Goal: Task Accomplishment & Management: Manage account settings

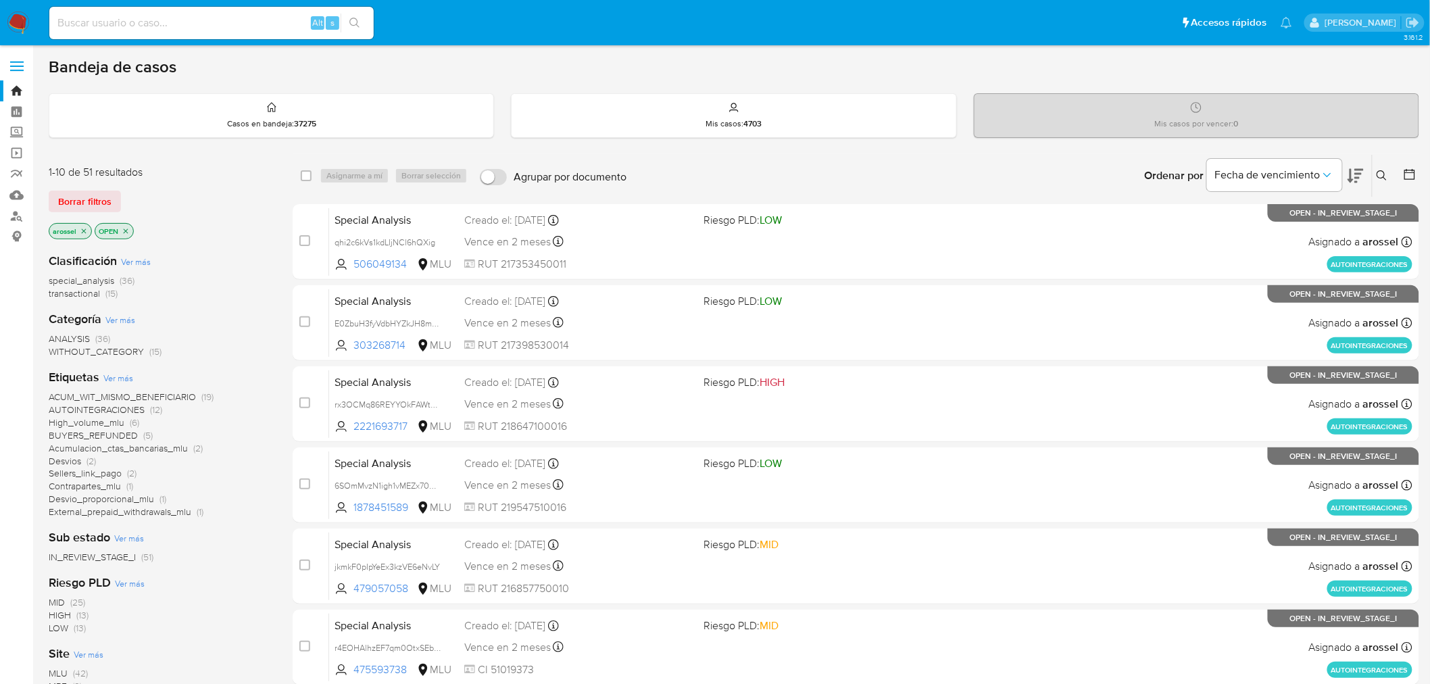
click at [167, 24] on input at bounding box center [211, 23] width 324 height 18
paste input "MssbpjP0EzOAUfXvREfpgj75"
type input "MssbpjP0EzOAUfXvREfpgj75"
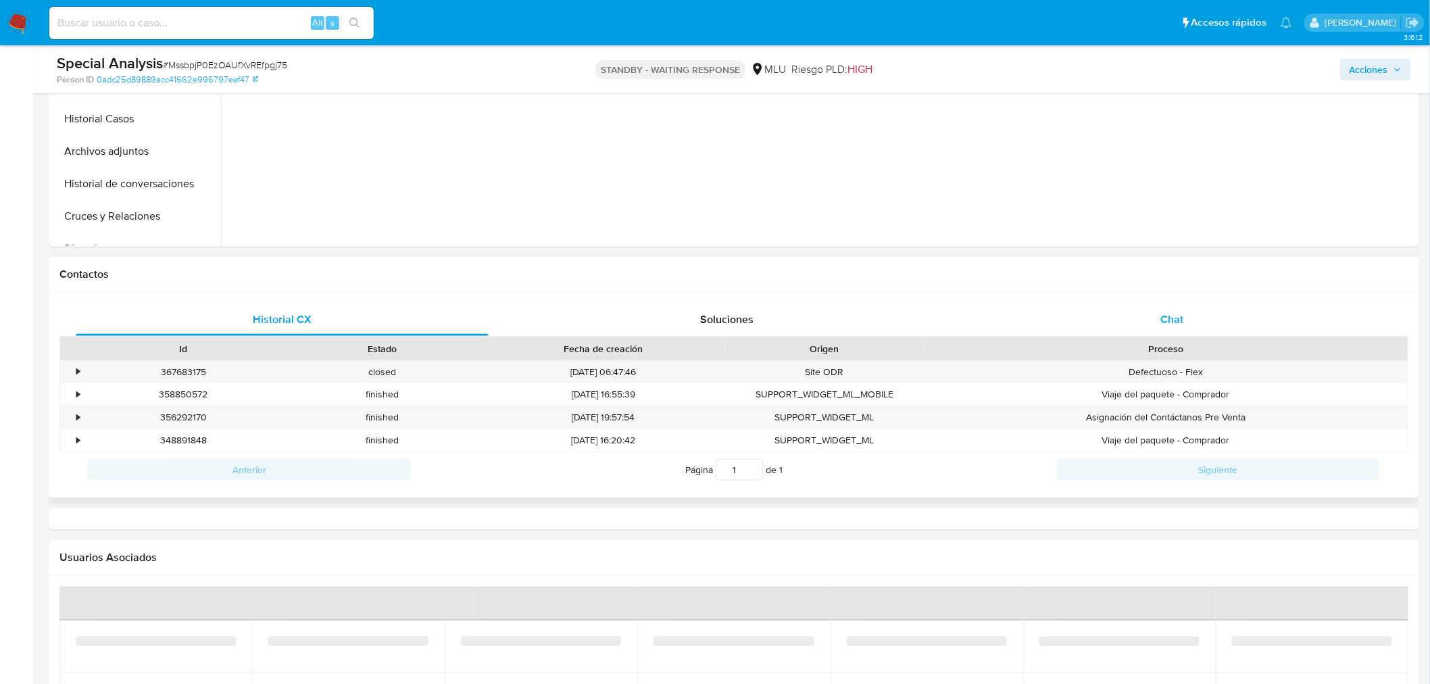
select select "10"
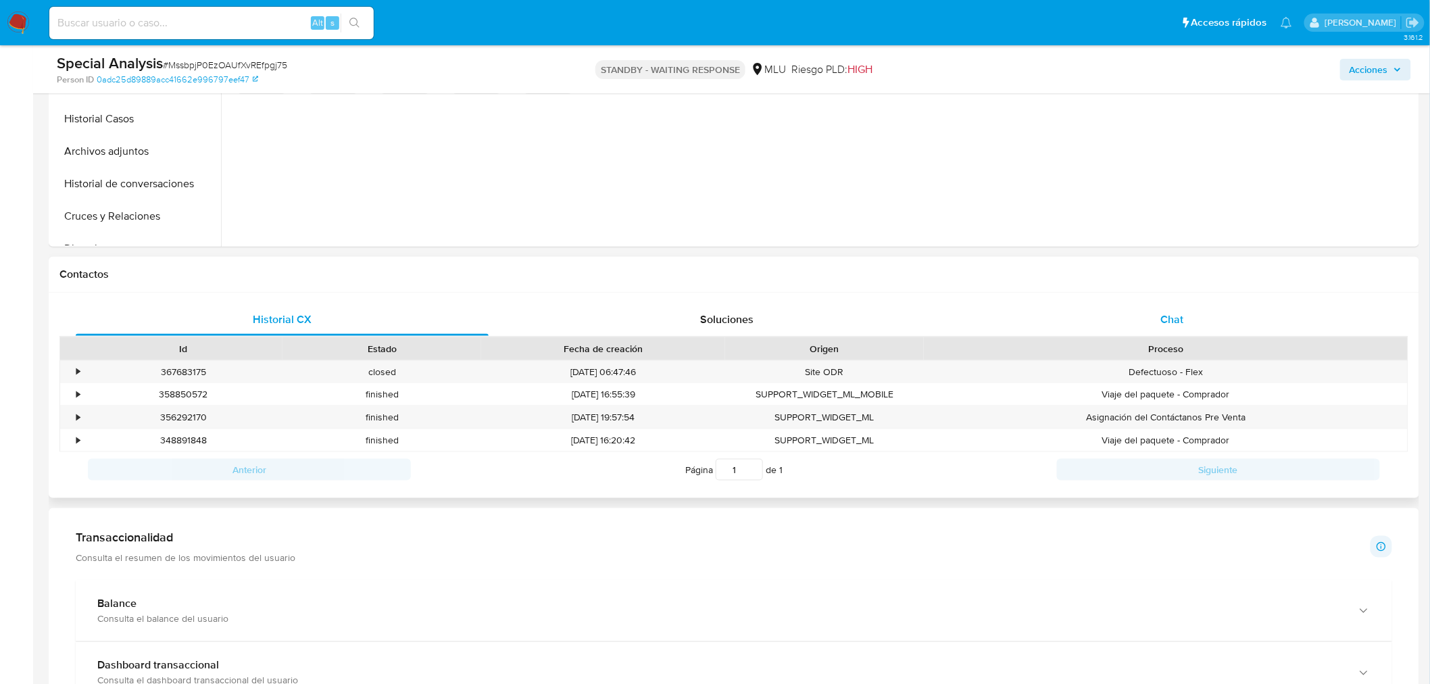
click at [1153, 334] on div "Chat" at bounding box center [1171, 319] width 413 height 32
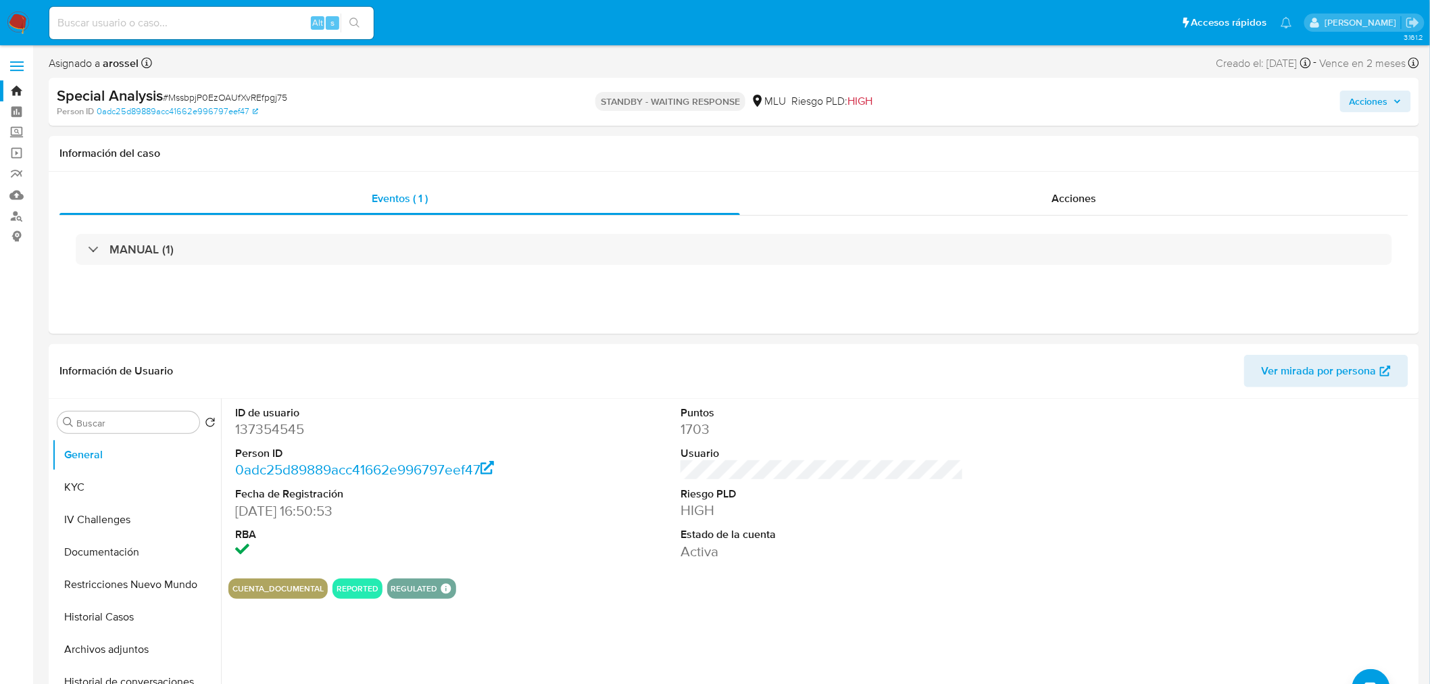
click at [172, 28] on input at bounding box center [211, 23] width 324 height 18
paste input "9bMb8fpP8XaeVkRDCSsTXaYZ"
type input "9bMb8fpP8XaeVkRDCSsTXaYZ"
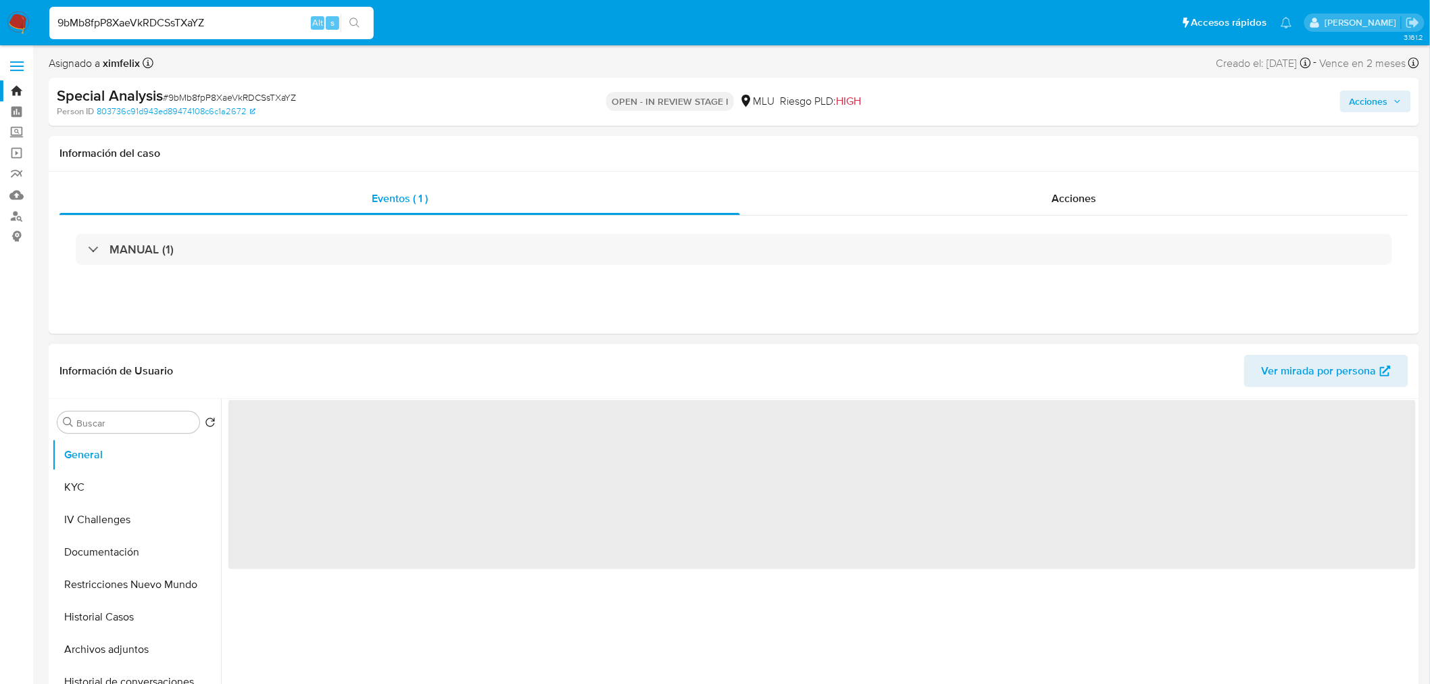
select select "10"
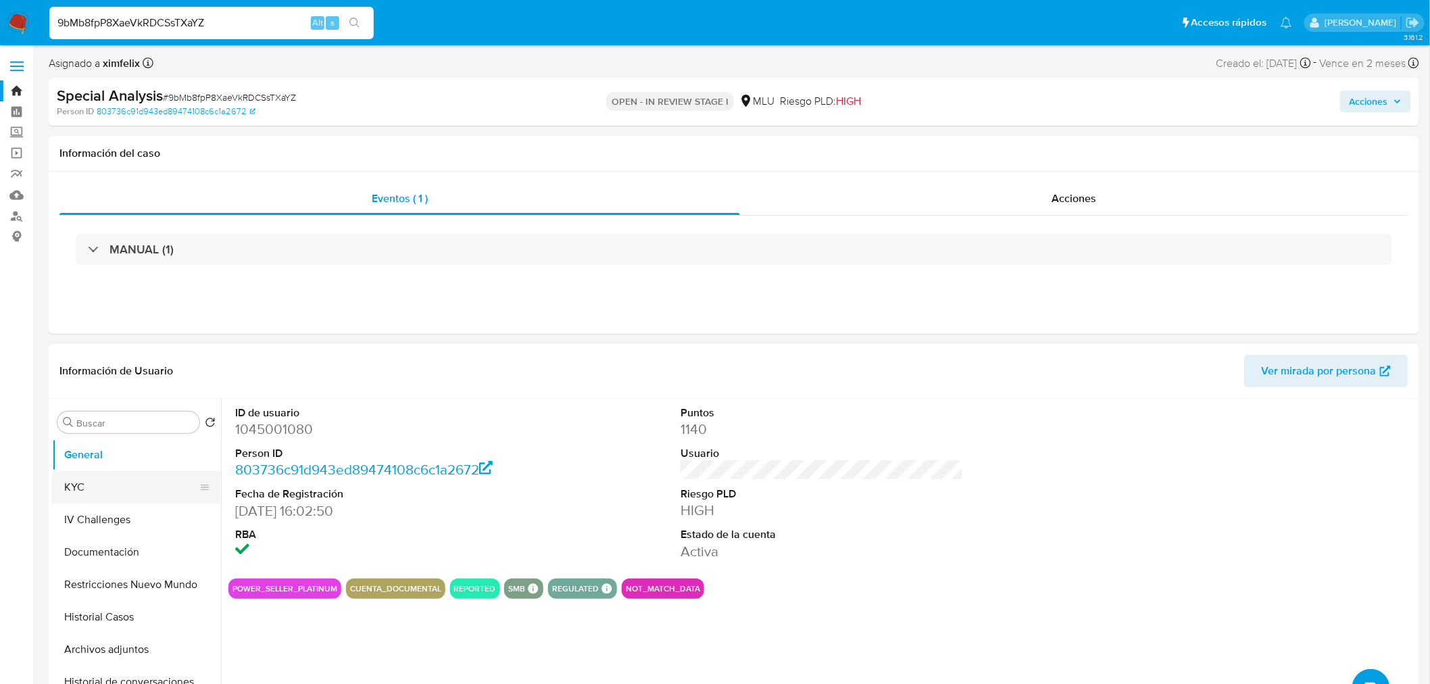
click at [125, 482] on button "KYC" at bounding box center [131, 487] width 158 height 32
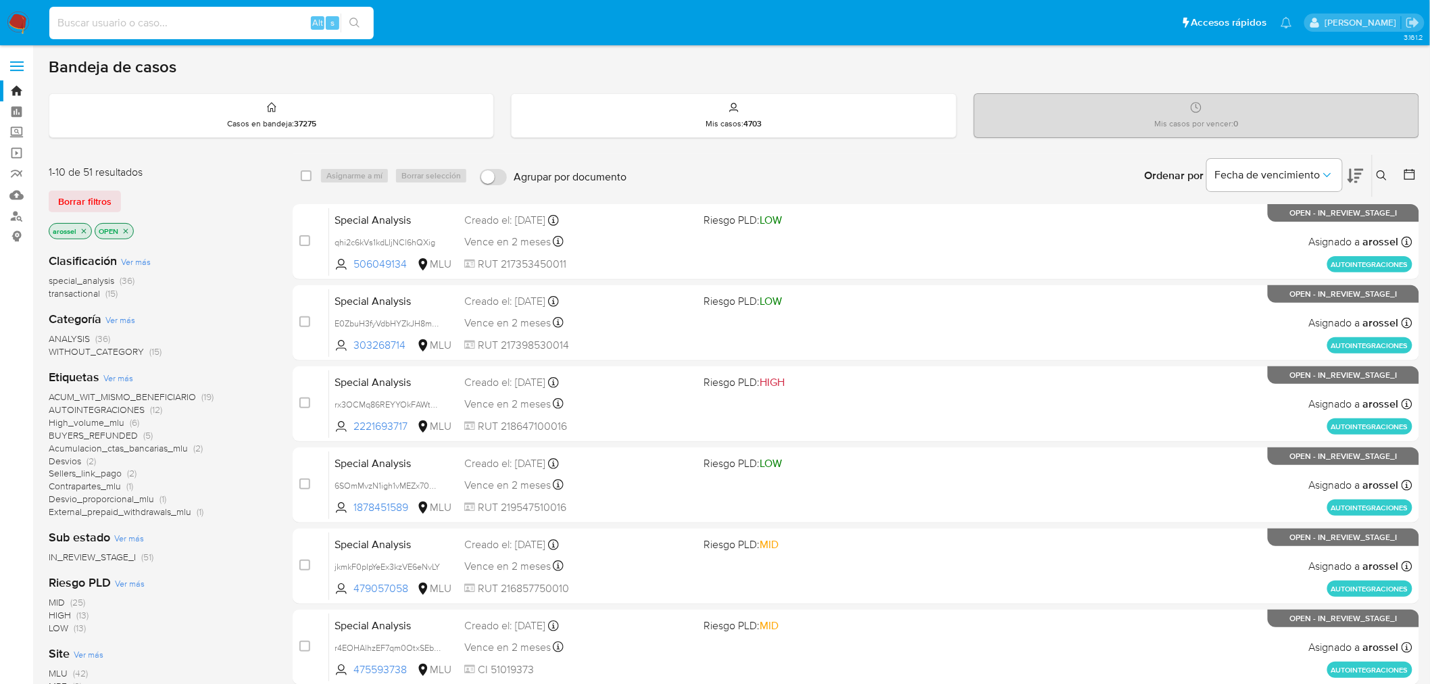
click at [167, 21] on input at bounding box center [211, 23] width 324 height 18
paste input "nKW5LObhWvwfm8Z7oeqOao7E"
type input "nKW5LObhWvwfm8Z7oeqOao7E"
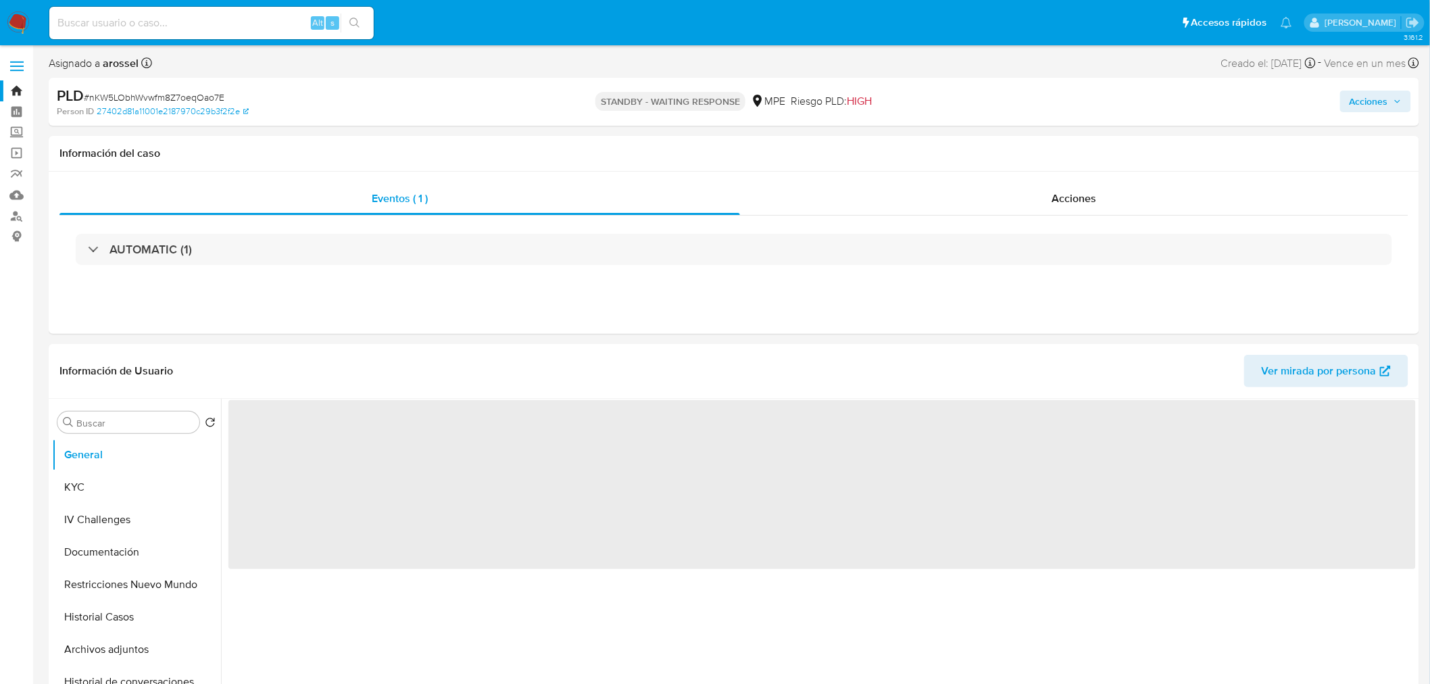
select select "10"
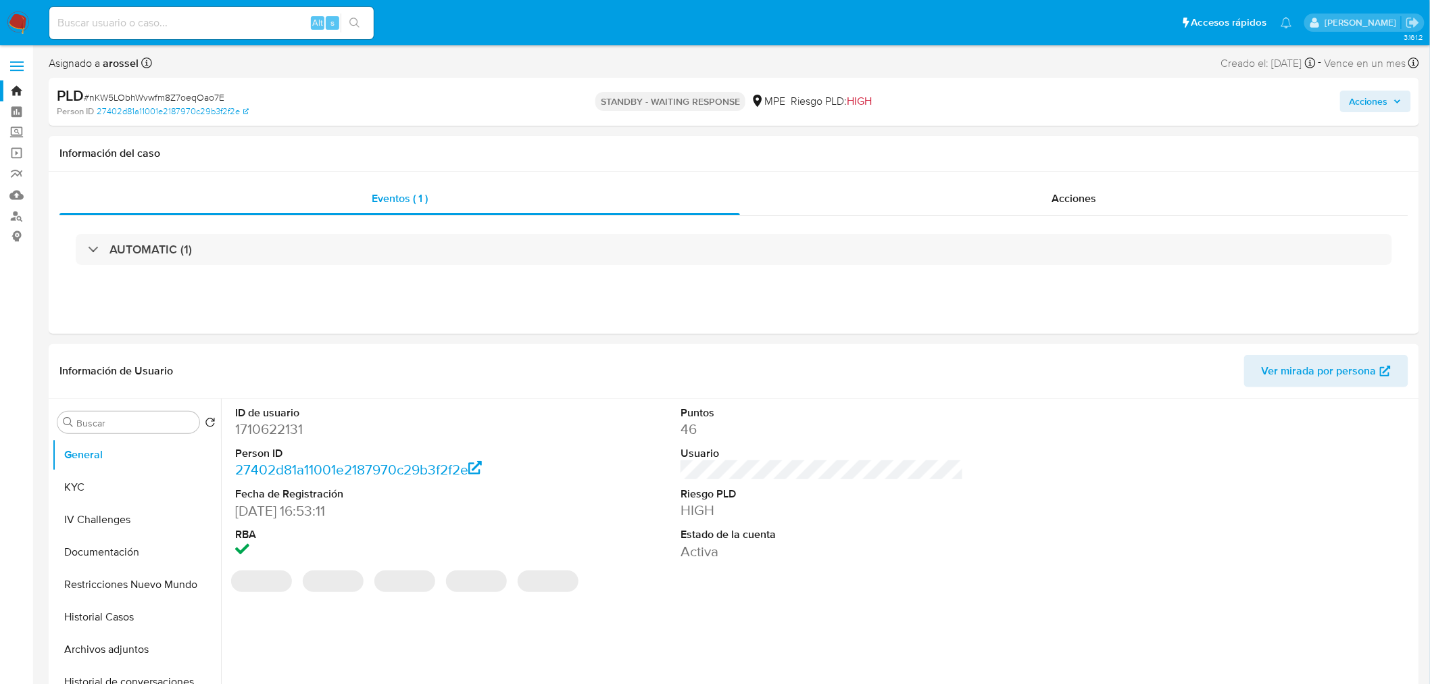
click at [255, 25] on input at bounding box center [211, 23] width 324 height 18
paste input "To3y4kXVQFcZRsGNONLxYBKk"
type input "To3y4kXVQFcZRsGNONLxYBKk"
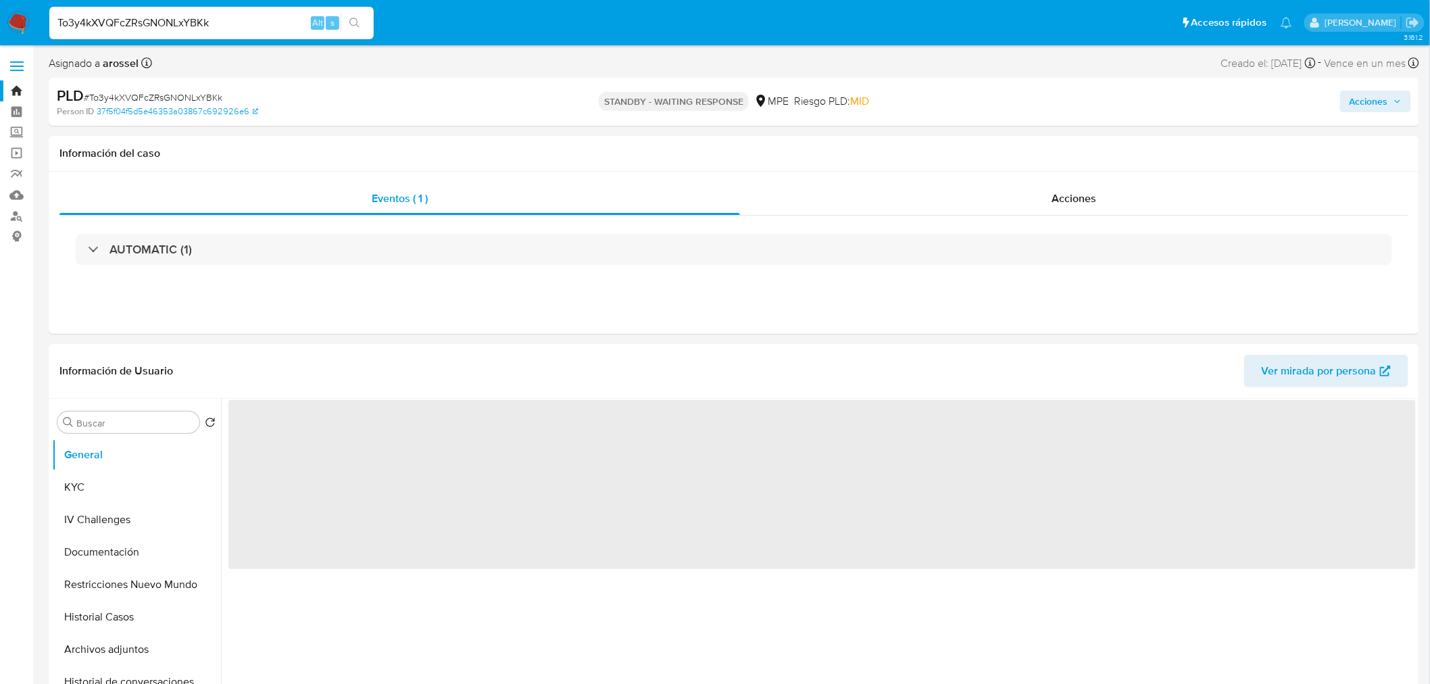
select select "10"
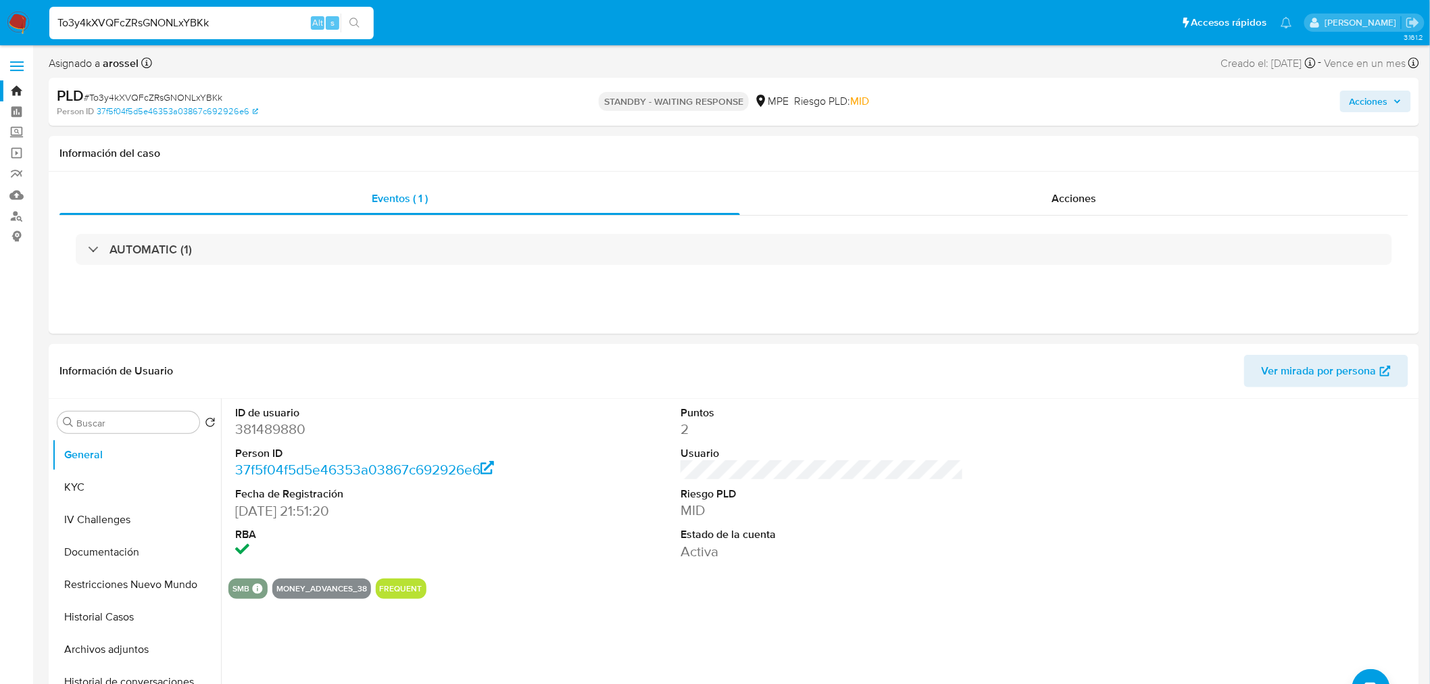
click at [193, 32] on div "To3y4kXVQFcZRsGNONLxYBKk Alt s" at bounding box center [211, 23] width 324 height 32
click at [191, 26] on input "To3y4kXVQFcZRsGNONLxYBKk" at bounding box center [211, 23] width 324 height 18
paste input "ODxQKlppvBrtCxhtbFIYUH7"
type input "TODxQKlppvBrtCxhtbFIYUH7"
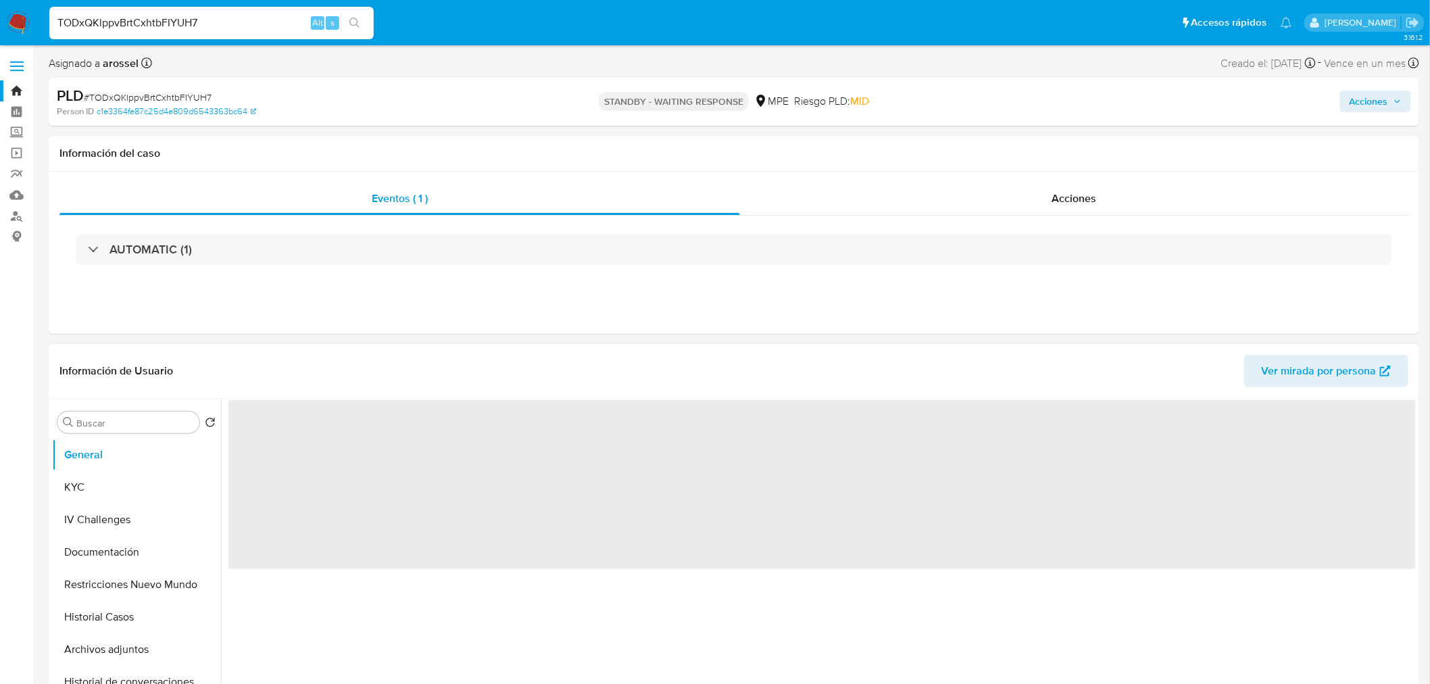
select select "10"
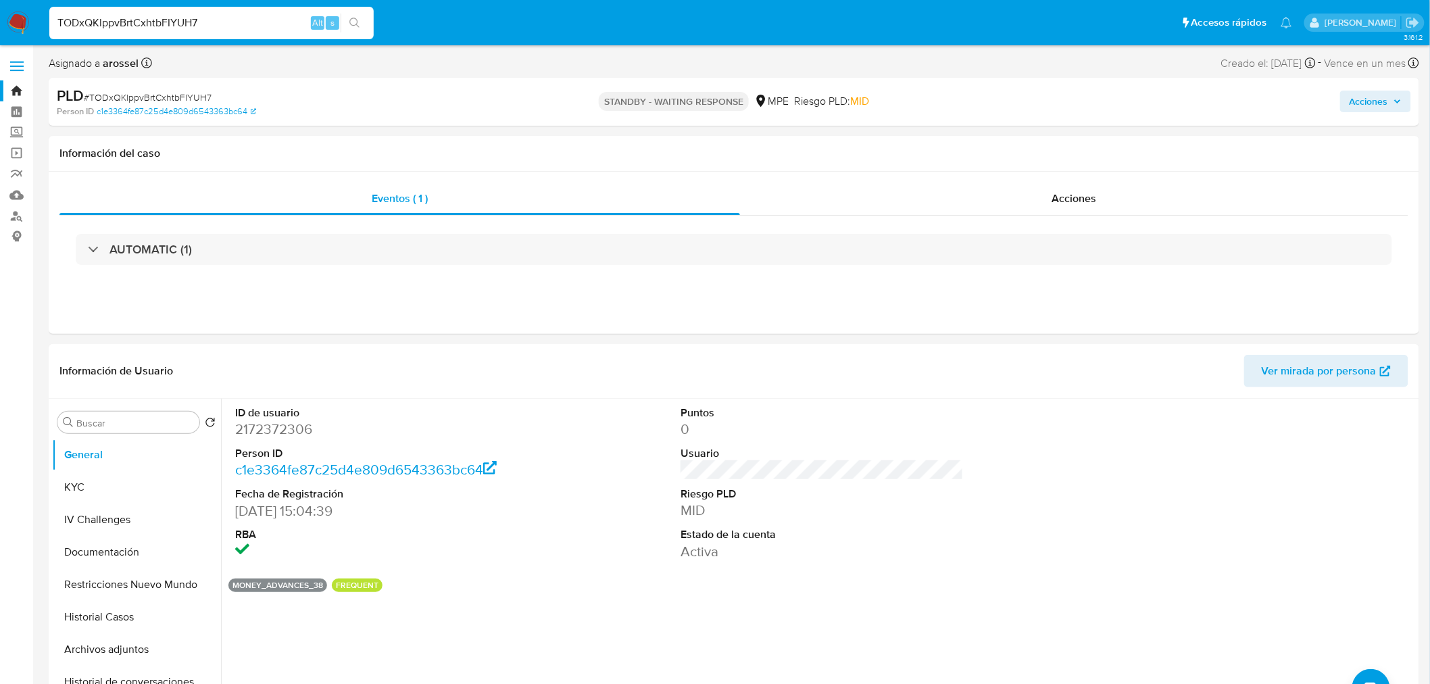
click at [180, 28] on input "TODxQKlppvBrtCxhtbFIYUH7" at bounding box center [211, 23] width 324 height 18
paste input "Kz4oulpKq7tobj0VAkVt55qX"
type input "Kz4oulpKq7tobj0VAkVt55qX"
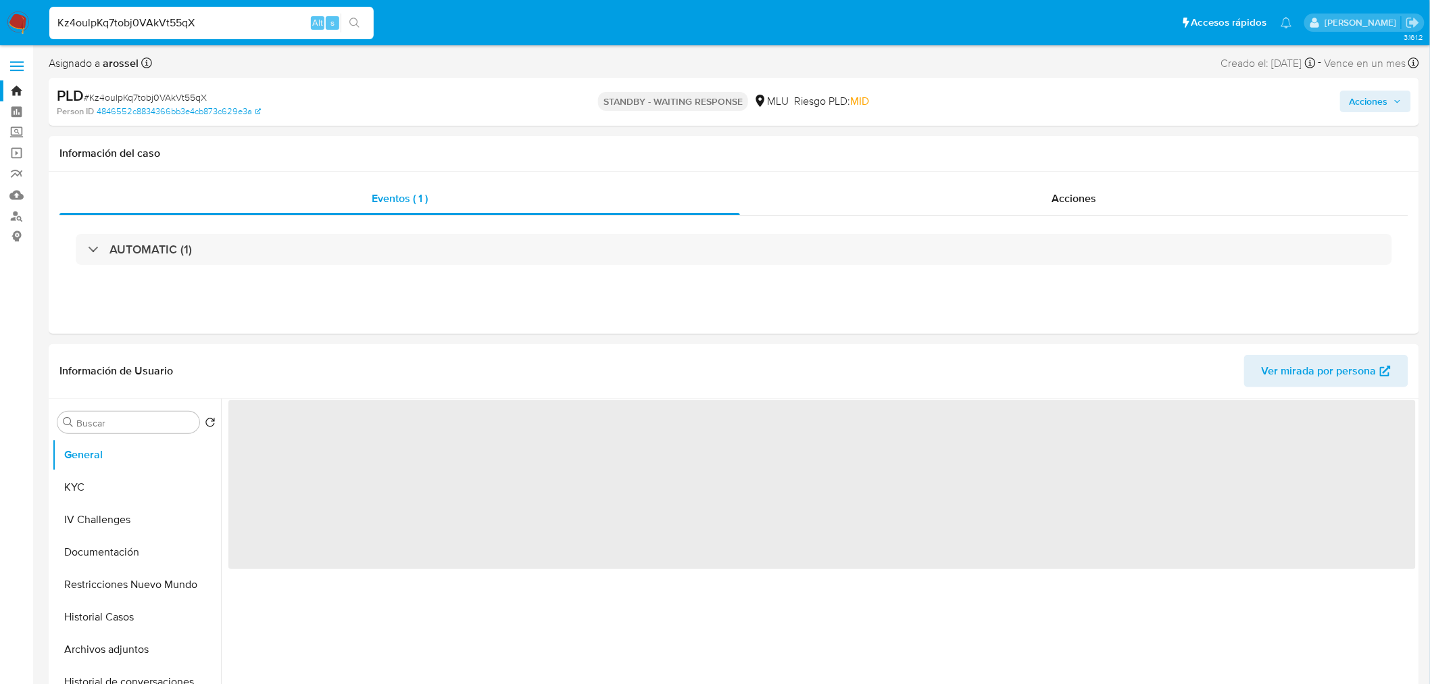
select select "10"
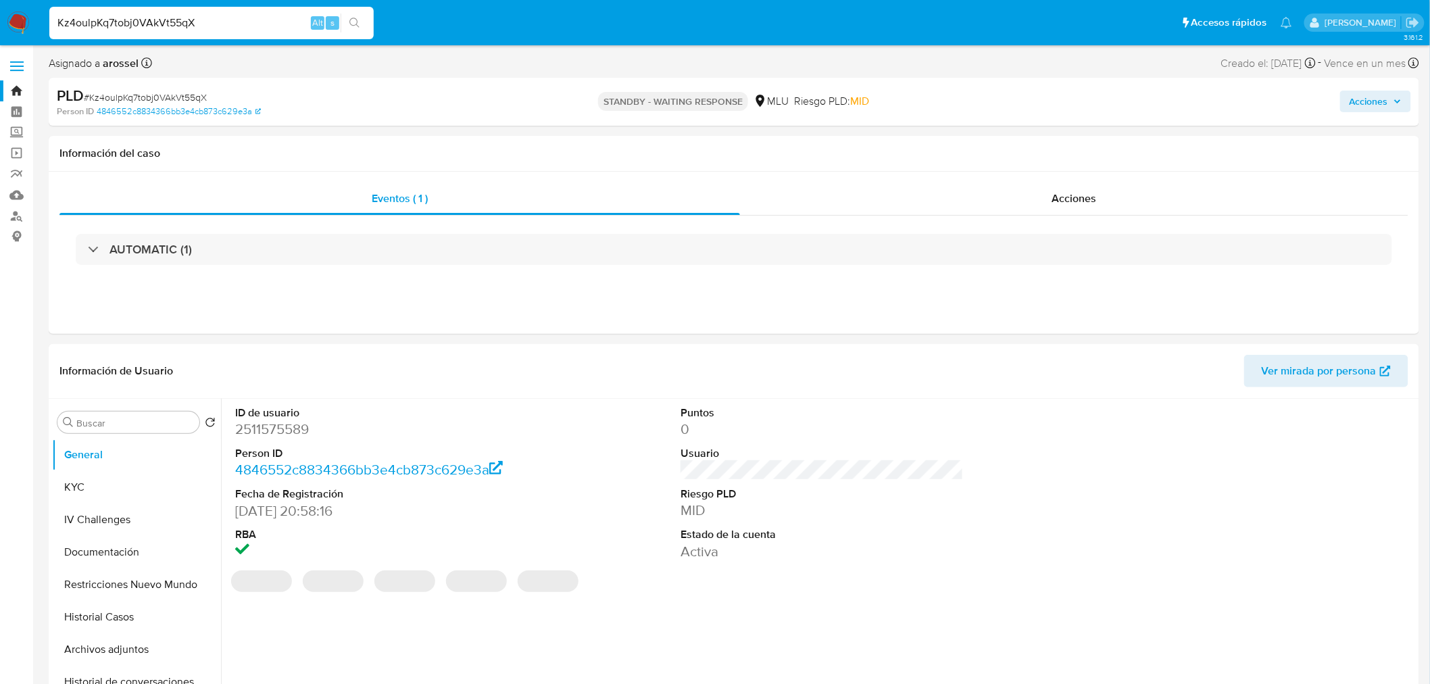
click at [176, 27] on input "Kz4oulpKq7tobj0VAkVt55qX" at bounding box center [211, 23] width 324 height 18
paste input "4cSVQSrwcSTNw9qM6i6AbzTW"
type input "4cSVQSrwcSTNw9qM6i6AbzTW"
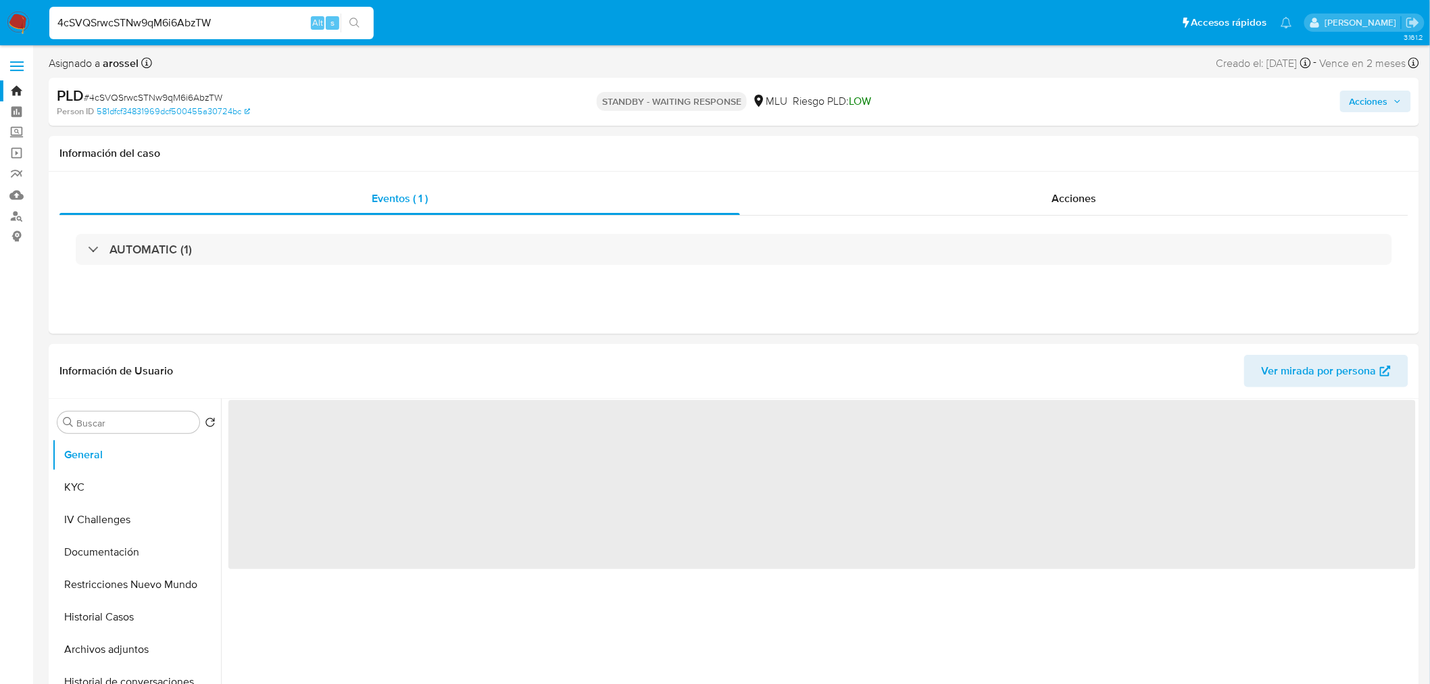
select select "10"
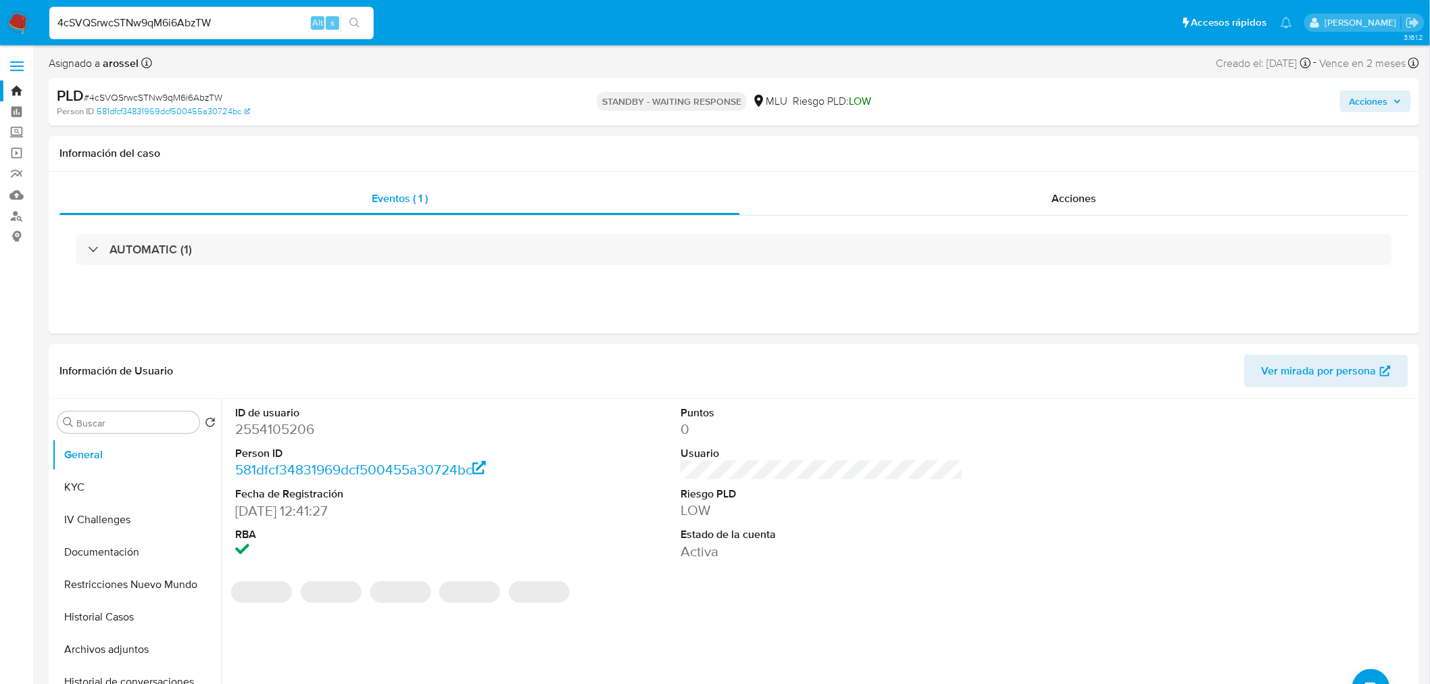
click at [188, 31] on div "4cSVQSrwcSTNw9qM6i6AbzTW Alt s" at bounding box center [211, 23] width 324 height 32
click at [188, 29] on input "4cSVQSrwcSTNw9qM6i6AbzTW" at bounding box center [211, 23] width 324 height 18
paste input "t1FwciGoBrHVJkKmXkWvjDMI"
type input "t1FwciGoBrHVJkKmXkWvjDMI"
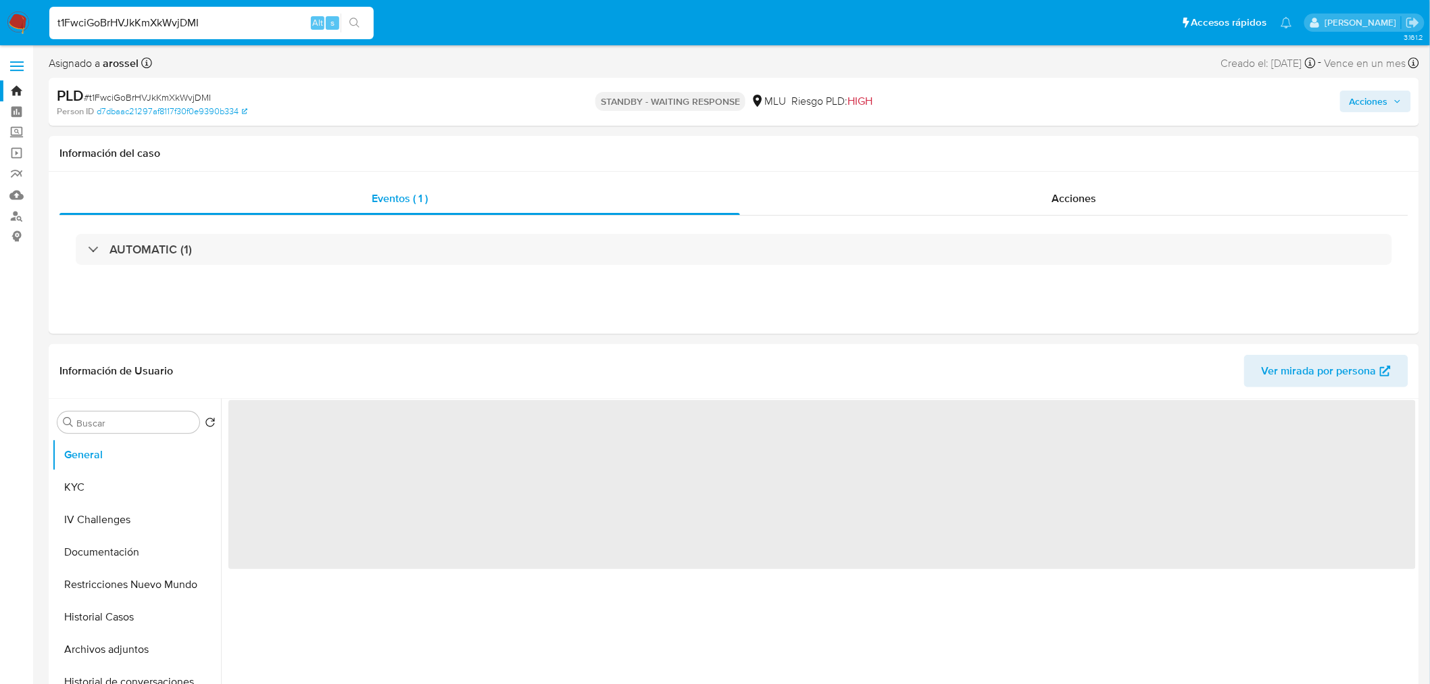
select select "10"
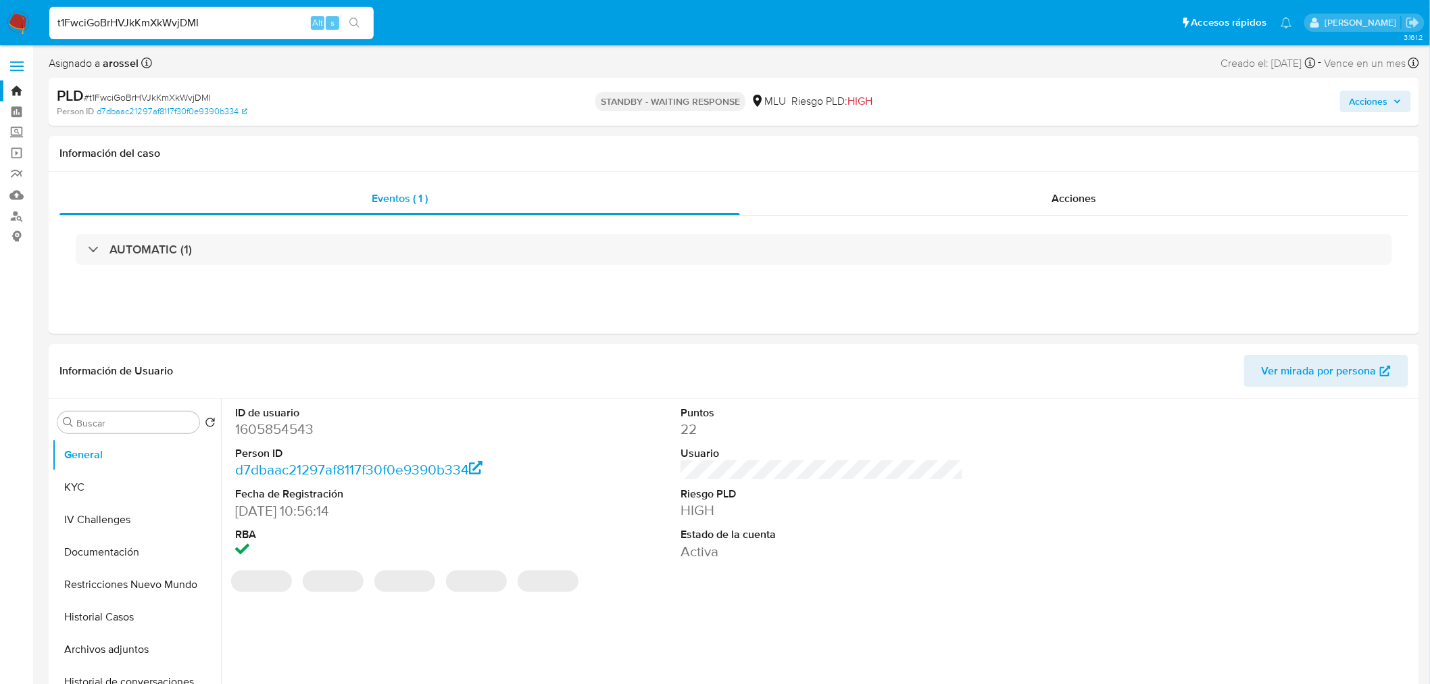
click at [205, 21] on input "t1FwciGoBrHVJkKmXkWvjDMI" at bounding box center [211, 23] width 324 height 18
paste input "ewtqxofIUS3N787orIYA8Yot"
type input "ewtqxofIUS3N787orIYA8Yot"
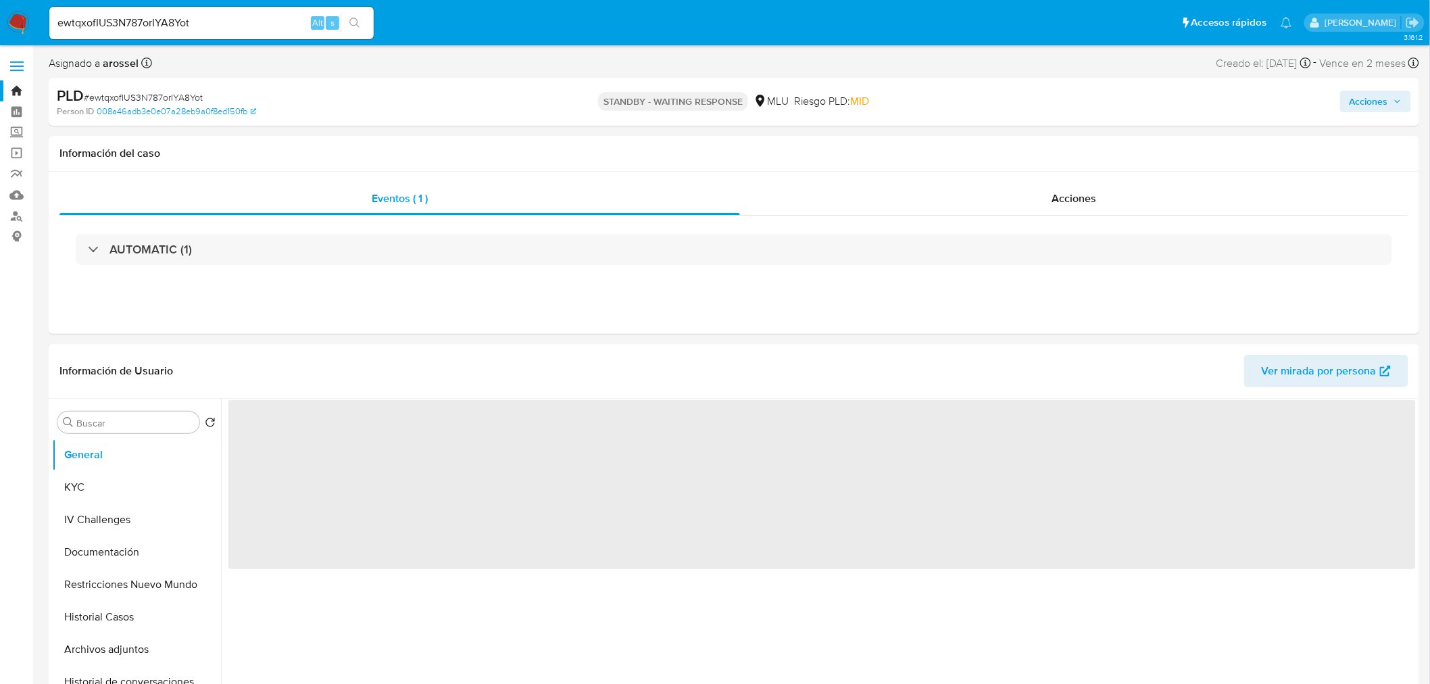
select select "10"
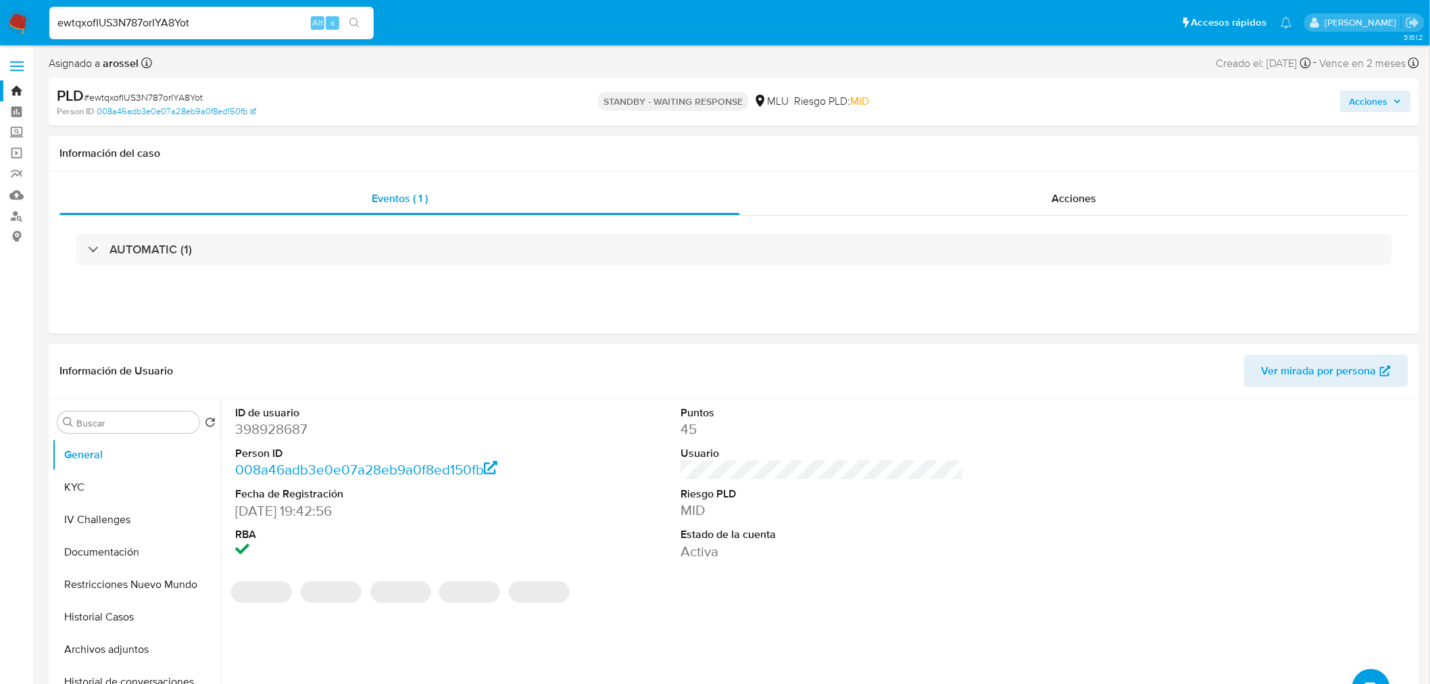
paste input "24IYvbFKAJJV7xebus2PyRaJ"
type input "24IYvbFKAJJV7xebus2PyRaJ"
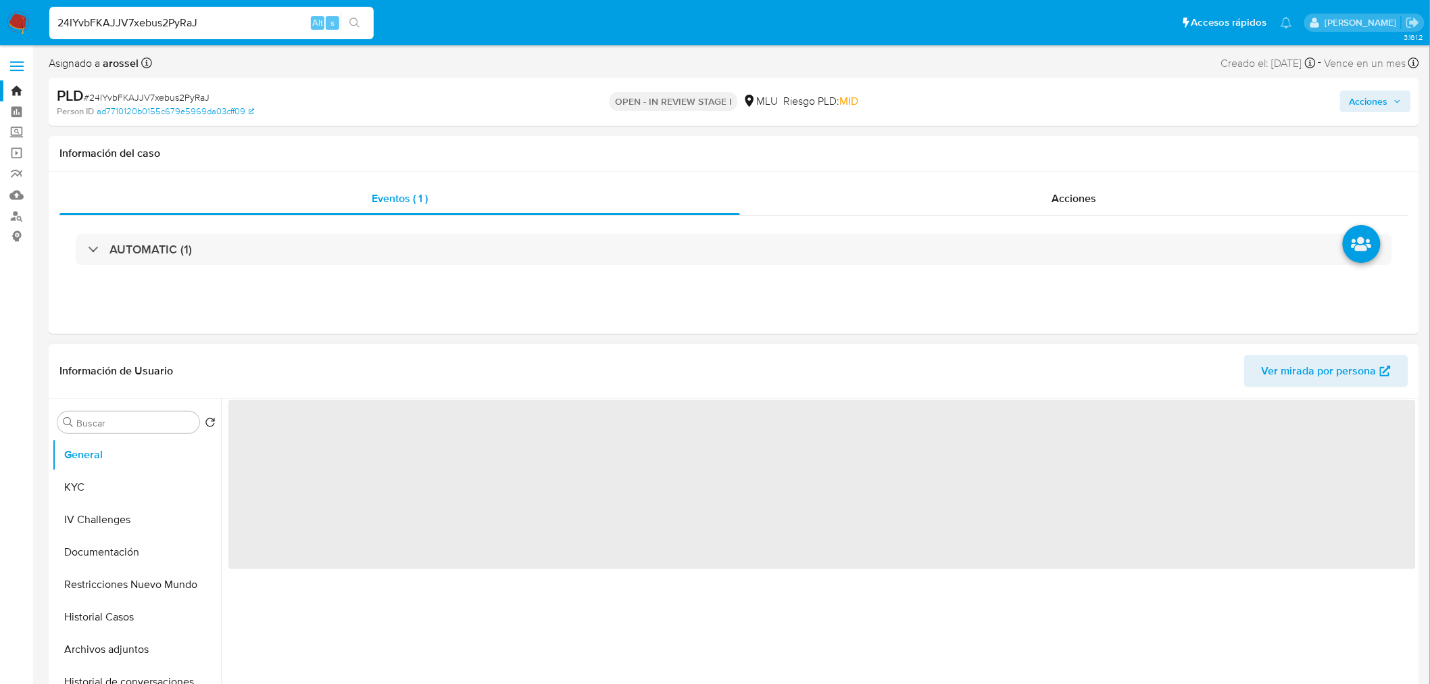
select select "10"
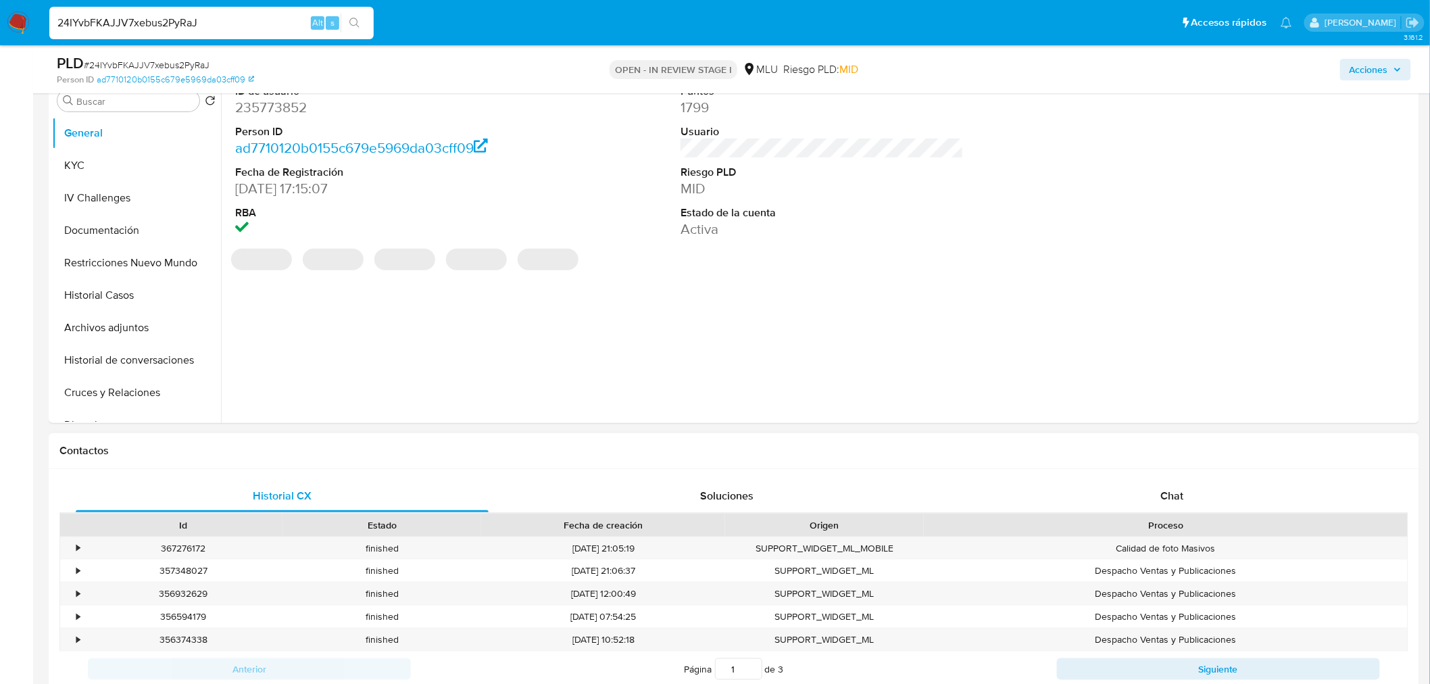
scroll to position [300, 0]
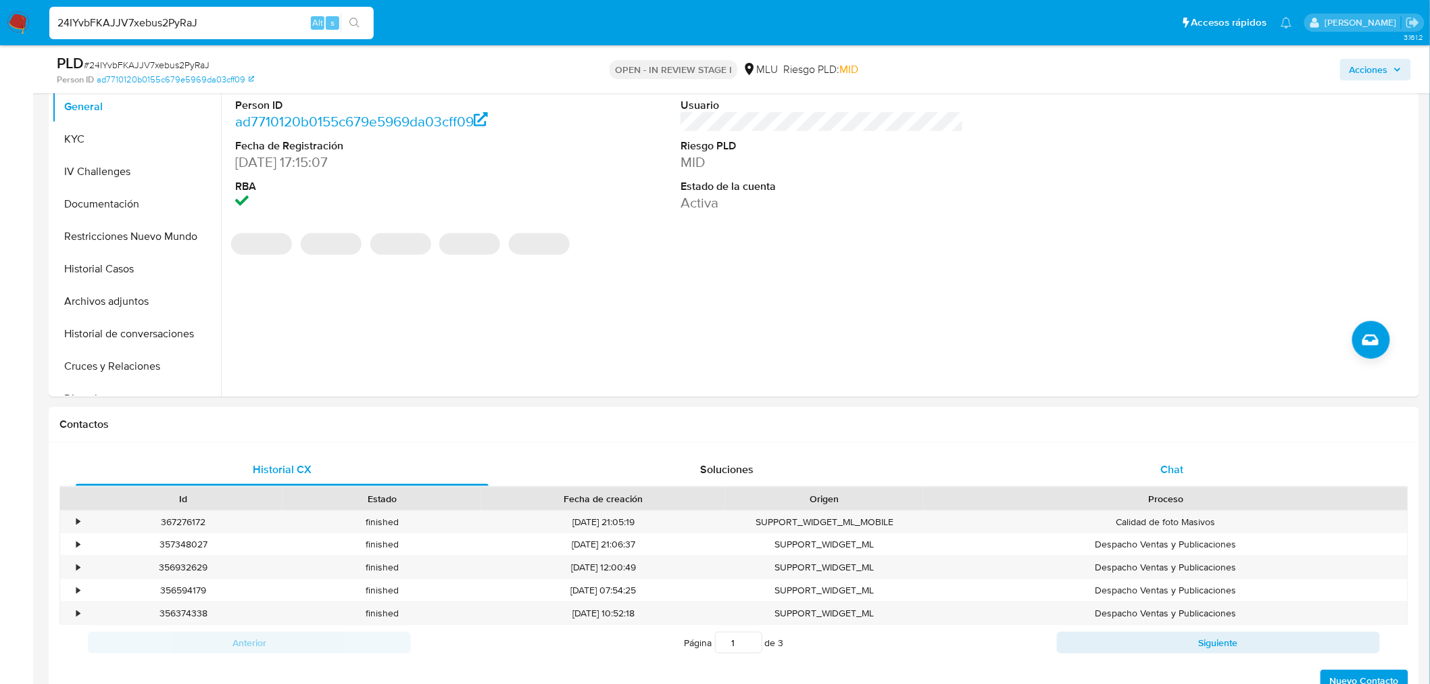
click at [1163, 463] on span "Chat" at bounding box center [1172, 469] width 23 height 16
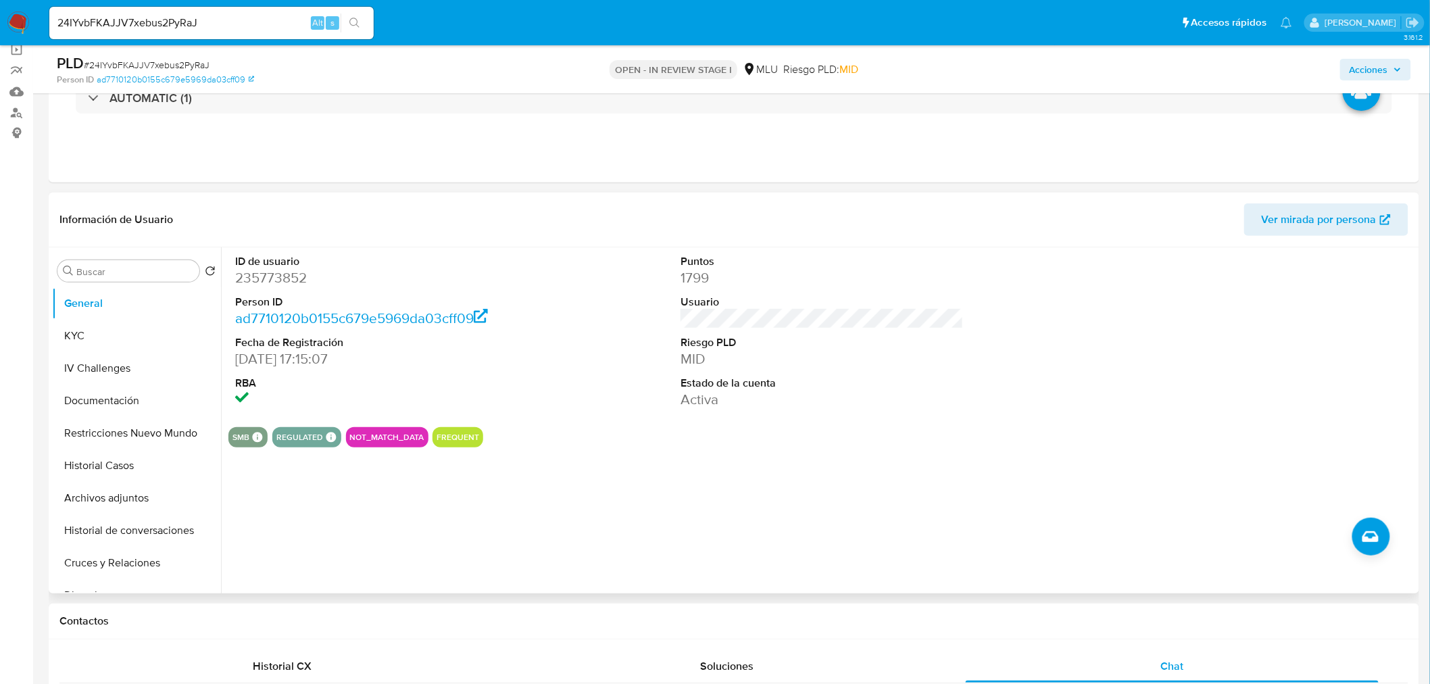
scroll to position [75, 0]
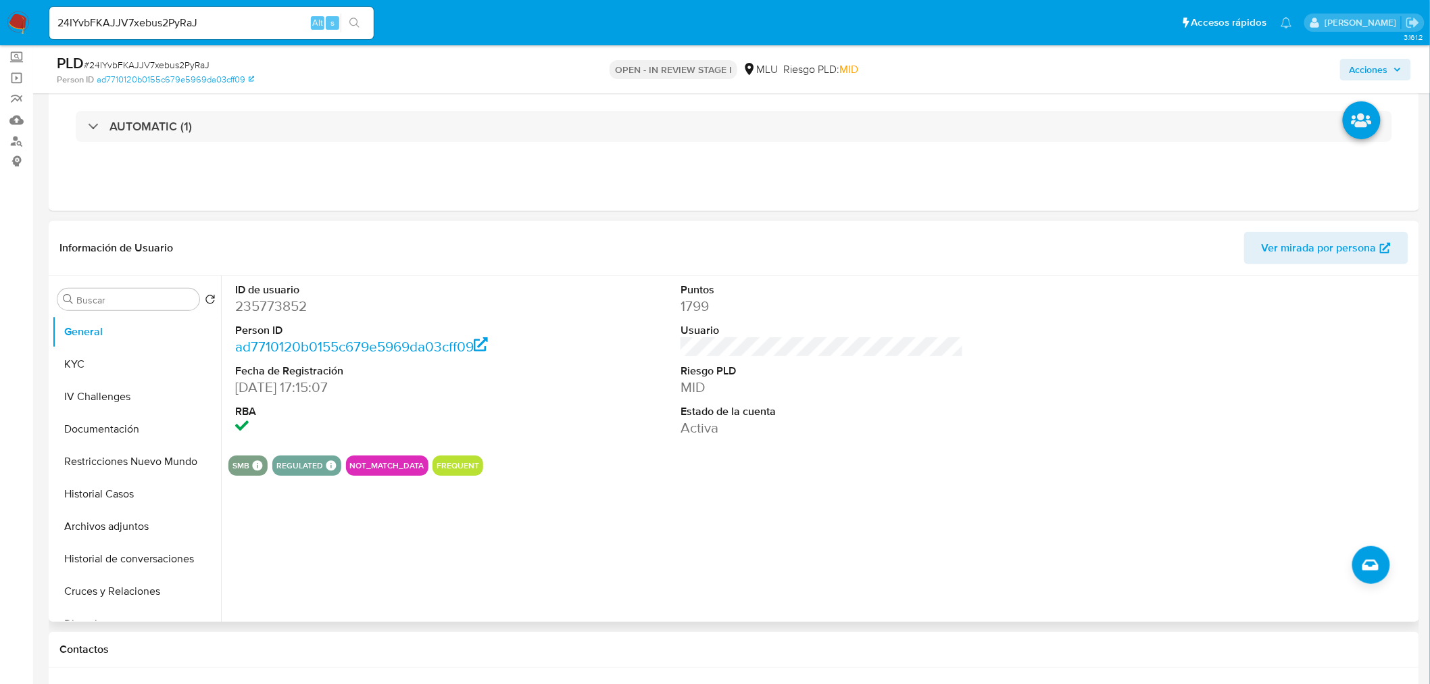
click at [295, 301] on dd "235773852" at bounding box center [376, 306] width 283 height 19
copy dd "235773852"
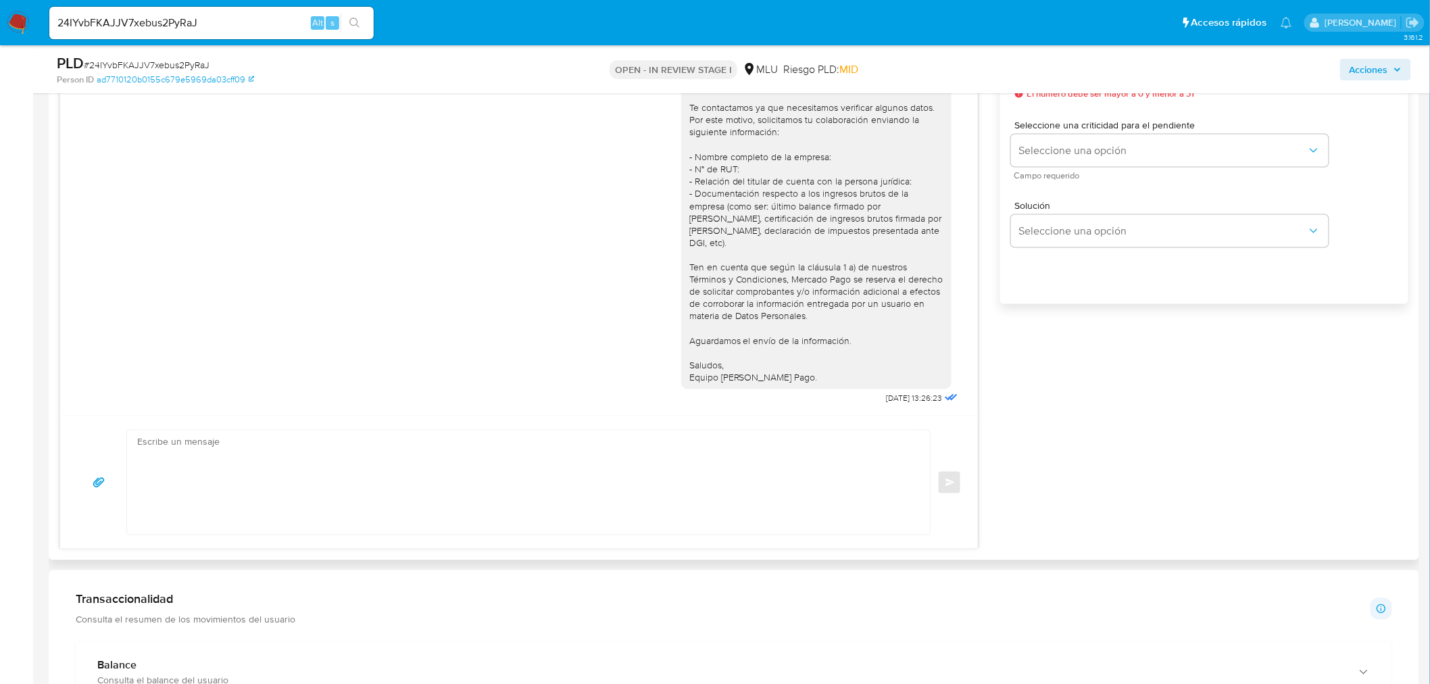
scroll to position [826, 0]
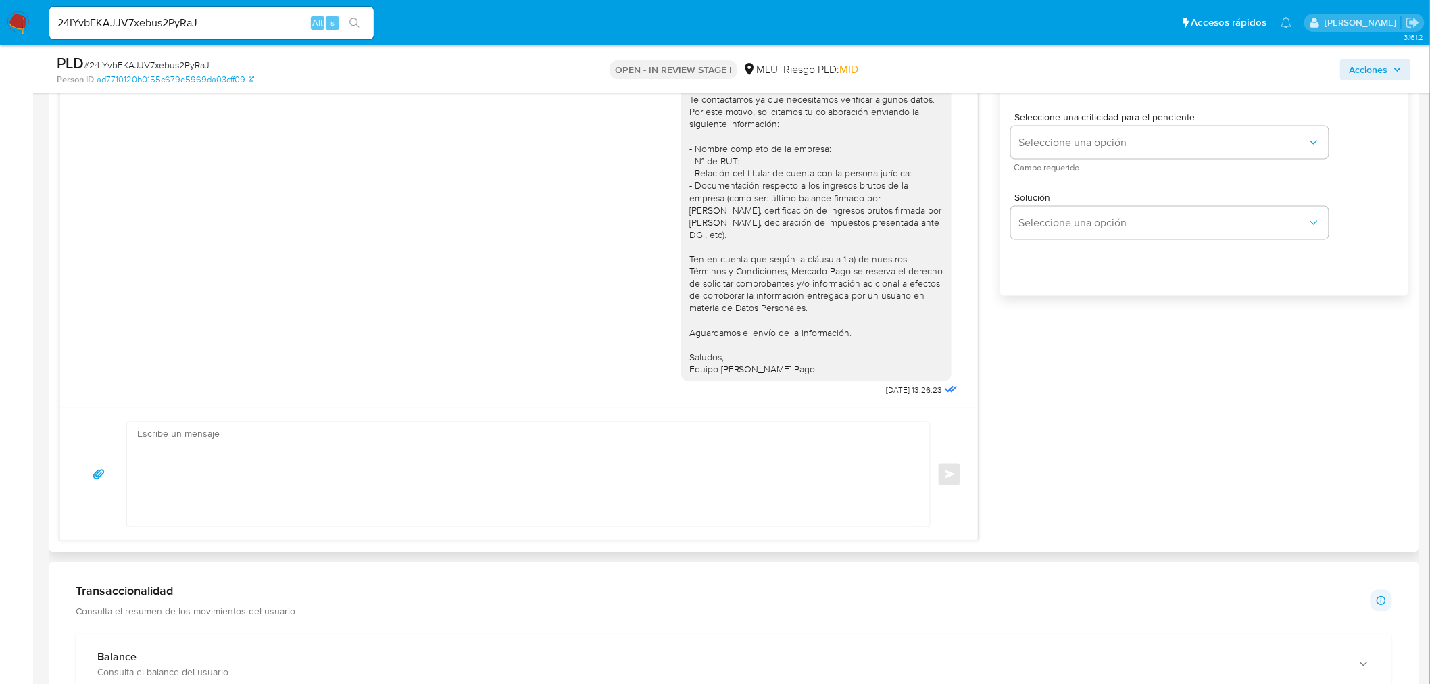
click at [554, 474] on textarea at bounding box center [525, 474] width 776 height 104
paste textarea "Hola, xxxx. Te contactamos nuevamente para recordarte que aún está pendiente el…"
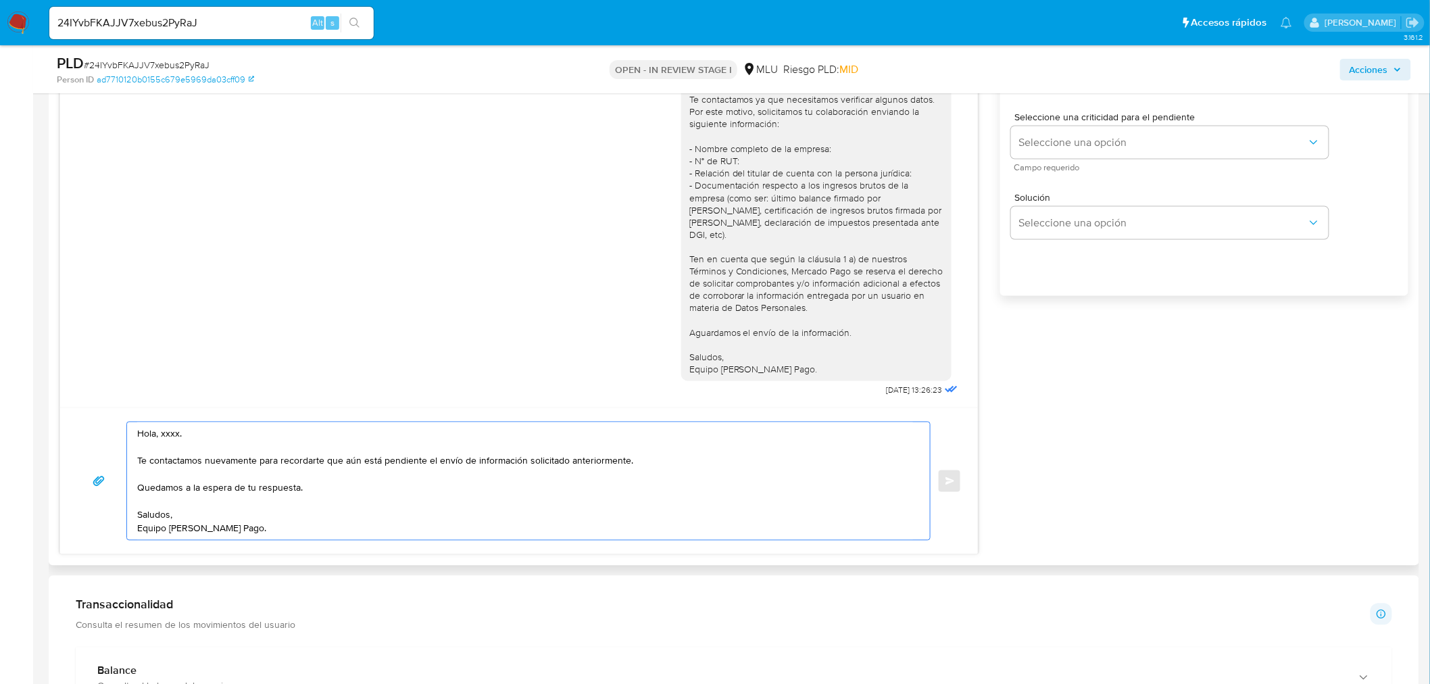
click at [168, 422] on textarea "Hola, xxxx. Te contactamos nuevamente para recordarte que aún está pendiente el…" at bounding box center [525, 481] width 776 height 118
click at [172, 434] on textarea "Hola, xxxx. Te contactamos nuevamente para recordarte que aún está pendiente el…" at bounding box center [525, 481] width 776 height 118
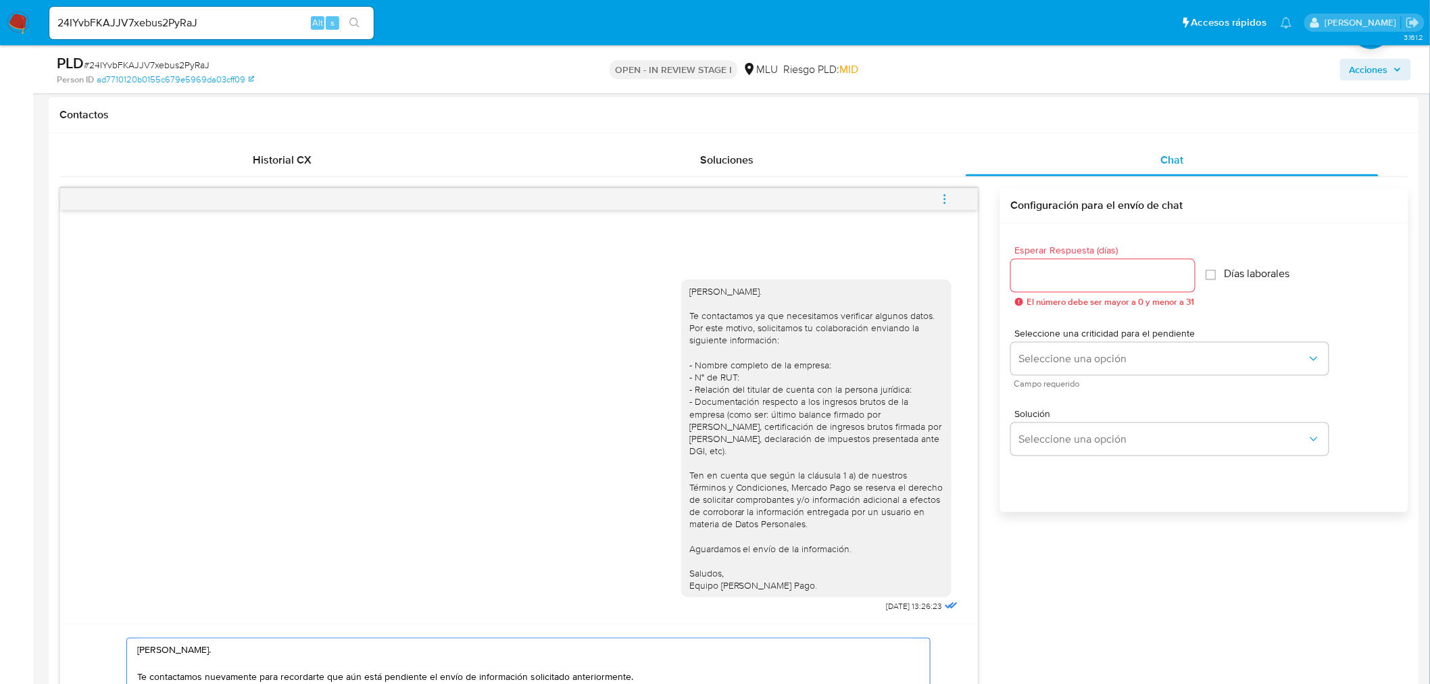
scroll to position [600, 0]
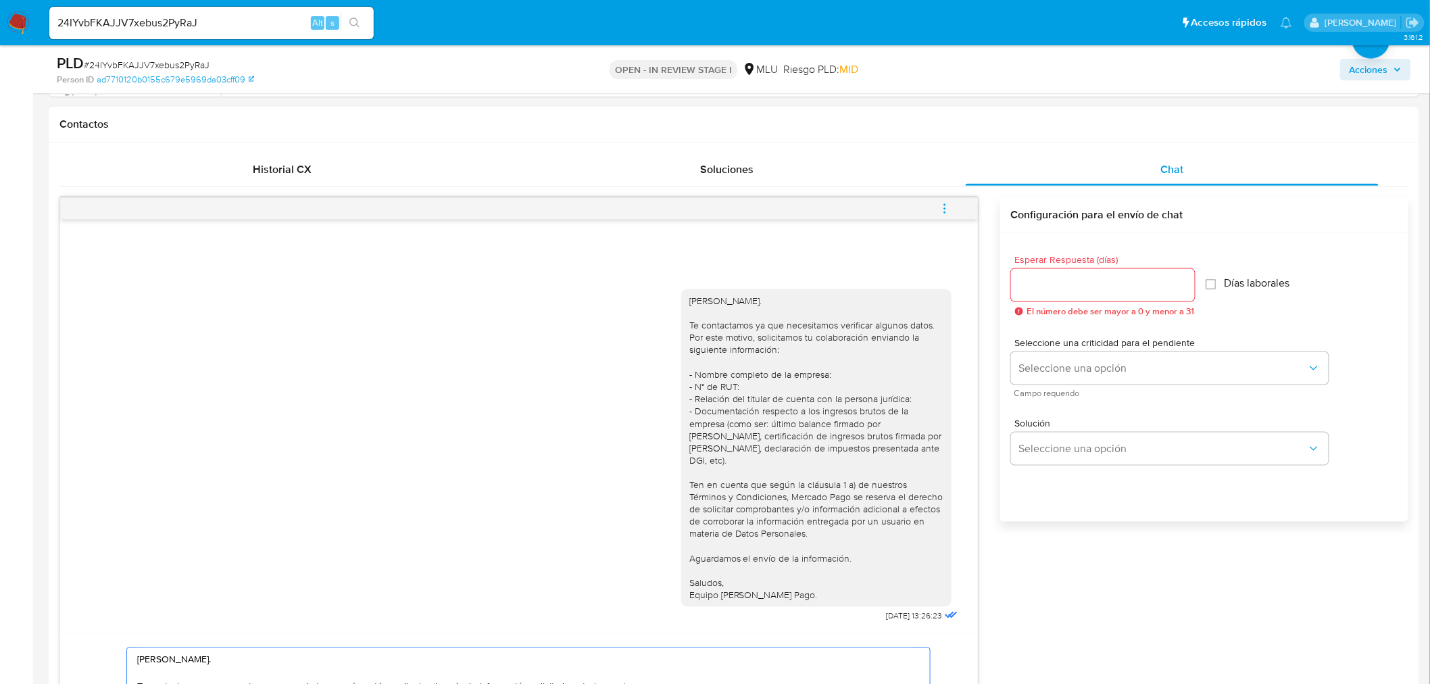
type textarea "Hola, Vicente. Te contactamos nuevamente para recordarte que aún está pendiente…"
click at [1030, 288] on input "Esperar Respuesta (días)" at bounding box center [1103, 285] width 184 height 18
type input "3"
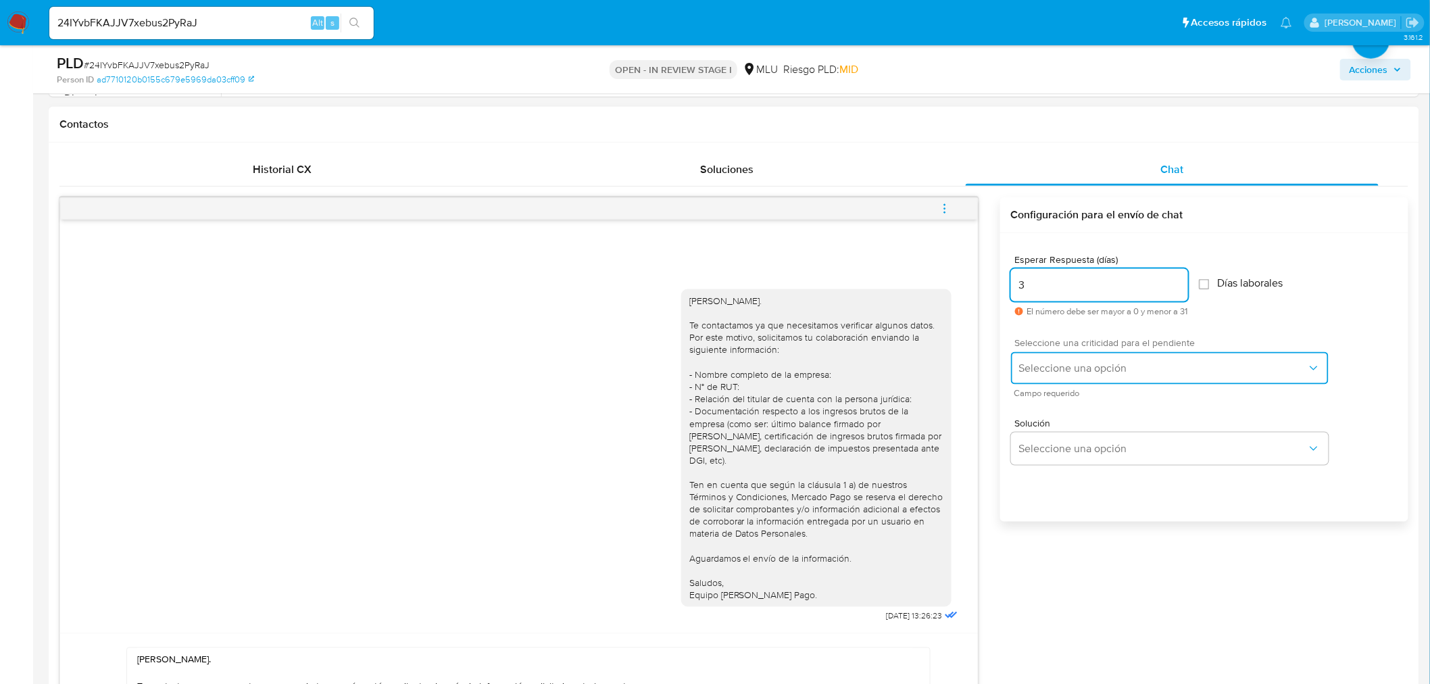
click at [1037, 368] on span "Seleccione una opción" at bounding box center [1163, 368] width 288 height 14
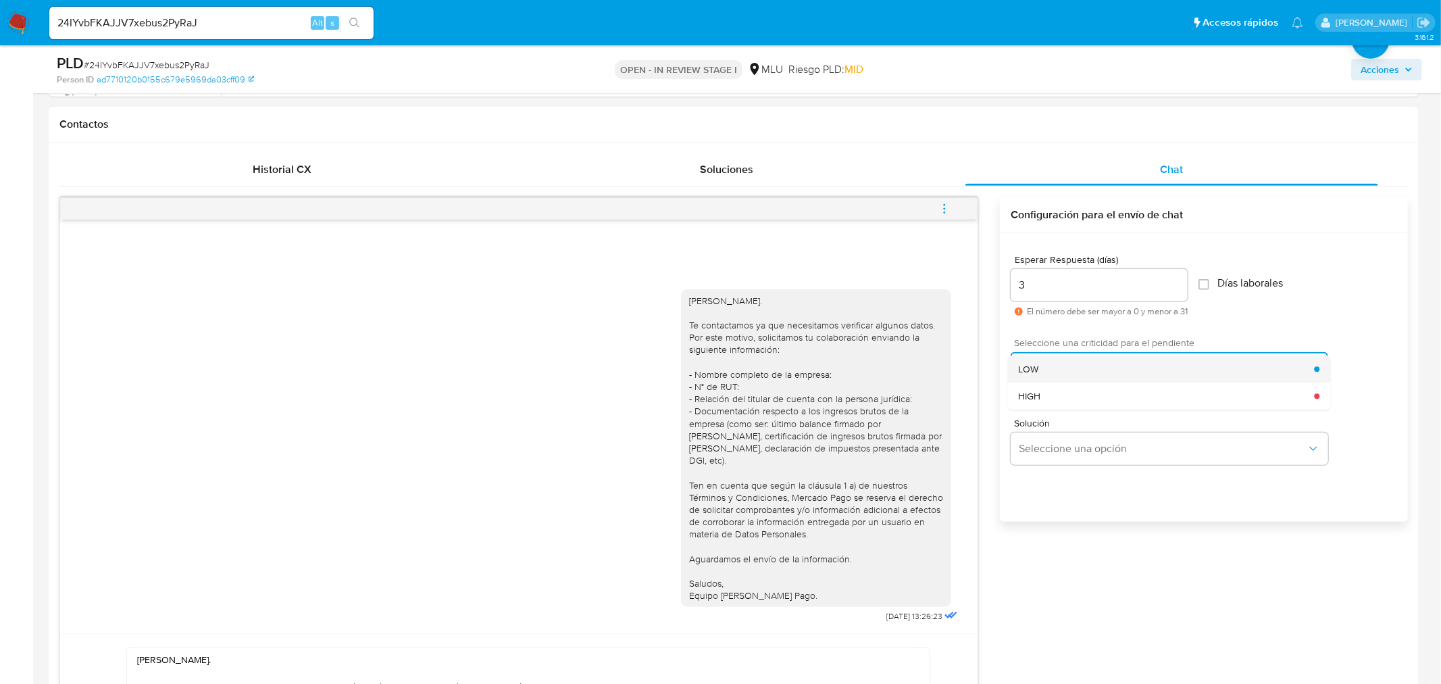
click at [1034, 373] on span "LOW" at bounding box center [1028, 369] width 20 height 12
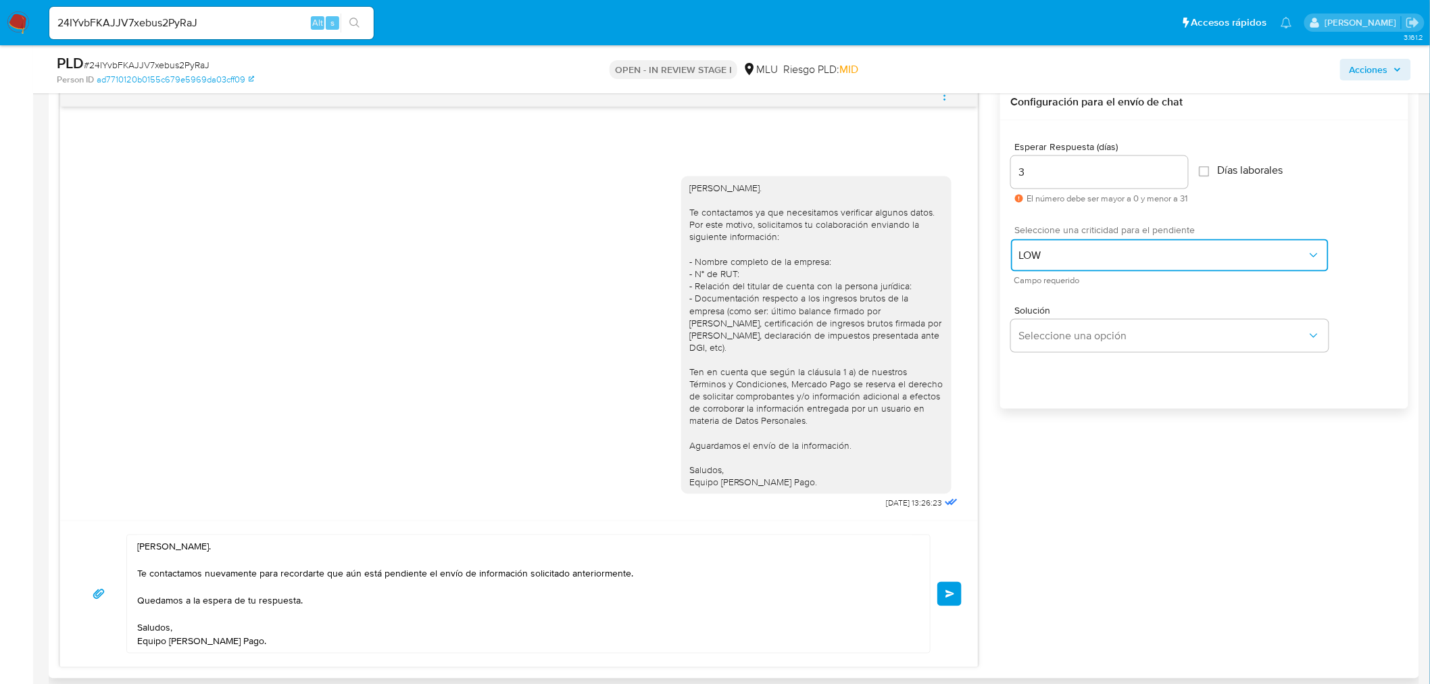
scroll to position [976, 0]
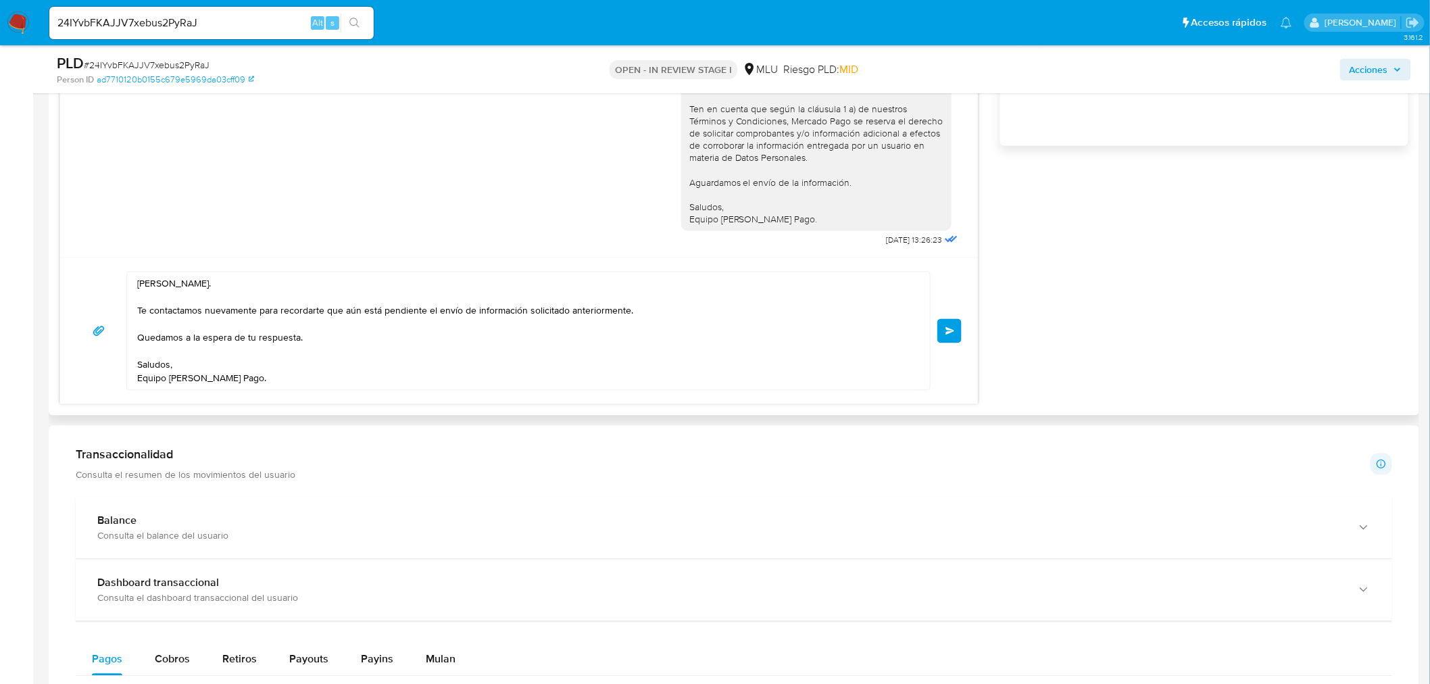
click at [515, 423] on div "Información de Usuario Ver mirada por persona Buscar Volver al orden por defect…" at bounding box center [734, 542] width 1370 height 2445
click at [955, 334] on button "Enviar" at bounding box center [949, 331] width 24 height 24
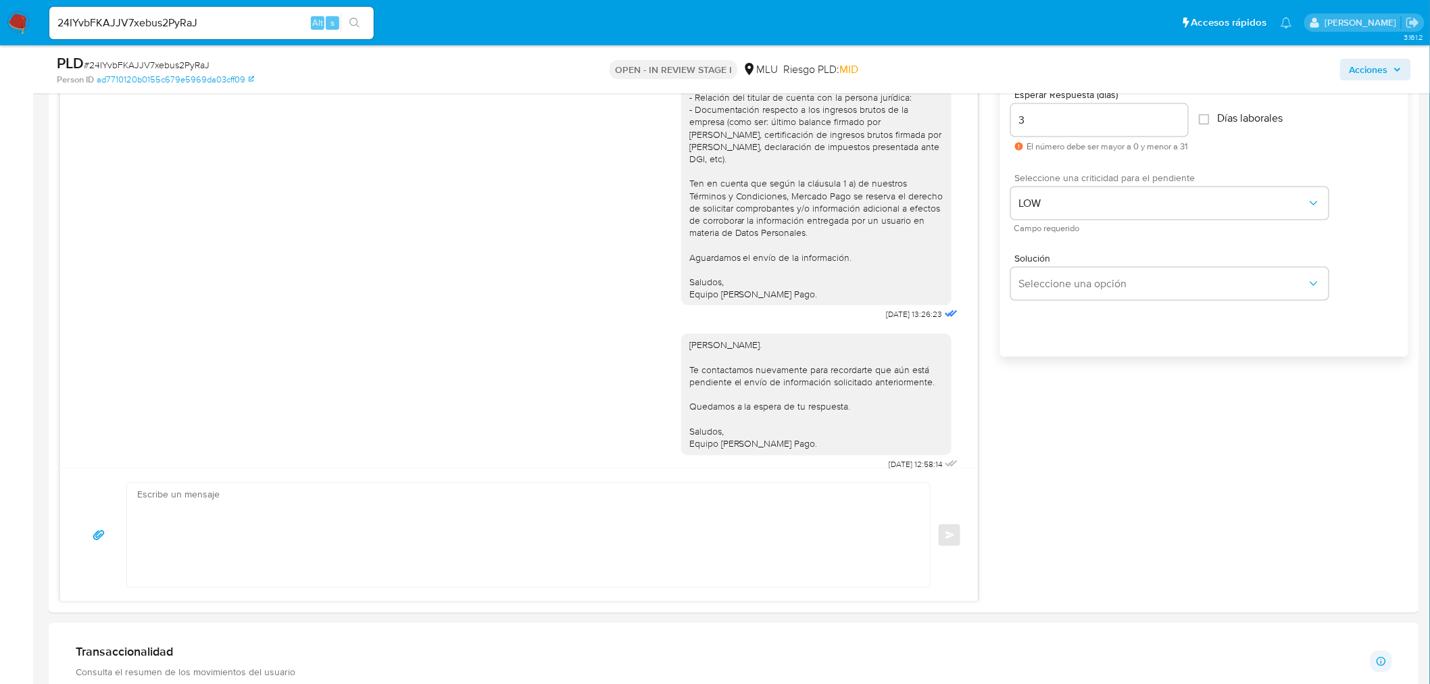
scroll to position [751, 0]
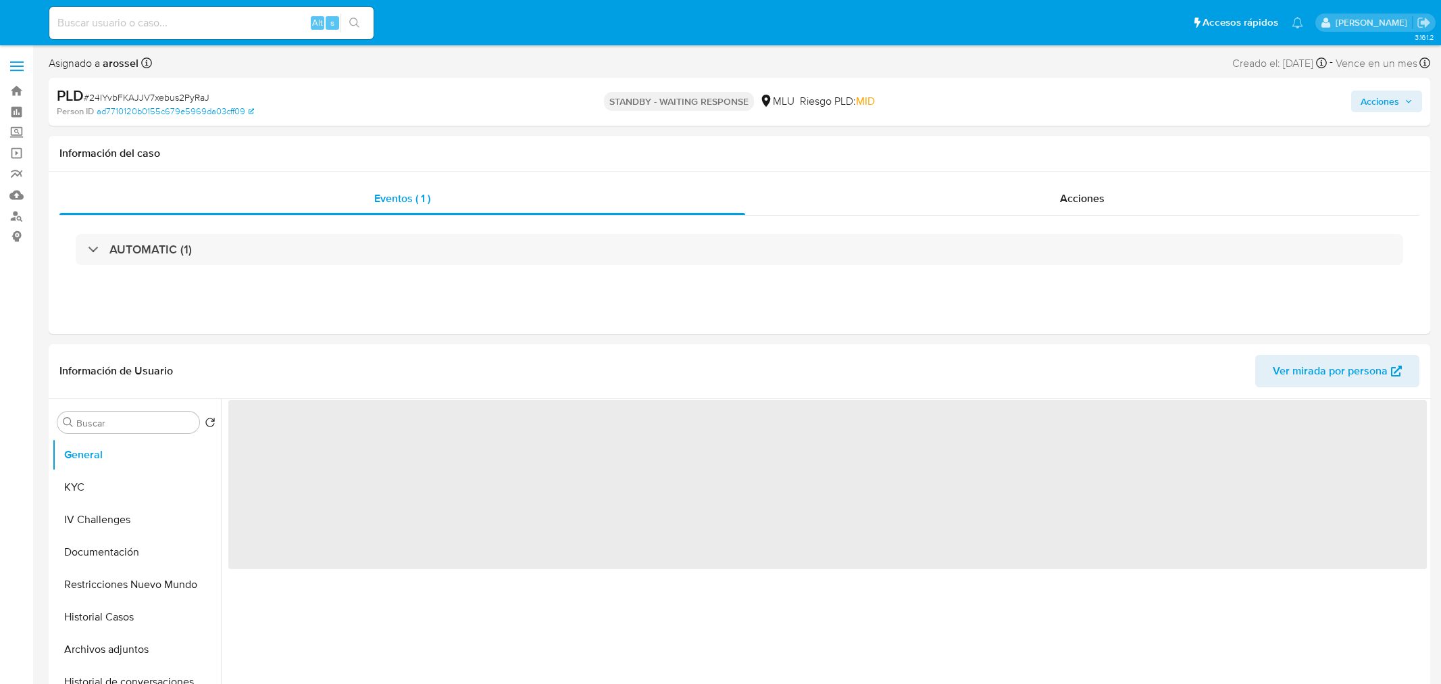
select select "10"
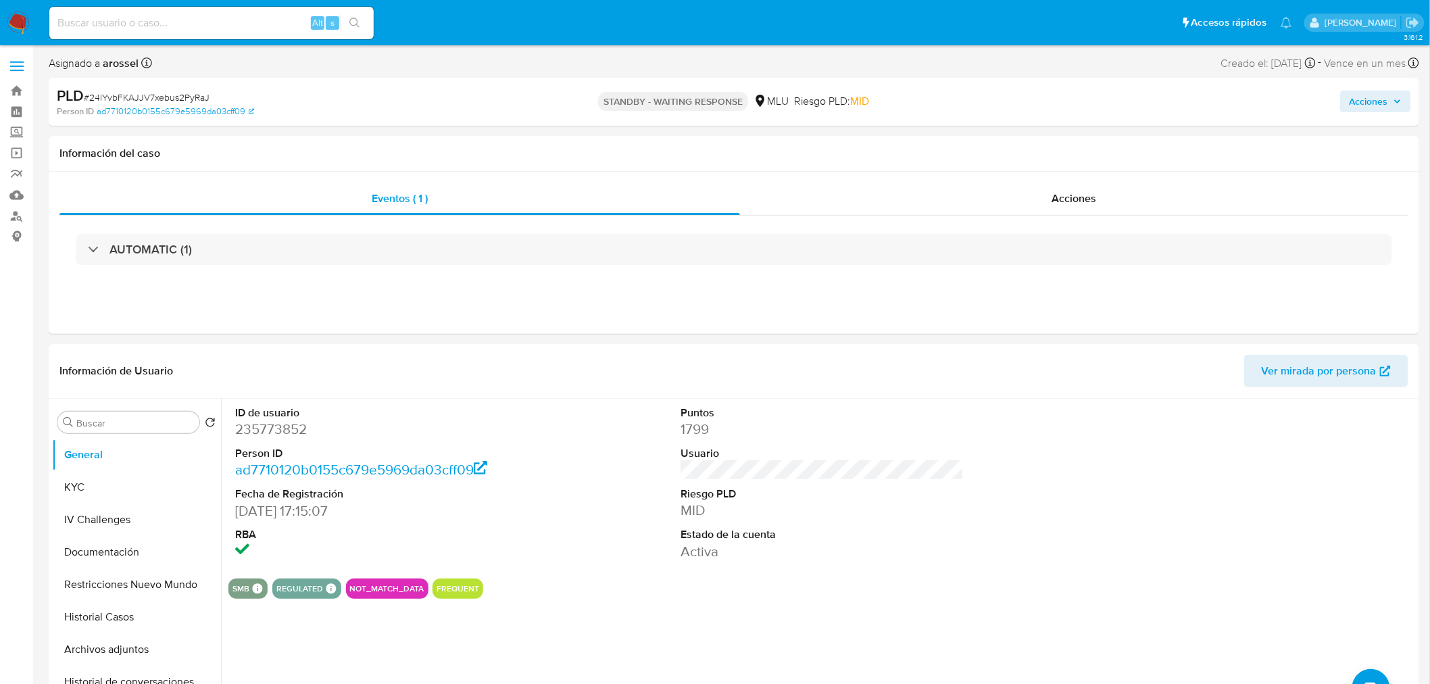
click at [191, 21] on input at bounding box center [211, 23] width 324 height 18
paste input "vQDWiR1WH15tpFyYRykWBcHh"
type input "vQDWiR1WH15tpFyYRykWBcHh"
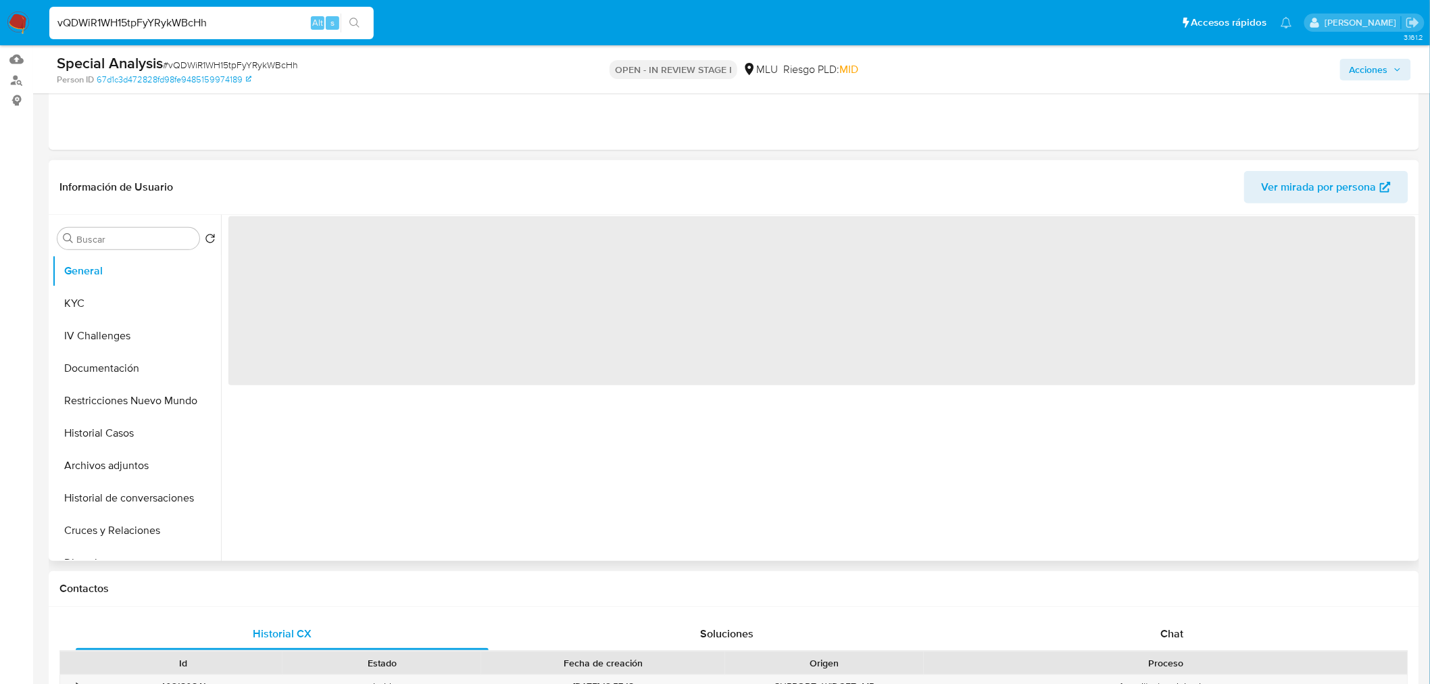
scroll to position [225, 0]
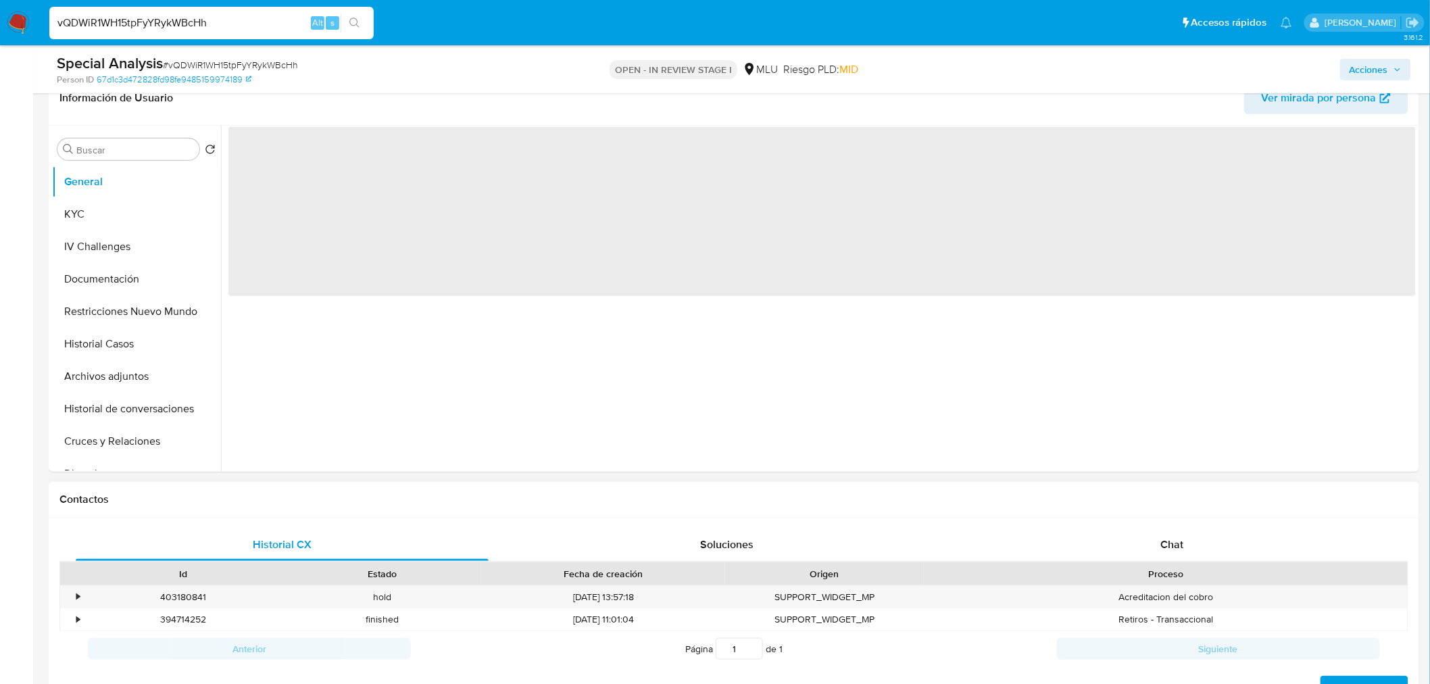
click at [1179, 577] on div "Proceso" at bounding box center [1165, 574] width 465 height 14
select select "10"
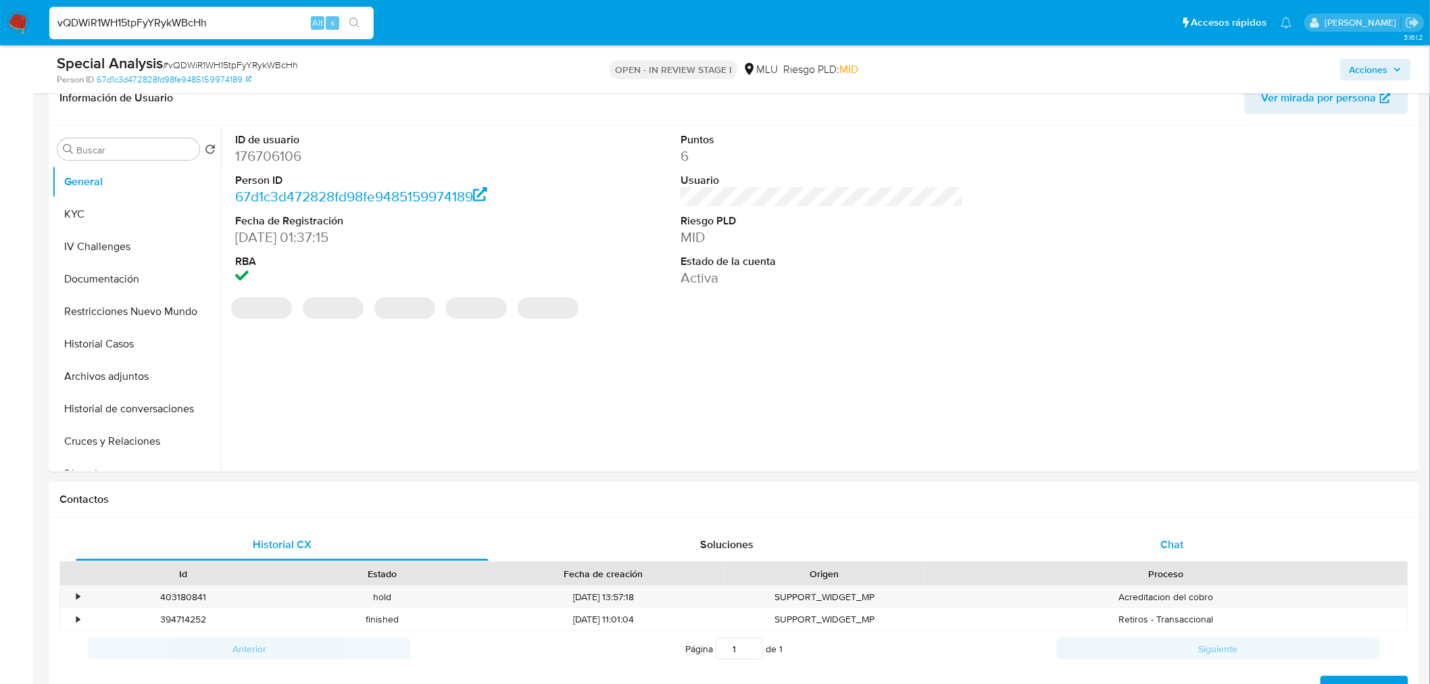
click at [1178, 552] on div "Chat" at bounding box center [1171, 544] width 413 height 32
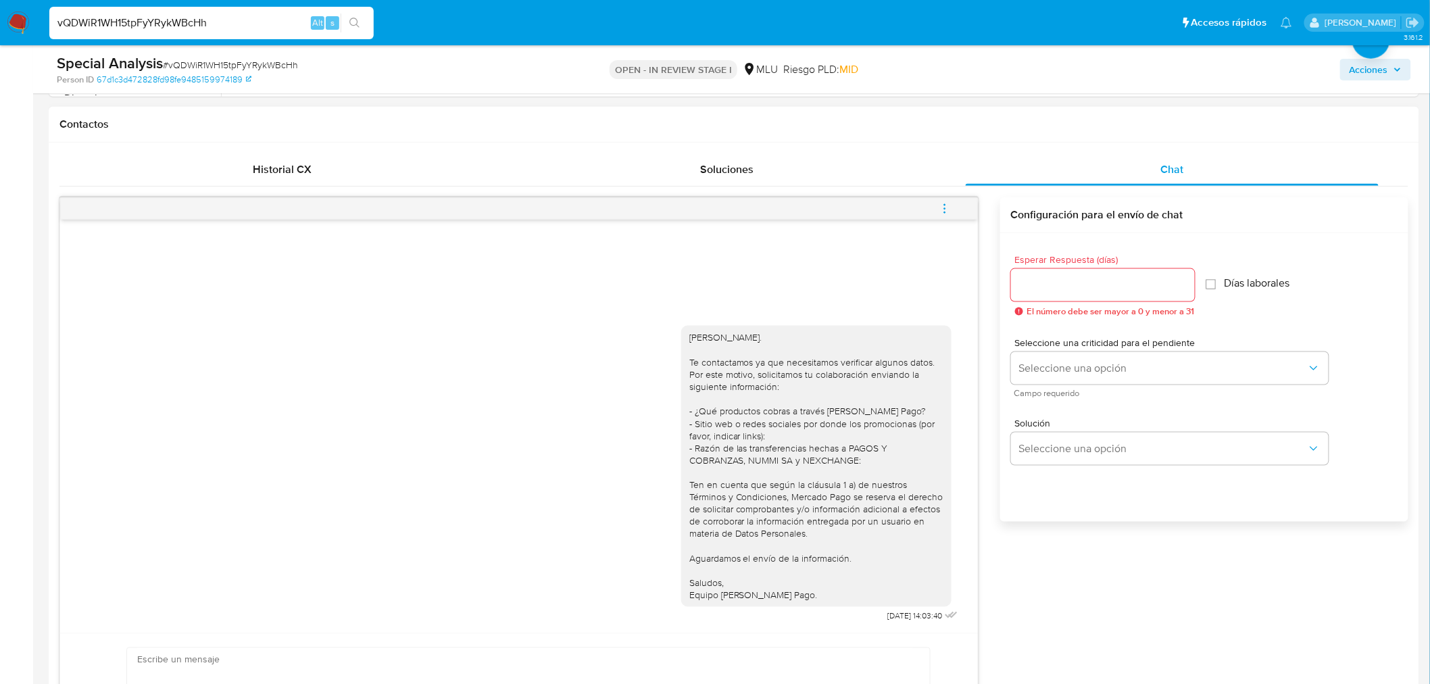
scroll to position [751, 0]
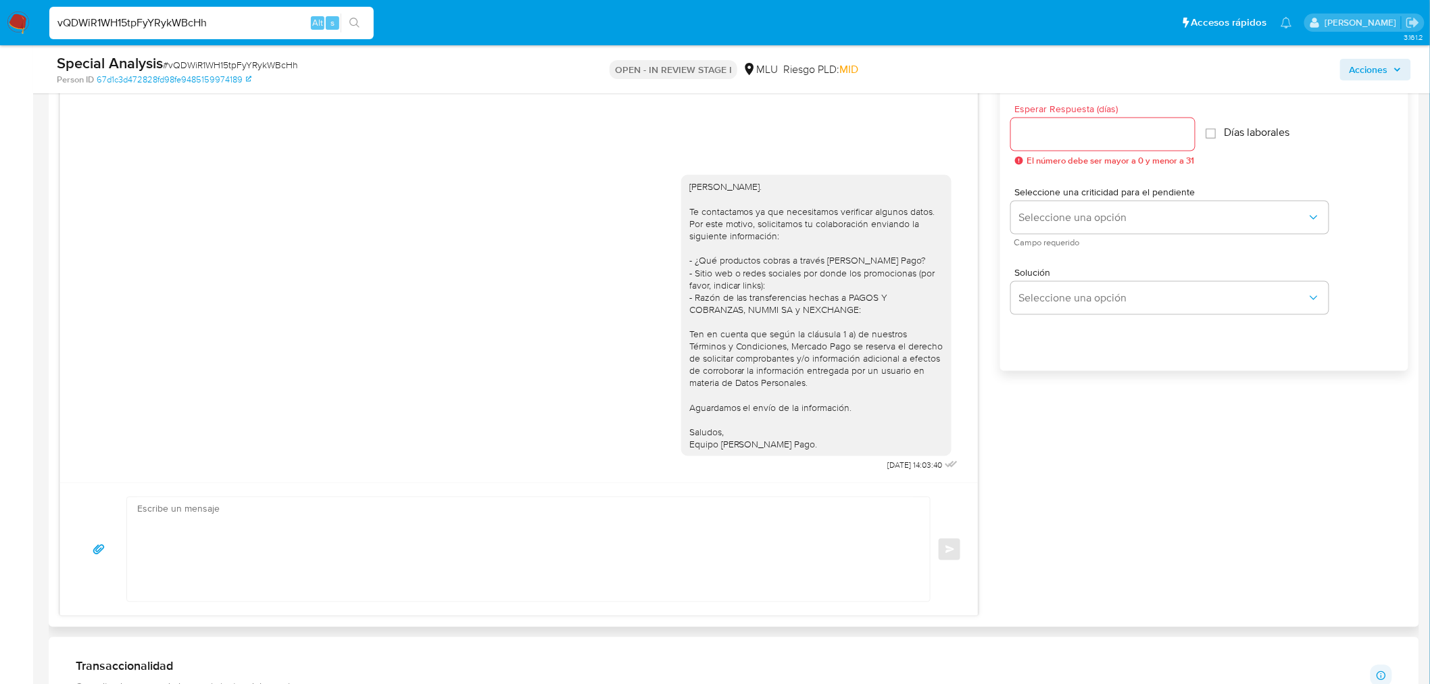
click at [414, 539] on textarea at bounding box center [525, 549] width 776 height 104
paste textarea "Hola, xxxx. Te contactamos nuevamente para recordarte que aún está pendiente el…"
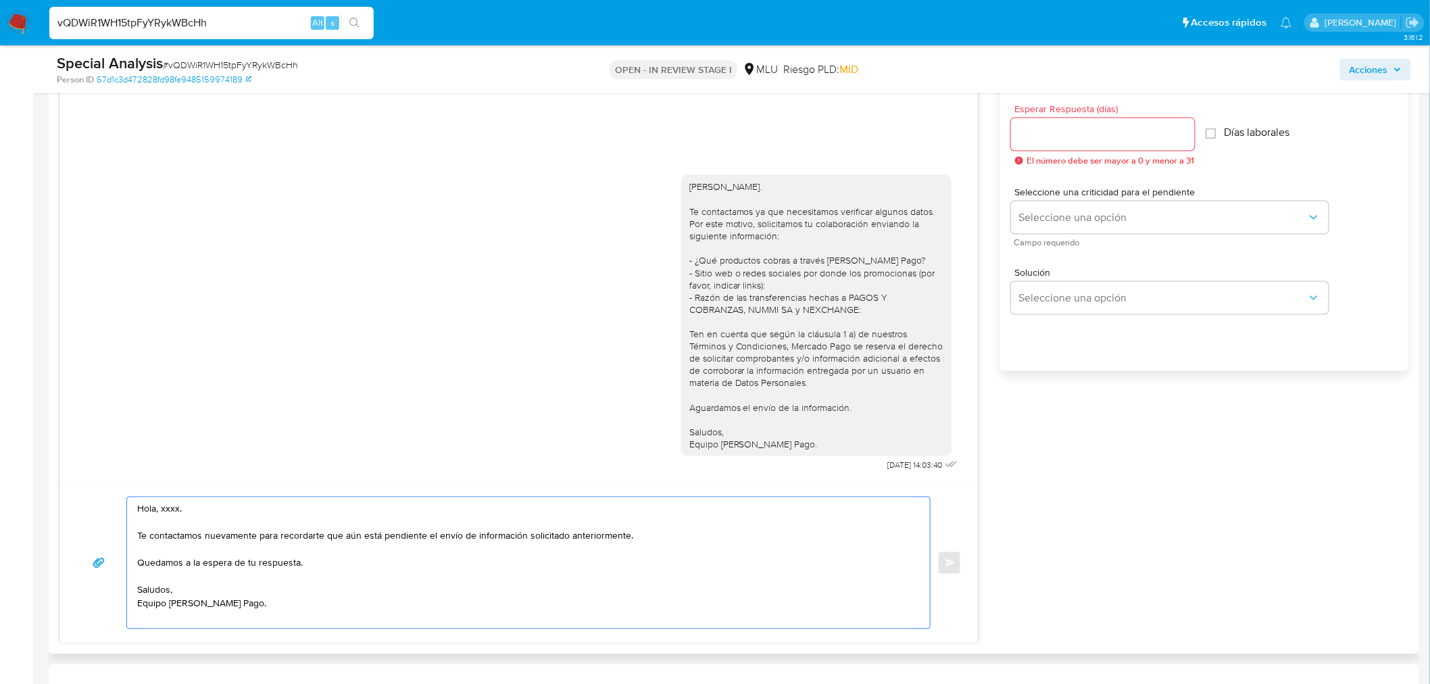
click at [738, 188] on div "Hola, Michael. Te contactamos ya que necesitamos verificar algunos datos. Por e…" at bounding box center [816, 315] width 254 height 270
copy div "Michael"
click at [166, 508] on textarea "Hola, xxxx. Te contactamos nuevamente para recordarte que aún está pendiente el…" at bounding box center [525, 562] width 776 height 131
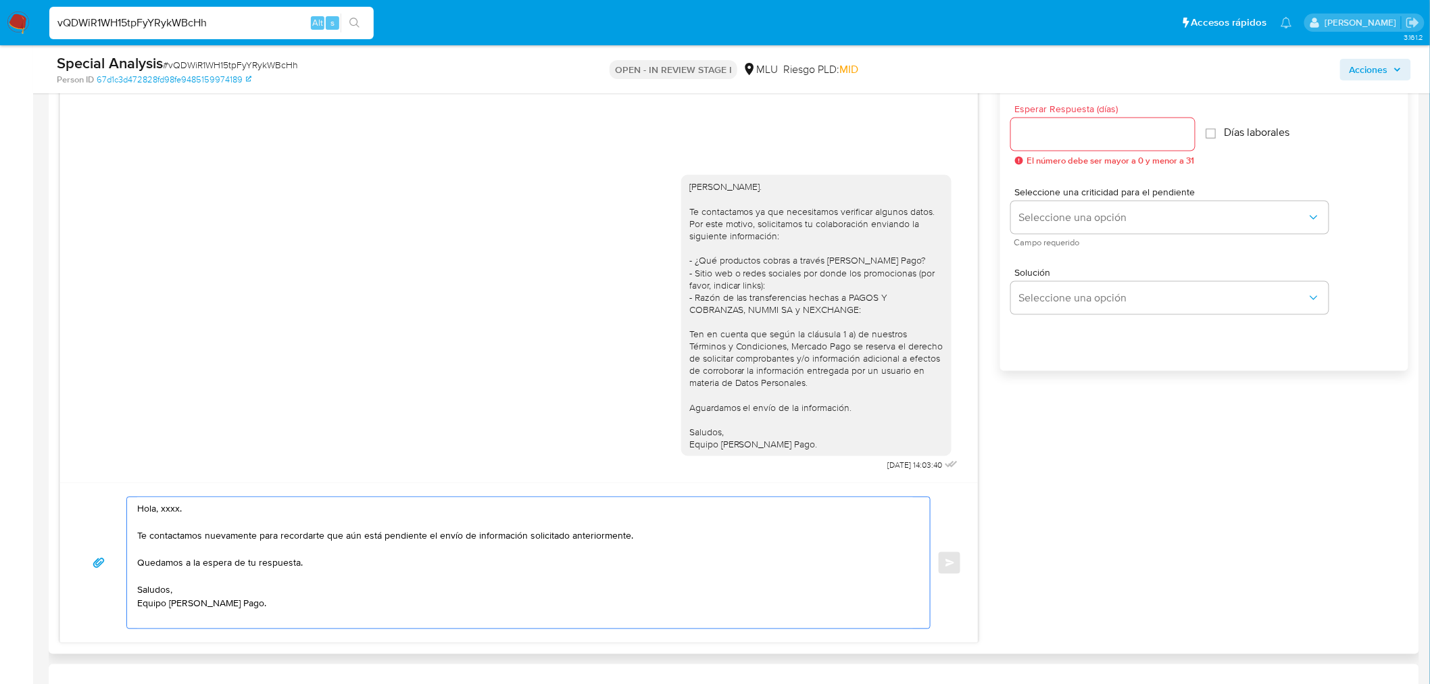
paste textarea "Michael"
click at [320, 615] on textarea "Hola, Michael. Te contactamos nuevamente para recordarte que aún está pendiente…" at bounding box center [525, 562] width 776 height 131
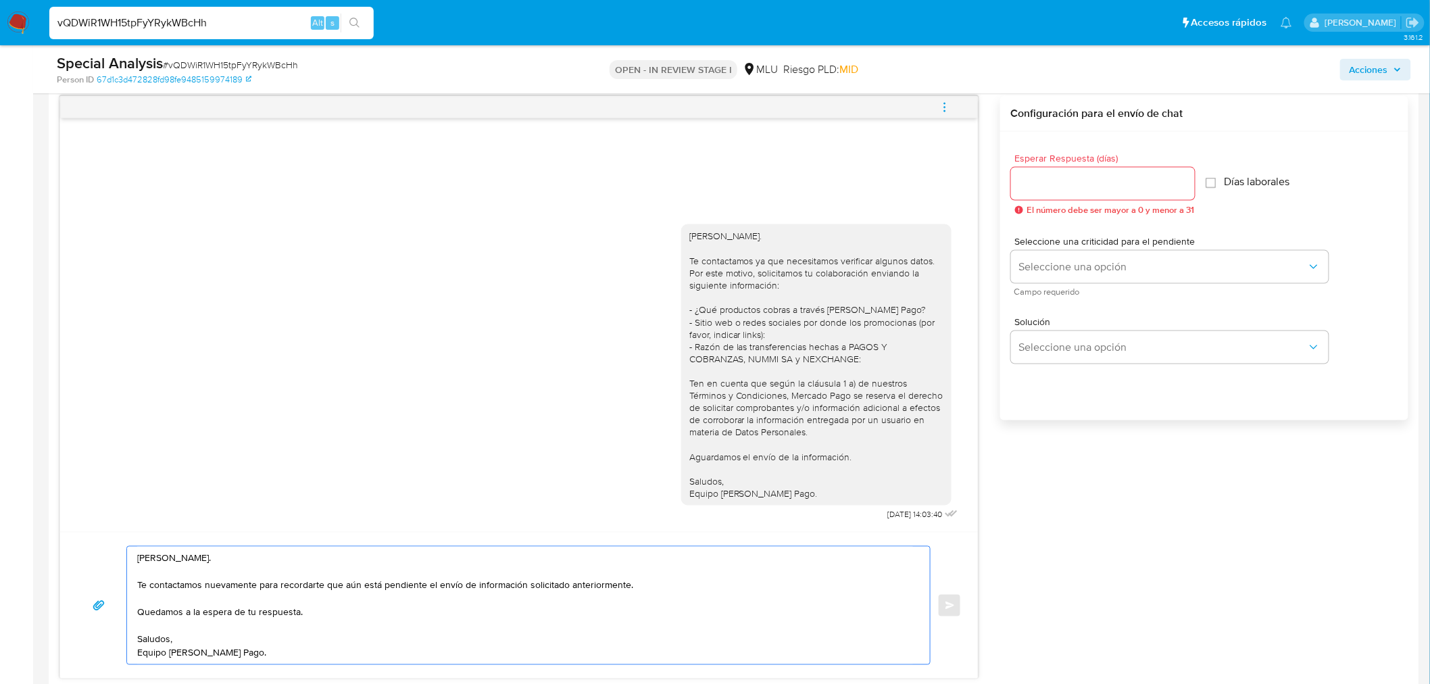
scroll to position [676, 0]
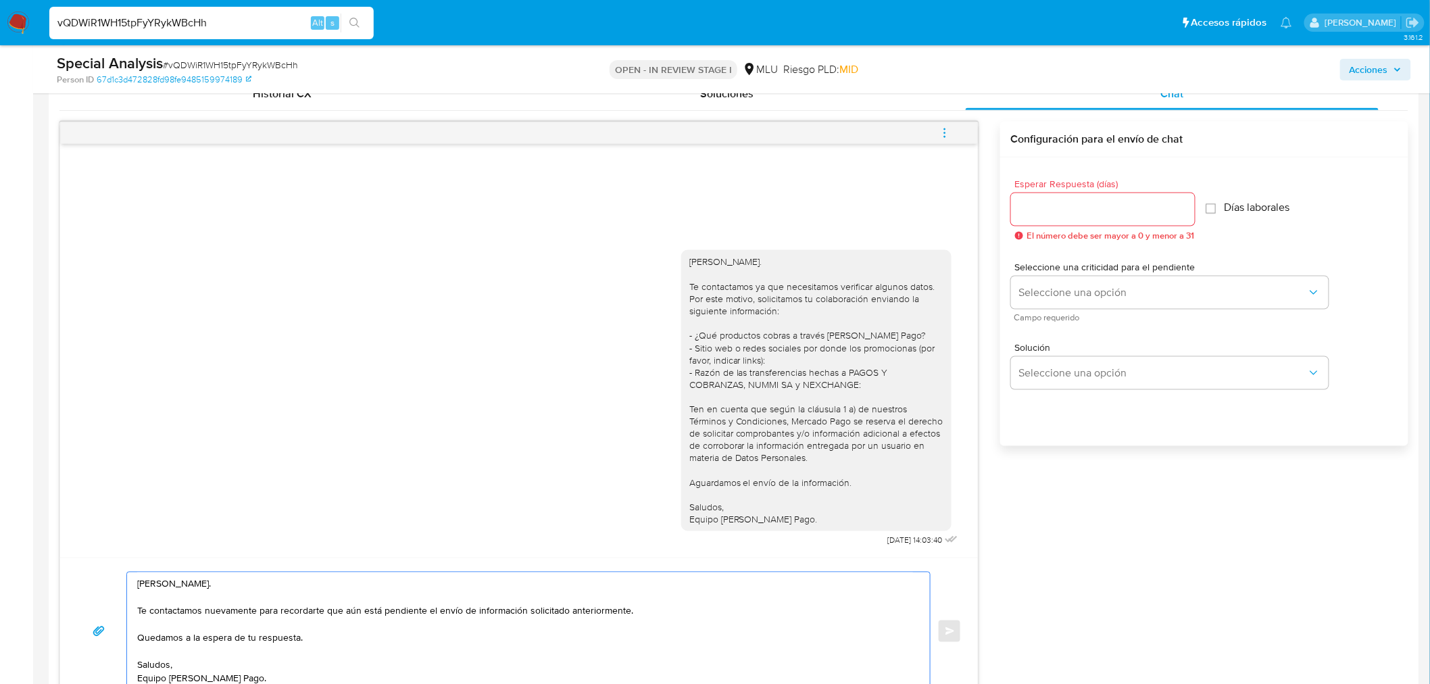
type textarea "Hola, Michael. Te contactamos nuevamente para recordarte que aún está pendiente…"
click at [1091, 209] on input "Esperar Respuesta (días)" at bounding box center [1103, 210] width 184 height 18
type input "3"
click at [1055, 282] on button "Seleccione una opción" at bounding box center [1170, 292] width 318 height 32
click at [1056, 289] on span "Seleccione una opción" at bounding box center [1163, 293] width 288 height 14
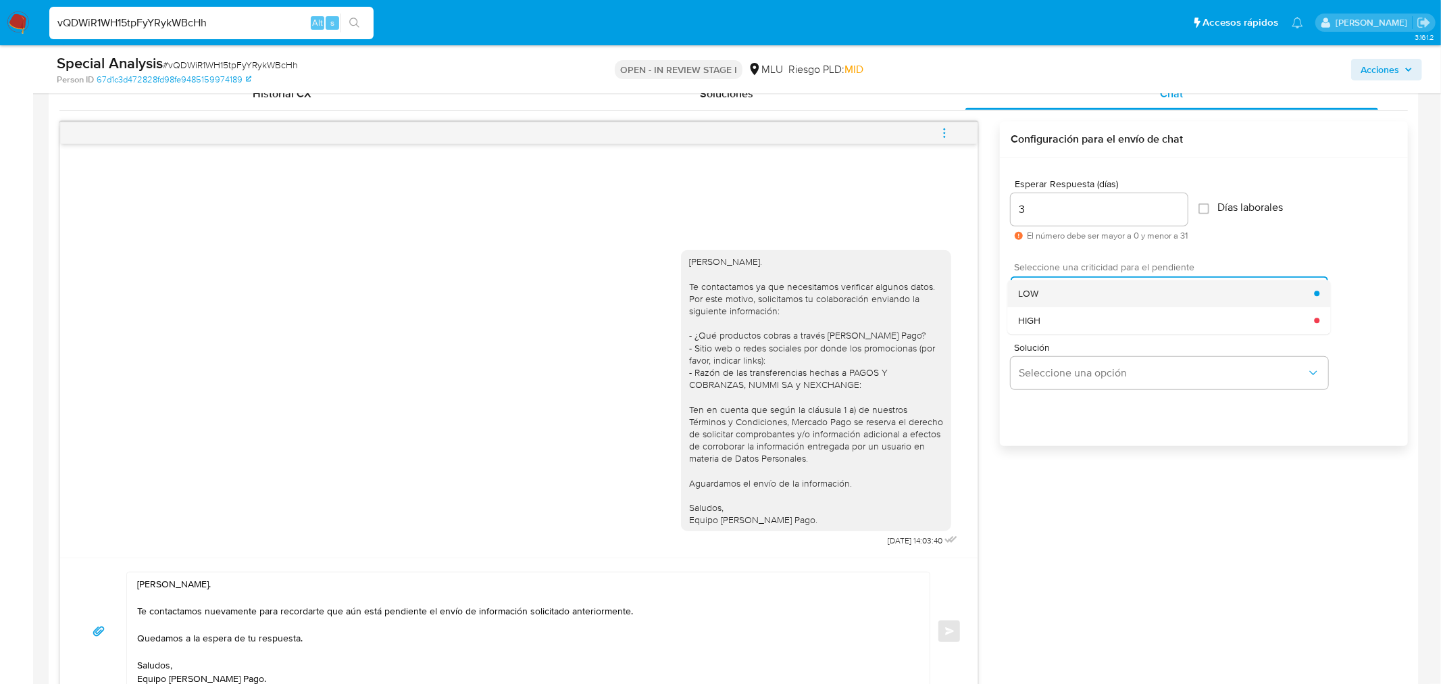
click at [1046, 286] on div "LOW" at bounding box center [1166, 293] width 296 height 27
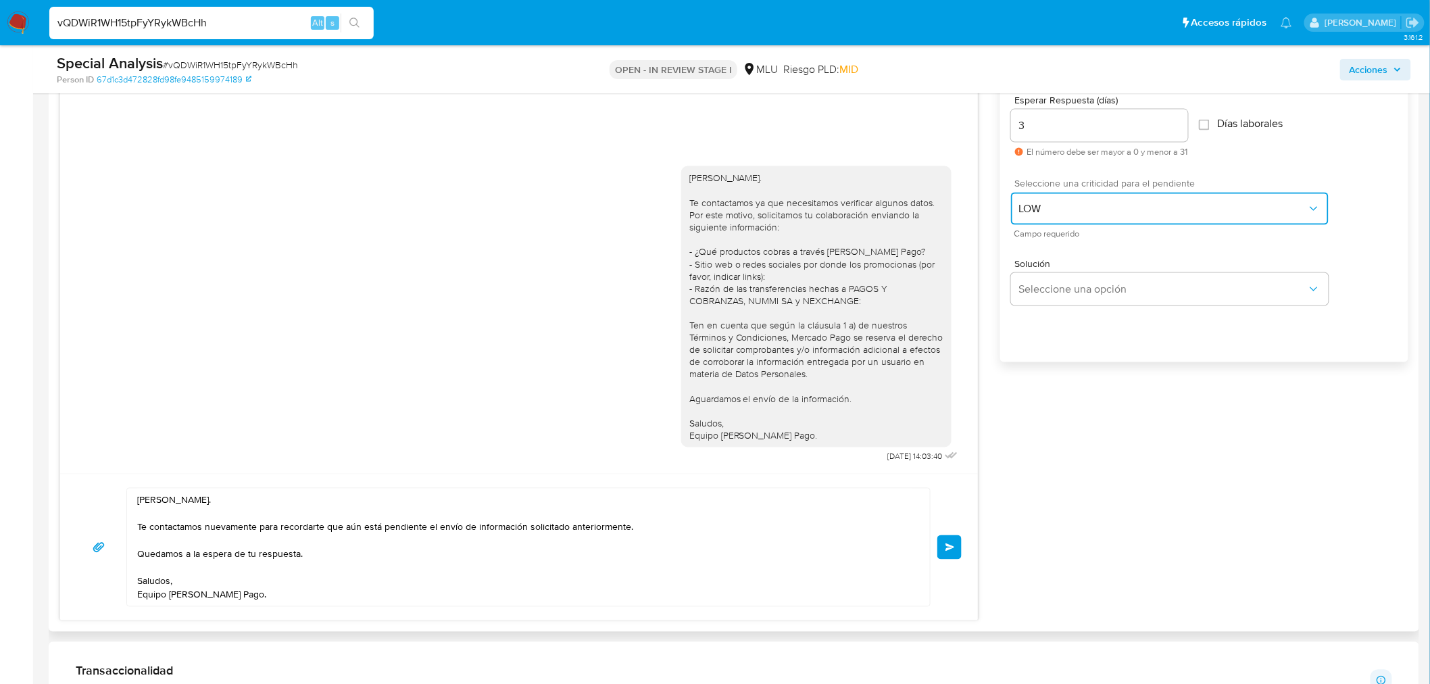
scroll to position [826, 0]
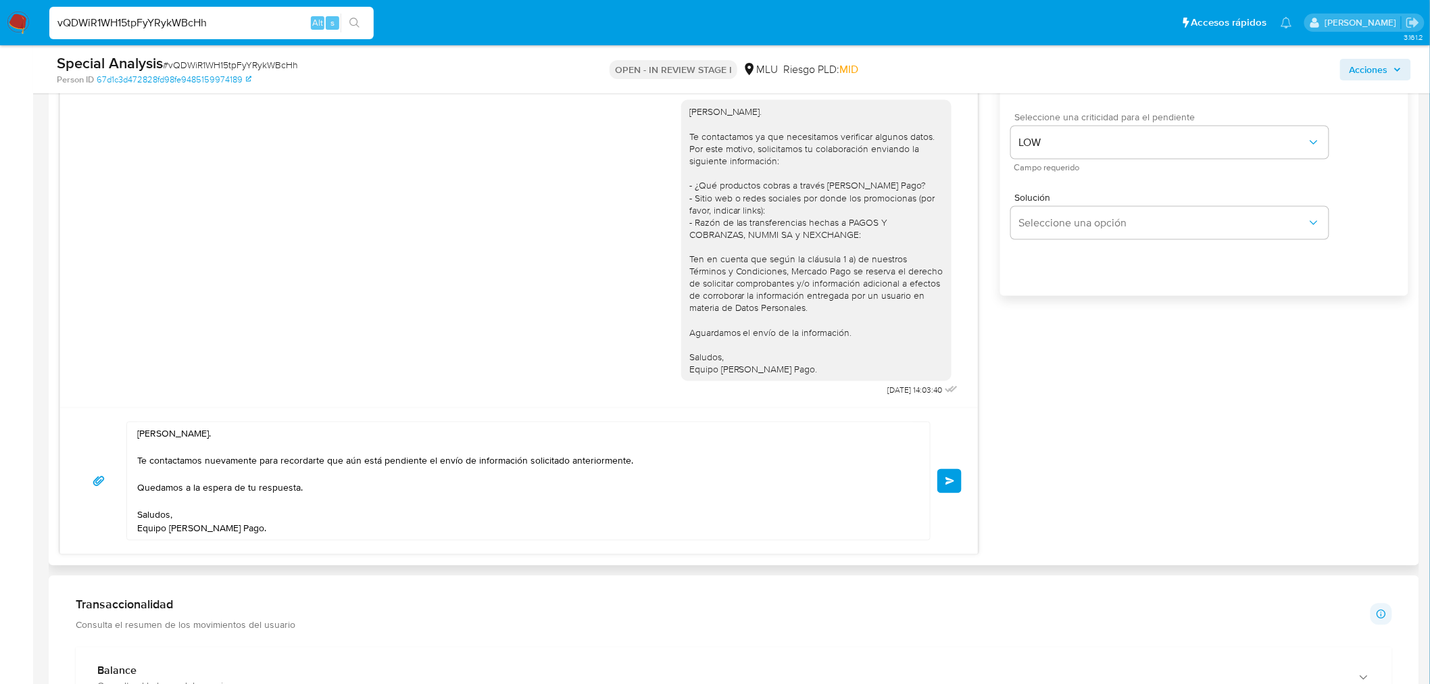
click at [948, 489] on button "Enviar" at bounding box center [949, 481] width 24 height 24
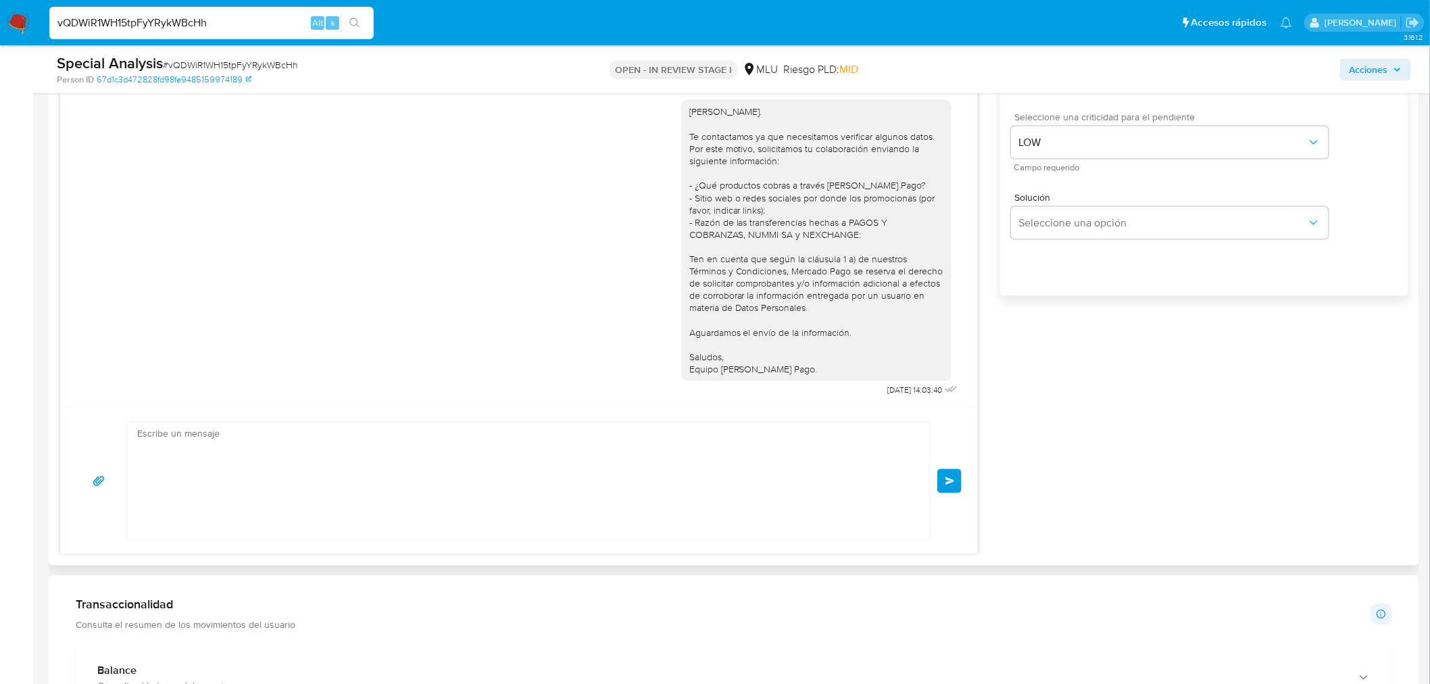
scroll to position [58, 0]
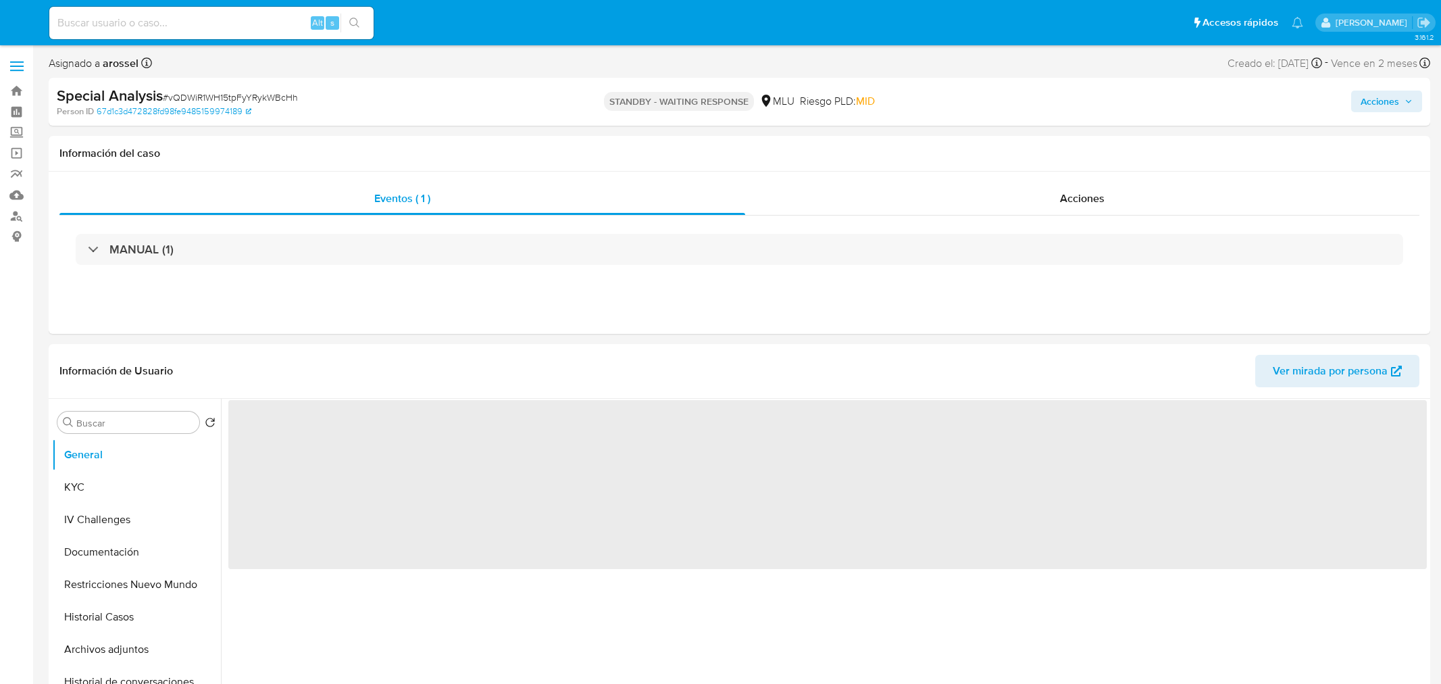
select select "10"
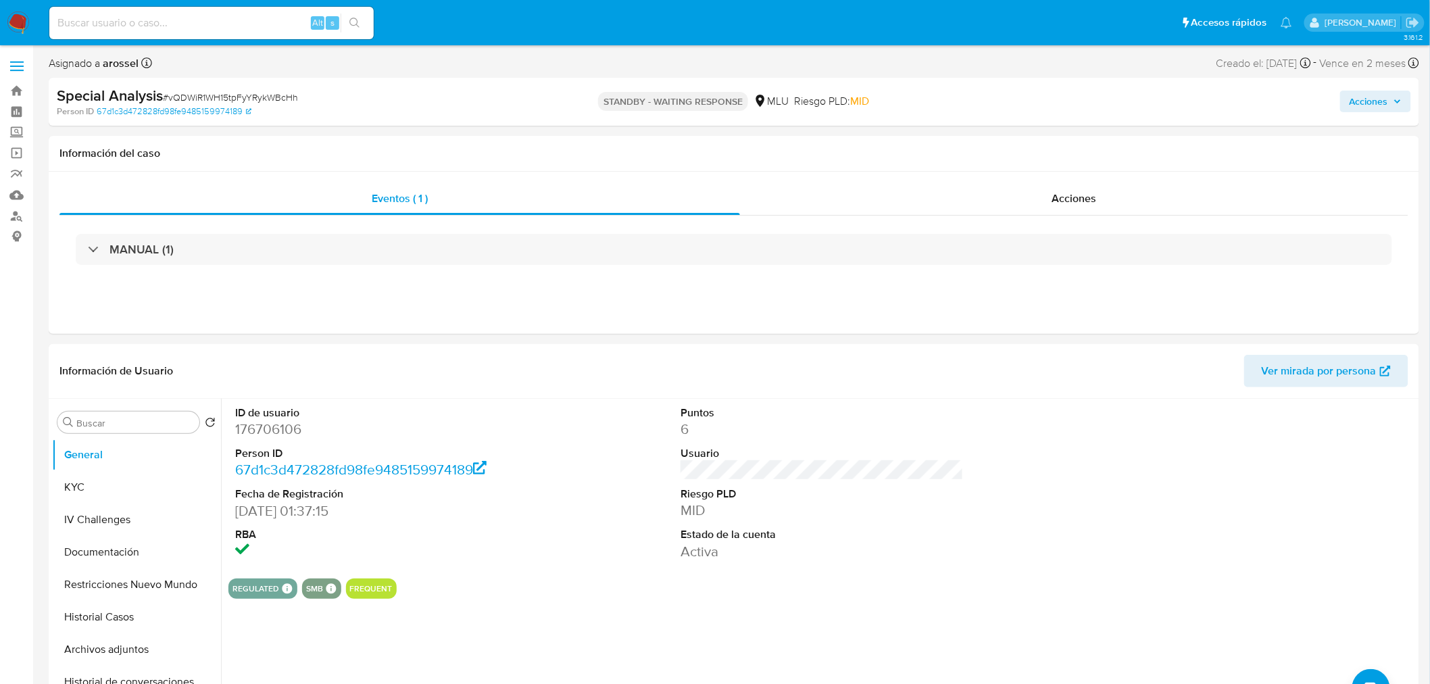
click at [174, 28] on input at bounding box center [211, 23] width 324 height 18
paste input "G7kpcb3UlUSLwEdok5ys2nfe"
type input "G7kpcb3UlUSLwEdok5ys2nfe"
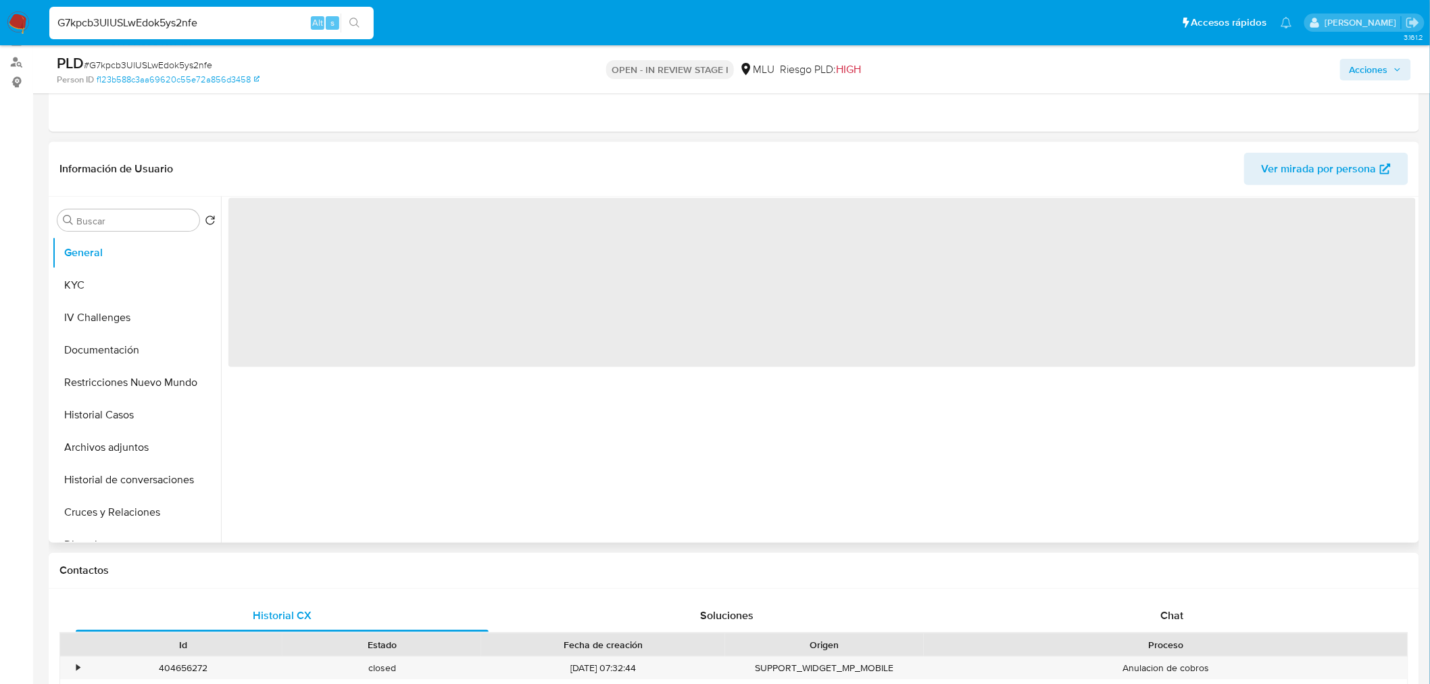
scroll to position [300, 0]
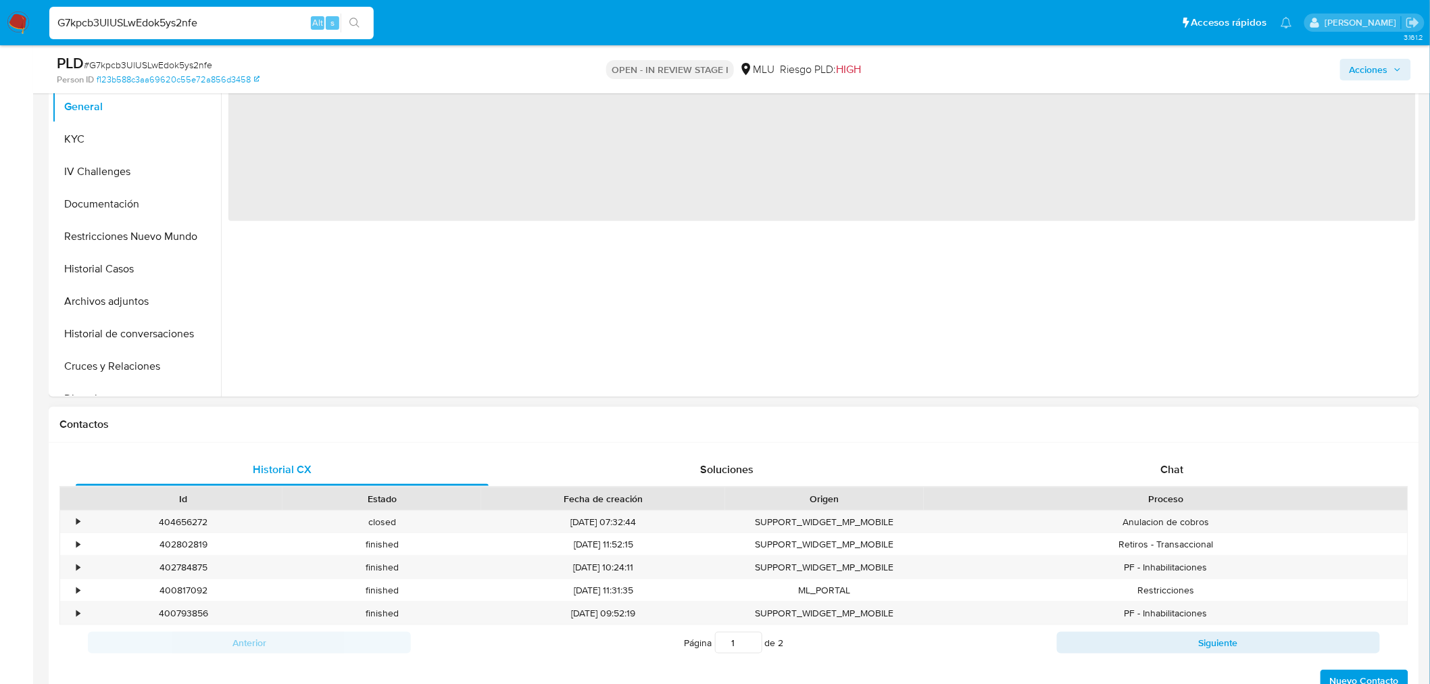
click at [1203, 494] on div "Proceso" at bounding box center [1165, 499] width 465 height 14
select select "10"
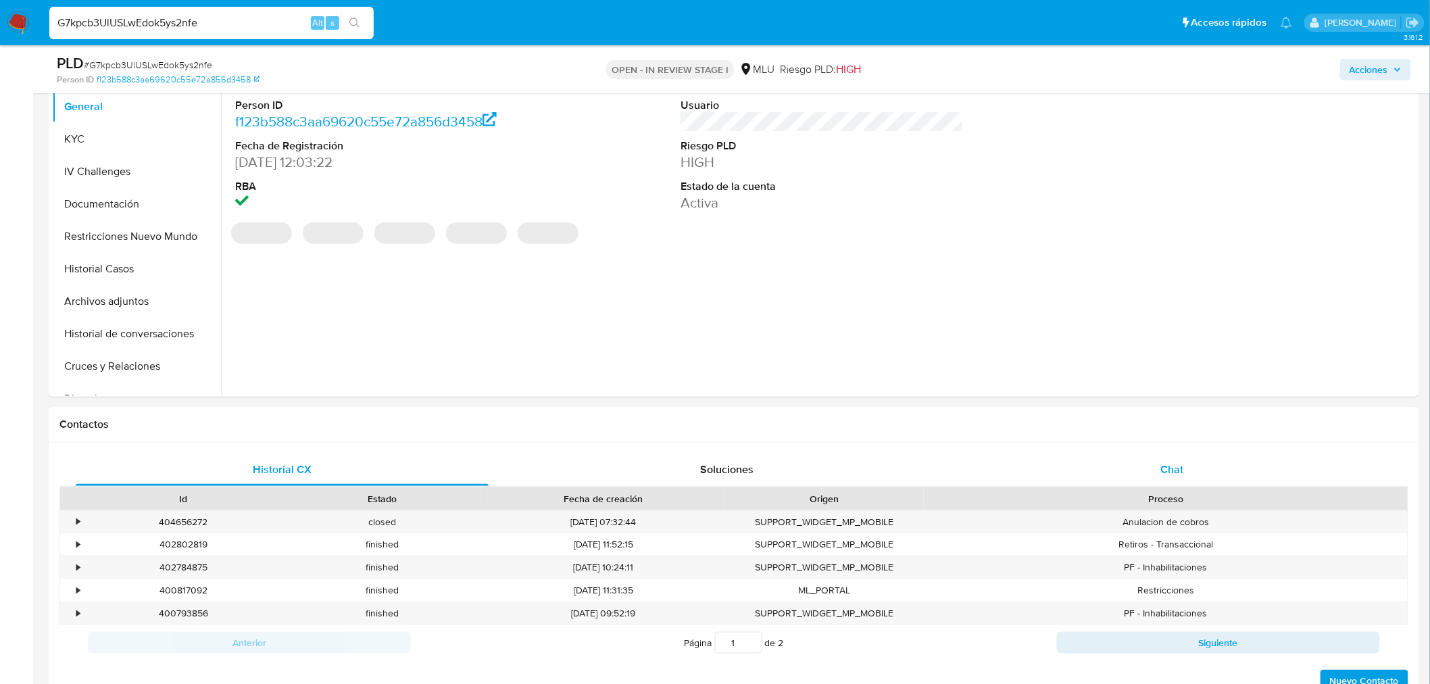
click at [1199, 480] on div "Chat" at bounding box center [1171, 469] width 413 height 32
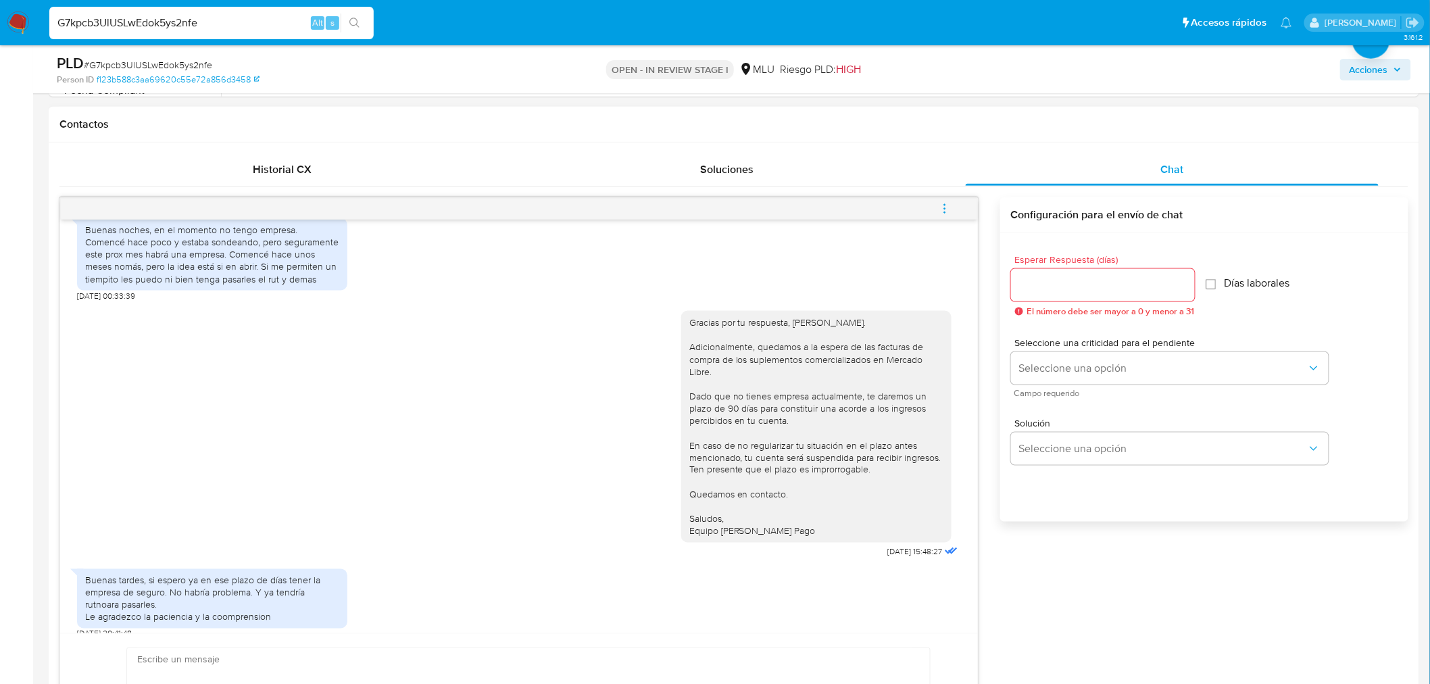
scroll to position [751, 0]
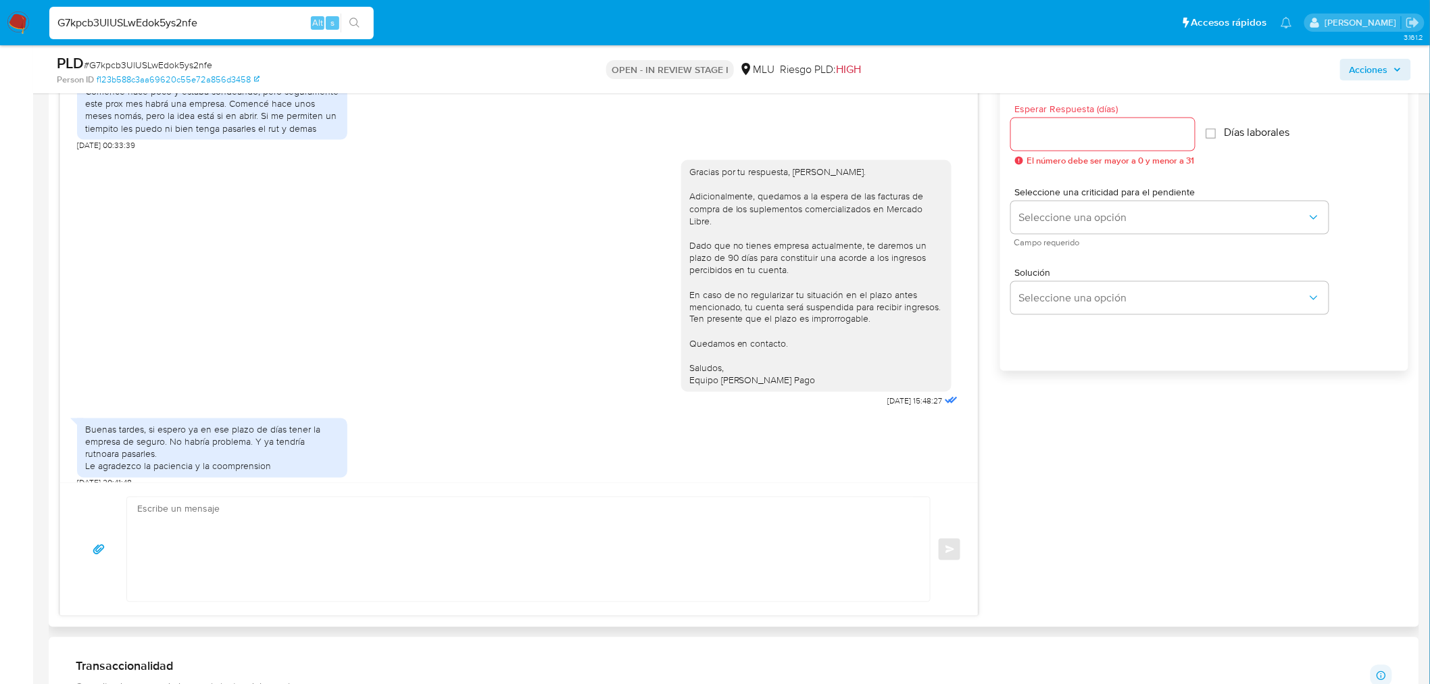
click at [495, 534] on textarea at bounding box center [525, 549] width 776 height 104
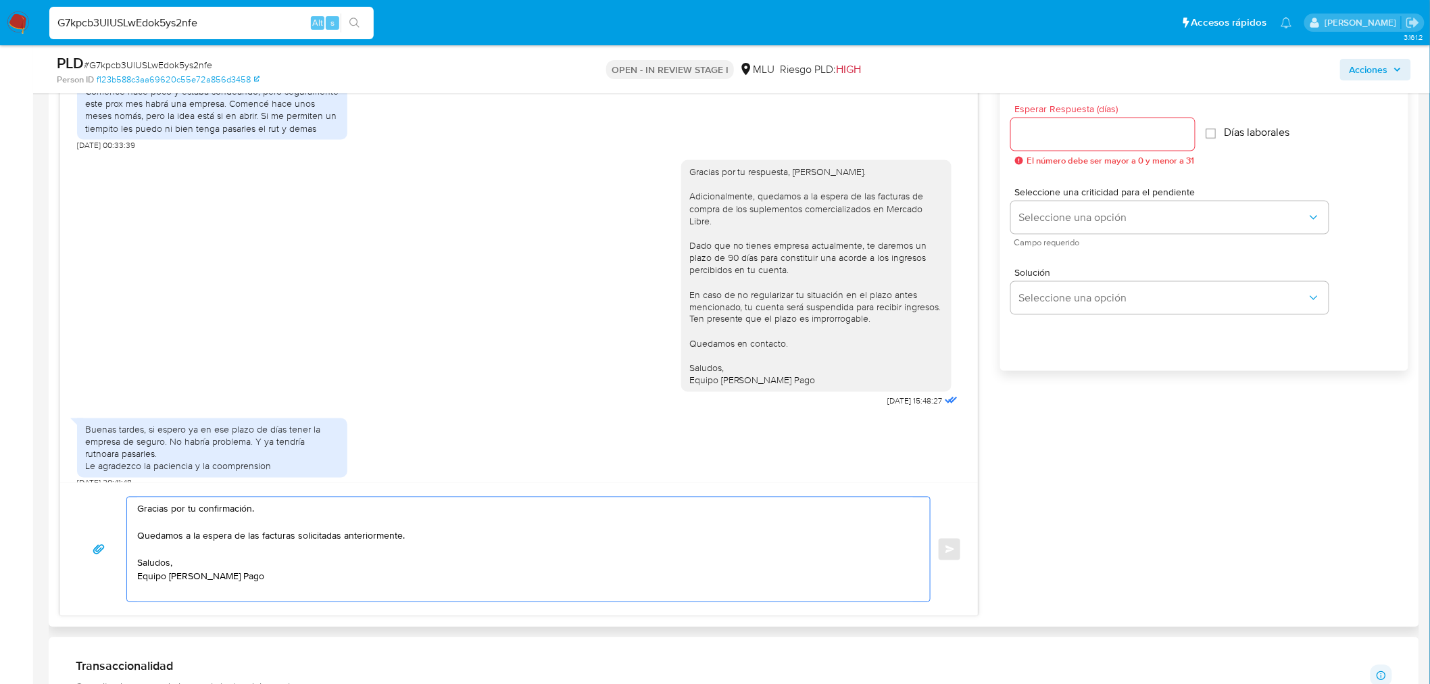
type textarea "Gracias por tu confirmación. Quedamos a la espera de las facturas solicitadas a…"
click at [1027, 135] on input "Esperar Respuesta (días)" at bounding box center [1103, 135] width 184 height 18
type input "3"
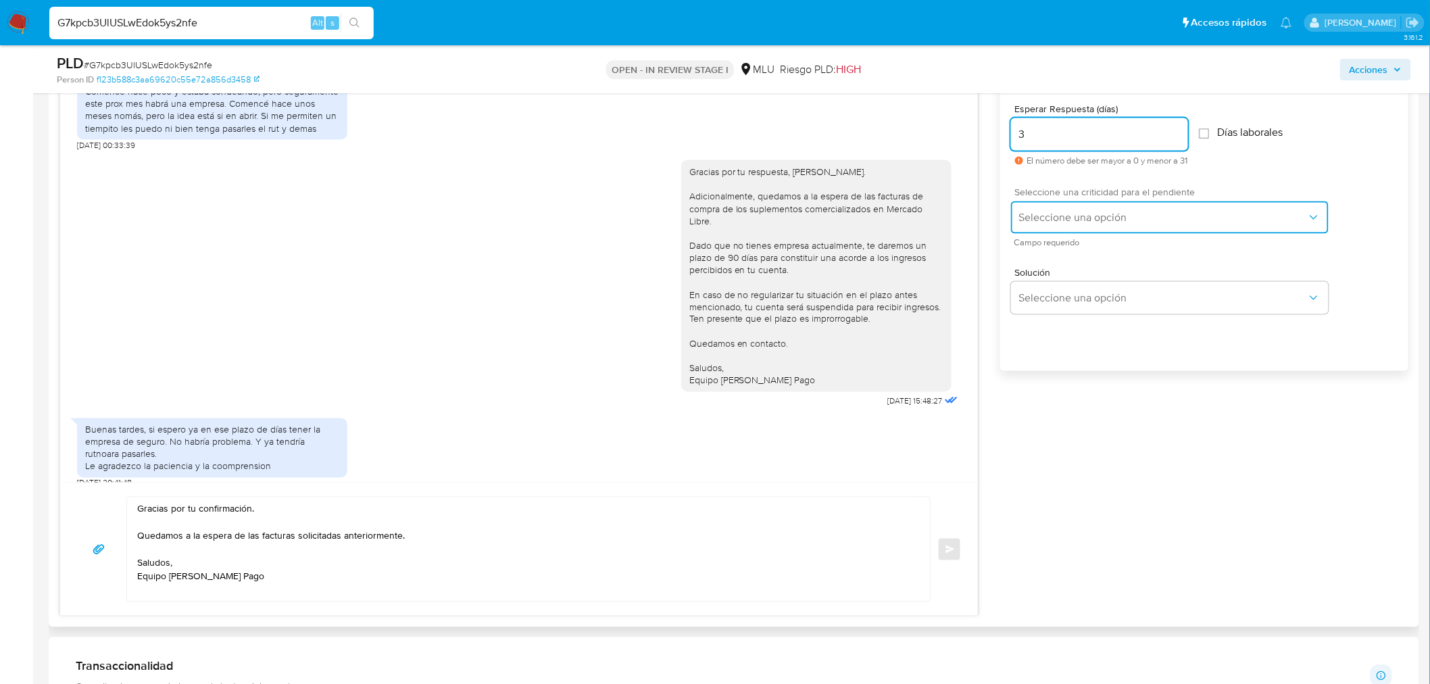
click at [1039, 211] on span "Seleccione una opción" at bounding box center [1163, 218] width 288 height 14
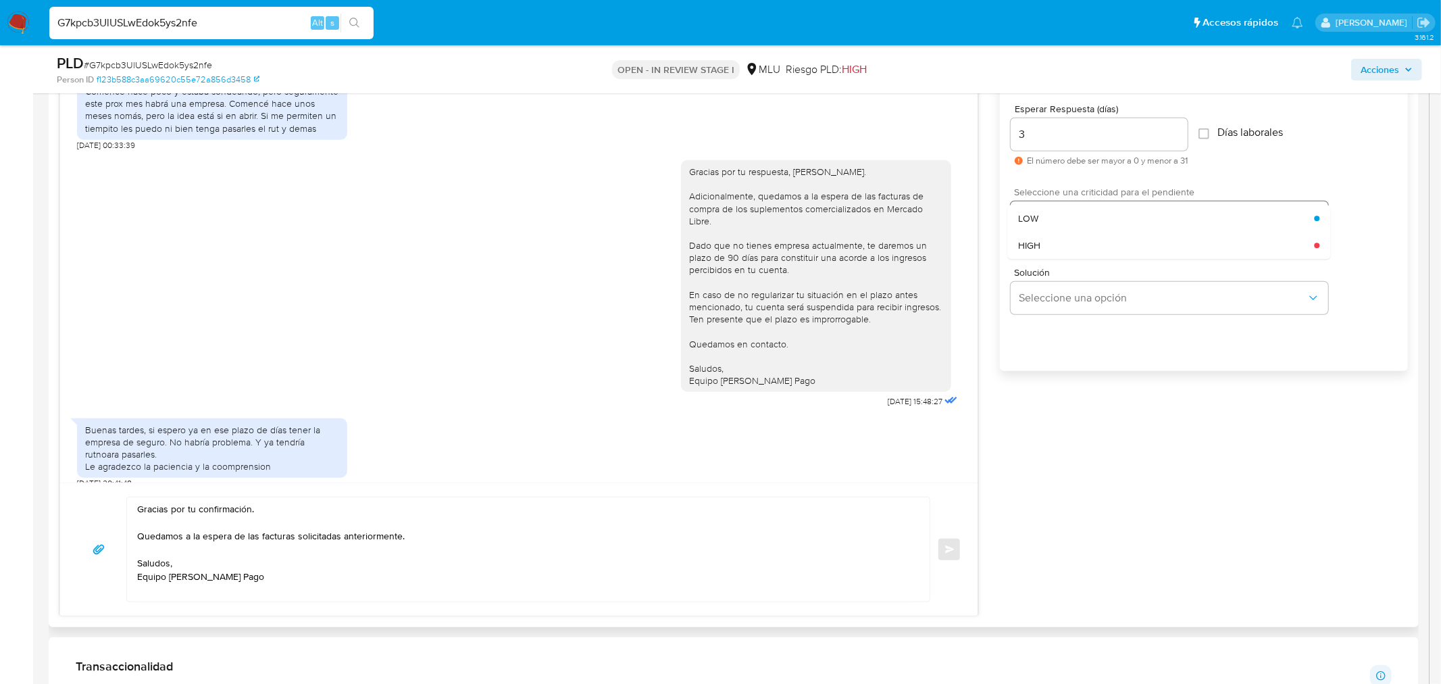
click at [1039, 211] on div "LOW" at bounding box center [1166, 218] width 296 height 27
click at [953, 547] on span "Enviar" at bounding box center [949, 549] width 9 height 8
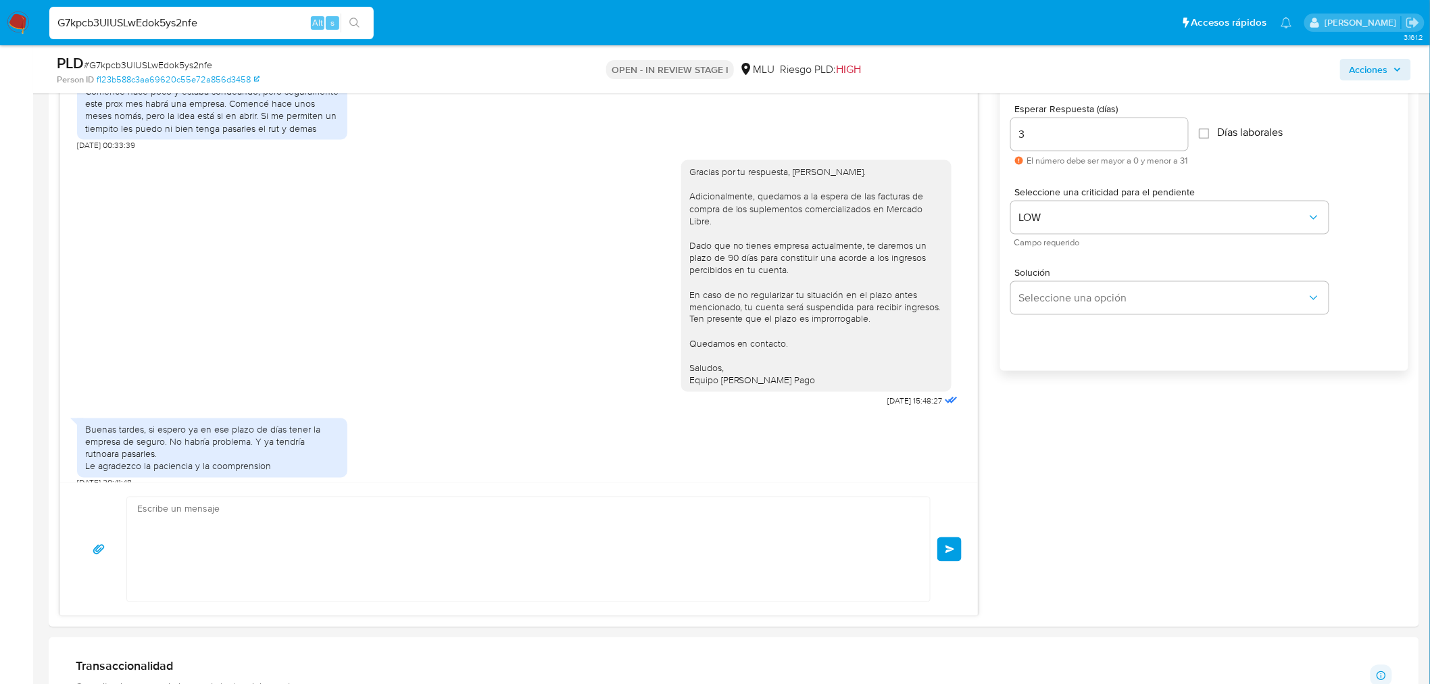
scroll to position [511, 0]
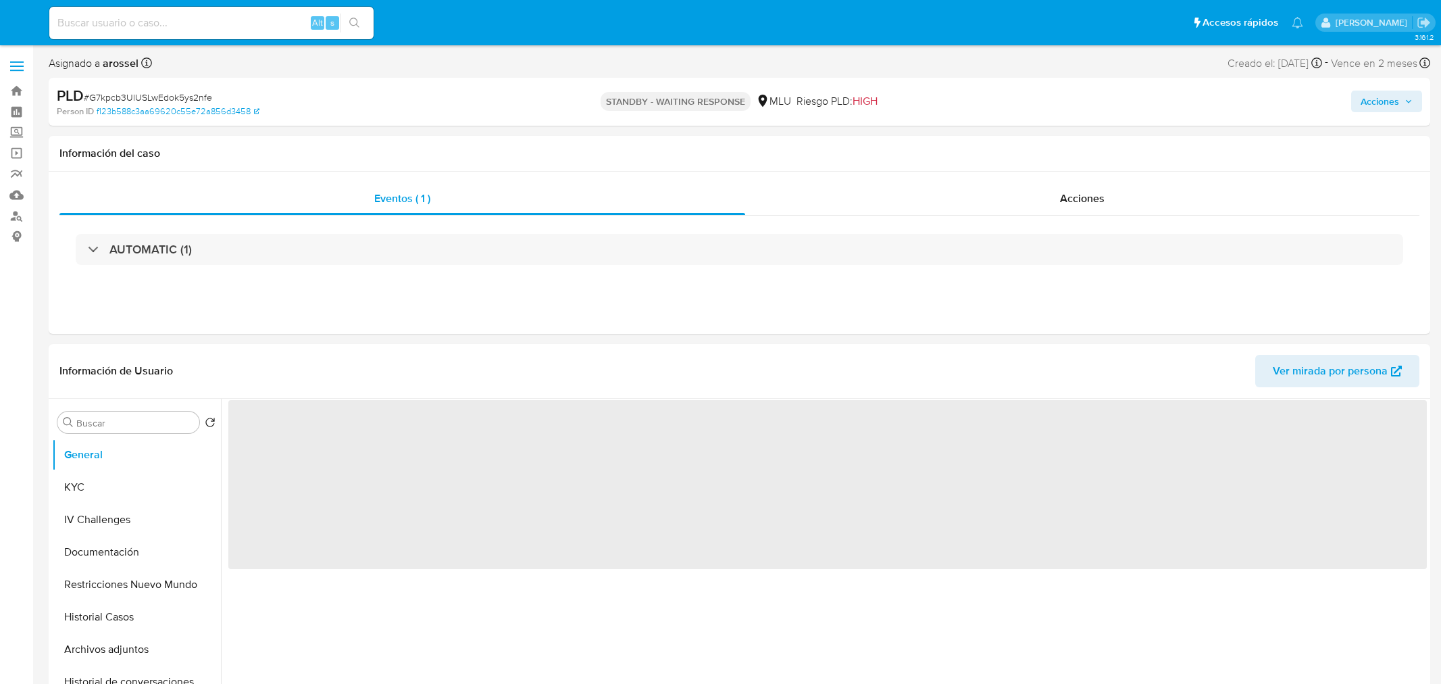
select select "10"
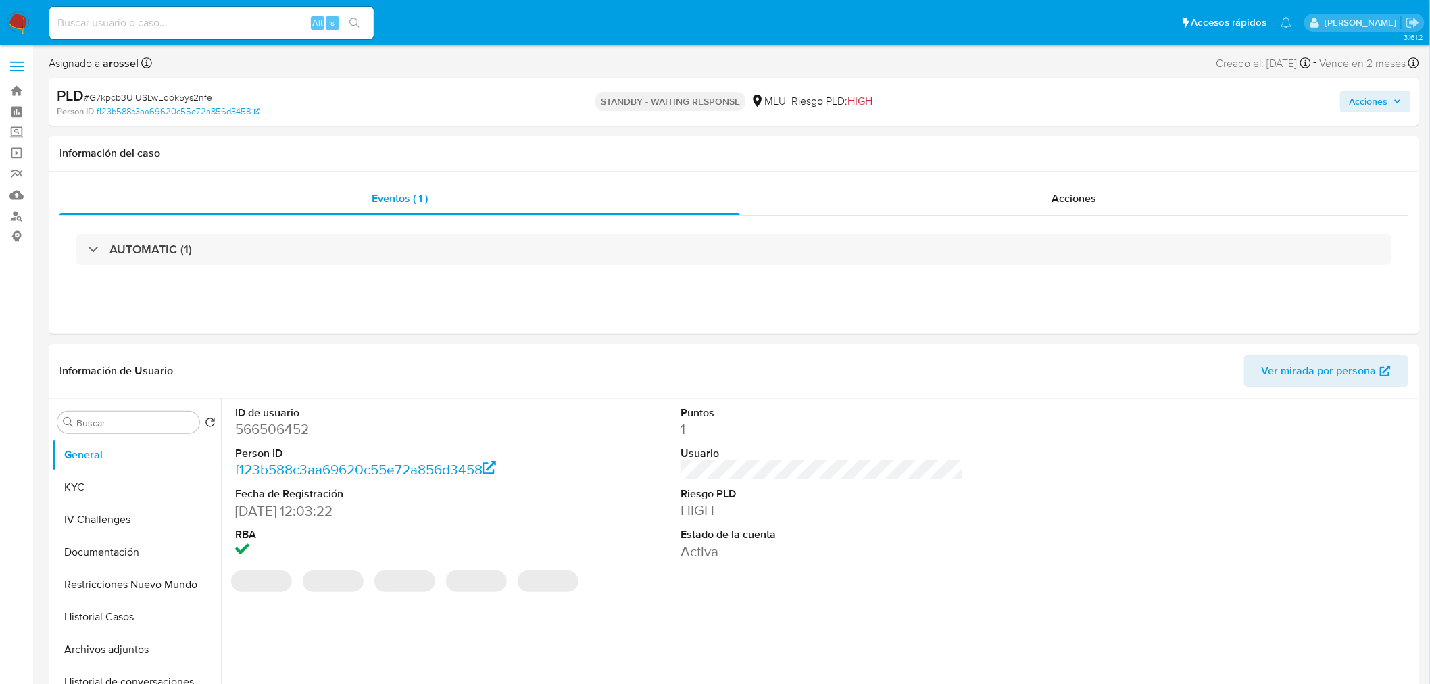
click at [183, 5] on div "Alt s" at bounding box center [211, 23] width 324 height 38
click at [188, 23] on input at bounding box center [211, 23] width 324 height 18
paste input "1ohCHm528GbjG6PKh8zGkq7F"
type input "1ohCHm528GbjG6PKh8zGkq7F"
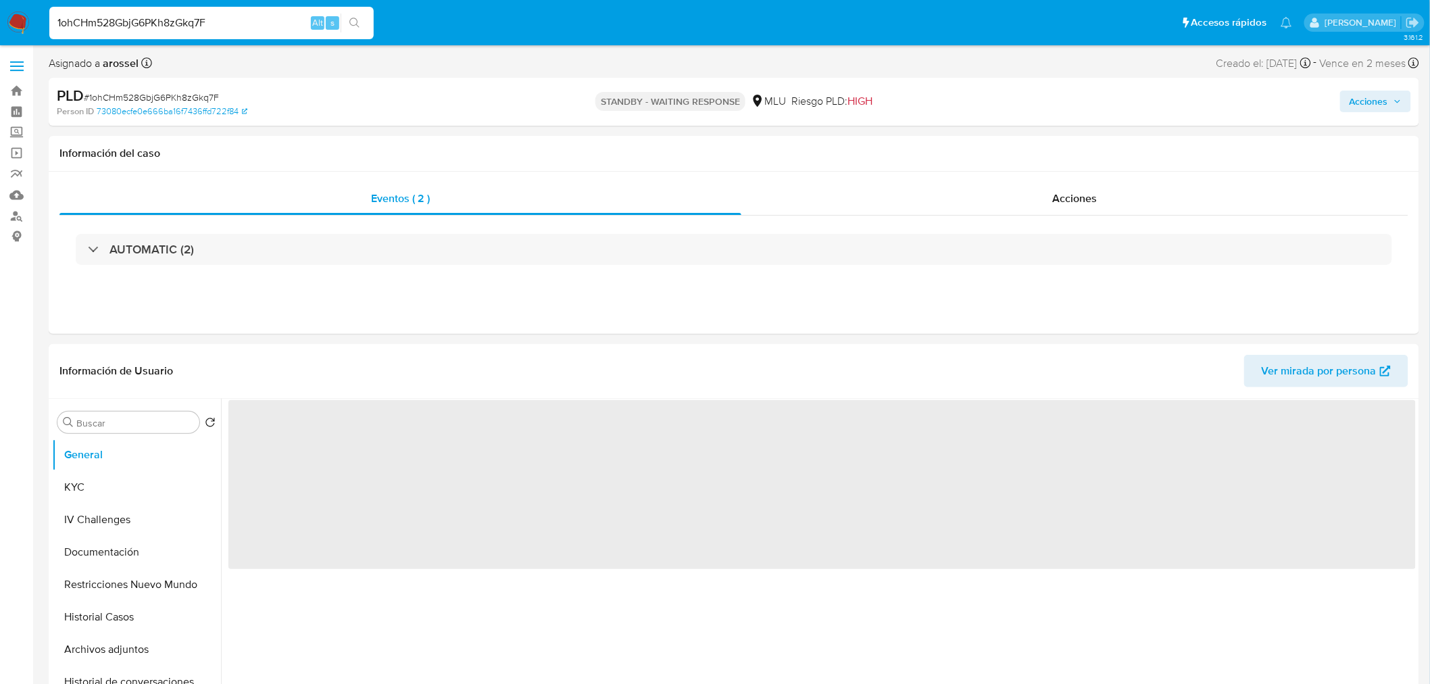
select select "10"
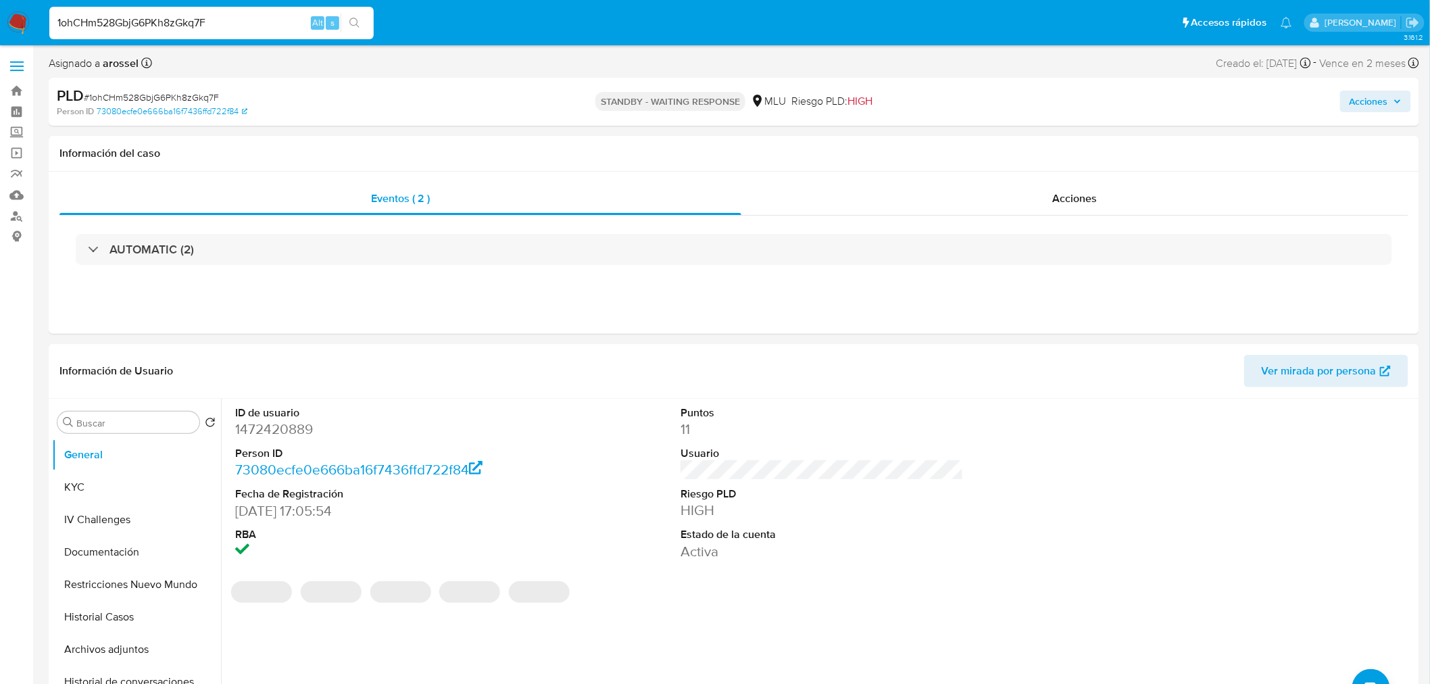
click at [166, 30] on input "1ohCHm528GbjG6PKh8zGkq7F" at bounding box center [211, 23] width 324 height 18
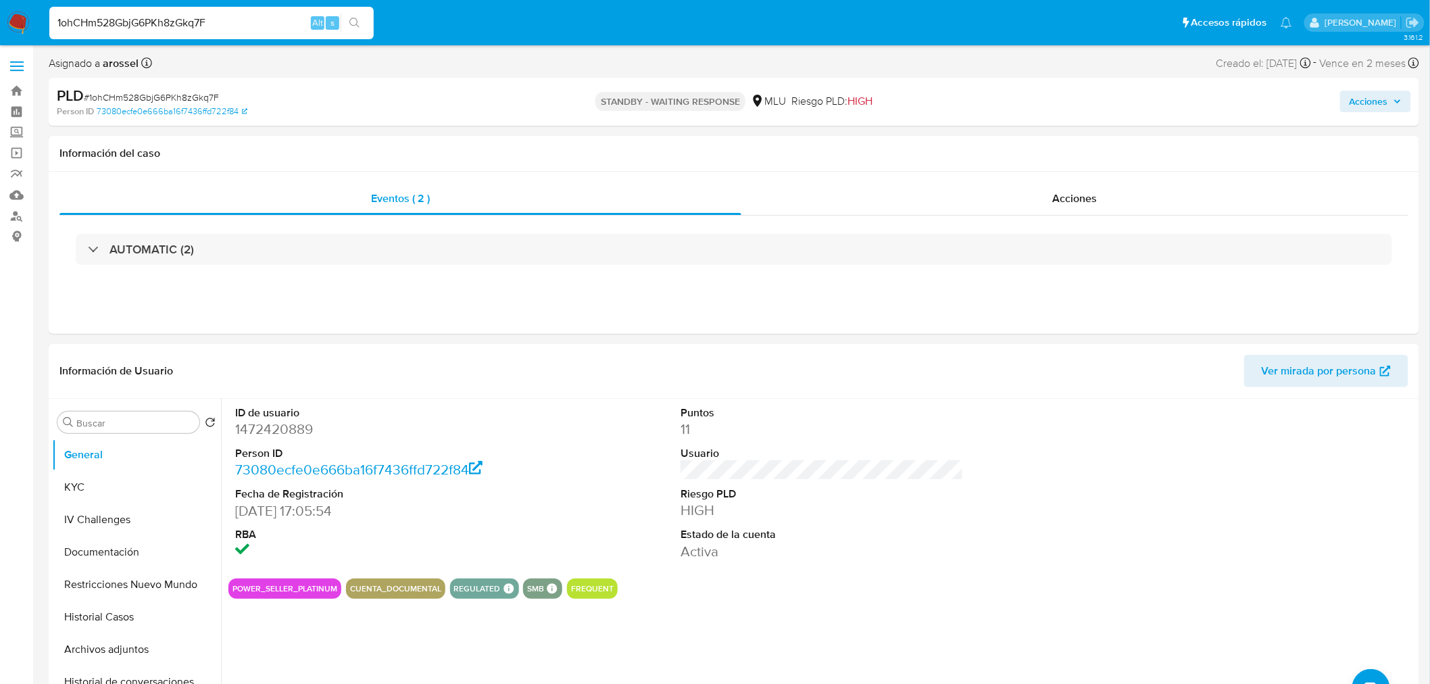
paste input "Quf2VwKVJh1lAcl1lRkB7b9N"
type input "Quf2VwKVJh1lAcl1lRkB7b9N"
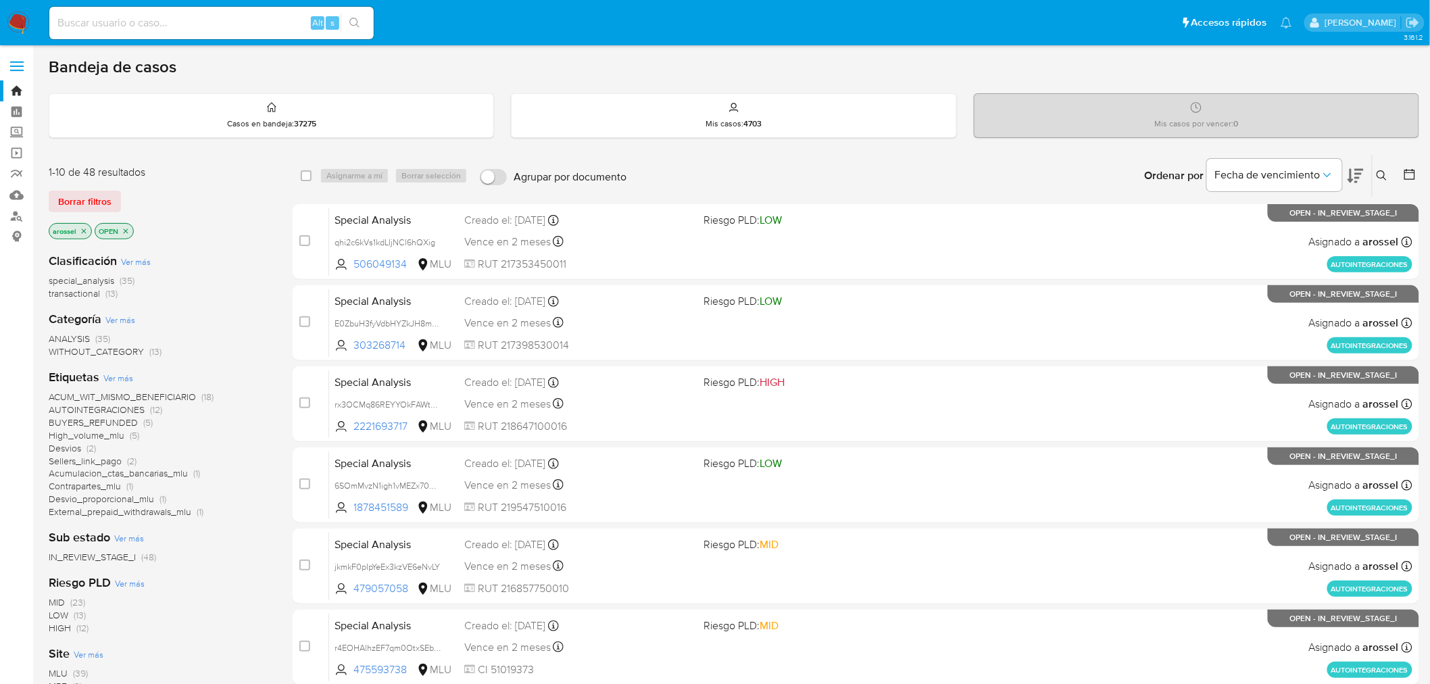
click at [179, 34] on div "Alt s" at bounding box center [211, 23] width 324 height 32
click at [182, 29] on input at bounding box center [211, 23] width 324 height 18
paste input "NXEyxjnT14Ox9aabuDSTSCO5"
type input "NXEyxjnT14Ox9aabuDSTSCO5"
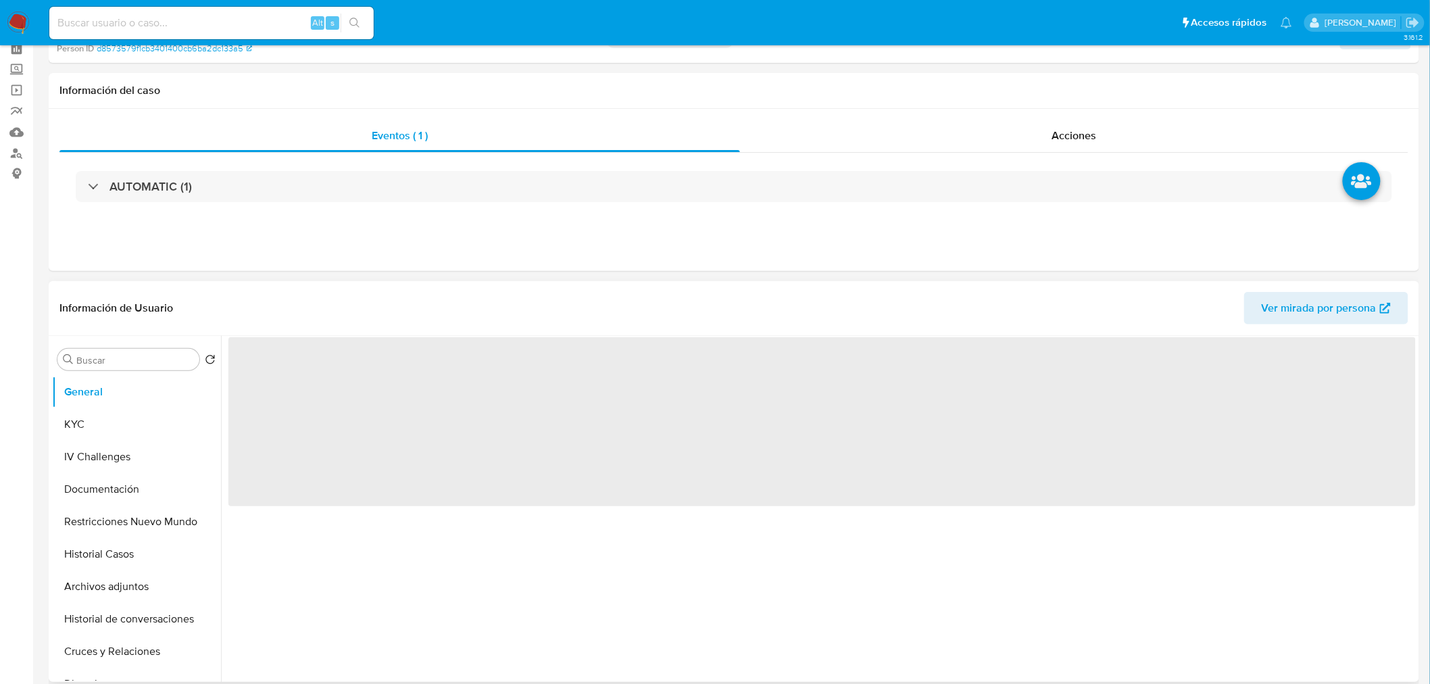
scroll to position [150, 0]
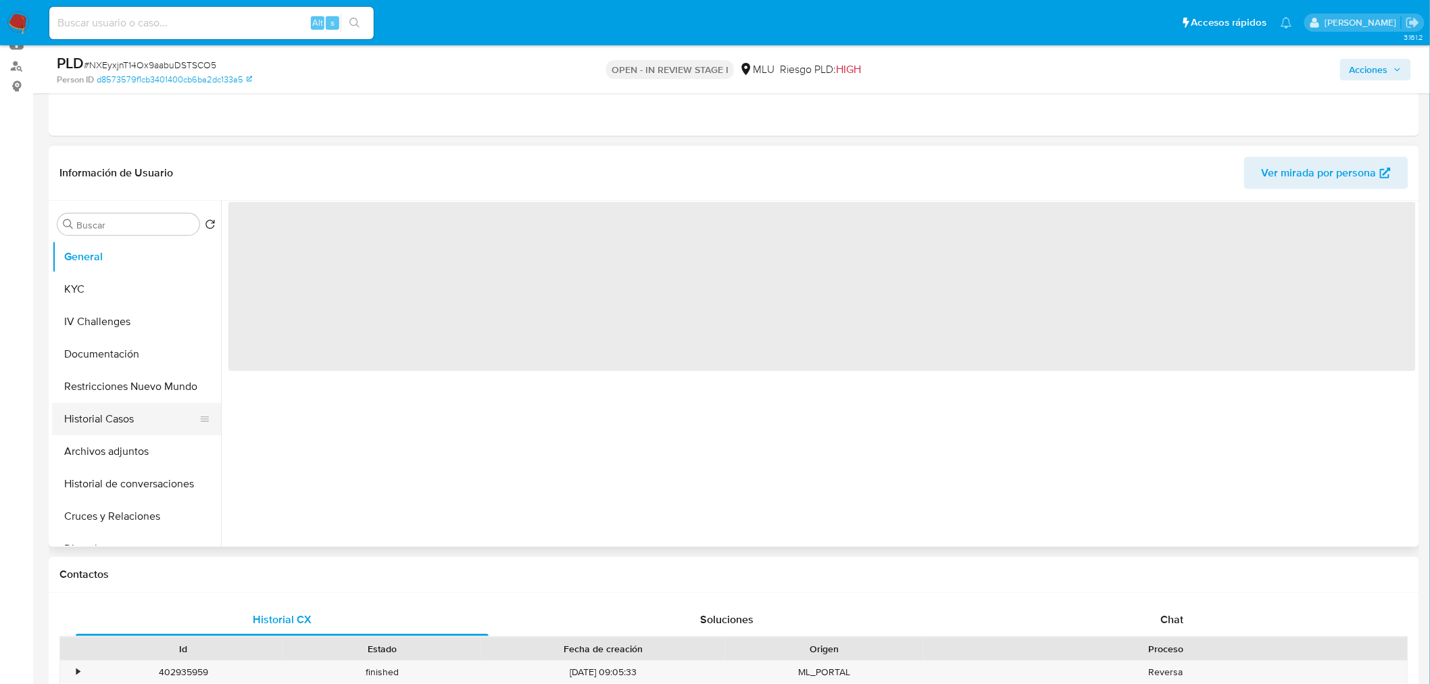
select select "10"
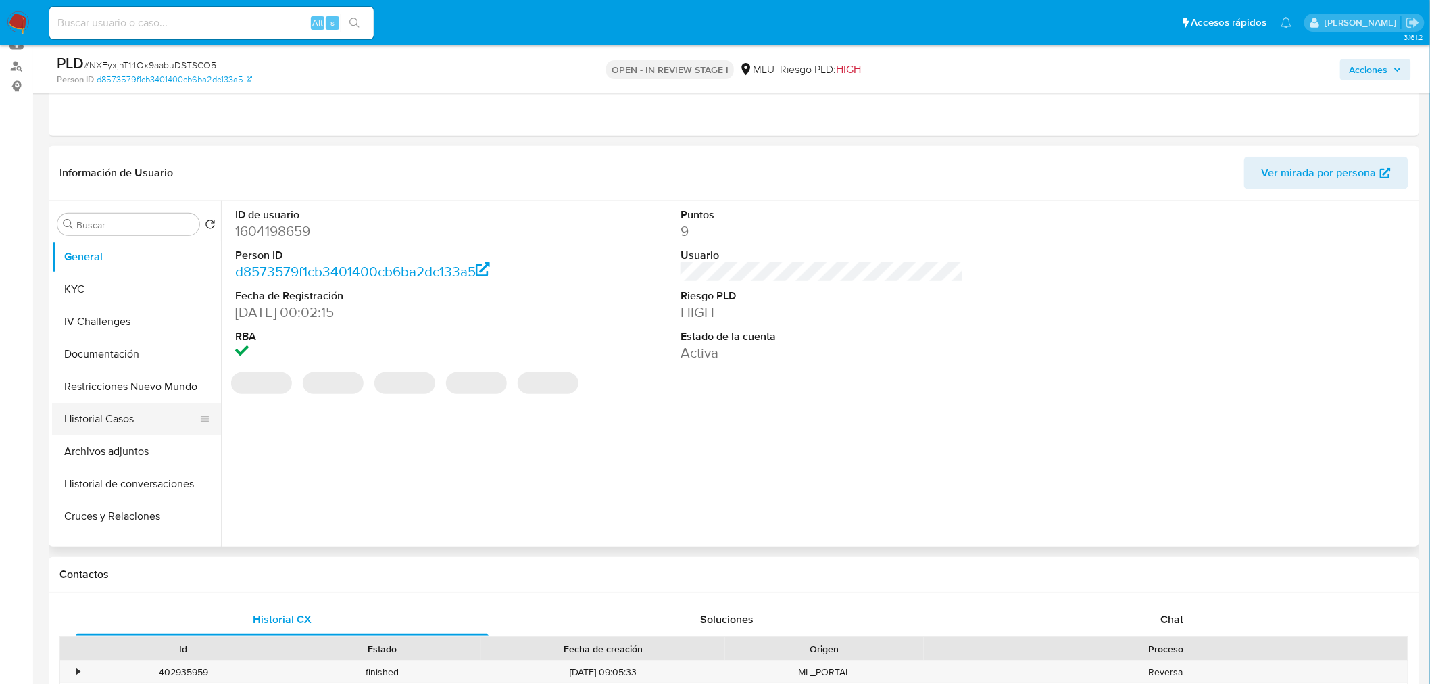
click at [125, 403] on button "Historial Casos" at bounding box center [131, 419] width 158 height 32
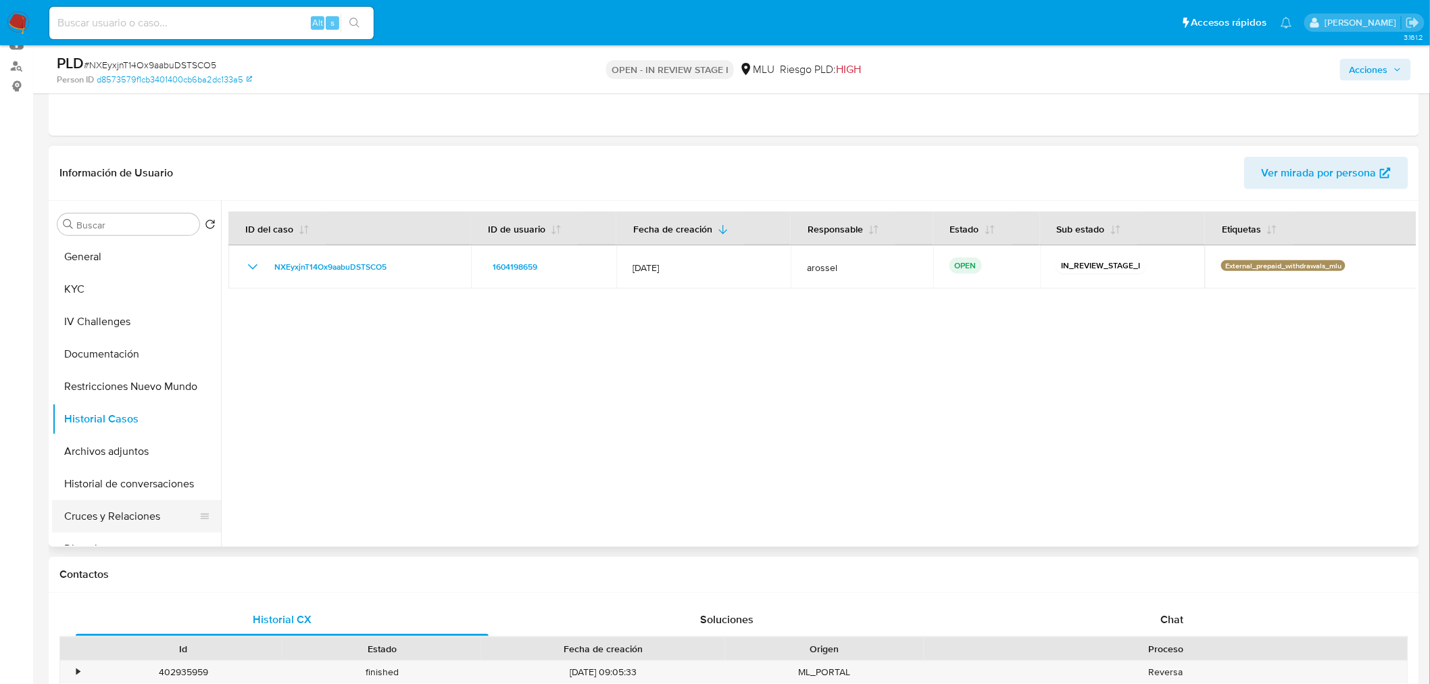
click at [140, 511] on button "Cruces y Relaciones" at bounding box center [131, 516] width 158 height 32
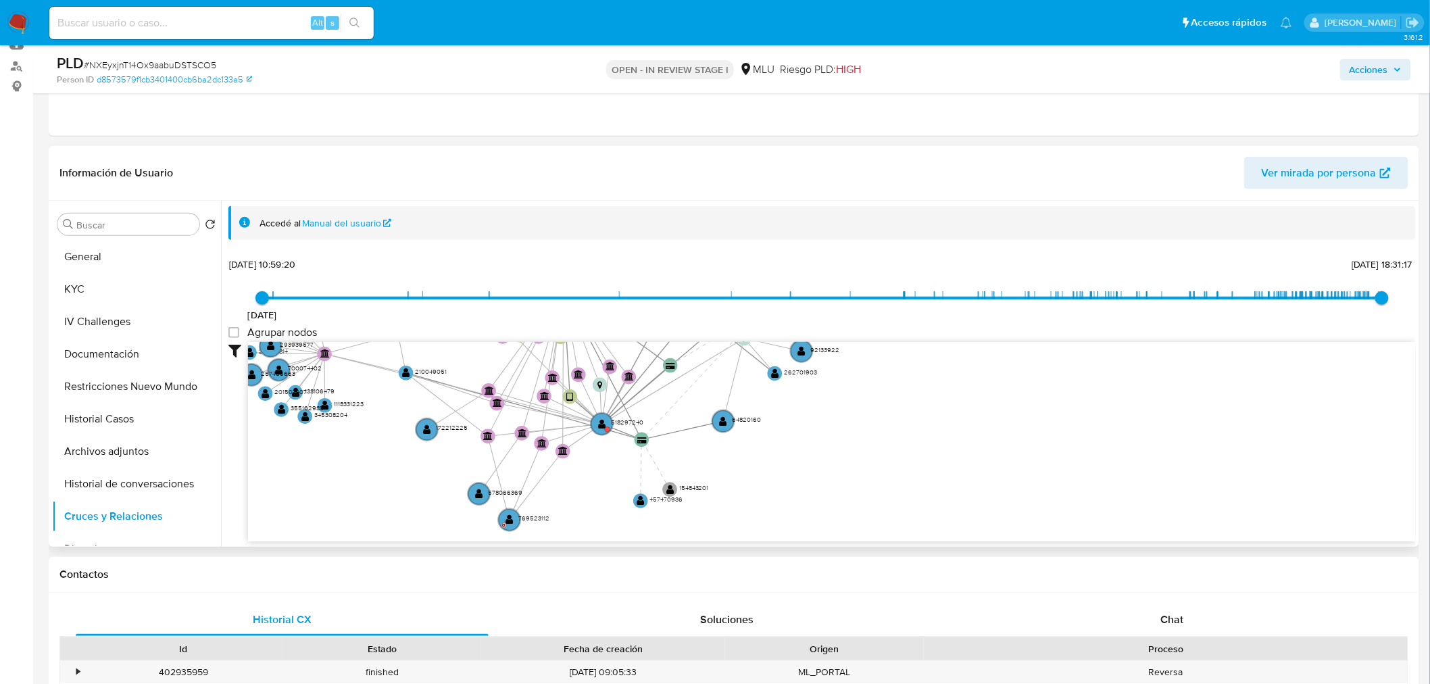
drag, startPoint x: 1158, startPoint y: 422, endPoint x: 832, endPoint y: 199, distance: 395.2
click at [832, 201] on div "Accedé al Manual del usuario 27/7/2021 27/7/2021, 10:59:20 4/10/2025, 18:31:17 …" at bounding box center [818, 374] width 1194 height 346
click at [601, 427] on text "" at bounding box center [603, 425] width 8 height 10
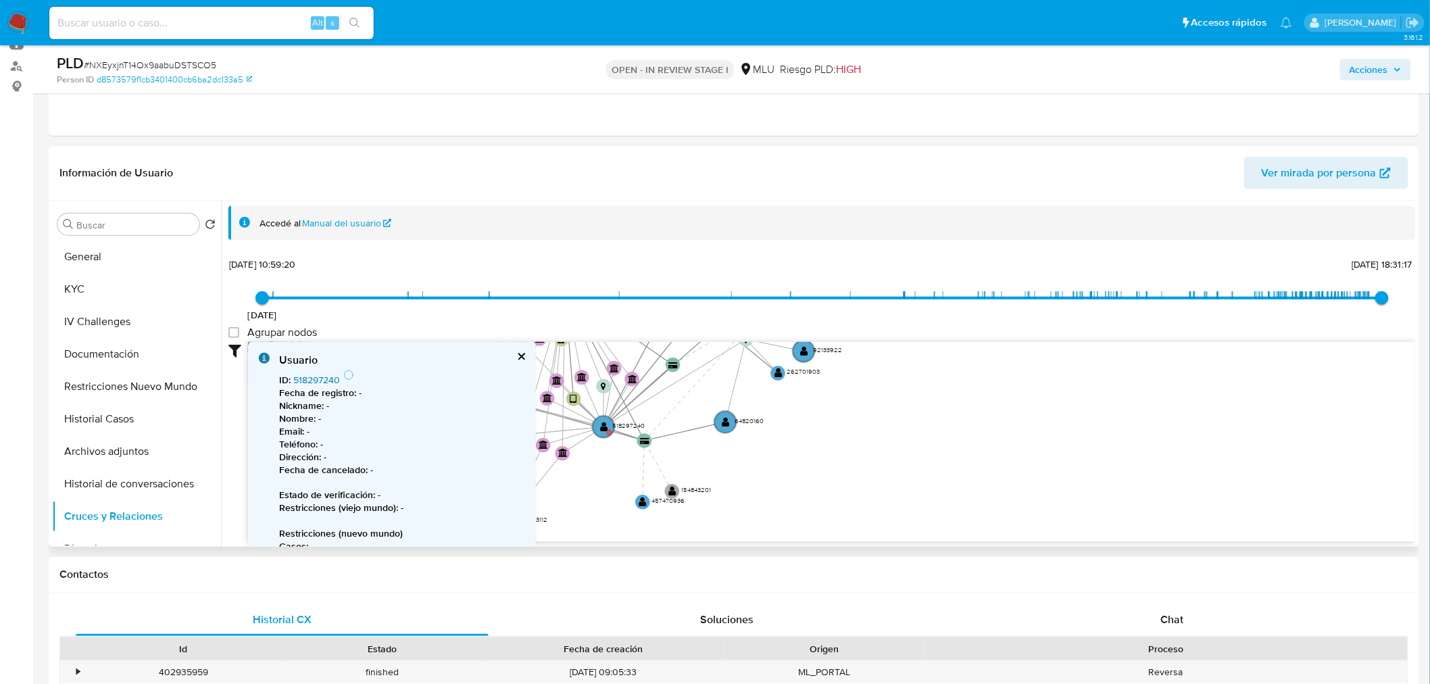
click at [320, 382] on link "518297240" at bounding box center [316, 380] width 47 height 14
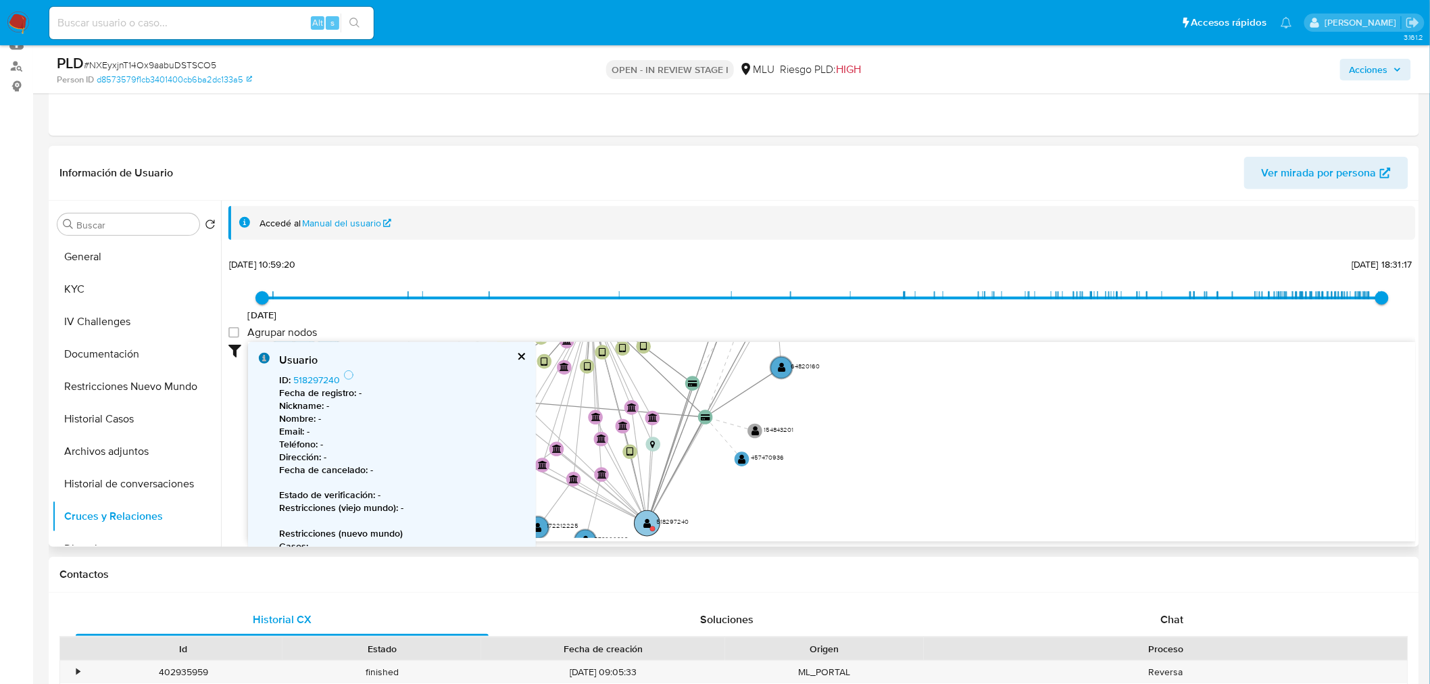
drag, startPoint x: 603, startPoint y: 429, endPoint x: 646, endPoint y: 525, distance: 105.2
click at [646, 525] on text "" at bounding box center [647, 523] width 8 height 10
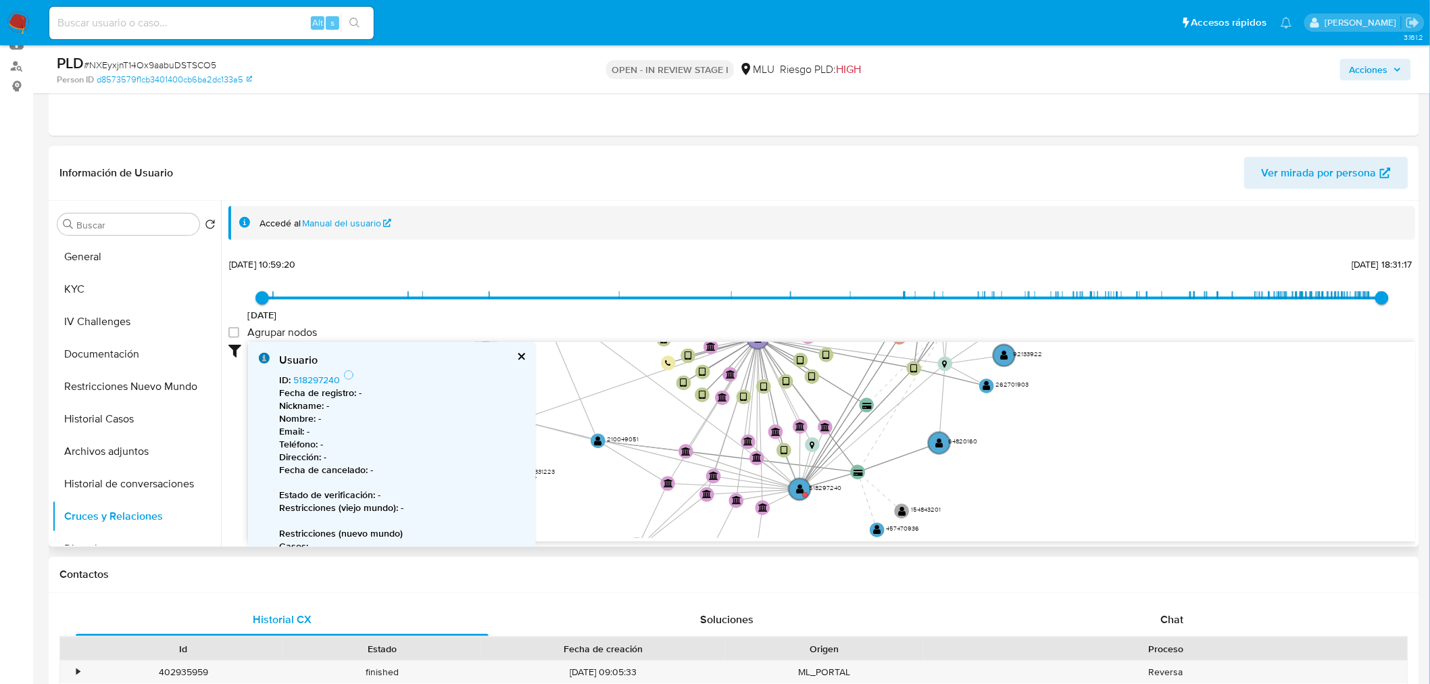
drag, startPoint x: 826, startPoint y: 447, endPoint x: 1001, endPoint y: 501, distance: 182.5
click at [1001, 501] on icon "device-68012ba6dd0094d66f4347d1  device-67fd6af9ac996b31a6c09e2d  device-66c6…" at bounding box center [831, 440] width 1167 height 196
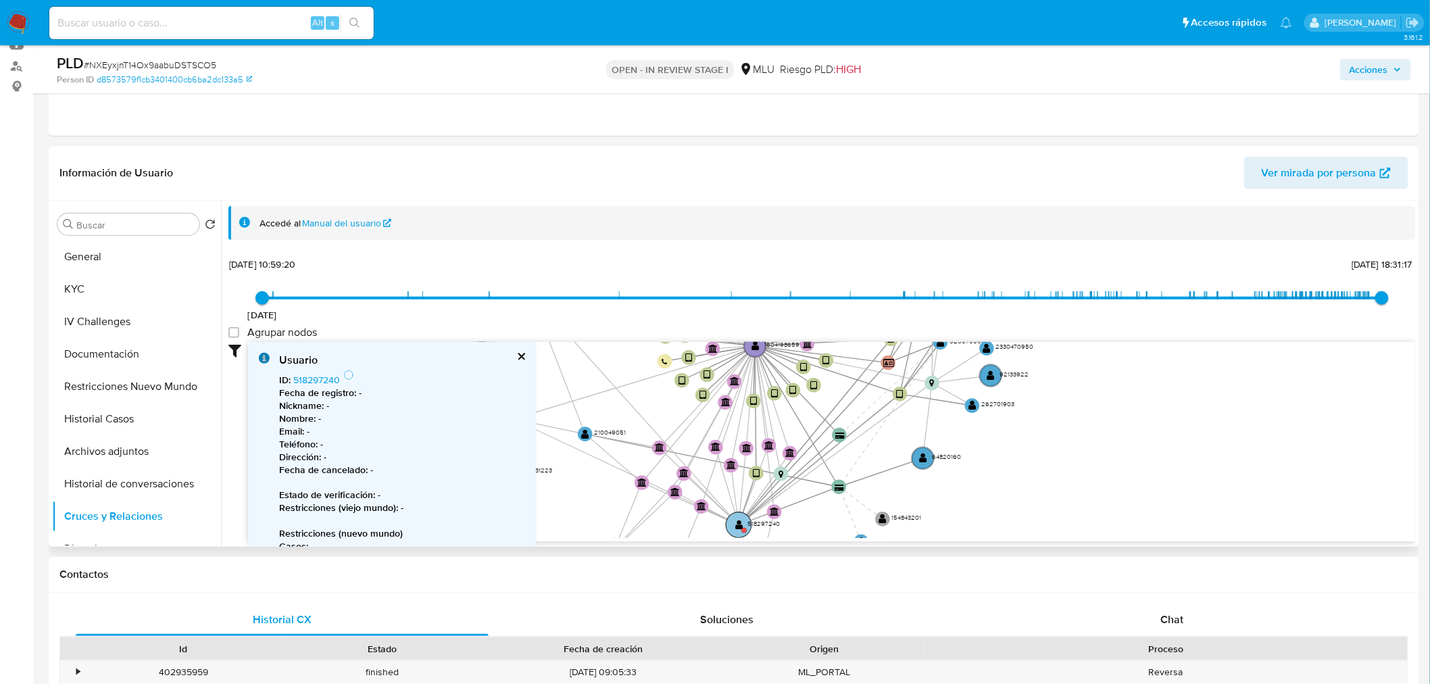
drag, startPoint x: 799, startPoint y: 495, endPoint x: 738, endPoint y: 531, distance: 70.6
click at [738, 531] on circle at bounding box center [739, 525] width 26 height 26
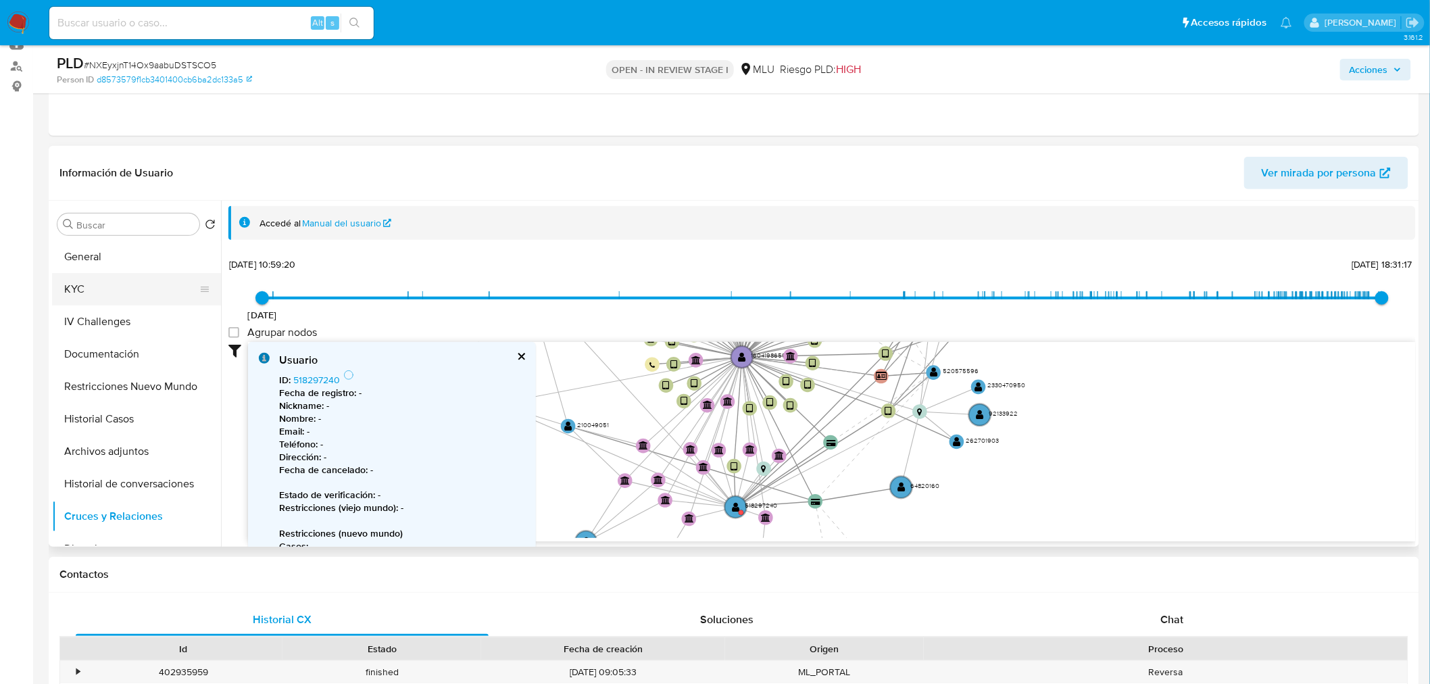
click at [95, 285] on button "KYC" at bounding box center [131, 289] width 158 height 32
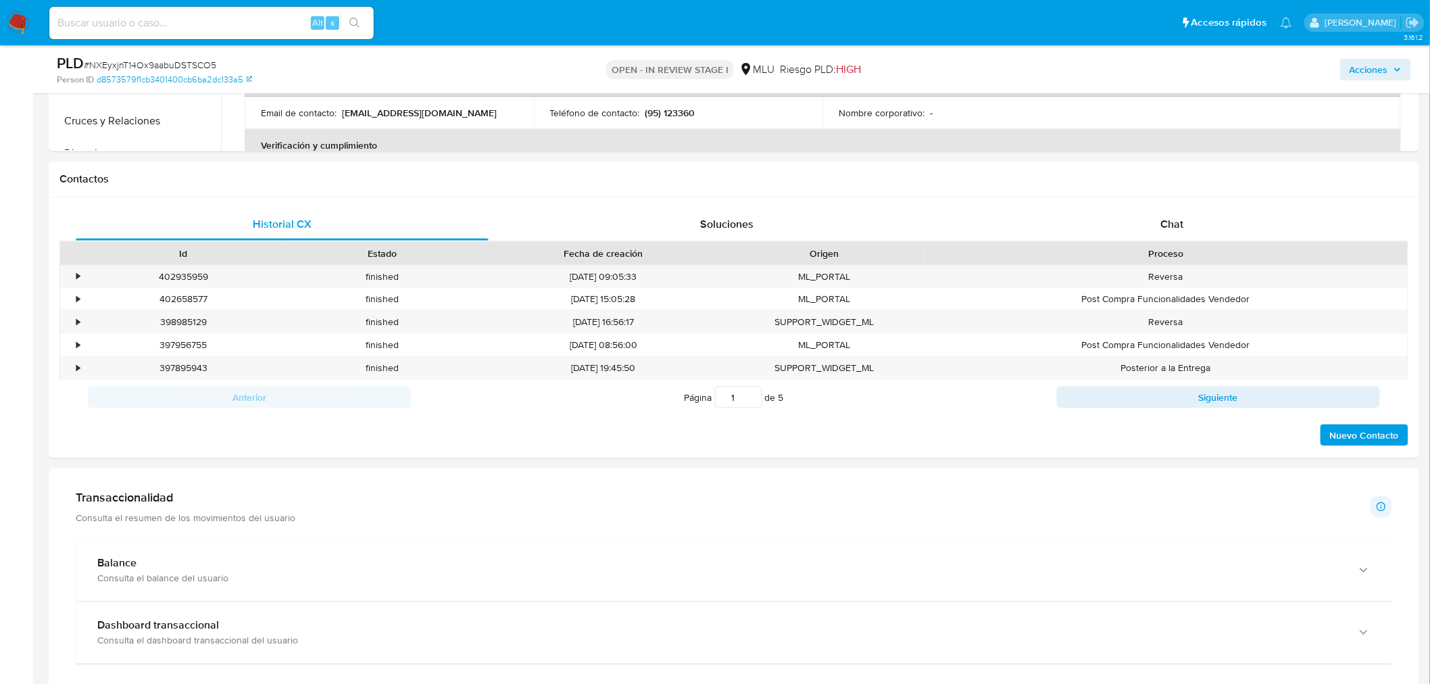
scroll to position [826, 0]
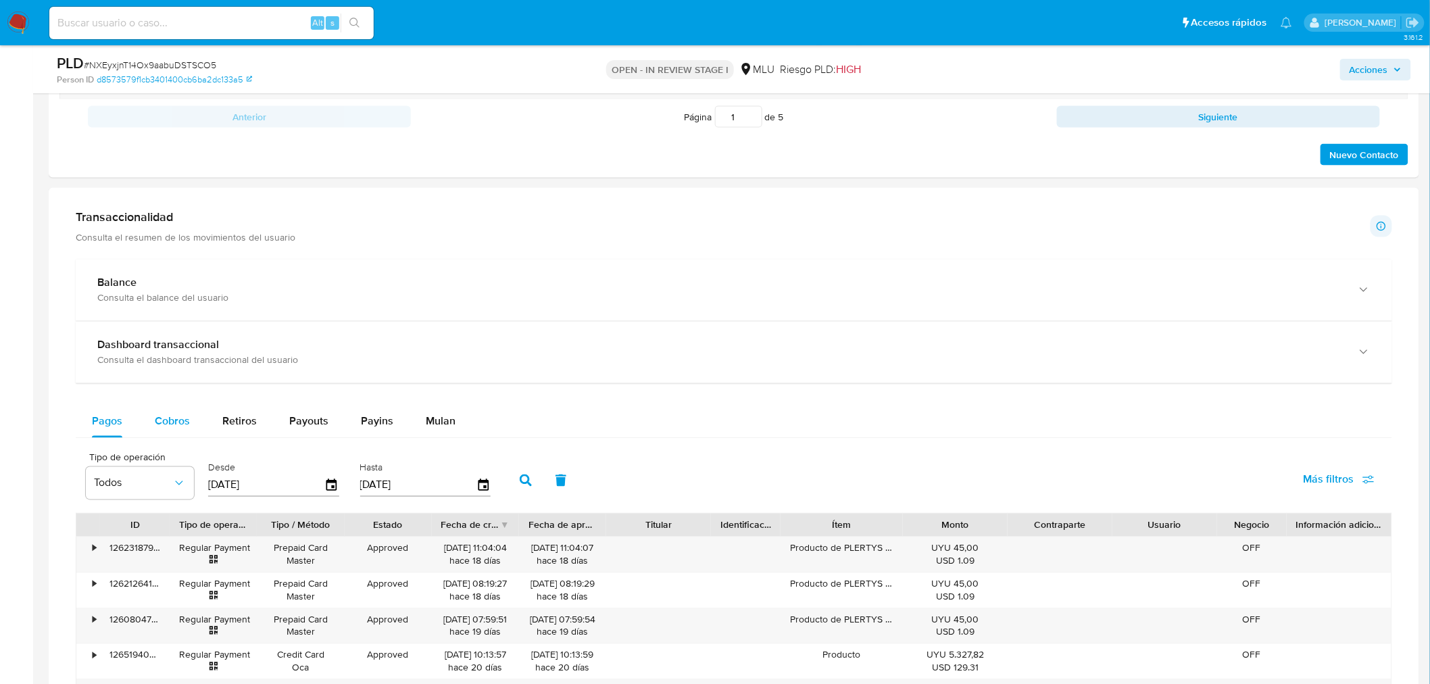
click at [181, 415] on span "Cobros" at bounding box center [172, 421] width 35 height 16
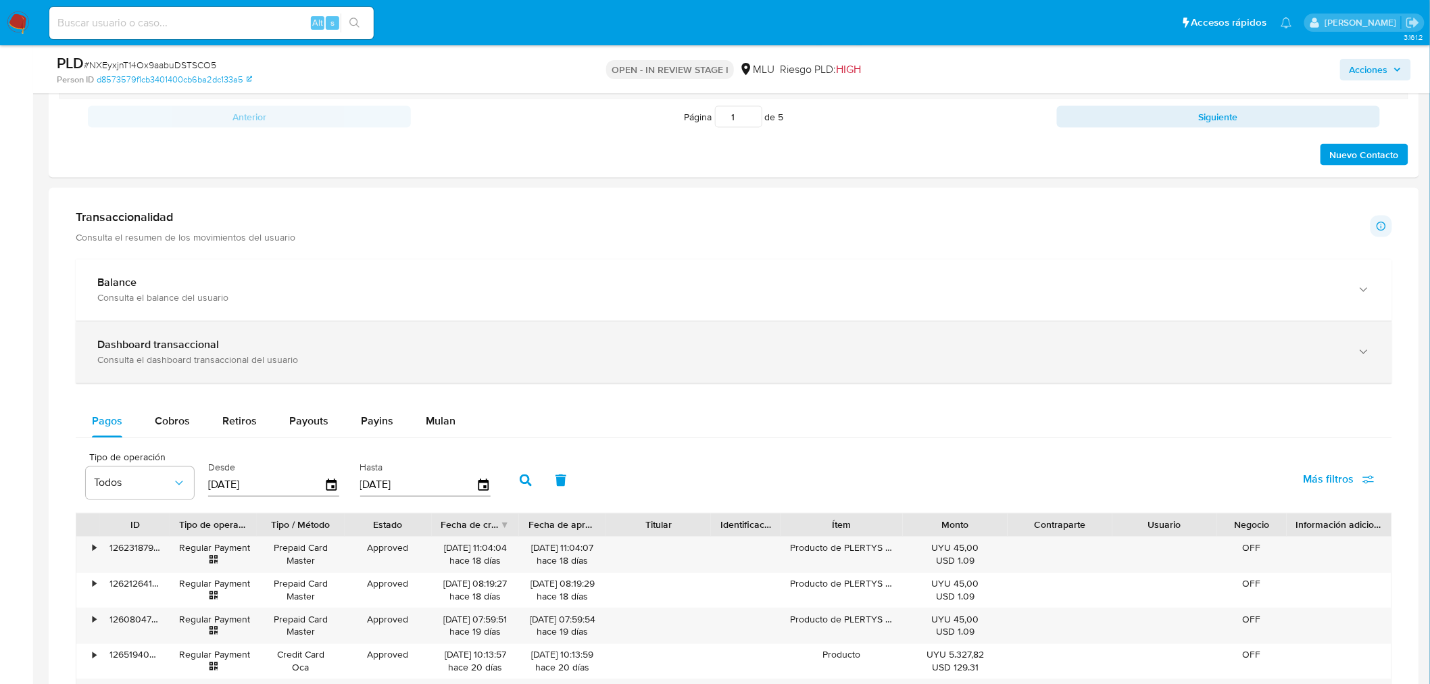
select select "10"
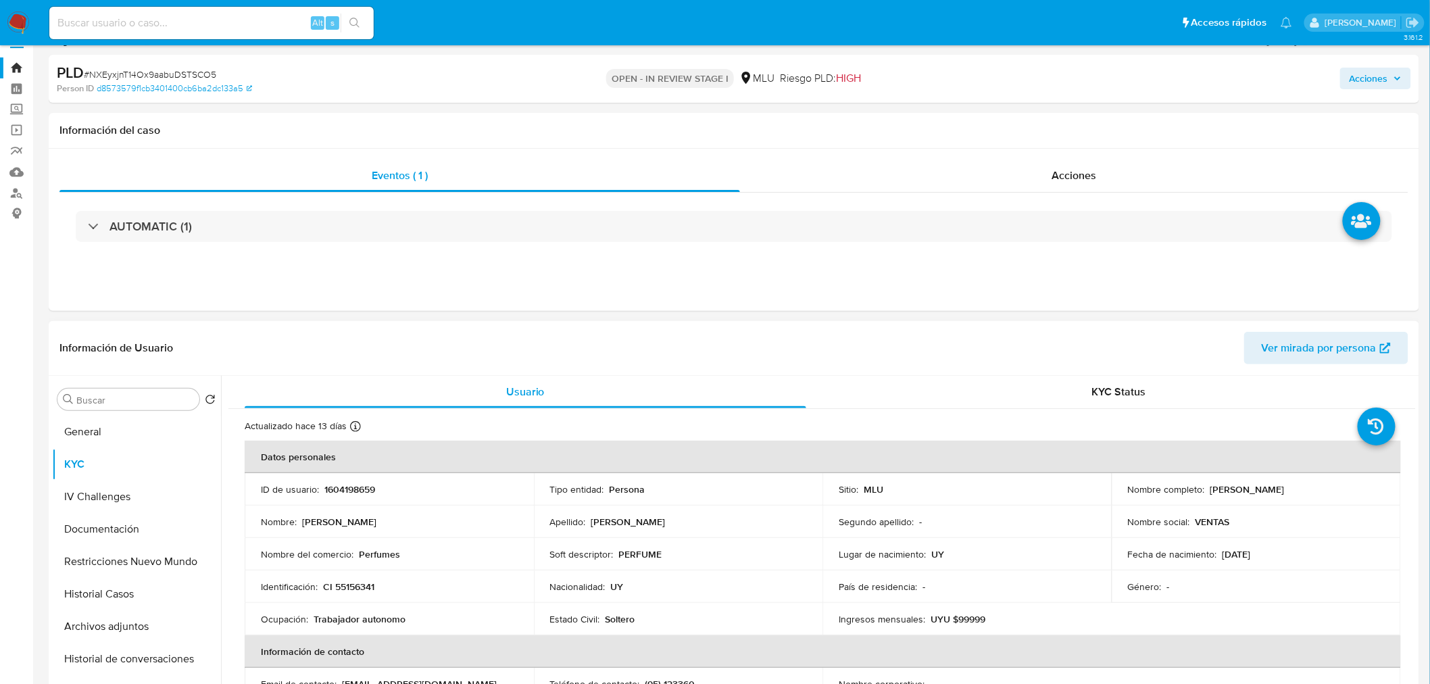
scroll to position [0, 0]
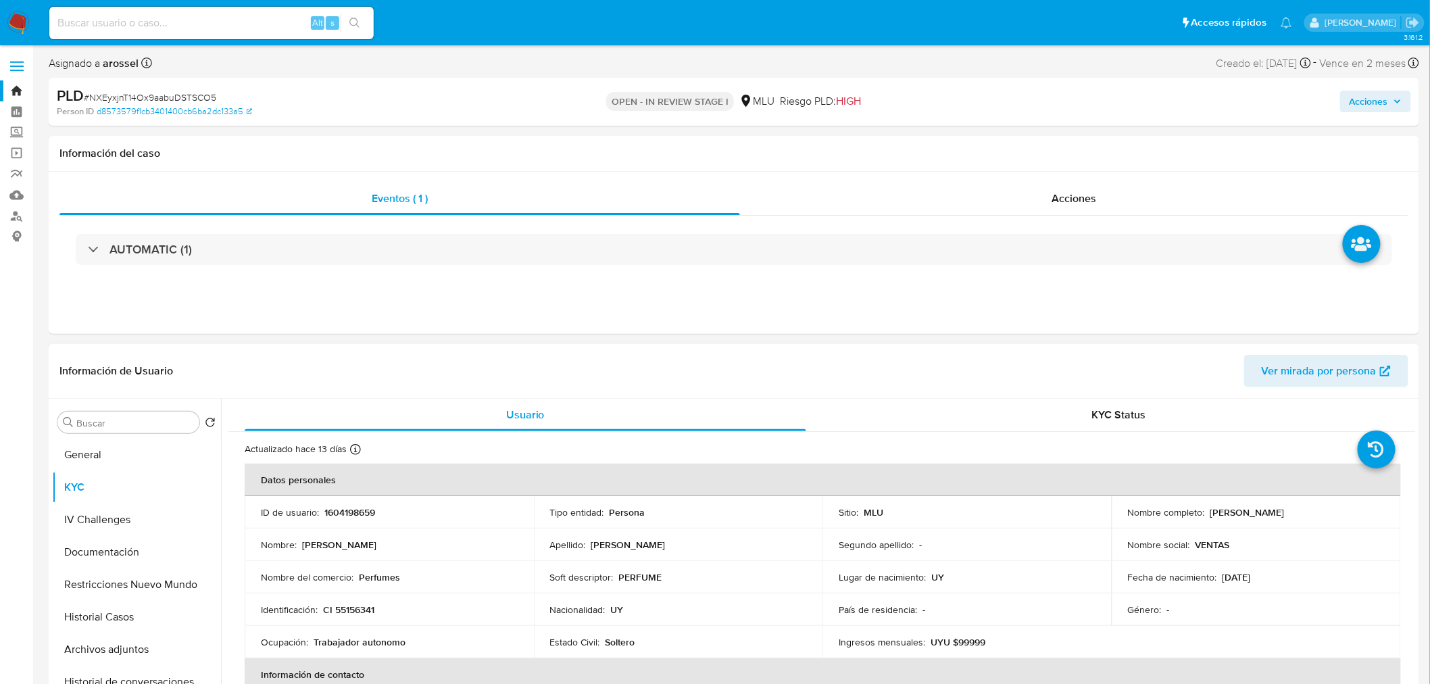
click at [341, 506] on p "1604198659" at bounding box center [349, 512] width 51 height 12
copy p "1604198659"
click at [133, 579] on button "Restricciones Nuevo Mundo" at bounding box center [131, 584] width 158 height 32
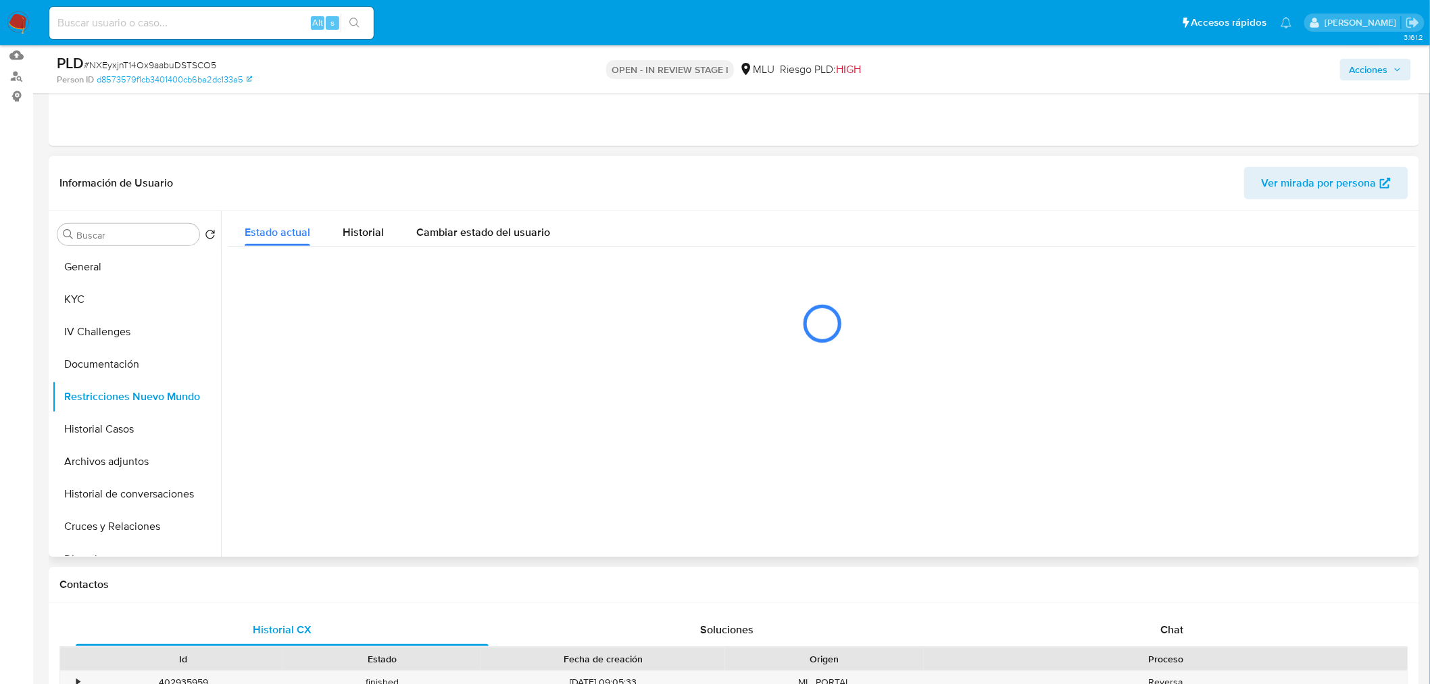
scroll to position [75, 0]
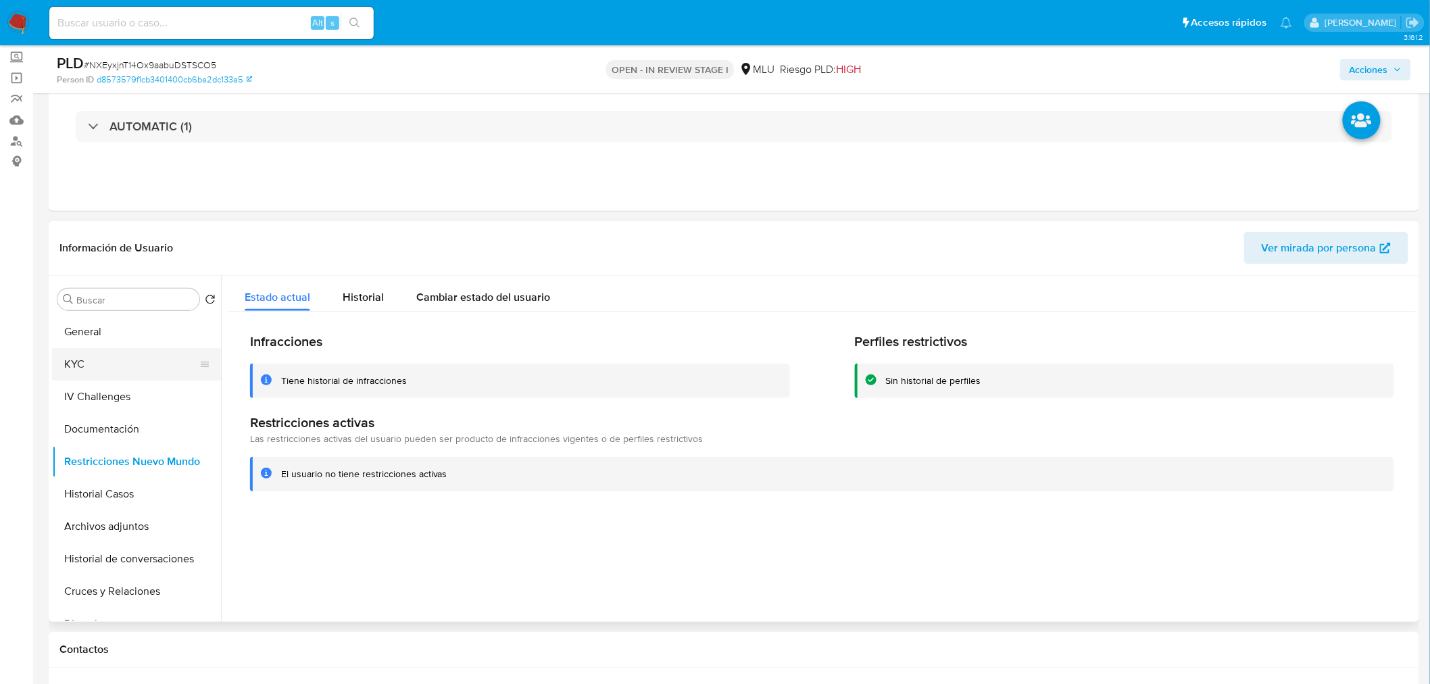
click at [126, 359] on button "KYC" at bounding box center [131, 364] width 158 height 32
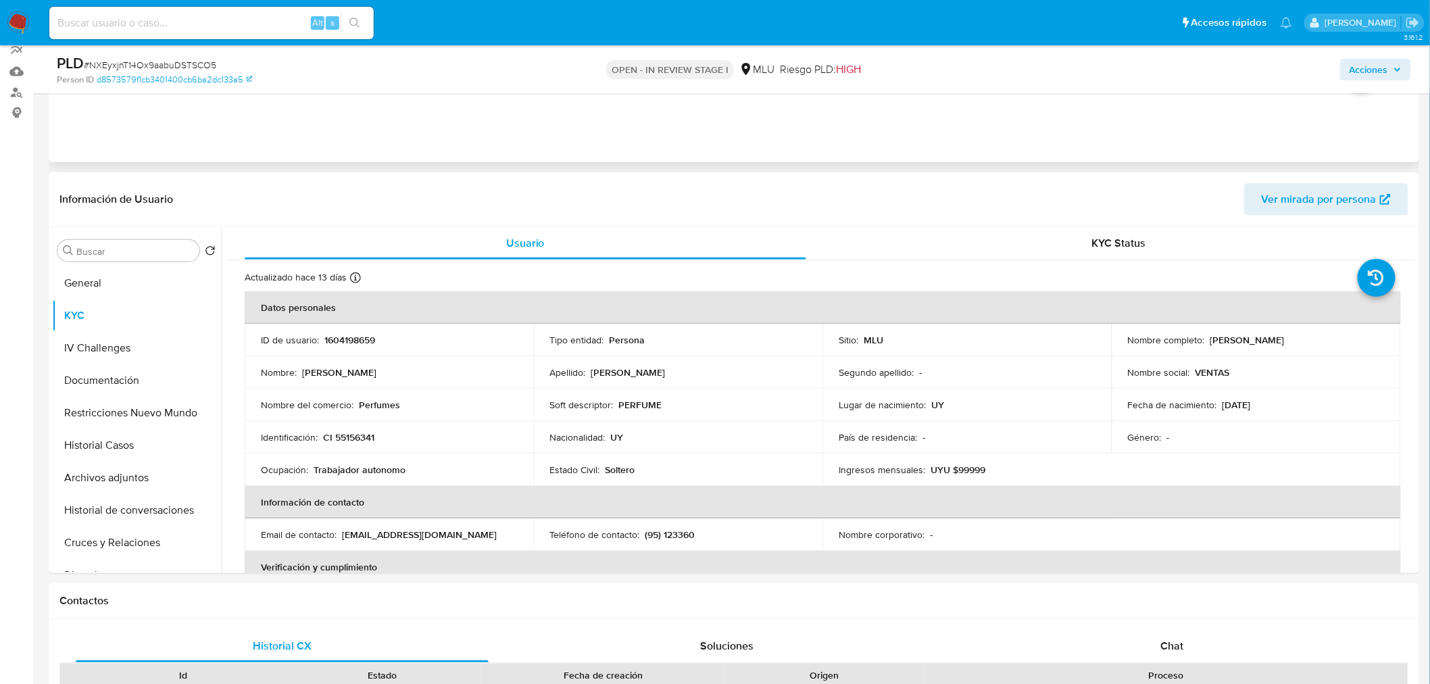
scroll to position [150, 0]
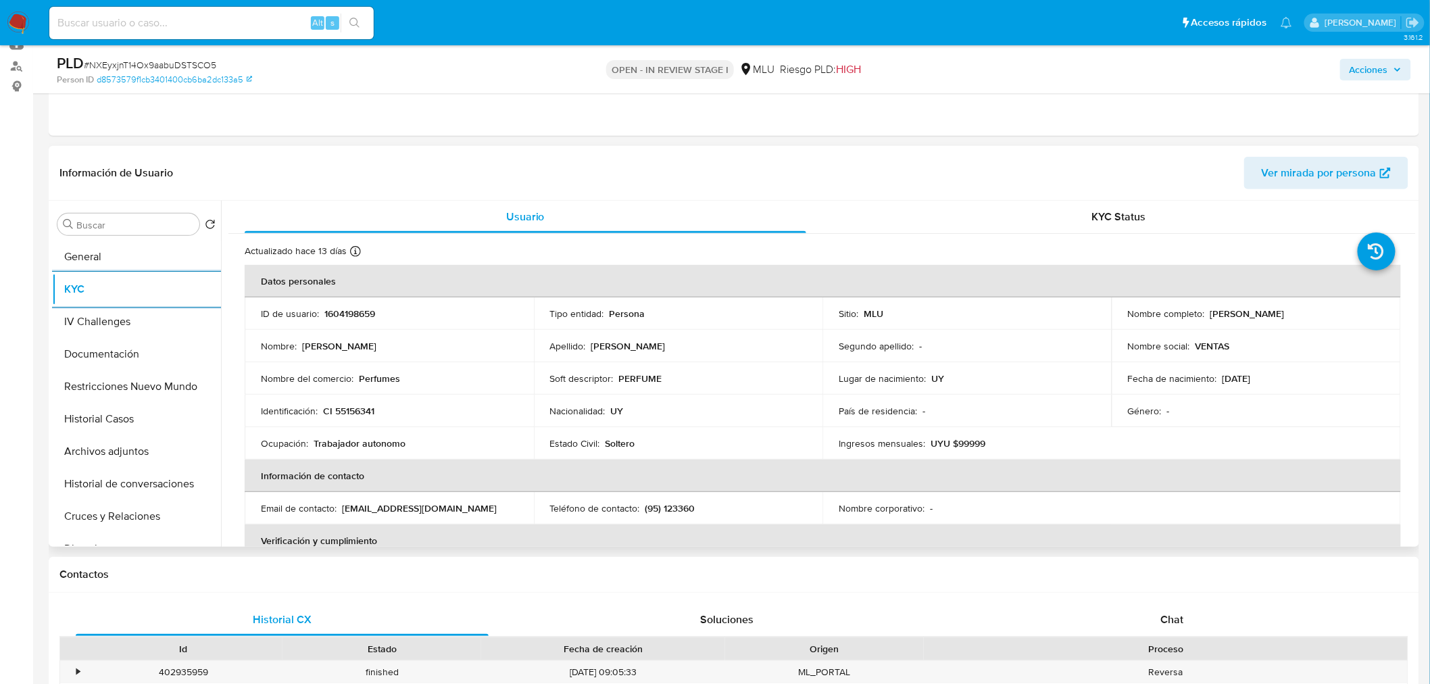
click at [359, 507] on p "findsextreme@gmail.com" at bounding box center [419, 508] width 155 height 12
click at [366, 513] on p "findsextreme@gmail.com" at bounding box center [419, 508] width 155 height 12
click at [366, 508] on p "findsextreme@gmail.com" at bounding box center [419, 508] width 155 height 12
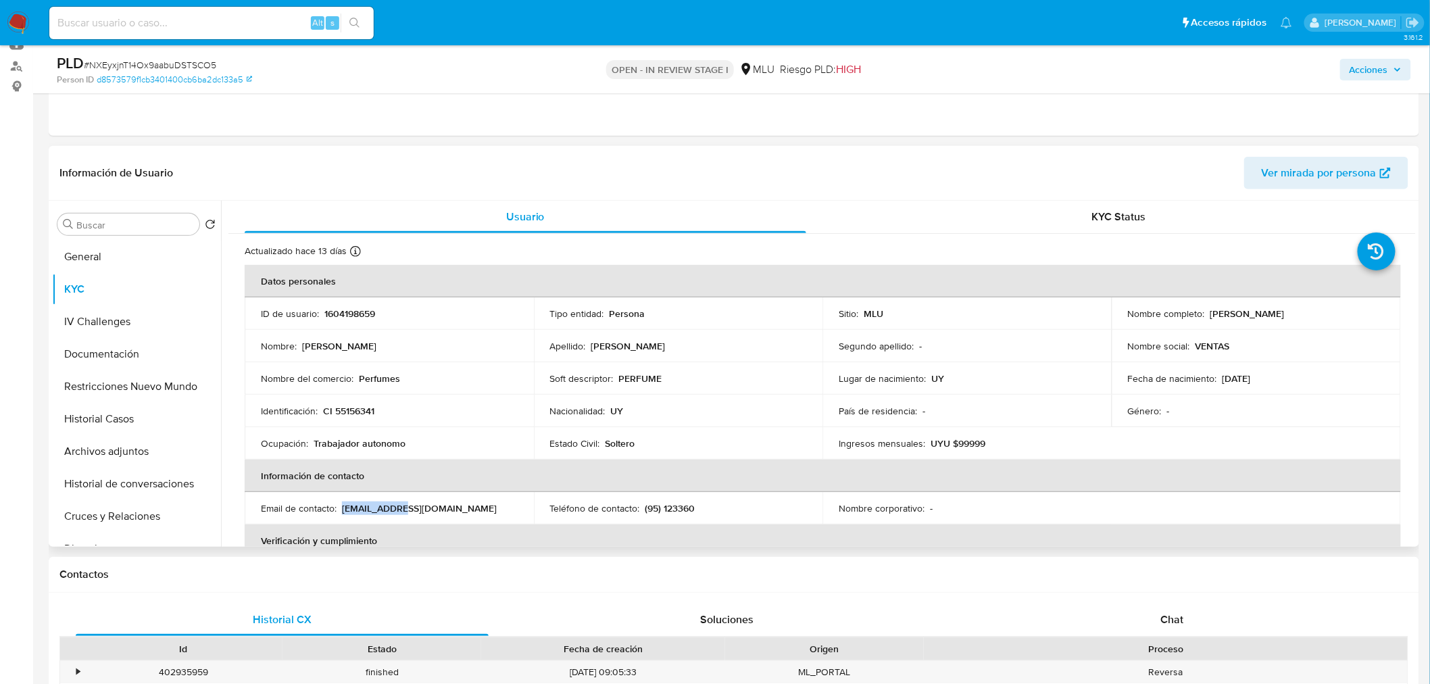
copy p "findsextreme"
click at [490, 486] on th "Información de contacto" at bounding box center [823, 475] width 1156 height 32
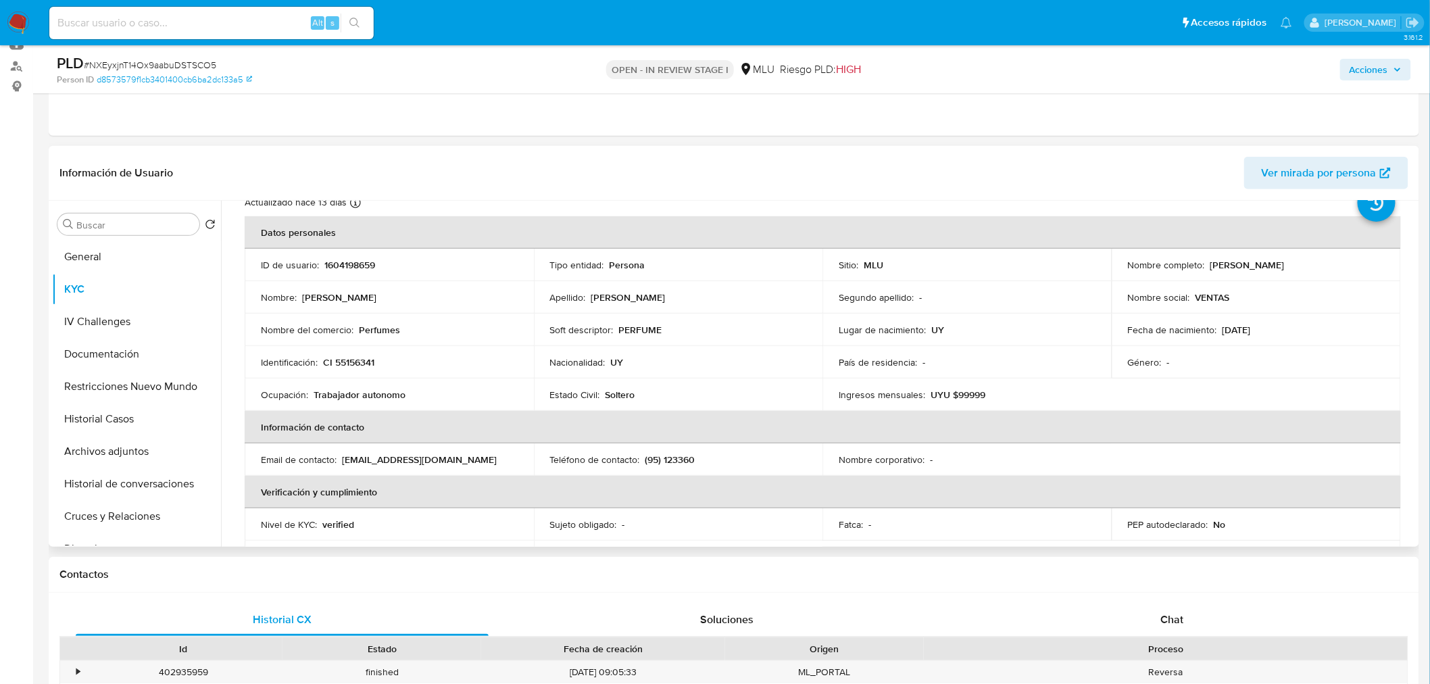
scroll to position [75, 0]
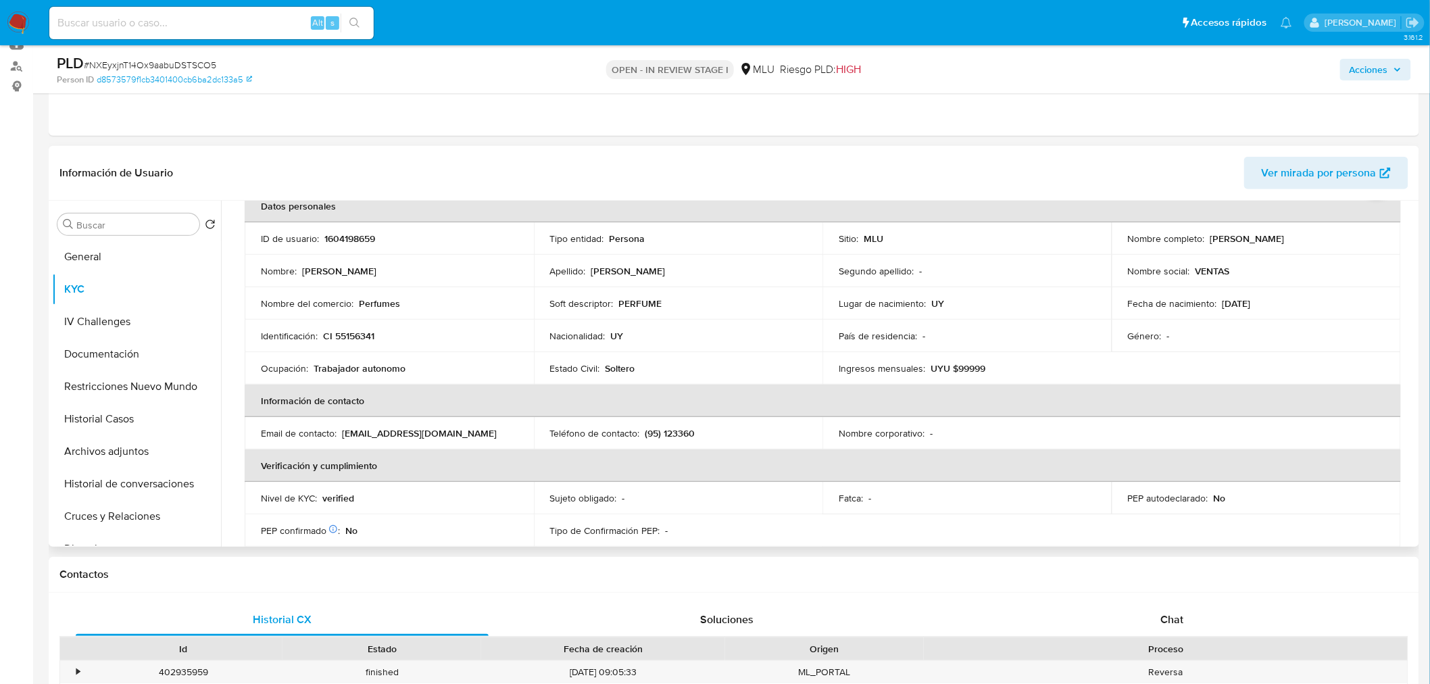
click at [403, 434] on p "findsextreme@gmail.com" at bounding box center [419, 433] width 155 height 12
click at [366, 432] on p "findsextreme@gmail.com" at bounding box center [419, 433] width 155 height 12
drag, startPoint x: 338, startPoint y: 432, endPoint x: 485, endPoint y: 441, distance: 147.5
click at [485, 441] on td "Email de contacto : findsextreme@gmail.com" at bounding box center [389, 433] width 289 height 32
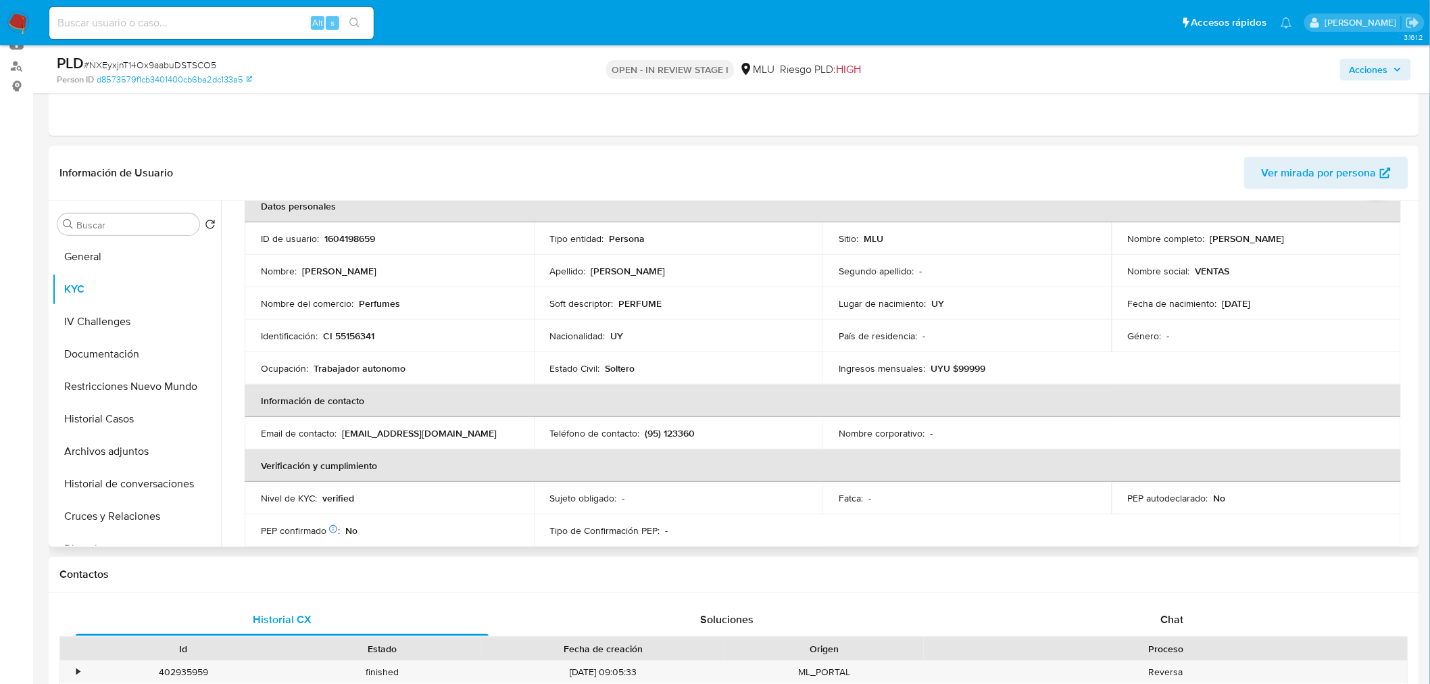
click at [362, 233] on p "1604198659" at bounding box center [349, 238] width 51 height 12
copy p "1604198659"
click at [674, 430] on p "(95) 123360" at bounding box center [670, 433] width 50 height 12
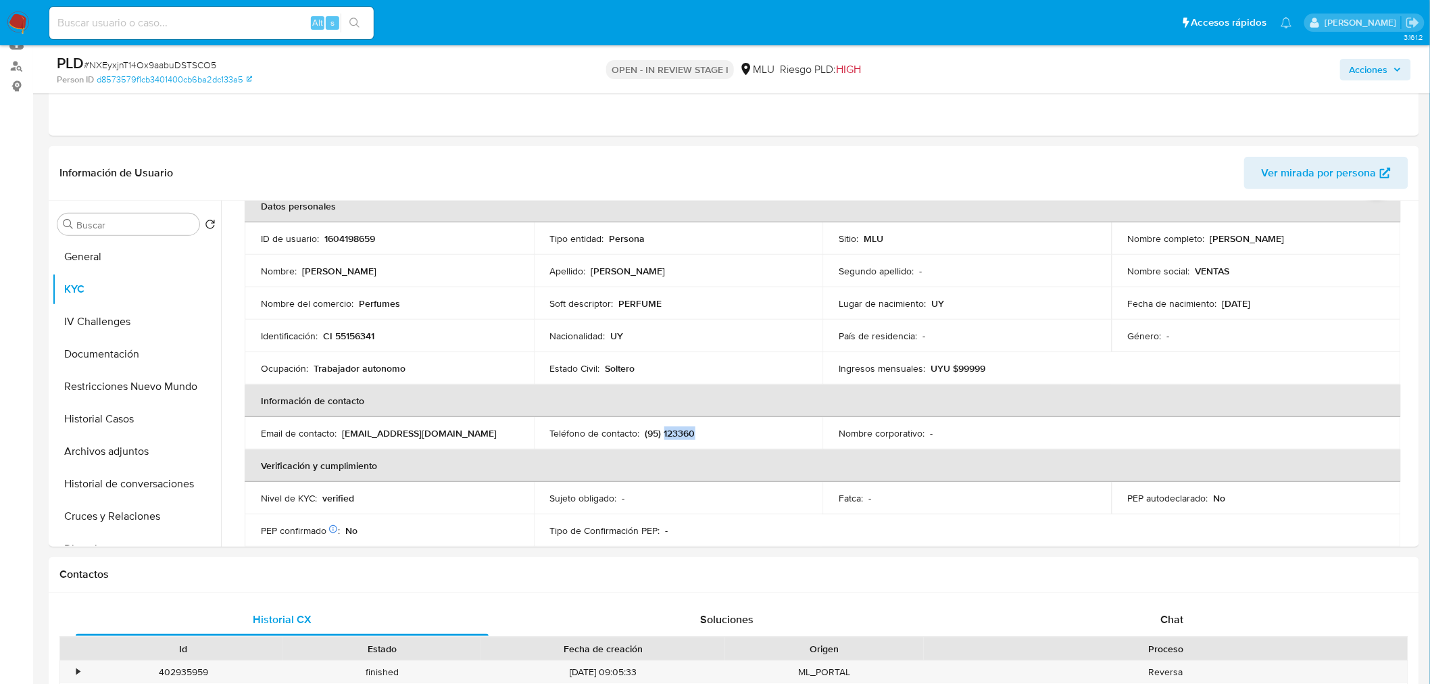
copy p "123360"
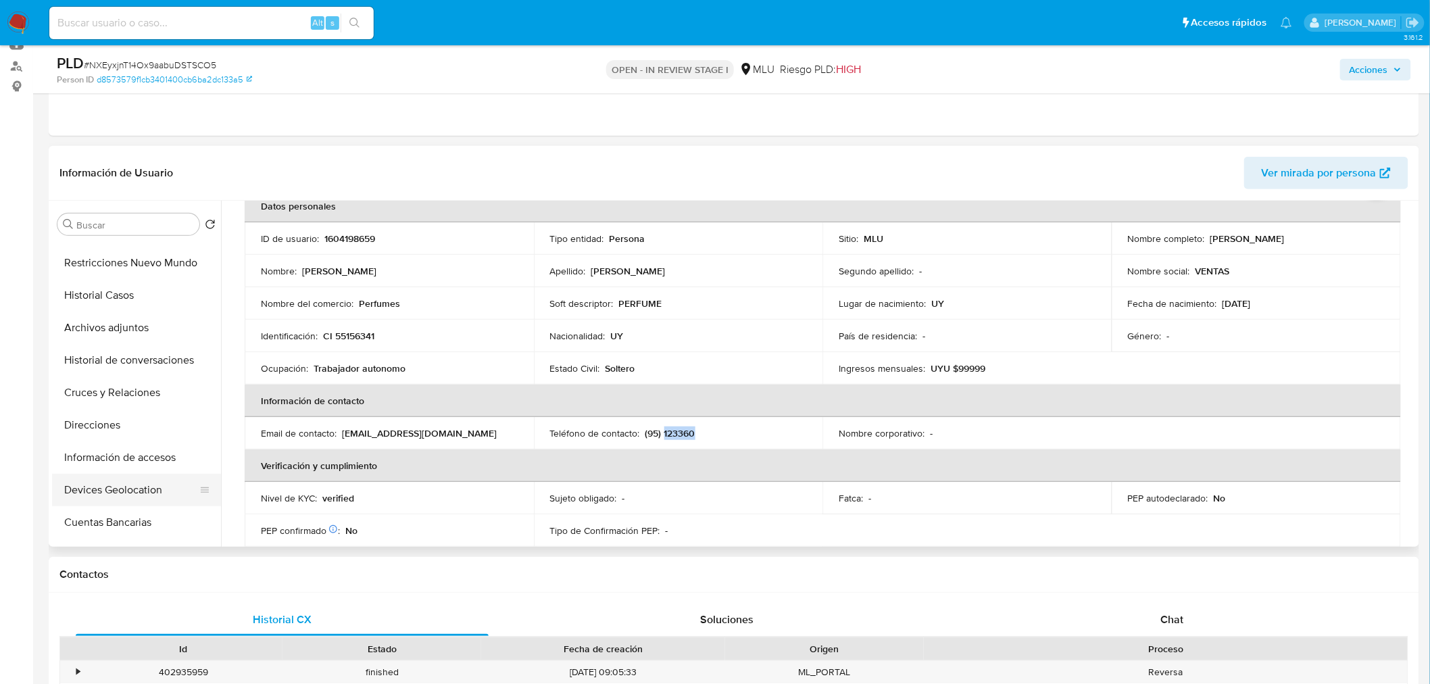
scroll to position [150, 0]
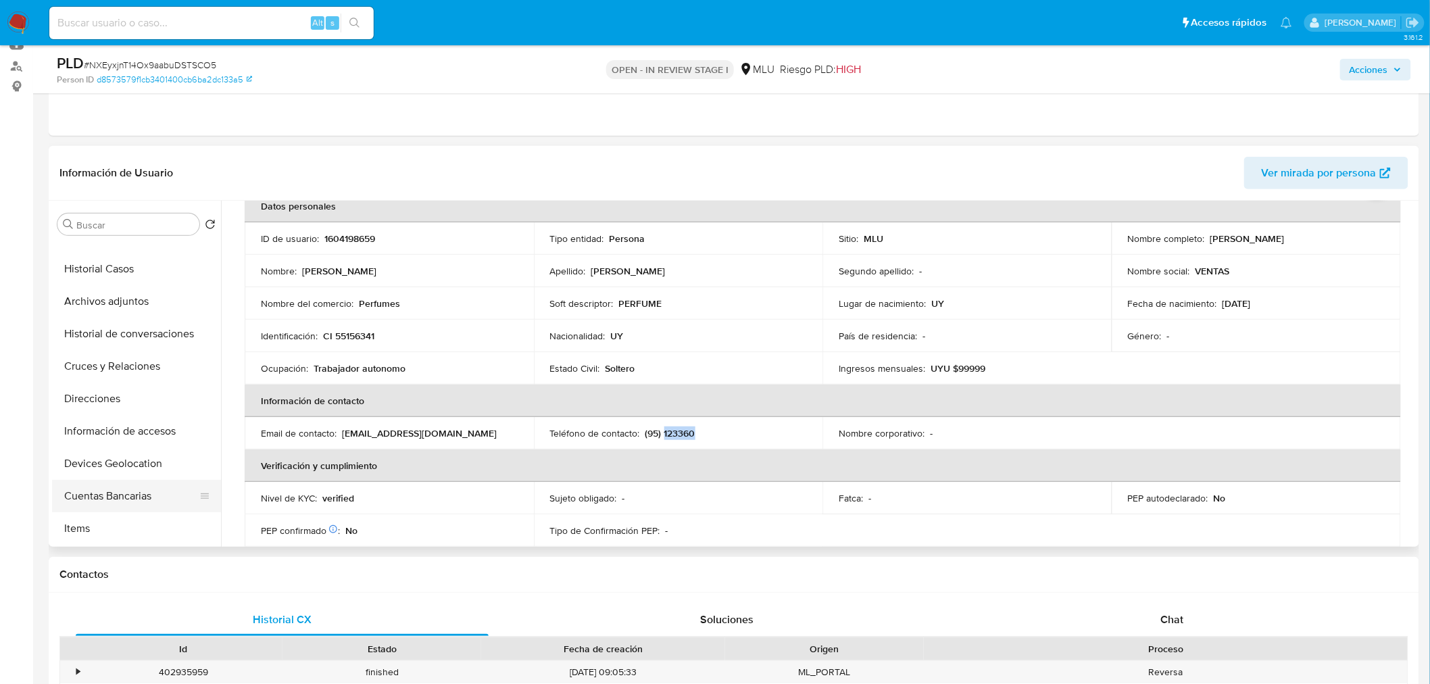
drag, startPoint x: 158, startPoint y: 467, endPoint x: 158, endPoint y: 482, distance: 14.9
click at [158, 467] on button "Devices Geolocation" at bounding box center [136, 463] width 169 height 32
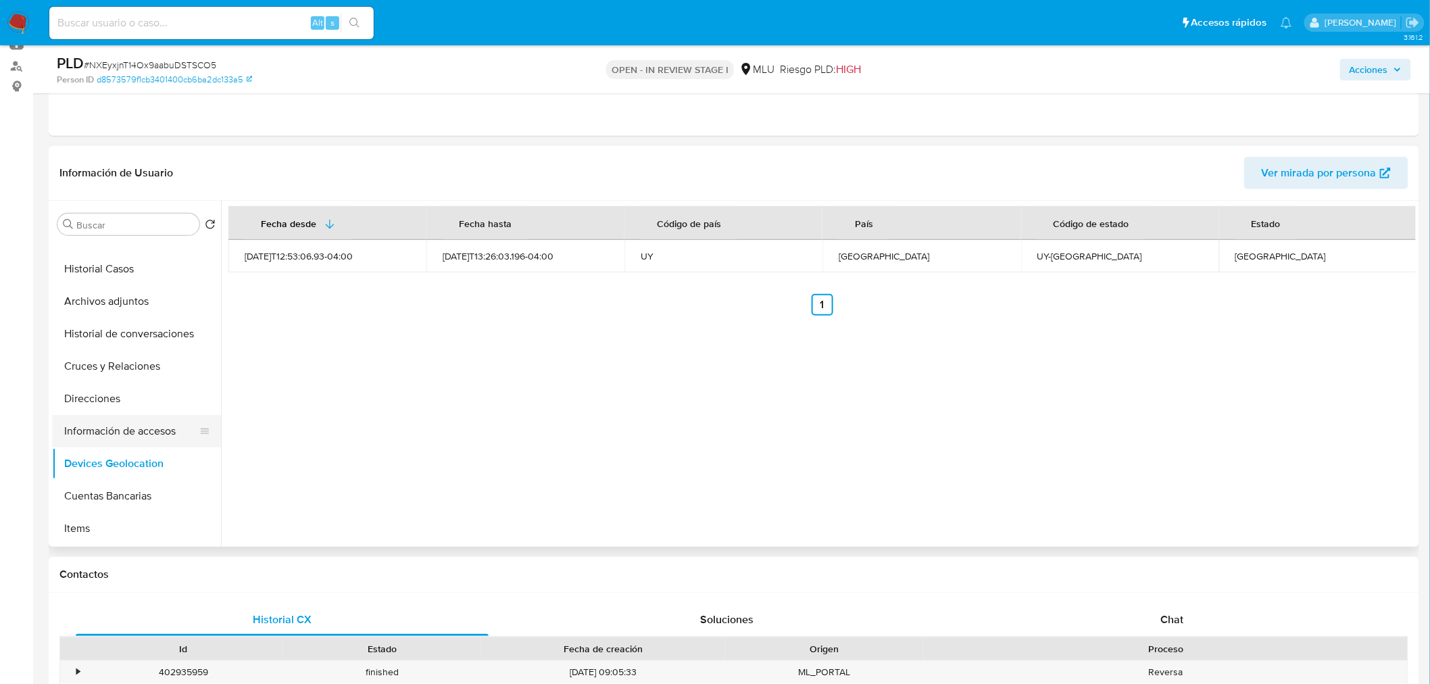
click at [138, 434] on button "Información de accesos" at bounding box center [131, 431] width 158 height 32
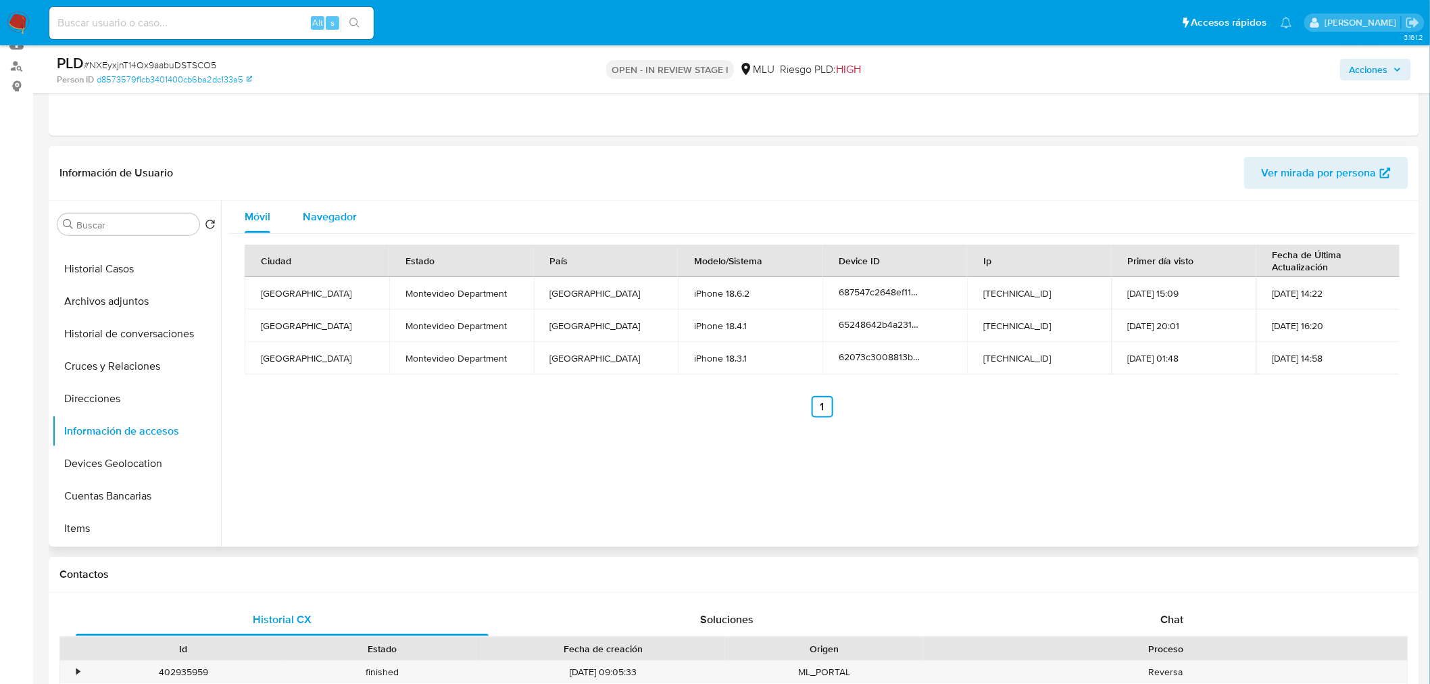
click at [301, 220] on button "Navegador" at bounding box center [329, 217] width 86 height 32
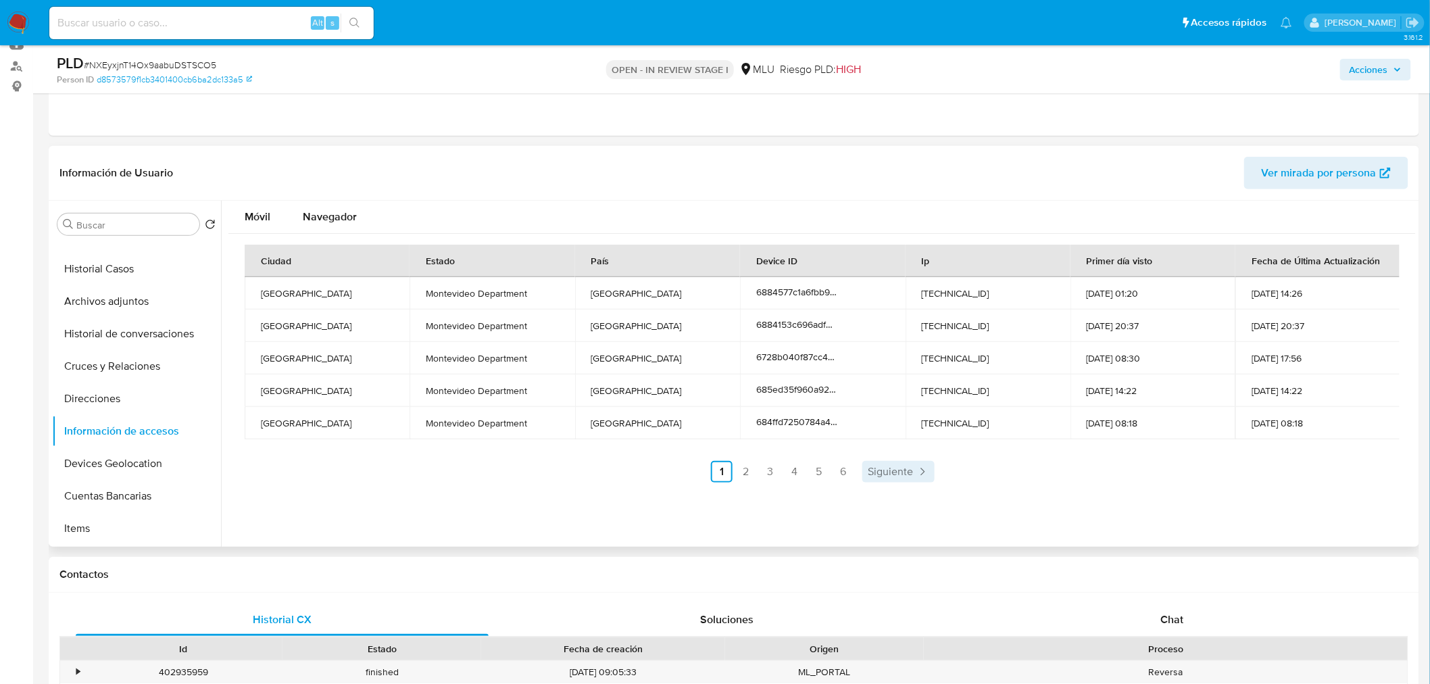
click at [903, 467] on span "Siguiente" at bounding box center [889, 471] width 45 height 11
click at [919, 468] on span "Siguiente" at bounding box center [926, 471] width 45 height 11
click at [928, 470] on span "Siguiente" at bounding box center [926, 471] width 45 height 11
click at [934, 471] on span "Siguiente" at bounding box center [926, 471] width 45 height 11
click at [936, 472] on span "Siguiente" at bounding box center [926, 471] width 45 height 11
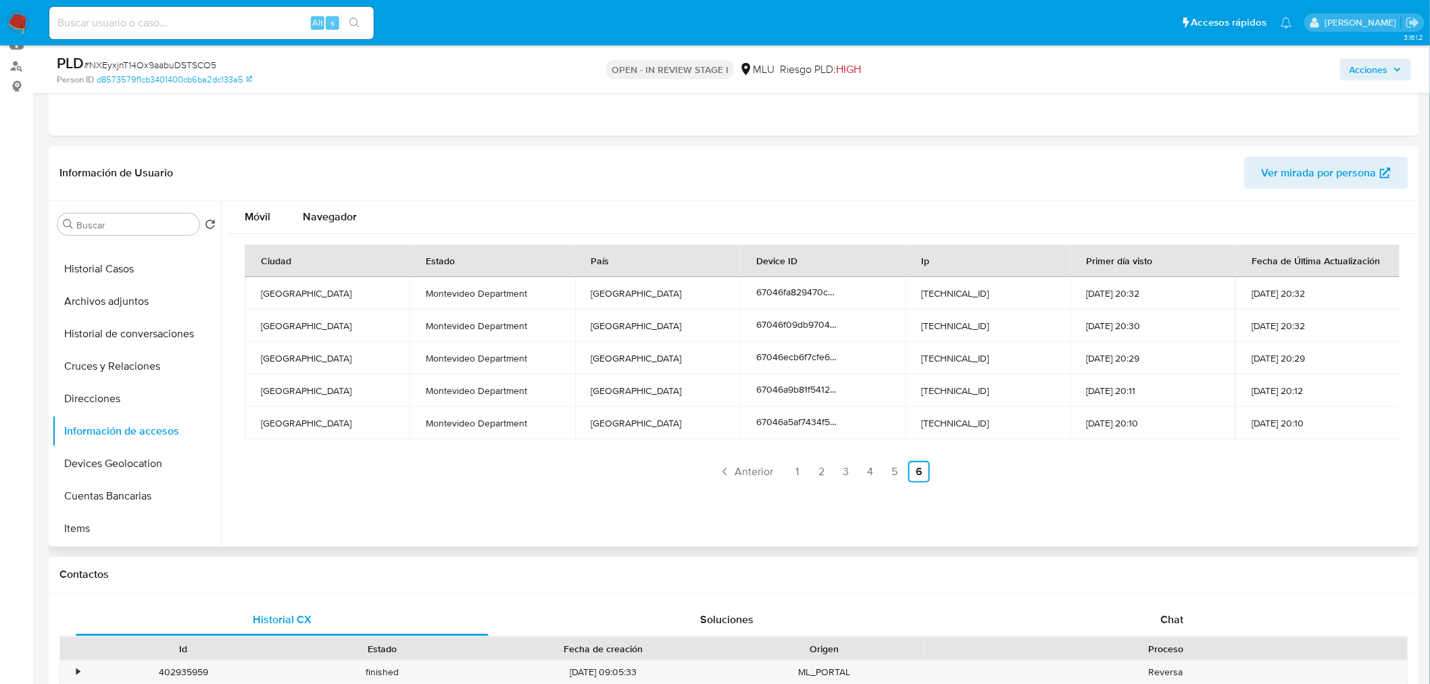
click at [936, 472] on ul "Anterior 1 2 3 4 5 6 Siguiente" at bounding box center [822, 472] width 1155 height 22
click at [937, 473] on ul "Anterior 1 2 3 4 5 6 Siguiente" at bounding box center [822, 472] width 1155 height 22
click at [531, 451] on div "Ciudad Estado País Device ID Ip Primer día visto Fecha de Última Actualización …" at bounding box center [822, 364] width 1155 height 238
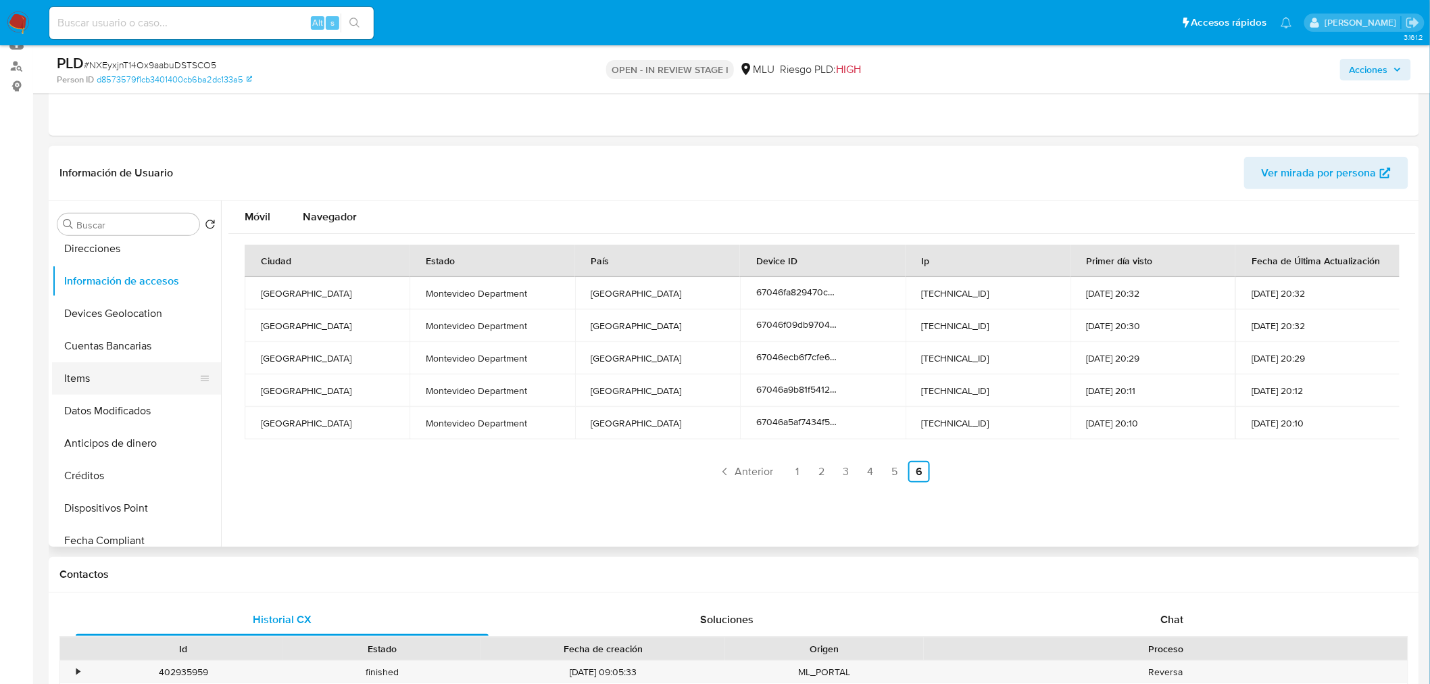
click at [124, 377] on button "Items" at bounding box center [131, 378] width 158 height 32
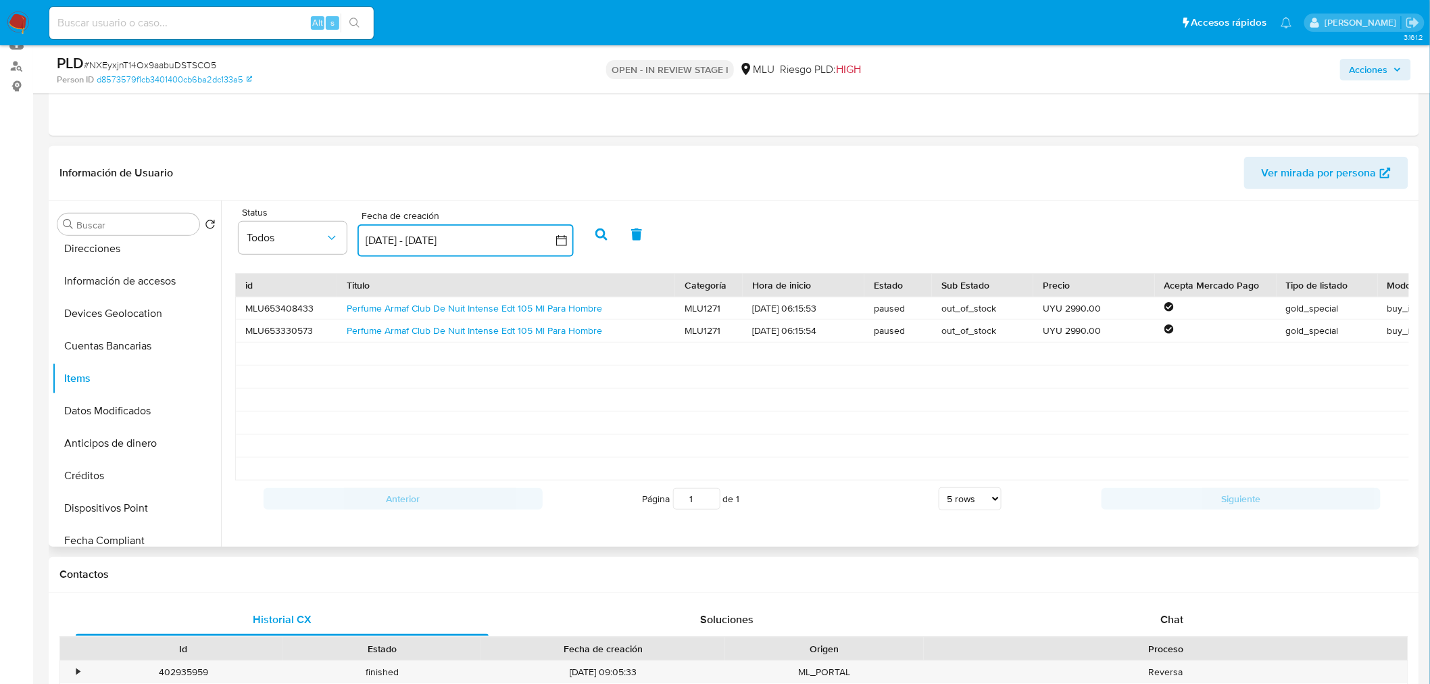
click at [558, 245] on icon "button" at bounding box center [561, 240] width 11 height 11
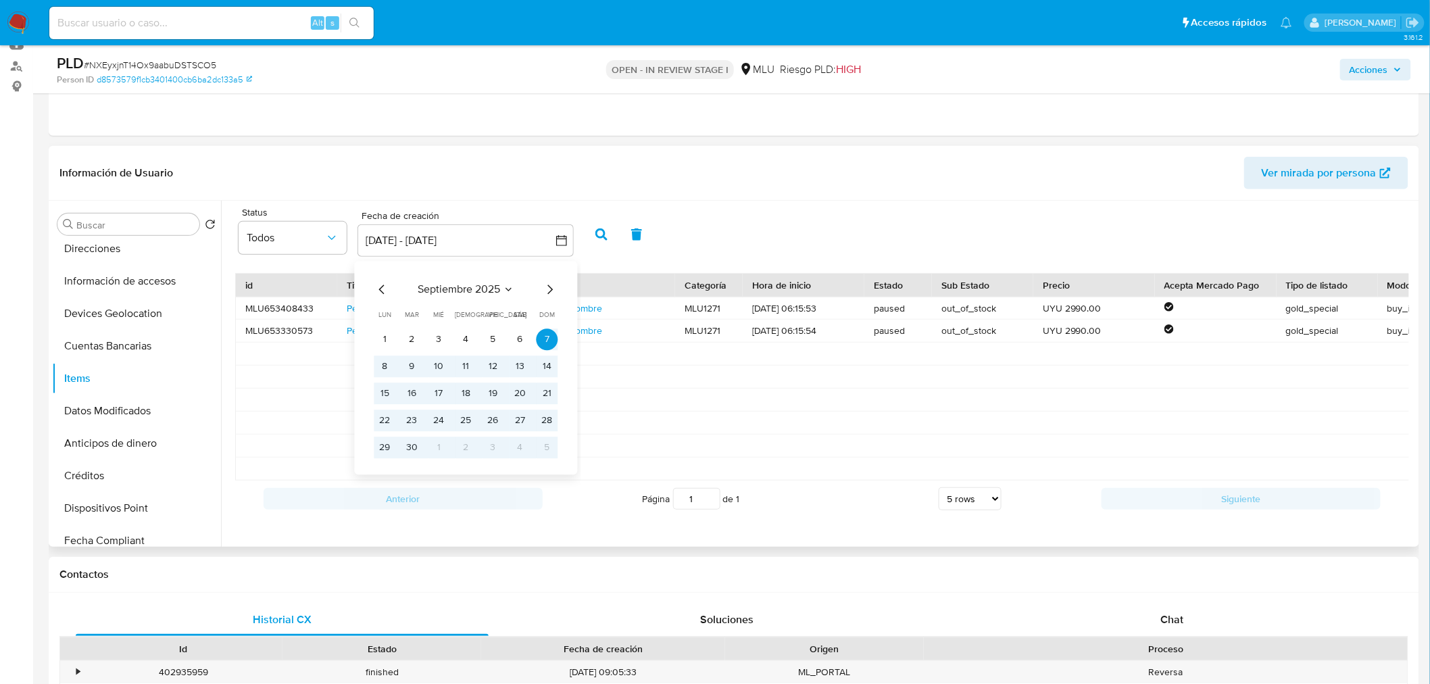
click at [375, 286] on icon "Mes anterior" at bounding box center [382, 289] width 16 height 16
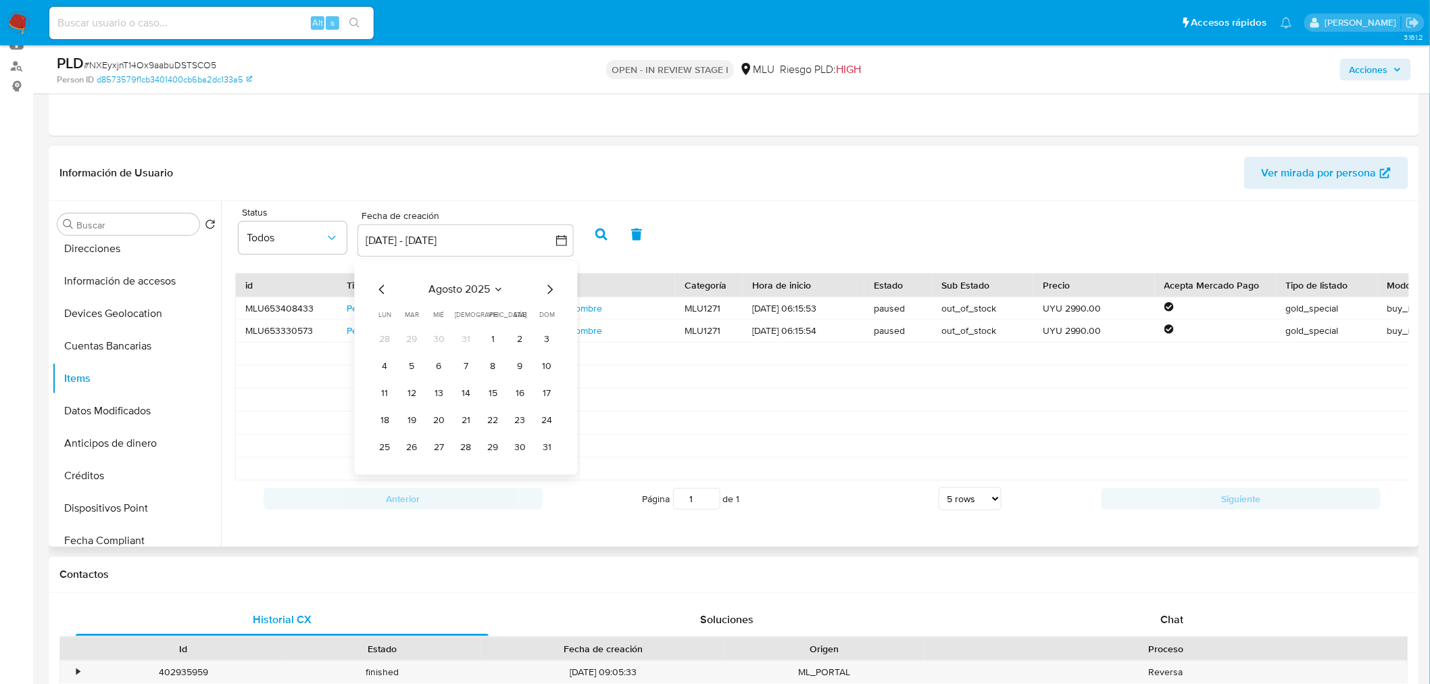
click at [382, 288] on icon "Mes anterior" at bounding box center [382, 289] width 16 height 16
click at [470, 341] on button "3" at bounding box center [466, 339] width 22 height 22
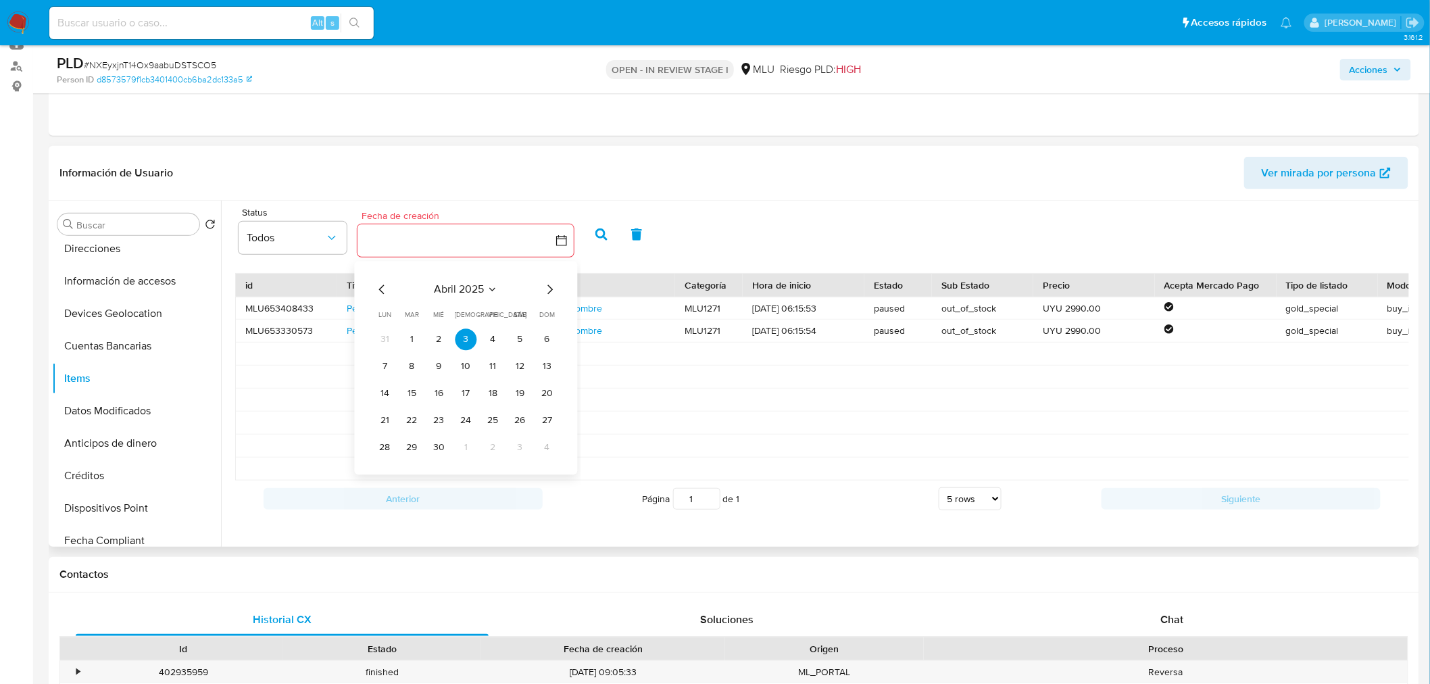
click at [551, 284] on icon "Mes siguiente" at bounding box center [550, 289] width 16 height 16
click at [551, 286] on icon "Mes siguiente" at bounding box center [550, 289] width 16 height 16
click at [551, 288] on icon "Mes siguiente" at bounding box center [550, 289] width 16 height 16
click at [551, 288] on icon "Mes siguiente" at bounding box center [549, 288] width 5 height 9
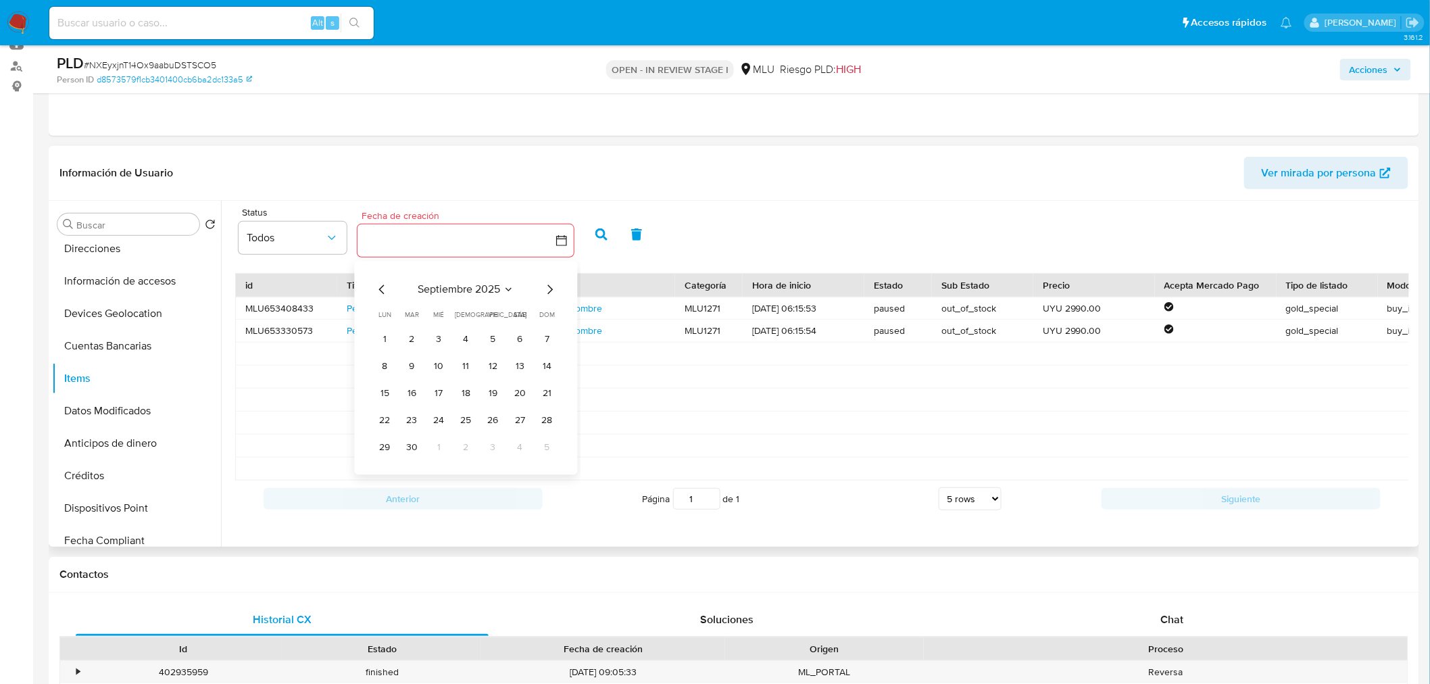
click at [523, 380] on tbody "1 2 3 4 5 6 7 8 9 10 11 12 13 14 15 16 17 18 19 20 21 22 23 24 25 26 27 28 29 3…" at bounding box center [466, 393] width 184 height 130
click at [525, 400] on button "20" at bounding box center [520, 393] width 22 height 22
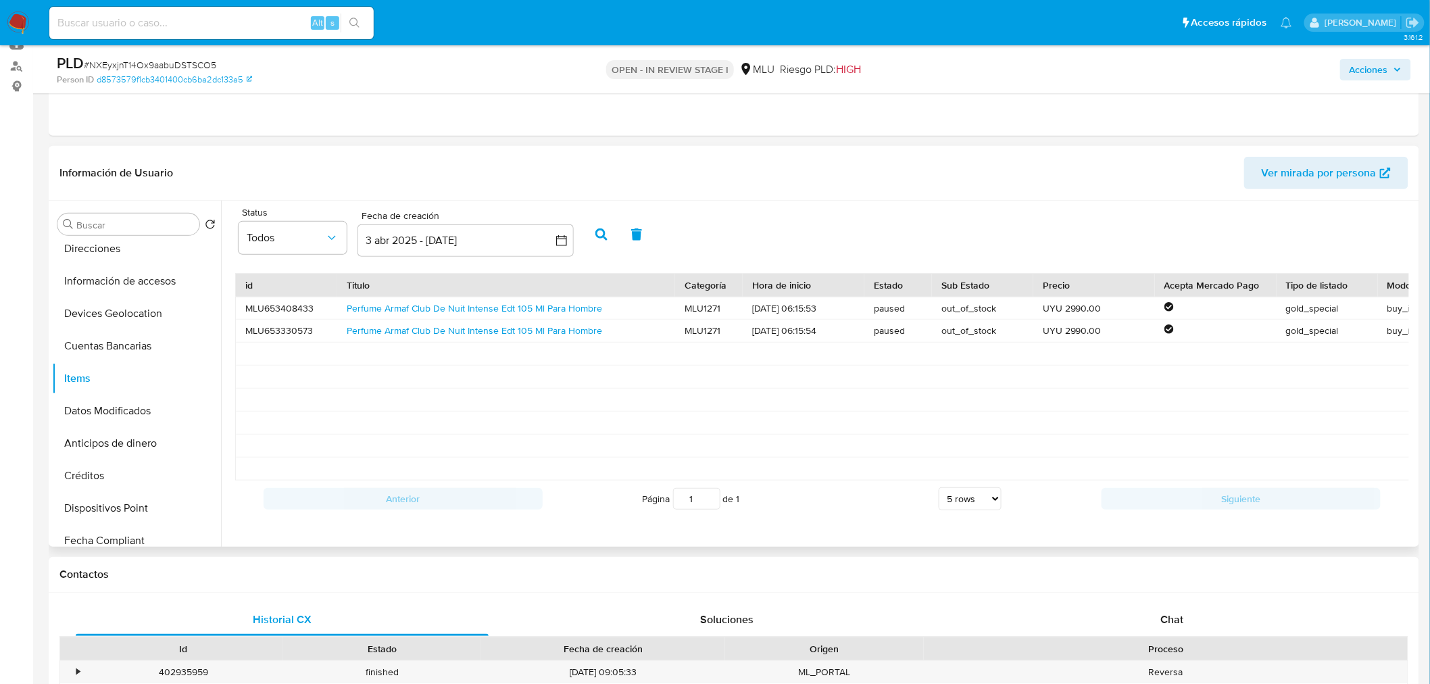
click at [604, 231] on icon "button" at bounding box center [601, 234] width 12 height 12
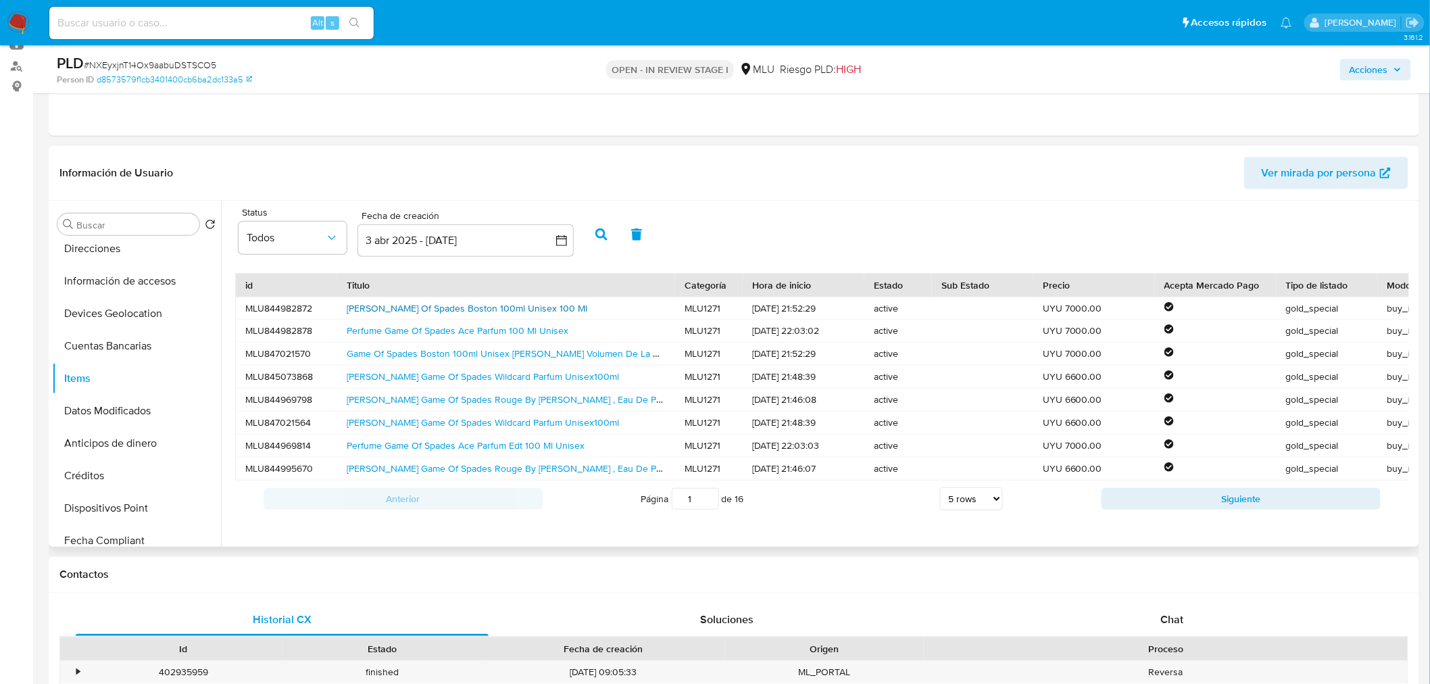
click at [430, 306] on link "Jo Milanogame Of Spades Boston 100ml Unisex 100 Ml" at bounding box center [467, 308] width 241 height 14
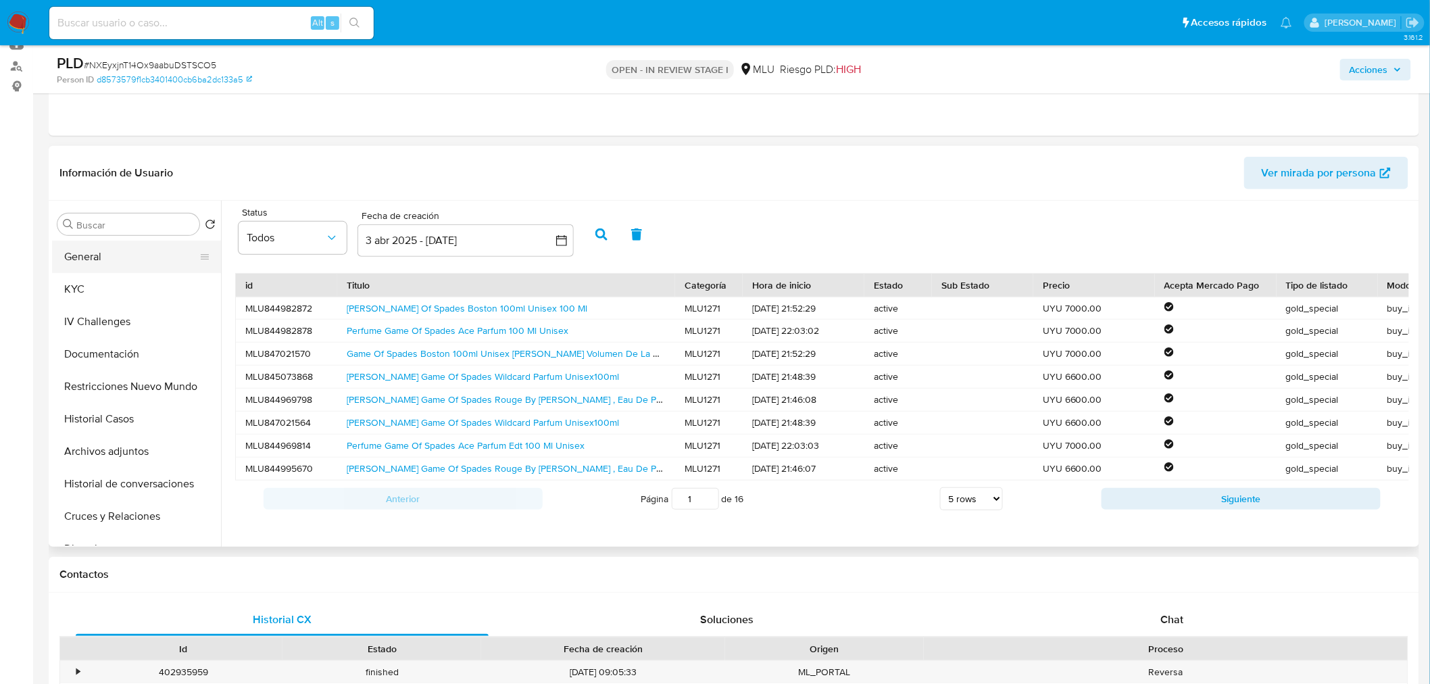
click at [99, 264] on button "General" at bounding box center [131, 257] width 158 height 32
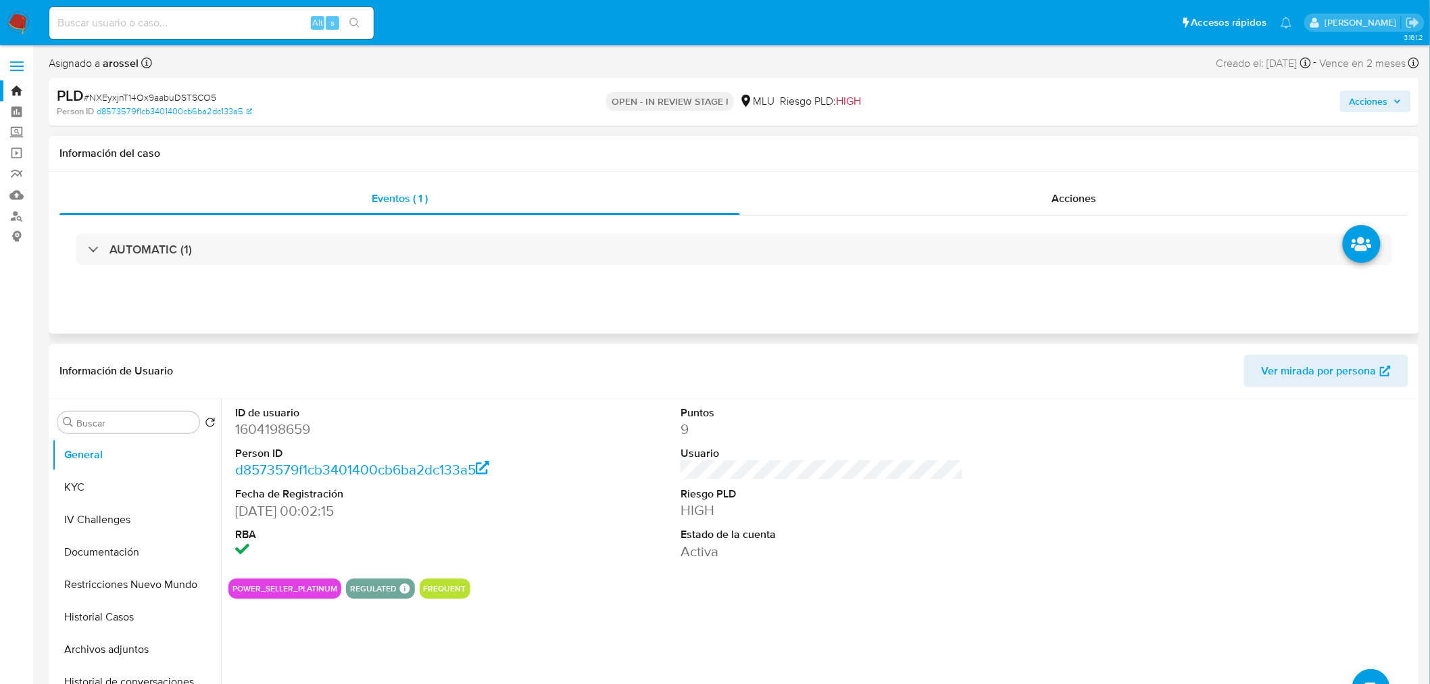
click at [271, 265] on div "AUTOMATIC (1)" at bounding box center [733, 250] width 1348 height 68
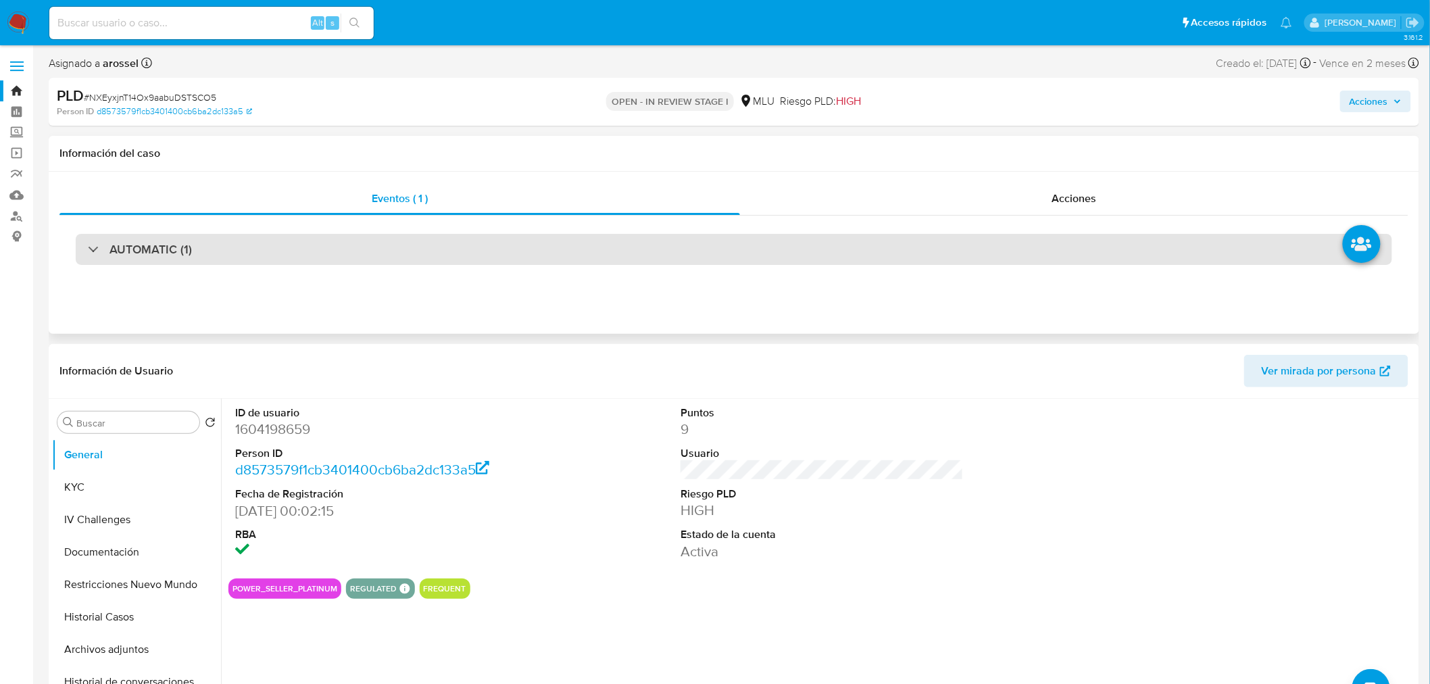
click at [271, 253] on div "AUTOMATIC (1)" at bounding box center [734, 249] width 1316 height 31
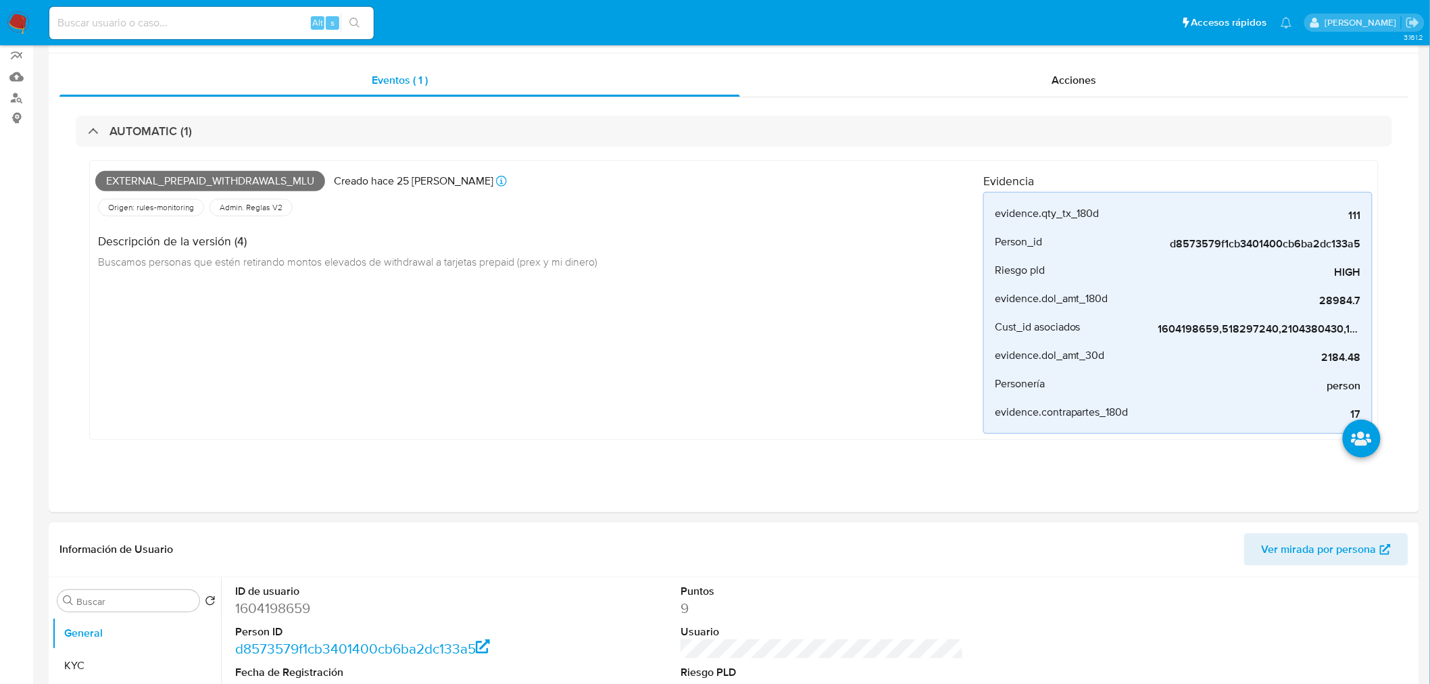
scroll to position [375, 0]
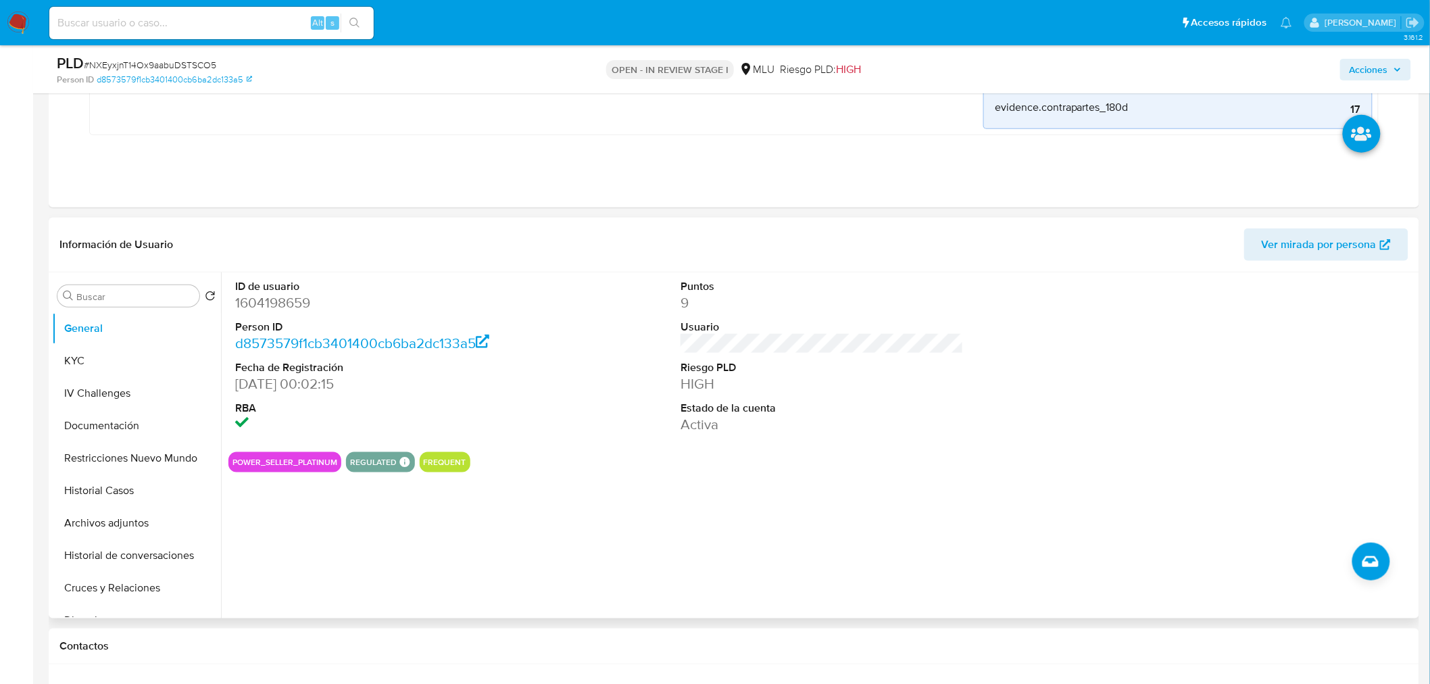
click at [303, 299] on dd "1604198659" at bounding box center [376, 302] width 283 height 19
click at [305, 300] on dd "1604198659" at bounding box center [376, 302] width 283 height 19
copy dd "1604198659"
click at [99, 355] on button "KYC" at bounding box center [131, 361] width 158 height 32
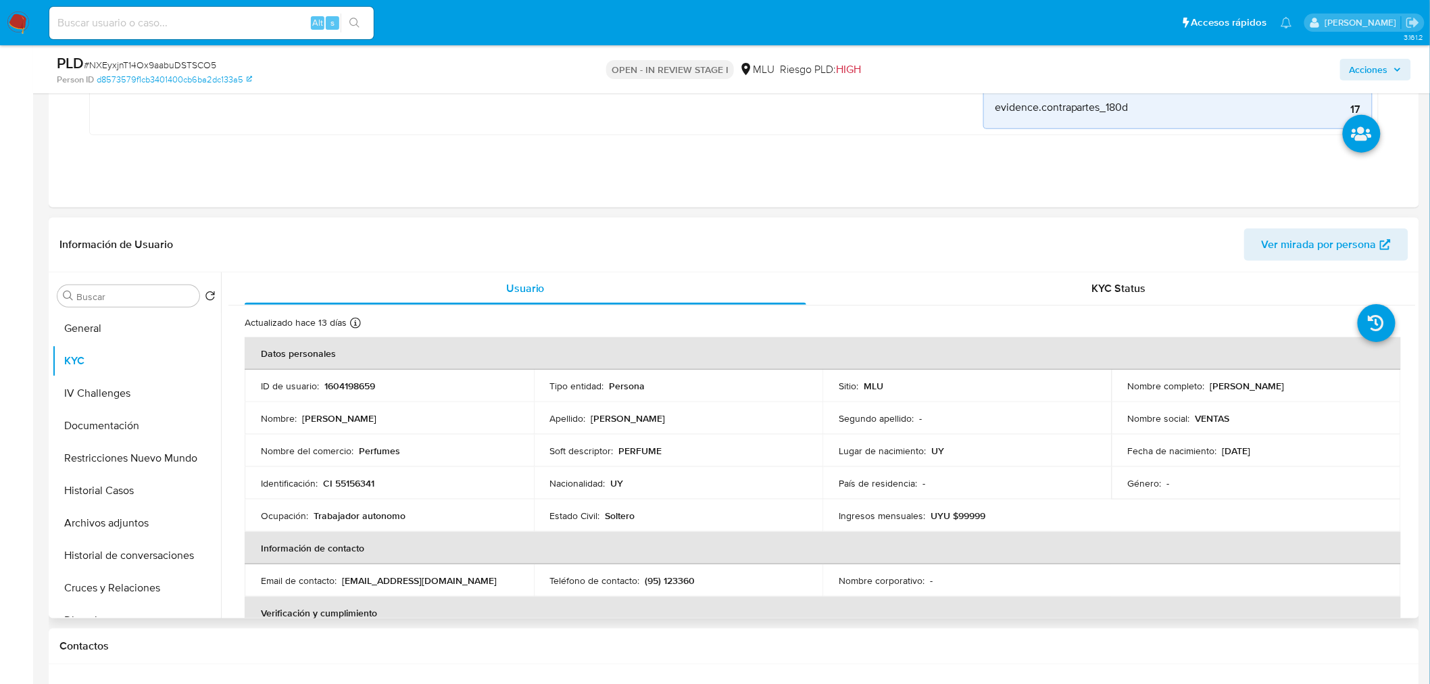
click at [1210, 384] on p "Nicolas Furno" at bounding box center [1247, 386] width 74 height 12
drag, startPoint x: 1206, startPoint y: 382, endPoint x: 1278, endPoint y: 382, distance: 72.3
click at [1278, 382] on div "Nombre completo : Nicolas Furno" at bounding box center [1256, 386] width 257 height 12
copy p "Nicolas Furno"
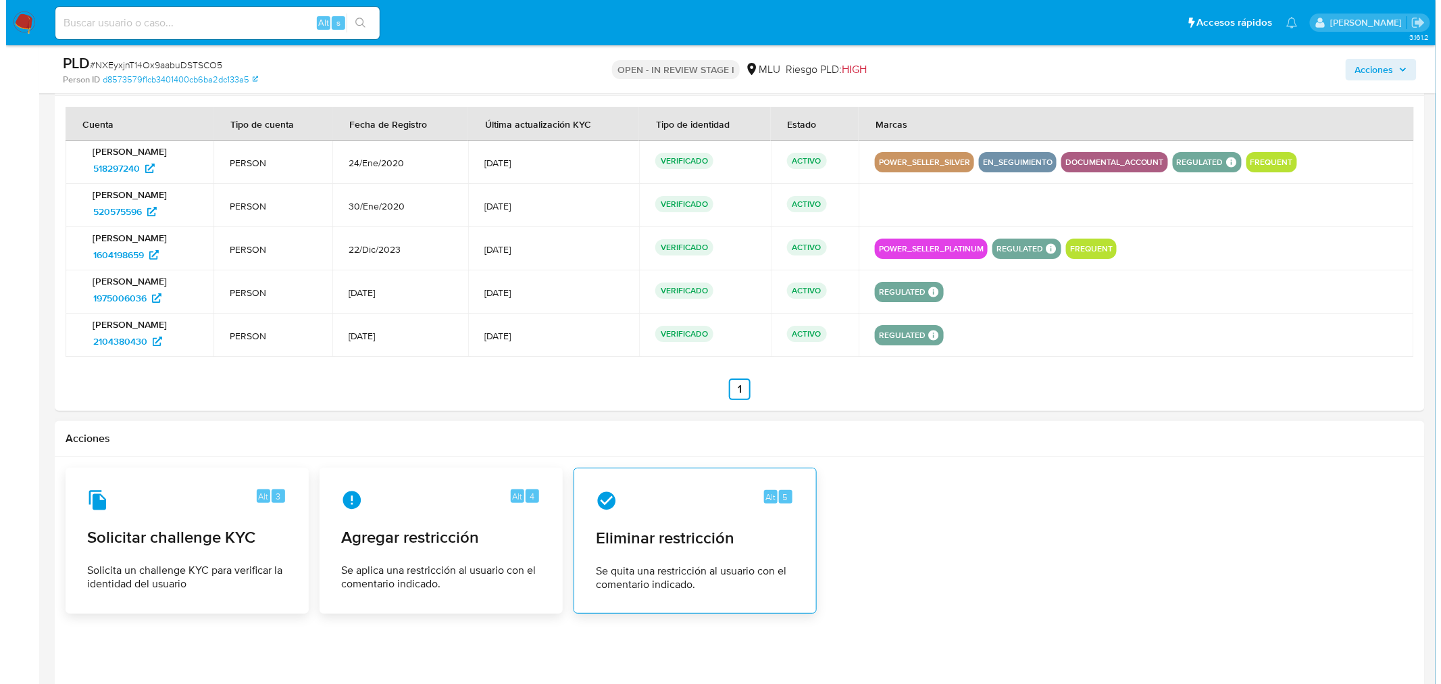
scroll to position [2165, 0]
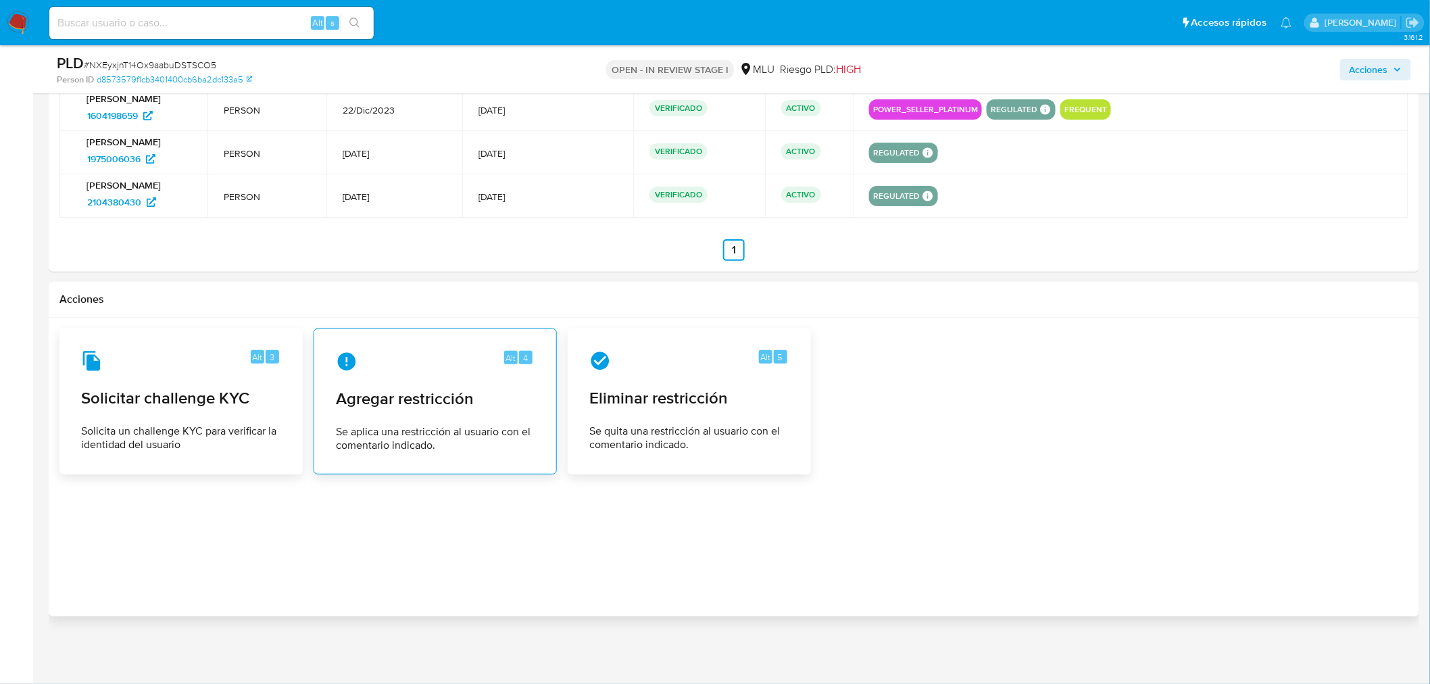
click at [453, 413] on div "Alt 4 Agregar restricción Se aplica una restricción al usuario con el comentari…" at bounding box center [435, 401] width 220 height 123
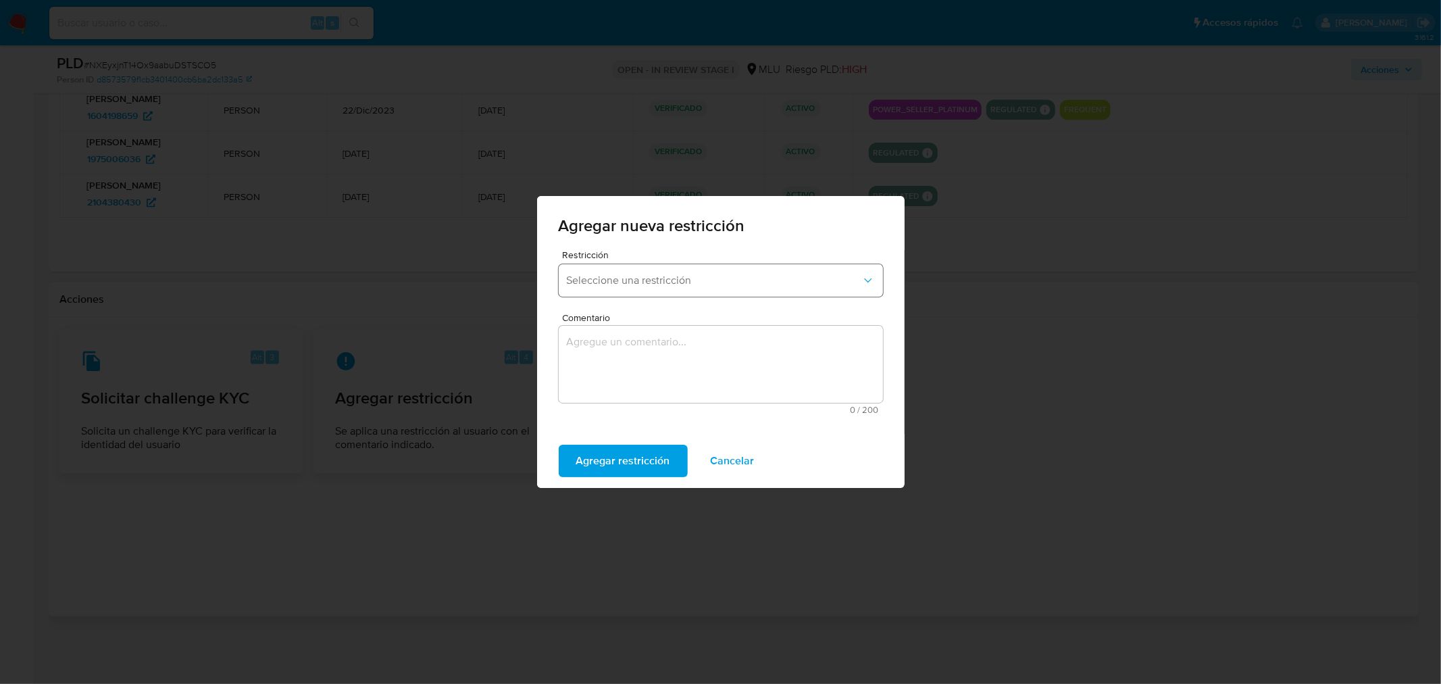
click at [742, 282] on span "Seleccione una restricción" at bounding box center [714, 281] width 295 height 14
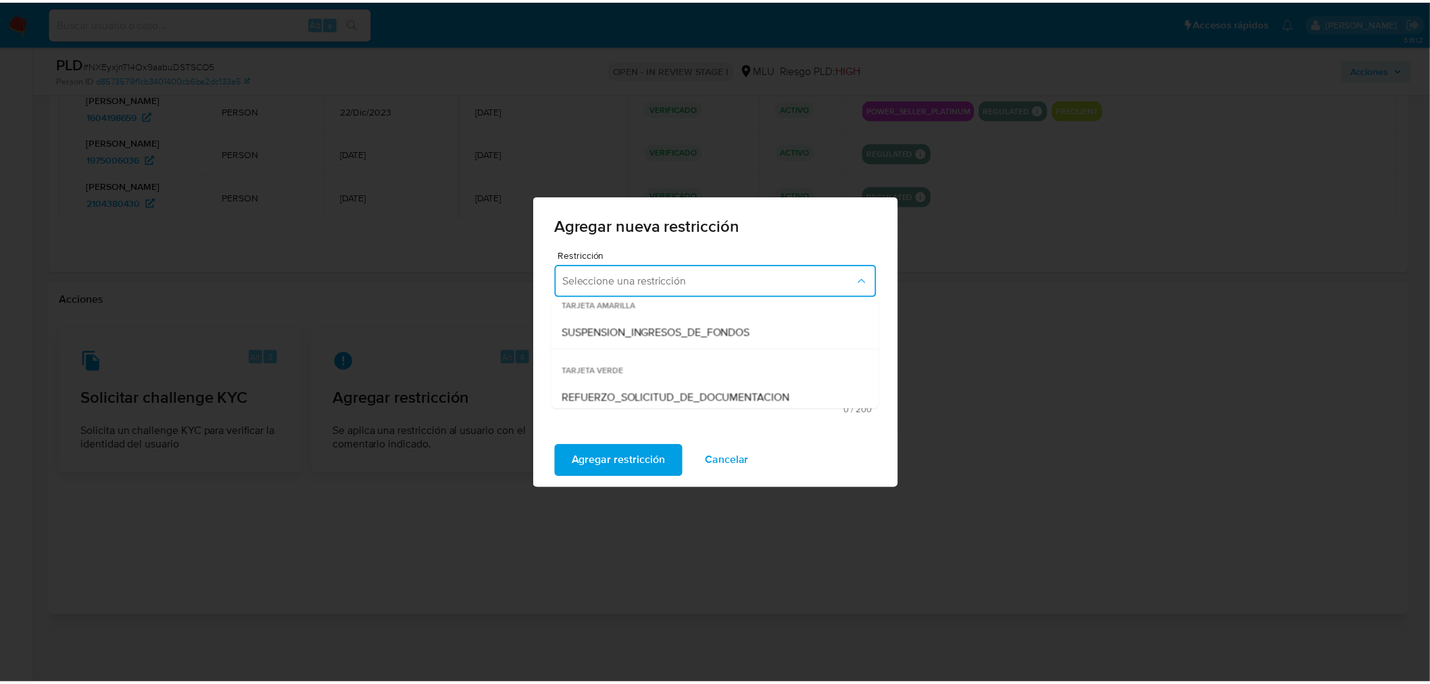
scroll to position [250, 0]
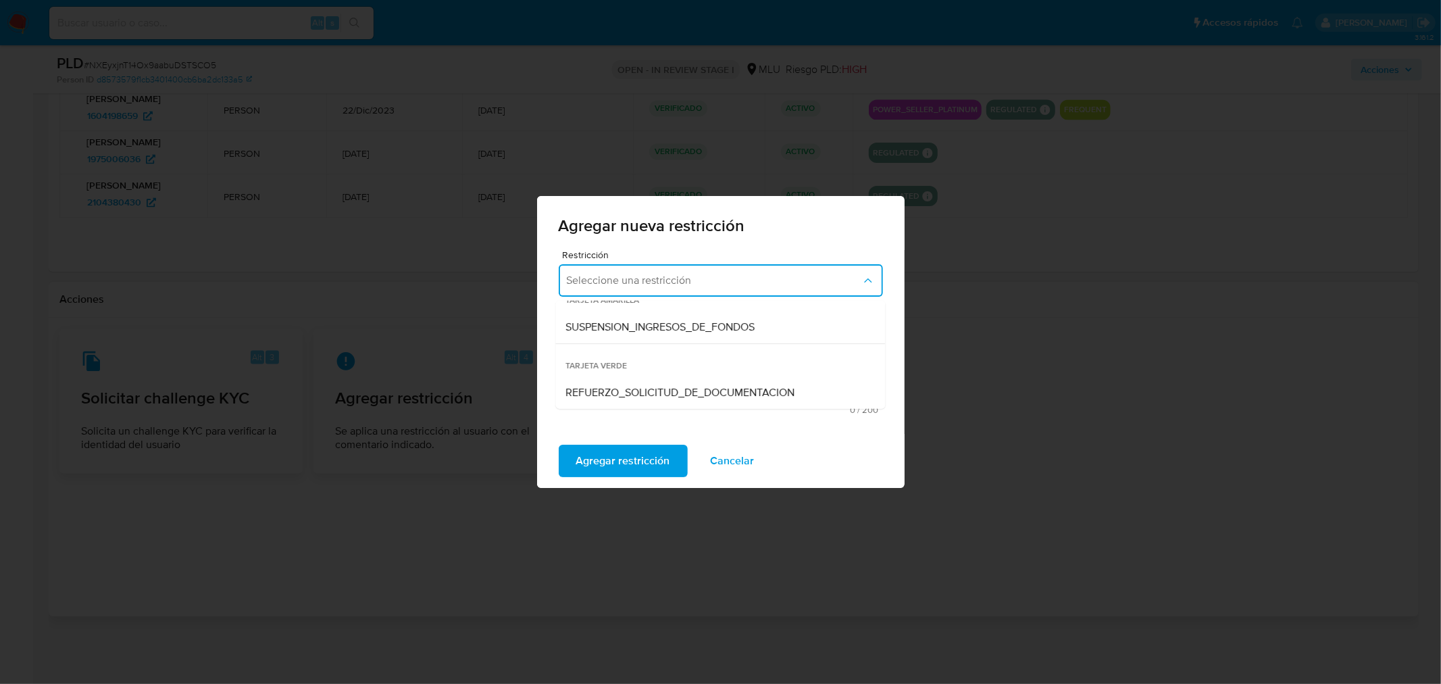
click at [746, 390] on span "REFUERZO_SOLICITUD_DE_DOCUMENTACION" at bounding box center [680, 393] width 229 height 14
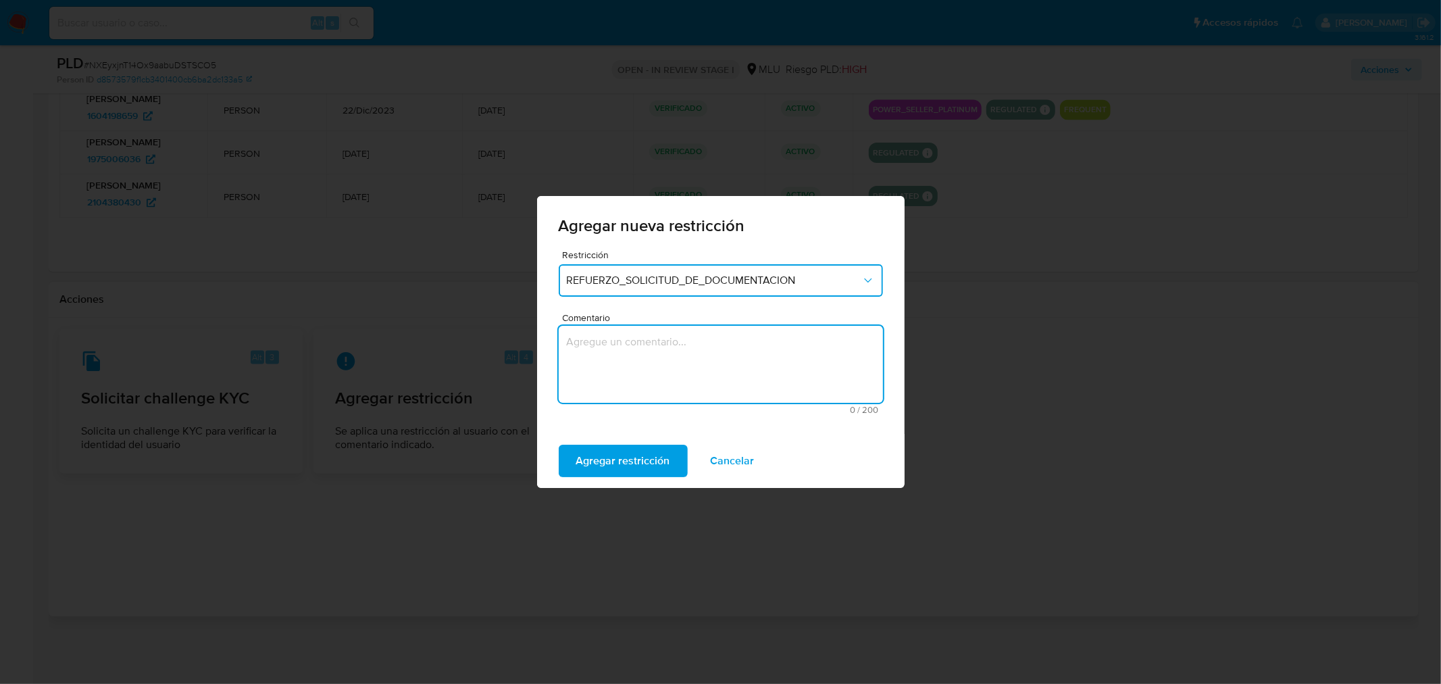
click at [730, 375] on textarea "Comentario" at bounding box center [721, 364] width 324 height 77
type textarea "Se aplica para motivar respuesta."
click at [618, 462] on span "Agregar restricción" at bounding box center [623, 461] width 94 height 30
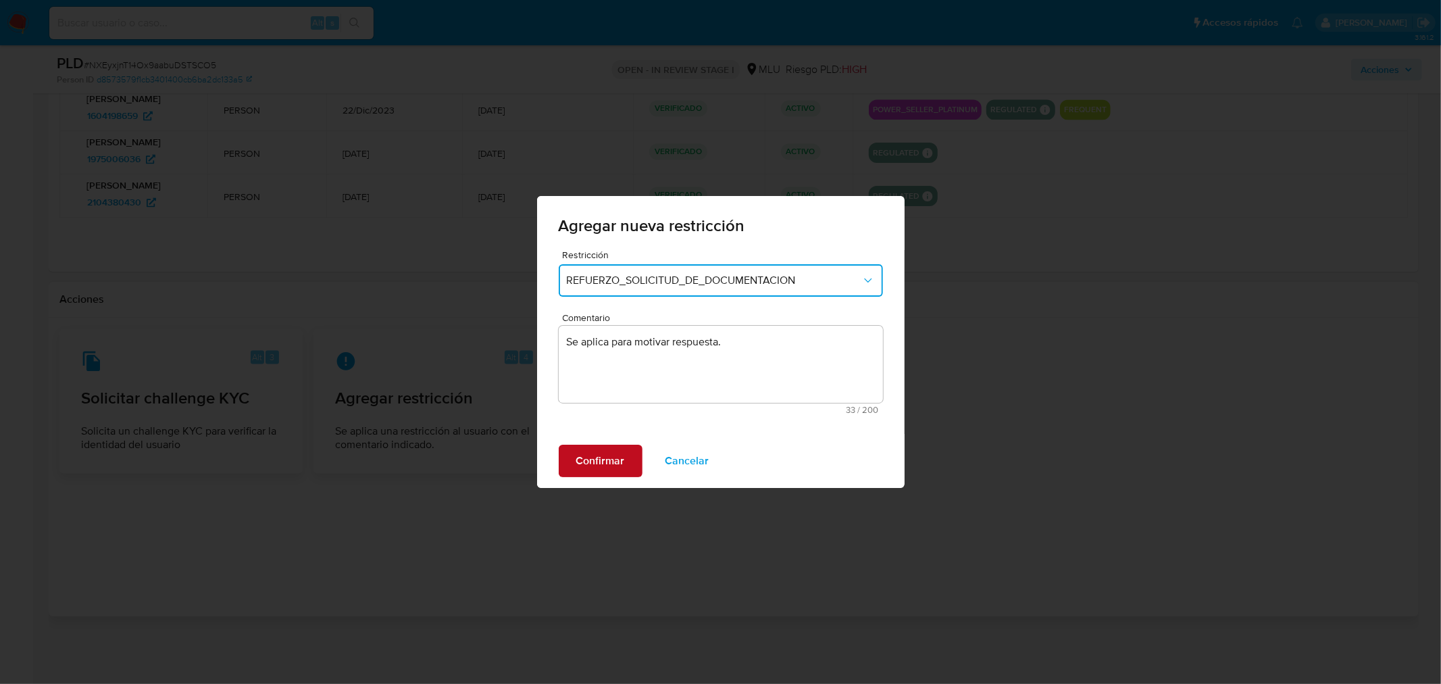
click at [615, 455] on span "Confirmar" at bounding box center [600, 461] width 49 height 30
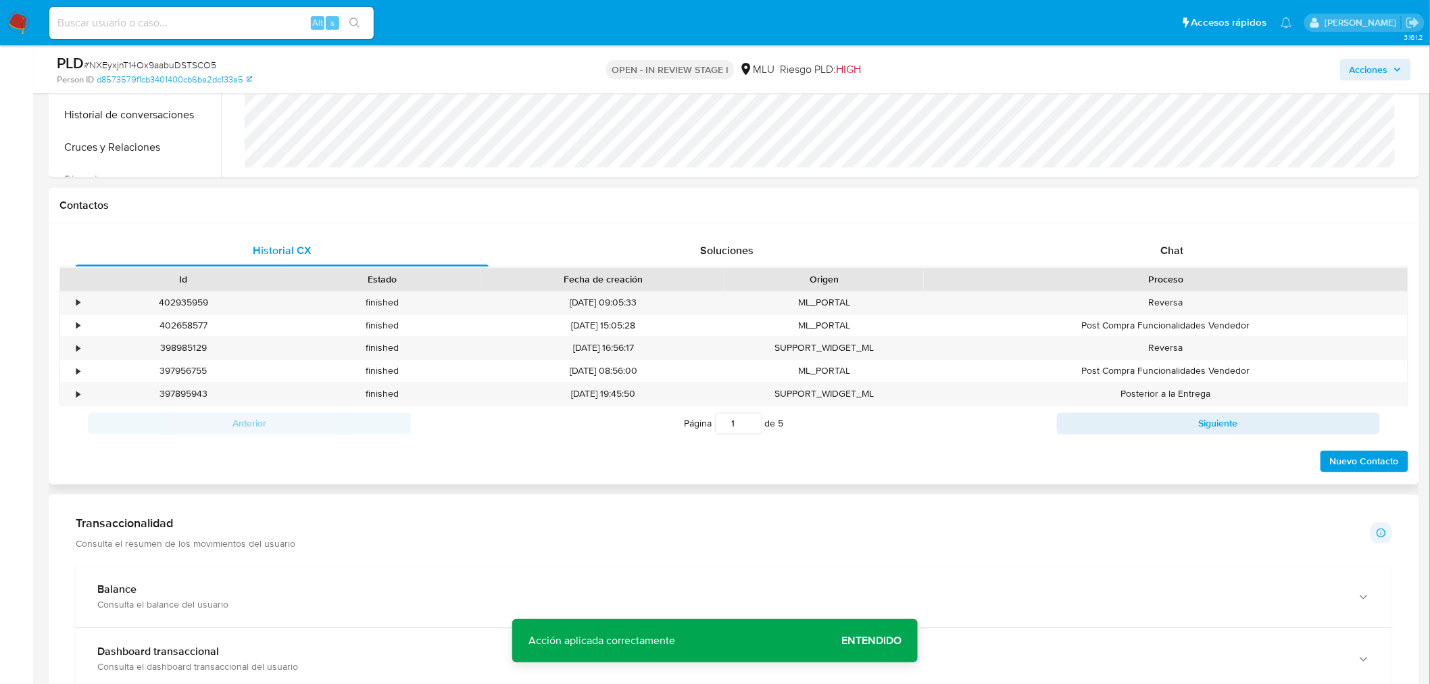
scroll to position [813, 0]
click at [1139, 252] on div "Chat" at bounding box center [1171, 252] width 413 height 32
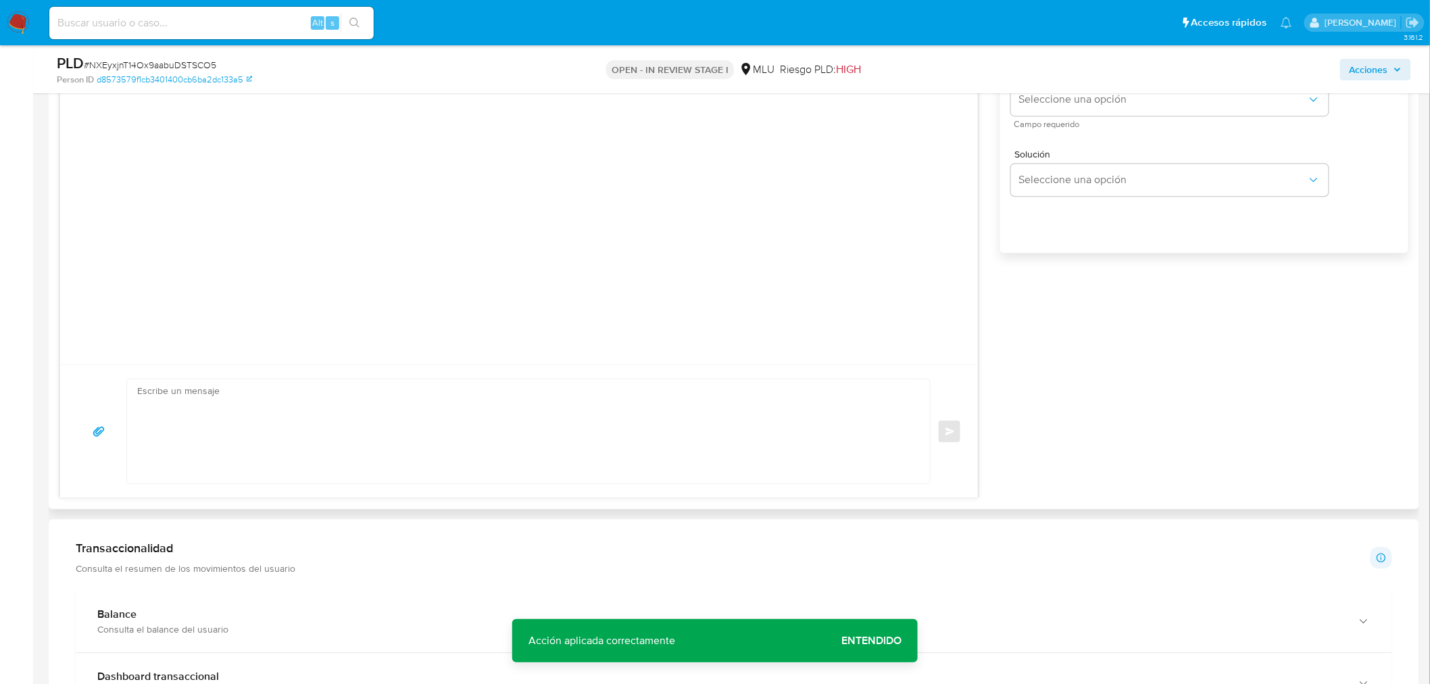
scroll to position [1189, 0]
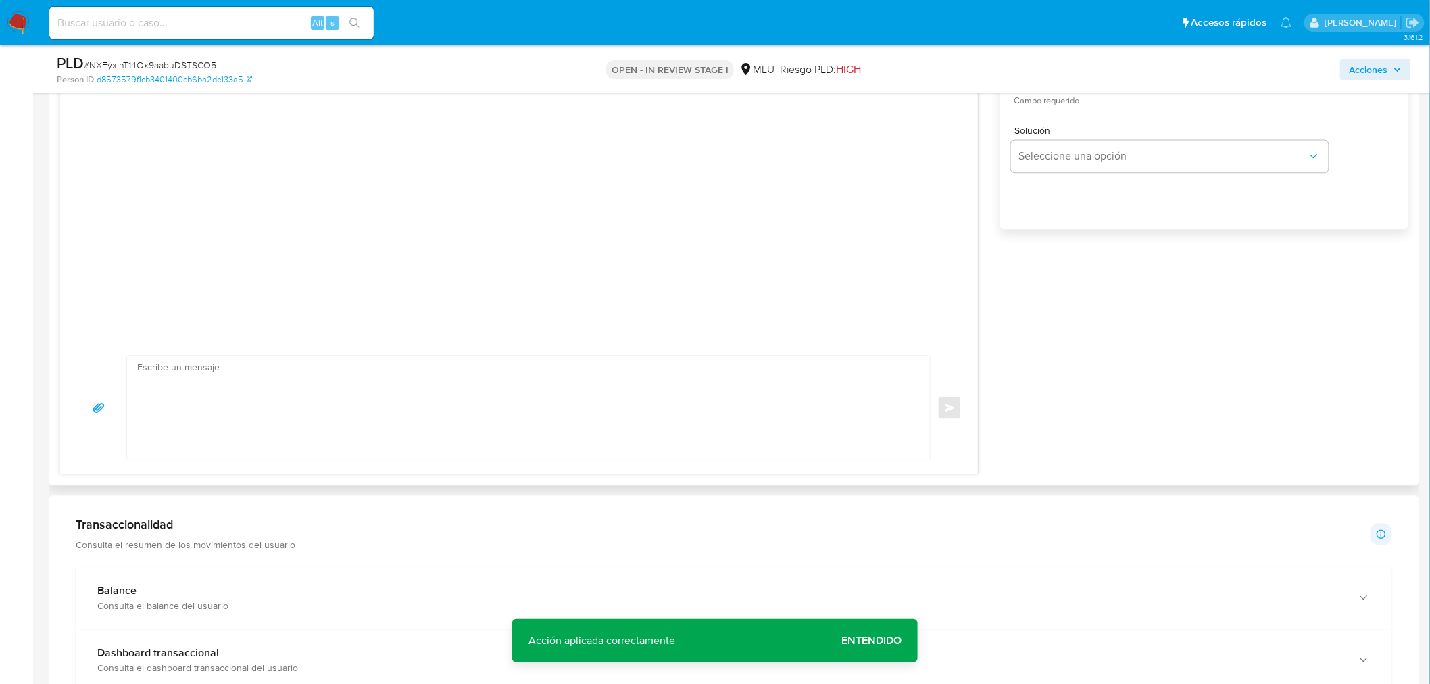
click at [482, 379] on textarea at bounding box center [525, 407] width 776 height 104
paste textarea "Hola, XXX. Te contactamos ya que necesitamos verificar algunos datos. Por este …"
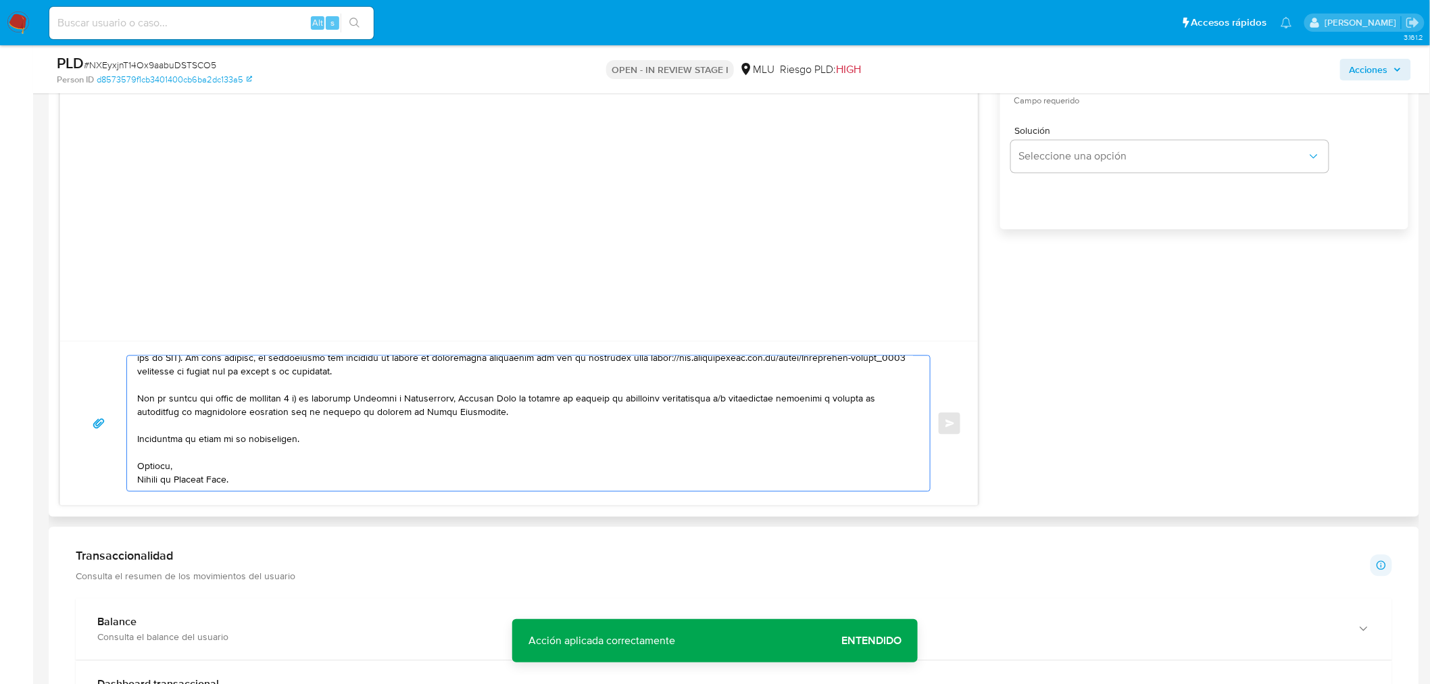
scroll to position [0, 0]
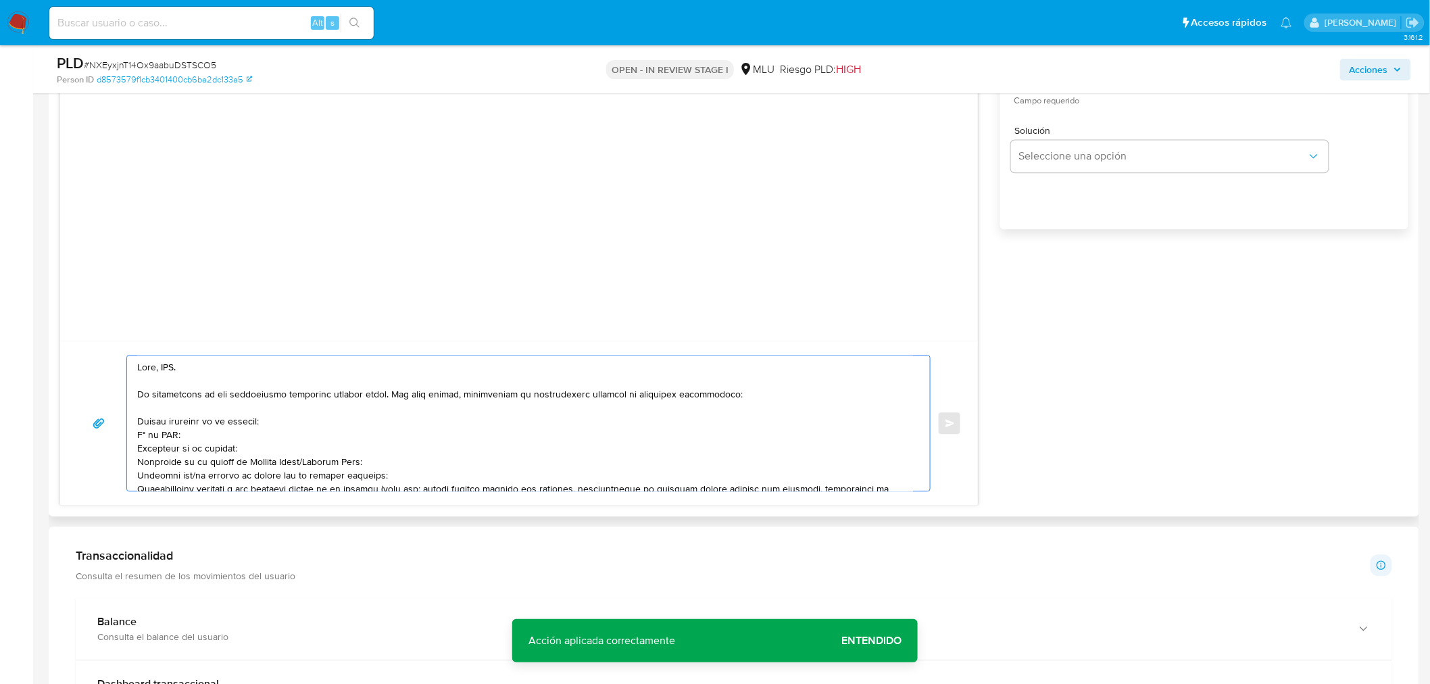
click at [174, 365] on textarea at bounding box center [525, 422] width 776 height 135
click at [136, 418] on div at bounding box center [525, 422] width 796 height 135
click at [139, 420] on textarea at bounding box center [525, 422] width 776 height 135
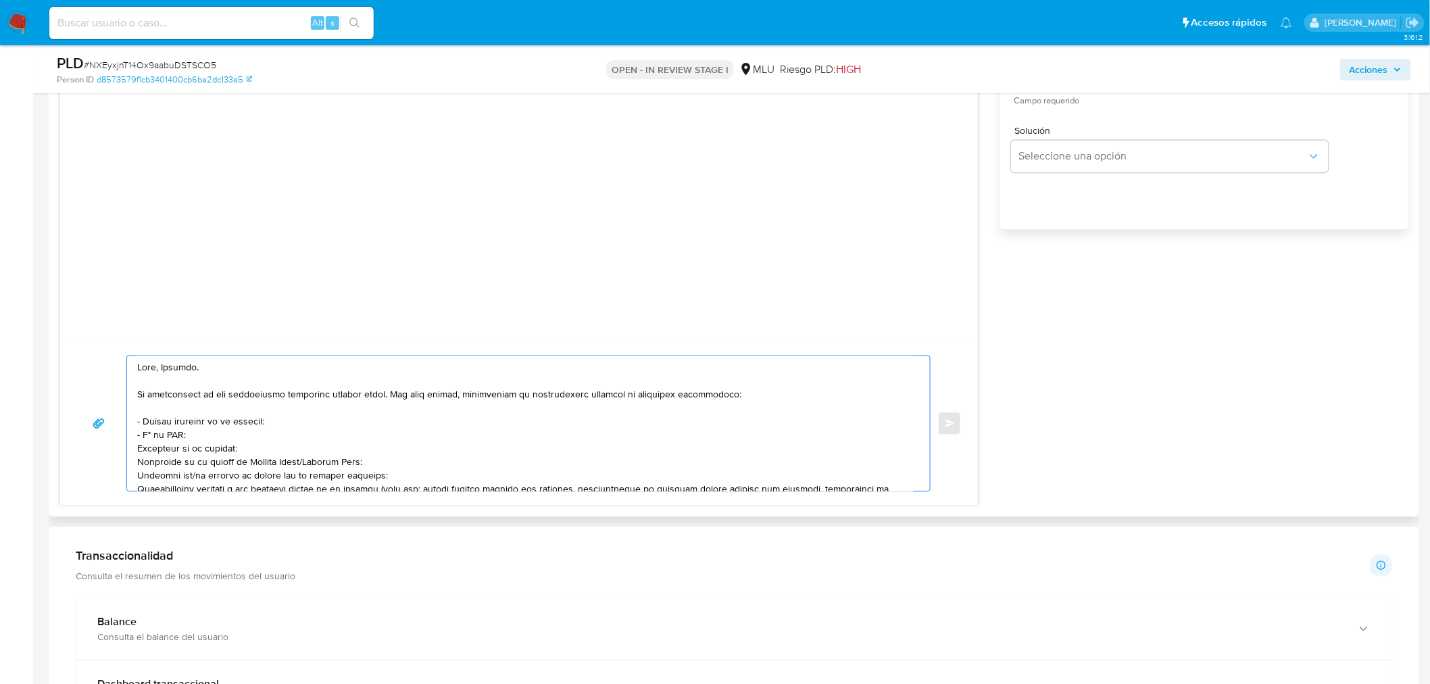
drag, startPoint x: 375, startPoint y: 461, endPoint x: 97, endPoint y: 449, distance: 278.0
click at [97, 449] on div "Enviar" at bounding box center [518, 423] width 885 height 136
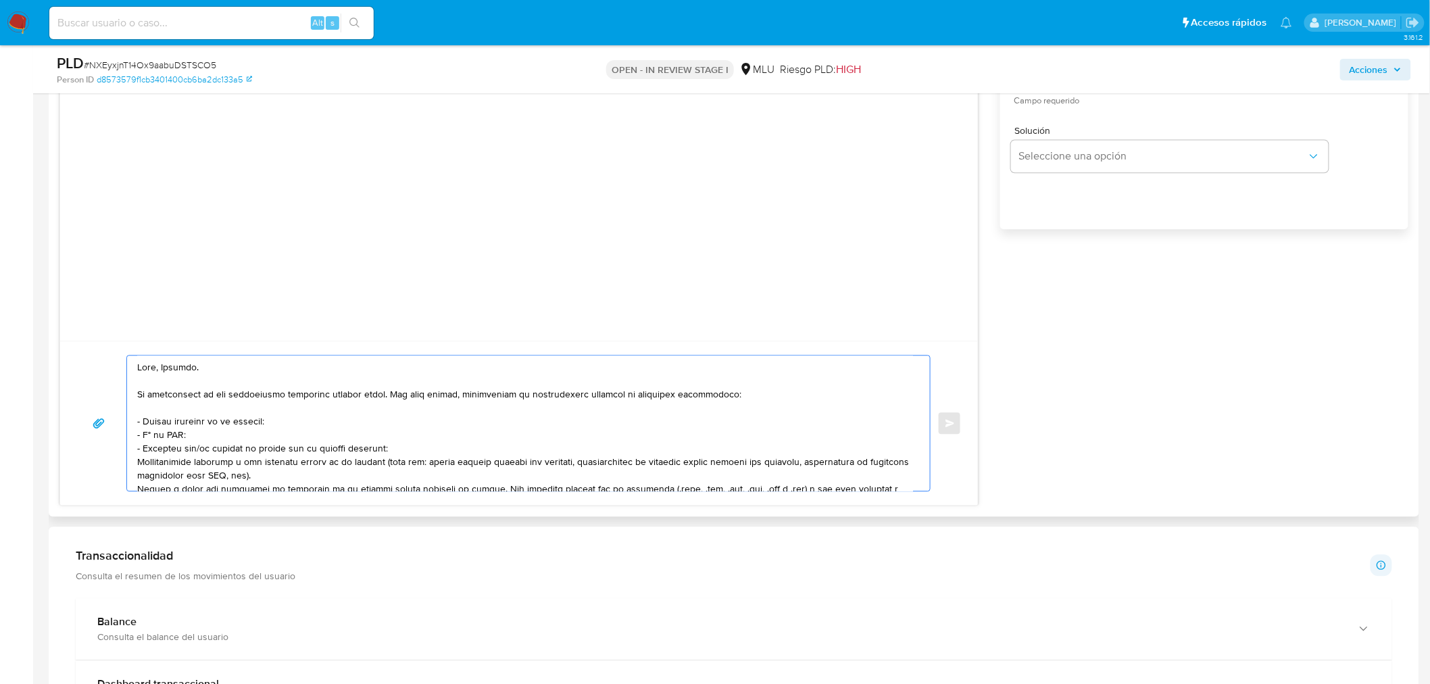
click at [199, 448] on textarea at bounding box center [525, 422] width 776 height 135
click at [419, 440] on textarea at bounding box center [525, 422] width 776 height 135
click at [426, 453] on textarea at bounding box center [525, 422] width 776 height 135
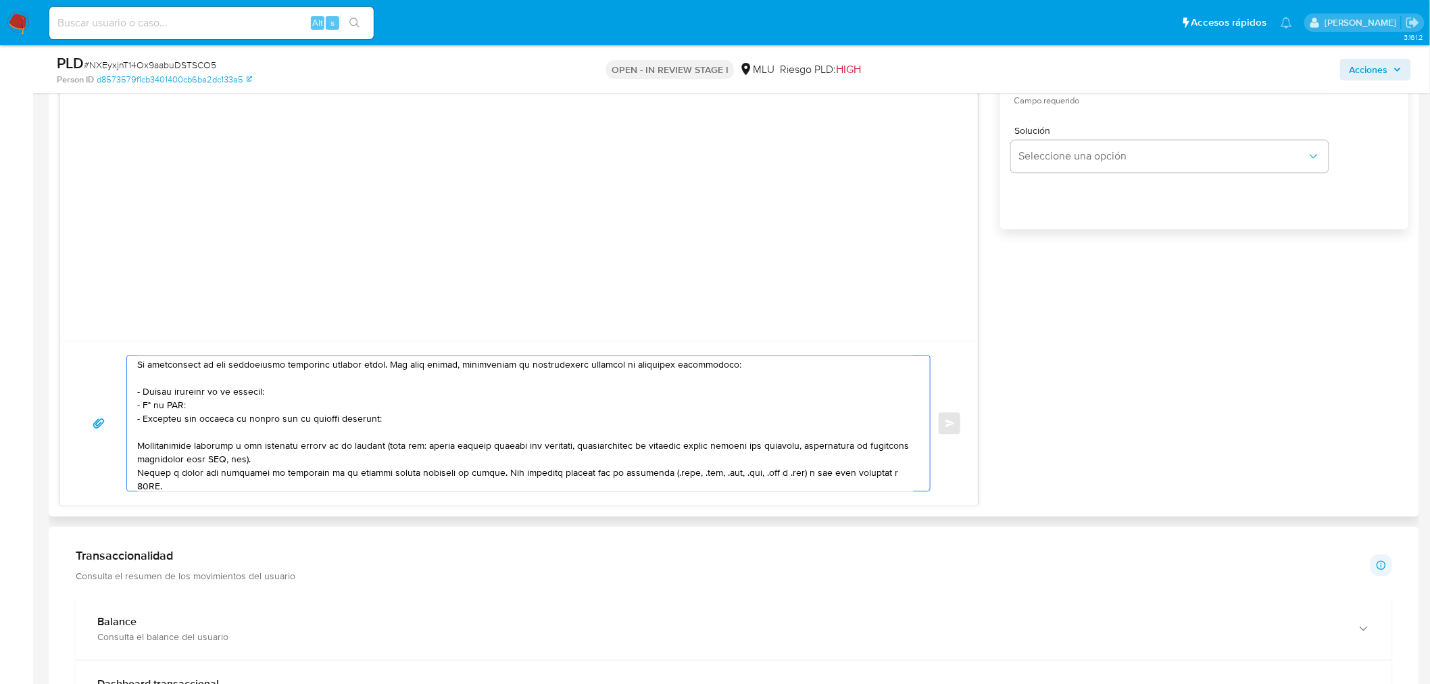
click at [137, 445] on textarea at bounding box center [525, 422] width 776 height 135
click at [226, 475] on textarea at bounding box center [525, 422] width 776 height 135
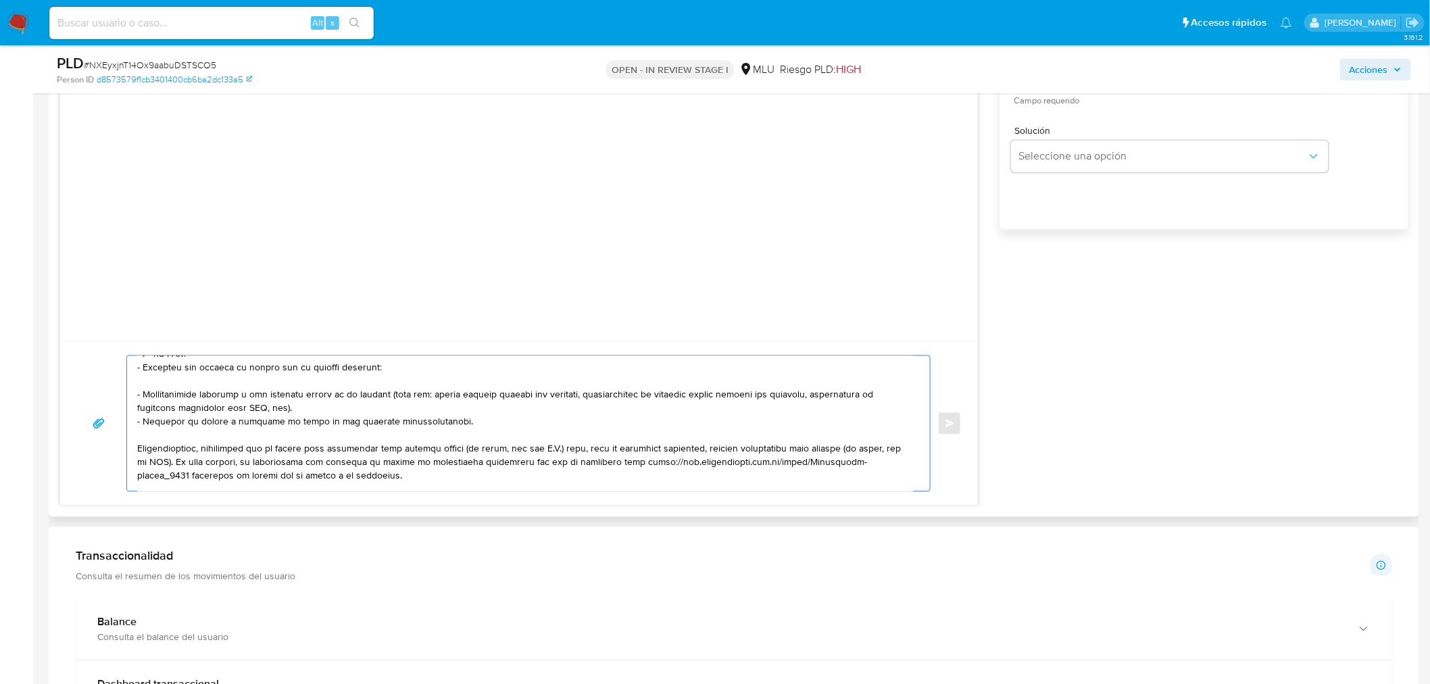
scroll to position [107, 0]
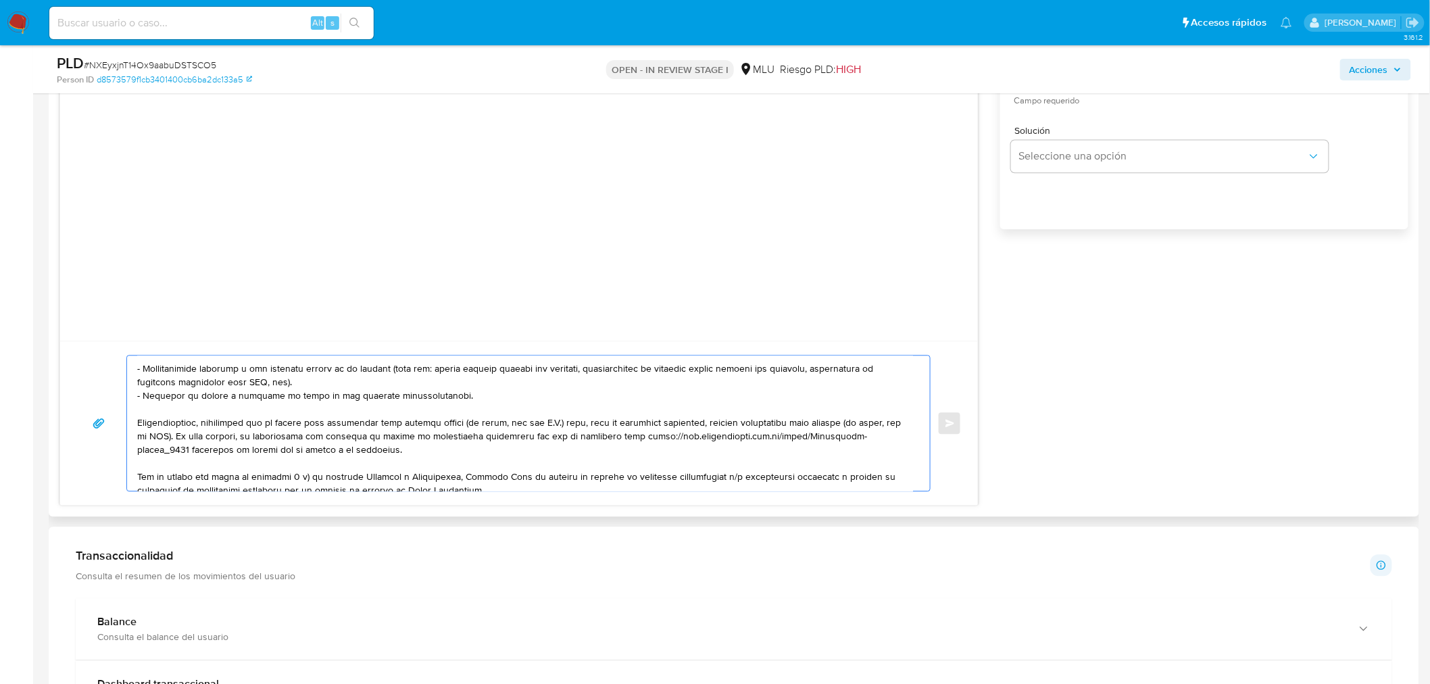
click at [257, 432] on textarea at bounding box center [525, 422] width 776 height 135
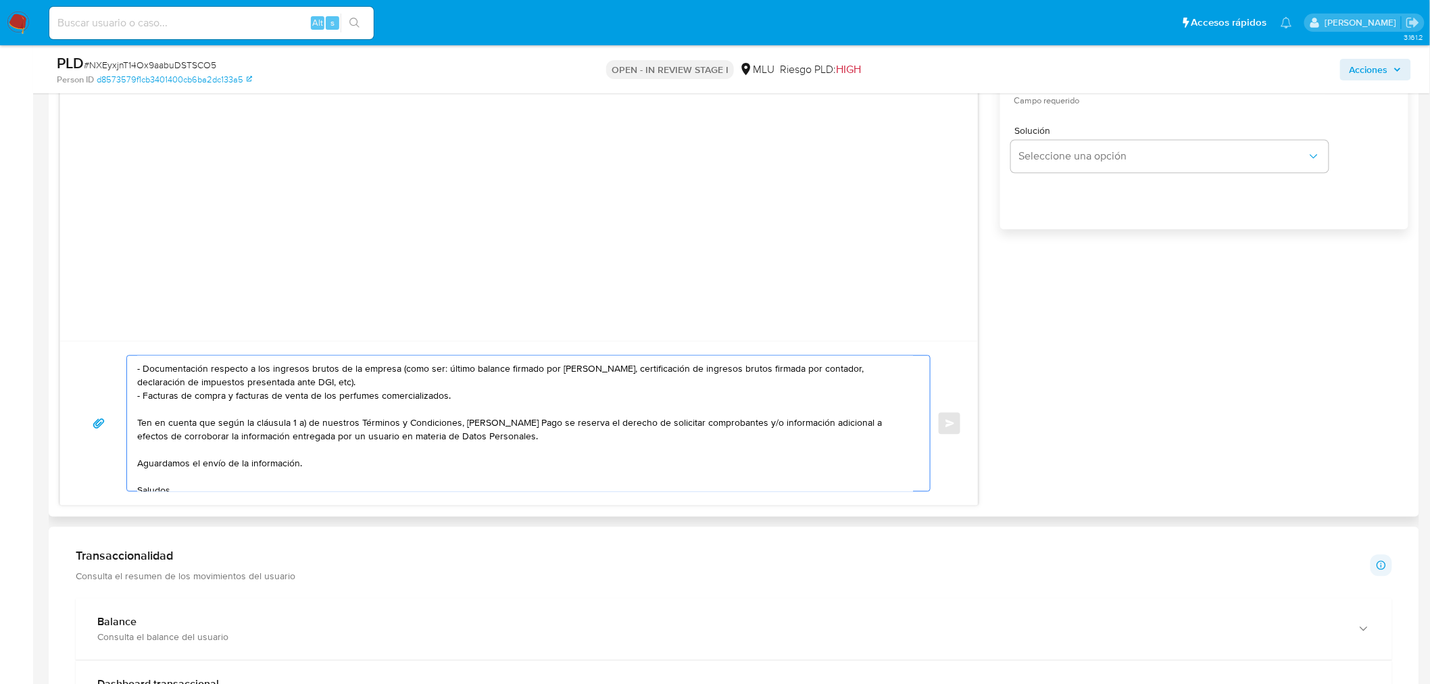
click at [263, 426] on textarea "Hola, Nicolas. Te contactamos ya que necesitamos verificar algunos datos. Por e…" at bounding box center [525, 422] width 776 height 135
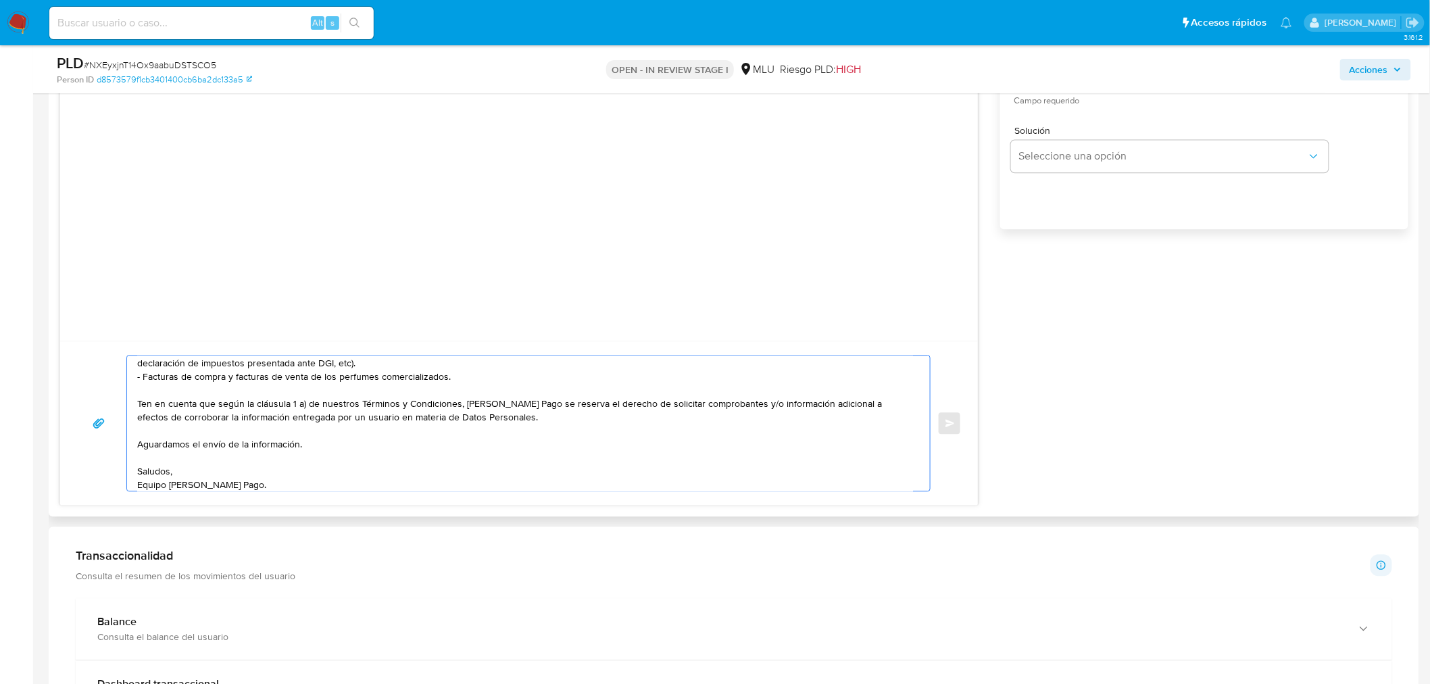
scroll to position [131, 0]
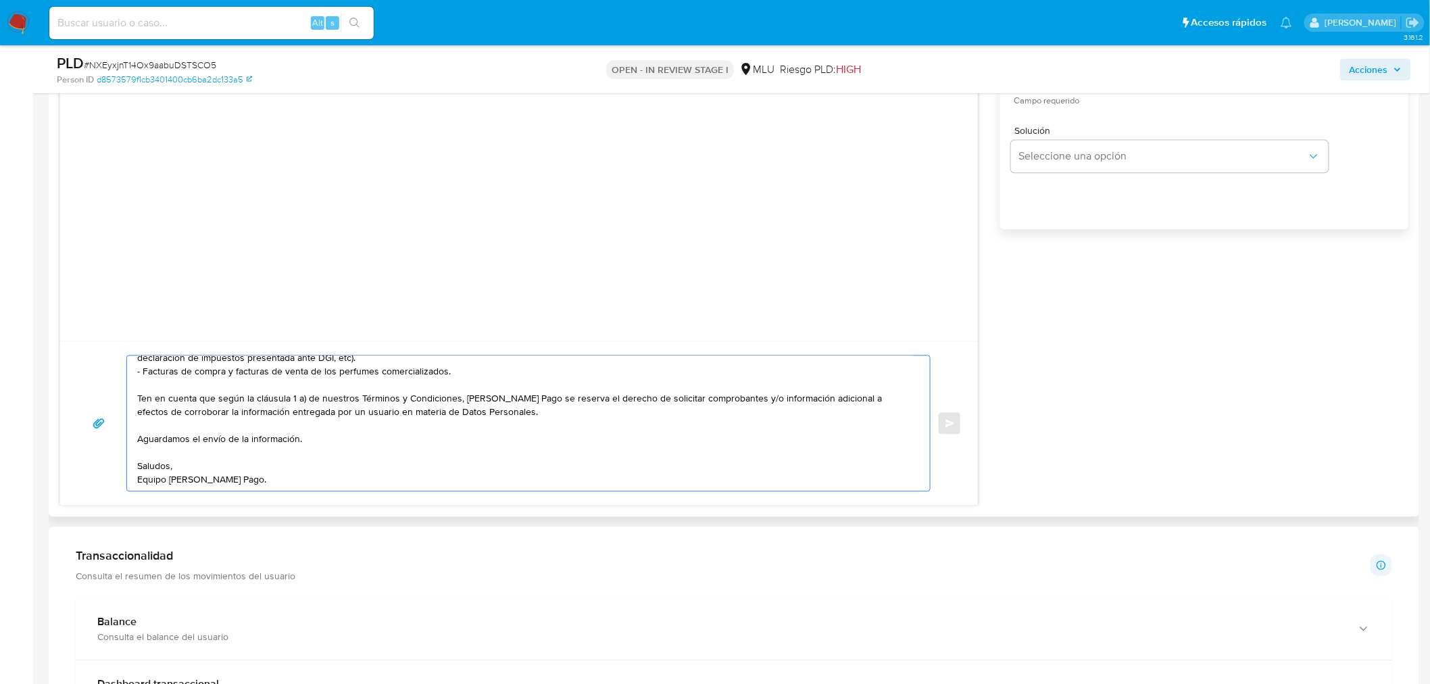
type textarea "Hola, Nicolas. Te contactamos ya que necesitamos verificar algunos datos. Por e…"
click at [284, 491] on div "Hola, Nicolas. Te contactamos ya que necesitamos verificar algunos datos. Por e…" at bounding box center [528, 423] width 804 height 136
click at [288, 480] on textarea "Hola, Nicolas. Te contactamos ya que necesitamos verificar algunos datos. Por e…" at bounding box center [525, 422] width 776 height 135
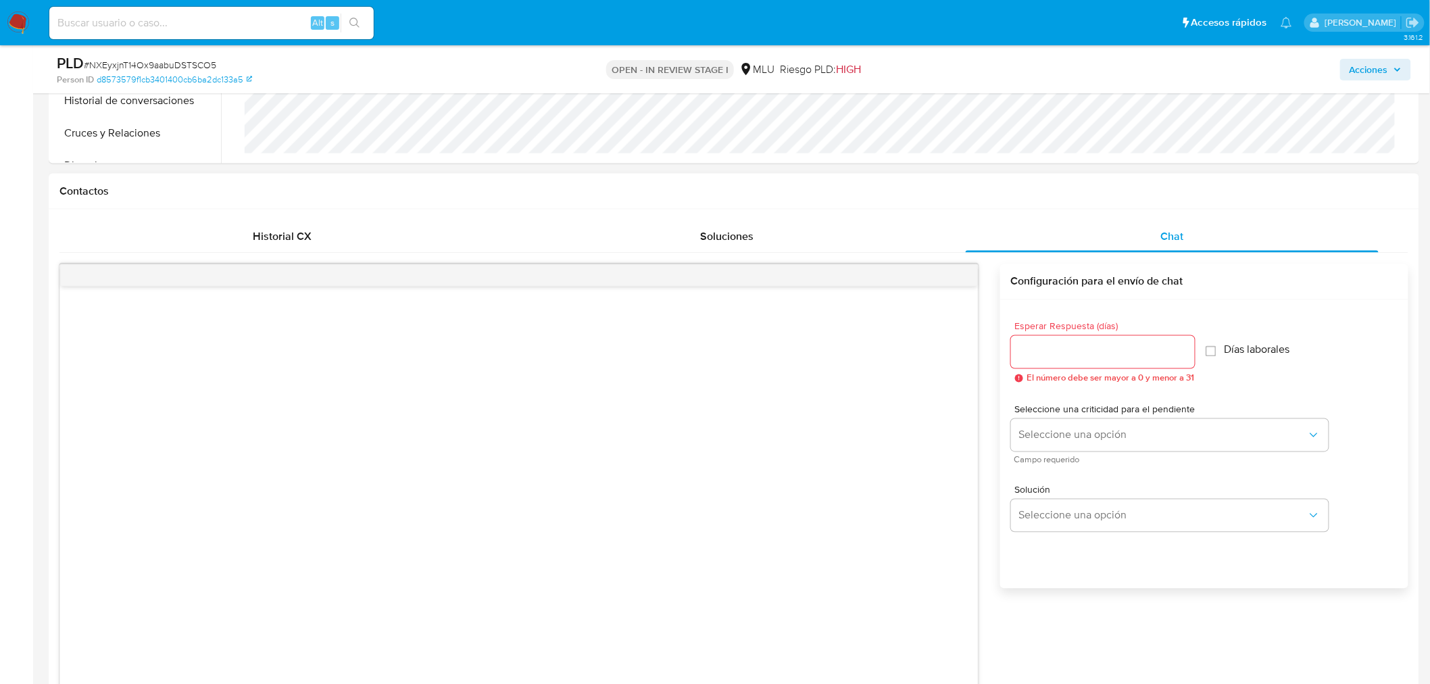
scroll to position [813, 0]
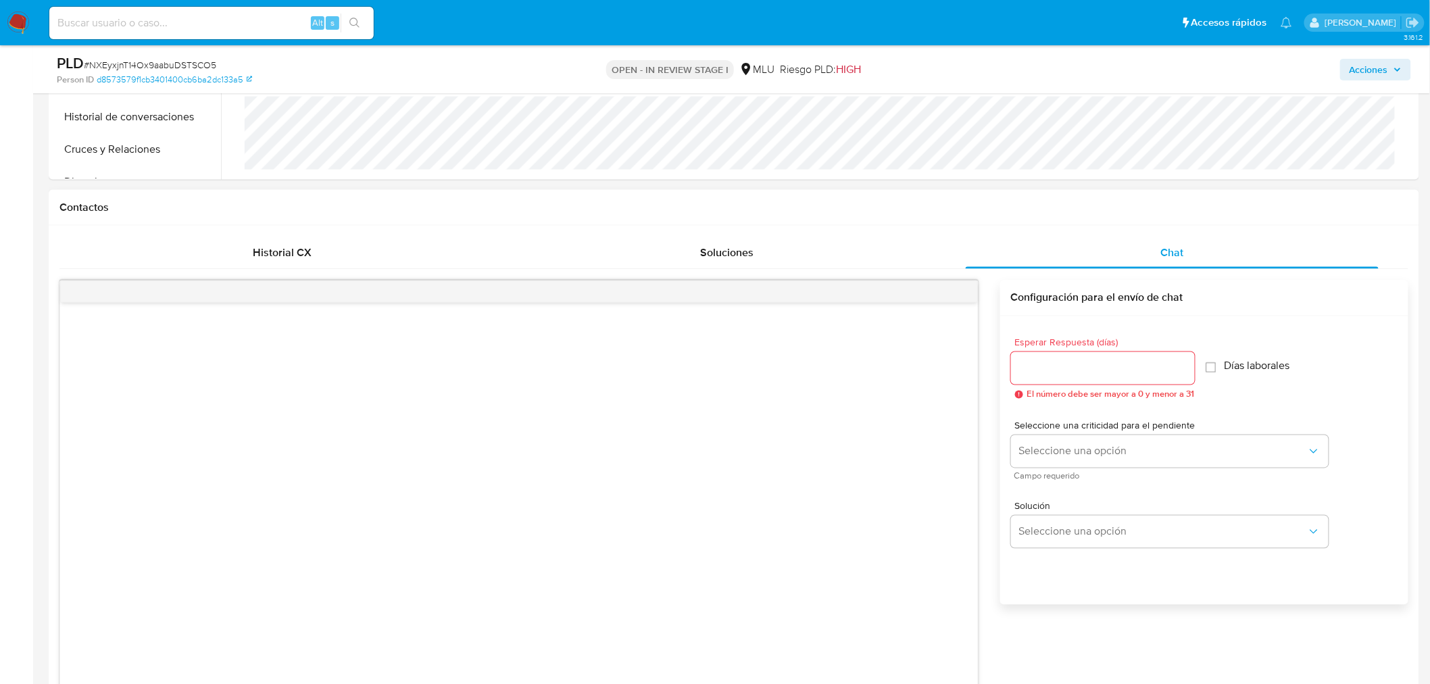
click at [1084, 362] on input "Esperar Respuesta (días)" at bounding box center [1103, 368] width 184 height 18
type input "3"
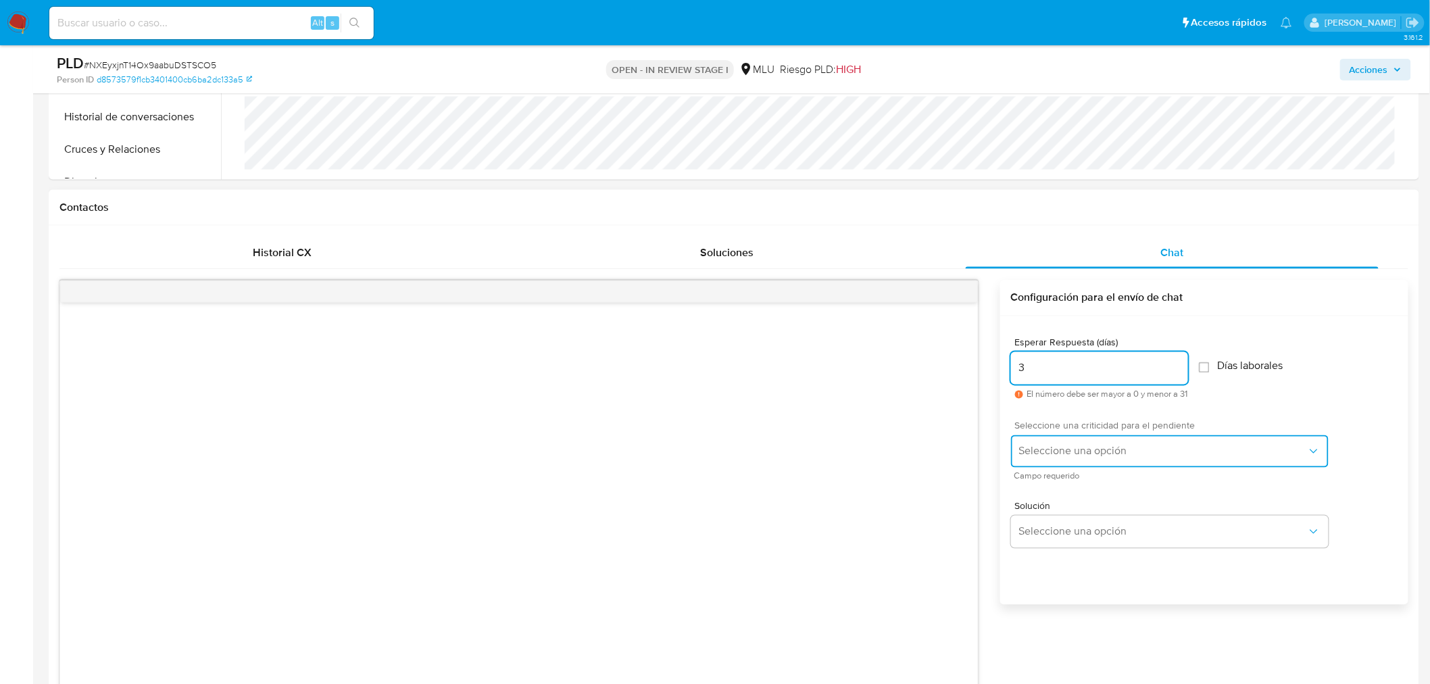
click at [1058, 449] on span "Seleccione una opción" at bounding box center [1163, 452] width 288 height 14
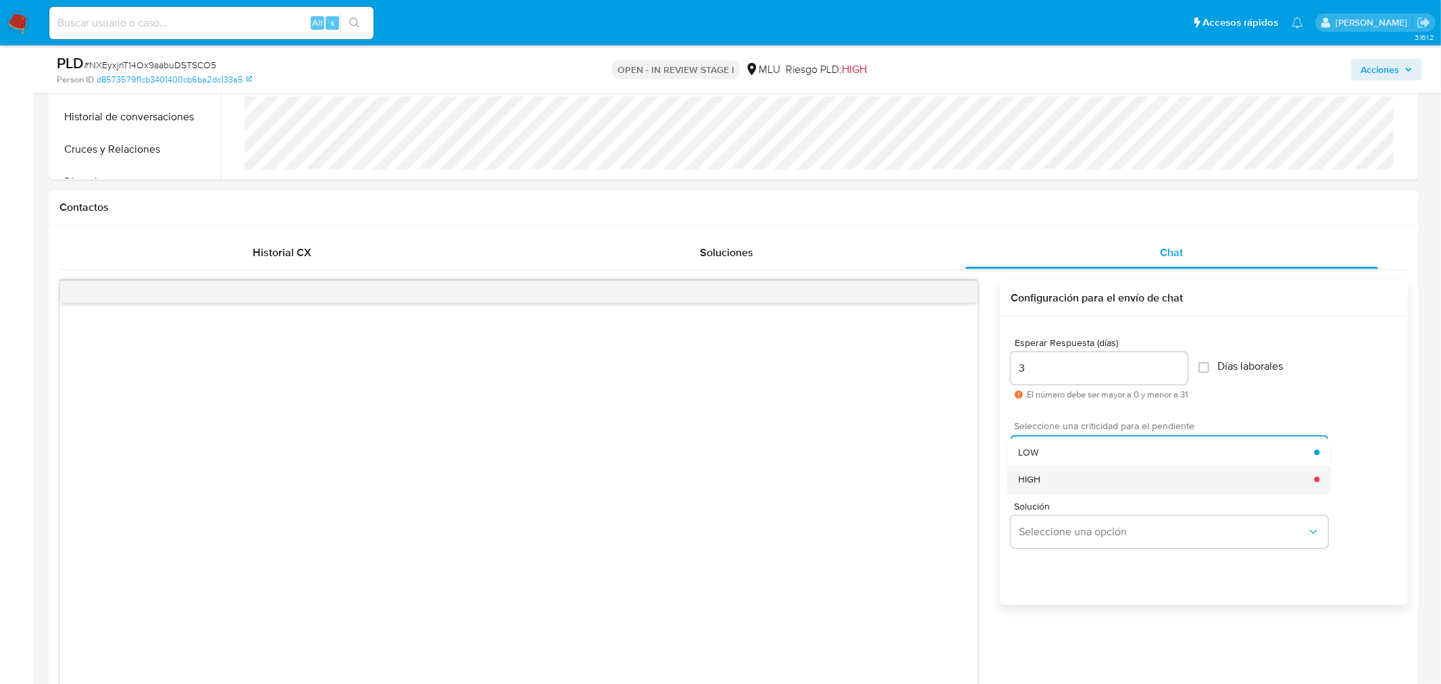
click at [1065, 477] on div "HIGH" at bounding box center [1166, 478] width 296 height 27
click at [576, 207] on h1 "Contactos" at bounding box center [733, 208] width 1348 height 14
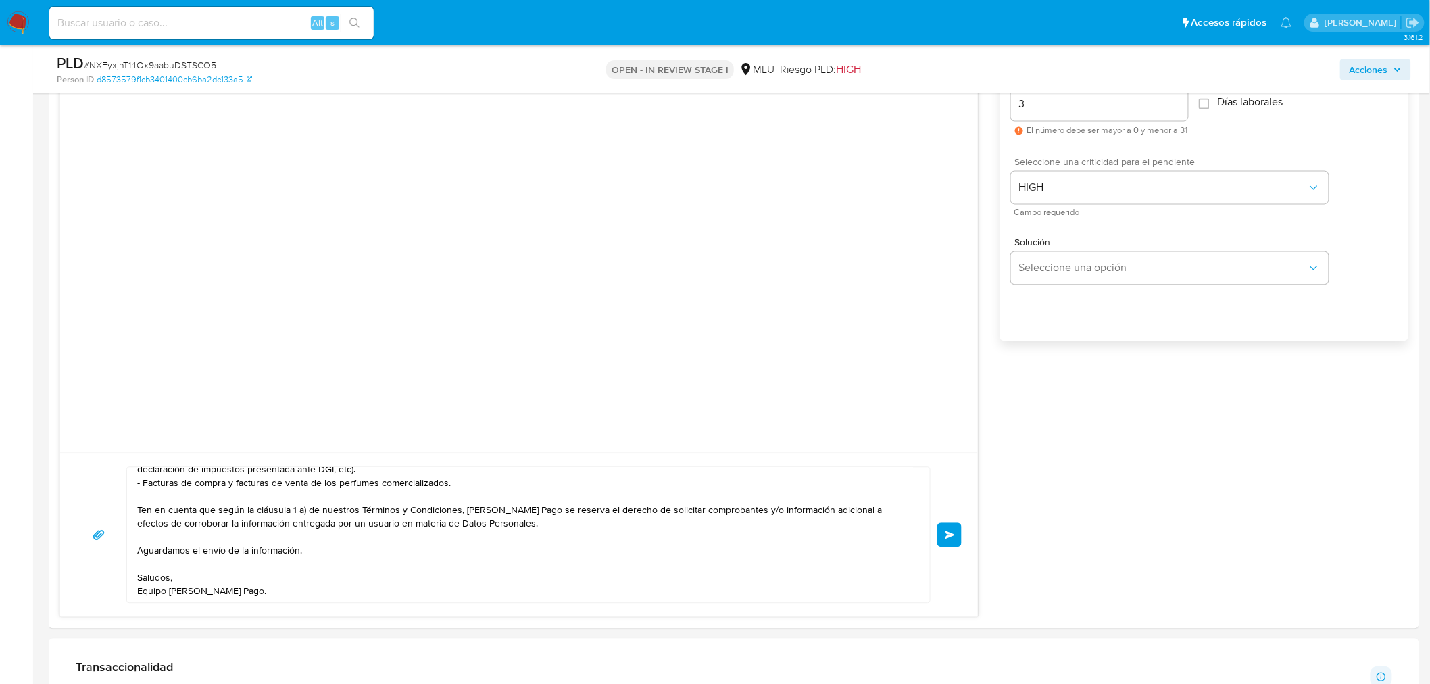
scroll to position [1113, 0]
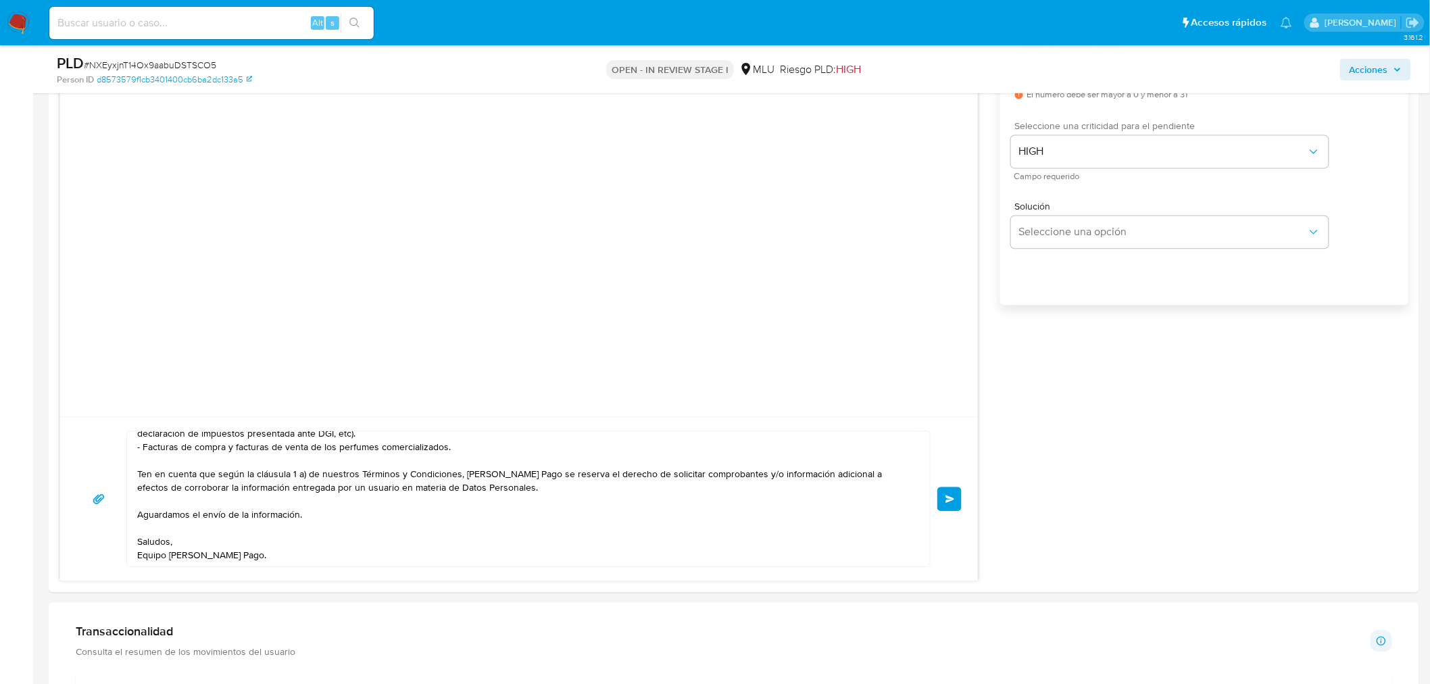
click at [955, 494] on button "Enviar" at bounding box center [949, 498] width 24 height 24
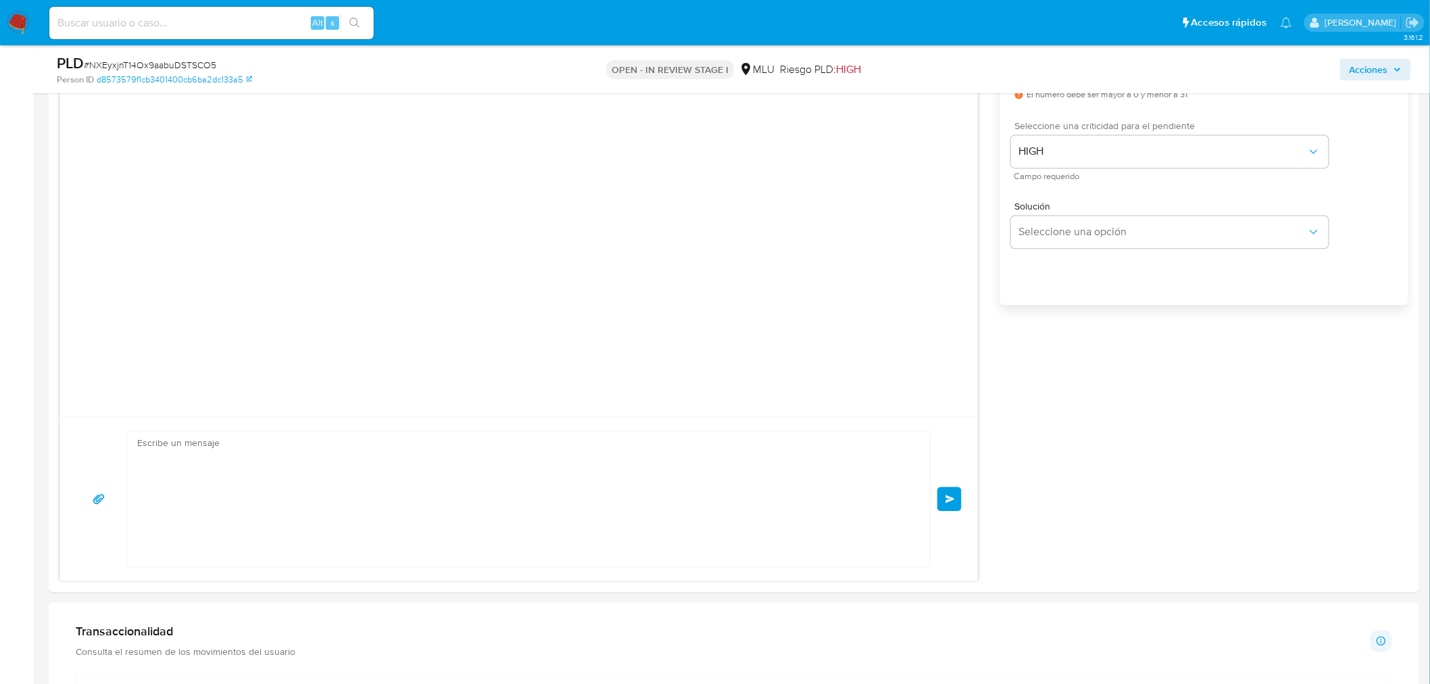
scroll to position [0, 0]
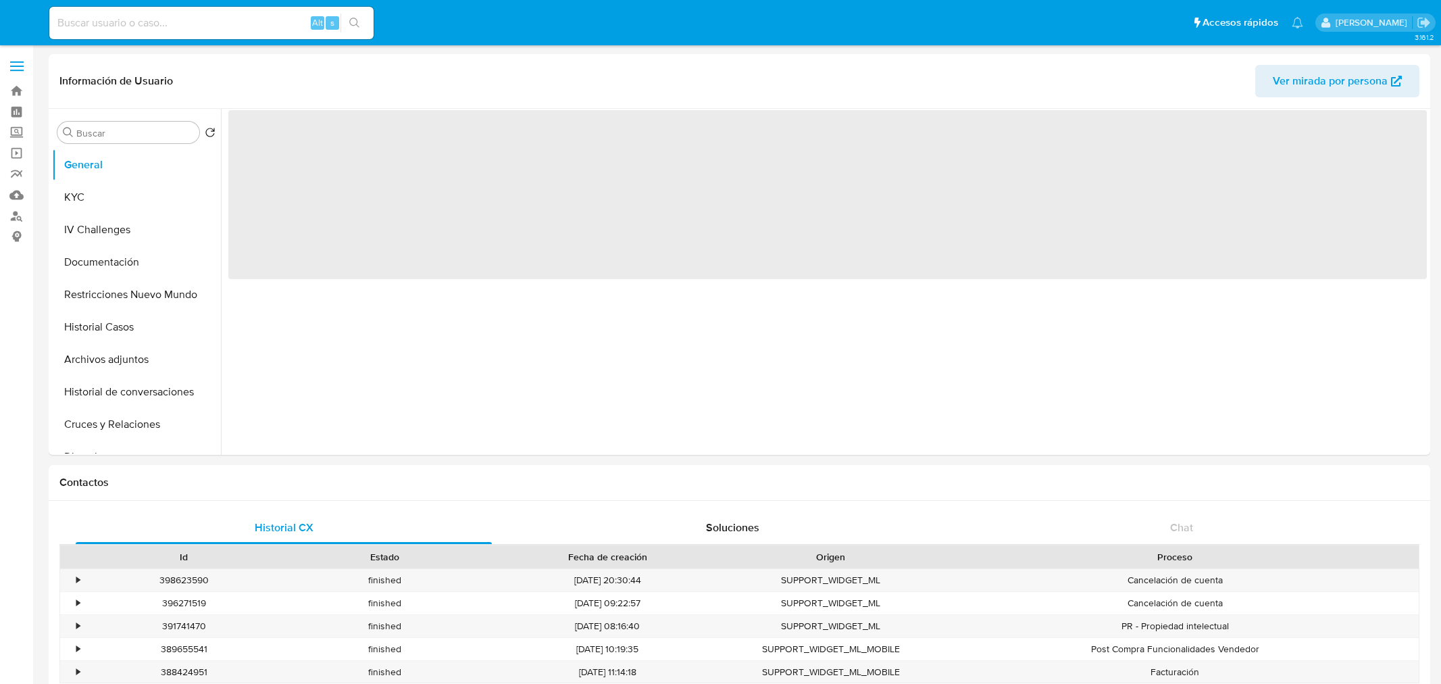
select select "10"
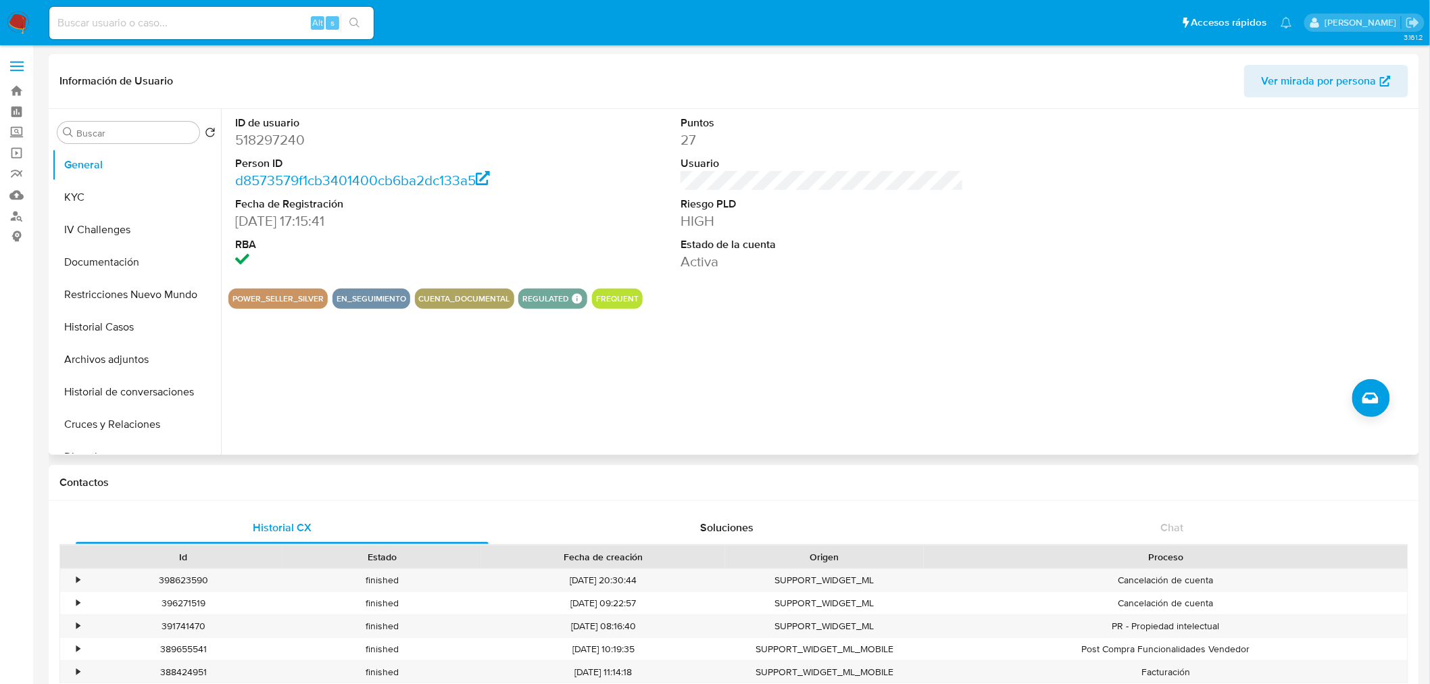
click at [793, 334] on div "ID de usuario 518297240 Person ID d8573579f1cb3401400cb6ba2dc133a5 Fecha de Reg…" at bounding box center [818, 282] width 1194 height 346
click at [111, 200] on button "KYC" at bounding box center [131, 197] width 158 height 32
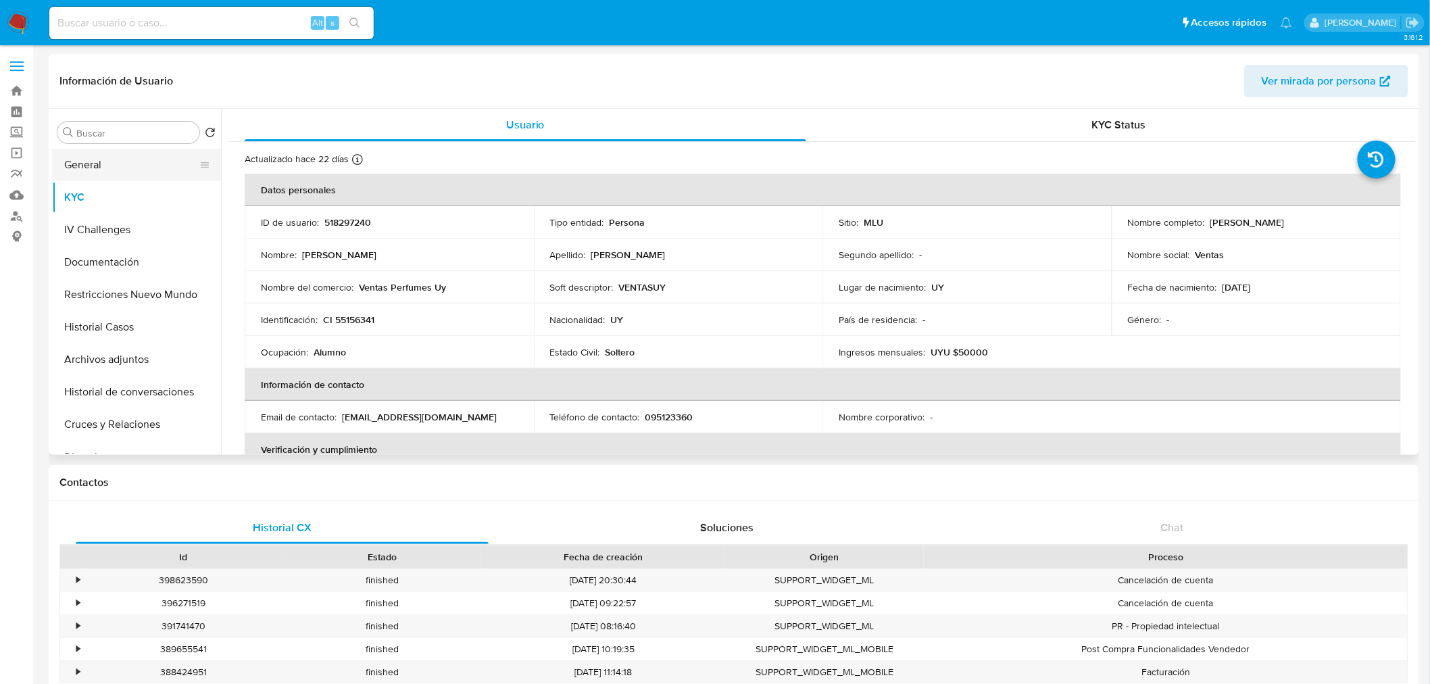
click at [84, 168] on button "General" at bounding box center [131, 165] width 158 height 32
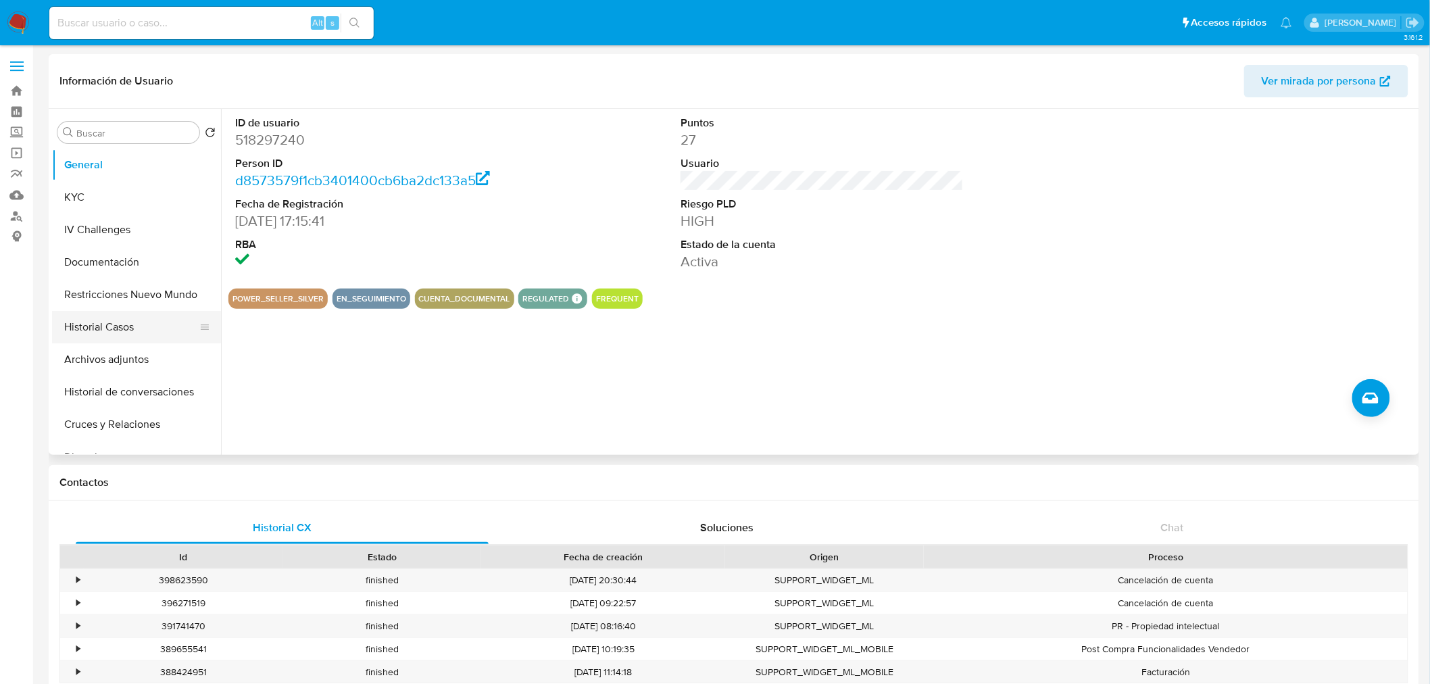
click at [124, 320] on button "Historial Casos" at bounding box center [131, 327] width 158 height 32
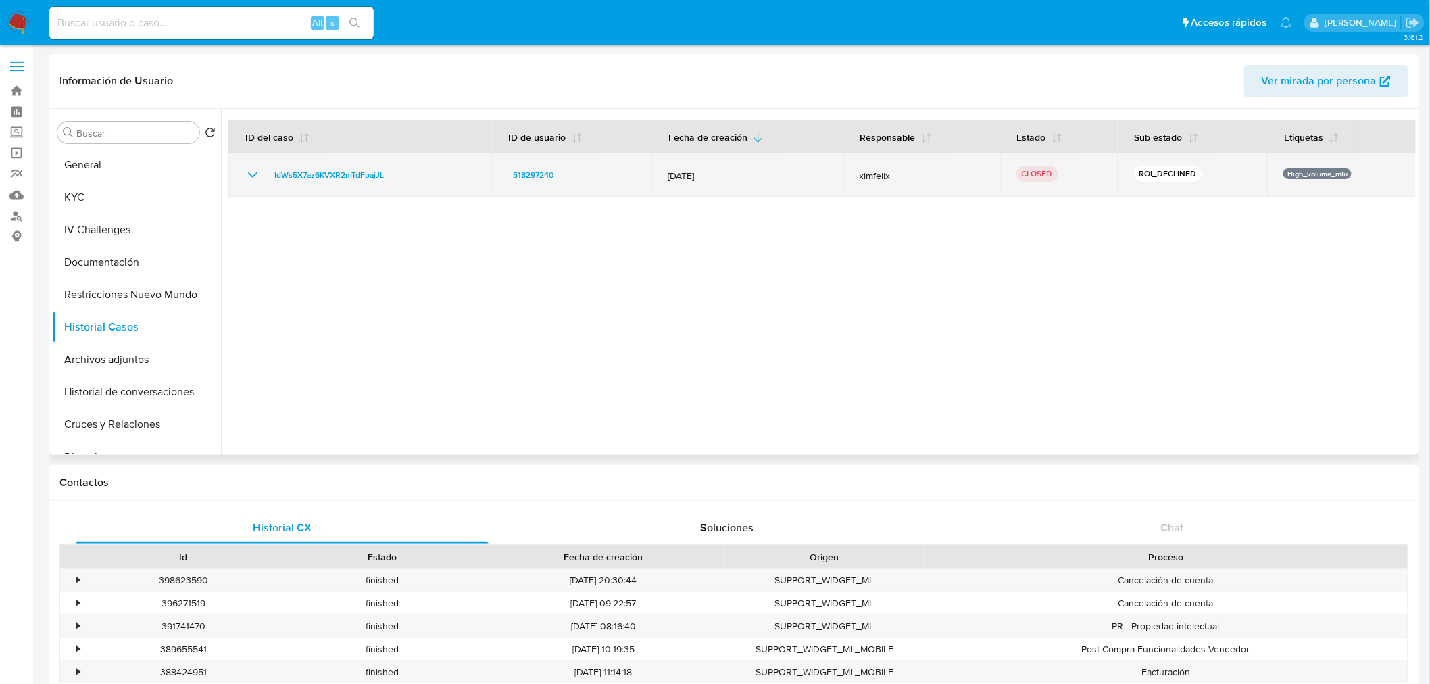
click at [253, 179] on icon "Mostrar/Ocultar" at bounding box center [253, 175] width 16 height 16
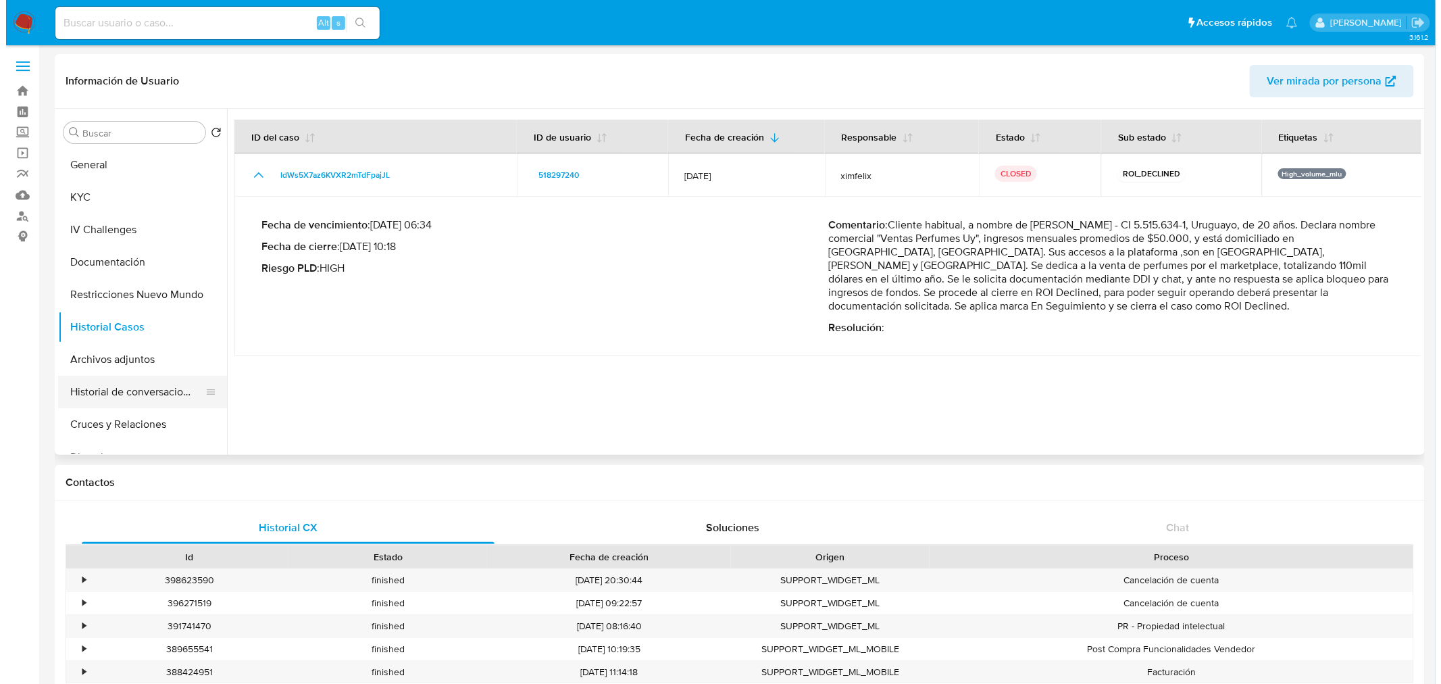
scroll to position [75, 0]
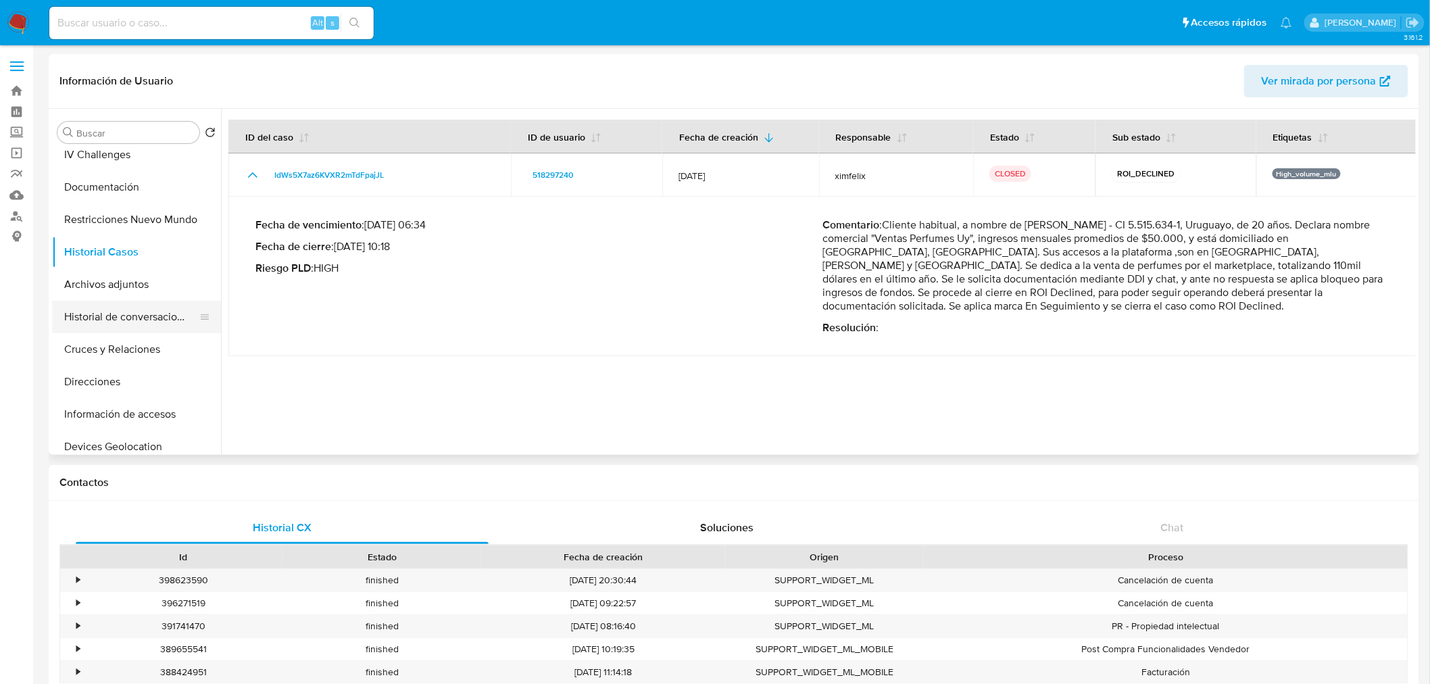
click at [151, 323] on button "Historial de conversaciones" at bounding box center [131, 317] width 158 height 32
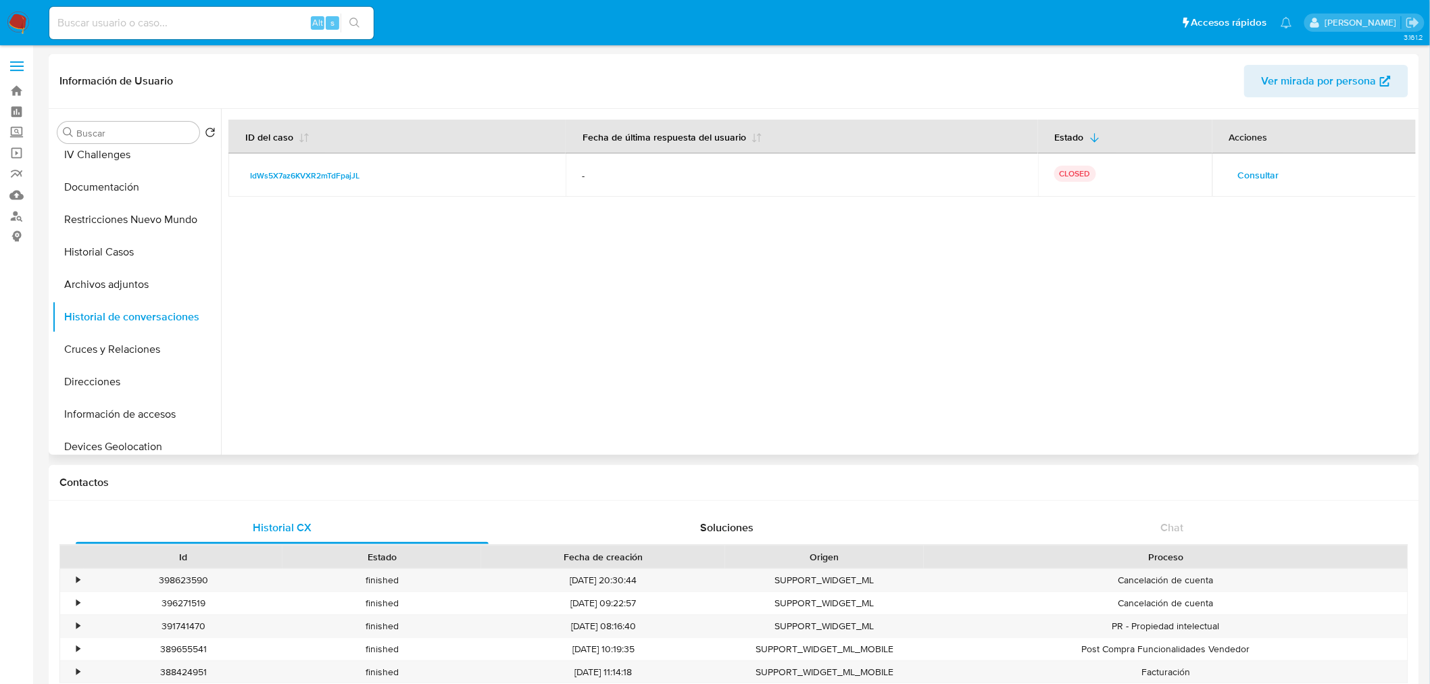
click at [1261, 191] on td "Consultar" at bounding box center [1314, 174] width 205 height 43
click at [1271, 169] on span "Consultar" at bounding box center [1258, 175] width 41 height 19
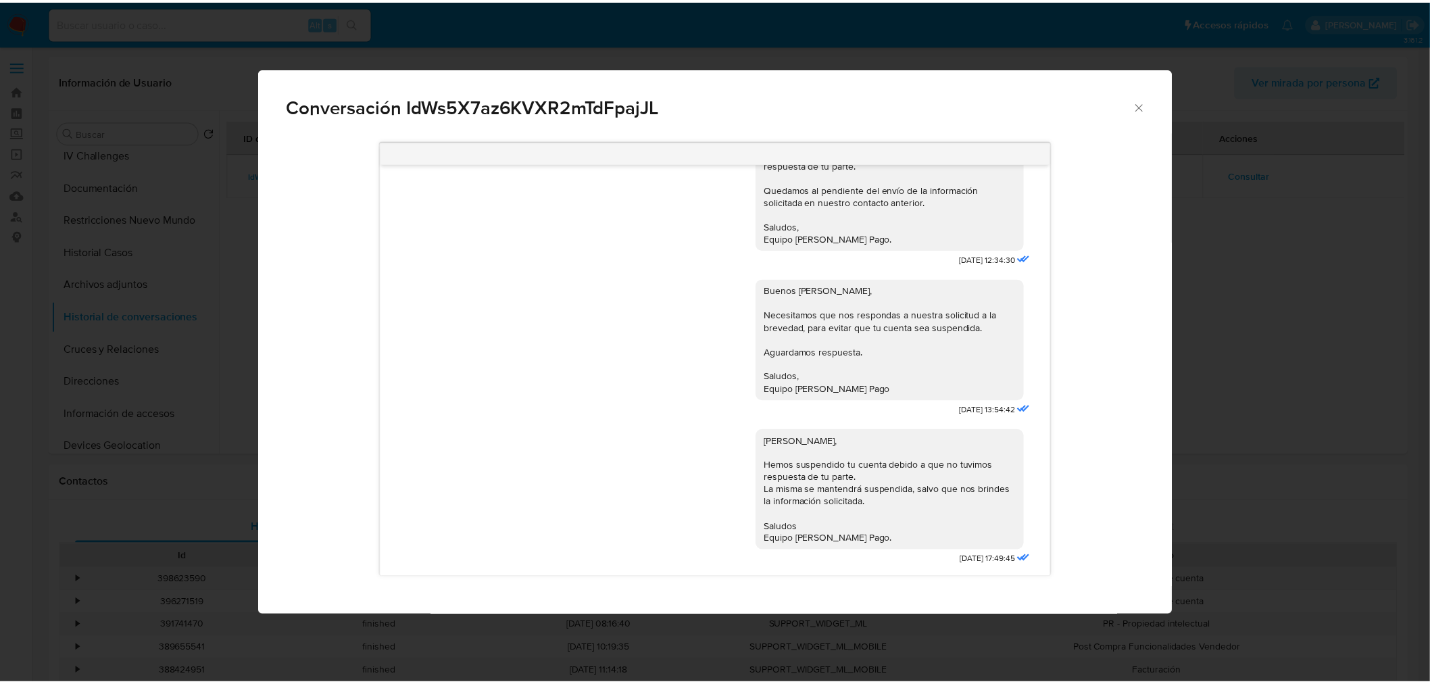
scroll to position [593, 0]
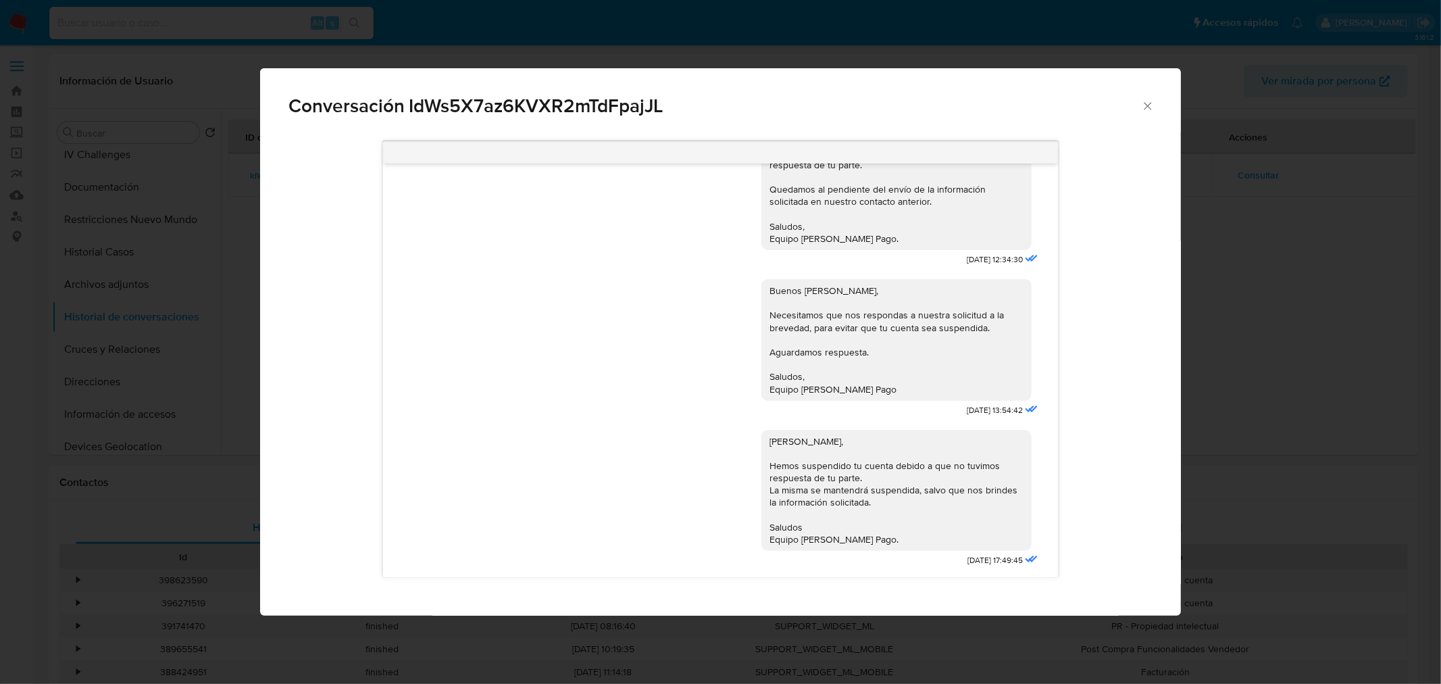
click at [815, 22] on div "Conversación IdWs5X7az6KVXR2mTdFpajJL Buenas tardes Nicolas, Te contactamos ya …" at bounding box center [720, 342] width 1441 height 684
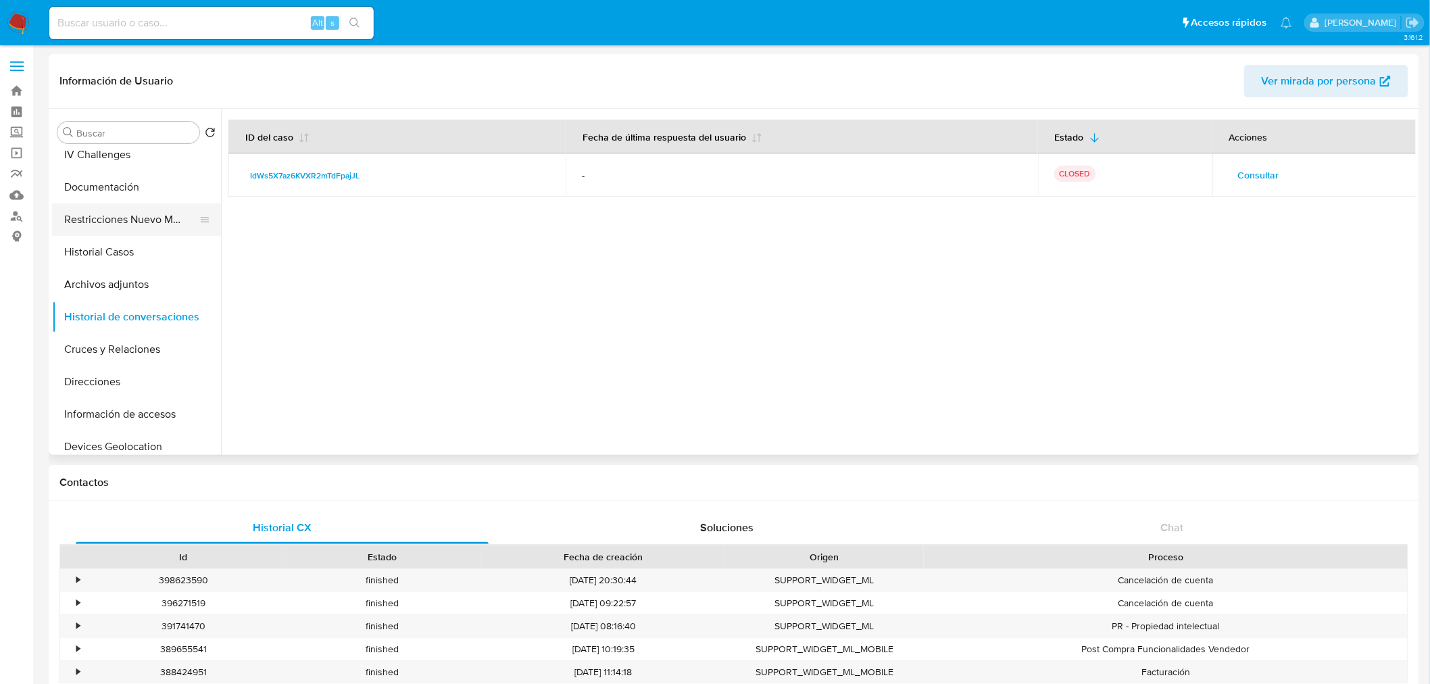
click at [123, 219] on button "Restricciones Nuevo Mundo" at bounding box center [131, 219] width 158 height 32
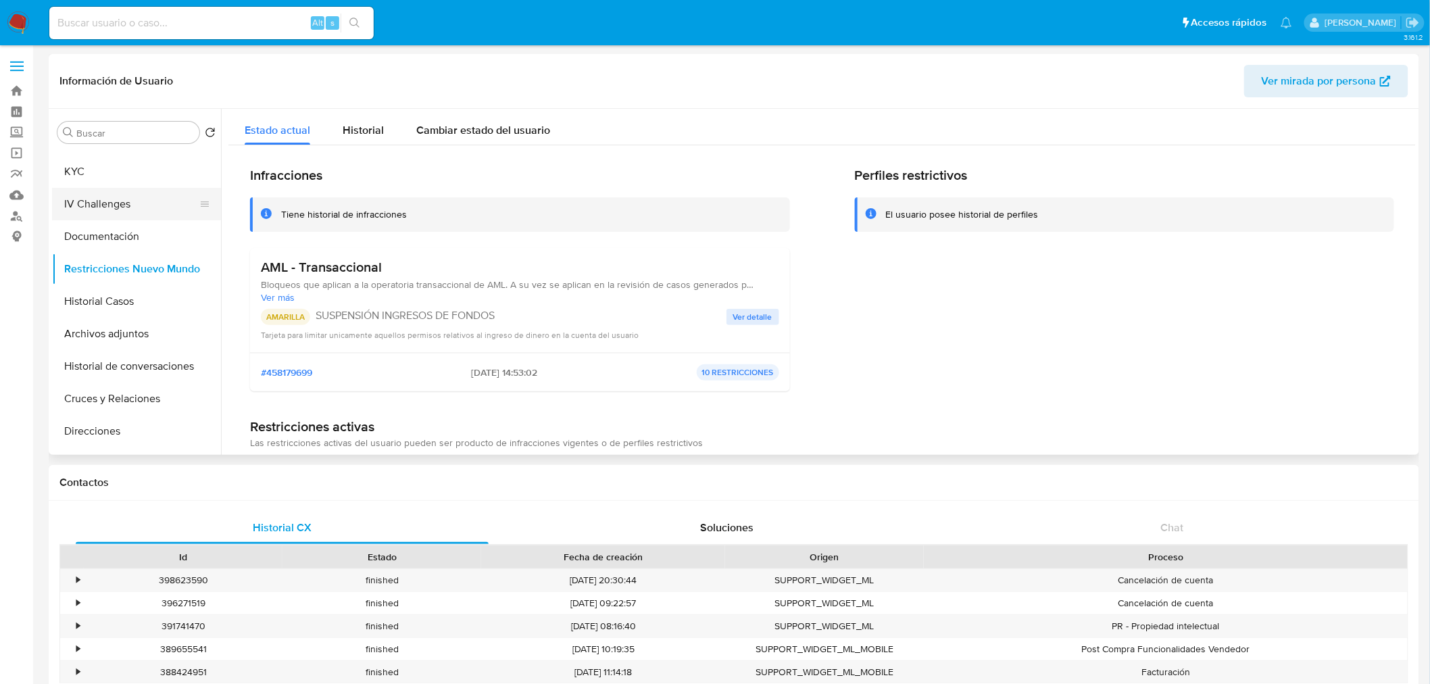
scroll to position [0, 0]
drag, startPoint x: 130, startPoint y: 191, endPoint x: 124, endPoint y: 185, distance: 8.1
click at [124, 185] on button "KYC" at bounding box center [131, 197] width 158 height 32
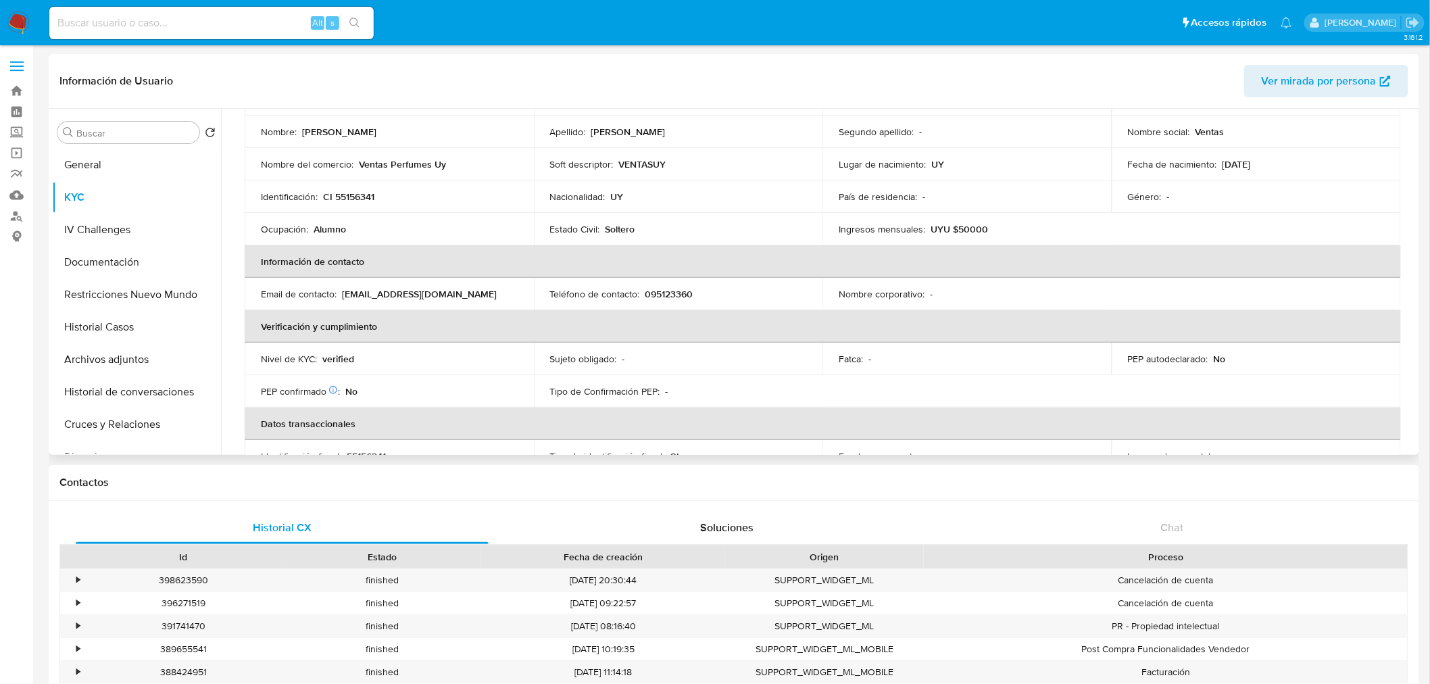
scroll to position [150, 0]
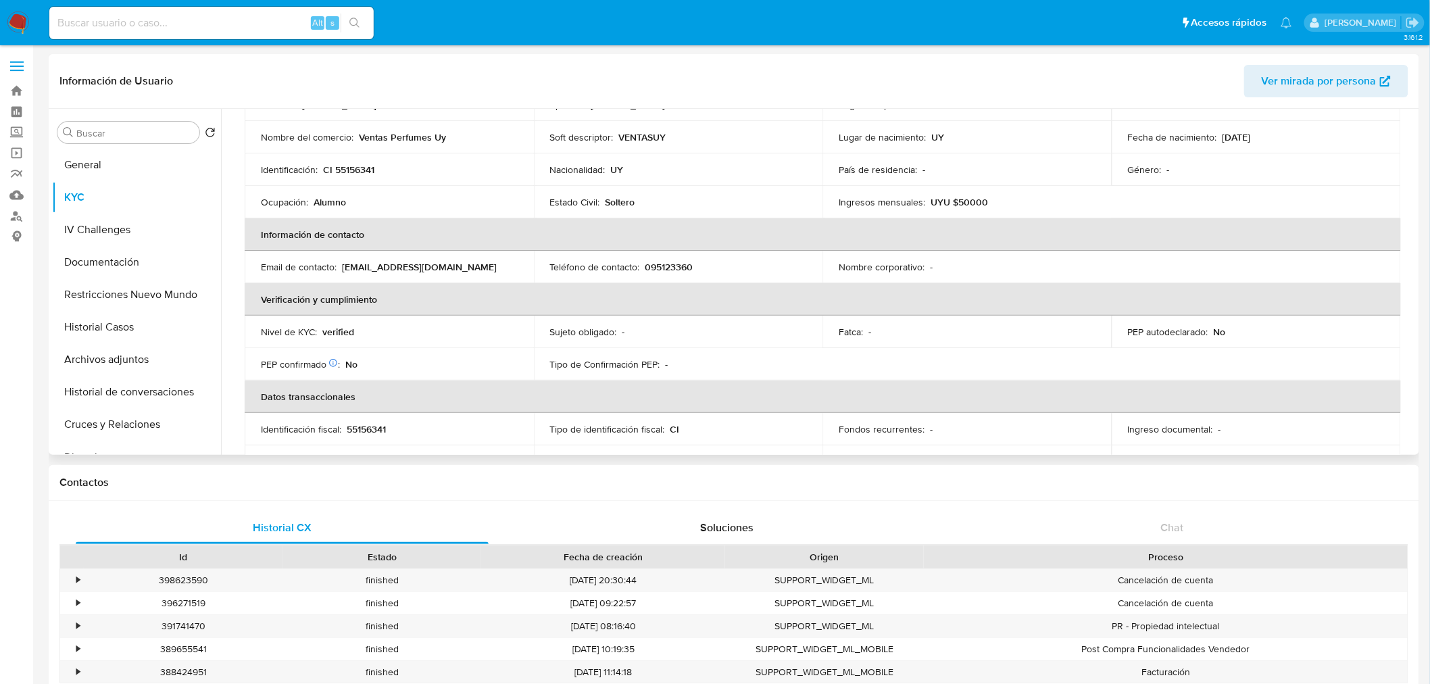
click at [1333, 81] on span "Ver mirada por persona" at bounding box center [1318, 81] width 115 height 32
click at [132, 295] on button "Restricciones Nuevo Mundo" at bounding box center [131, 294] width 158 height 32
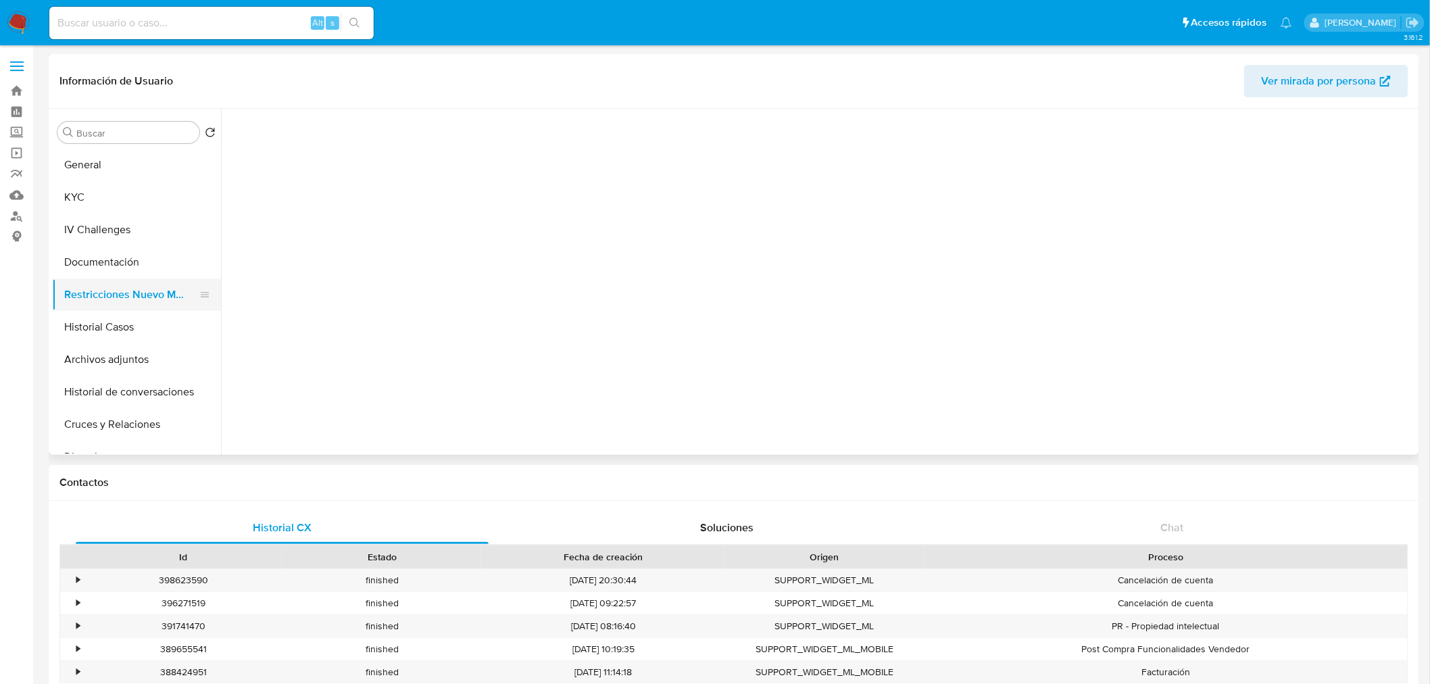
scroll to position [0, 0]
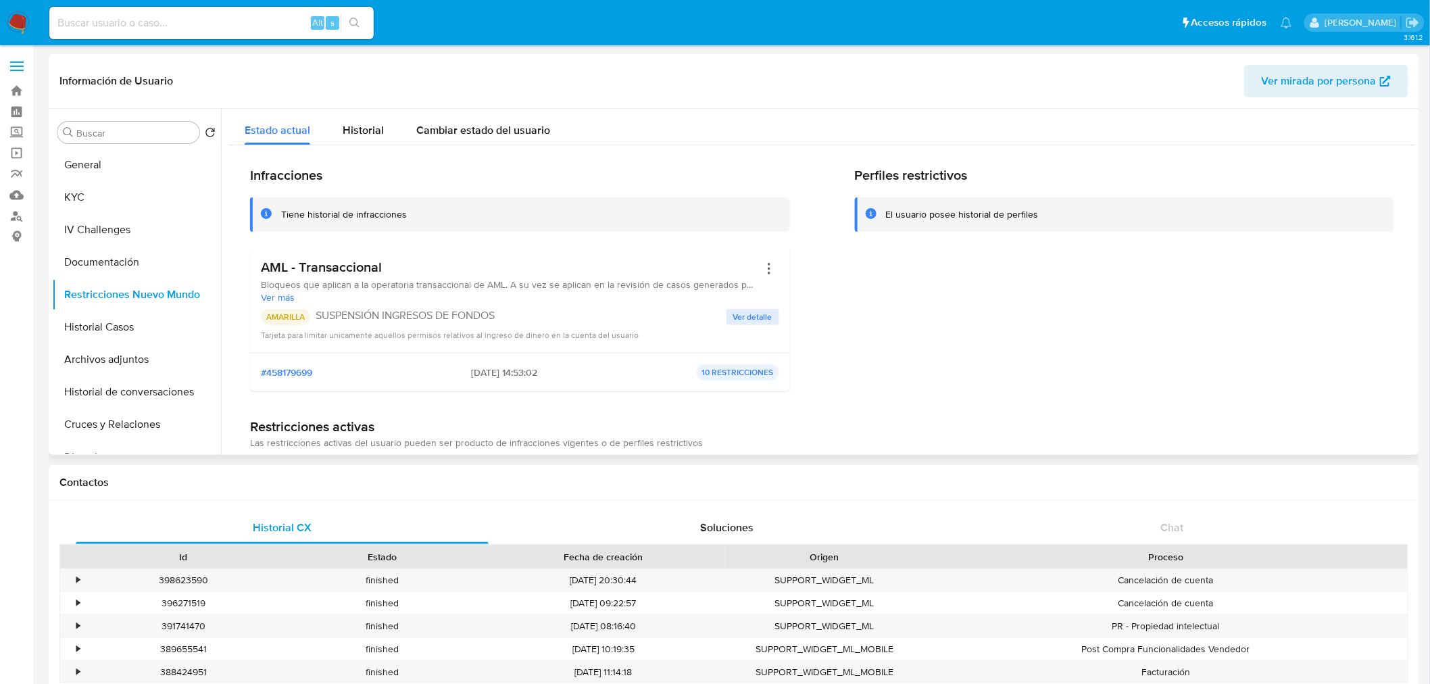
drag, startPoint x: 453, startPoint y: 372, endPoint x: 509, endPoint y: 372, distance: 55.4
click at [509, 372] on div "#458179699 24/09/2025 - 14:53:02 10 RESTRICCIONES" at bounding box center [520, 372] width 518 height 16
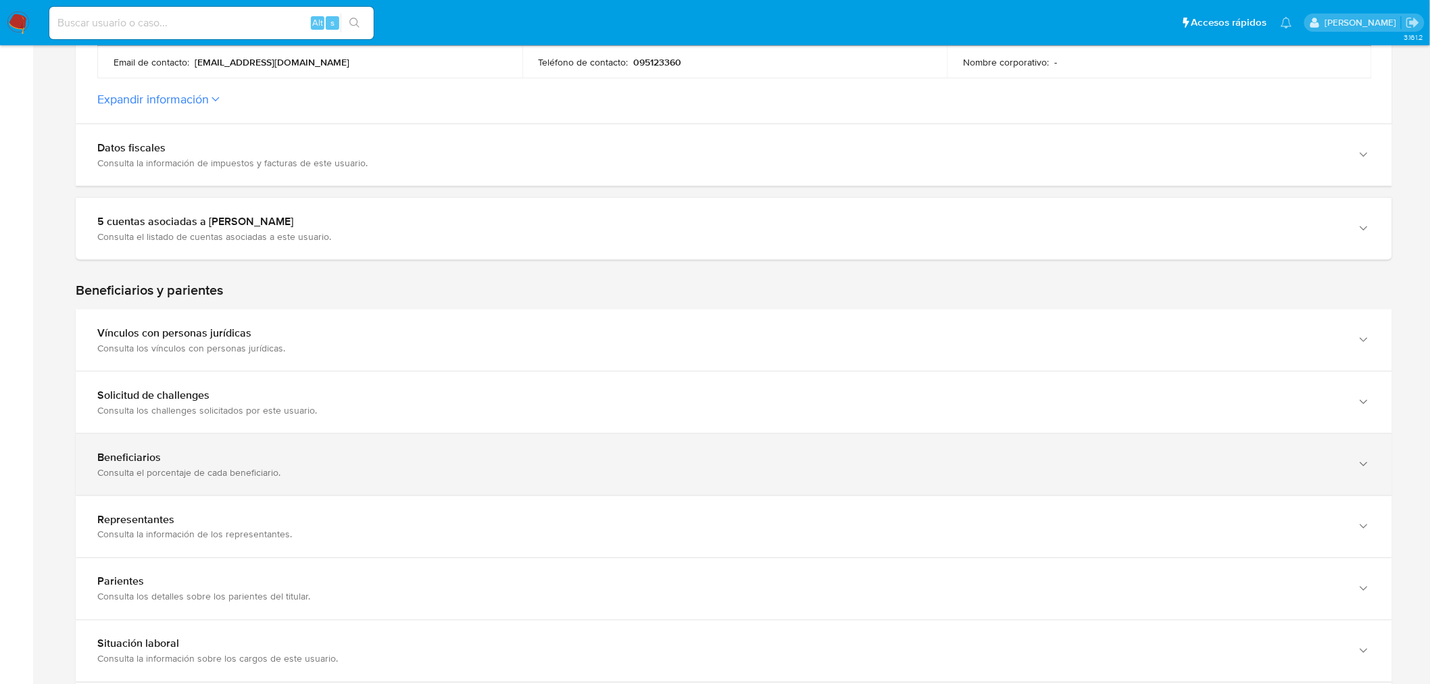
scroll to position [600, 0]
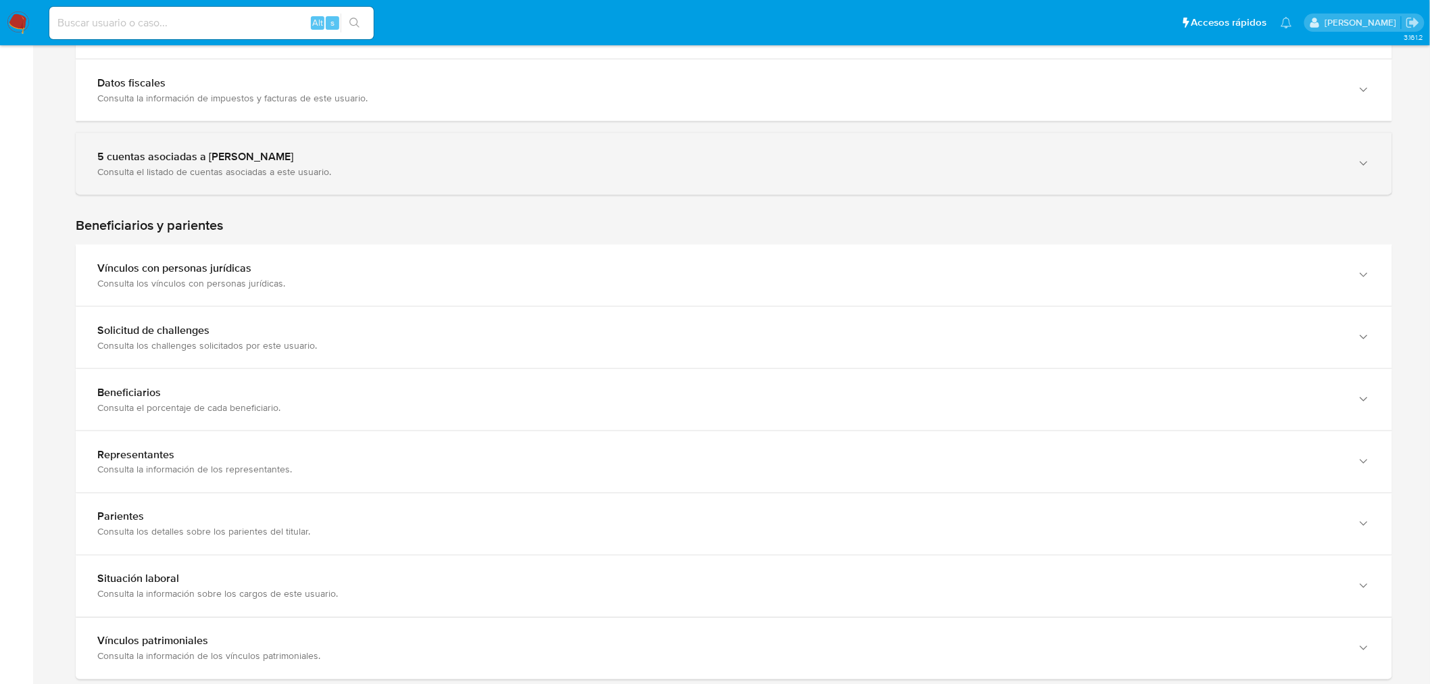
click at [211, 137] on div "5 cuentas asociadas a [PERSON_NAME] Consulta el listado de cuentas asociadas a …" at bounding box center [734, 163] width 1316 height 61
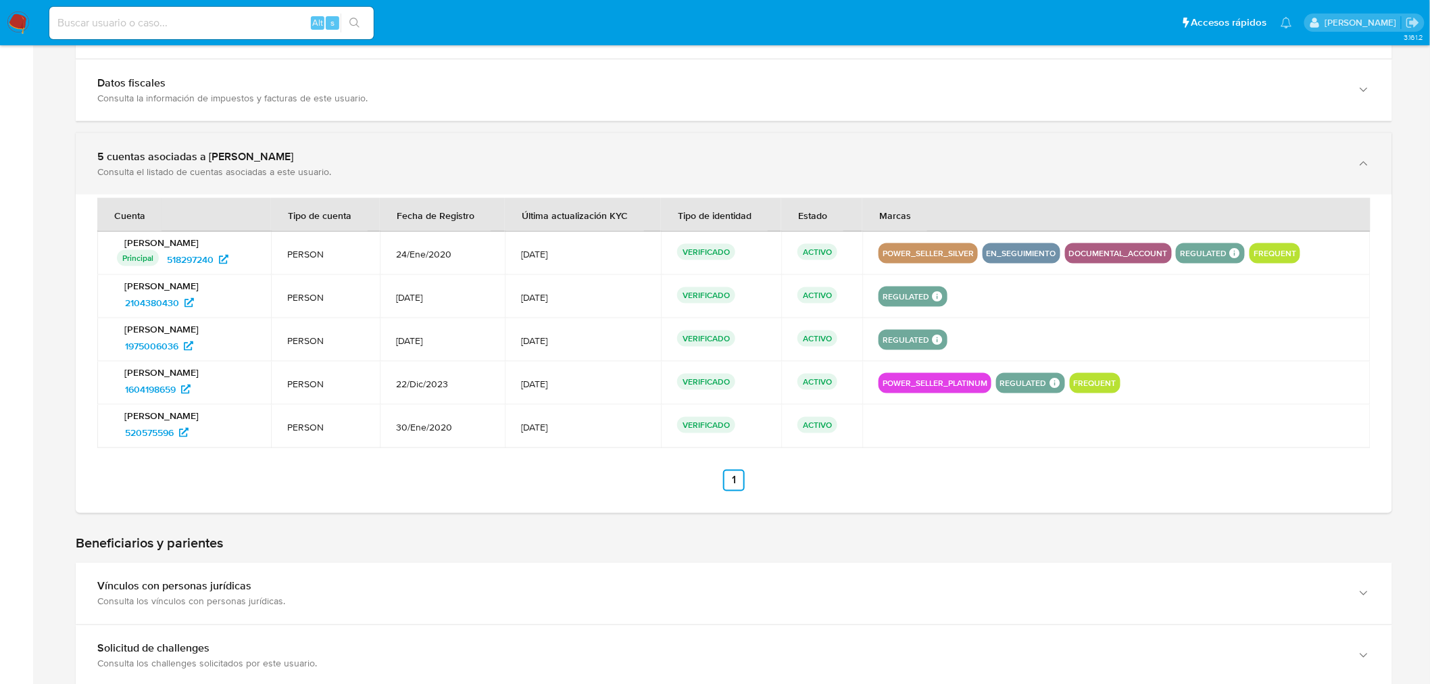
click at [223, 160] on div "5 cuentas asociadas a [PERSON_NAME]" at bounding box center [720, 157] width 1246 height 14
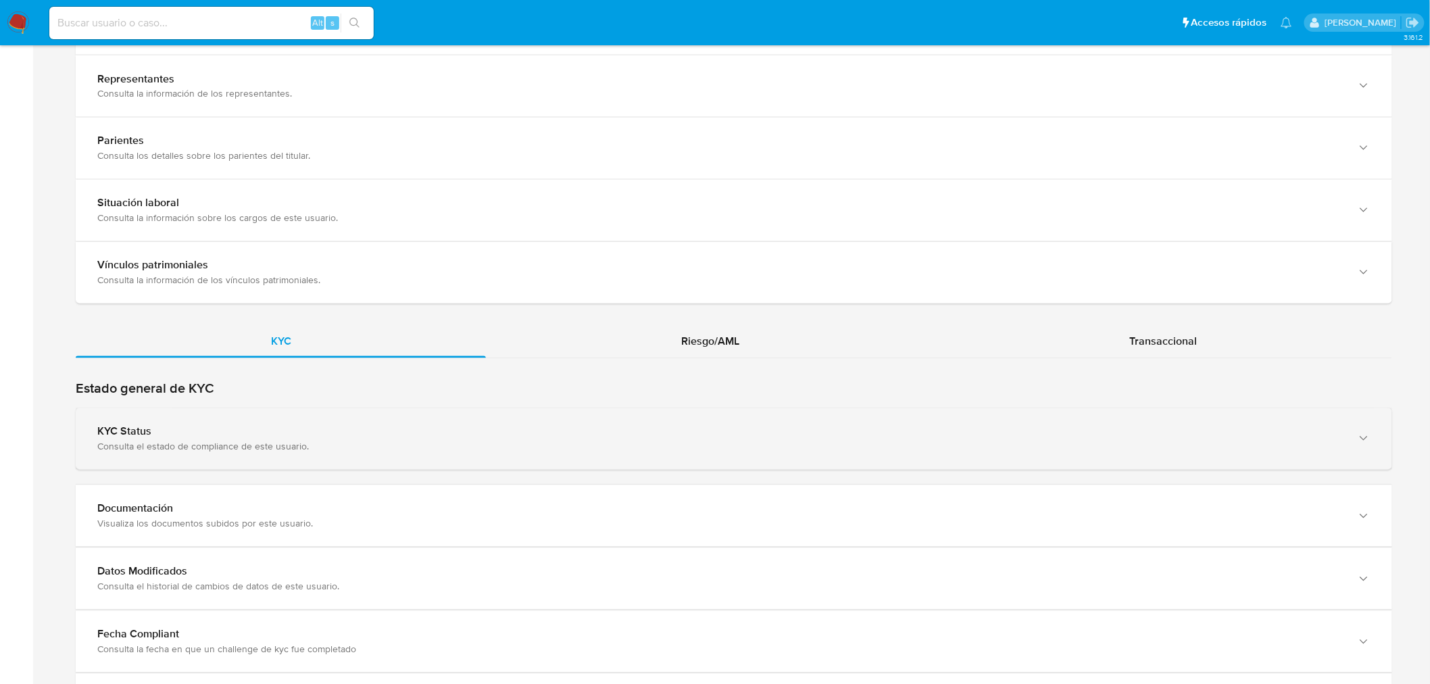
click at [319, 444] on div "Consulta el estado de compliance de este usuario." at bounding box center [720, 446] width 1246 height 12
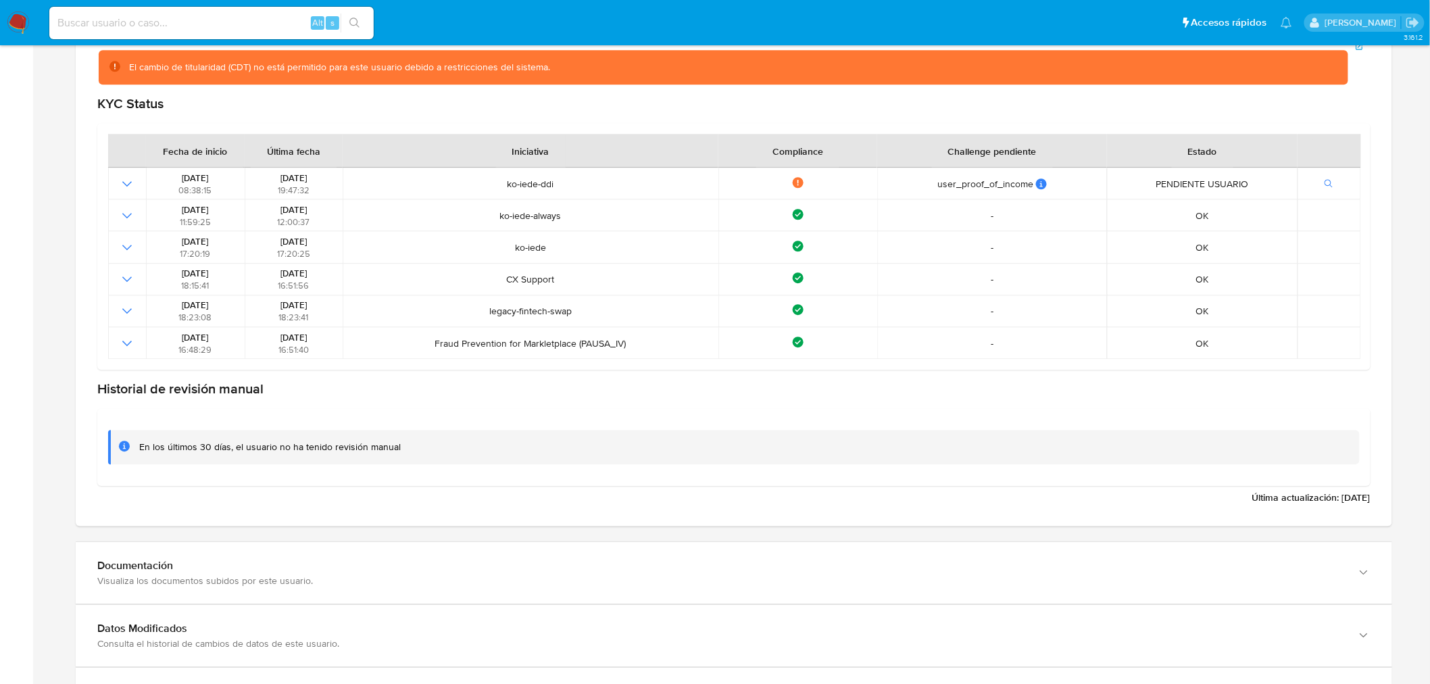
scroll to position [1426, 0]
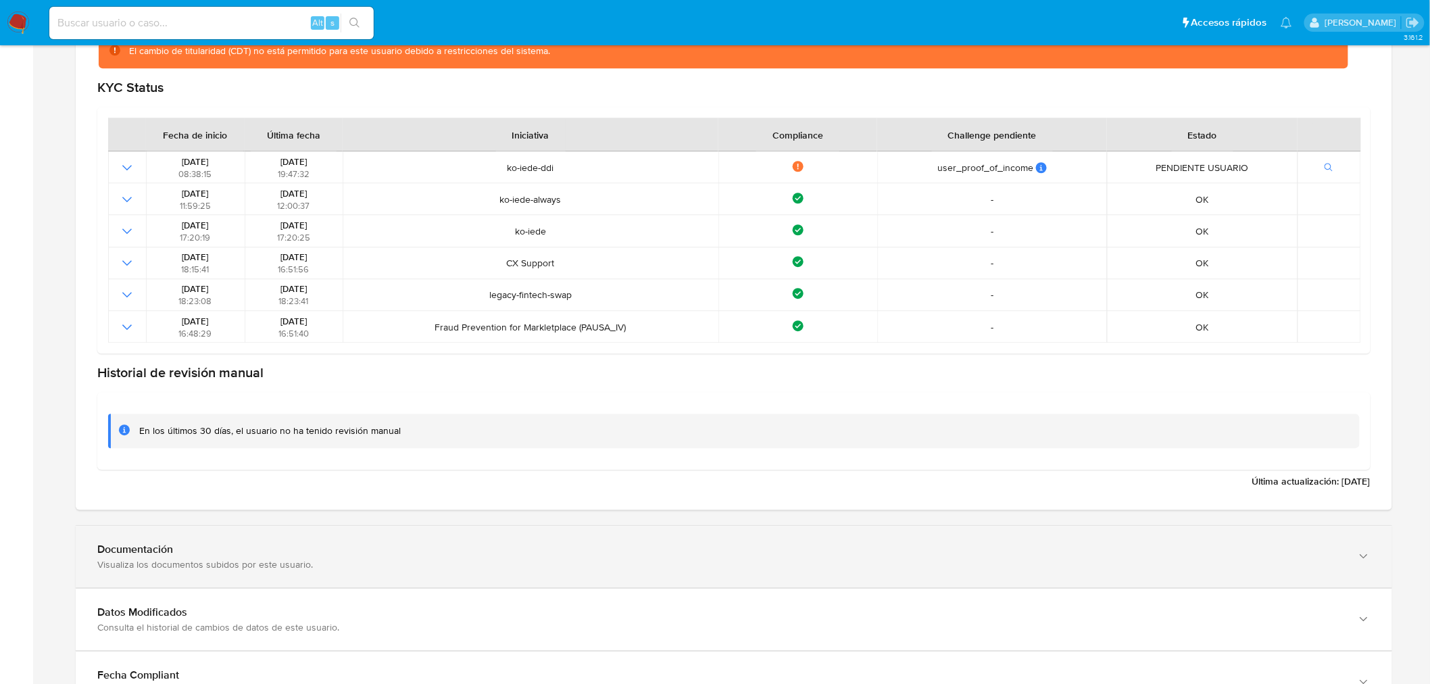
click at [345, 568] on div "Visualiza los documentos subidos por este usuario." at bounding box center [720, 564] width 1246 height 12
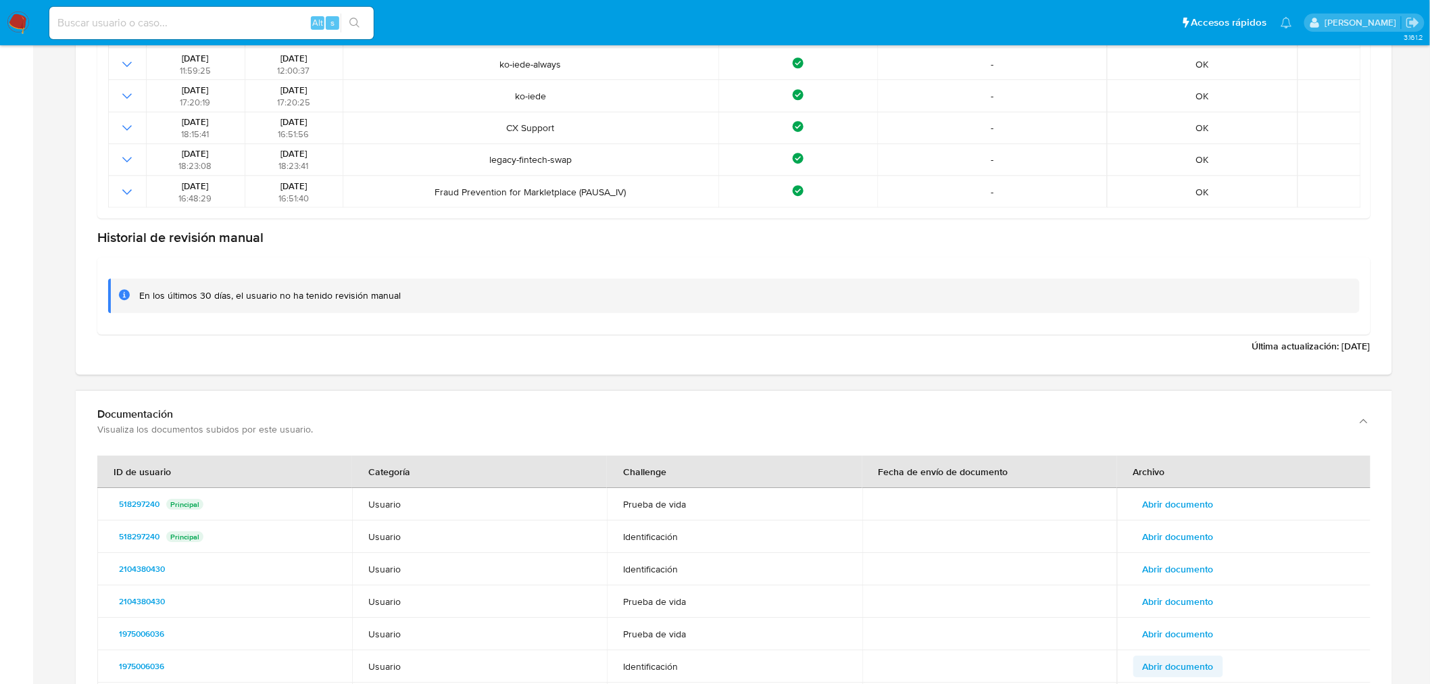
scroll to position [1651, 0]
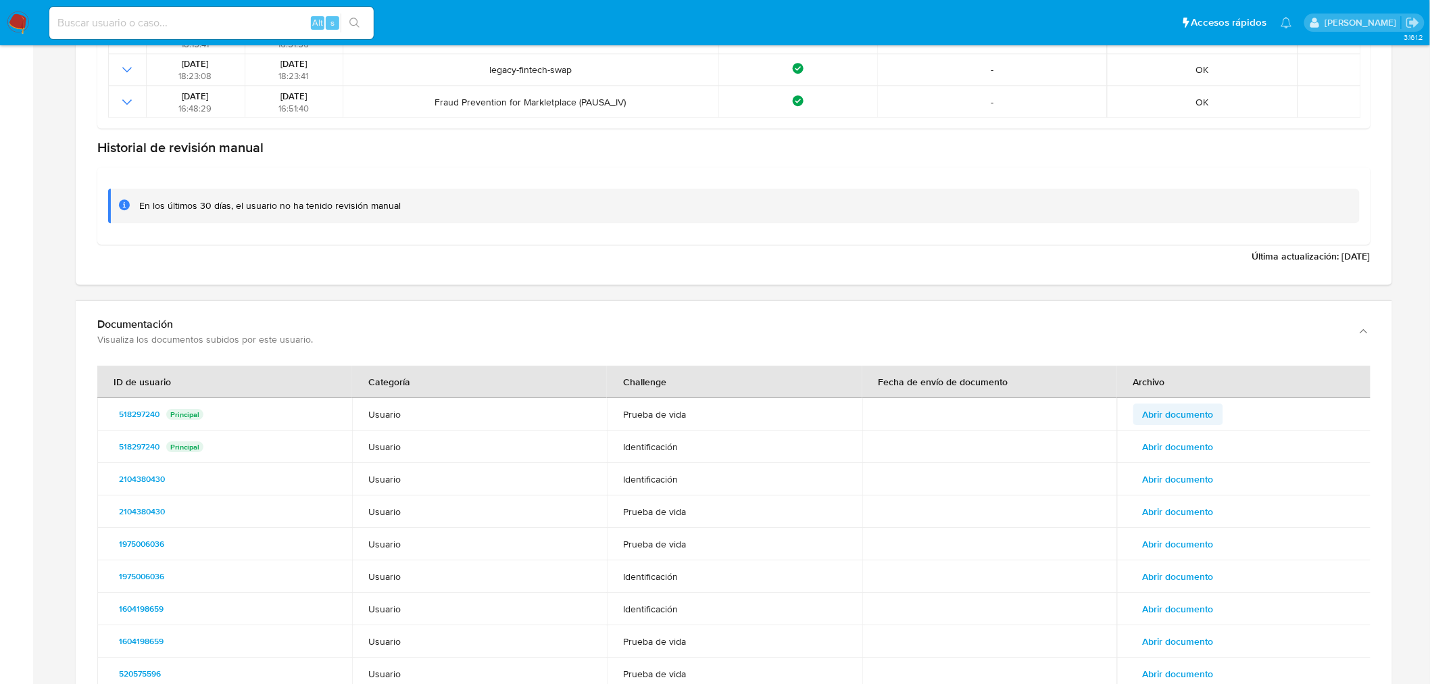
click at [1207, 409] on span "Abrir documento" at bounding box center [1177, 414] width 71 height 19
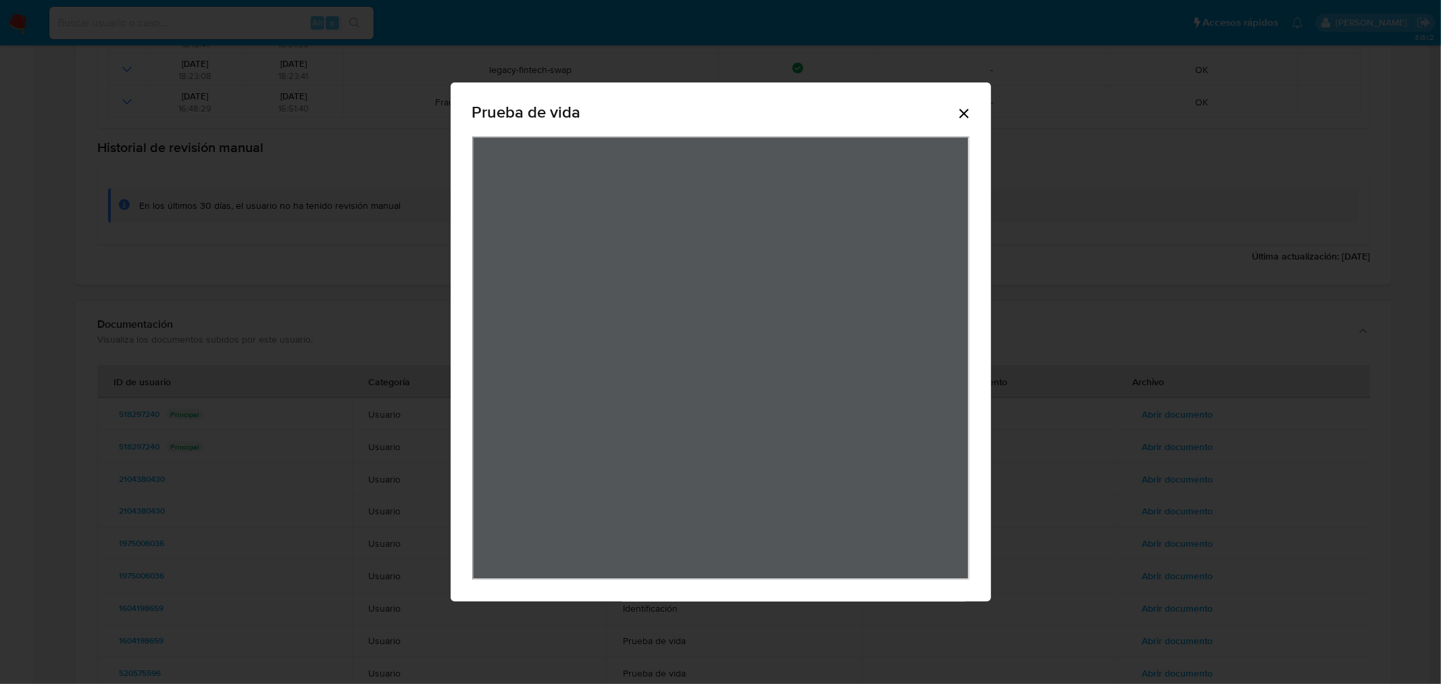
click at [967, 111] on icon "Cerrar" at bounding box center [964, 113] width 16 height 16
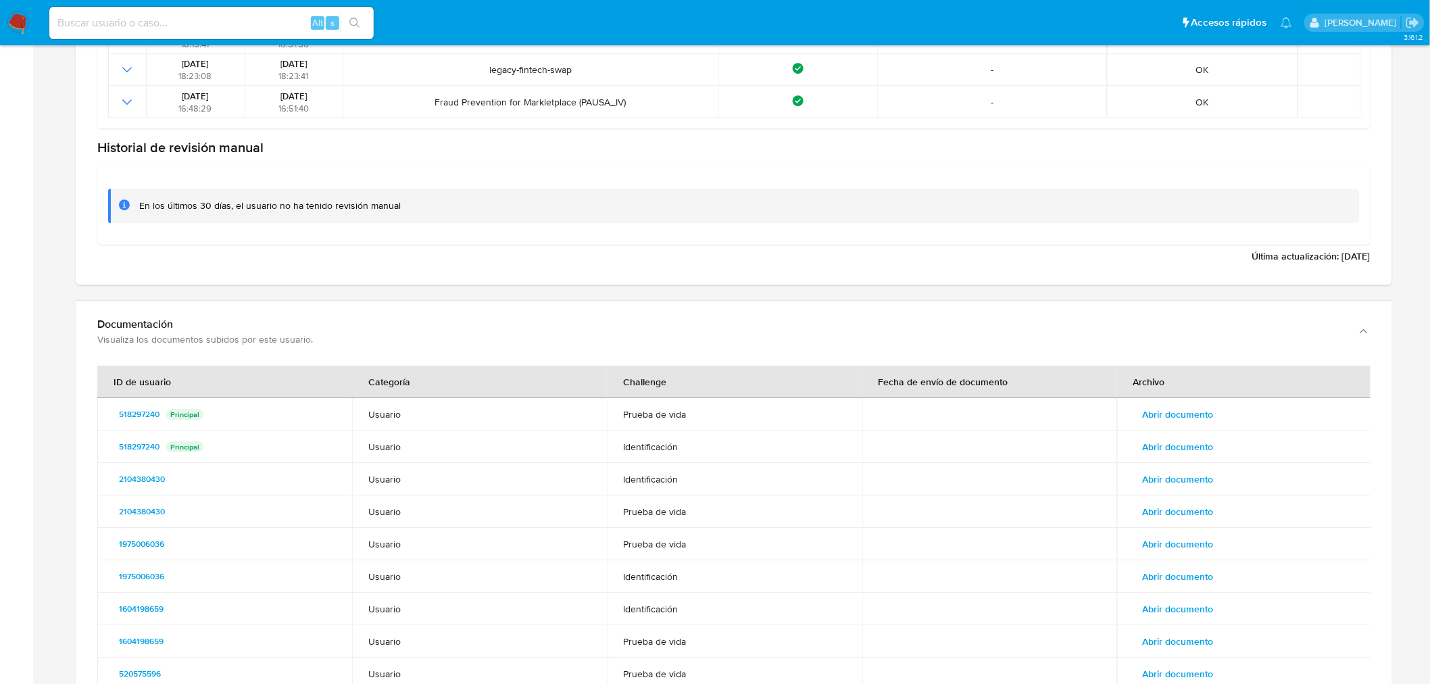
click at [1206, 437] on span "Abrir documento" at bounding box center [1177, 446] width 71 height 19
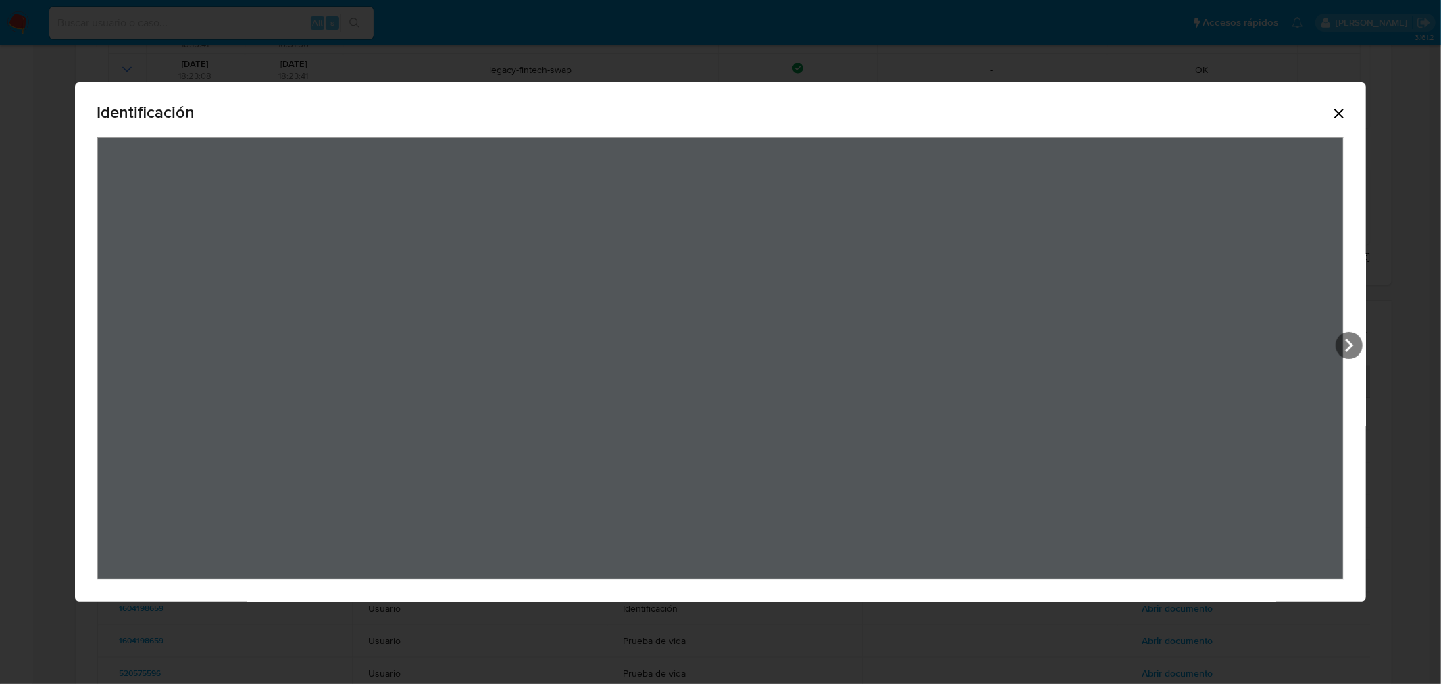
click at [1340, 116] on icon "Cerrar" at bounding box center [1338, 113] width 9 height 9
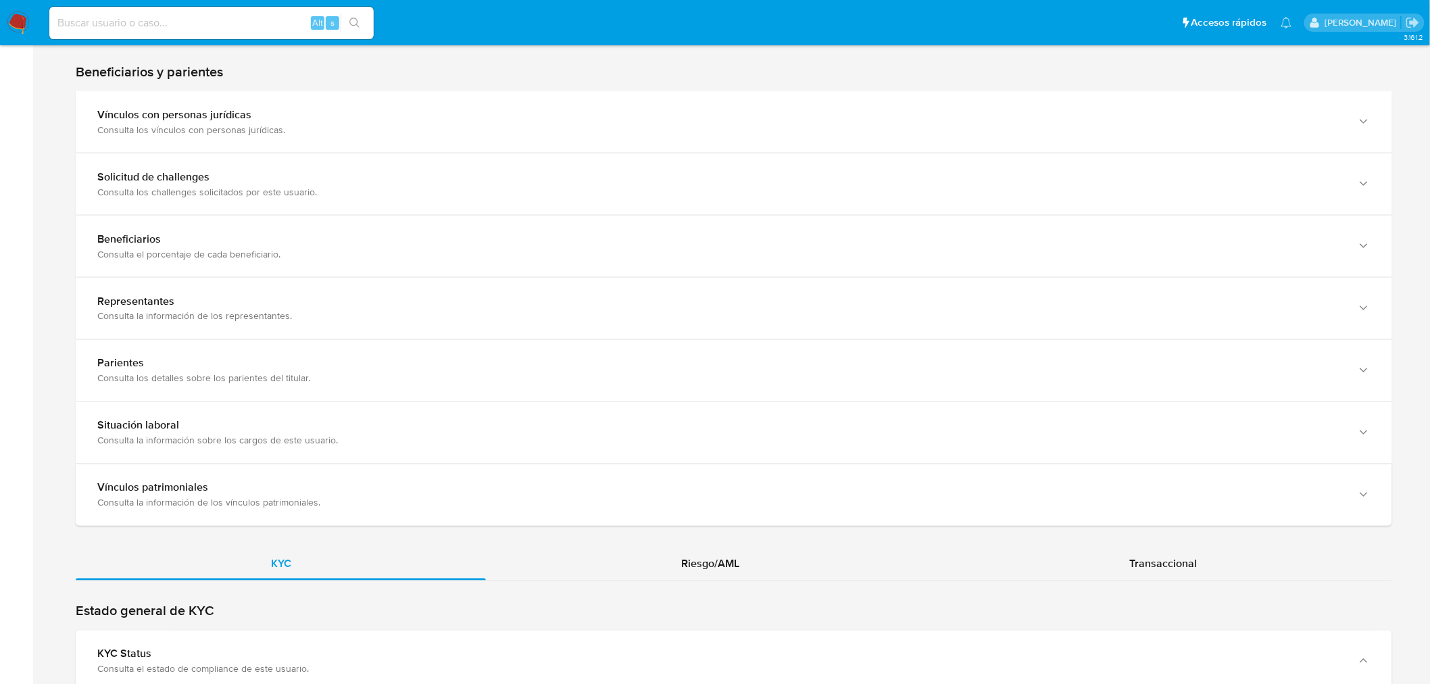
scroll to position [1126, 0]
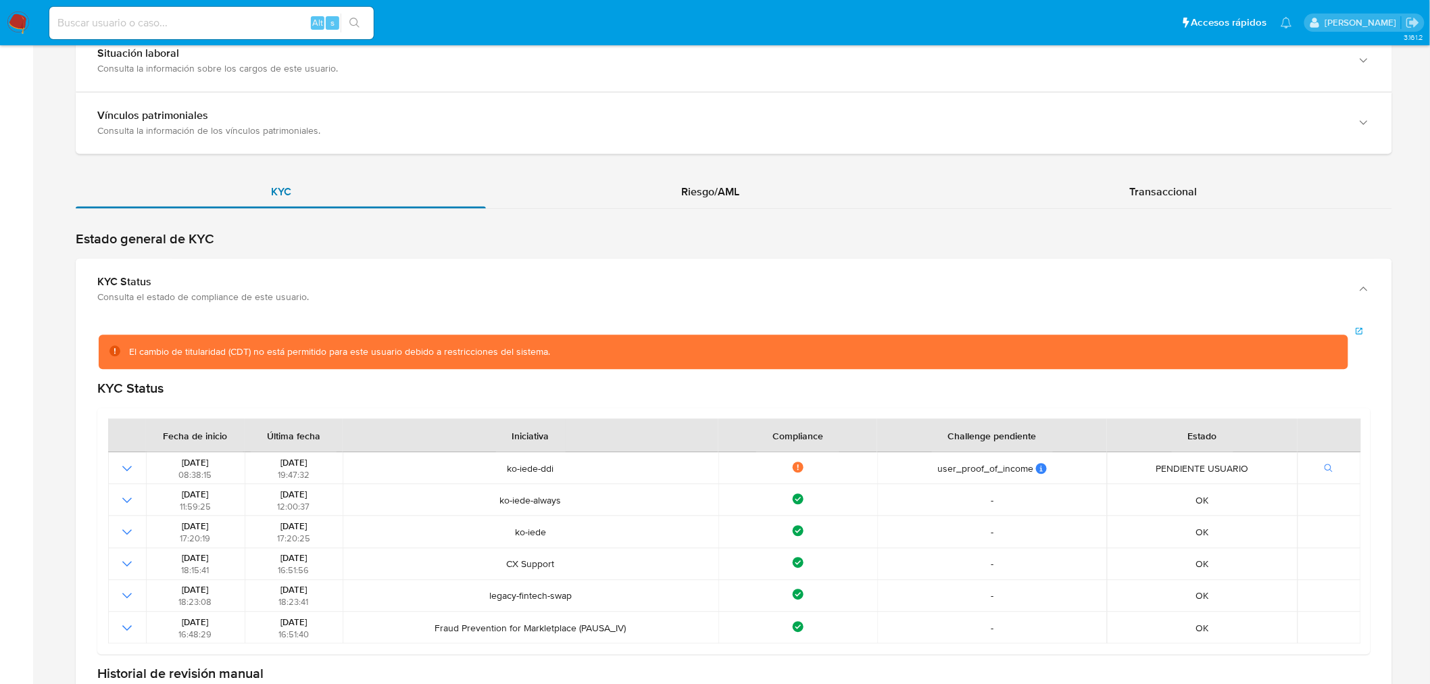
click at [430, 176] on div "KYC" at bounding box center [281, 192] width 410 height 32
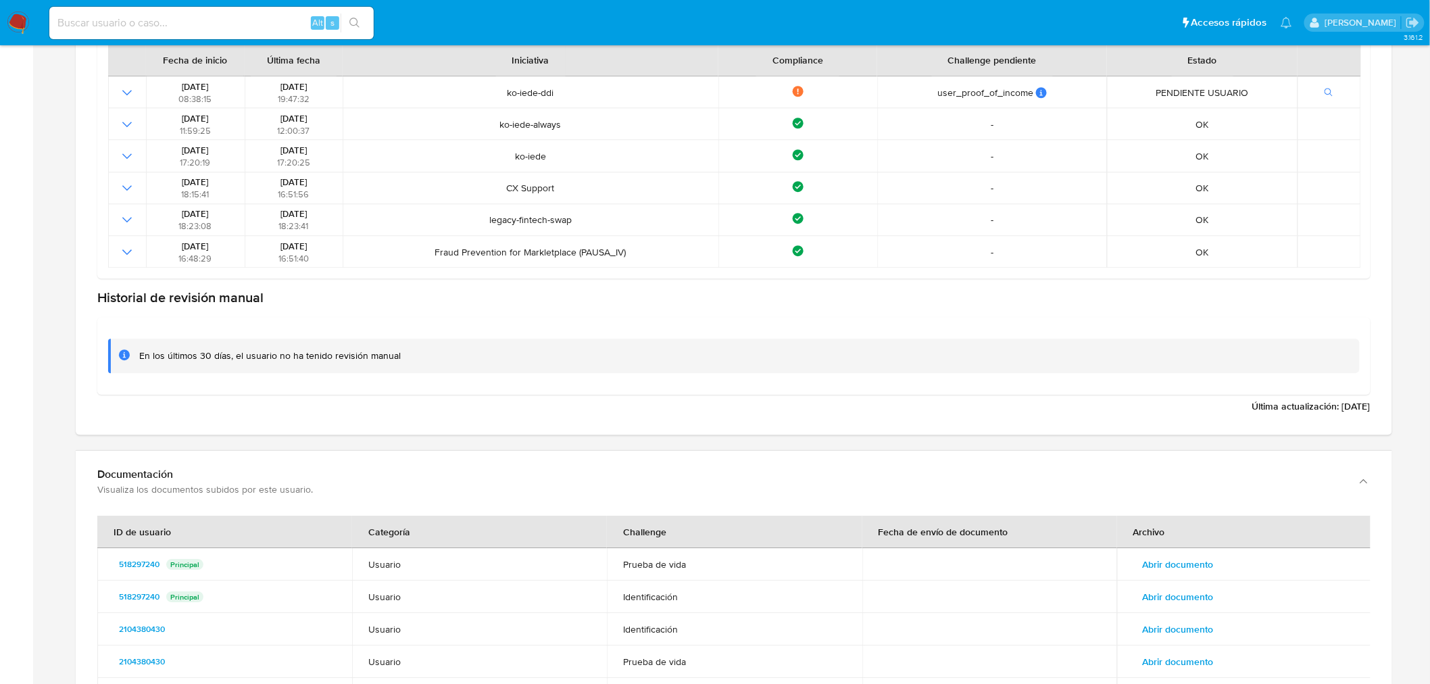
scroll to position [1576, 0]
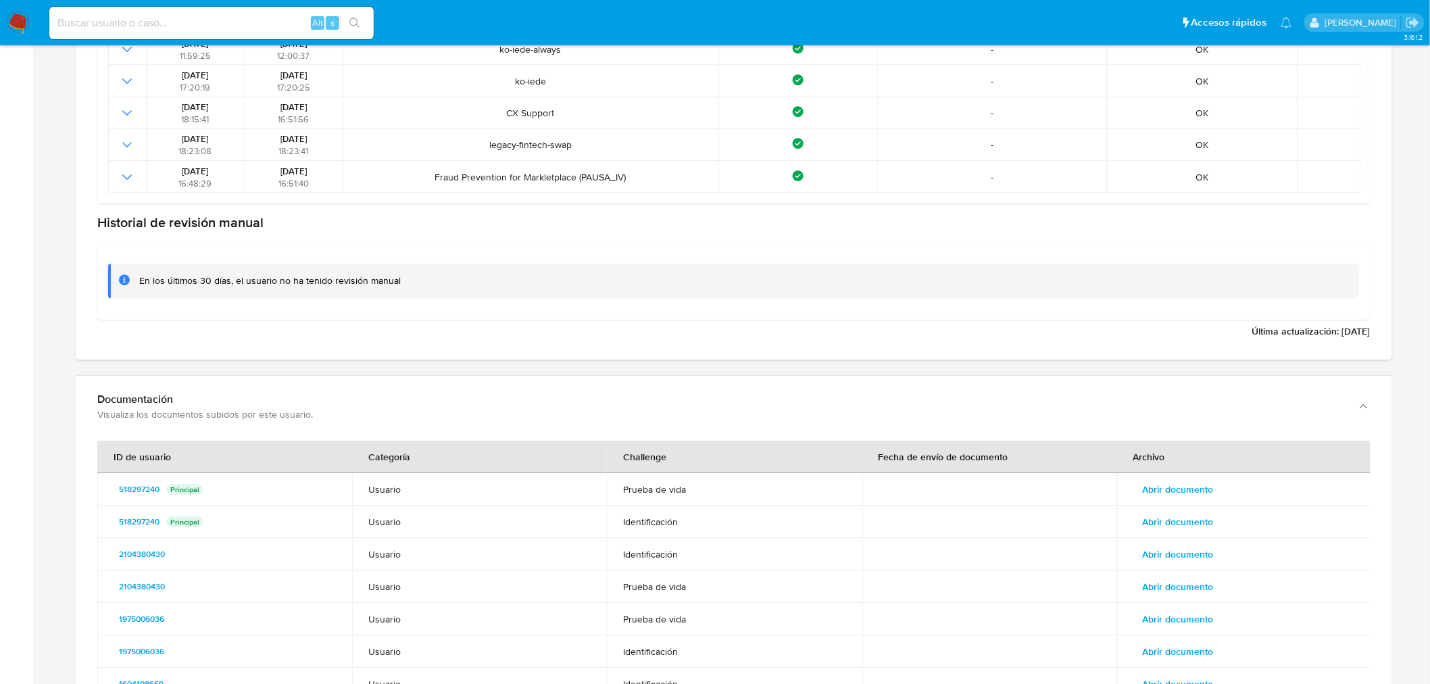
click at [1169, 524] on span "Abrir documento" at bounding box center [1177, 521] width 71 height 19
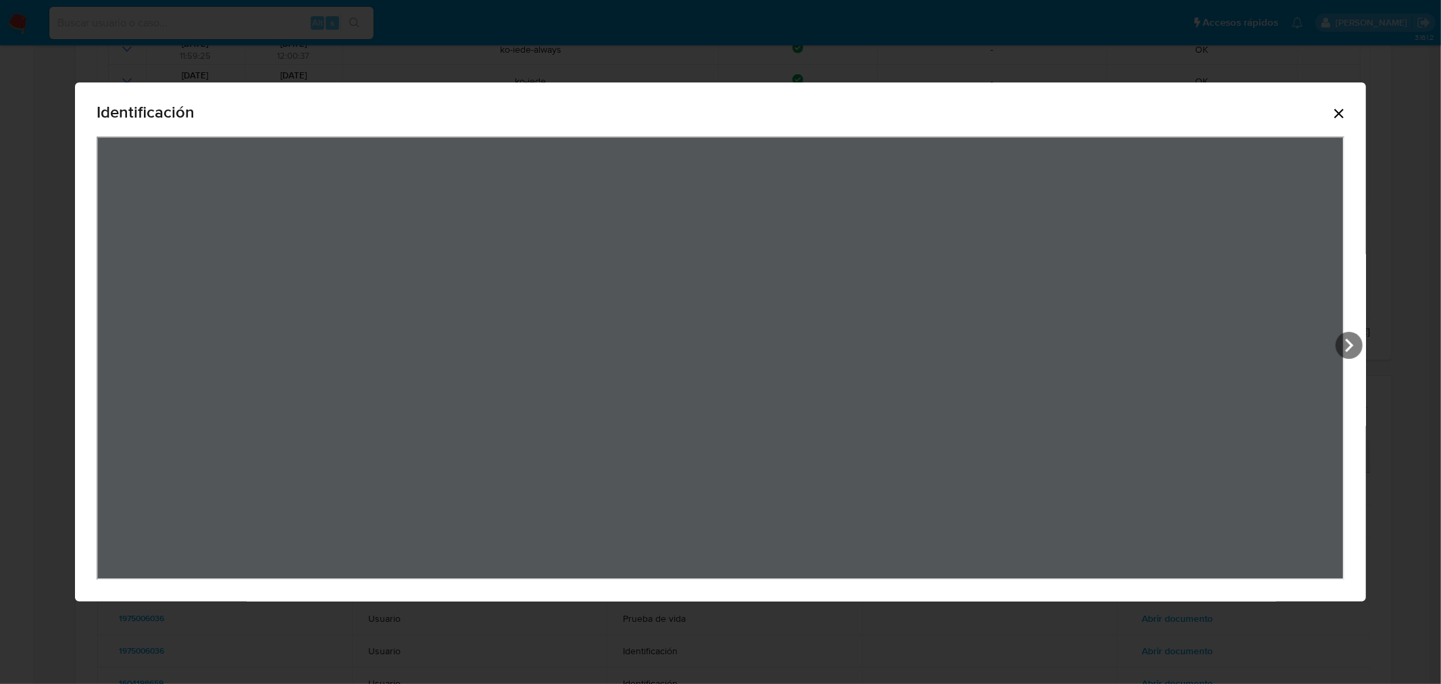
click at [1344, 116] on icon "Cerrar" at bounding box center [1338, 113] width 9 height 9
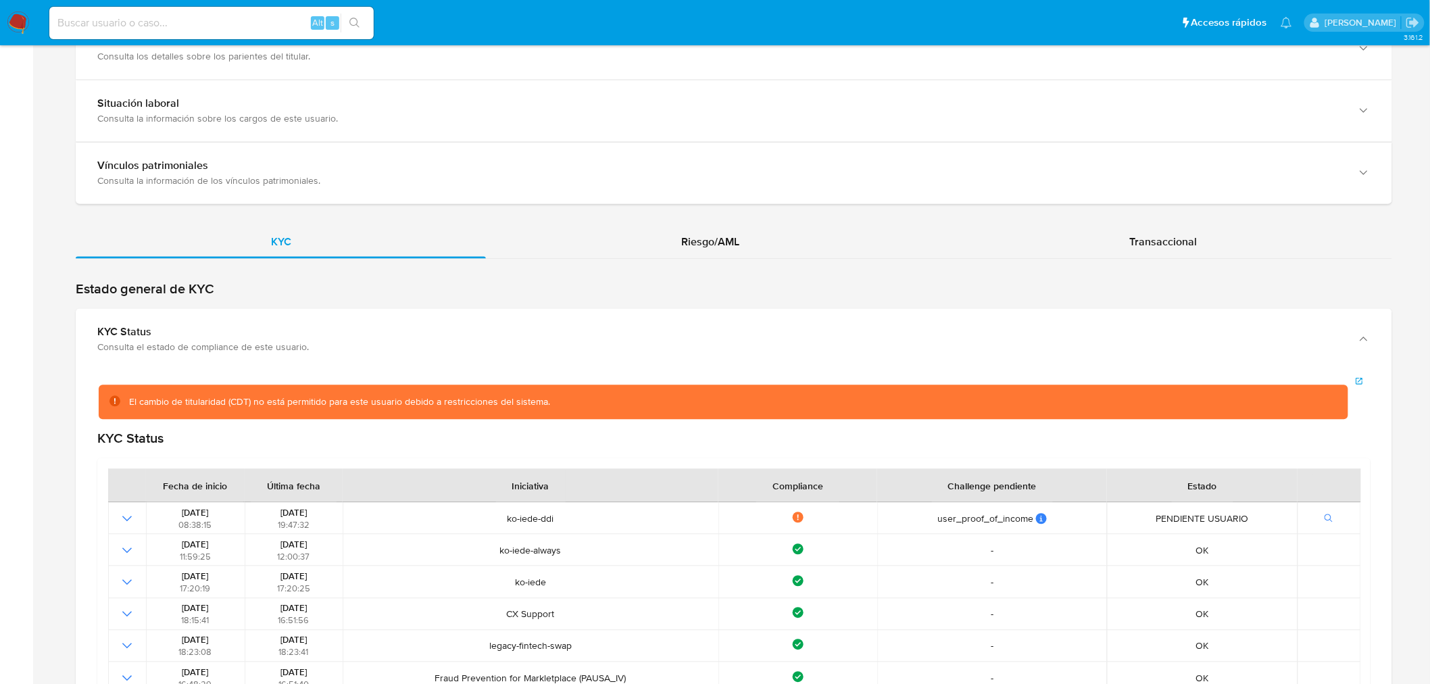
scroll to position [1351, 0]
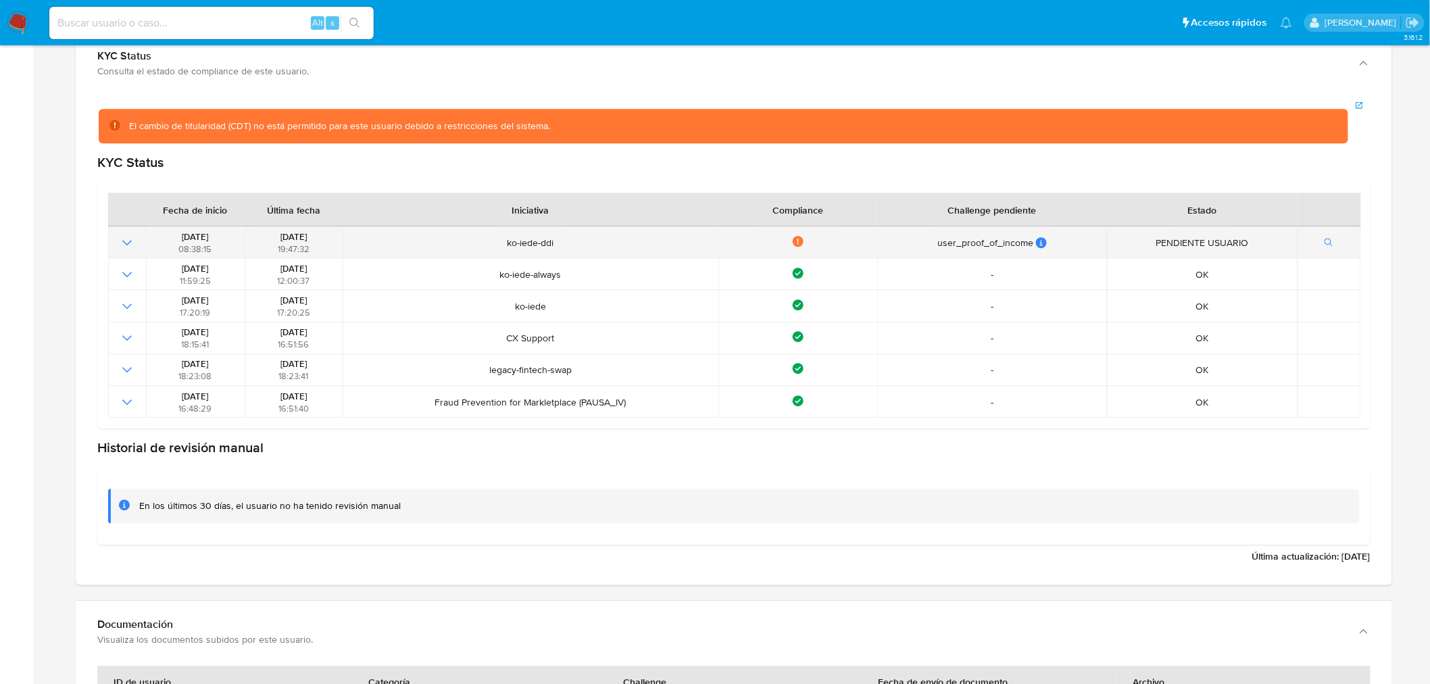
click at [125, 243] on icon "Mostrar operación" at bounding box center [126, 242] width 9 height 5
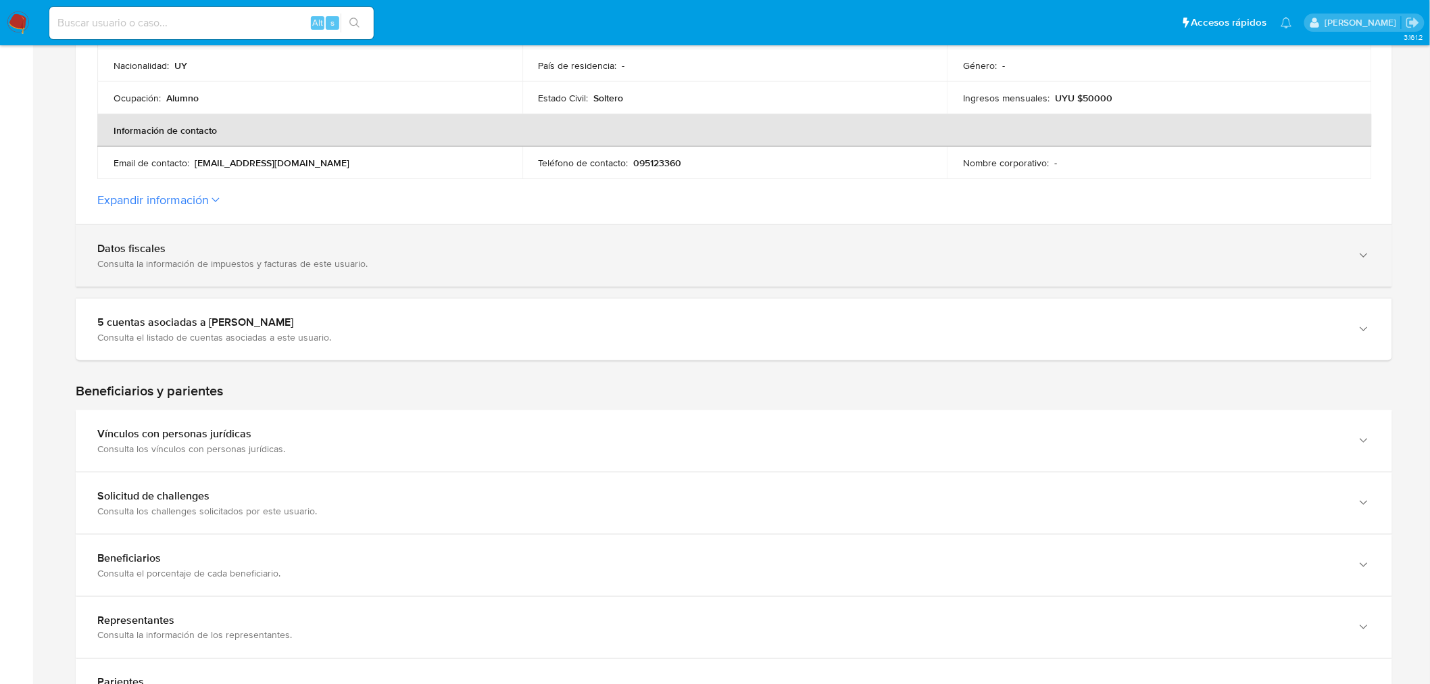
scroll to position [0, 0]
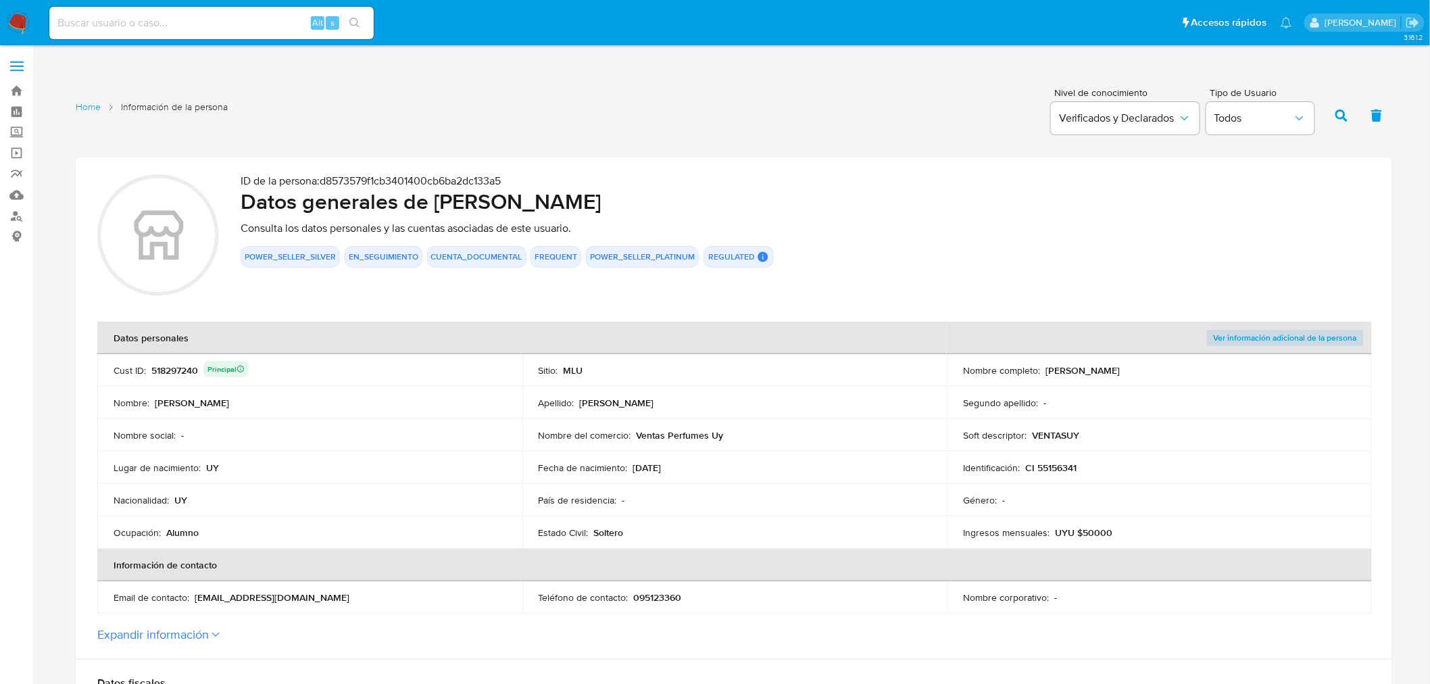
drag, startPoint x: 201, startPoint y: 372, endPoint x: 180, endPoint y: 369, distance: 21.1
click at [180, 370] on div "518297240 Principal" at bounding box center [199, 370] width 97 height 19
click at [179, 368] on div "518297240 Principal" at bounding box center [199, 370] width 97 height 19
click at [180, 368] on div "518297240 Principal" at bounding box center [199, 370] width 97 height 19
click at [11, 216] on link "Buscador de personas" at bounding box center [80, 215] width 161 height 21
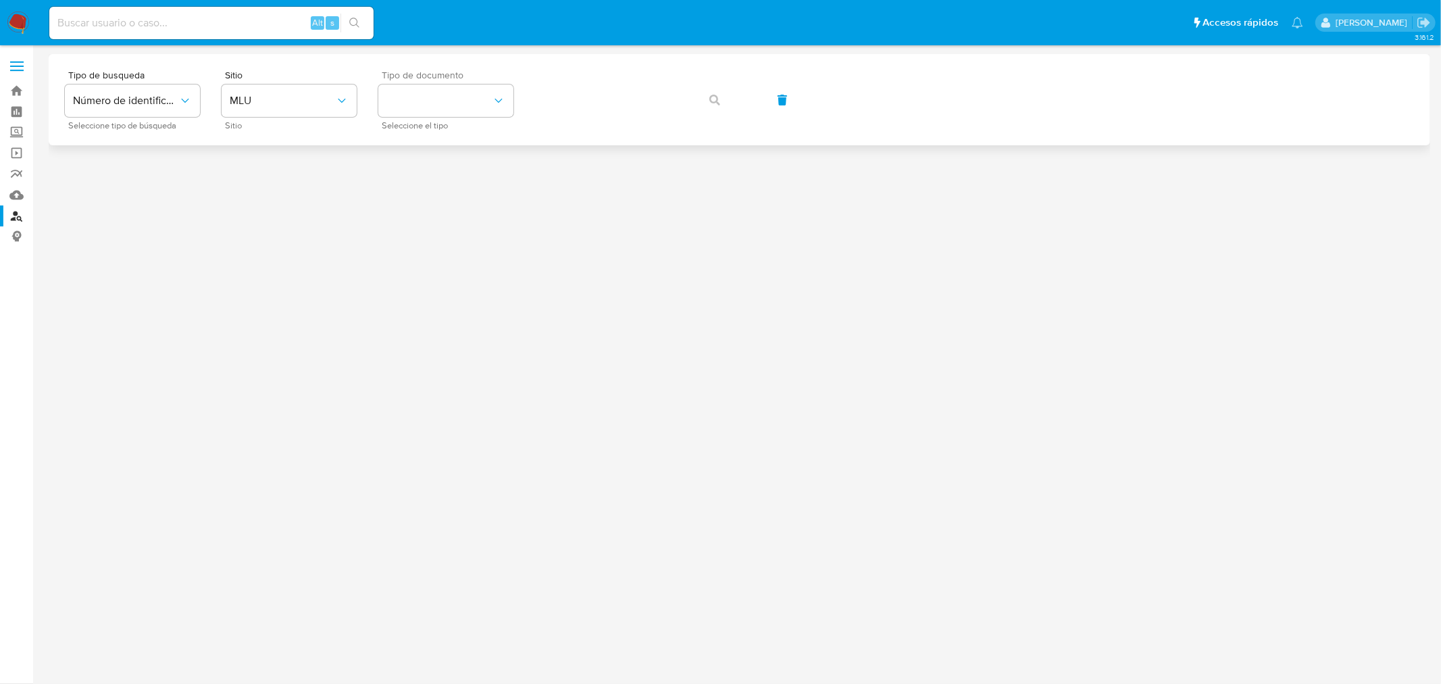
click at [422, 117] on div "Tipo de documento Seleccione el tipo" at bounding box center [445, 99] width 135 height 59
click at [432, 108] on button "identificationType" at bounding box center [445, 100] width 135 height 32
click at [439, 141] on div "CI CI" at bounding box center [441, 144] width 111 height 46
click at [718, 92] on span "button" at bounding box center [714, 100] width 11 height 30
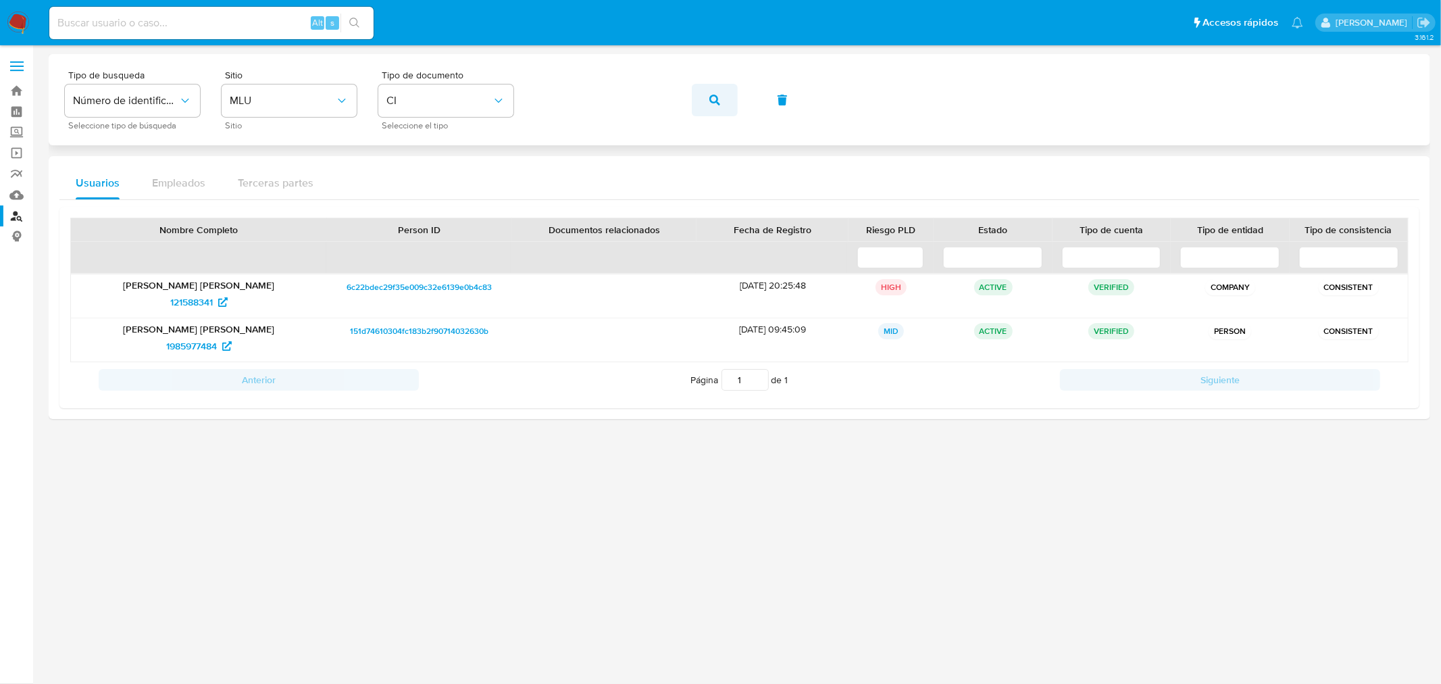
click at [726, 102] on button "button" at bounding box center [715, 100] width 46 height 32
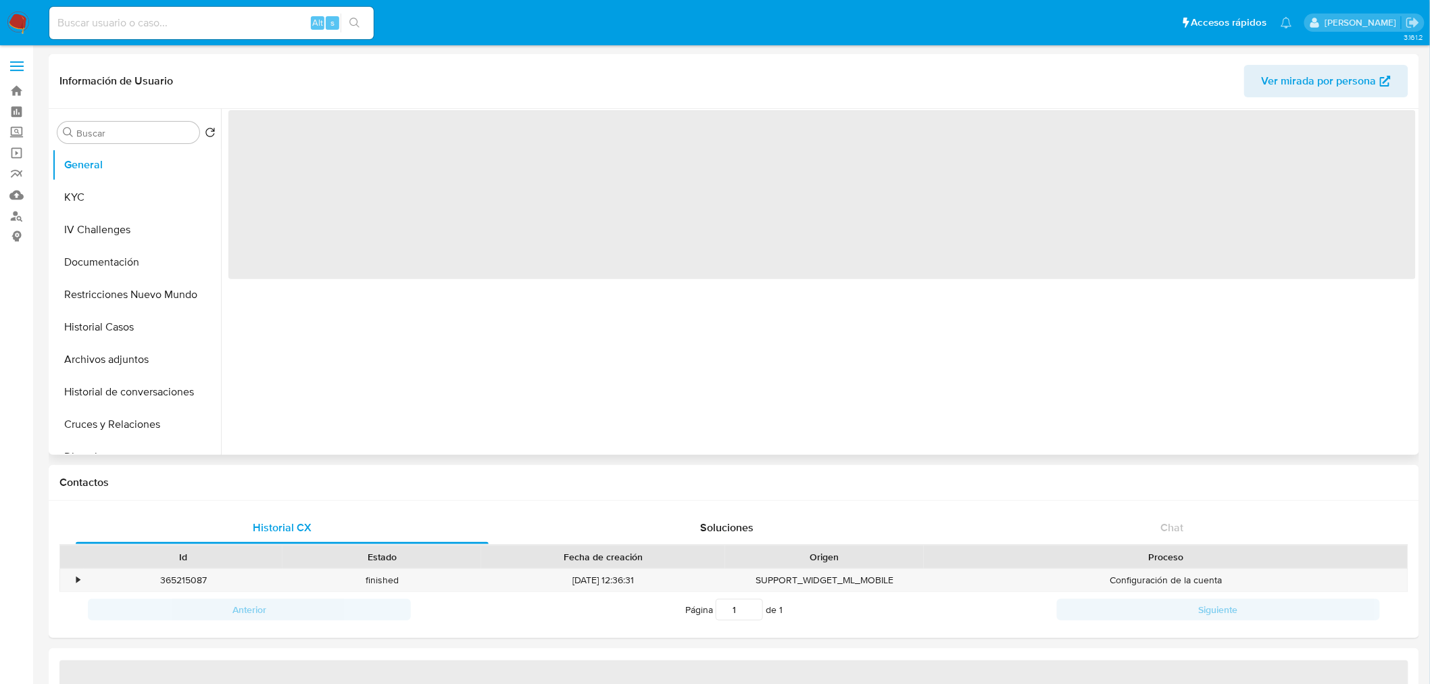
select select "10"
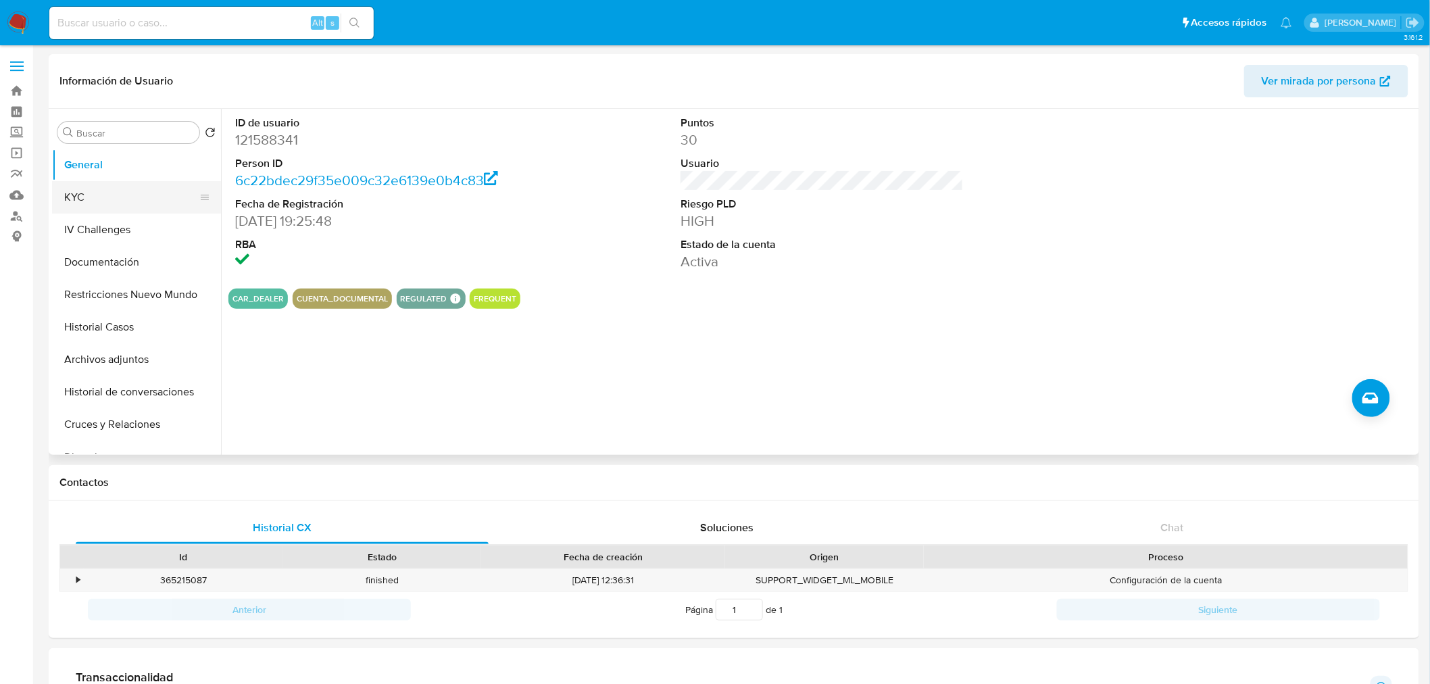
click at [123, 195] on button "KYC" at bounding box center [131, 197] width 158 height 32
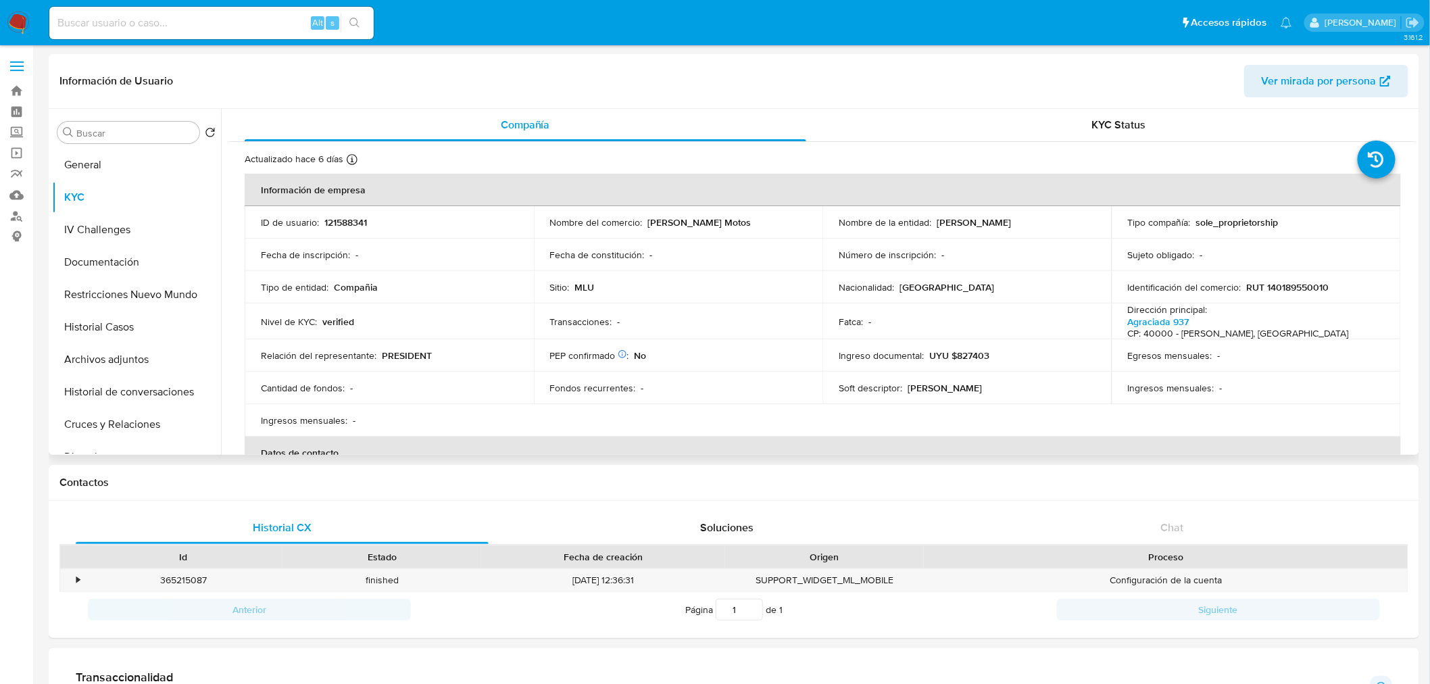
click at [355, 216] on p "121588341" at bounding box center [345, 222] width 43 height 12
copy p "121588341"
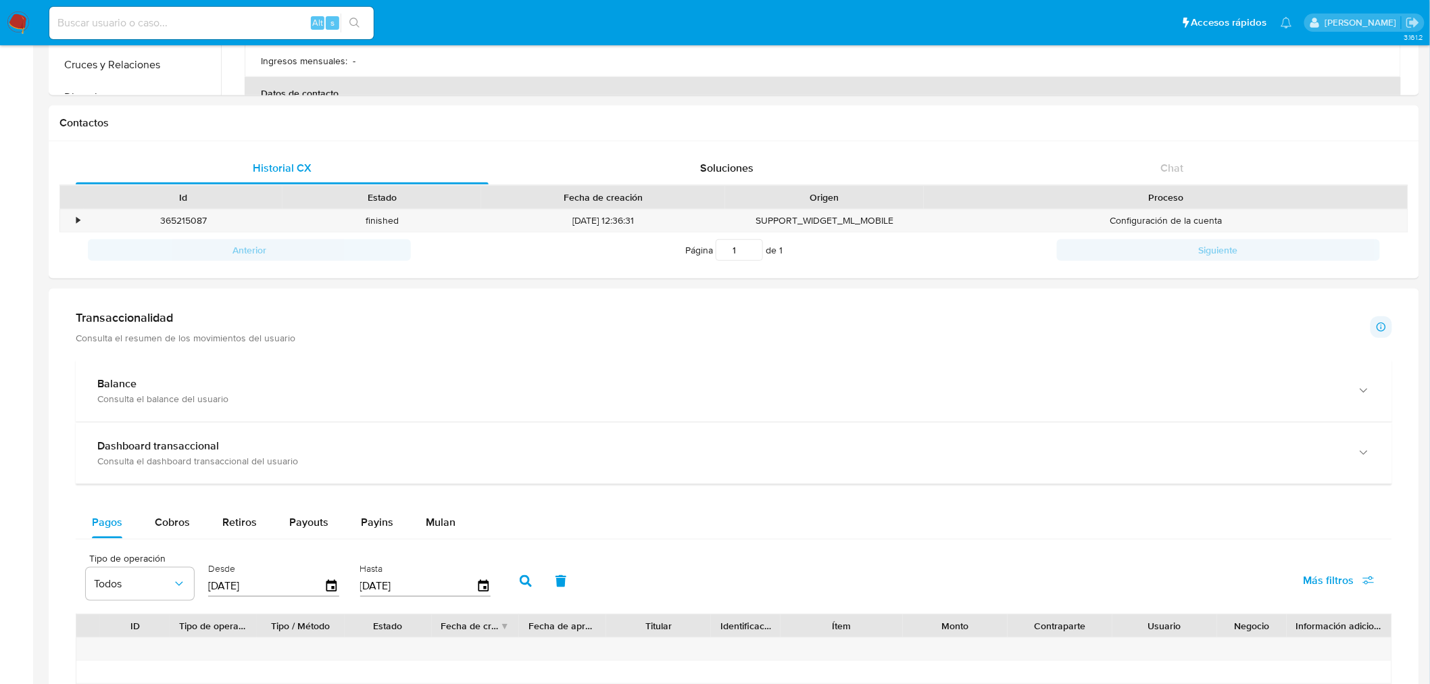
scroll to position [600, 0]
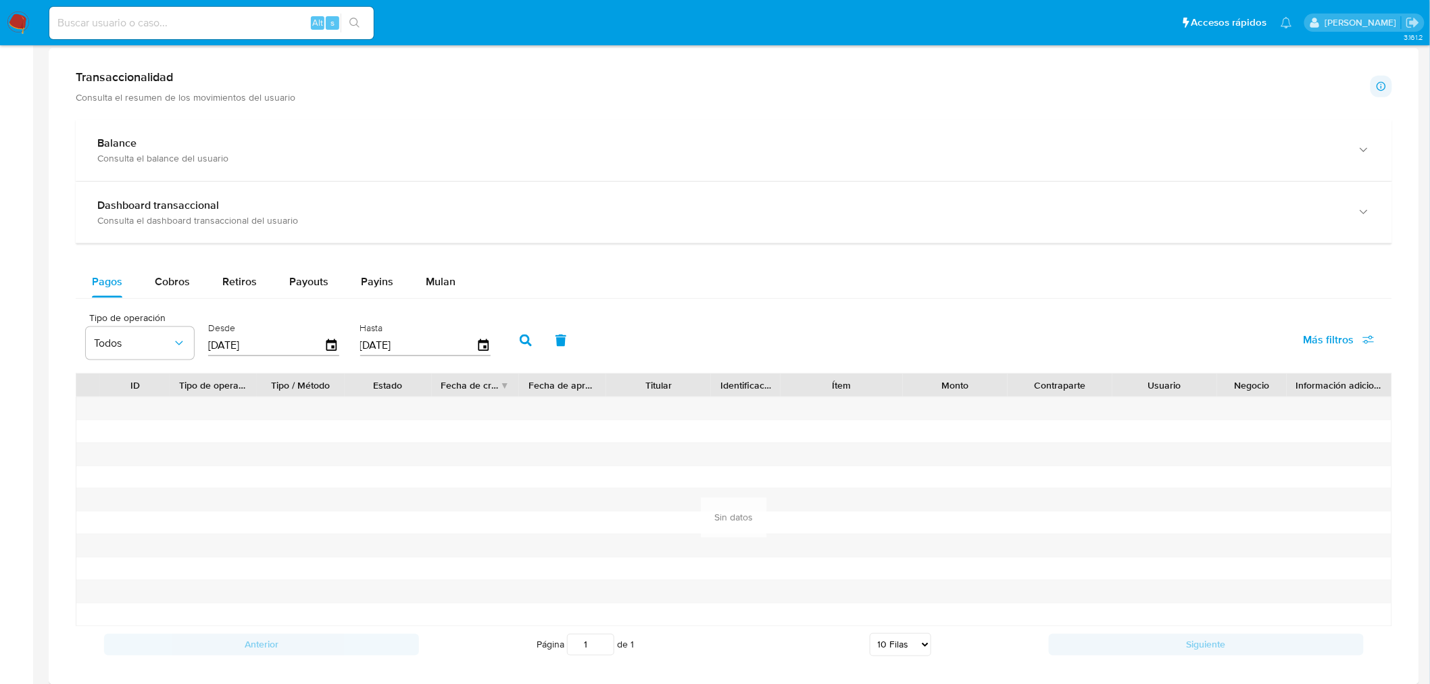
click at [185, 296] on div "Cobros" at bounding box center [172, 282] width 35 height 32
select select "10"
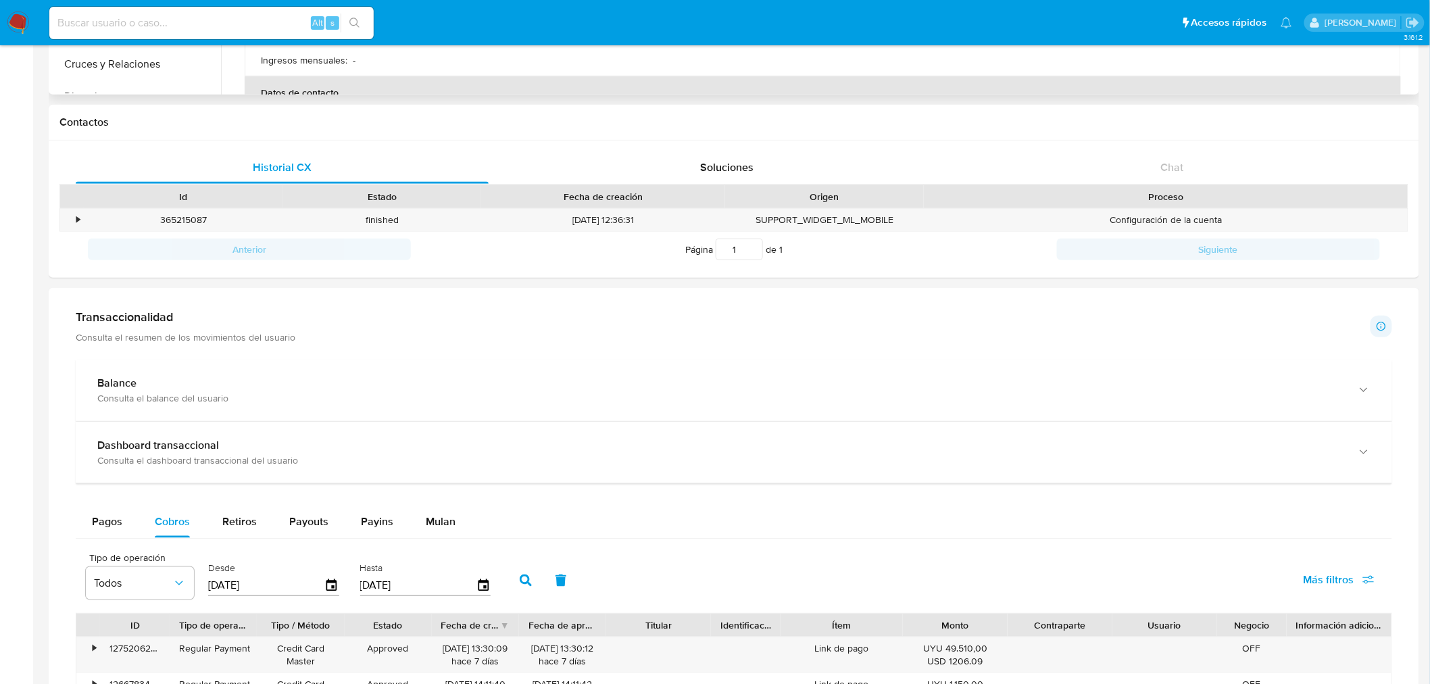
scroll to position [0, 0]
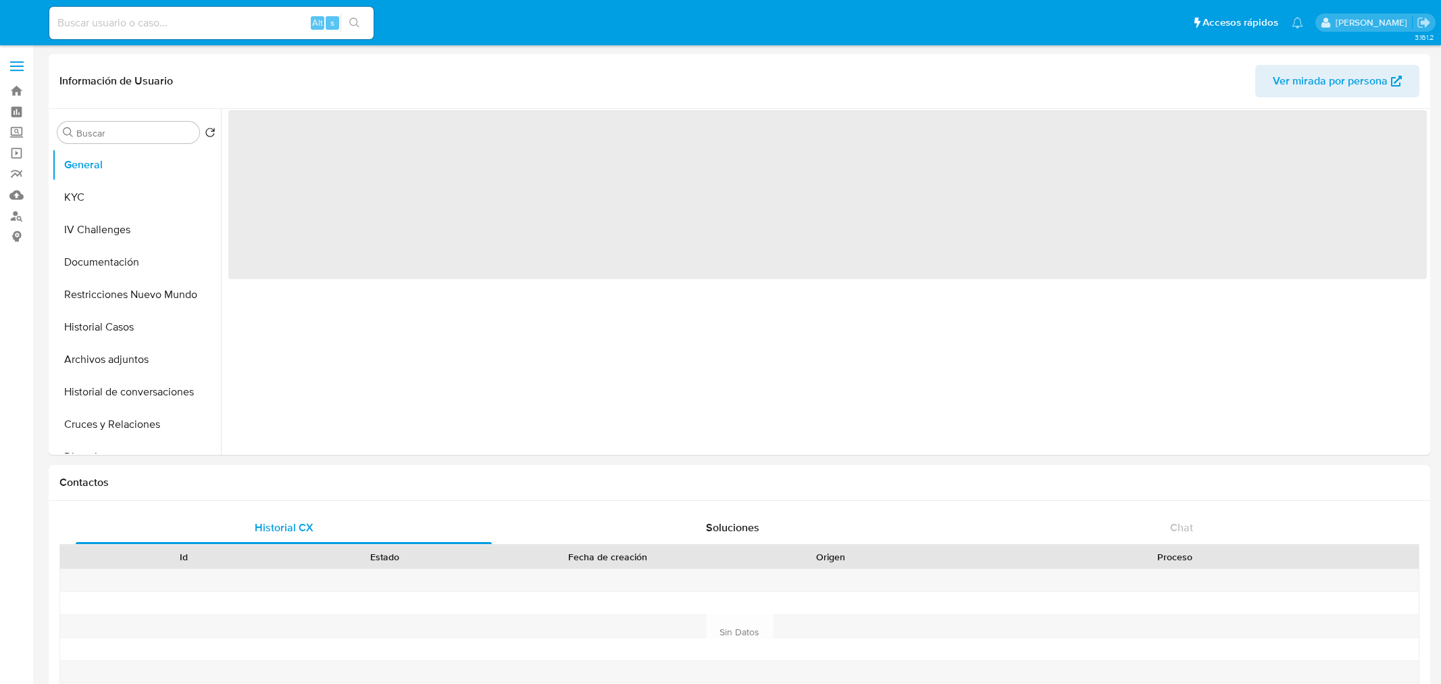
select select "10"
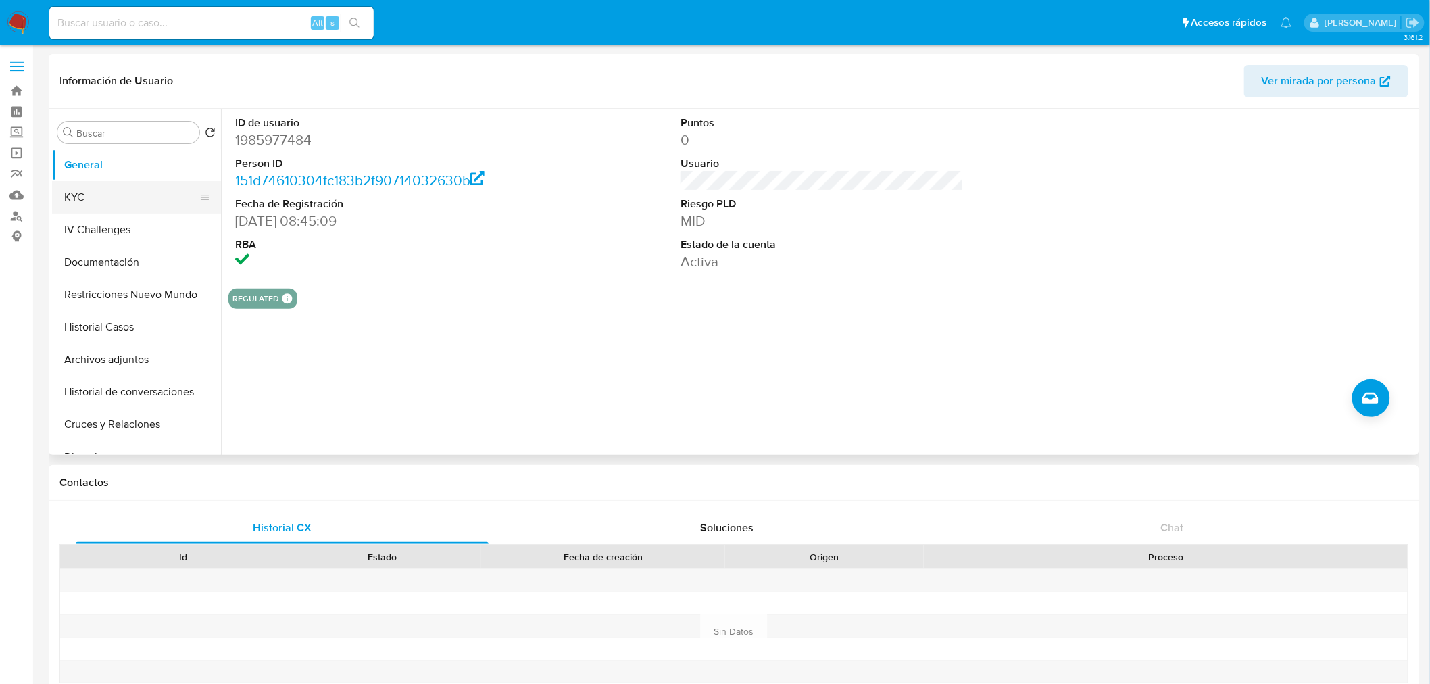
click at [72, 194] on button "KYC" at bounding box center [131, 197] width 158 height 32
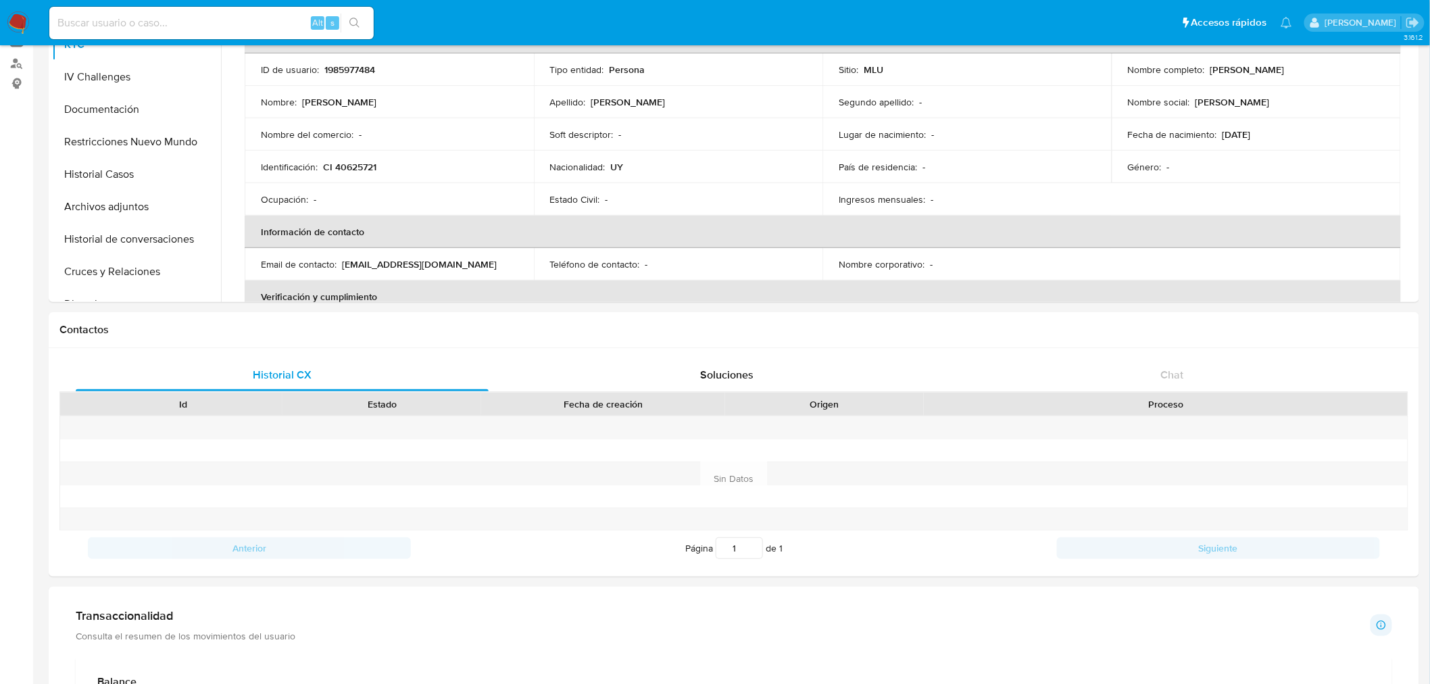
scroll to position [600, 0]
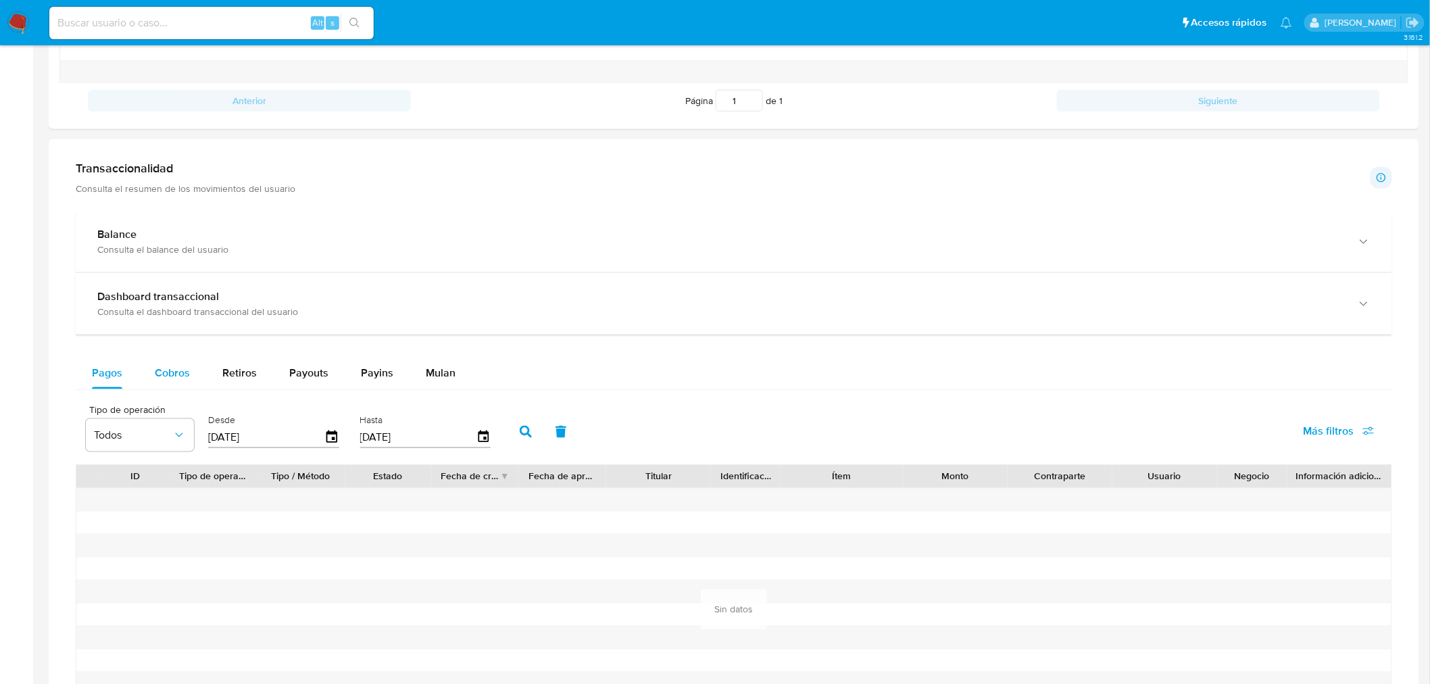
click at [150, 375] on button "Cobros" at bounding box center [172, 373] width 68 height 32
select select "10"
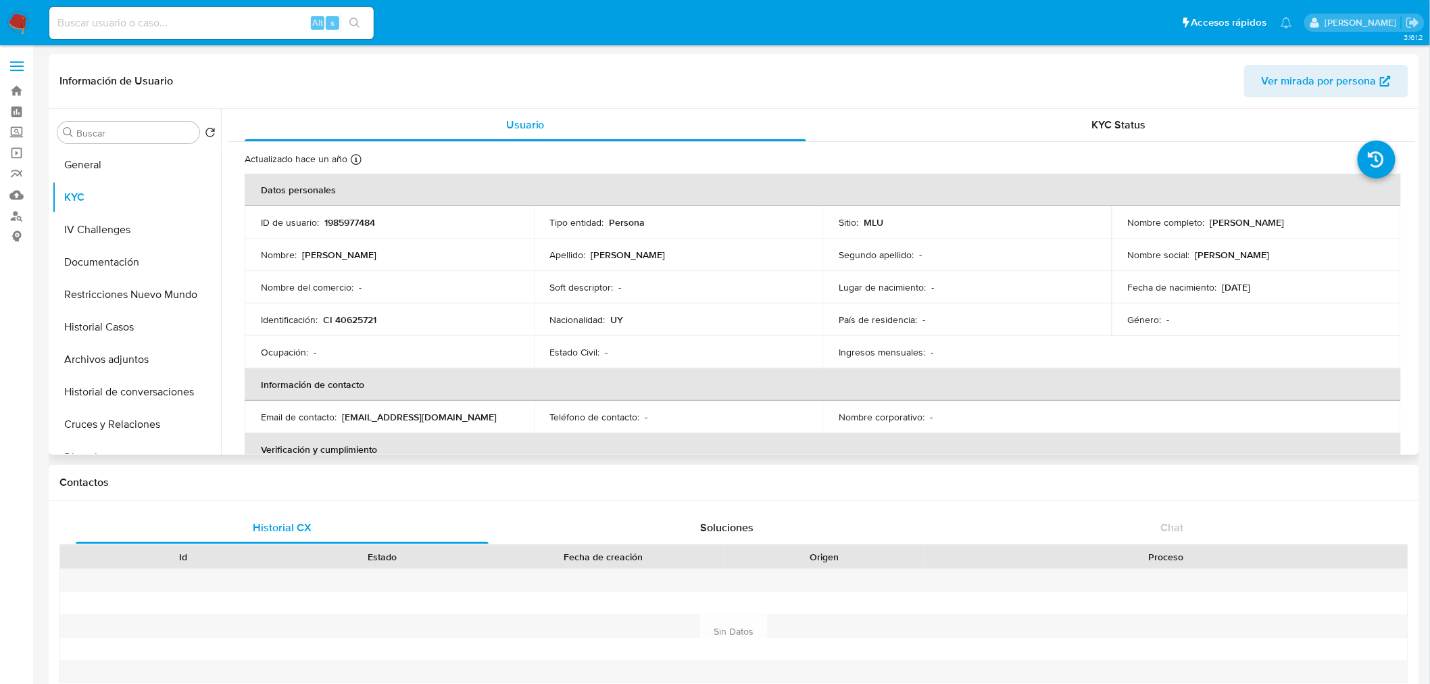
click at [358, 221] on p "1985977484" at bounding box center [349, 222] width 51 height 12
click at [359, 222] on p "1985977484" at bounding box center [349, 222] width 51 height 12
copy p "1985977484"
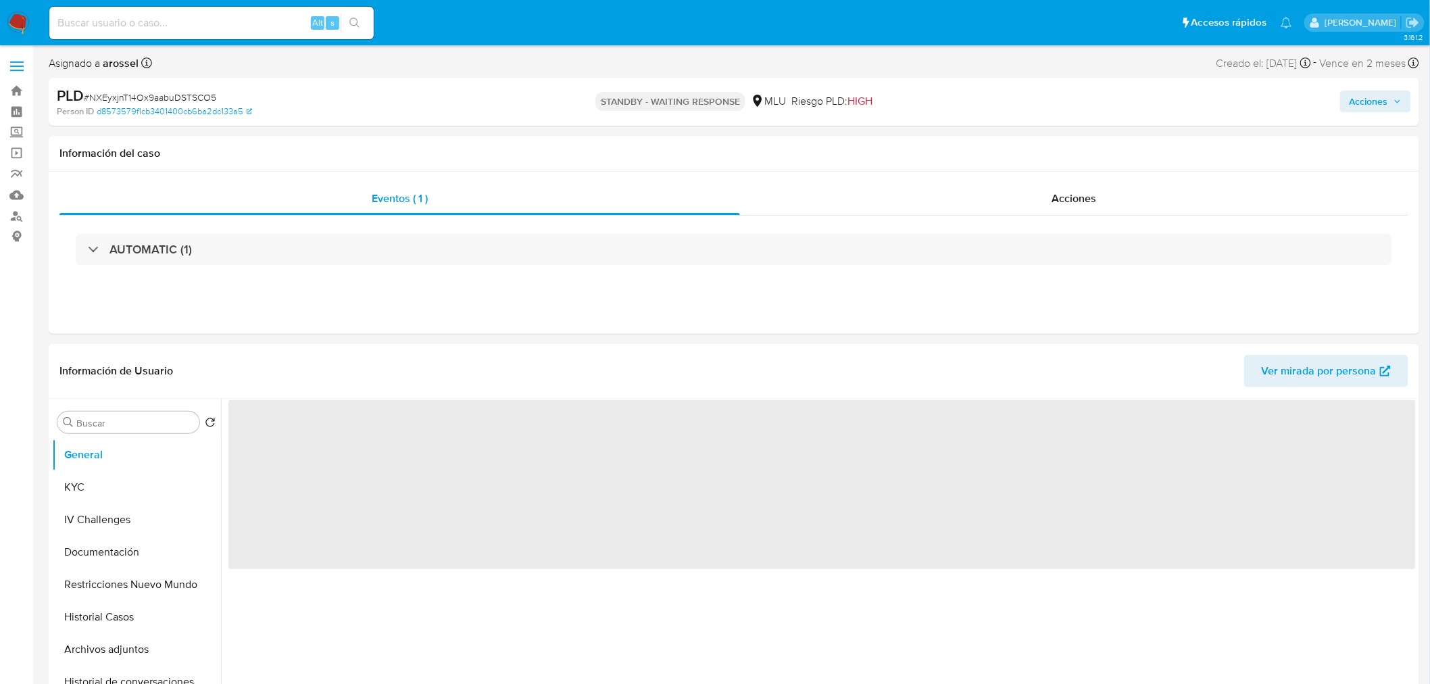
select select "10"
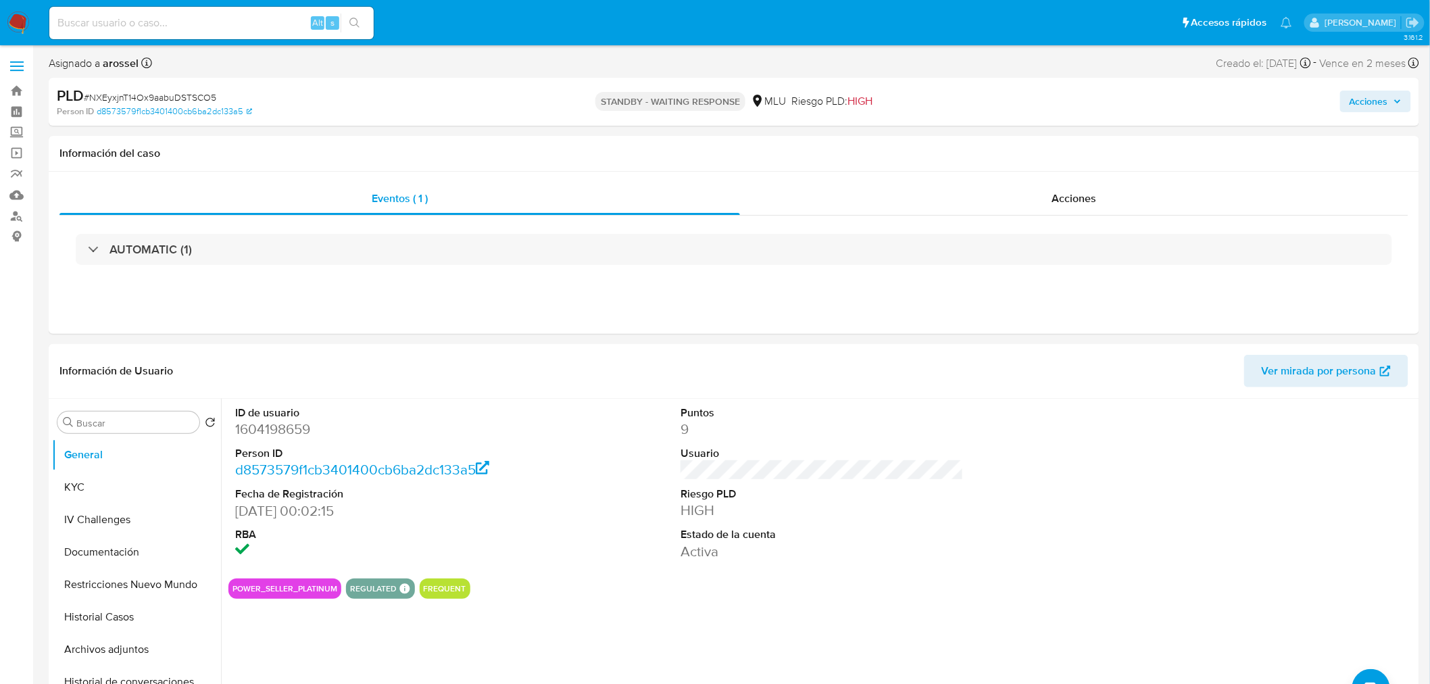
click at [176, 97] on span "# NXEyxjnT14Ox9aabuDSTSCO5" at bounding box center [150, 98] width 132 height 14
click at [178, 97] on span "# NXEyxjnT14Ox9aabuDSTSCO5" at bounding box center [150, 98] width 132 height 14
copy span "NXEyxjnT14Ox9aabuDSTSCO5"
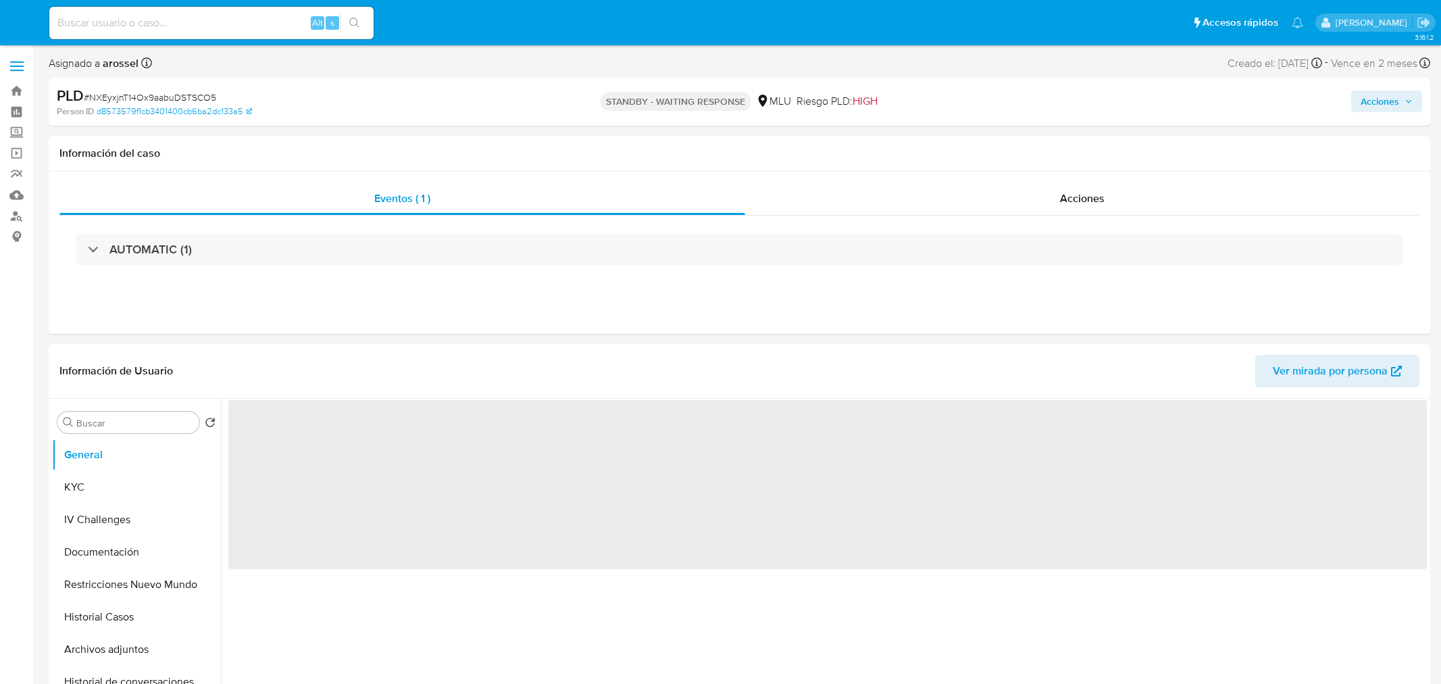
select select "10"
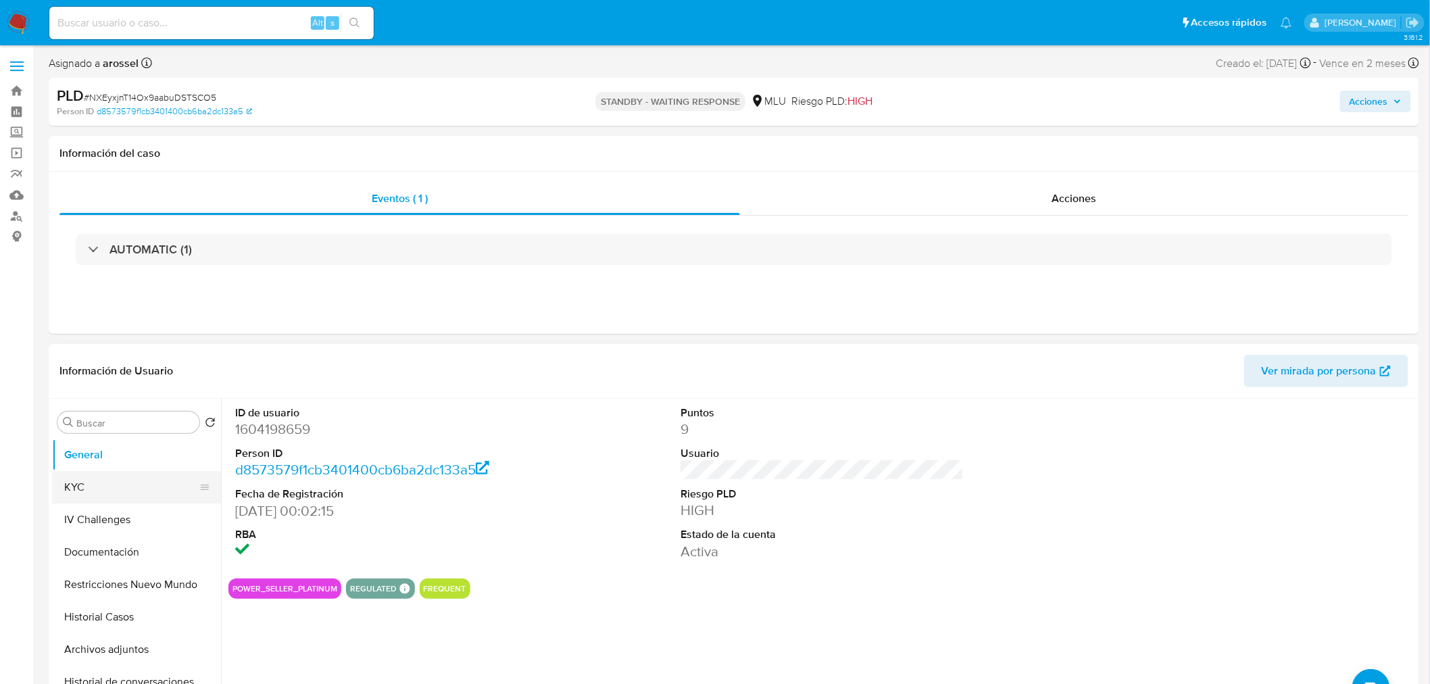
click at [119, 475] on button "KYC" at bounding box center [131, 487] width 158 height 32
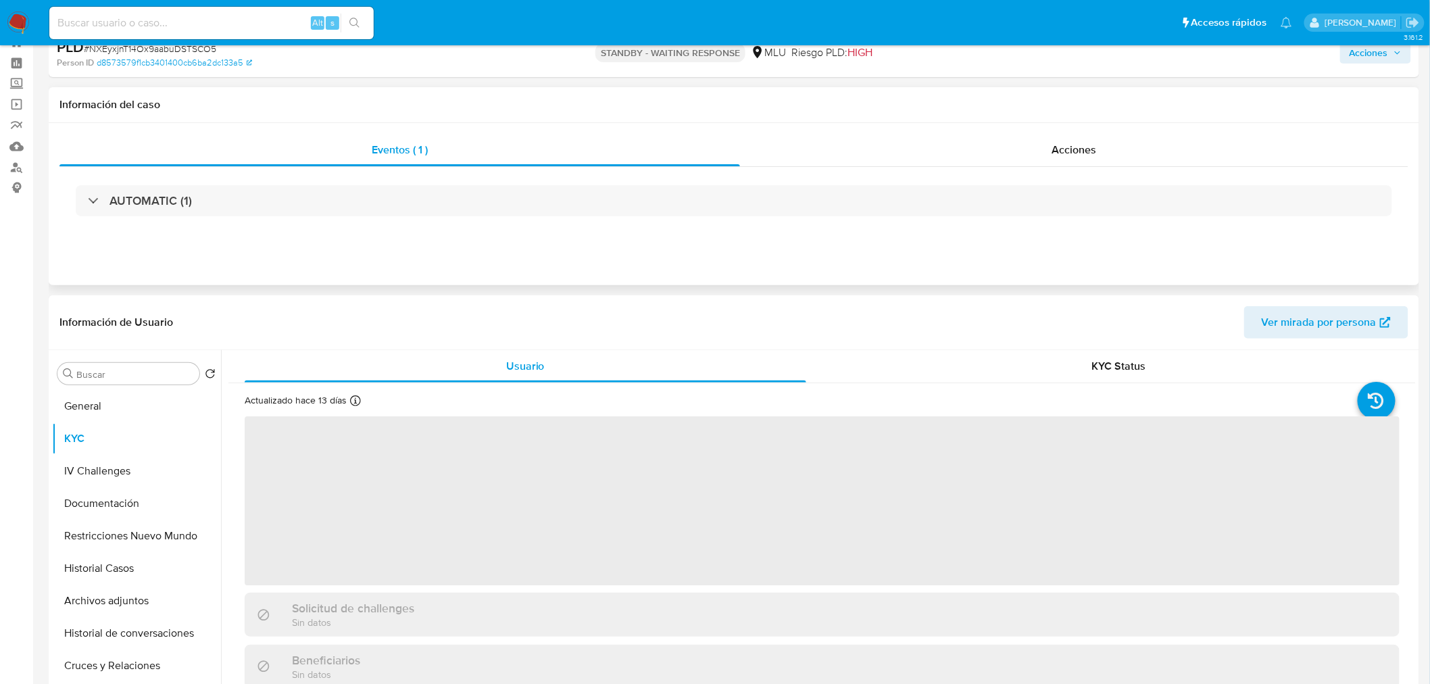
scroll to position [75, 0]
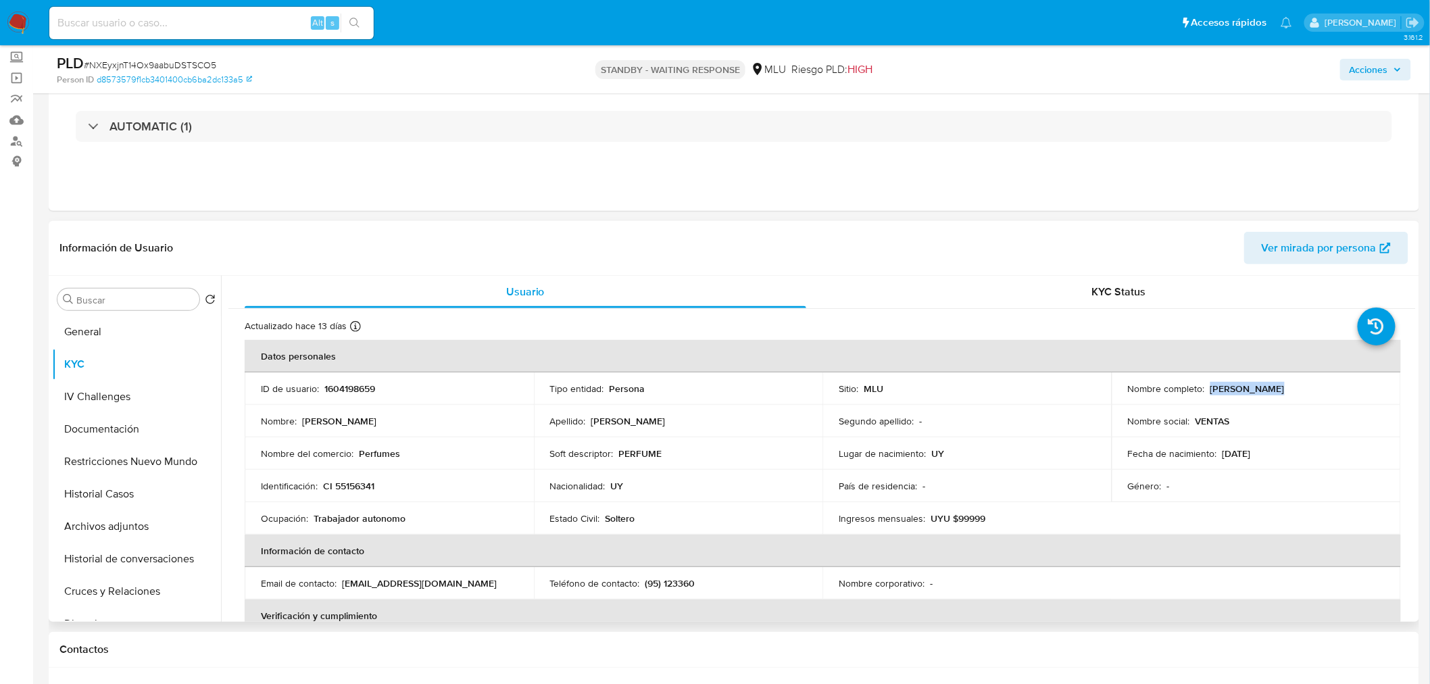
drag, startPoint x: 1205, startPoint y: 388, endPoint x: 1274, endPoint y: 393, distance: 69.0
click at [1274, 393] on div "Nombre completo : [PERSON_NAME]" at bounding box center [1256, 388] width 257 height 12
copy p "[PERSON_NAME]"
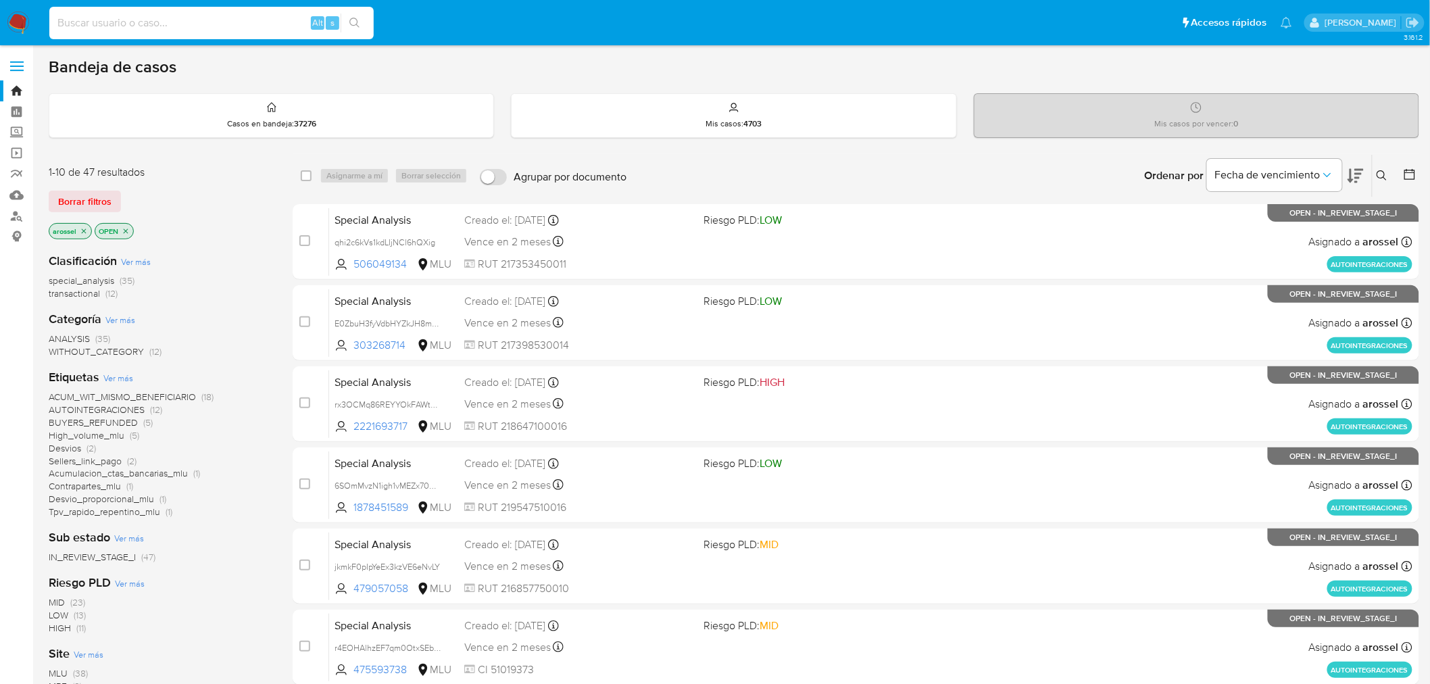
click at [184, 28] on input at bounding box center [211, 23] width 324 height 18
click at [1355, 169] on icon at bounding box center [1355, 176] width 16 height 14
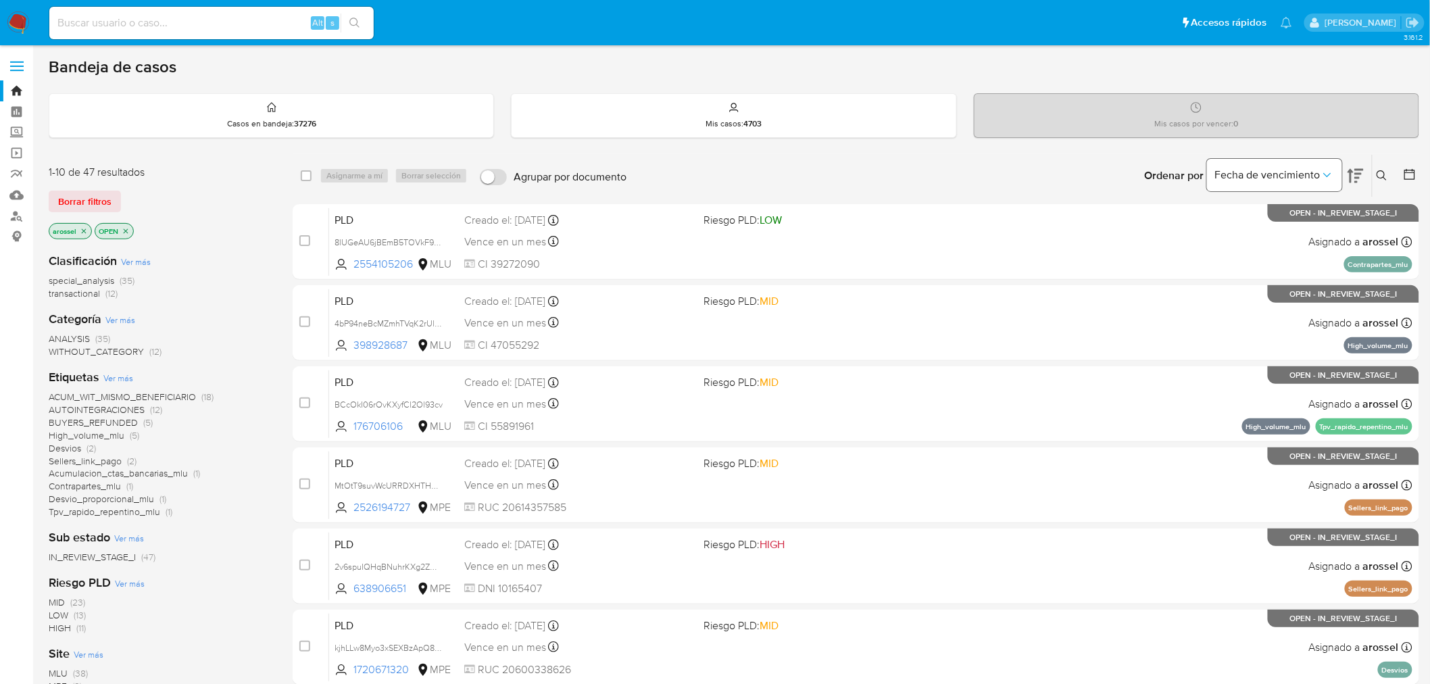
click at [1300, 182] on button "Fecha de vencimiento" at bounding box center [1274, 175] width 135 height 32
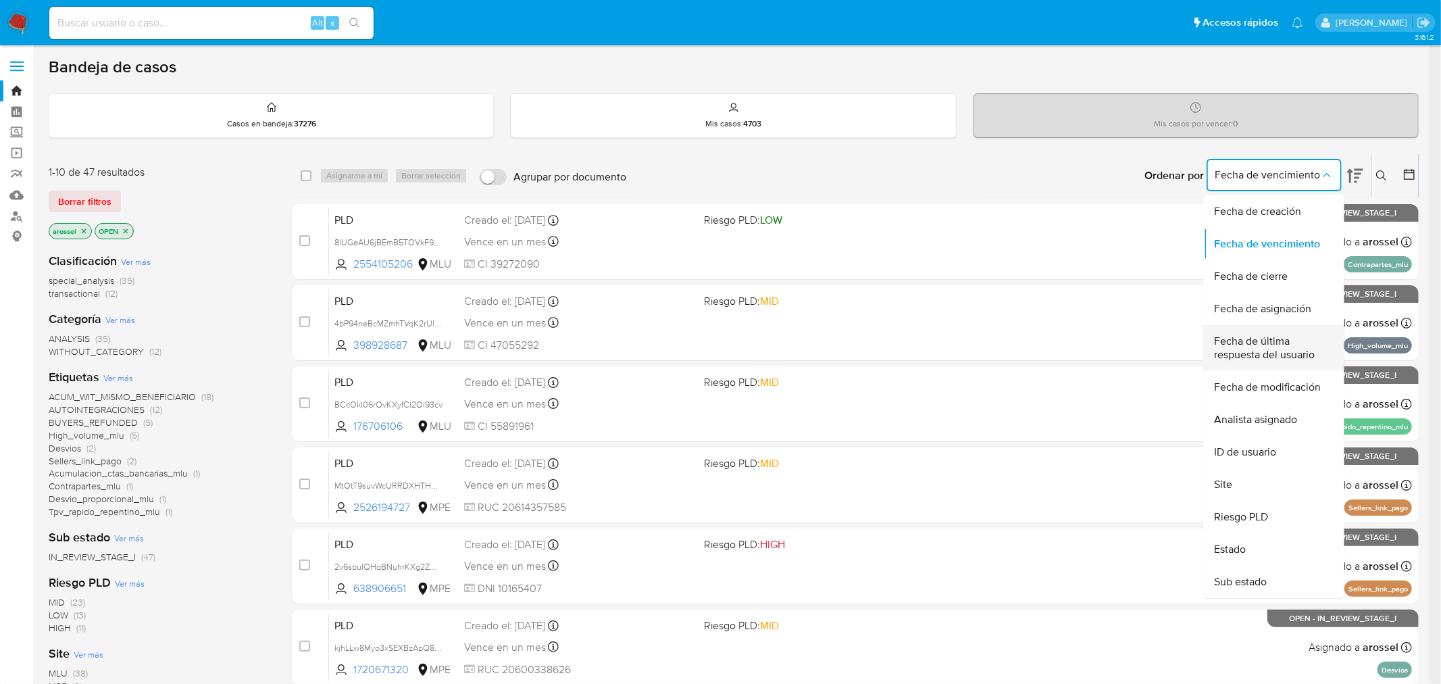
click at [1264, 352] on span "Fecha de última respuesta del usuario" at bounding box center [1270, 347] width 111 height 27
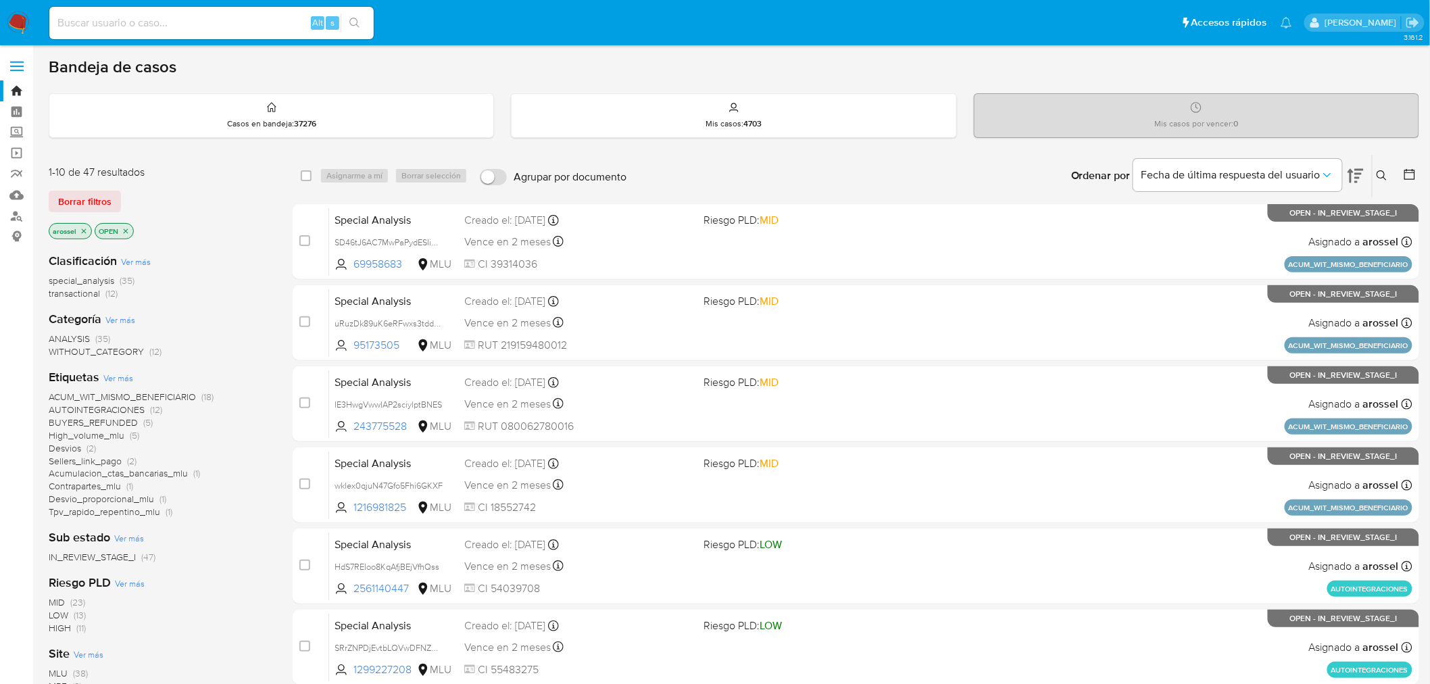
click at [190, 28] on input at bounding box center [211, 23] width 324 height 18
paste input "CUfN1oUxjyoKHFJgBrVWoEOd"
type input "CUfN1oUxjyoKHFJgBrVWoEOd"
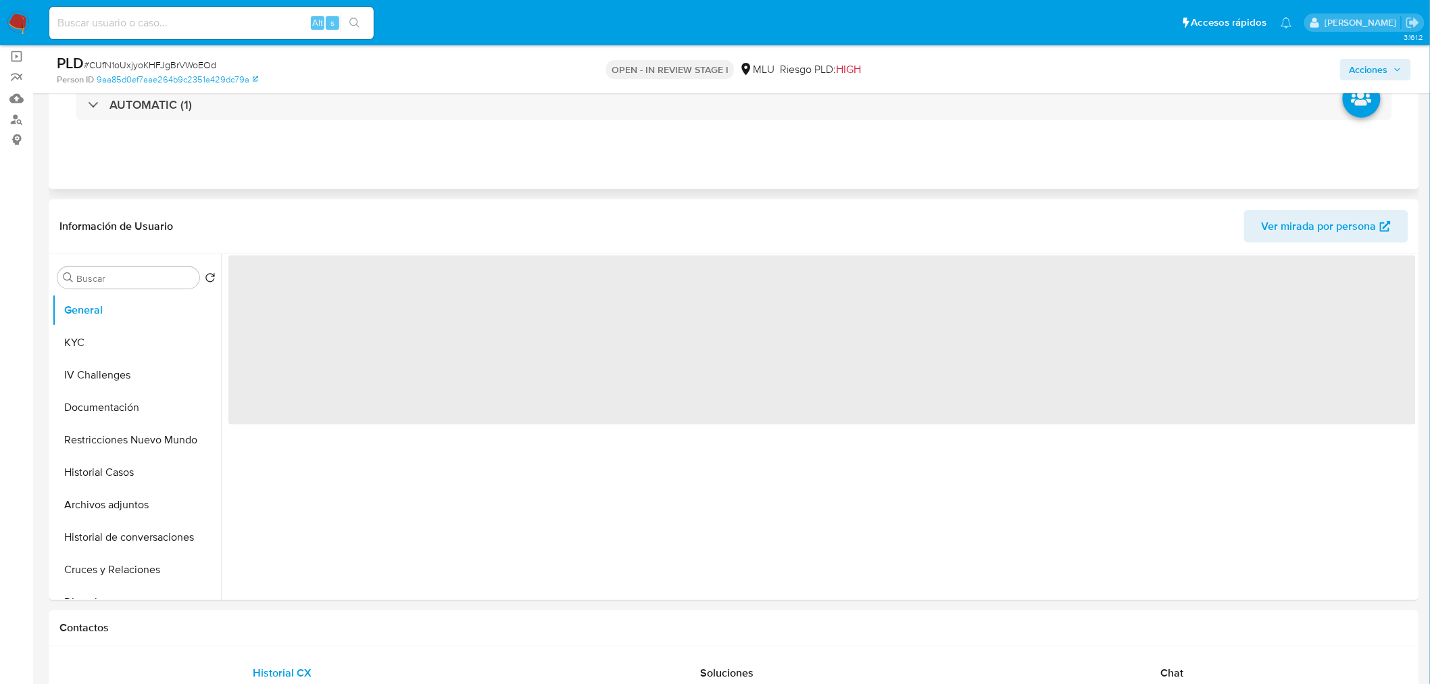
scroll to position [225, 0]
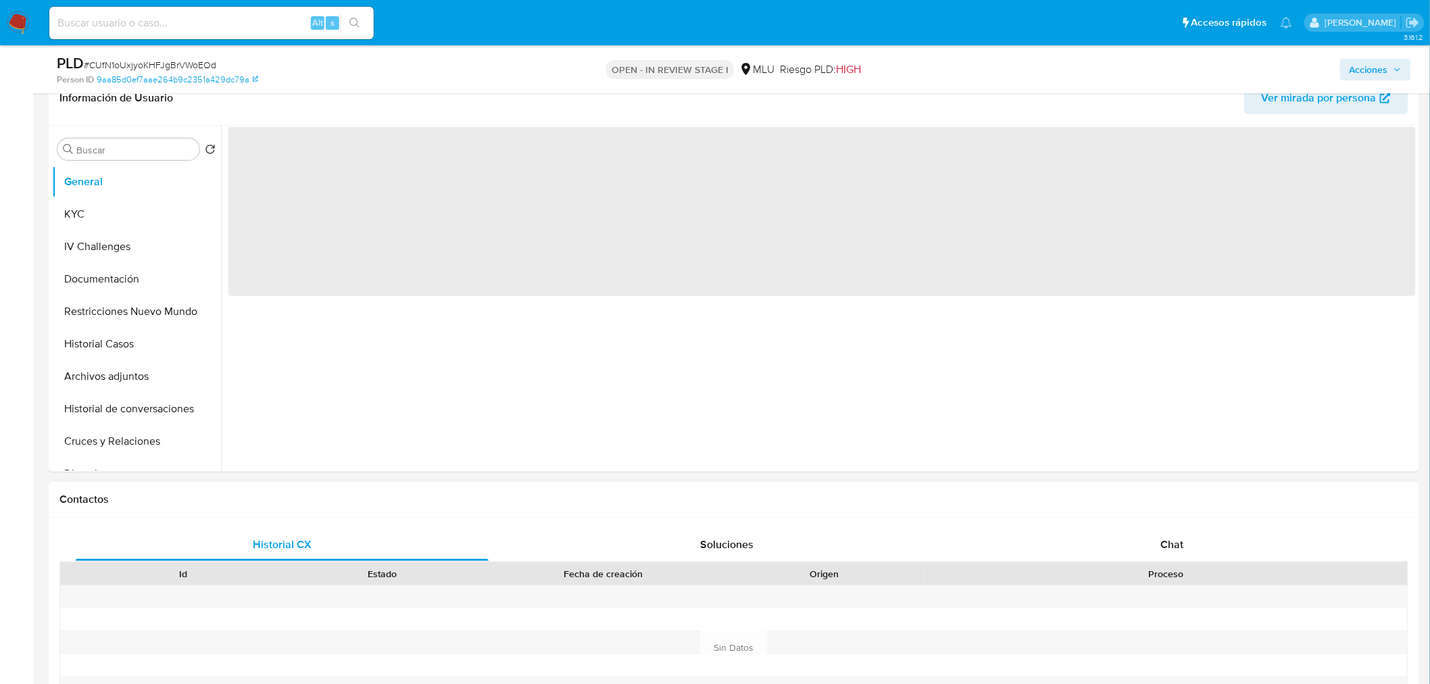
select select "10"
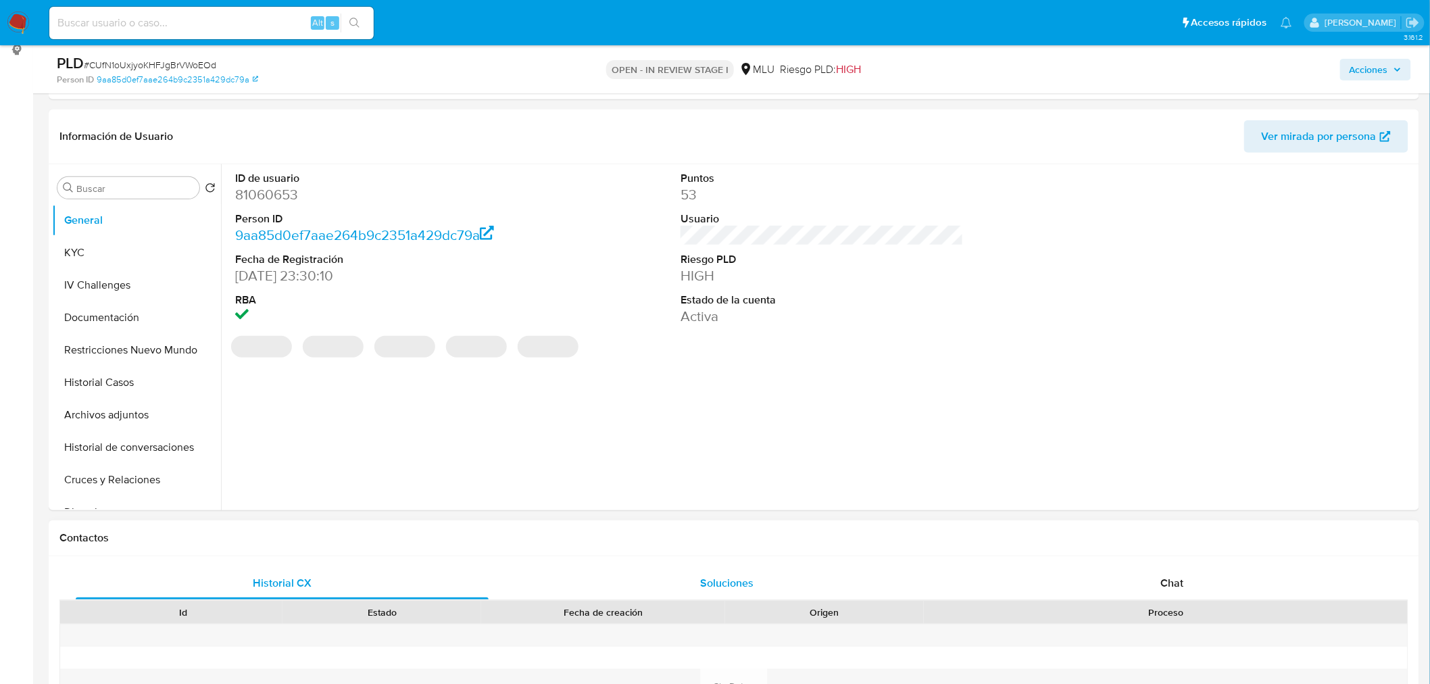
scroll to position [150, 0]
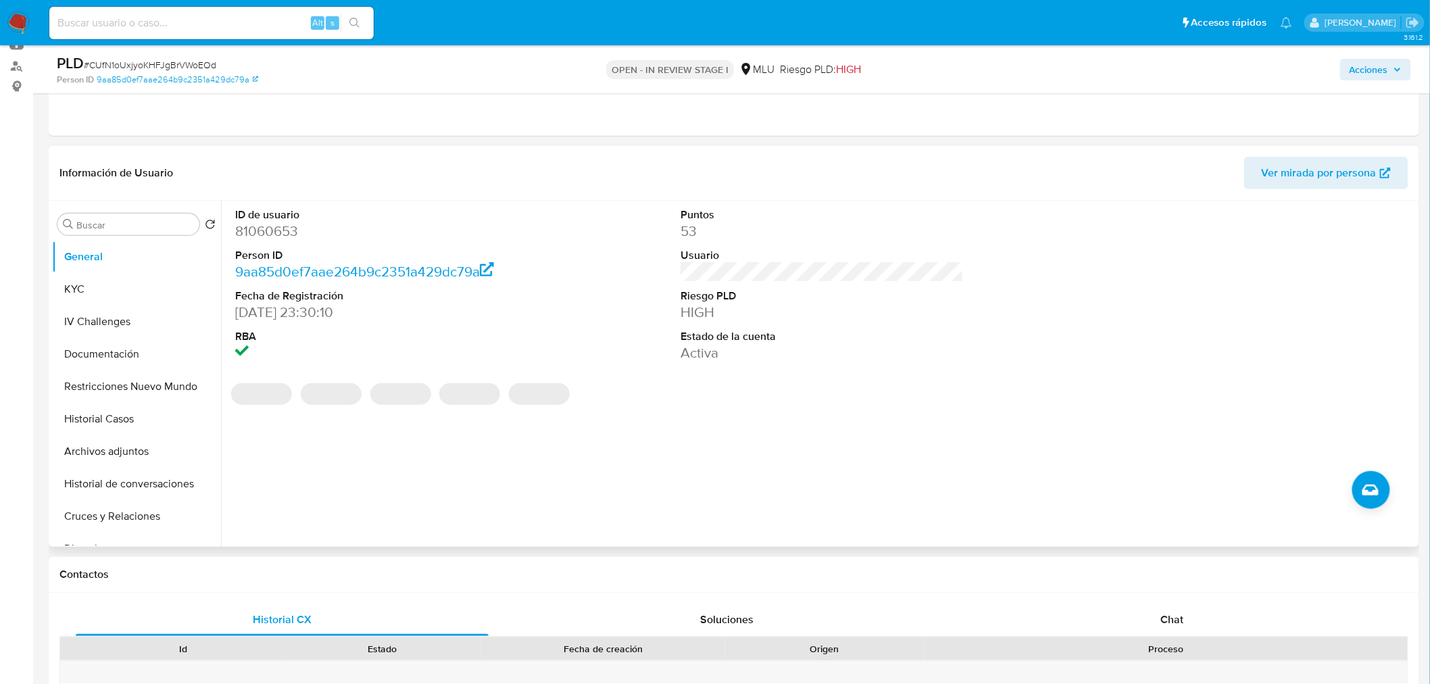
click at [1327, 166] on span "Ver mirada por persona" at bounding box center [1318, 173] width 115 height 32
click at [120, 419] on button "Historial Casos" at bounding box center [131, 419] width 158 height 32
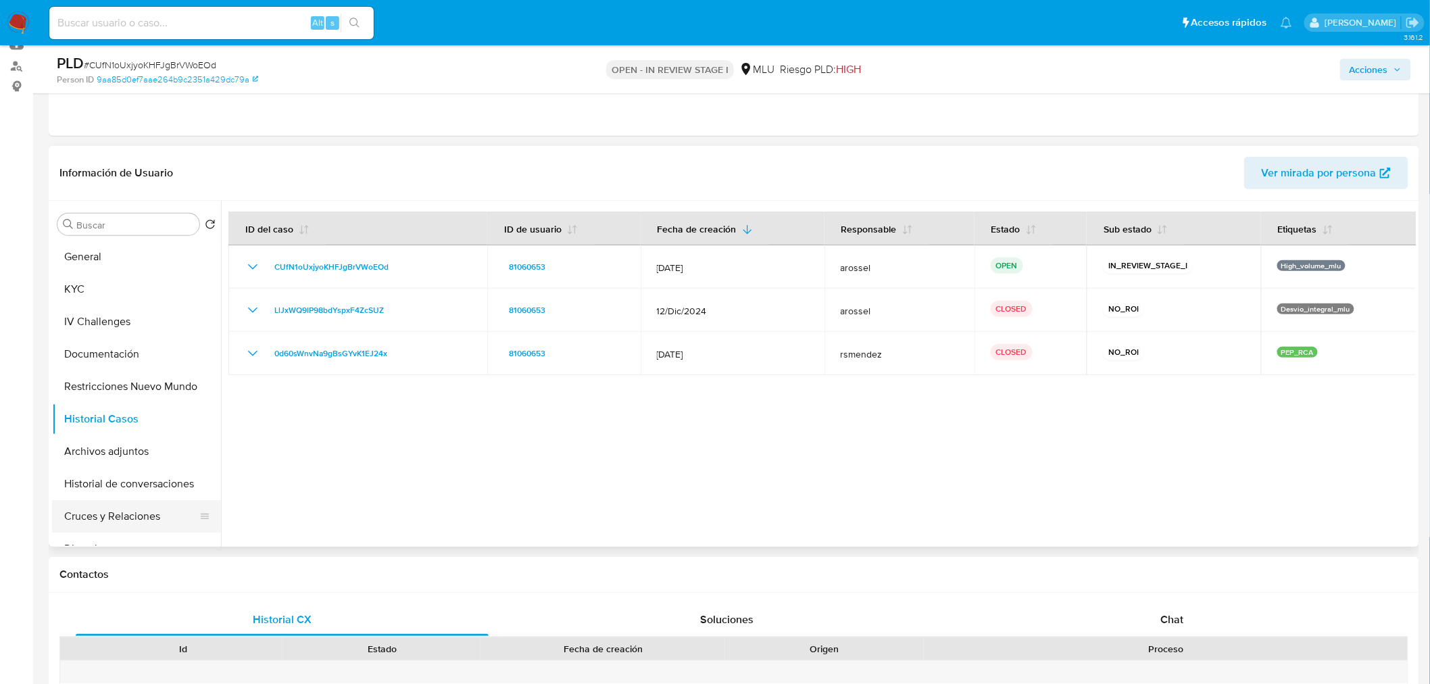
click at [133, 525] on button "Cruces y Relaciones" at bounding box center [131, 516] width 158 height 32
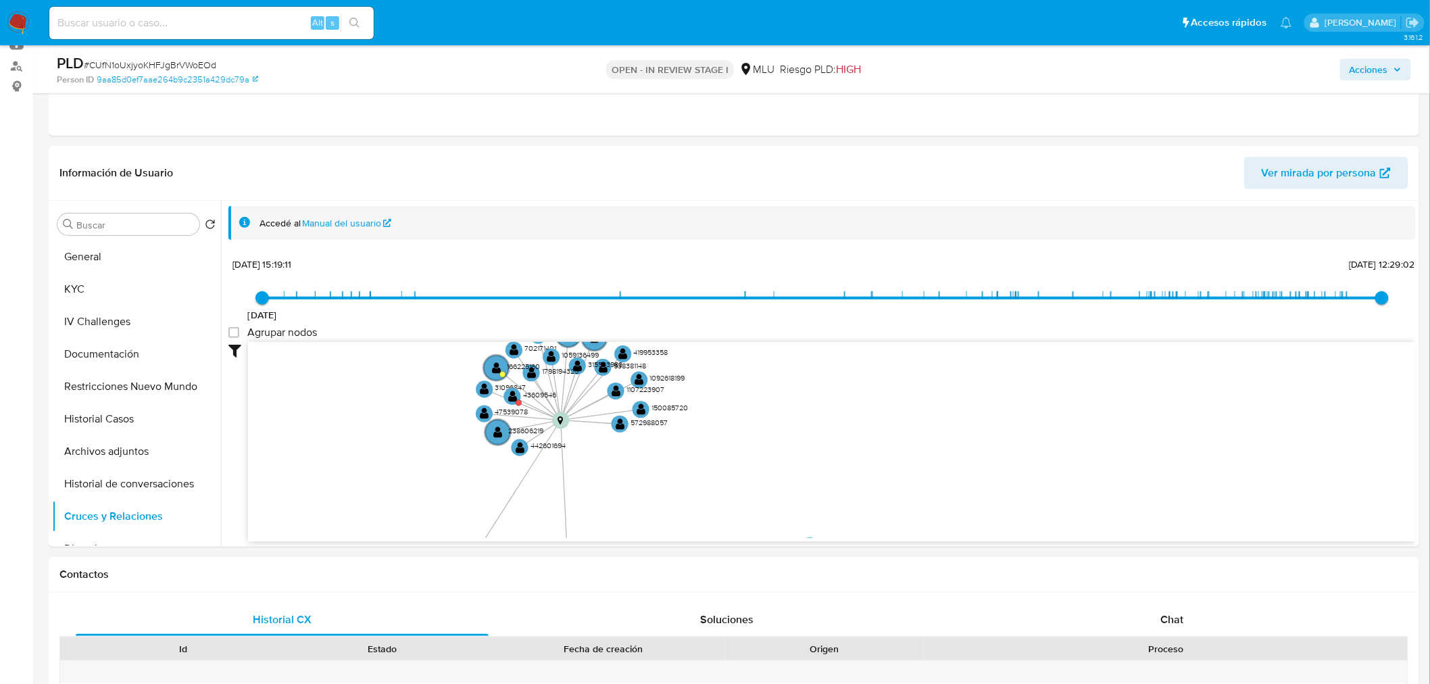
drag, startPoint x: 964, startPoint y: 397, endPoint x: 908, endPoint y: 561, distance: 172.8
click at [96, 261] on button "General" at bounding box center [131, 257] width 158 height 32
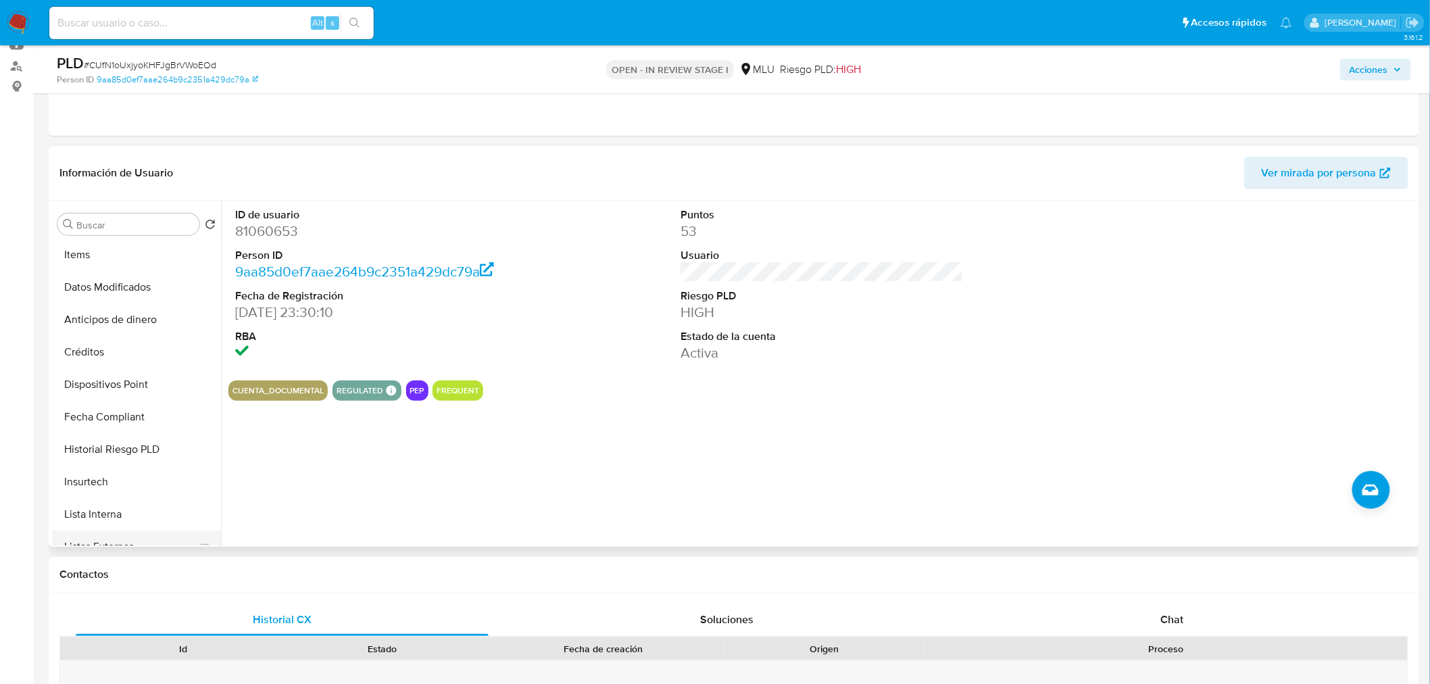
scroll to position [450, 0]
click at [130, 491] on button "Lista Interna" at bounding box center [131, 488] width 158 height 32
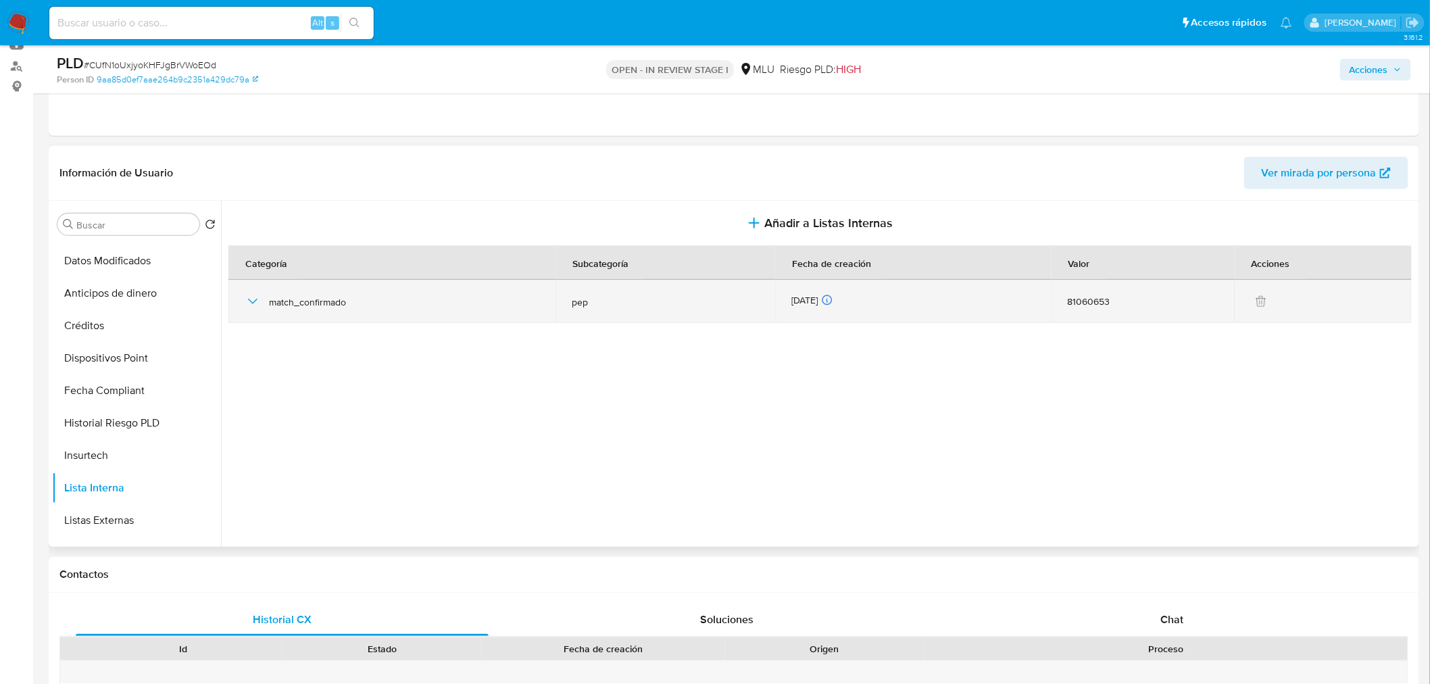
click at [253, 299] on icon "button" at bounding box center [253, 301] width 16 height 16
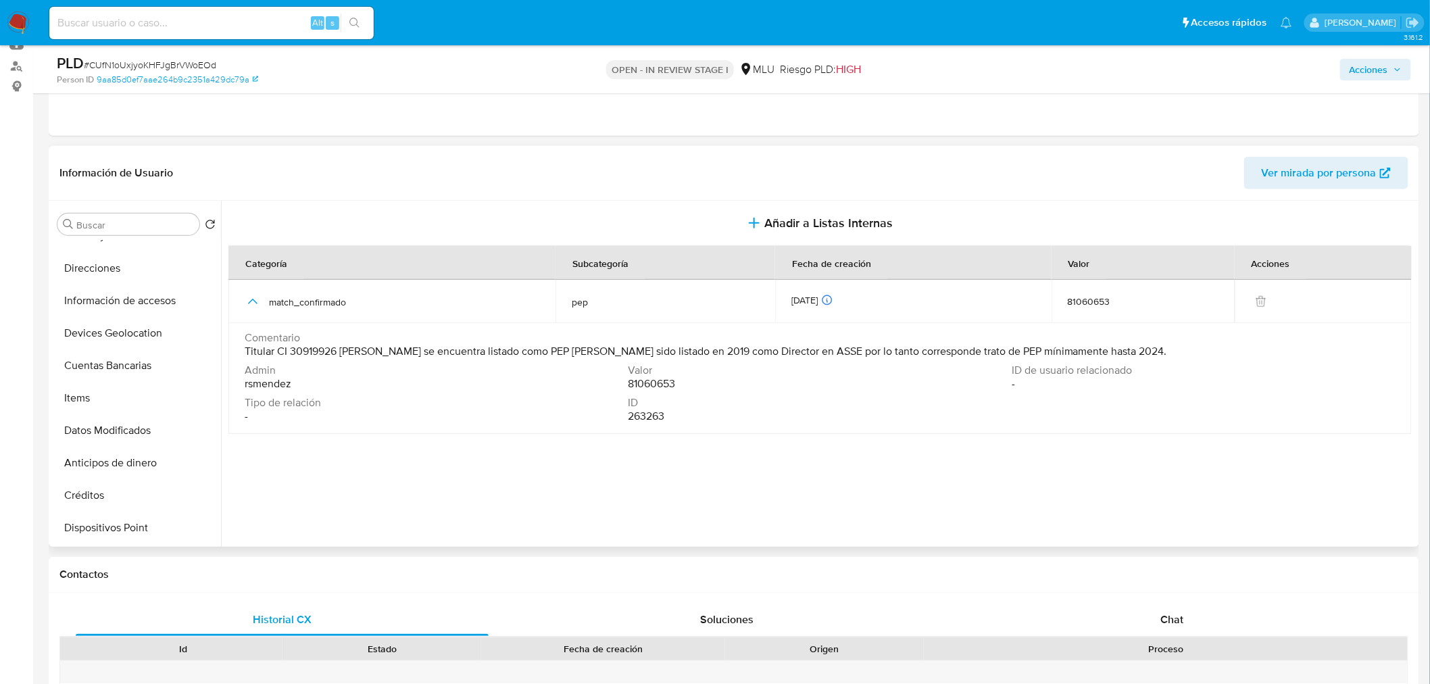
scroll to position [0, 0]
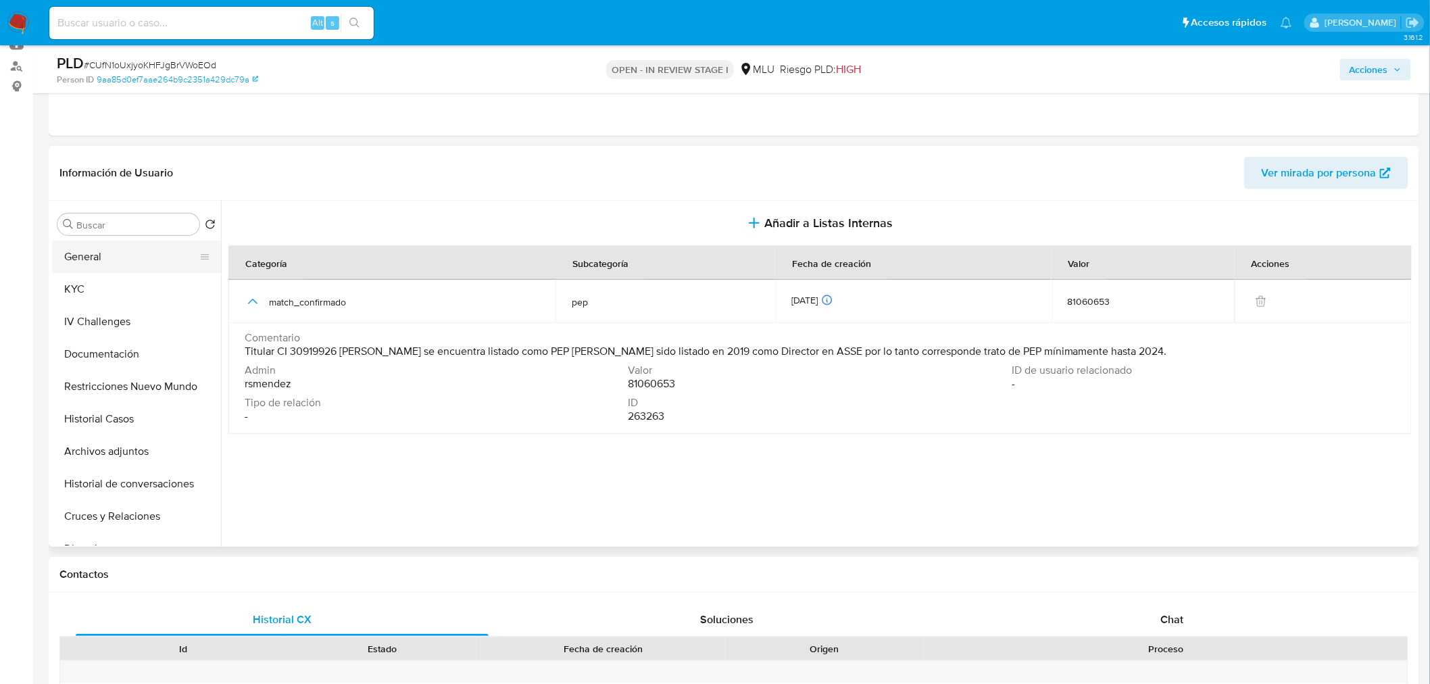
click at [91, 247] on button "General" at bounding box center [131, 257] width 158 height 32
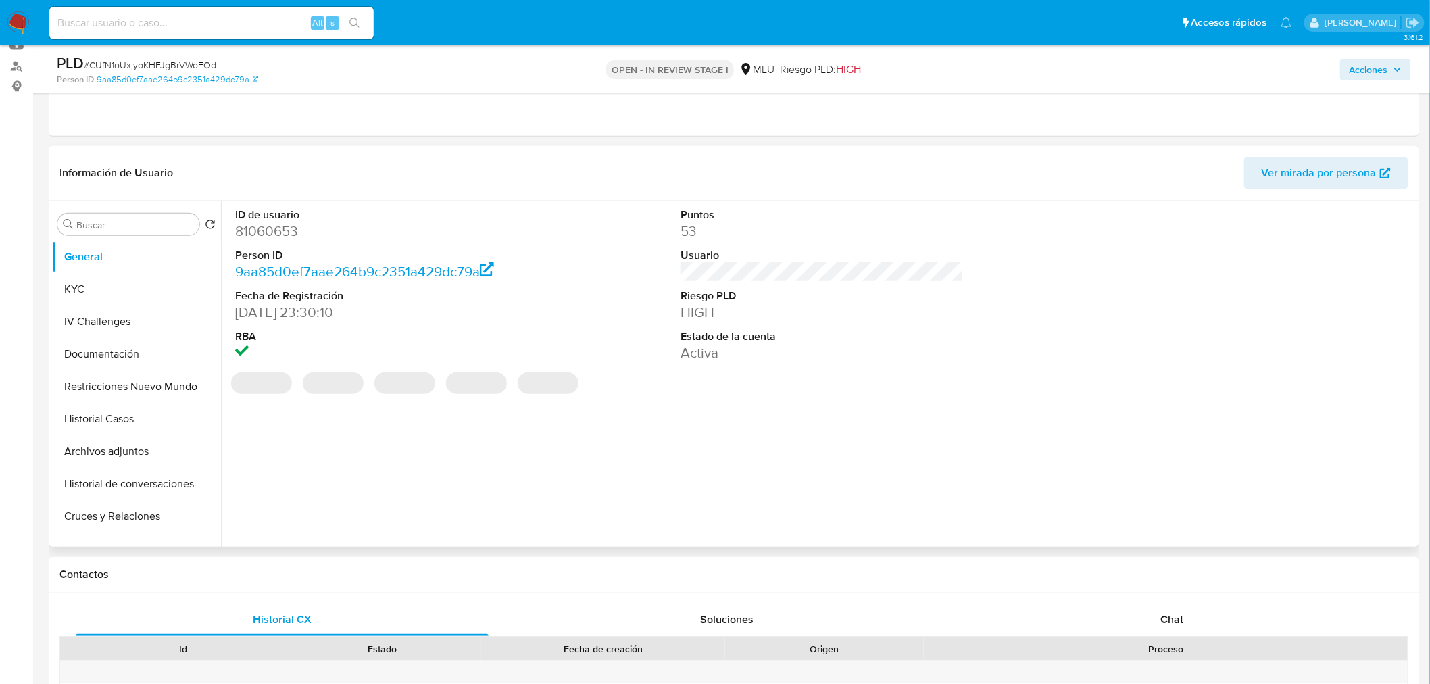
click at [278, 227] on dd "81060653" at bounding box center [376, 231] width 283 height 19
copy dd "81060653"
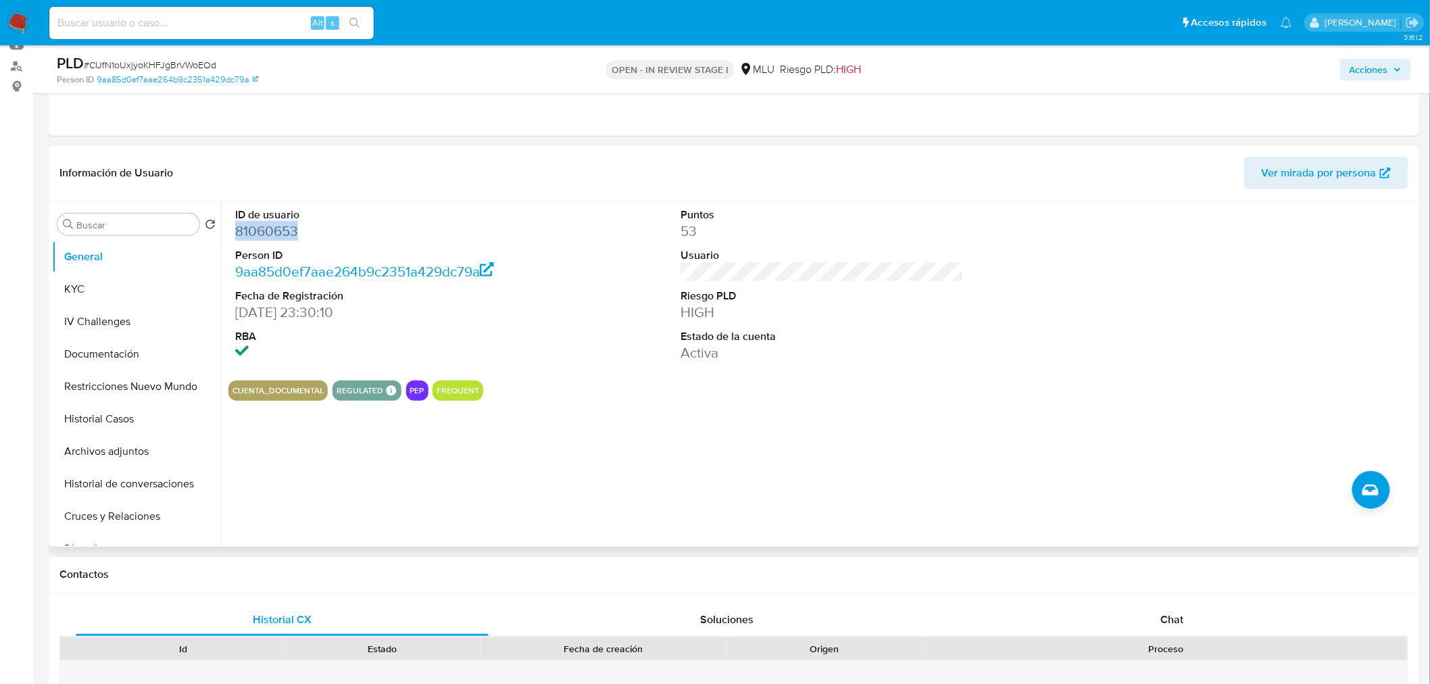
click at [274, 230] on dd "81060653" at bounding box center [376, 231] width 283 height 19
click at [511, 353] on dd at bounding box center [376, 352] width 283 height 19
click at [144, 66] on span "# CUfN1oUxjyoKHFJgBrVWoEOd" at bounding box center [150, 65] width 132 height 14
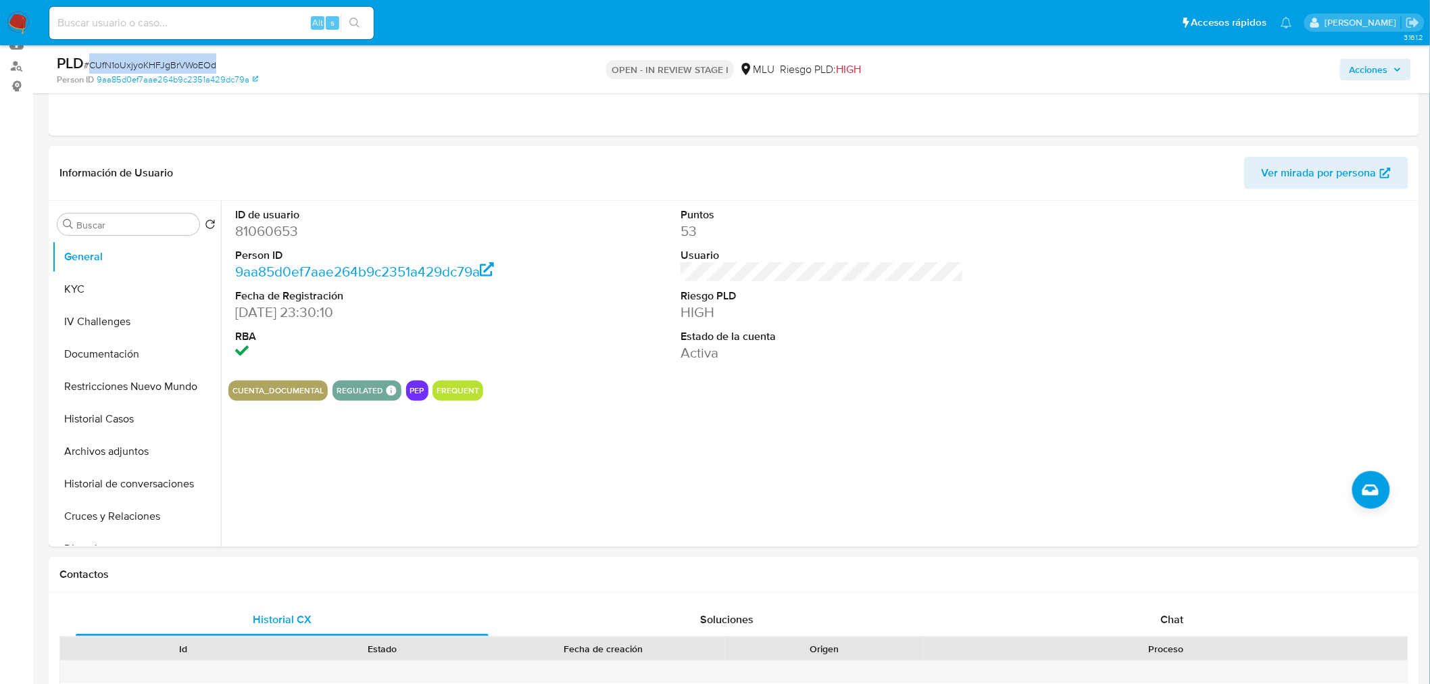
copy span "CUfN1oUxjyoKHFJgBrVWoEOd"
click at [73, 292] on button "KYC" at bounding box center [131, 289] width 158 height 32
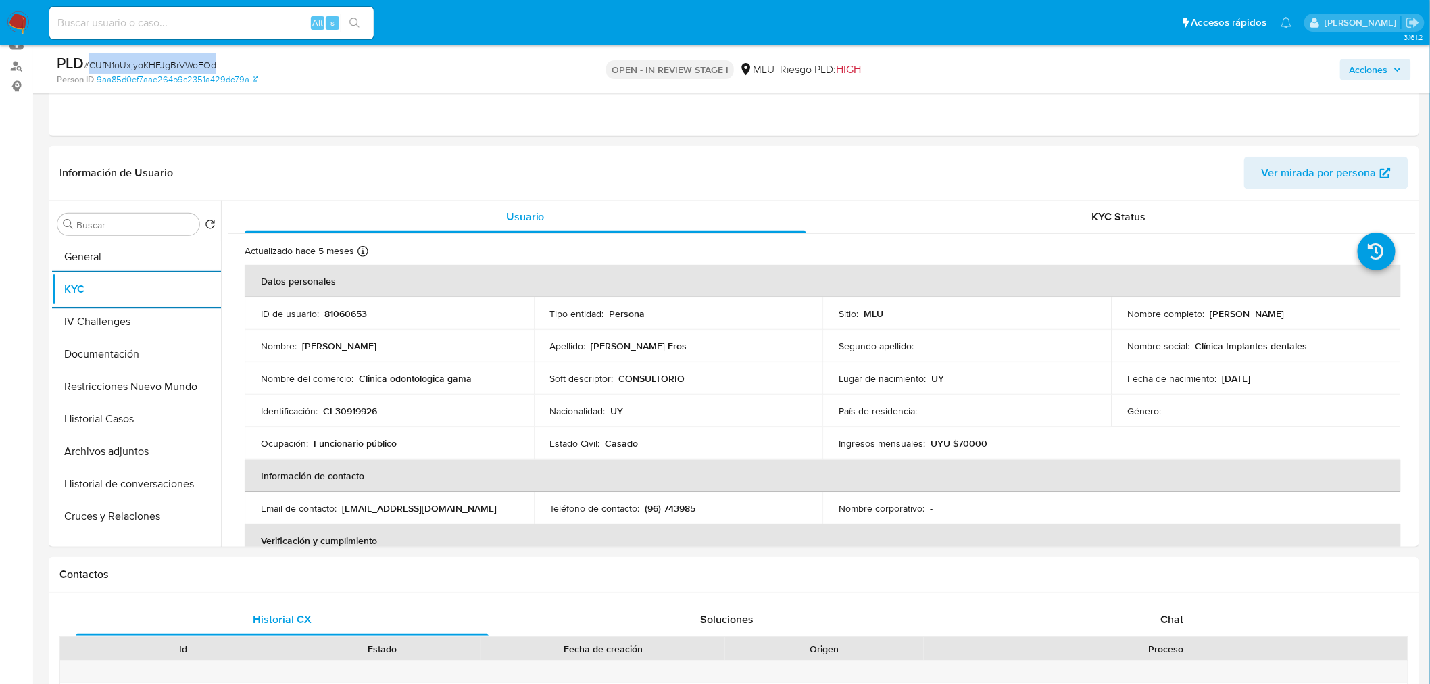
click at [197, 61] on span "# CUfN1oUxjyoKHFJgBrVWoEOd" at bounding box center [150, 65] width 132 height 14
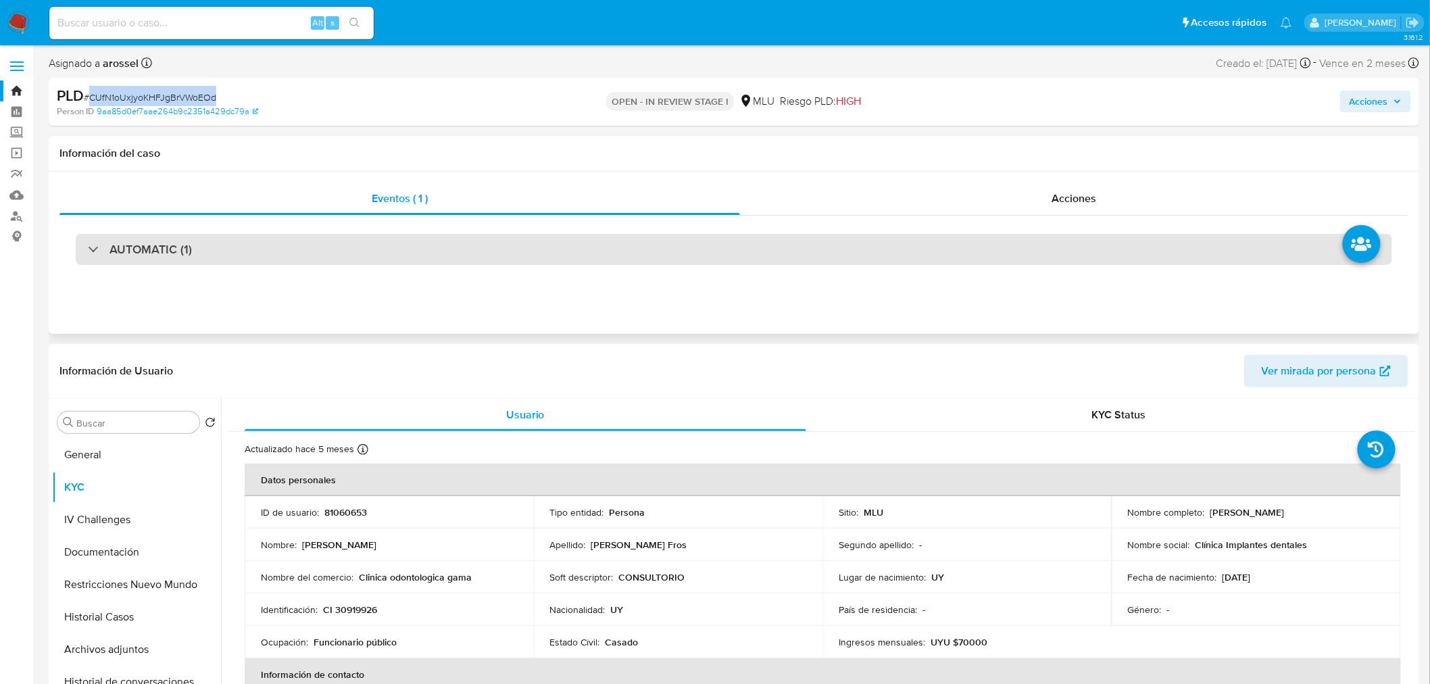
click at [252, 243] on div "AUTOMATIC (1)" at bounding box center [734, 249] width 1316 height 31
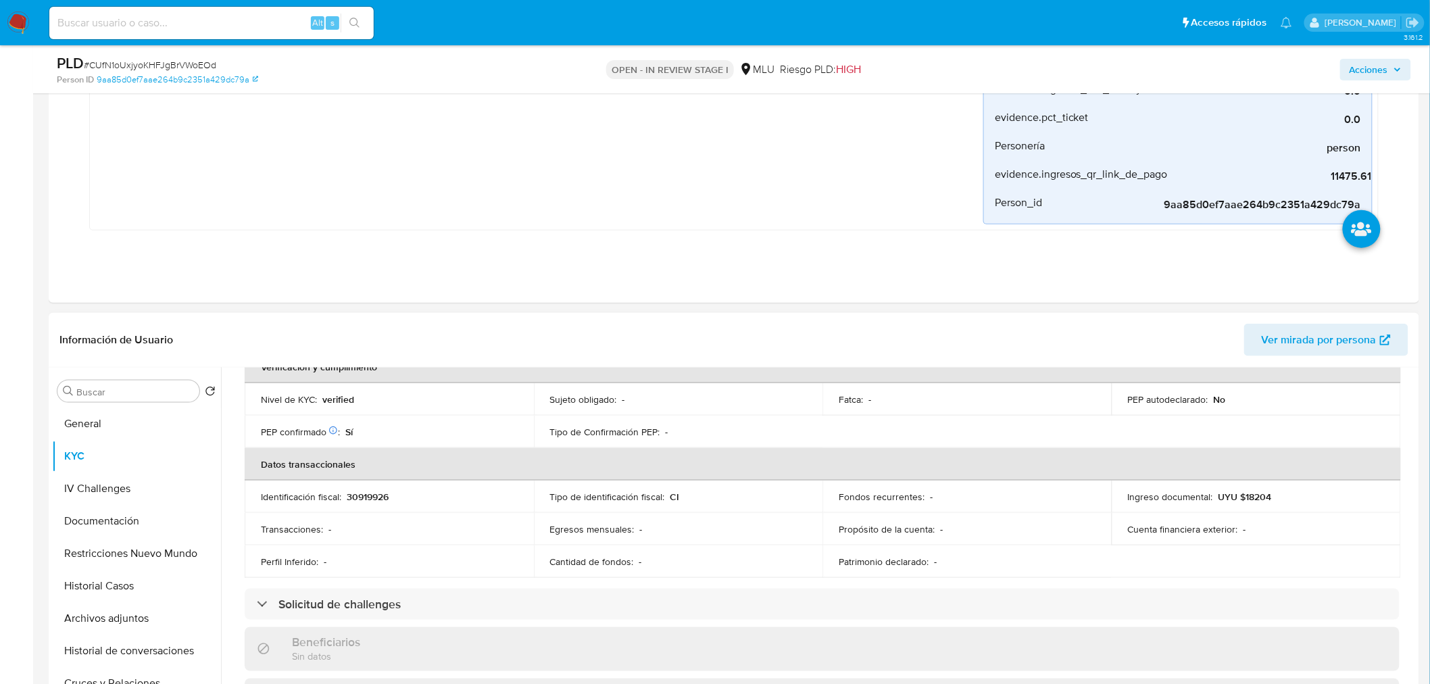
scroll to position [375, 0]
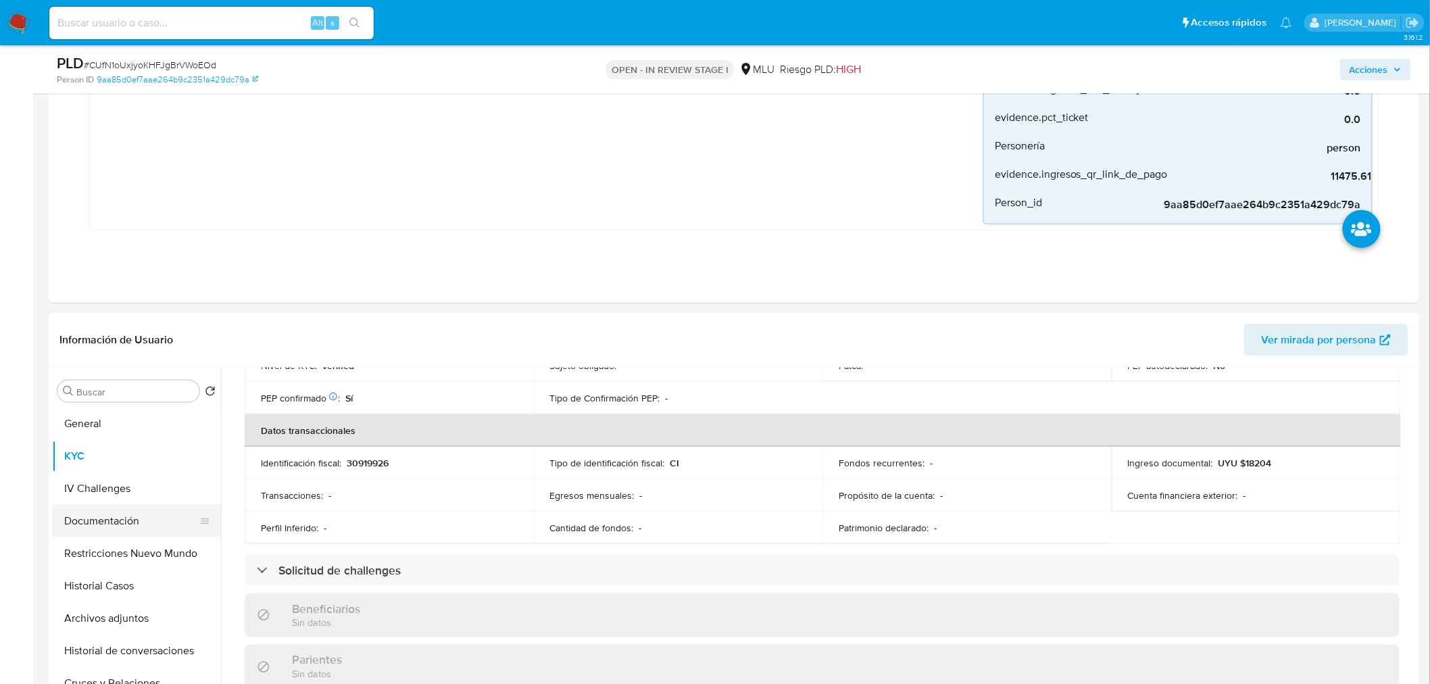
click at [112, 532] on button "Documentación" at bounding box center [131, 521] width 158 height 32
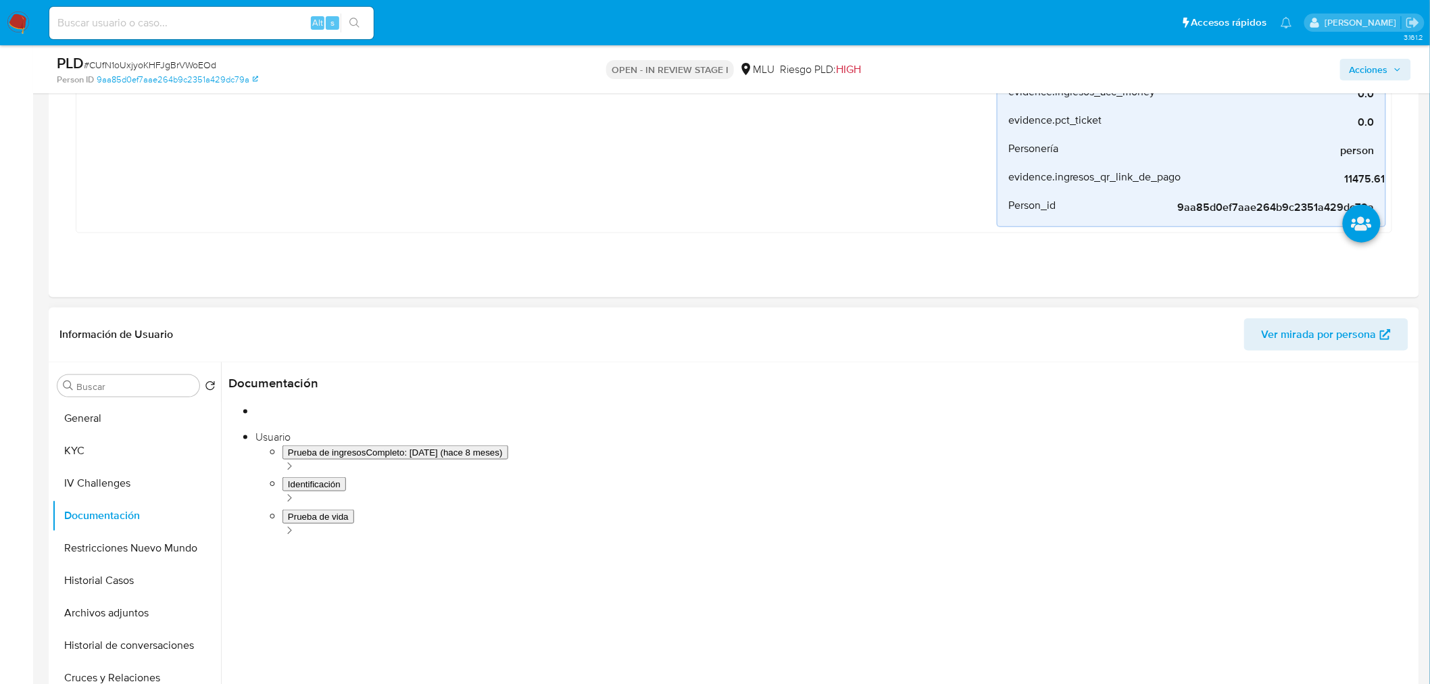
scroll to position [525, 0]
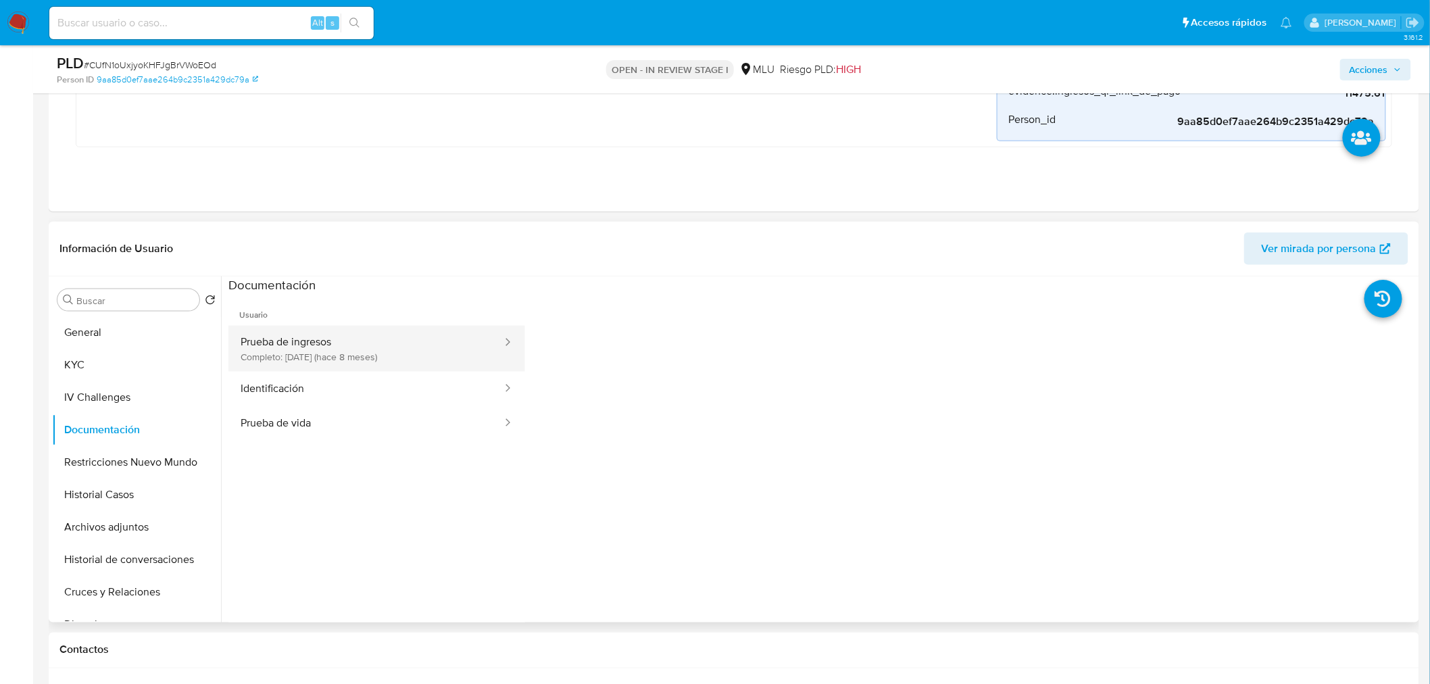
click at [388, 358] on button "Prueba de ingresos Completo: 21/02/2025 (hace 8 meses)" at bounding box center [365, 349] width 275 height 46
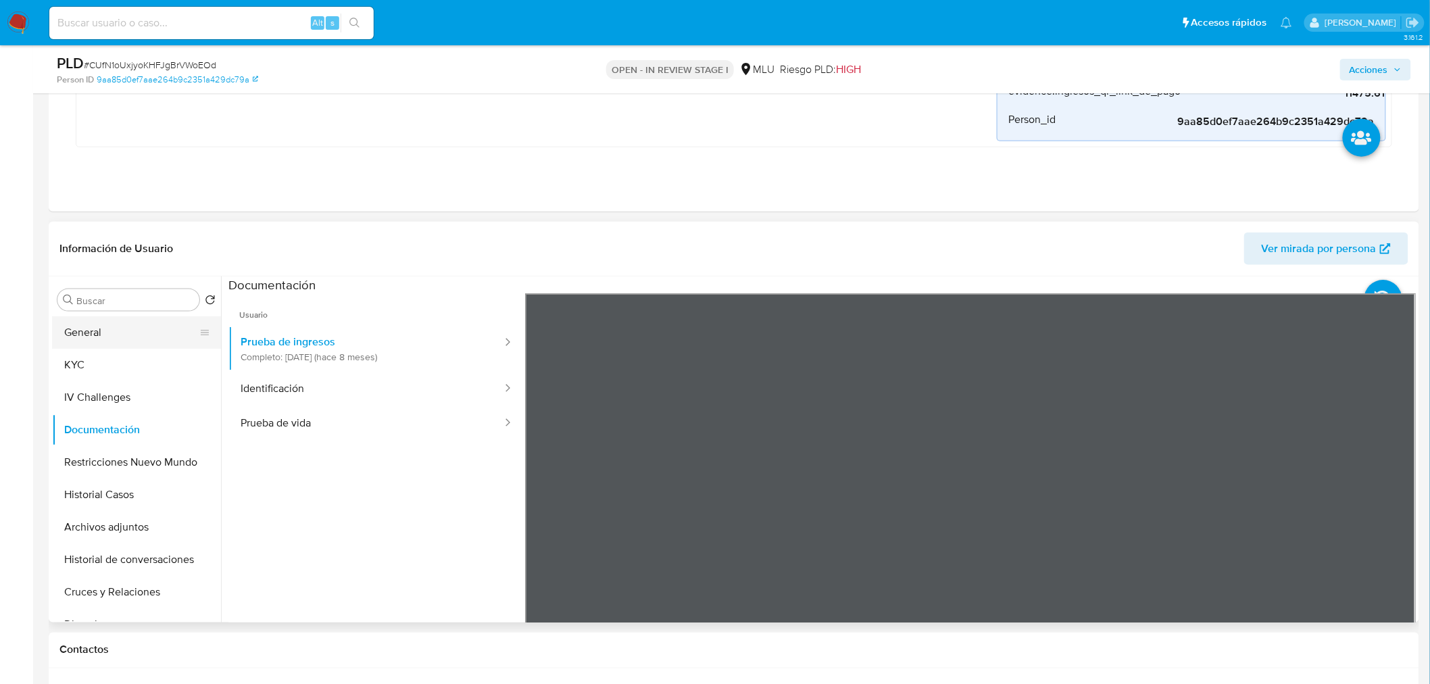
click at [88, 347] on button "General" at bounding box center [131, 332] width 158 height 32
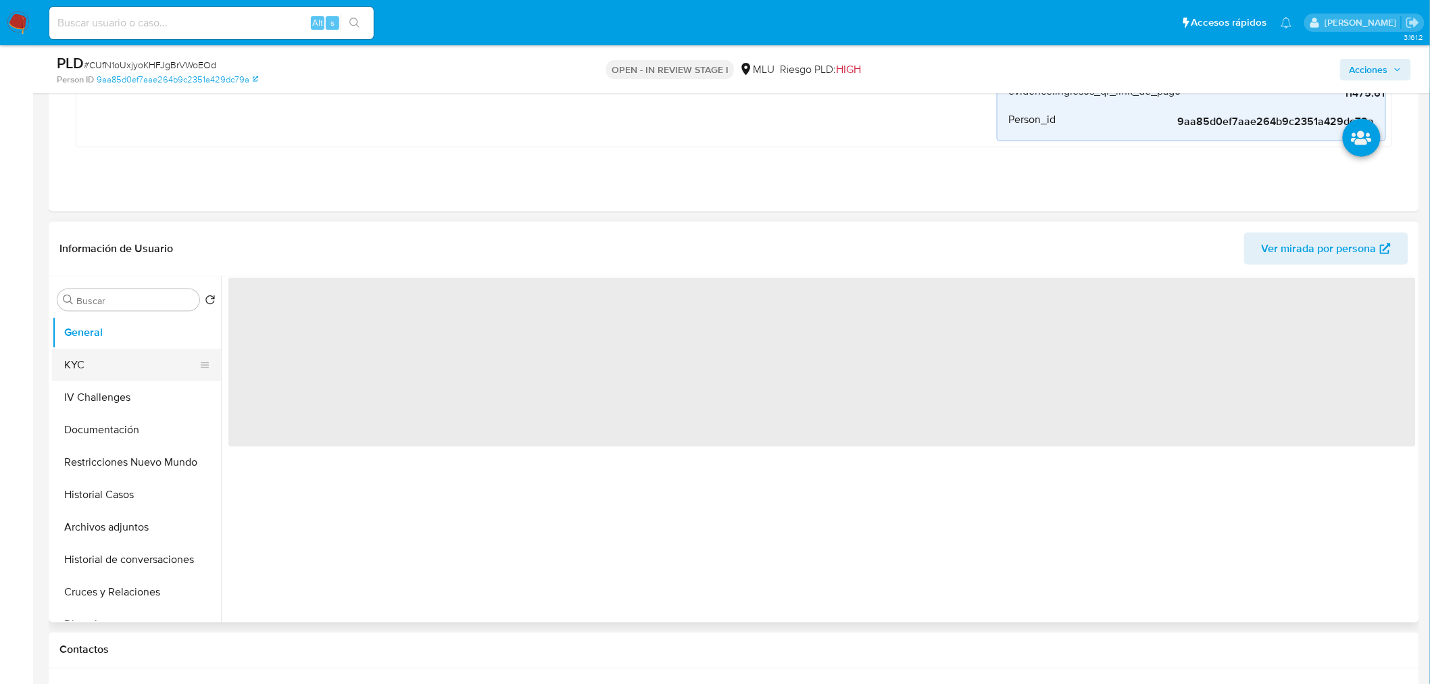
click at [93, 367] on button "KYC" at bounding box center [131, 365] width 158 height 32
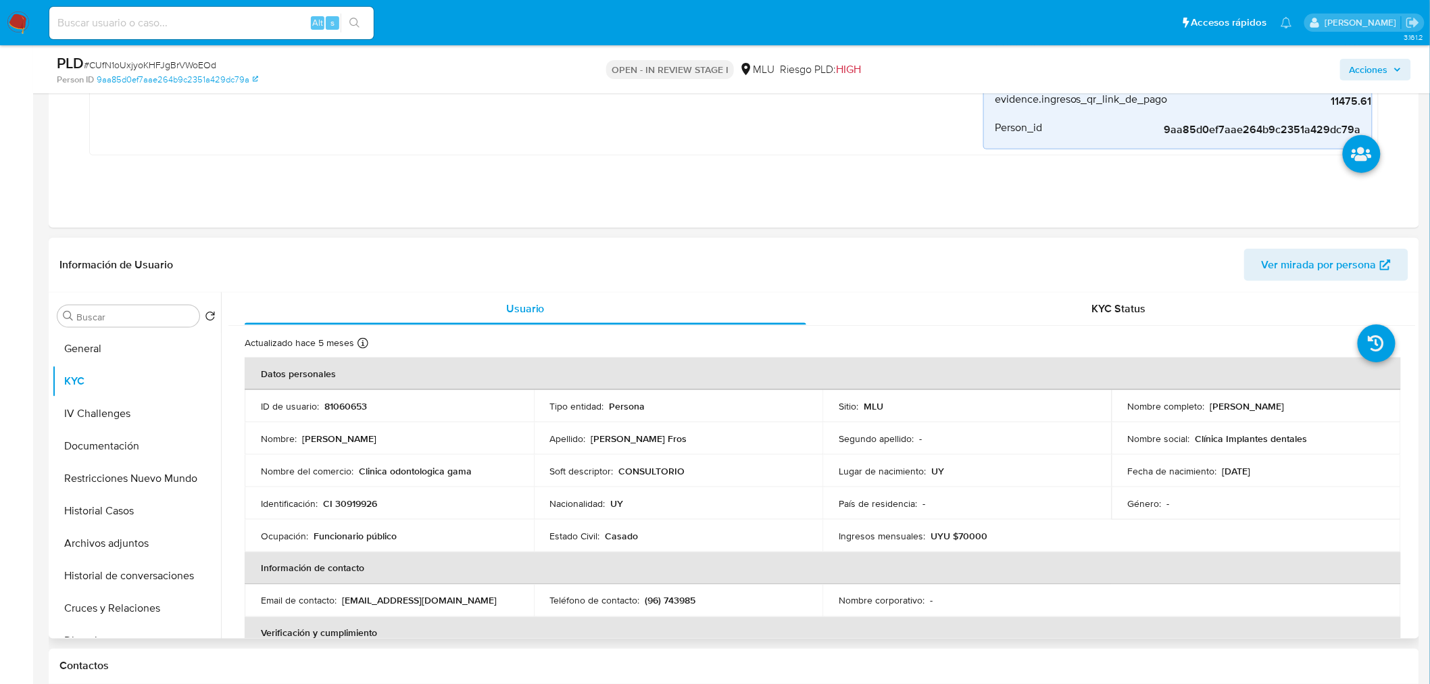
drag, startPoint x: 1205, startPoint y: 403, endPoint x: 1294, endPoint y: 403, distance: 89.2
click at [1294, 403] on div "Nombre completo : Rodrigo Silva Fros" at bounding box center [1256, 406] width 257 height 12
copy p "[PERSON_NAME]"
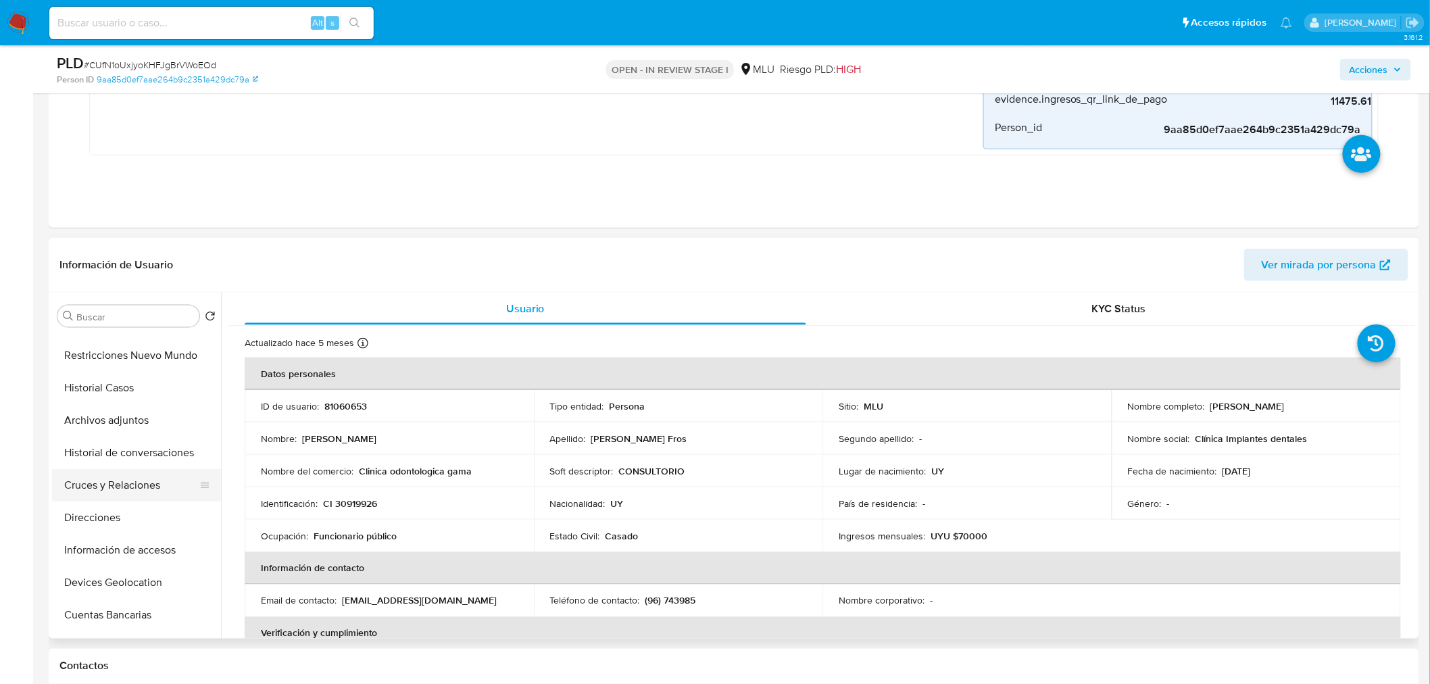
scroll to position [150, 0]
click at [125, 405] on button "Archivos adjuntos" at bounding box center [136, 393] width 169 height 32
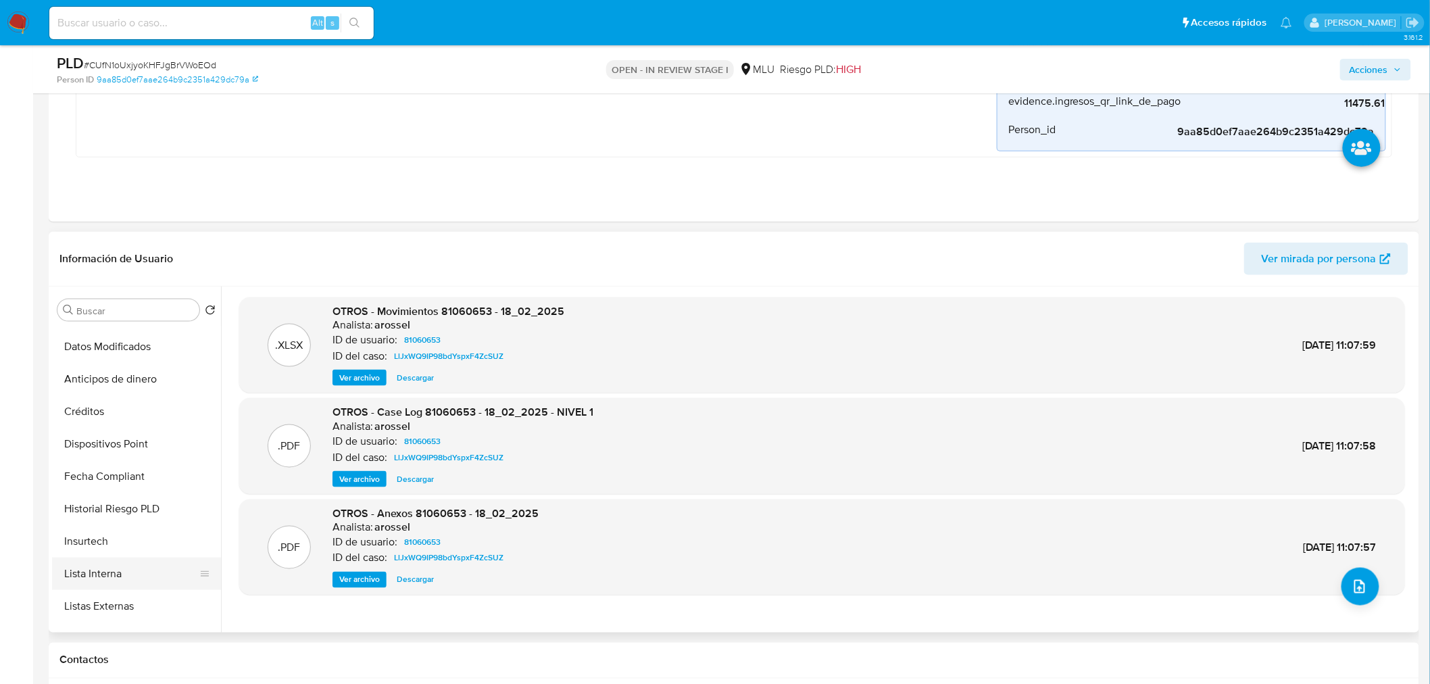
scroll to position [600, 0]
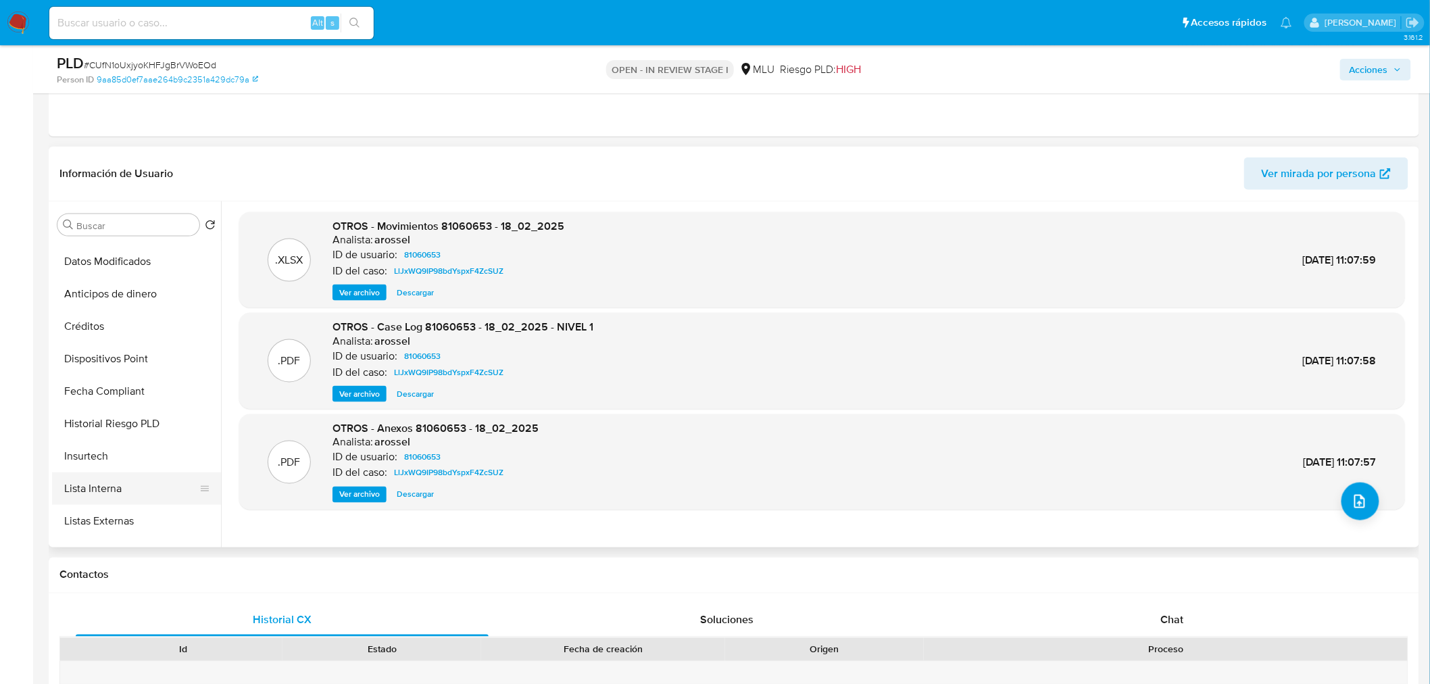
click at [145, 484] on button "Lista Interna" at bounding box center [131, 488] width 158 height 32
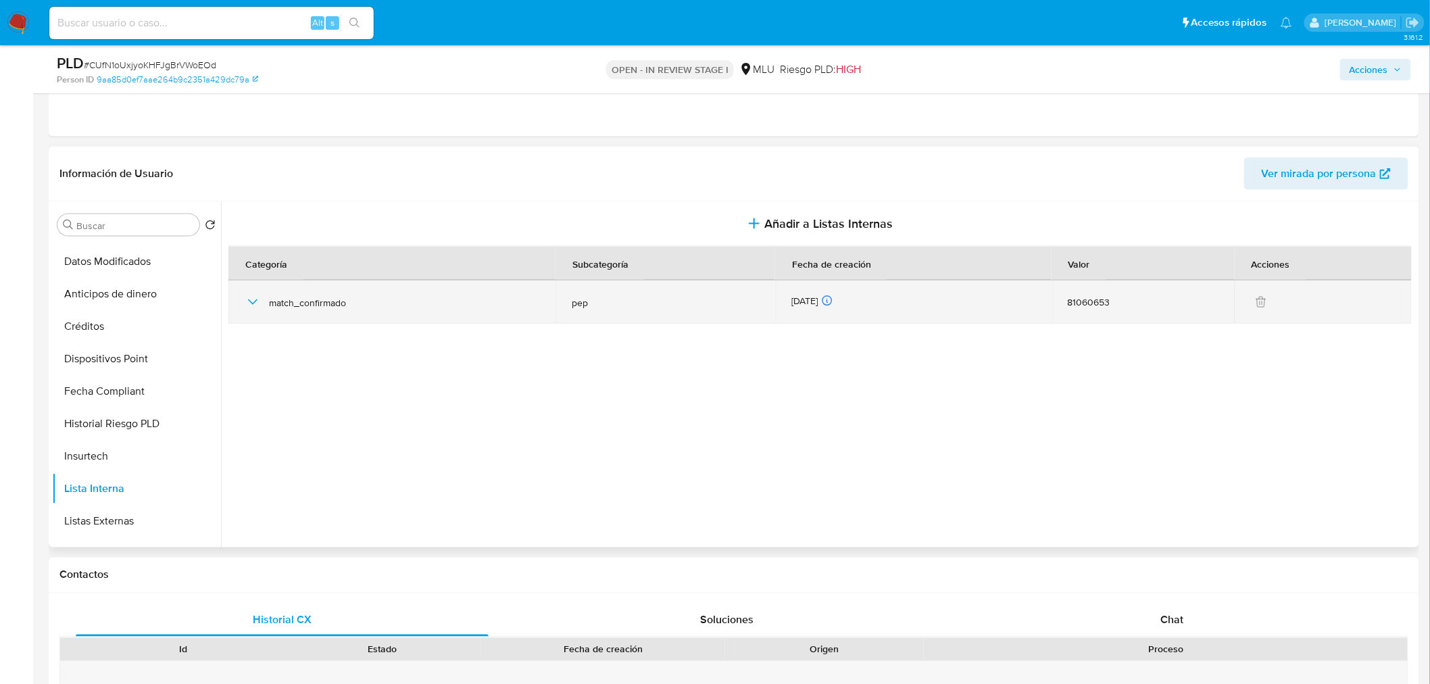
click at [248, 301] on icon "button" at bounding box center [253, 302] width 16 height 16
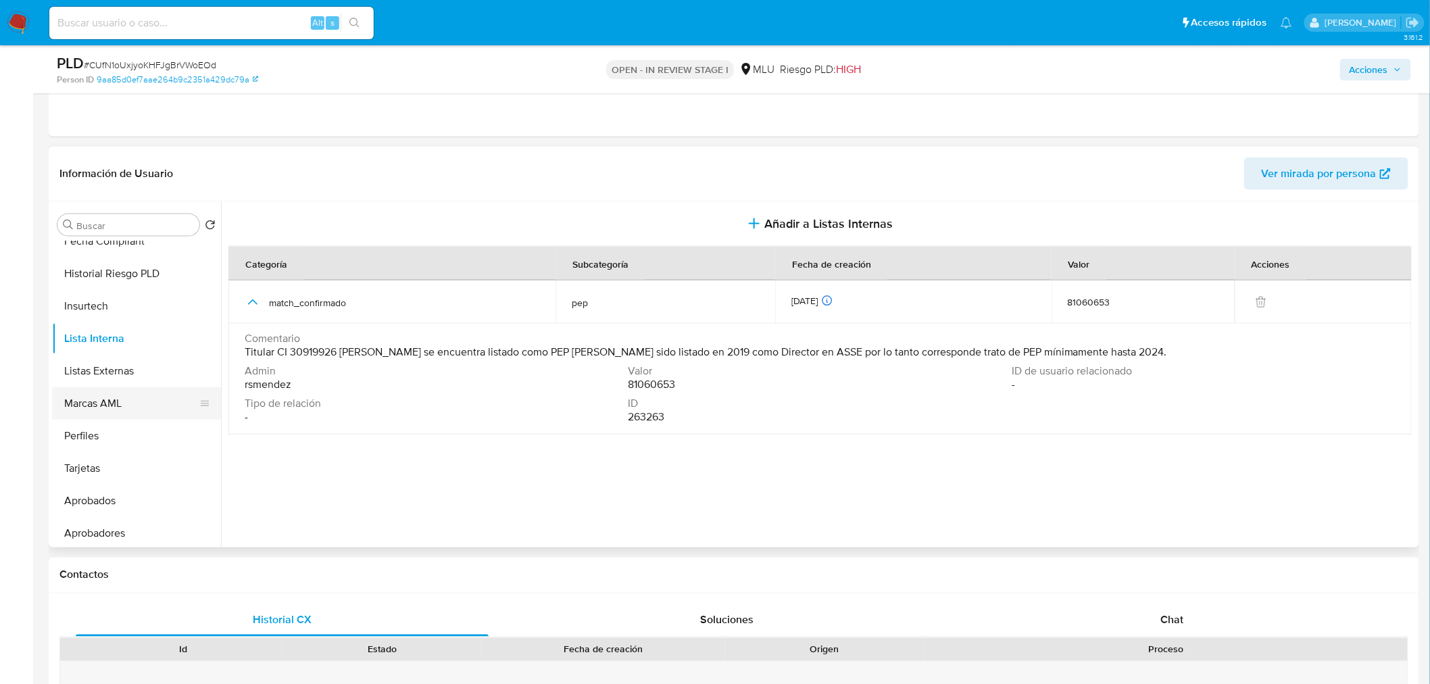
click at [118, 403] on button "Marcas AML" at bounding box center [131, 403] width 158 height 32
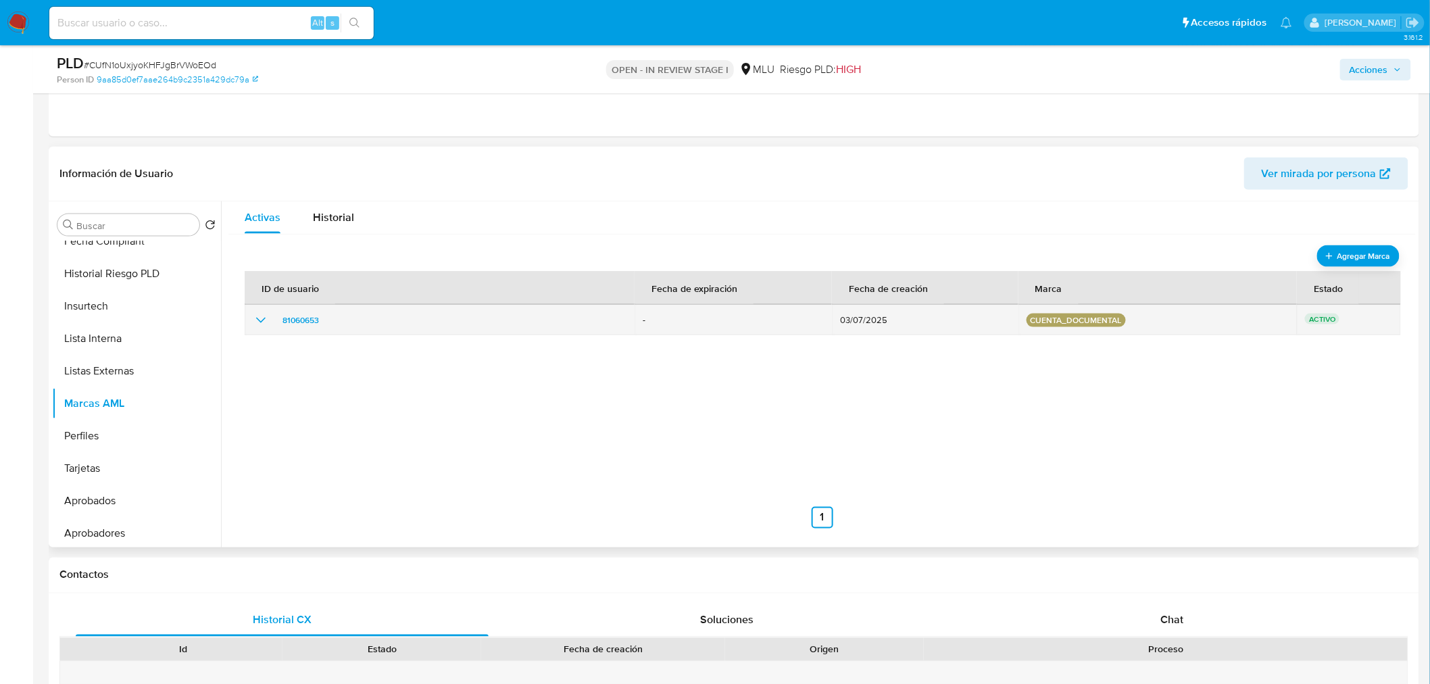
click at [259, 316] on icon "show_hidden_detail_by_id_81060653" at bounding box center [261, 320] width 16 height 16
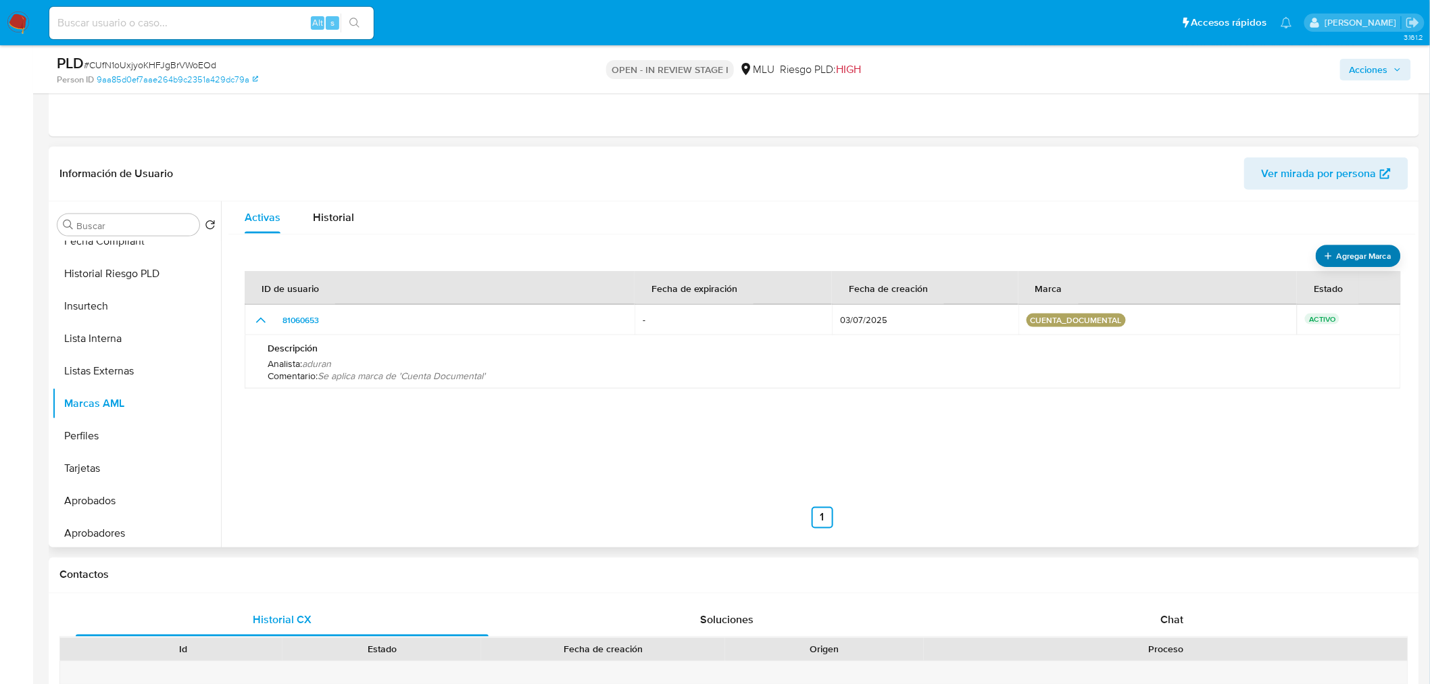
click at [1349, 257] on span "Agregar Marca" at bounding box center [1363, 255] width 54 height 17
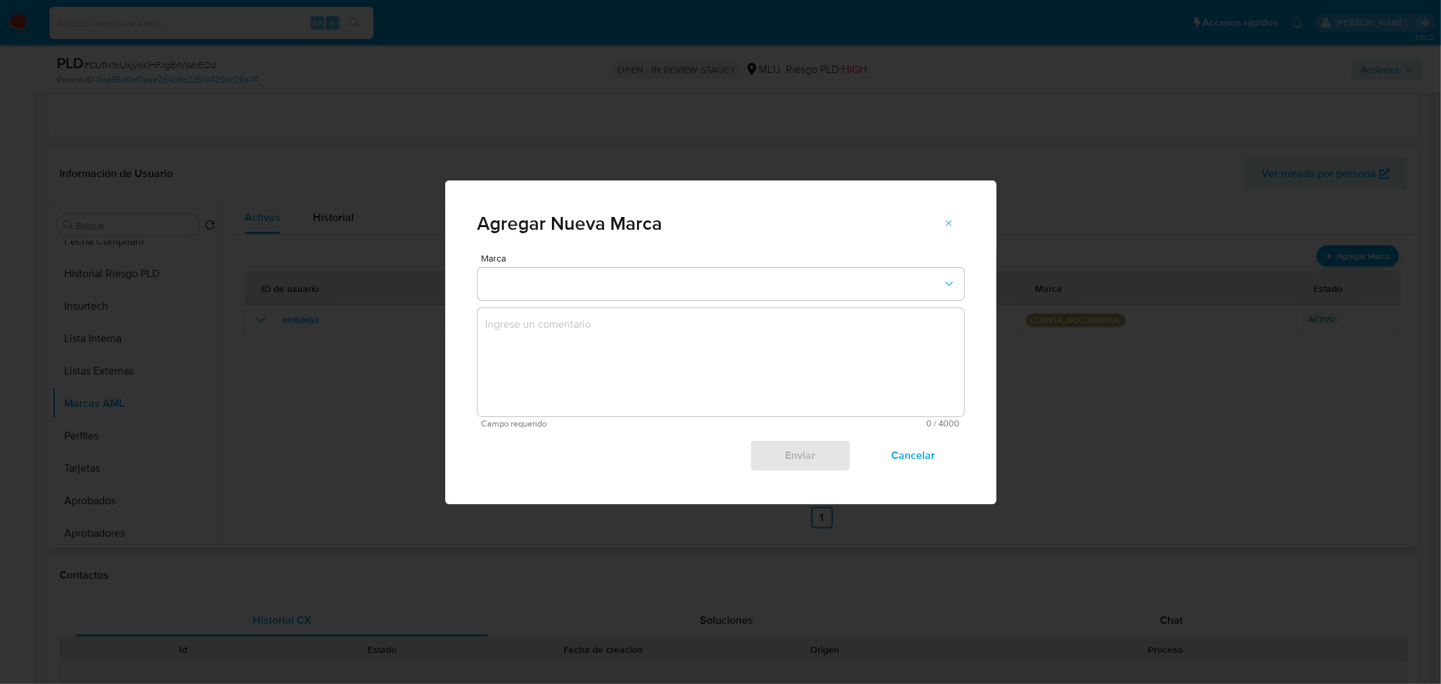
click at [924, 443] on span "Cancelar" at bounding box center [913, 455] width 66 height 30
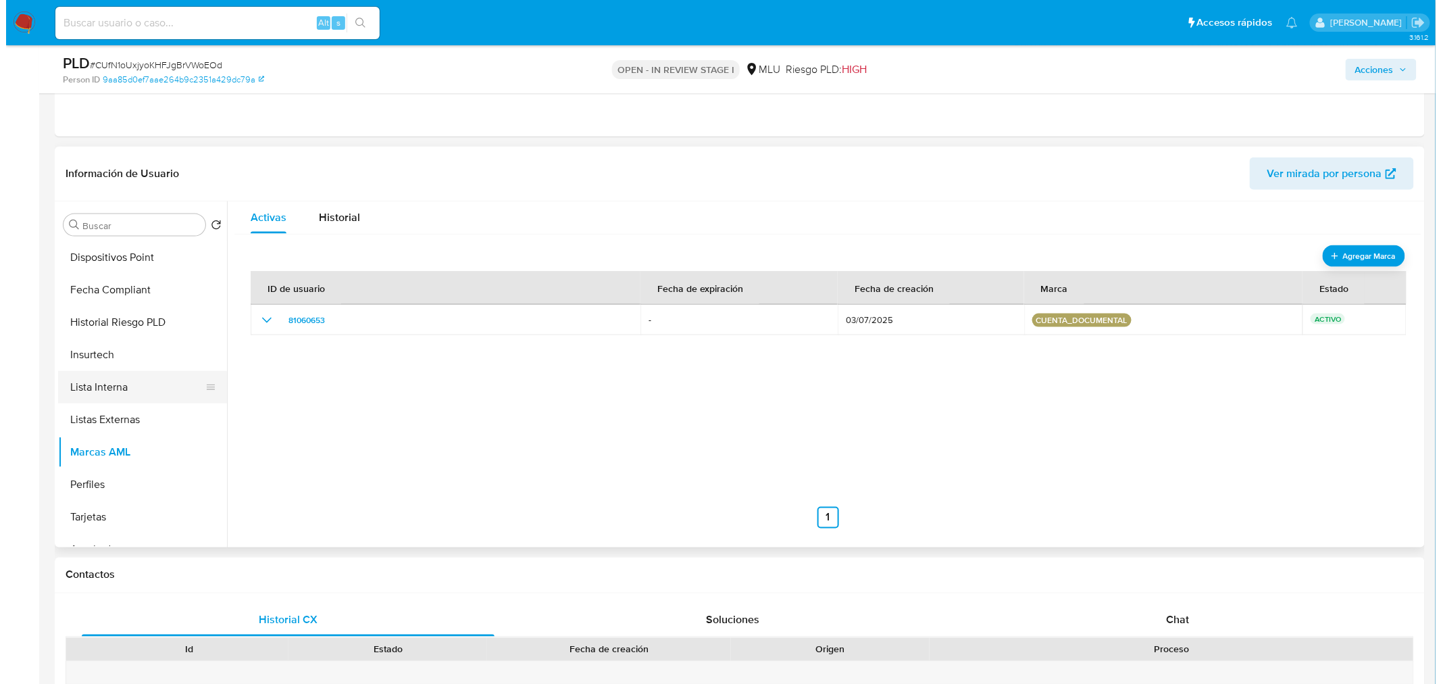
scroll to position [525, 0]
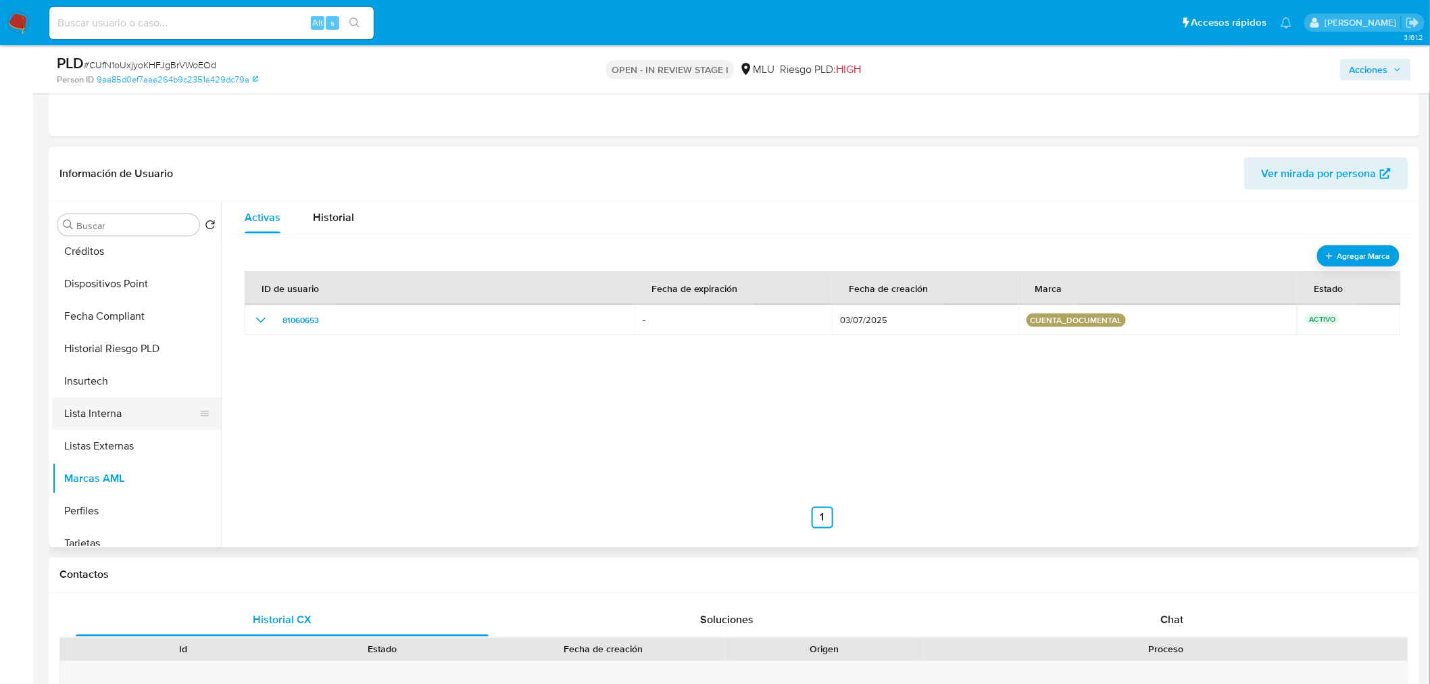
click at [120, 412] on button "Lista Interna" at bounding box center [131, 413] width 158 height 32
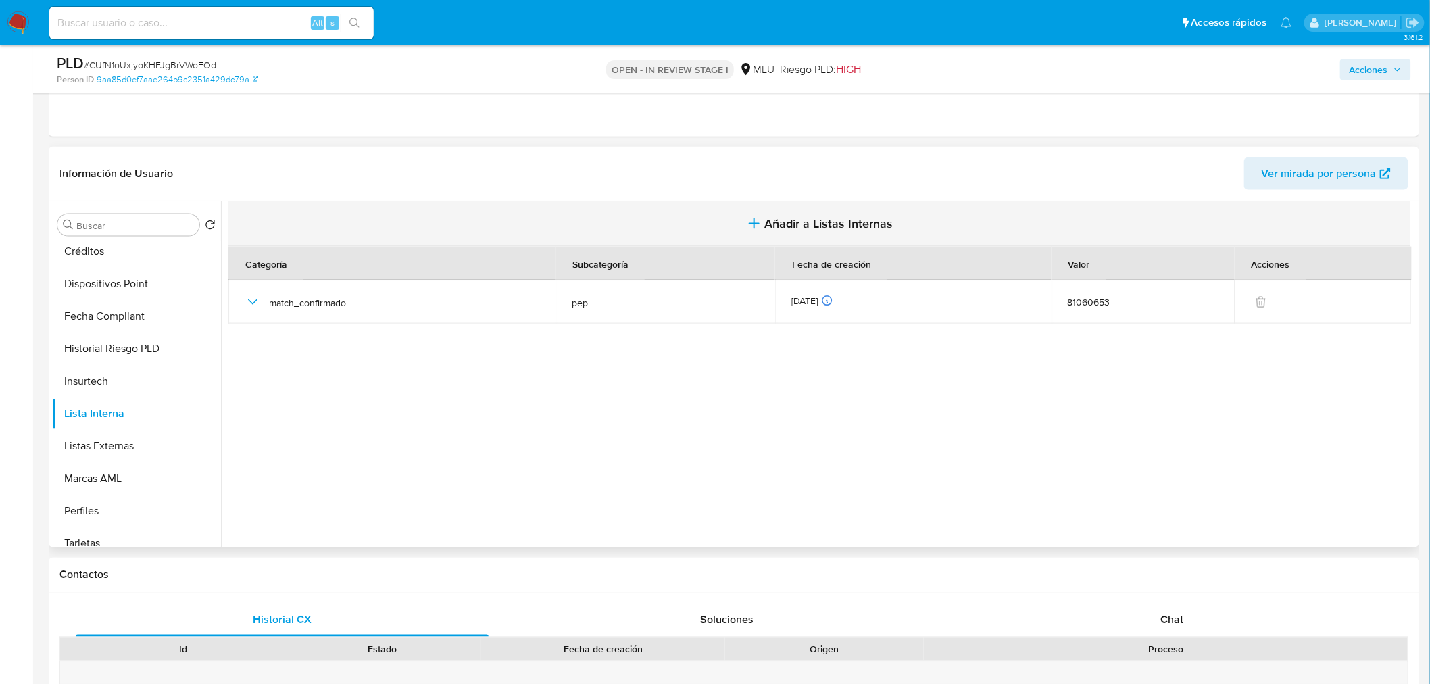
click at [763, 233] on button "Añadir a Listas Internas" at bounding box center [819, 223] width 1182 height 45
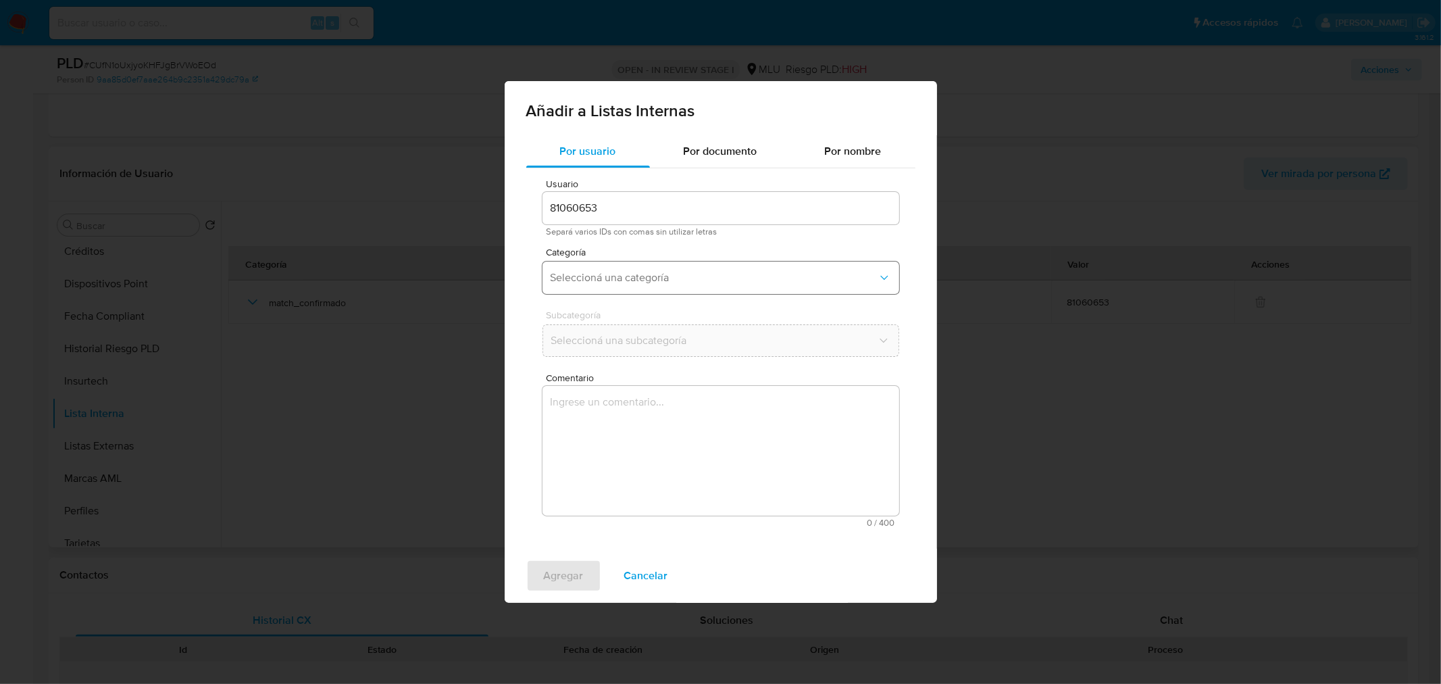
click at [645, 280] on span "Seleccioná una categoría" at bounding box center [714, 278] width 327 height 14
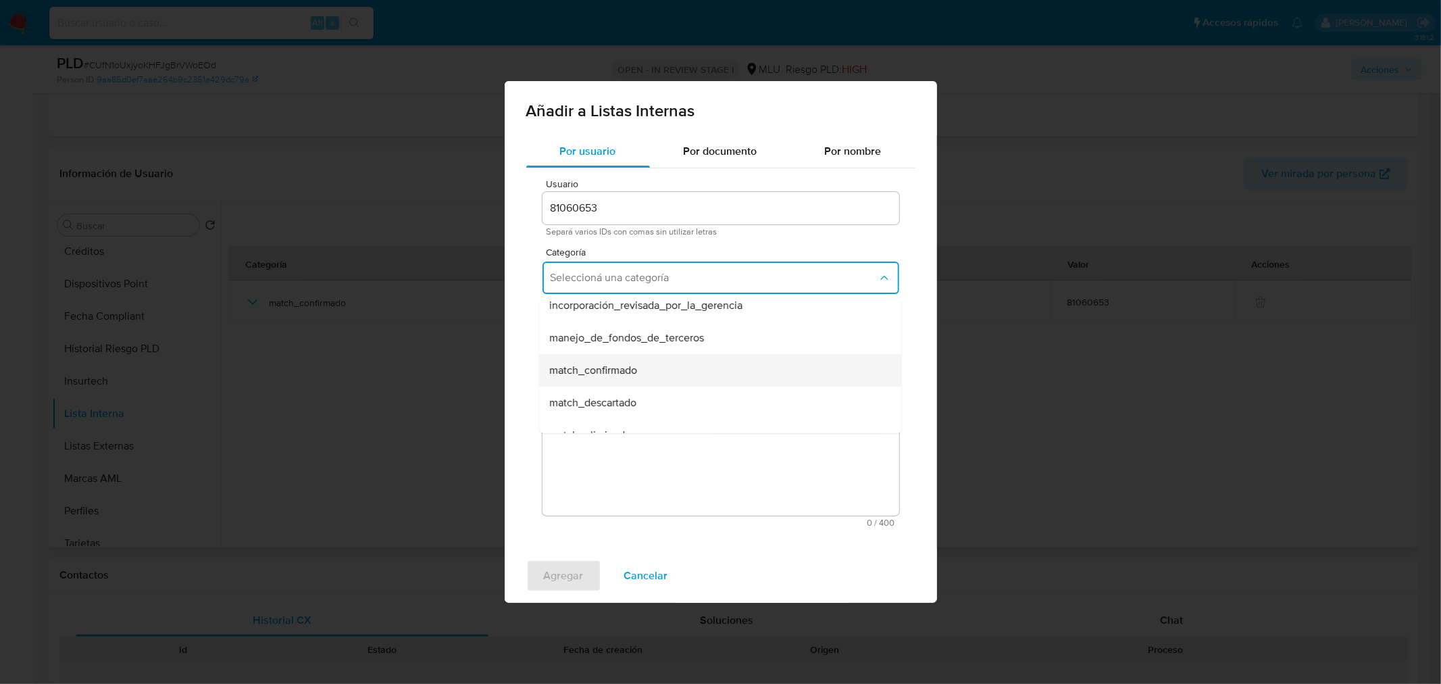
scroll to position [75, 0]
click at [639, 367] on div "match_descartado" at bounding box center [716, 369] width 332 height 32
click at [640, 340] on span "Seleccioná una subcategoría" at bounding box center [714, 341] width 327 height 14
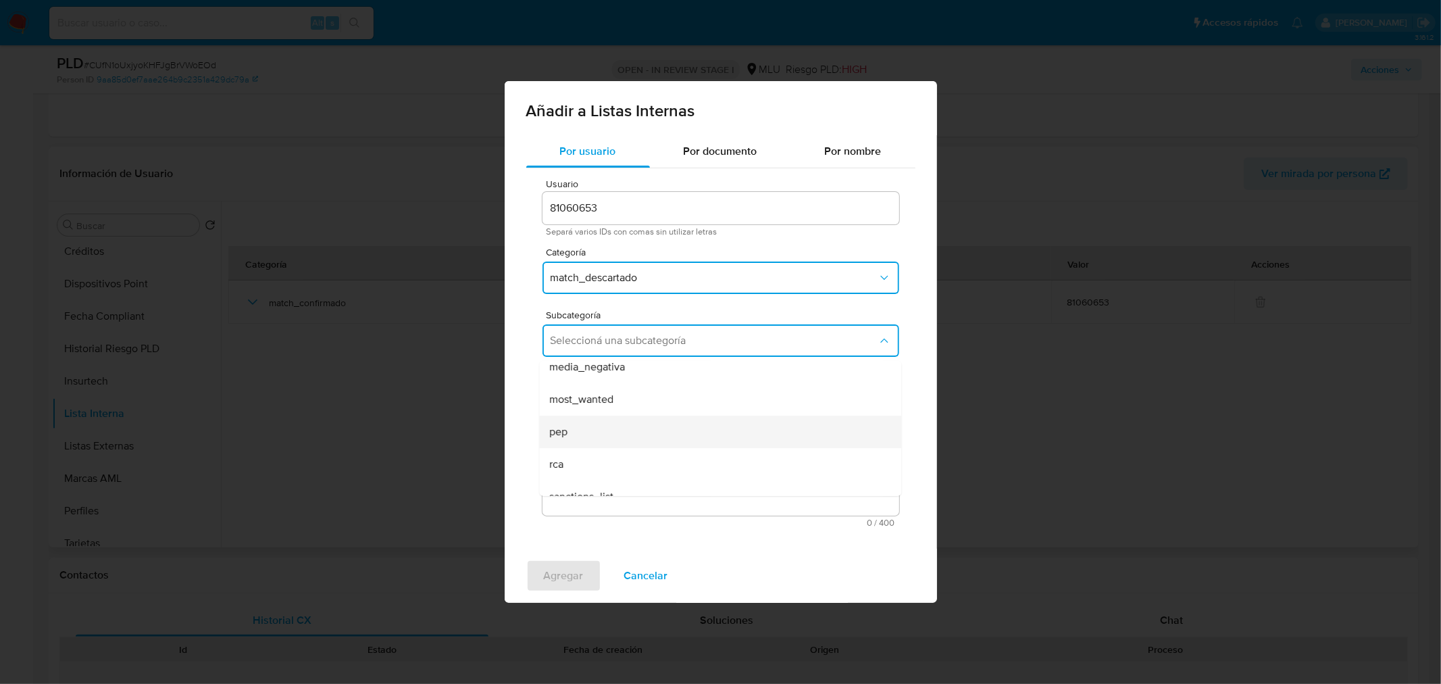
click at [633, 434] on div "pep" at bounding box center [716, 431] width 332 height 32
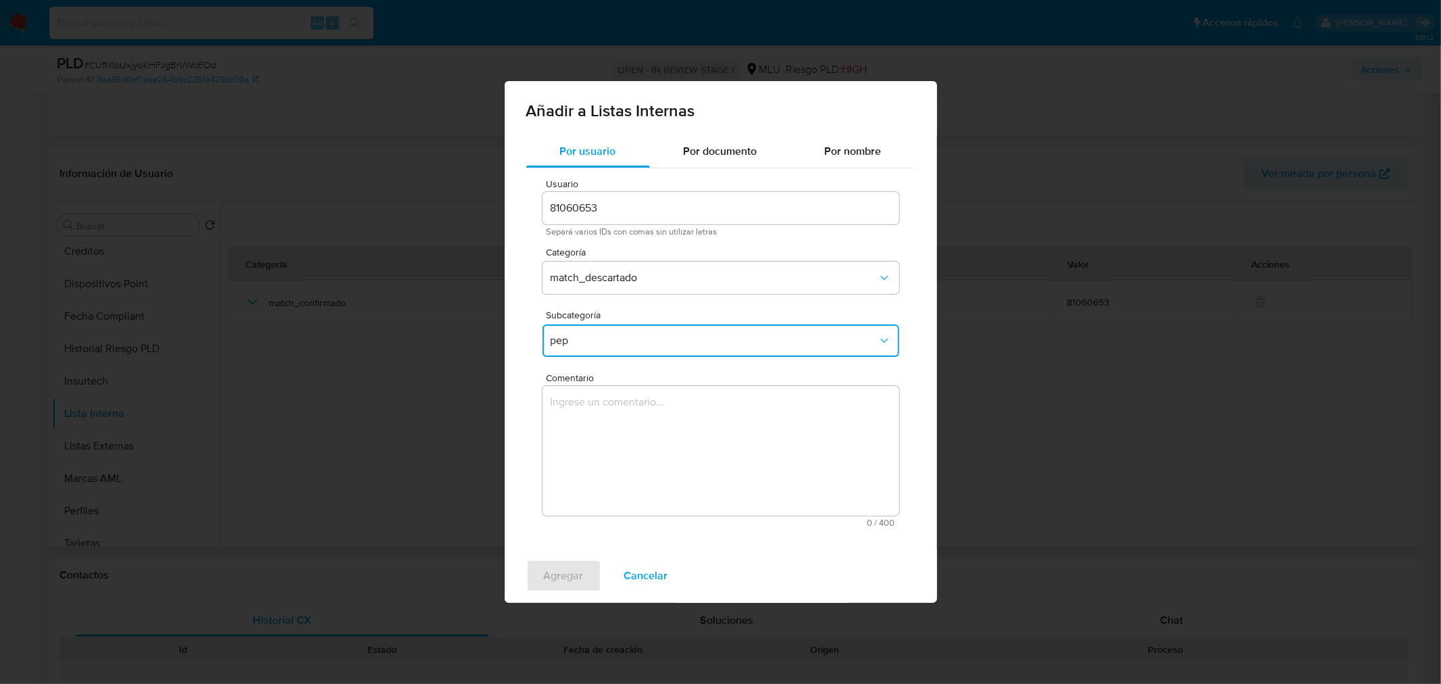
click at [639, 450] on textarea "Comentario" at bounding box center [721, 451] width 357 height 130
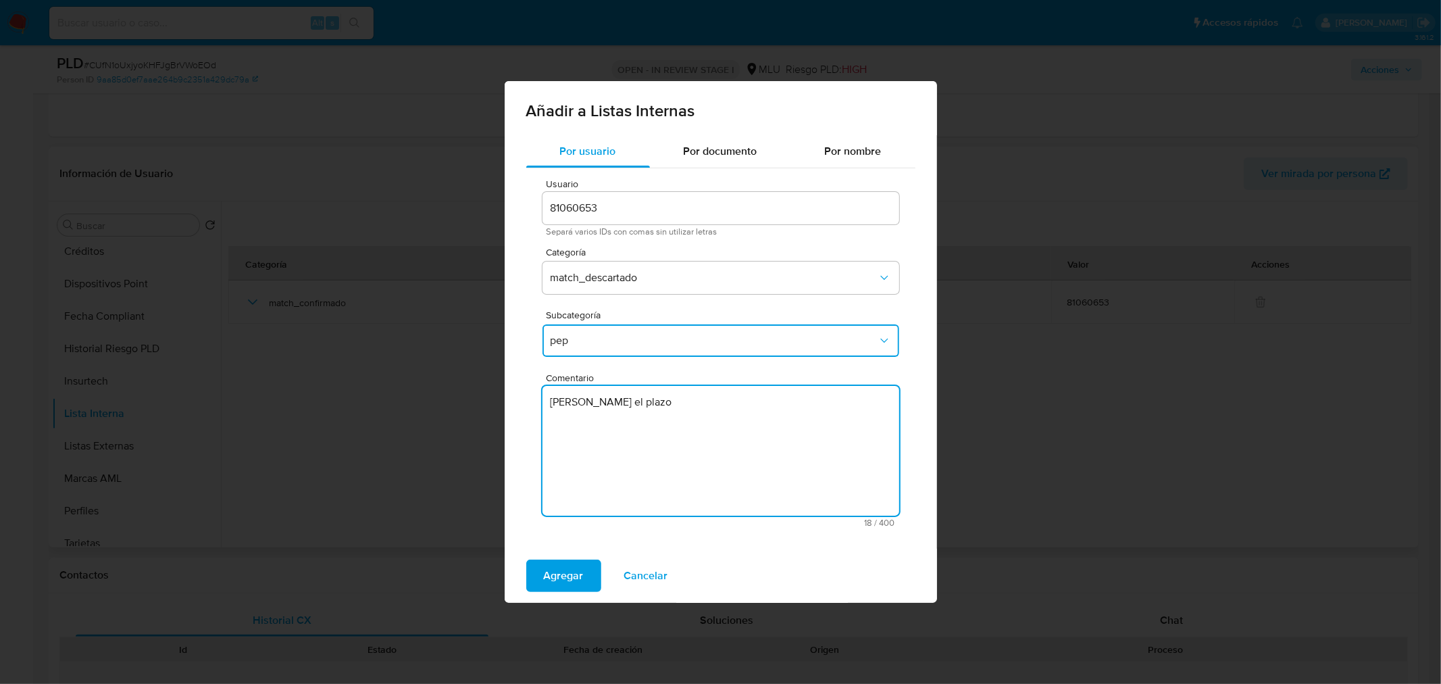
type textarea "S"
type textarea "Se confirma que el usuario ya no es PEP, se quita marca."
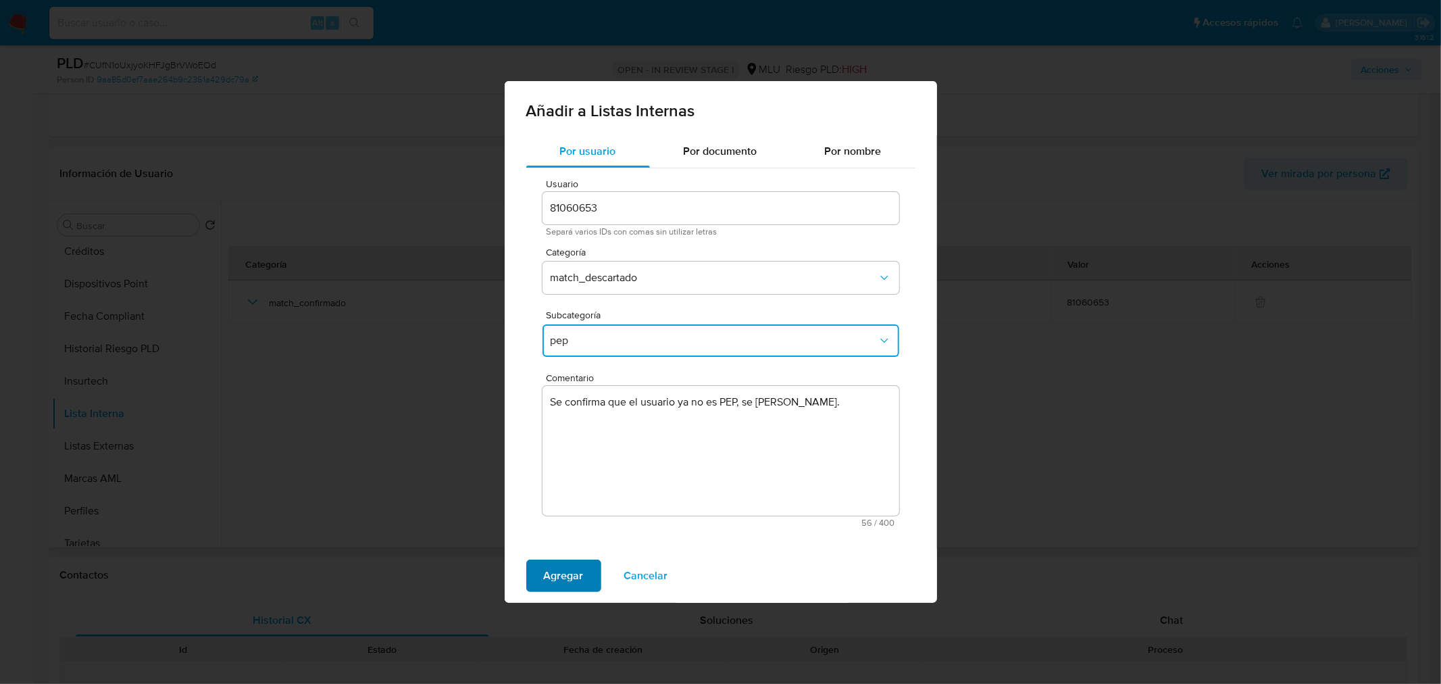
click at [553, 576] on span "Agregar" at bounding box center [564, 576] width 40 height 30
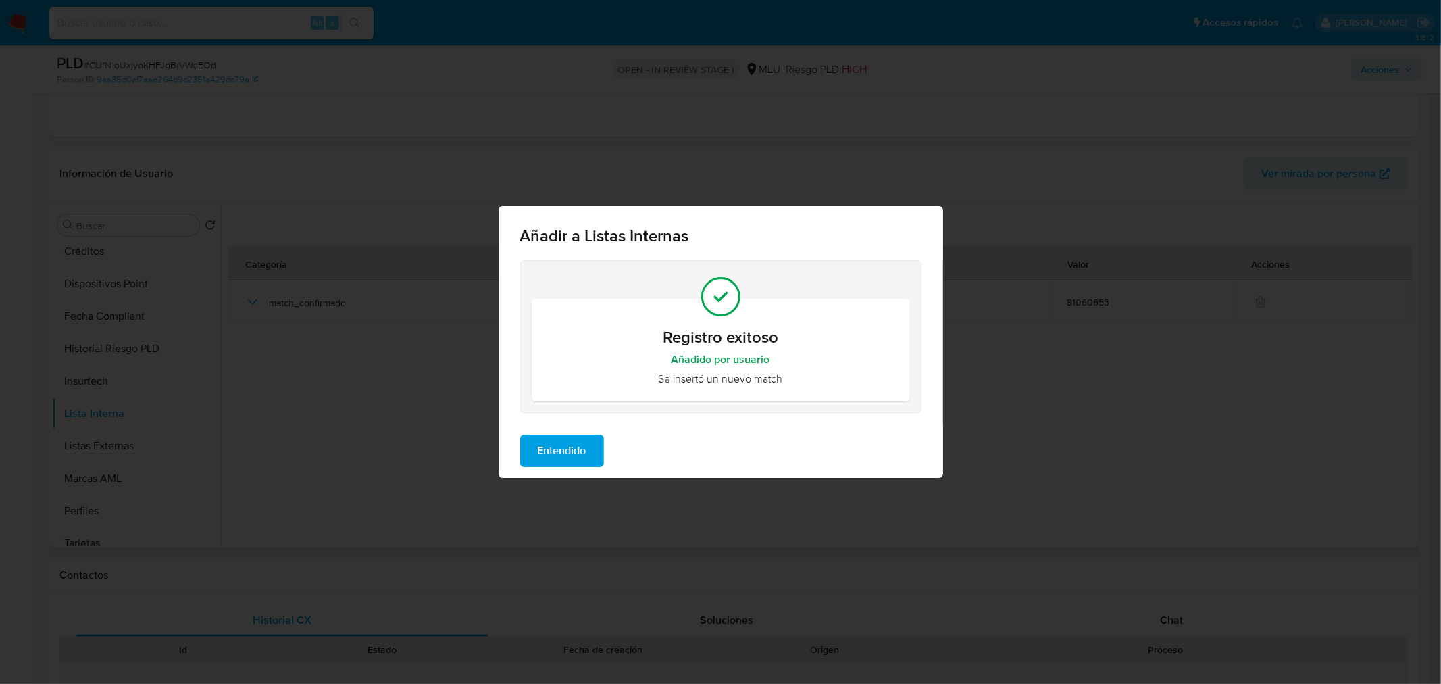
click at [592, 442] on button "Entendido" at bounding box center [562, 450] width 84 height 32
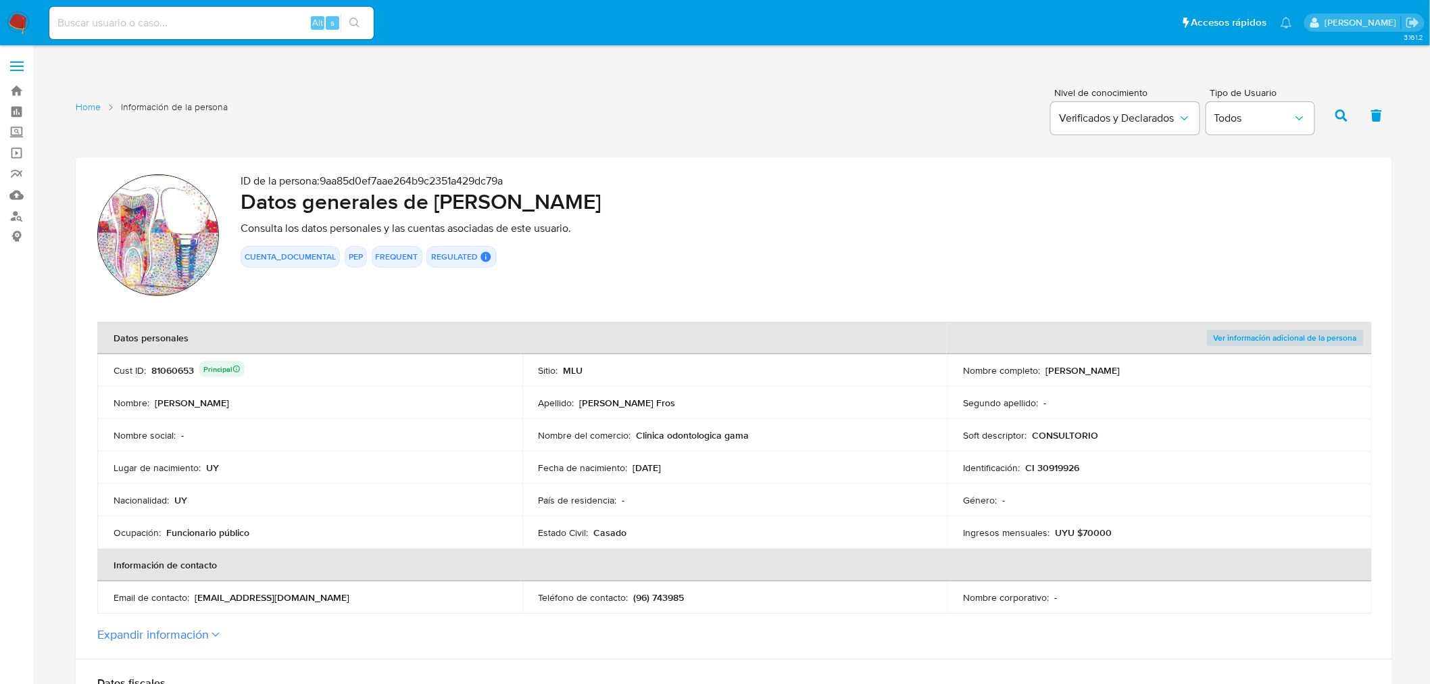
click at [1063, 464] on p "CI 30919926" at bounding box center [1052, 467] width 54 height 12
click at [172, 375] on div "81060653 Principal" at bounding box center [197, 370] width 93 height 19
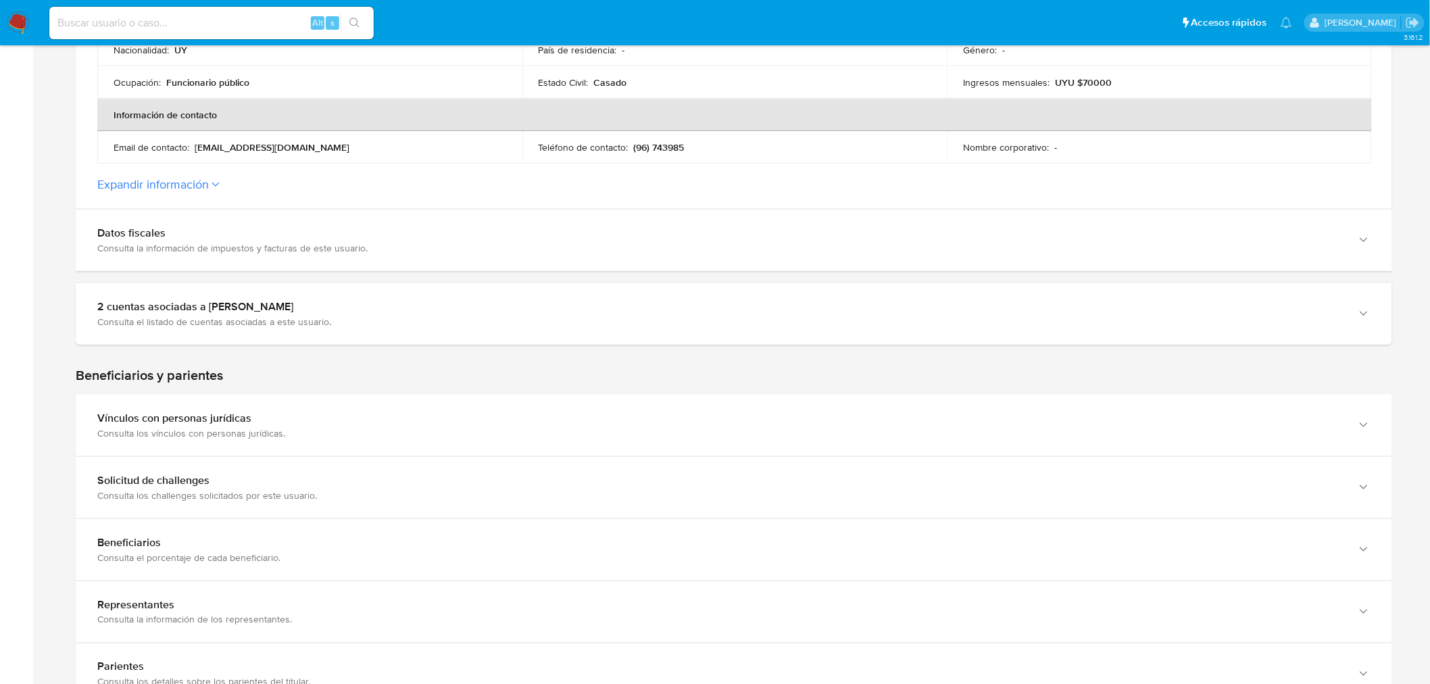
scroll to position [75, 0]
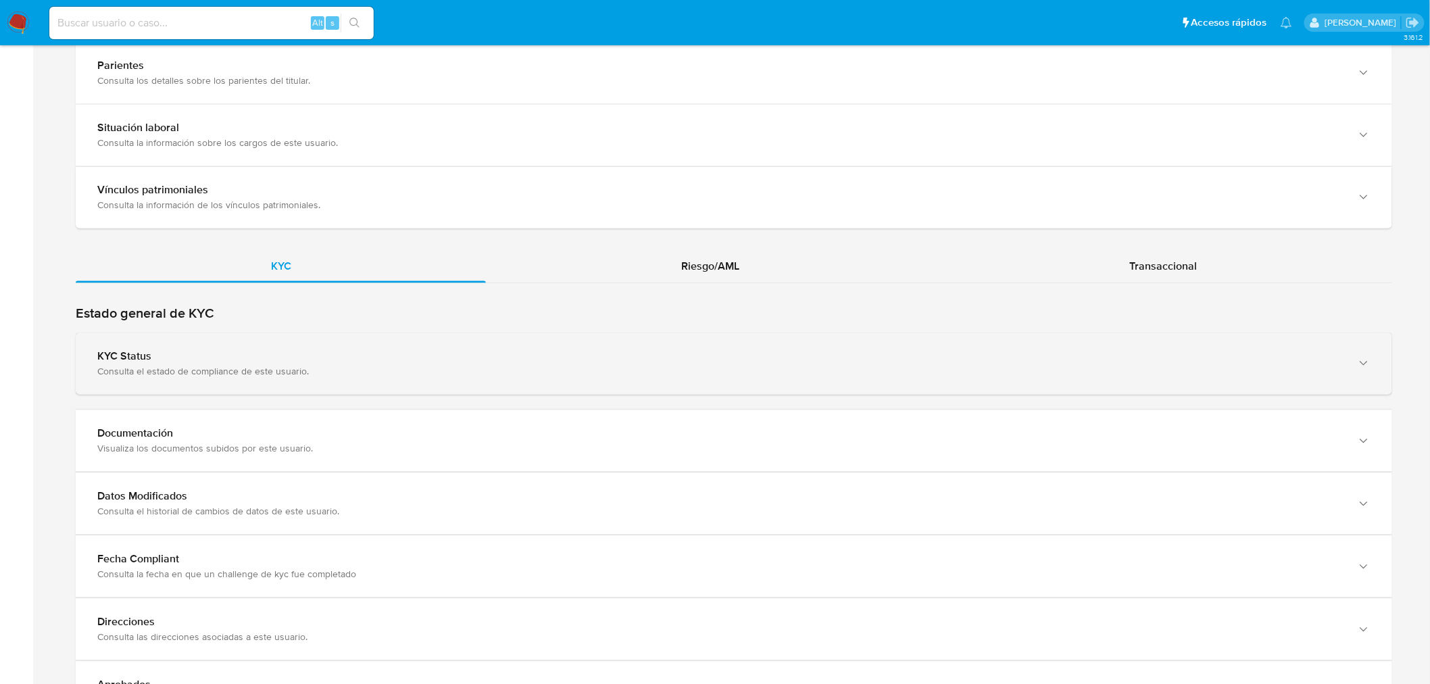
click at [363, 366] on div "Consulta el estado de compliance de este usuario." at bounding box center [720, 372] width 1246 height 12
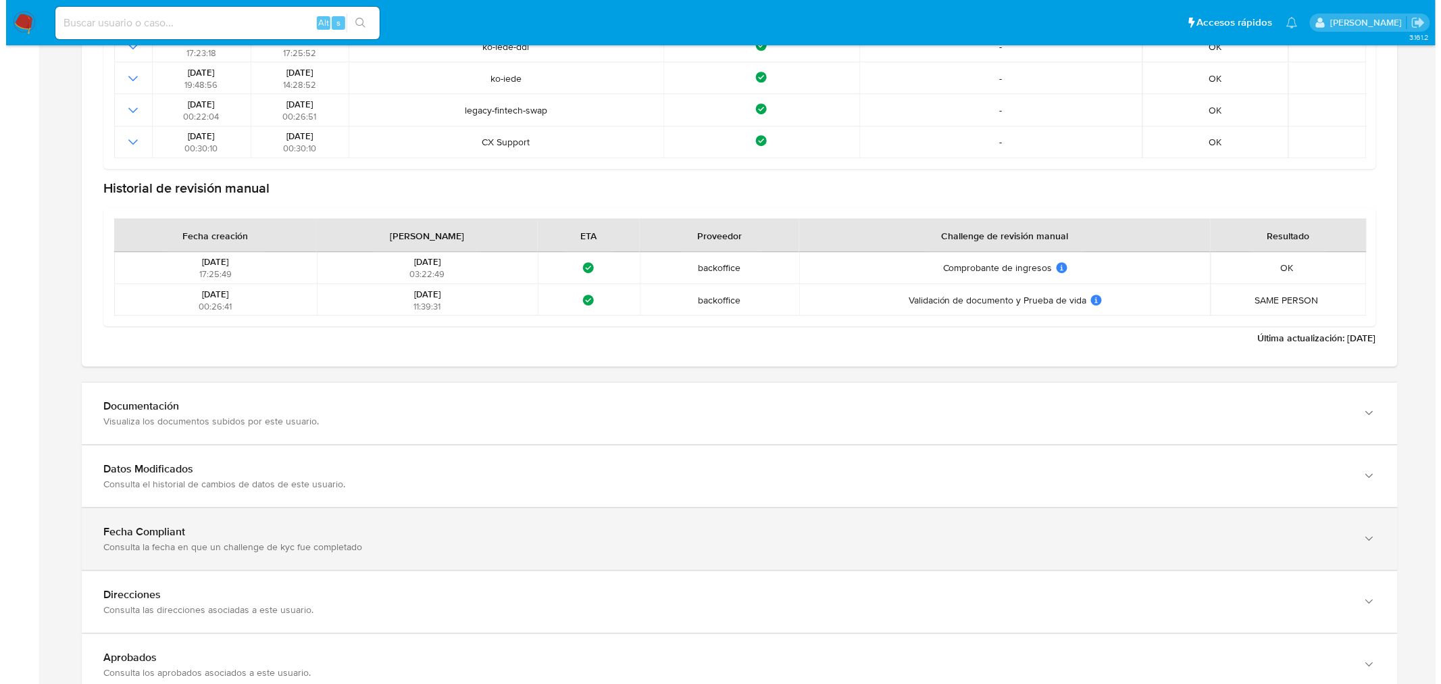
scroll to position [1651, 0]
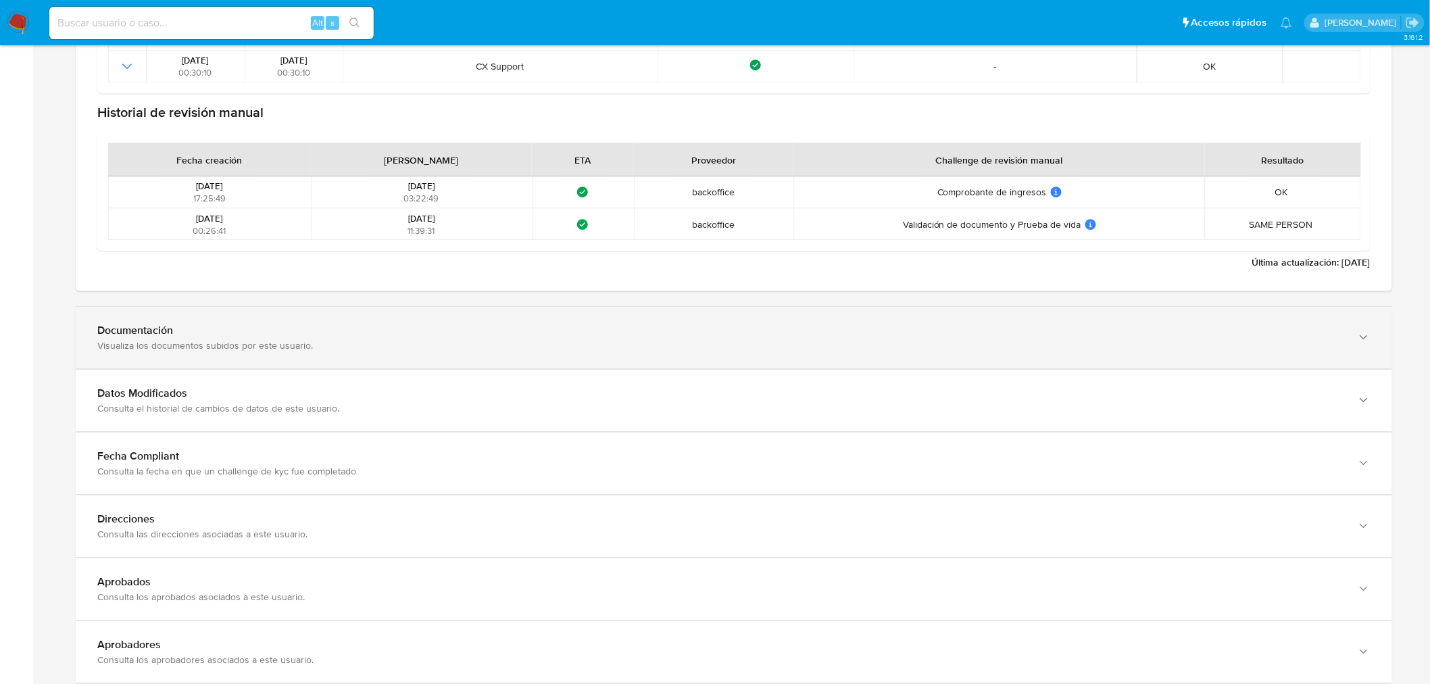
click at [311, 356] on div "Documentación Visualiza los documentos subidos por este usuario." at bounding box center [734, 337] width 1316 height 61
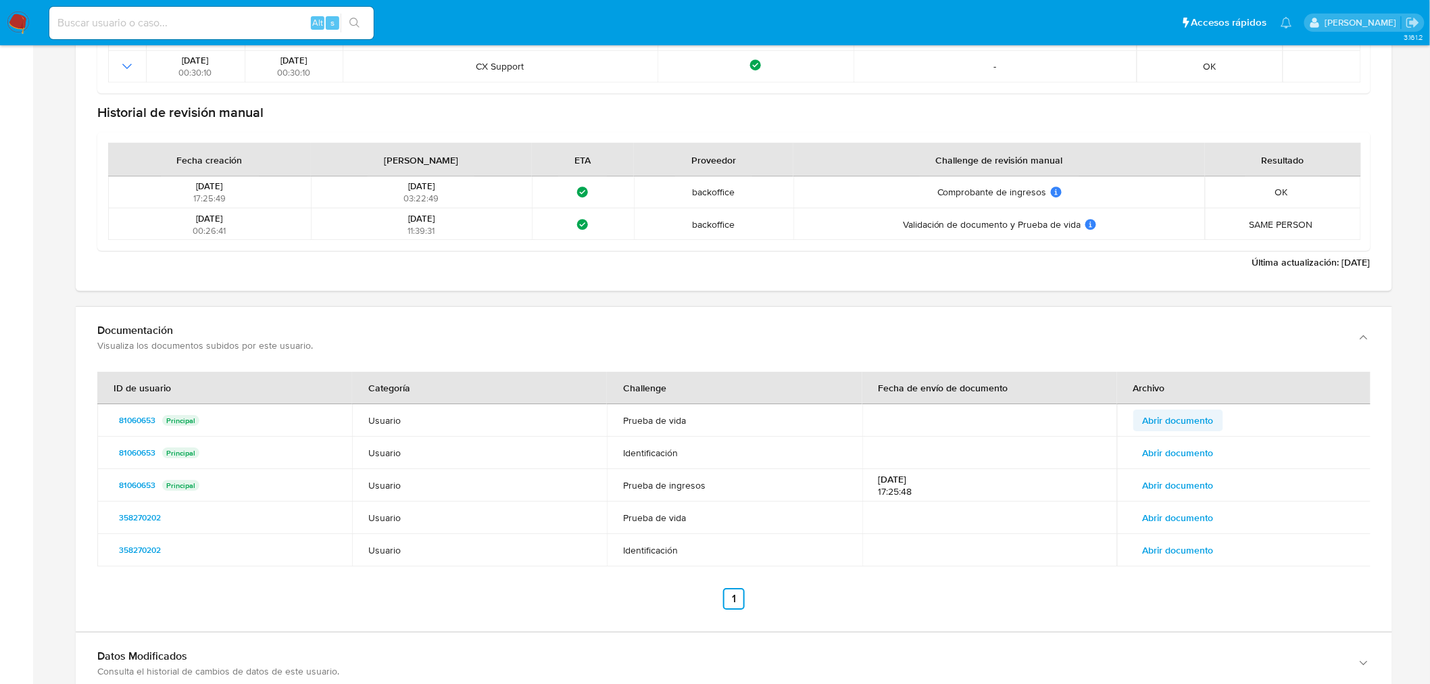
click at [1196, 414] on span "Abrir documento" at bounding box center [1177, 420] width 71 height 19
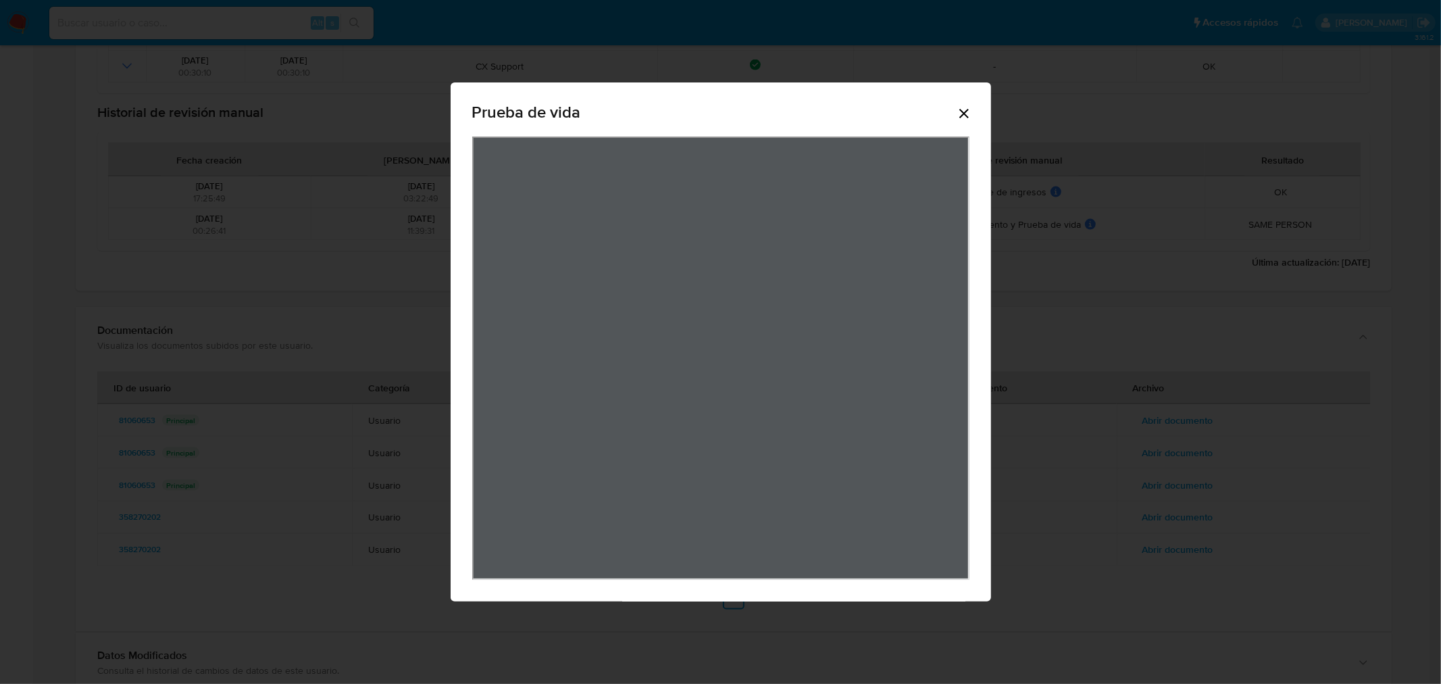
click at [968, 118] on icon "Cerrar" at bounding box center [964, 113] width 16 height 16
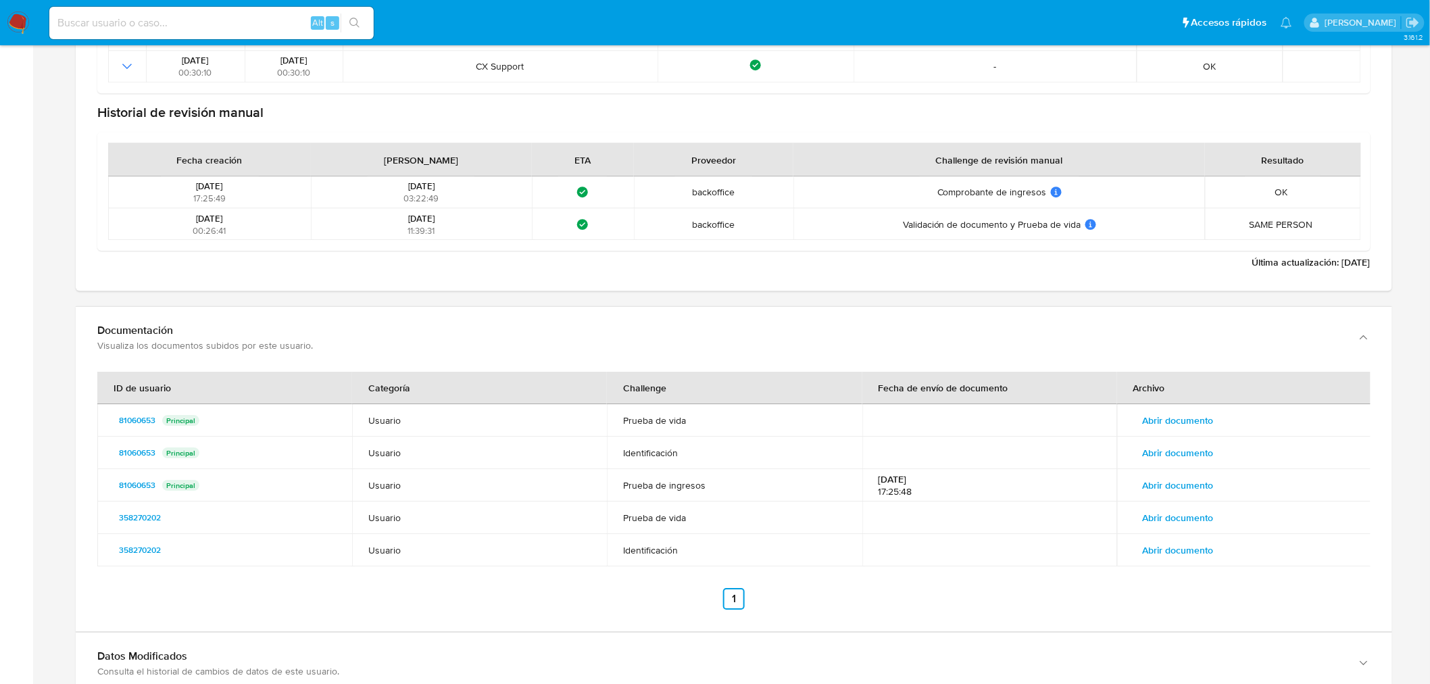
click at [1196, 449] on span "Abrir documento" at bounding box center [1177, 452] width 71 height 19
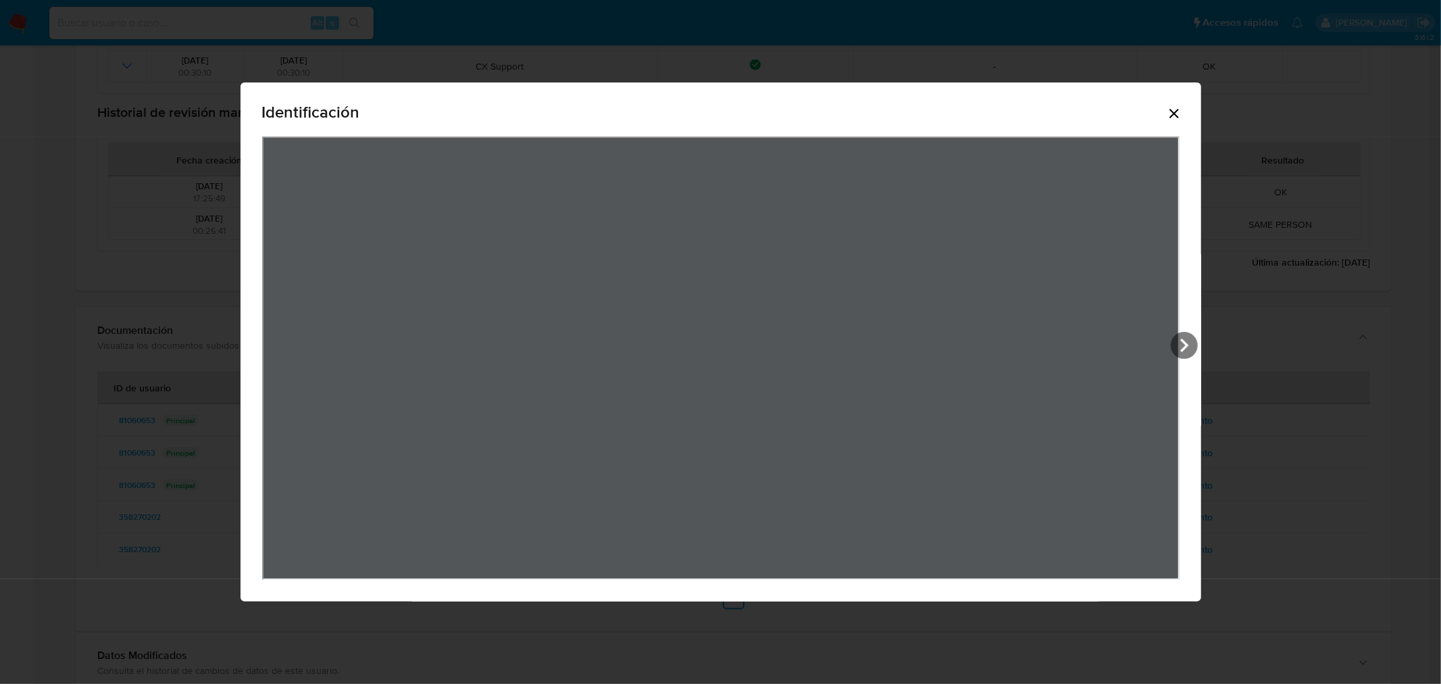
click at [1179, 112] on icon "Cerrar" at bounding box center [1173, 113] width 9 height 9
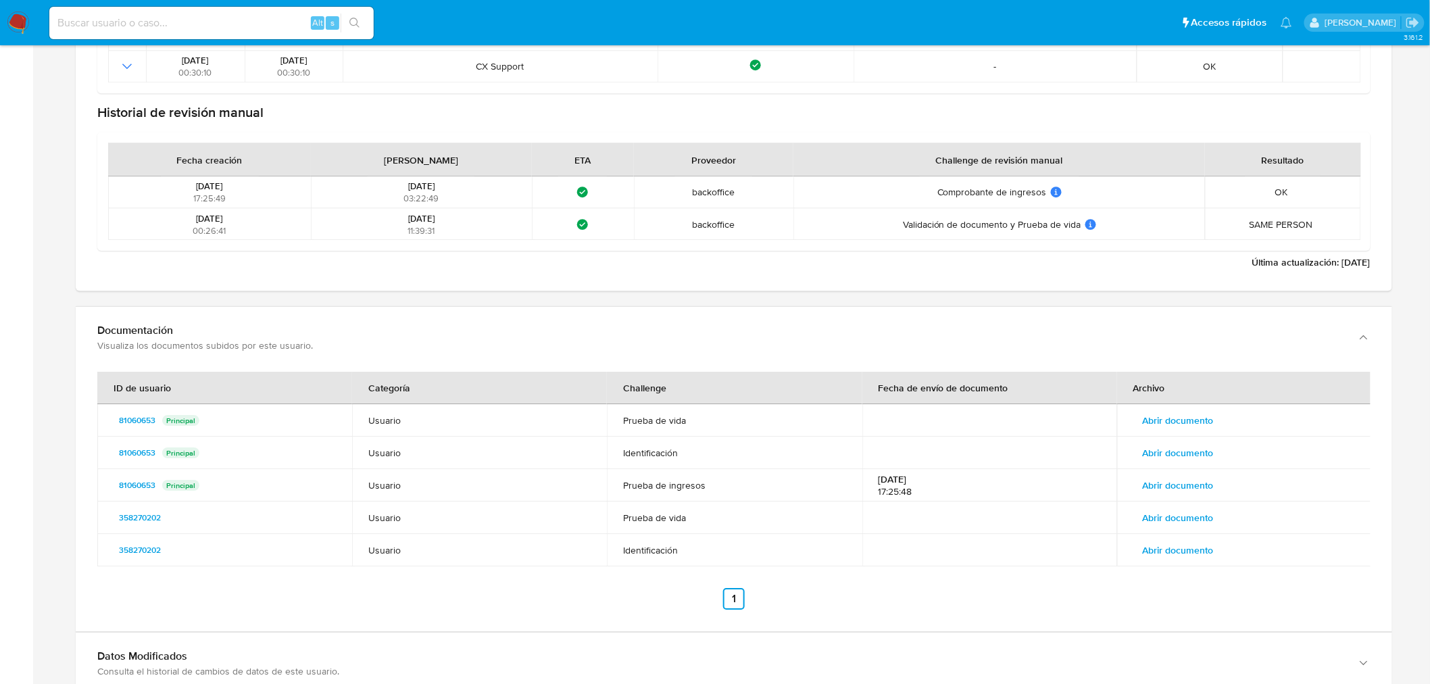
click at [1190, 481] on span "Abrir documento" at bounding box center [1177, 485] width 71 height 19
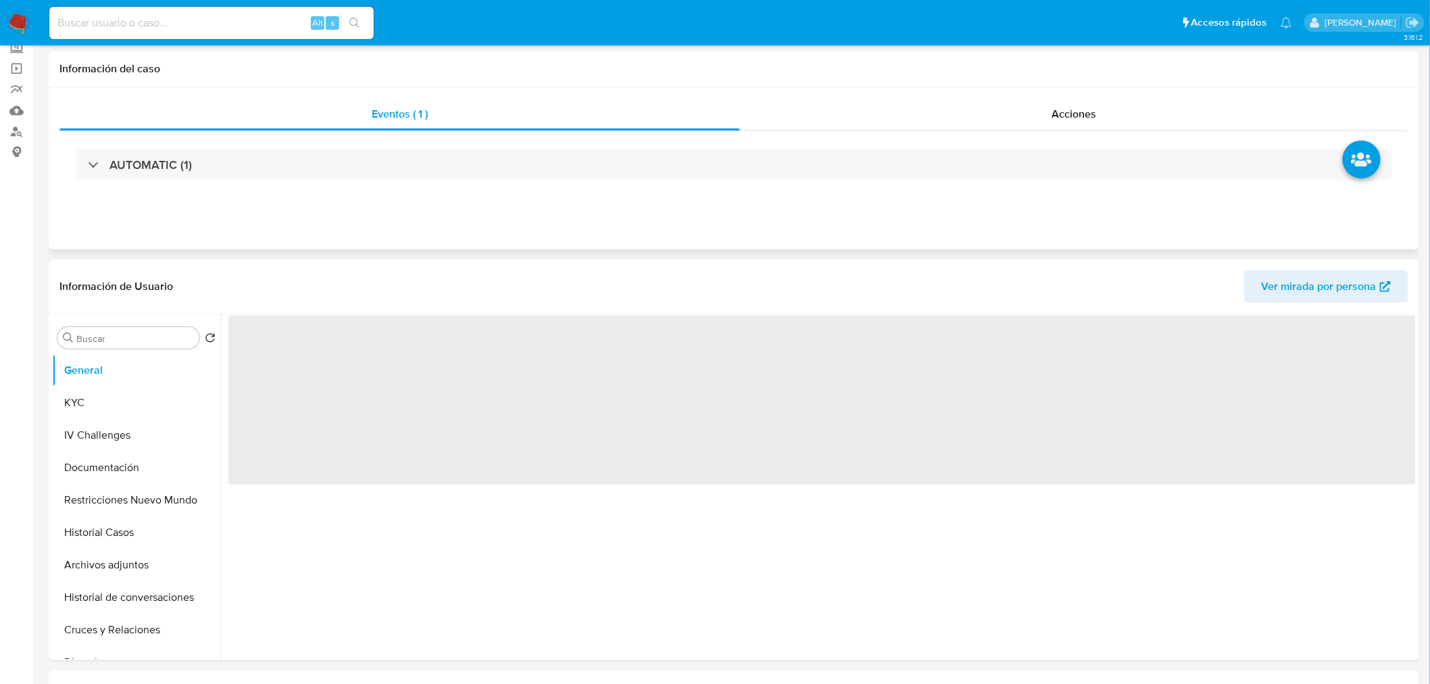
select select "10"
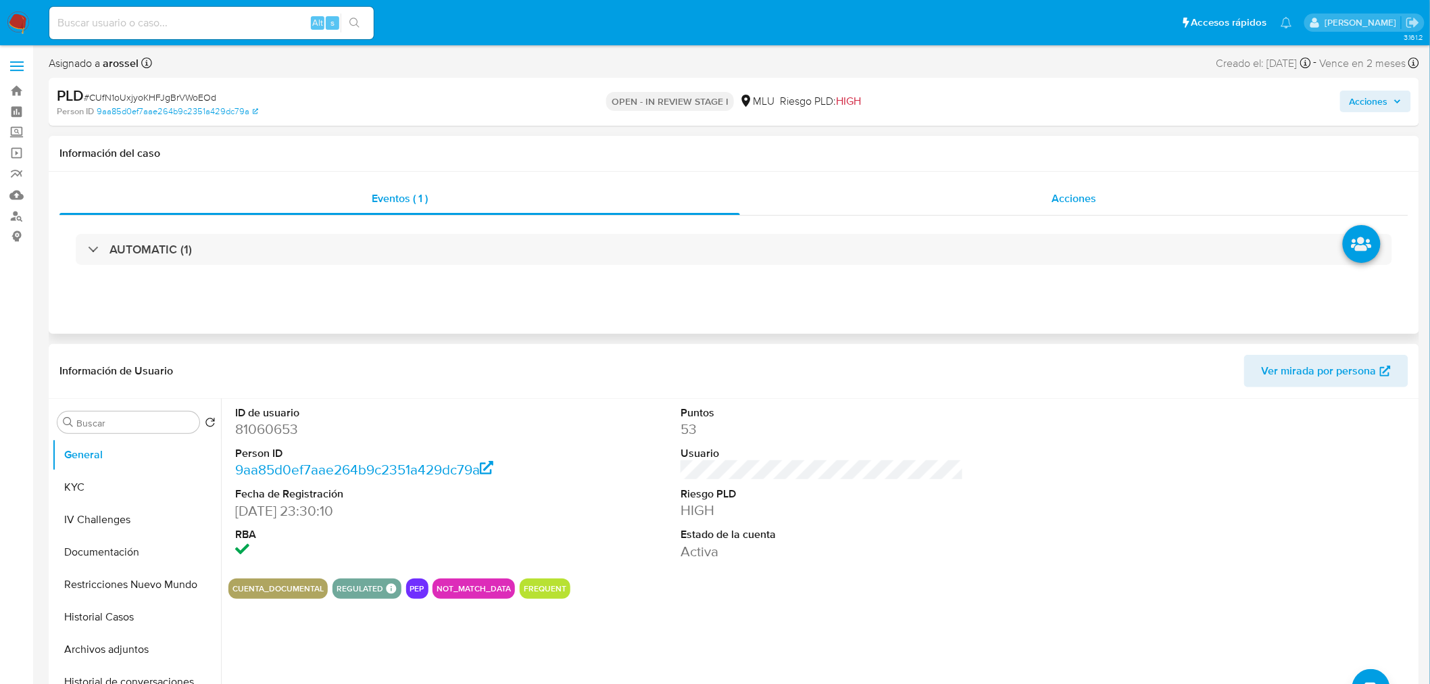
click at [1036, 207] on div "Acciones" at bounding box center [1074, 198] width 669 height 32
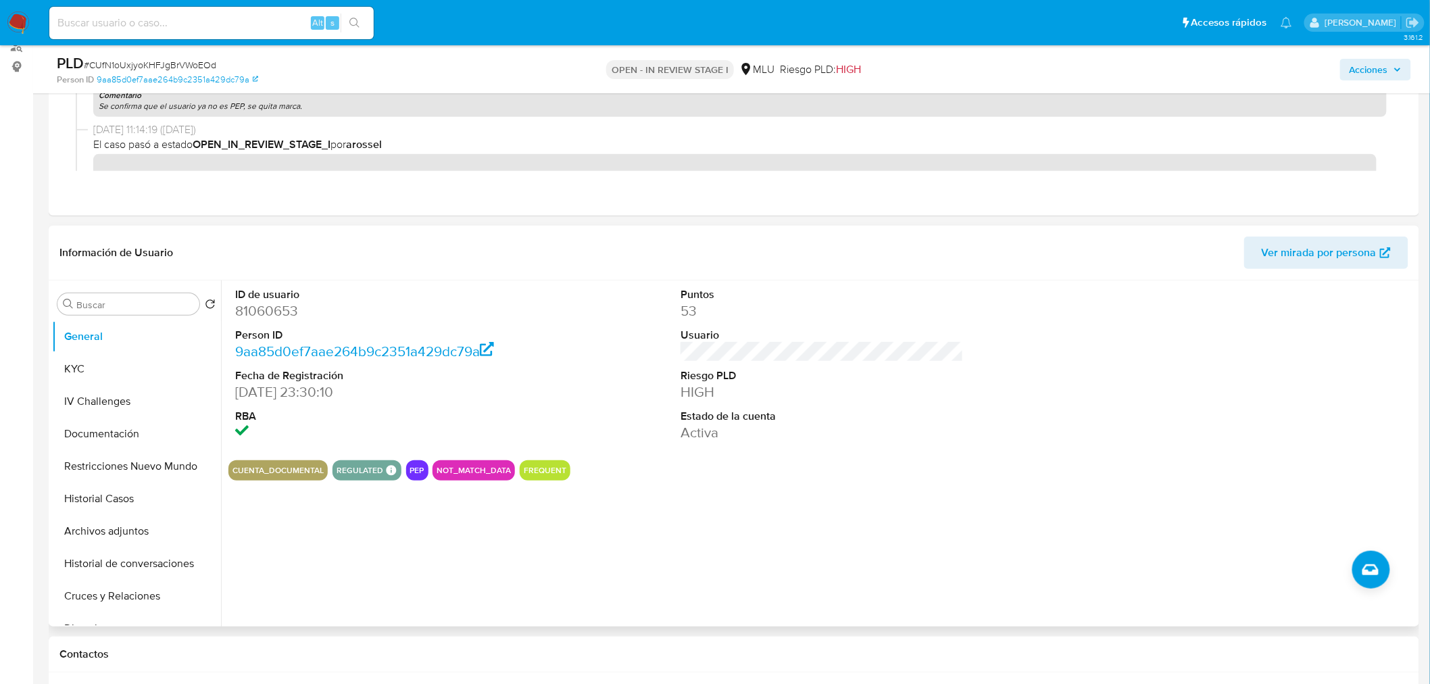
scroll to position [375, 0]
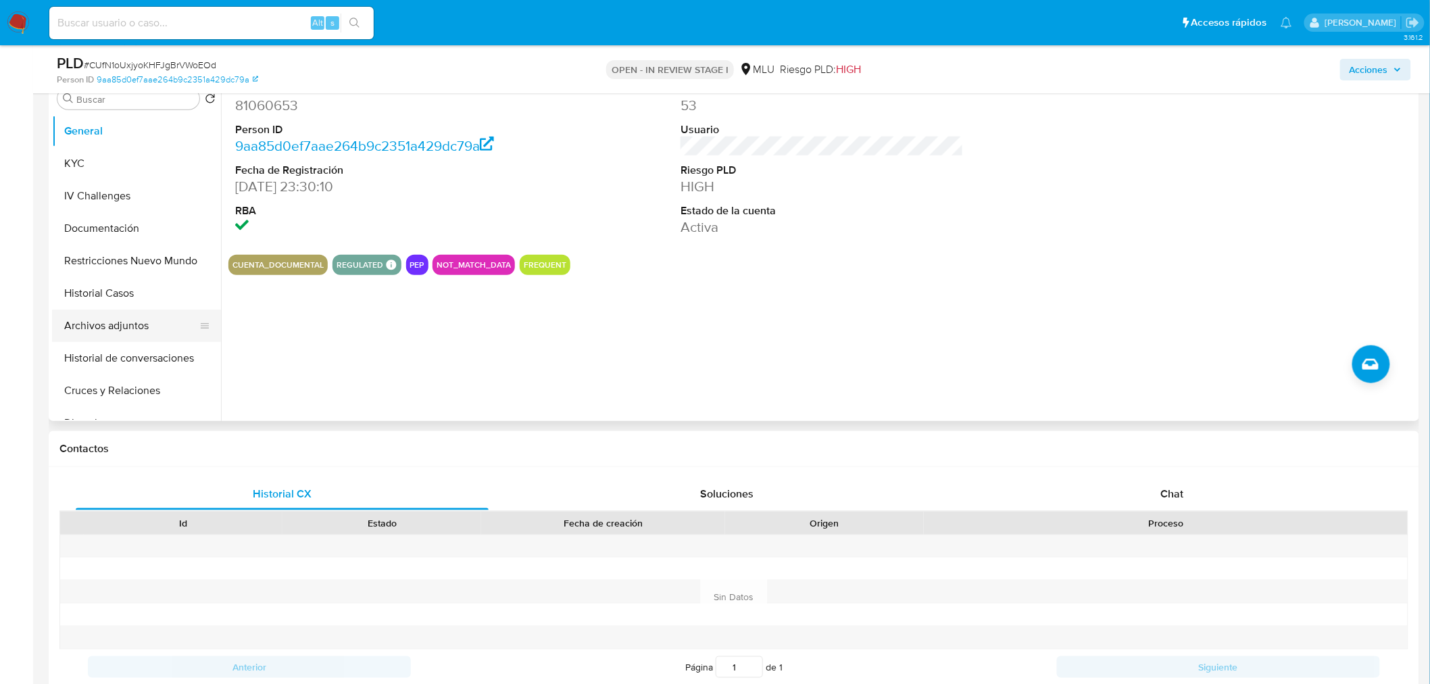
click at [108, 322] on button "Archivos adjuntos" at bounding box center [131, 325] width 158 height 32
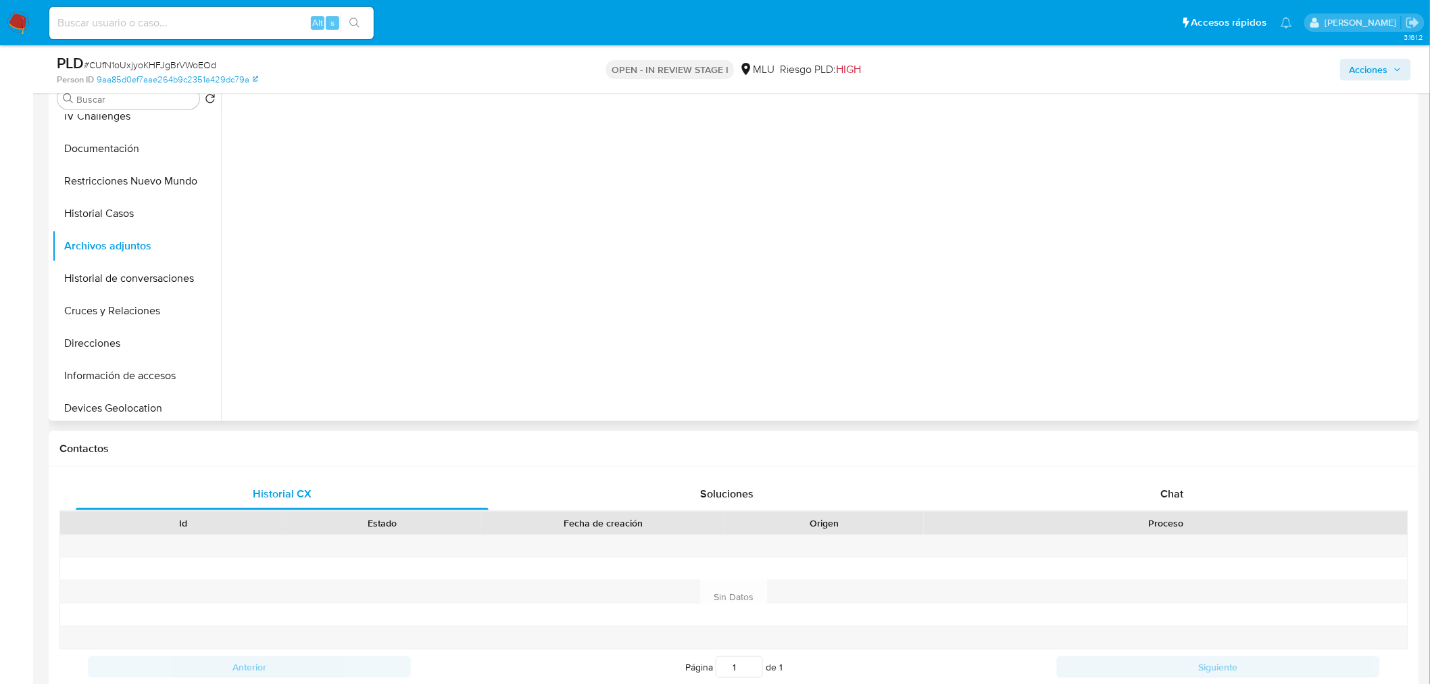
scroll to position [450, 0]
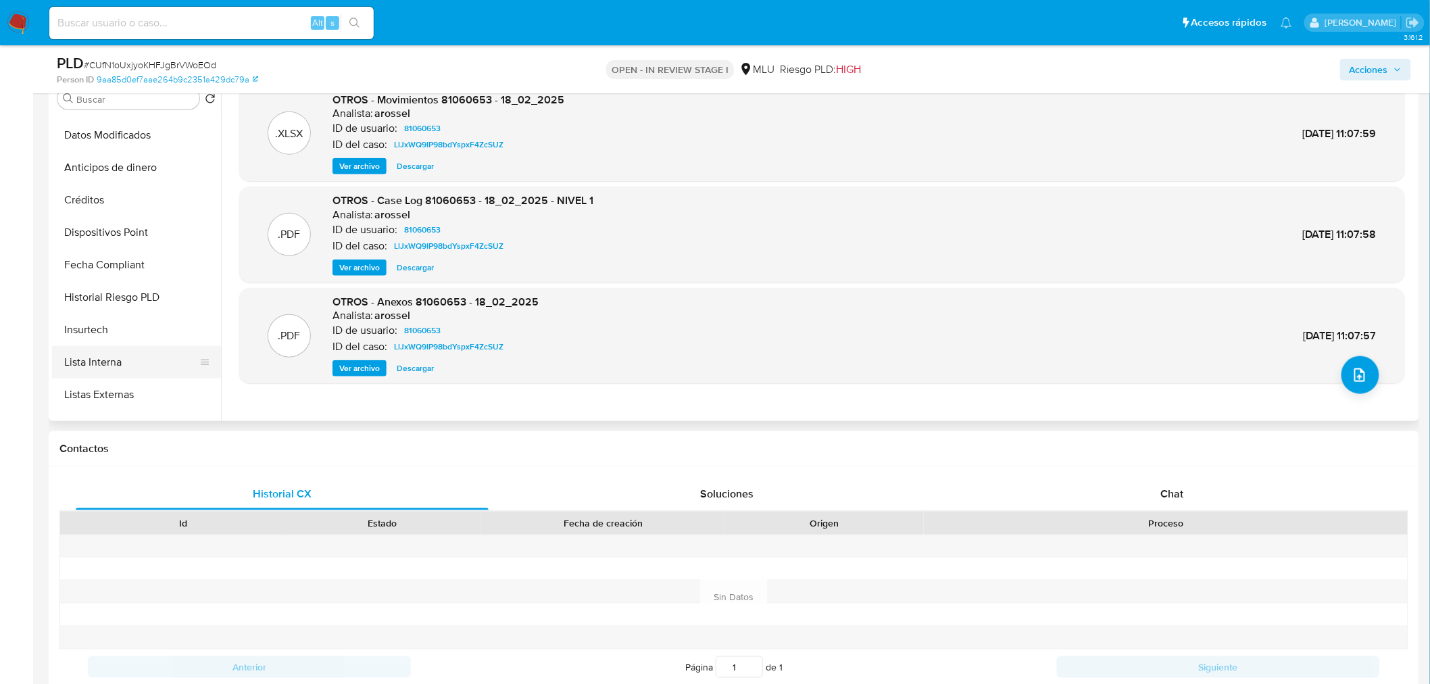
click at [113, 368] on button "Lista Interna" at bounding box center [131, 362] width 158 height 32
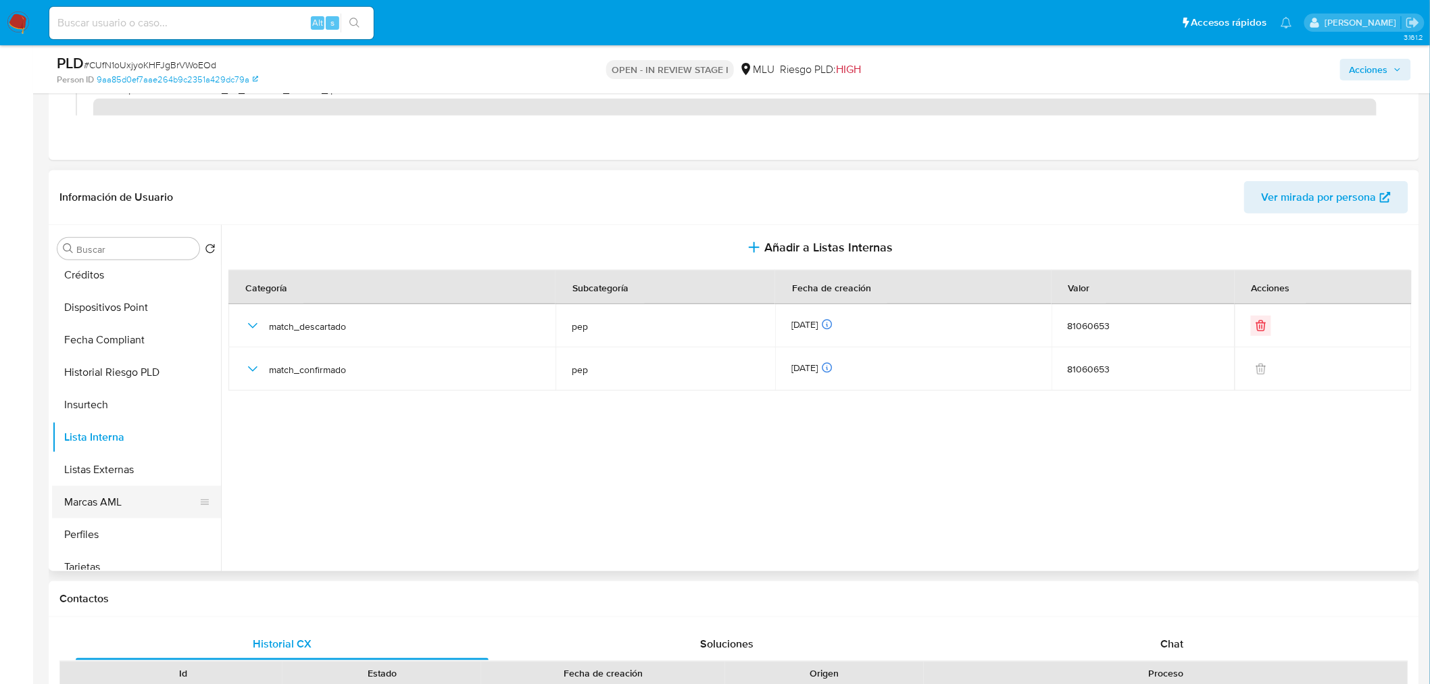
scroll to position [600, 0]
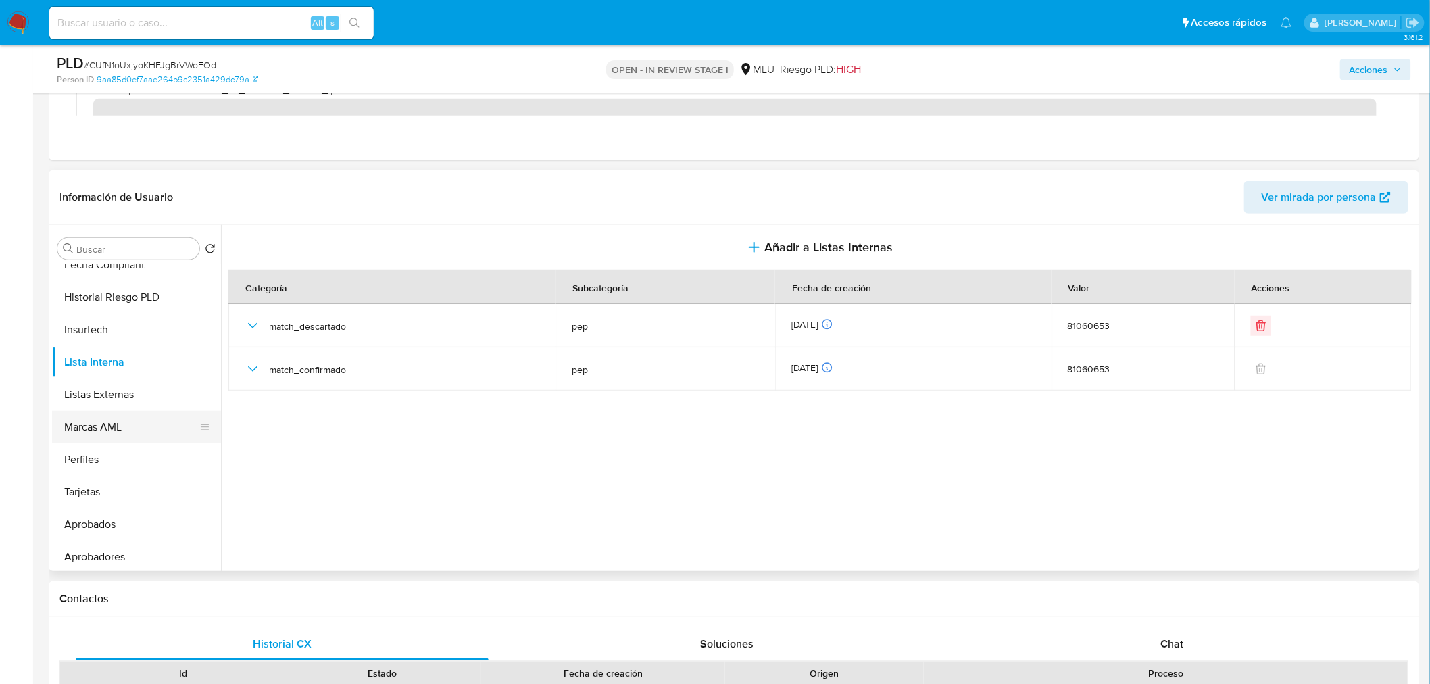
click at [109, 428] on button "Marcas AML" at bounding box center [131, 427] width 158 height 32
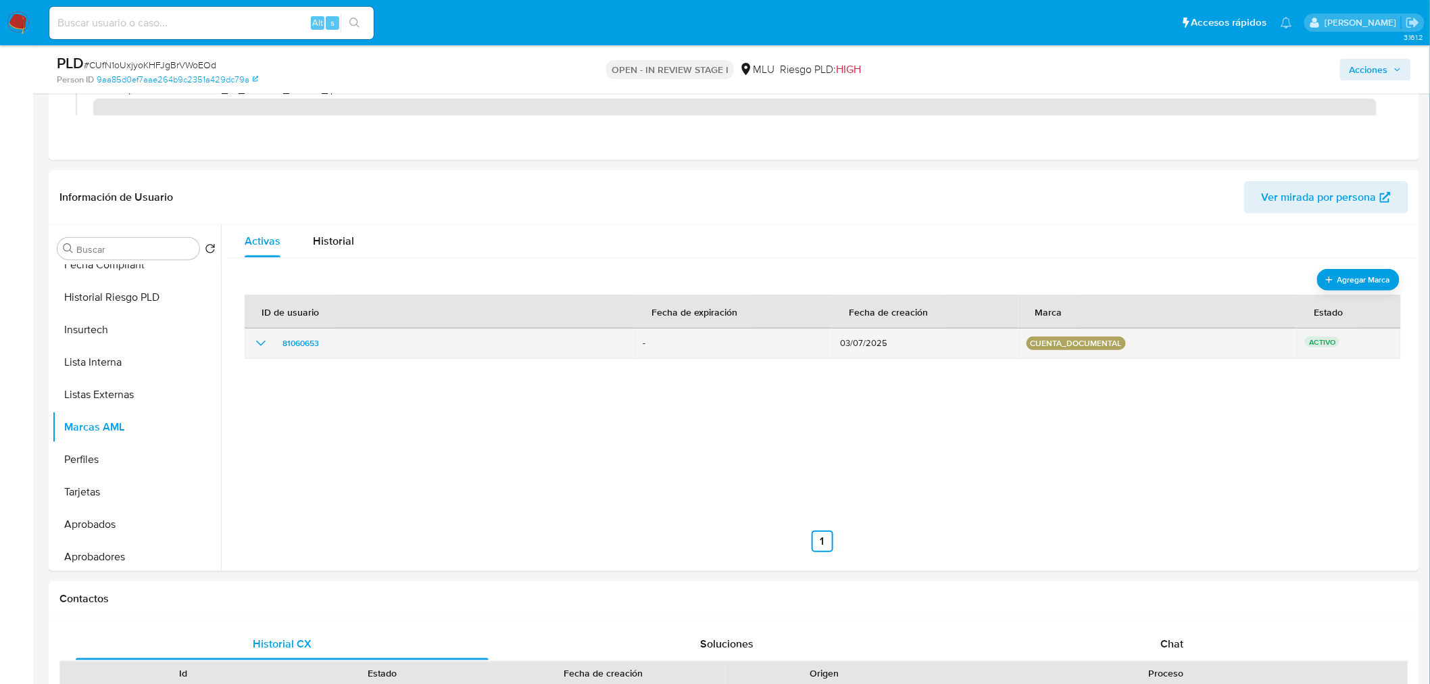
click at [259, 346] on icon "show_hidden_detail_by_id_81060653" at bounding box center [261, 343] width 16 height 16
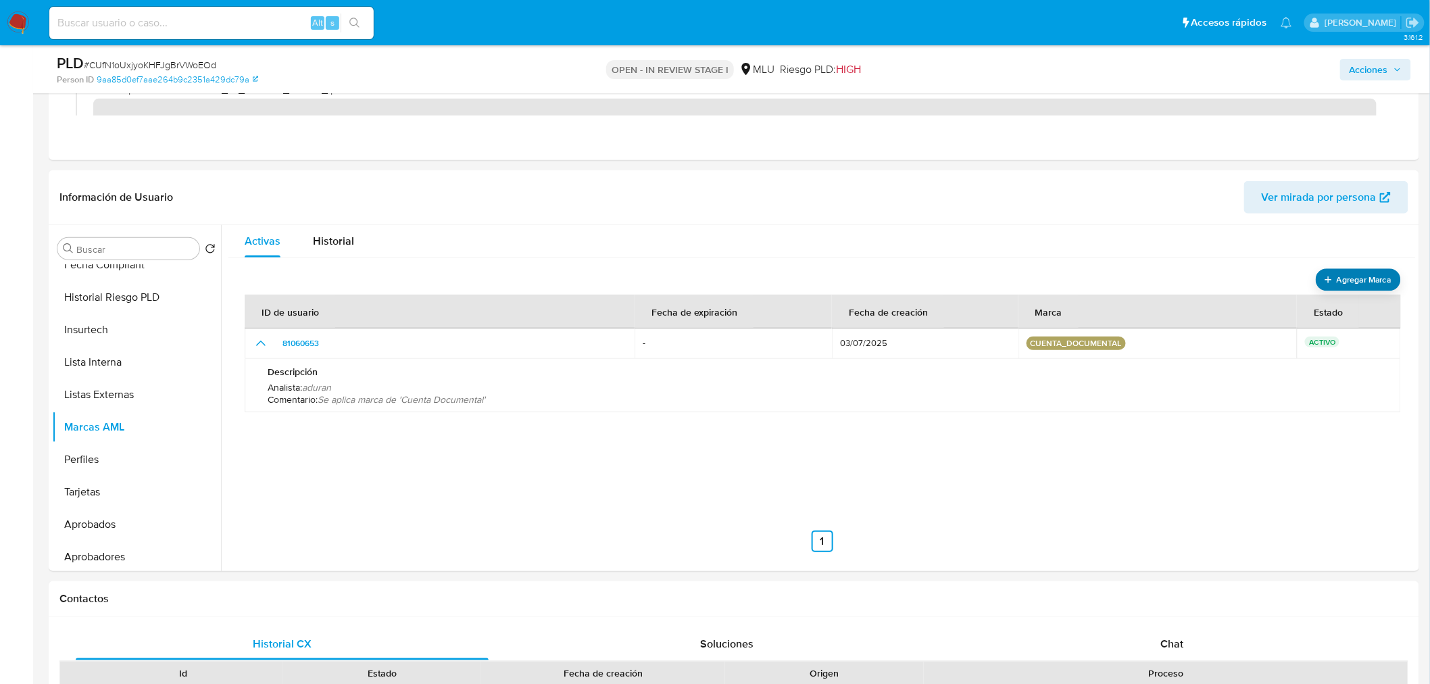
click at [1342, 274] on span "Agregar Marca" at bounding box center [1363, 279] width 54 height 17
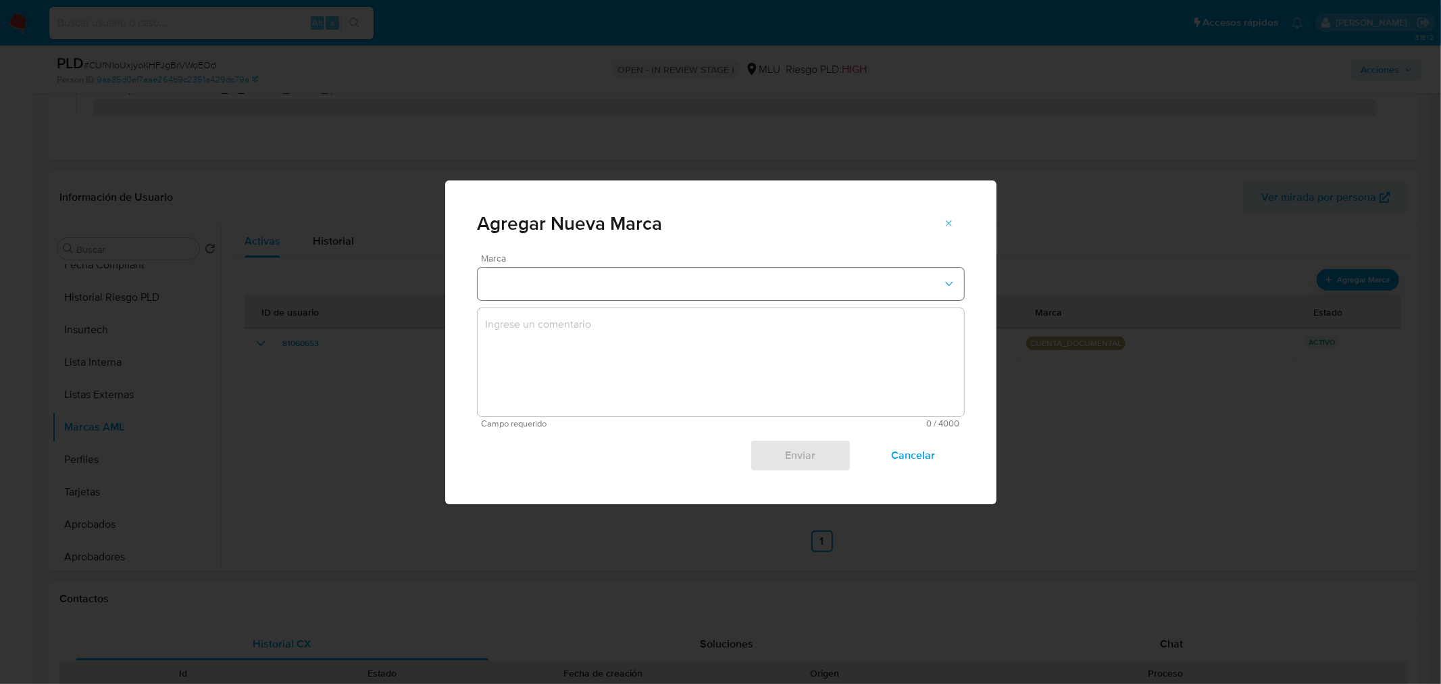
click at [717, 288] on button "marks-modal" at bounding box center [721, 284] width 486 height 32
click at [928, 467] on span "Cancelar" at bounding box center [913, 455] width 66 height 30
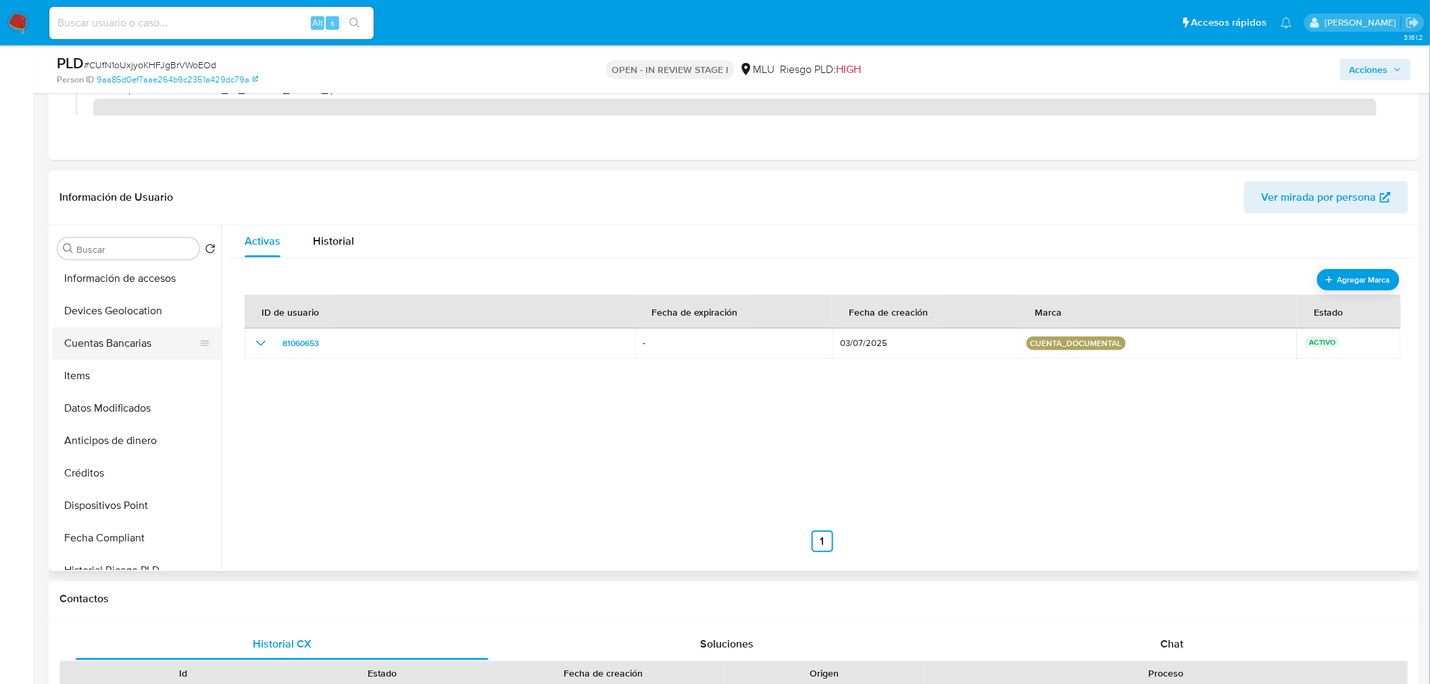
scroll to position [300, 0]
click at [120, 338] on button "Devices Geolocation" at bounding box center [131, 338] width 158 height 32
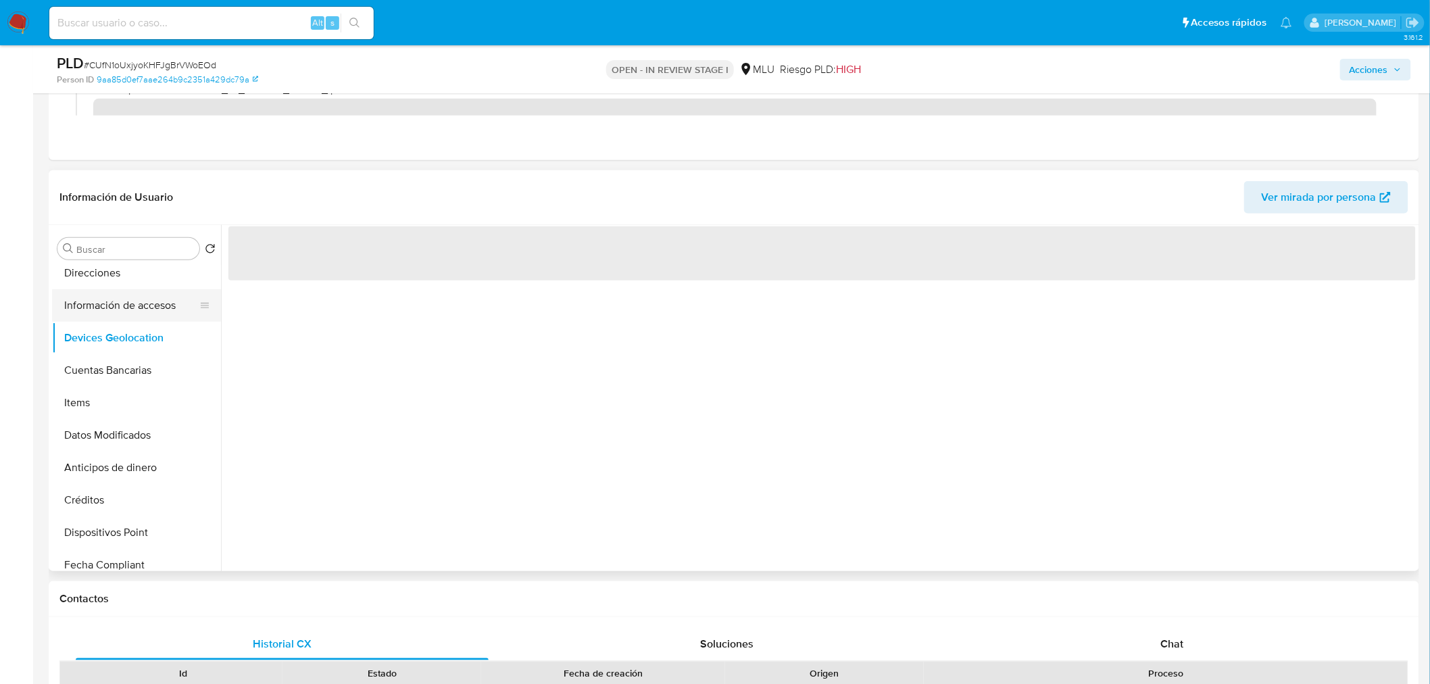
click at [123, 316] on button "Información de accesos" at bounding box center [131, 305] width 158 height 32
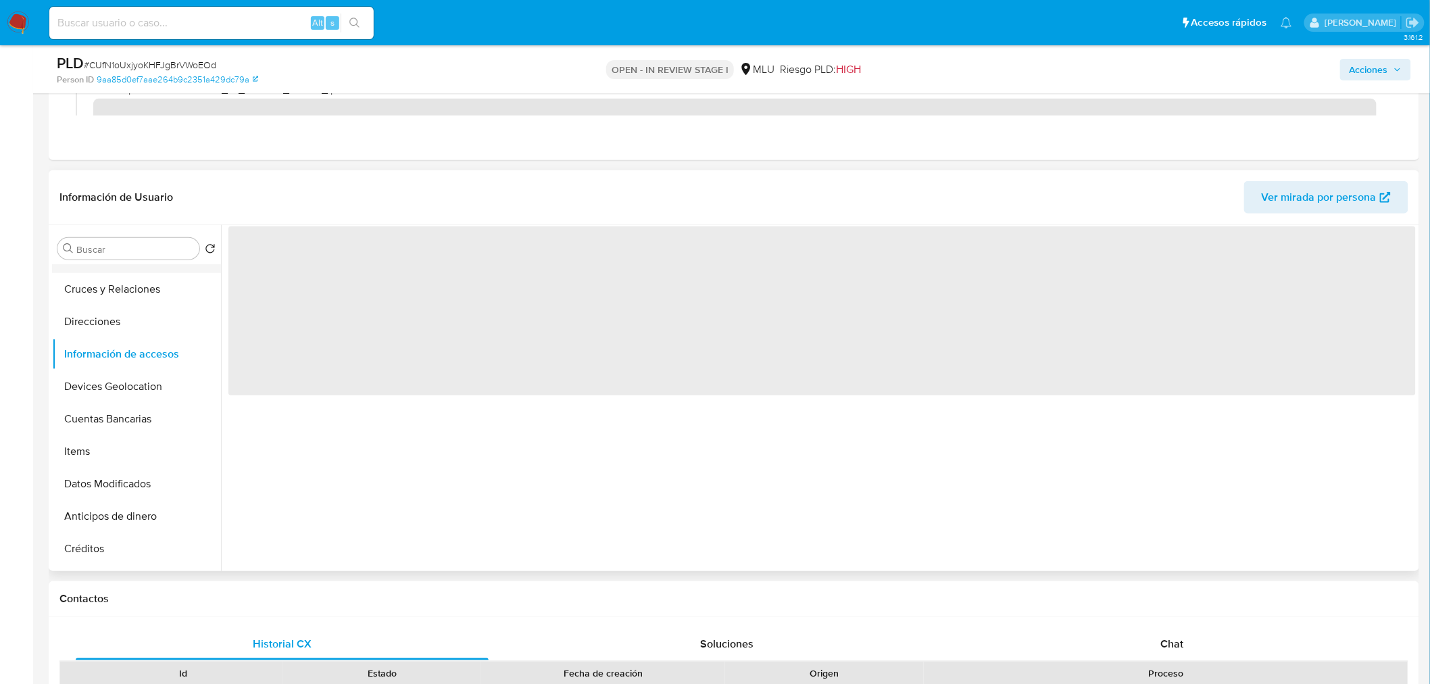
scroll to position [225, 0]
click at [123, 355] on button "Direcciones" at bounding box center [131, 348] width 158 height 32
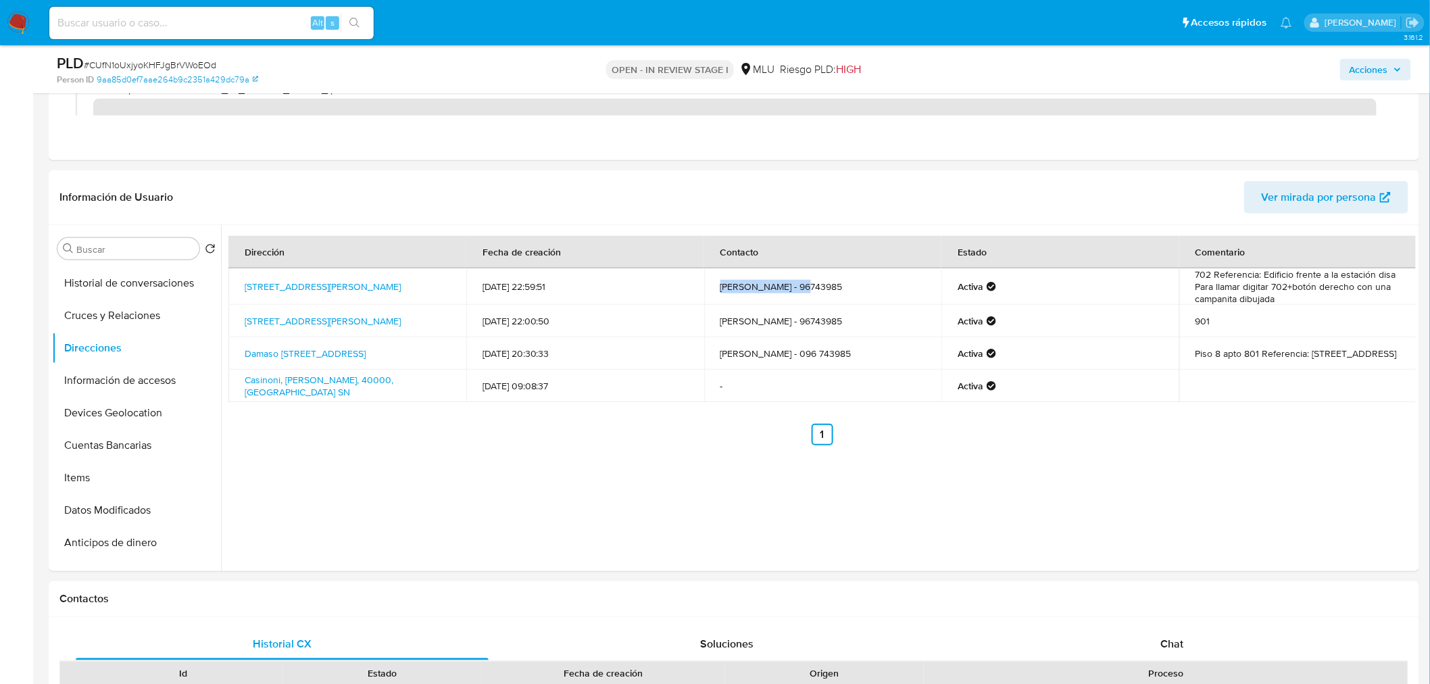
drag, startPoint x: 712, startPoint y: 284, endPoint x: 792, endPoint y: 284, distance: 80.4
click at [792, 284] on td "Rodrigo Silva Fros - 96743985" at bounding box center [823, 286] width 238 height 36
copy td "Rodrigo Silva Fros"
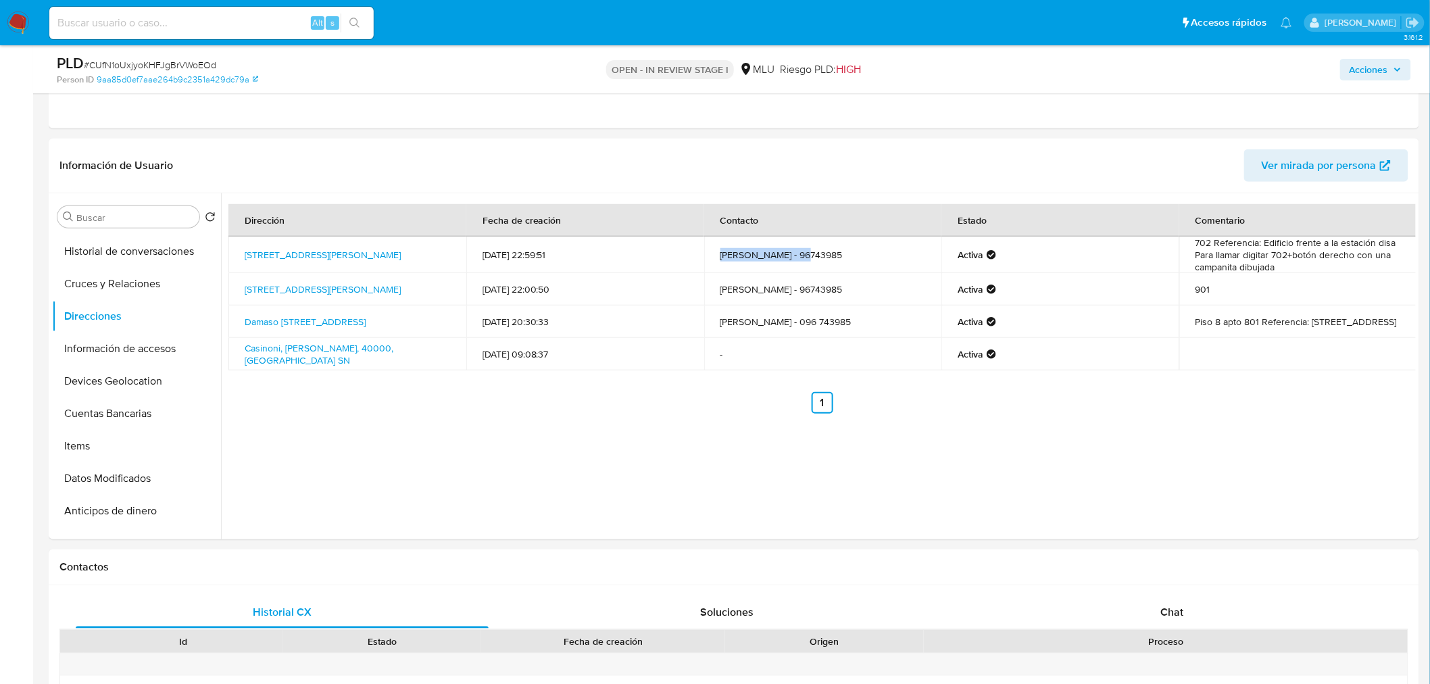
scroll to position [75, 0]
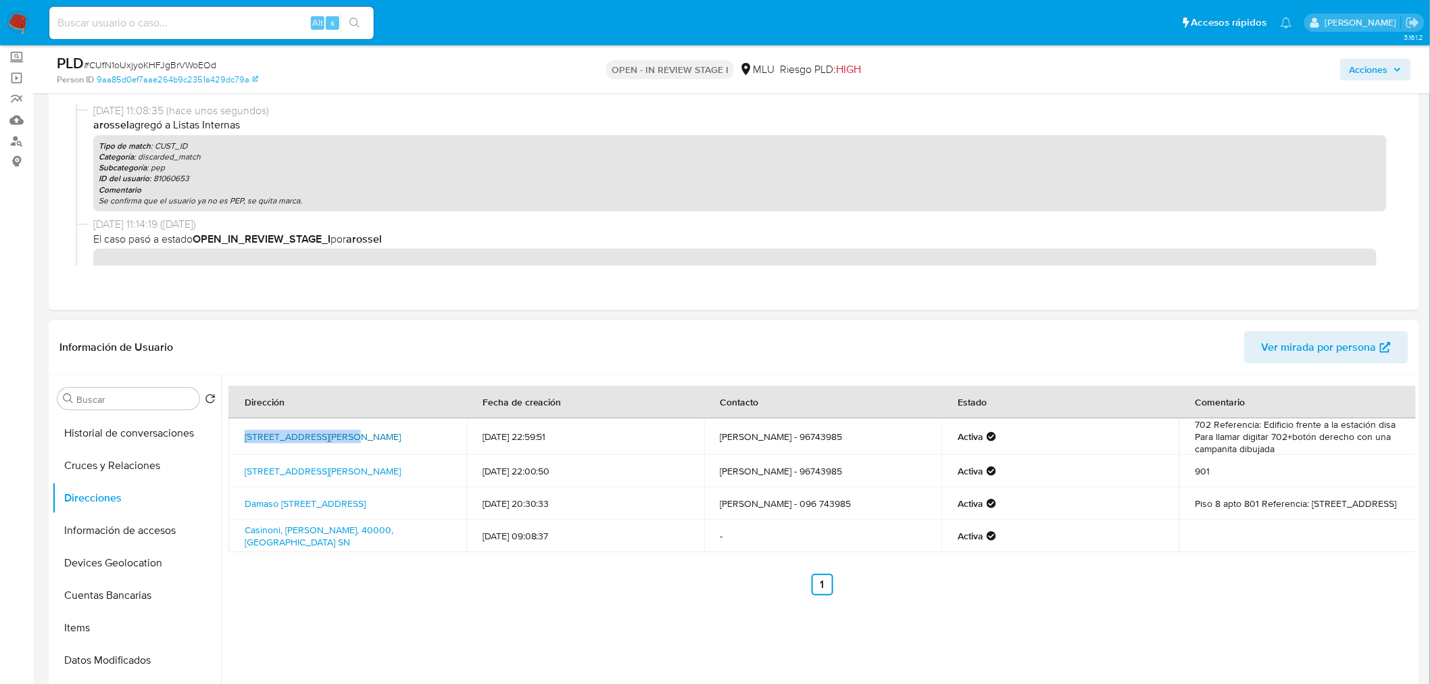
copy link "Boulevard Artigas 2042"
drag, startPoint x: 236, startPoint y: 427, endPoint x: 343, endPoint y: 427, distance: 106.7
click at [343, 427] on td "Boulevard Artigas 2042, Tres Cruces, Montevideo, 11800, Uruguay 2042" at bounding box center [347, 436] width 238 height 36
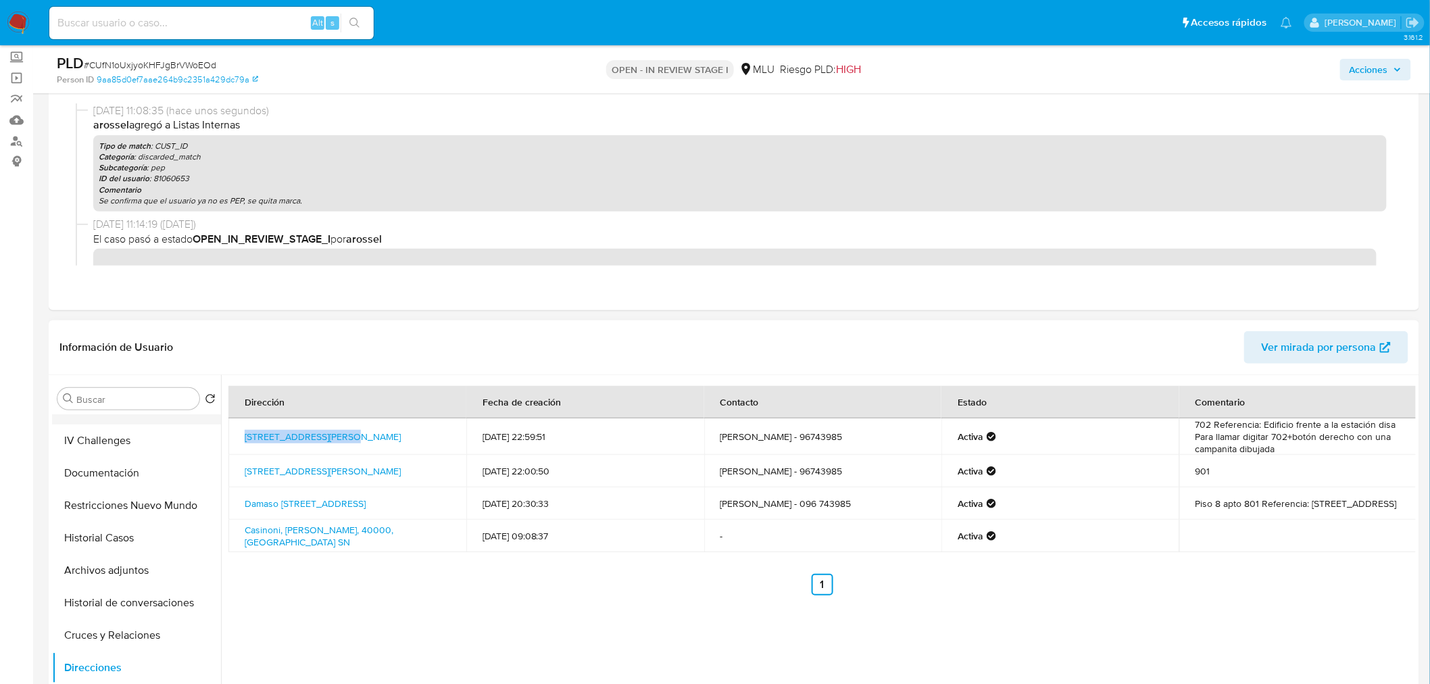
scroll to position [0, 0]
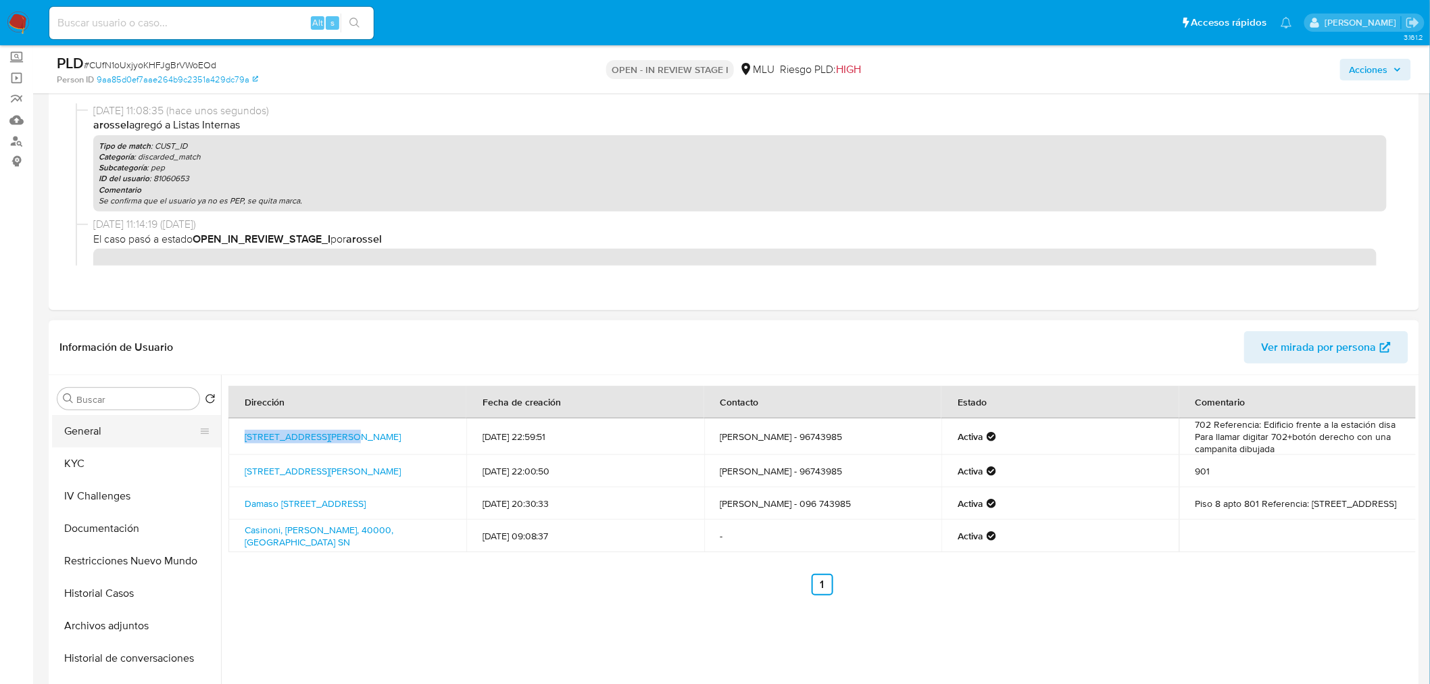
click at [105, 422] on button "General" at bounding box center [131, 431] width 158 height 32
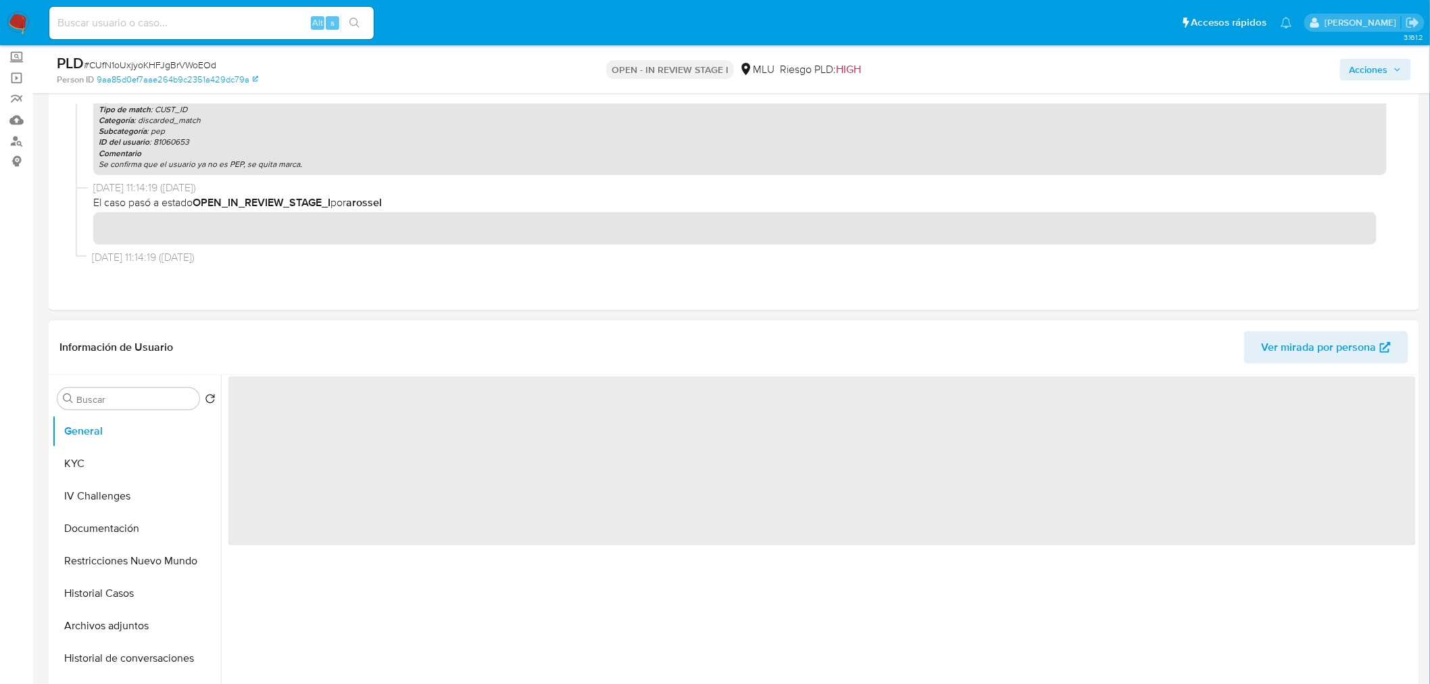
scroll to position [56, 0]
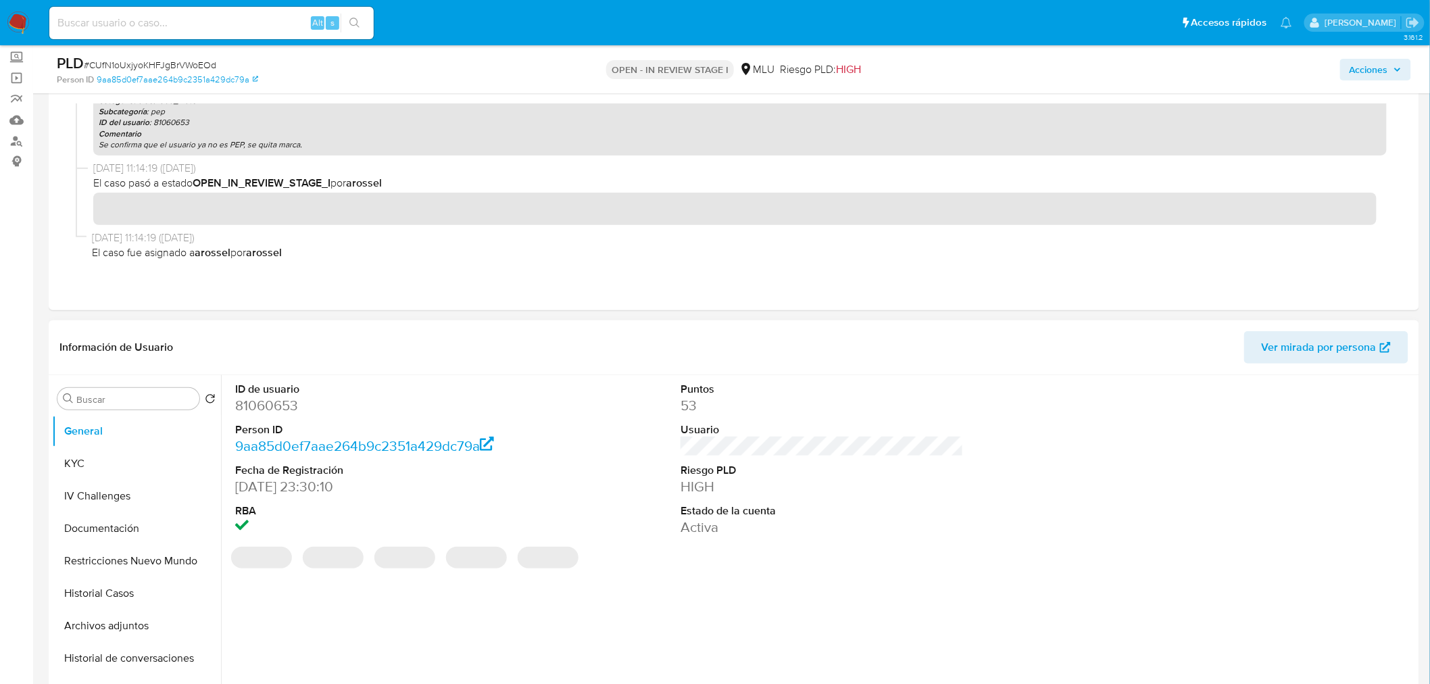
click at [281, 411] on dd "81060653" at bounding box center [376, 405] width 283 height 19
copy dd "81060653"
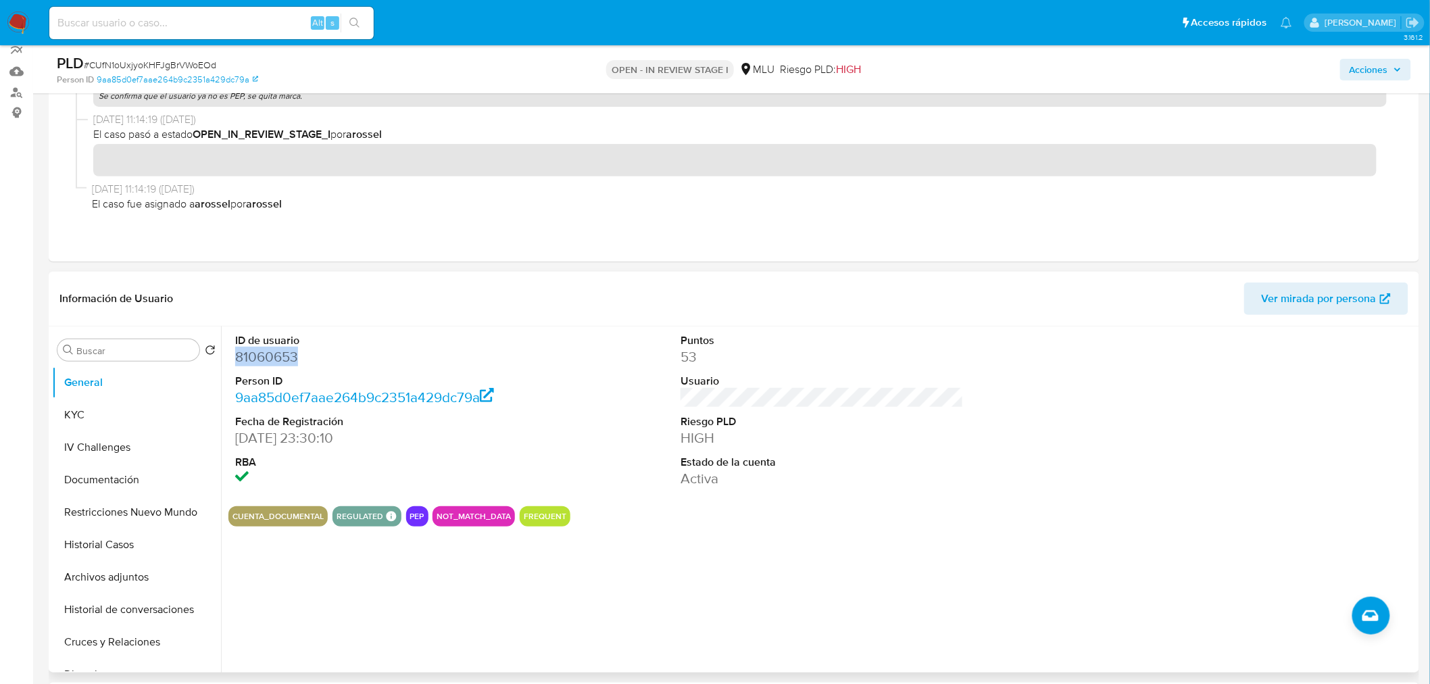
scroll to position [150, 0]
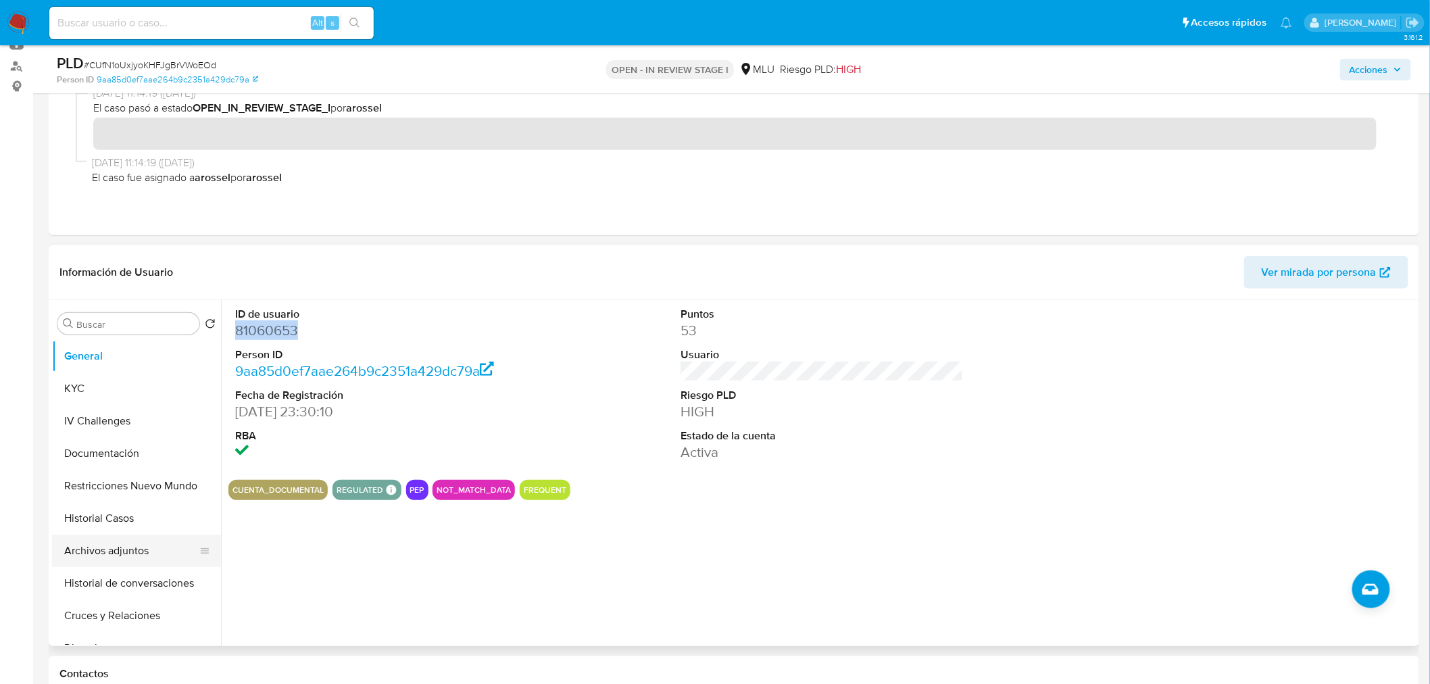
click at [153, 550] on button "Archivos adjuntos" at bounding box center [131, 550] width 158 height 32
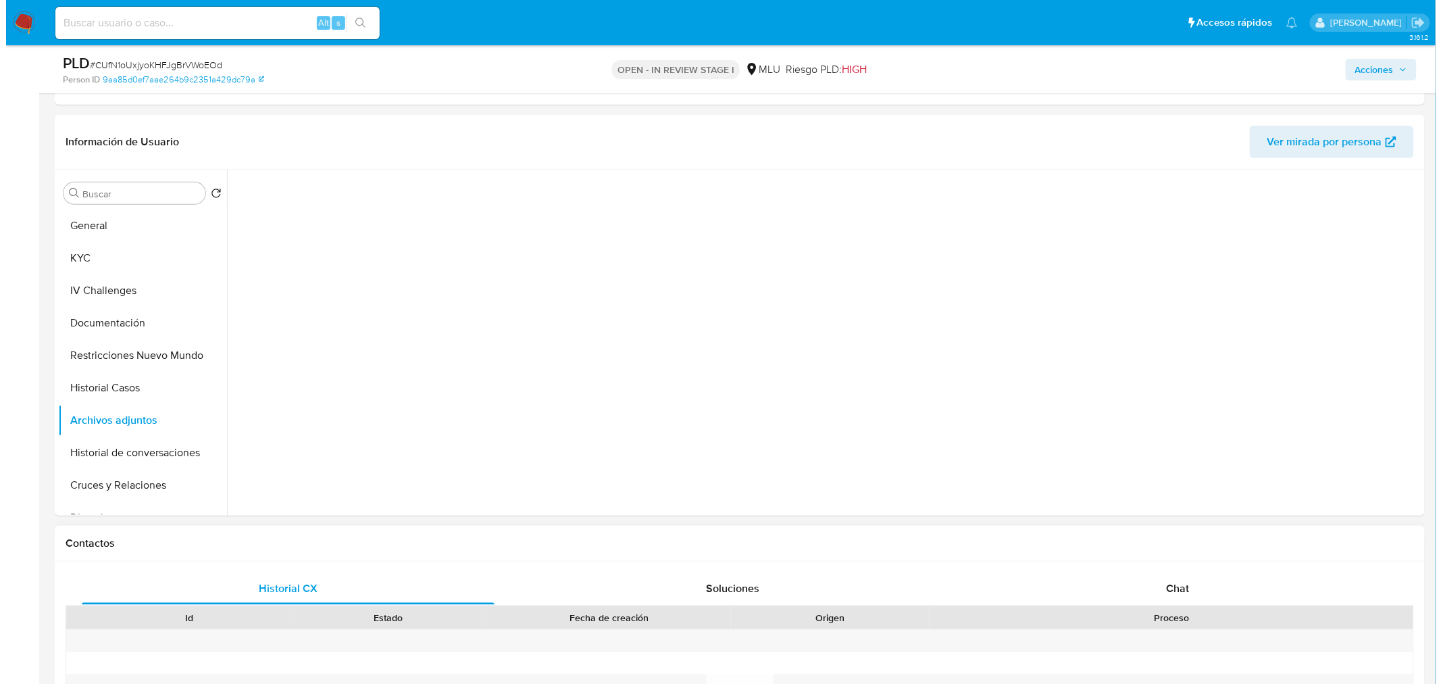
scroll to position [300, 0]
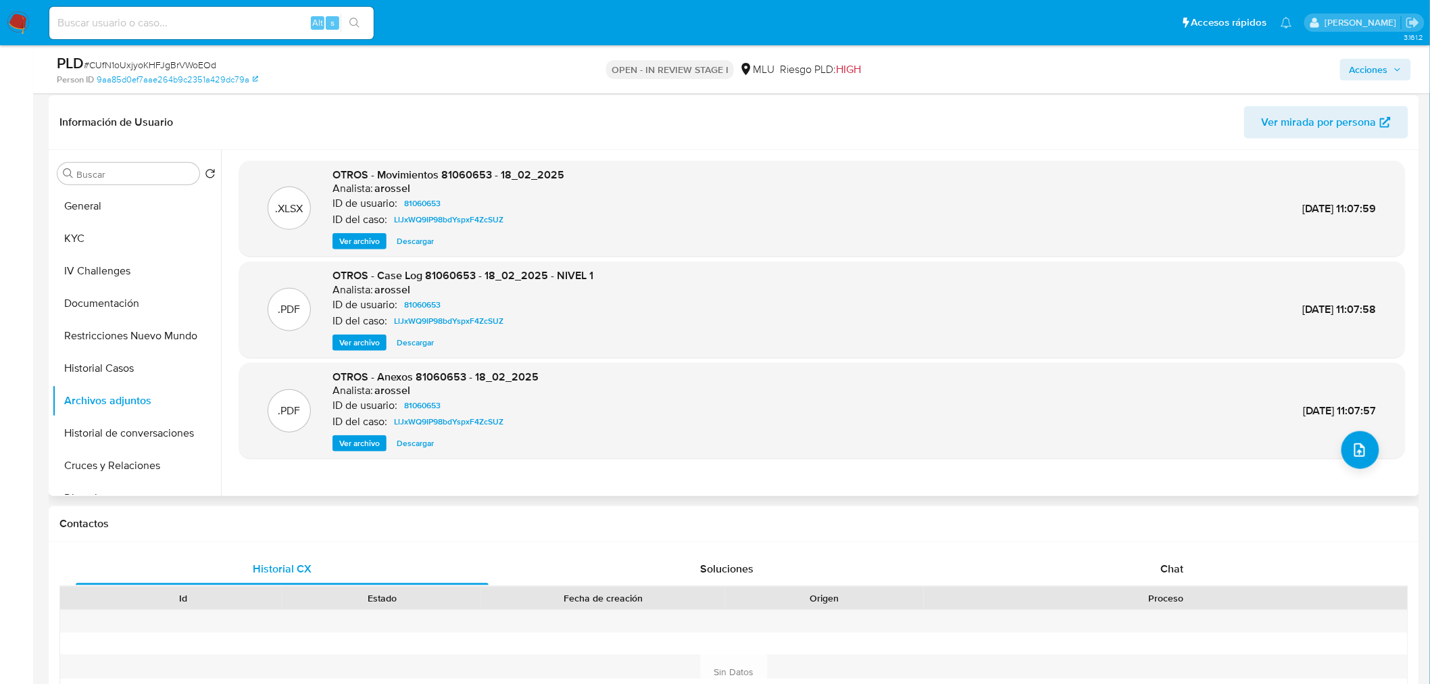
click at [1362, 470] on div ".XLSX OTROS - Movimientos 81060653 - 18_02_2025 Analista: arossel ID de usuario…" at bounding box center [821, 323] width 1165 height 324
click at [1362, 437] on button "upload-file" at bounding box center [1360, 450] width 38 height 38
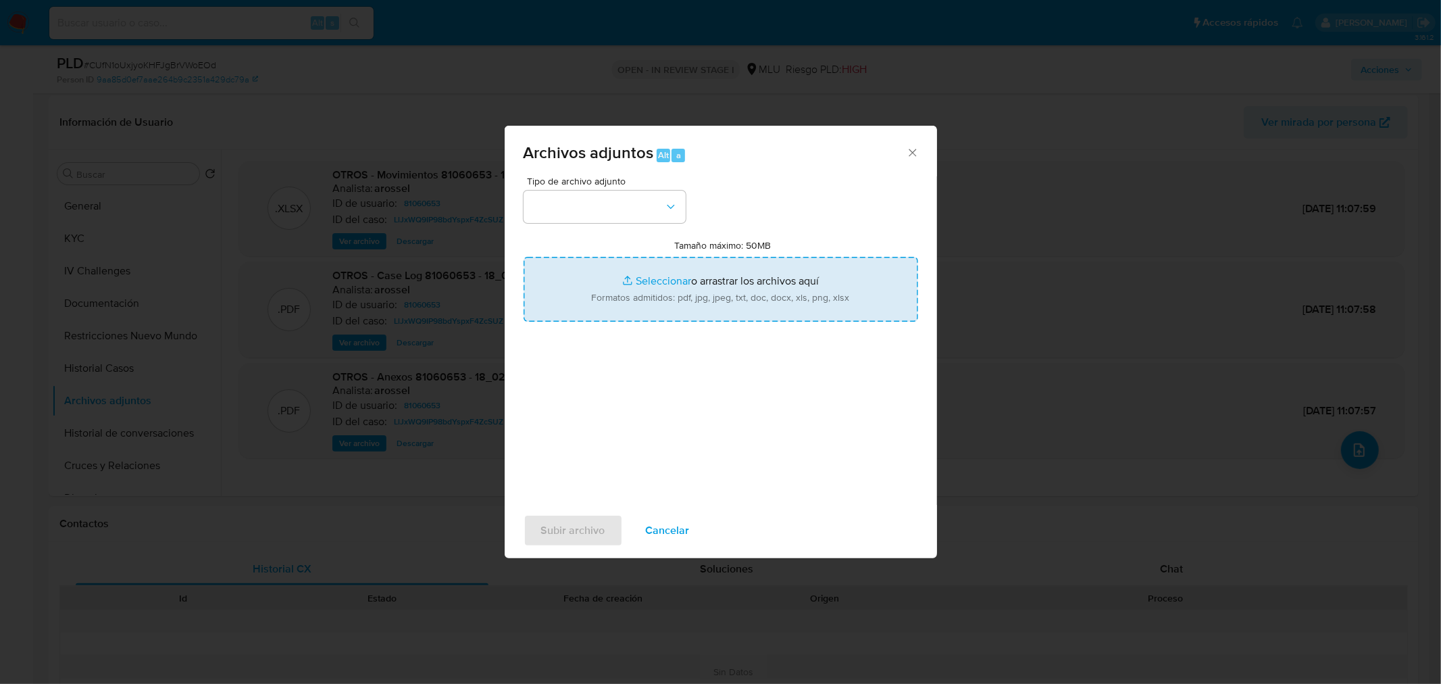
click at [631, 278] on input "Tamaño máximo: 50MB Seleccionar archivos" at bounding box center [721, 289] width 395 height 65
type input "C:\fakepath\Movimientos 81060653 - 07_10_2025.xlsx"
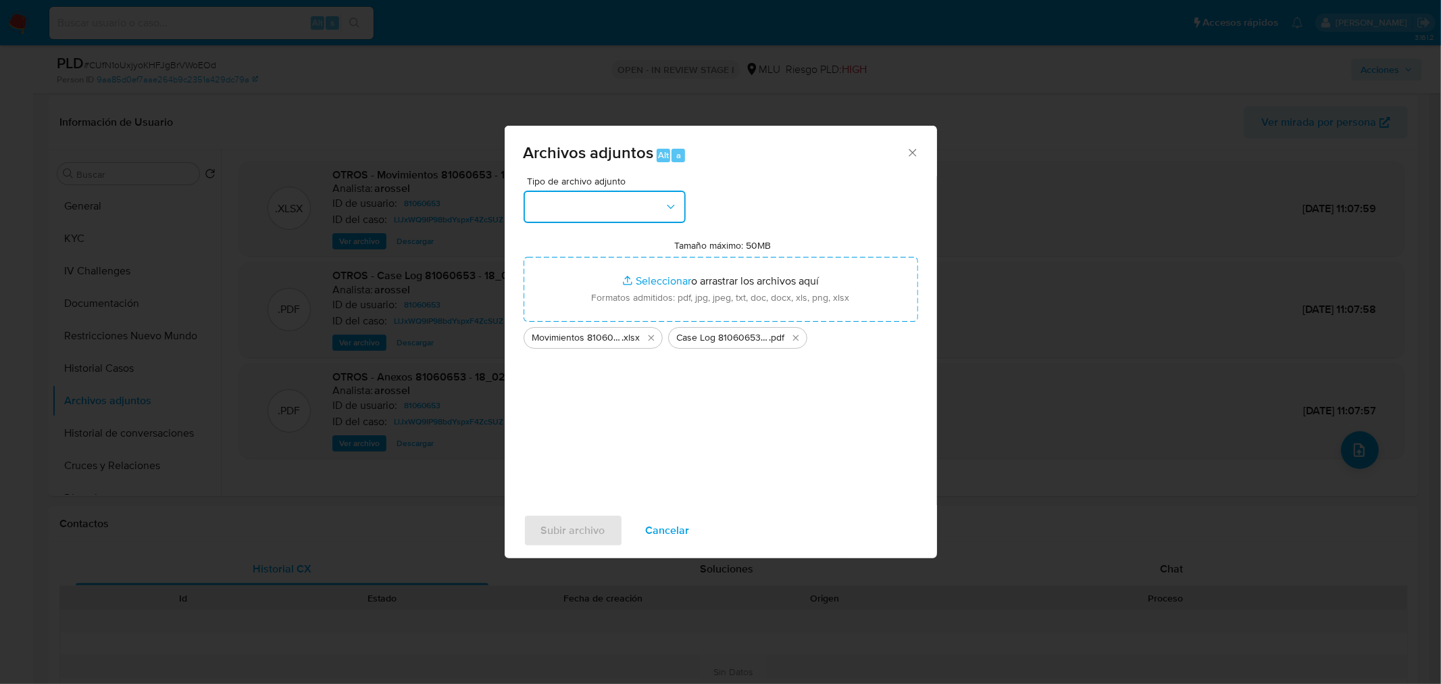
click at [581, 216] on button "button" at bounding box center [605, 207] width 162 height 32
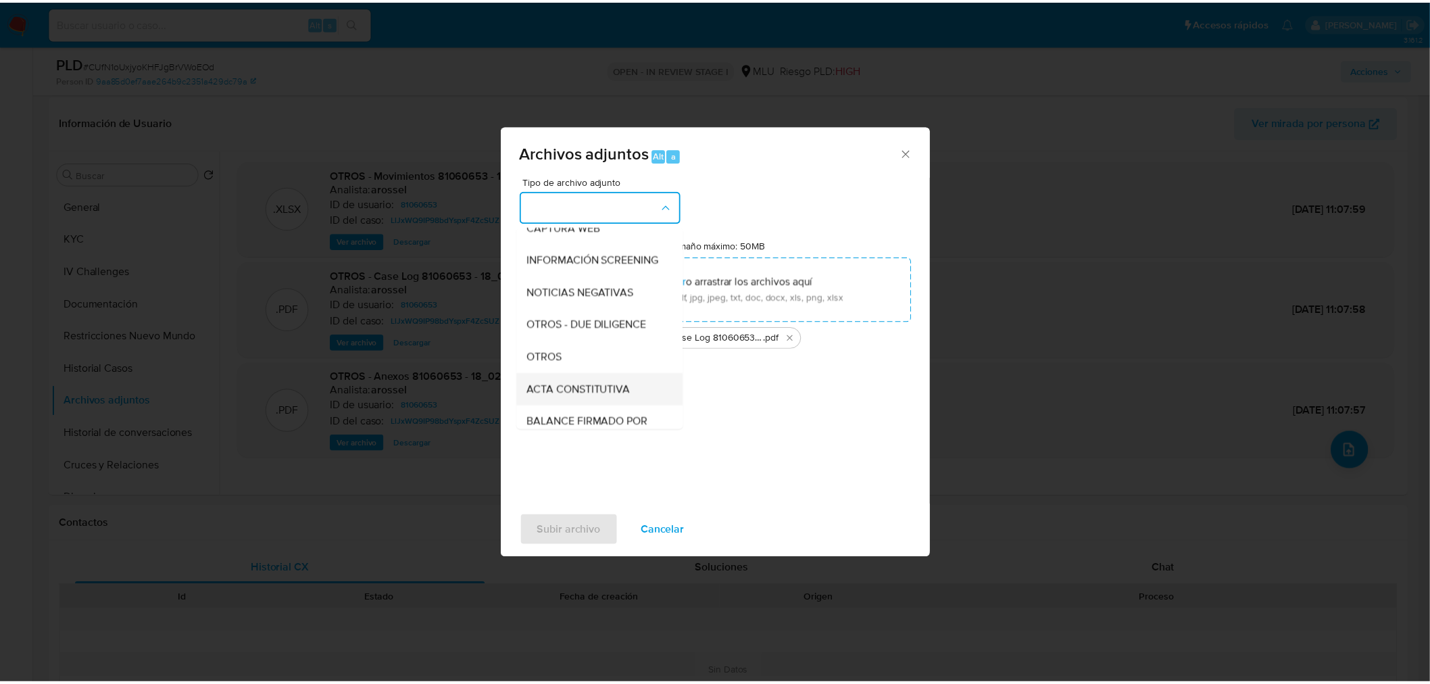
scroll to position [150, 0]
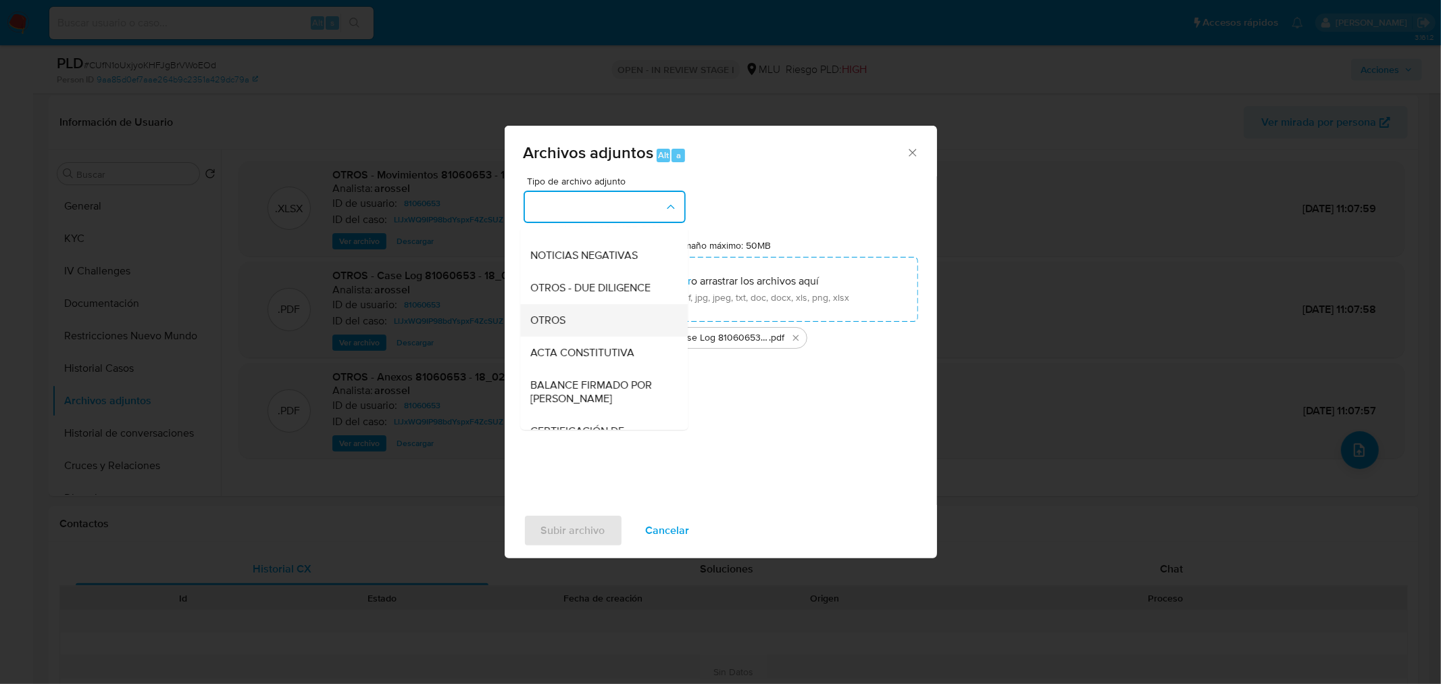
click at [570, 336] on div "OTROS" at bounding box center [600, 319] width 138 height 32
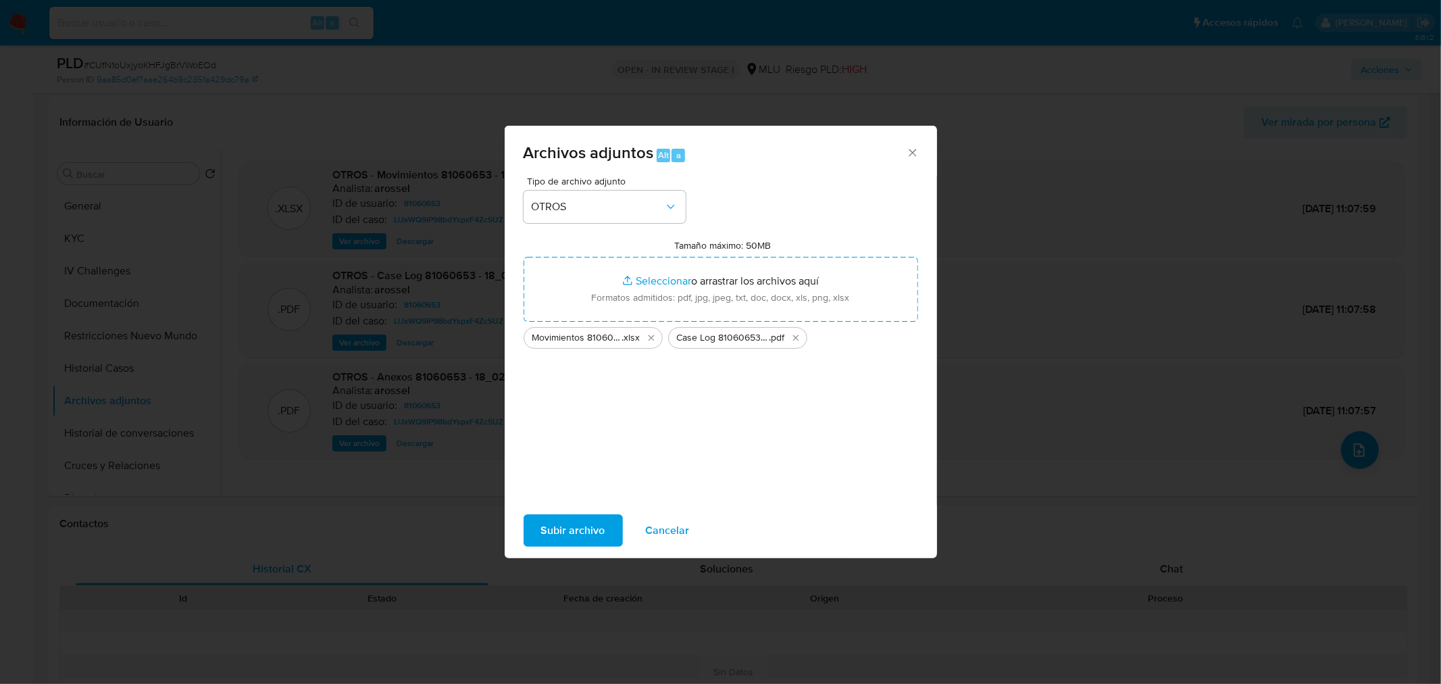
drag, startPoint x: 561, startPoint y: 529, endPoint x: 361, endPoint y: 186, distance: 397.2
click at [562, 529] on span "Subir archivo" at bounding box center [573, 530] width 64 height 30
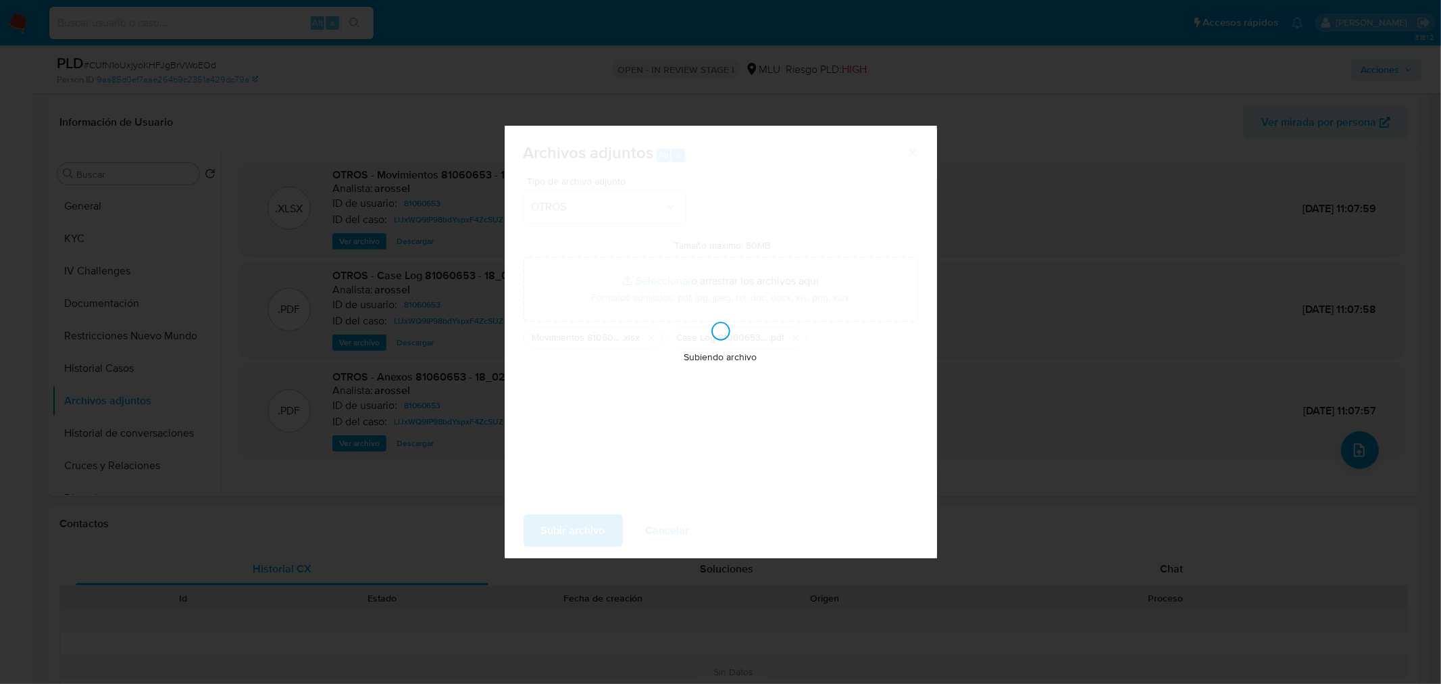
click at [829, 140] on div "Subiendo archivo" at bounding box center [721, 342] width 432 height 432
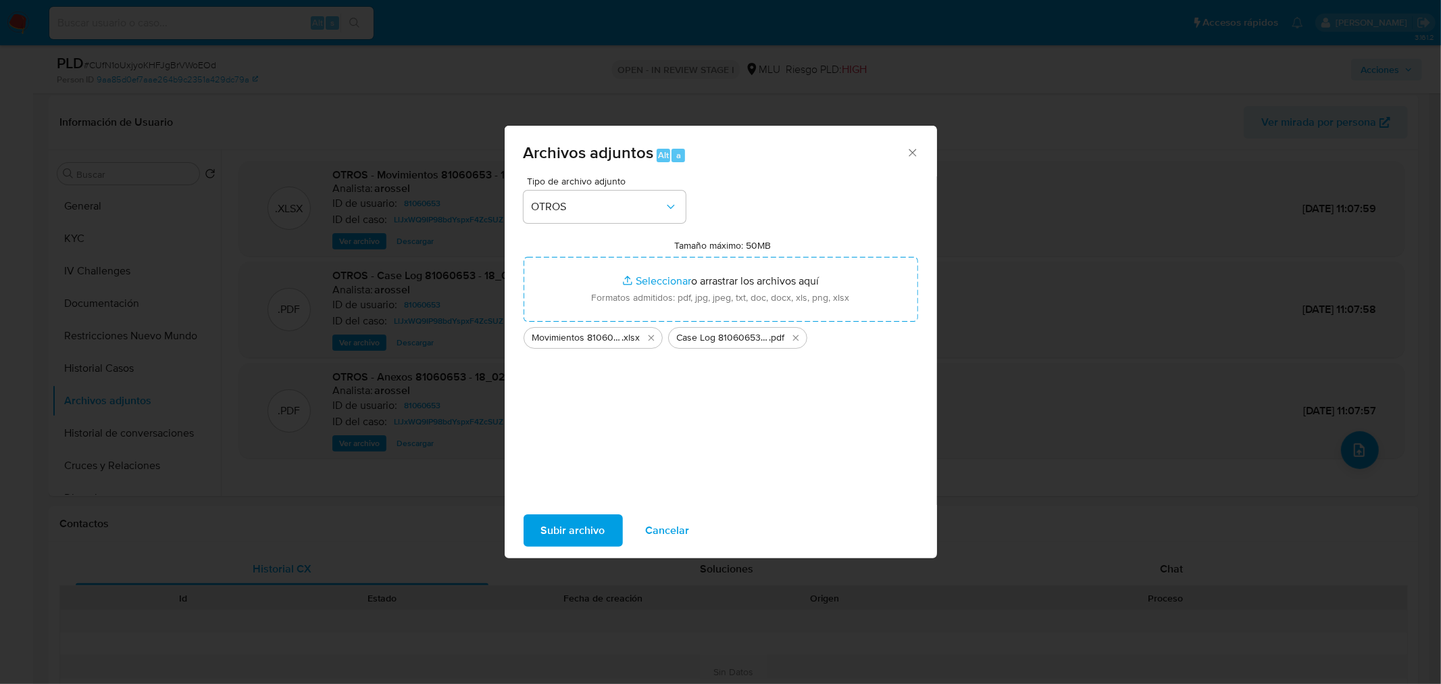
click at [586, 528] on span "Subir archivo" at bounding box center [573, 530] width 64 height 30
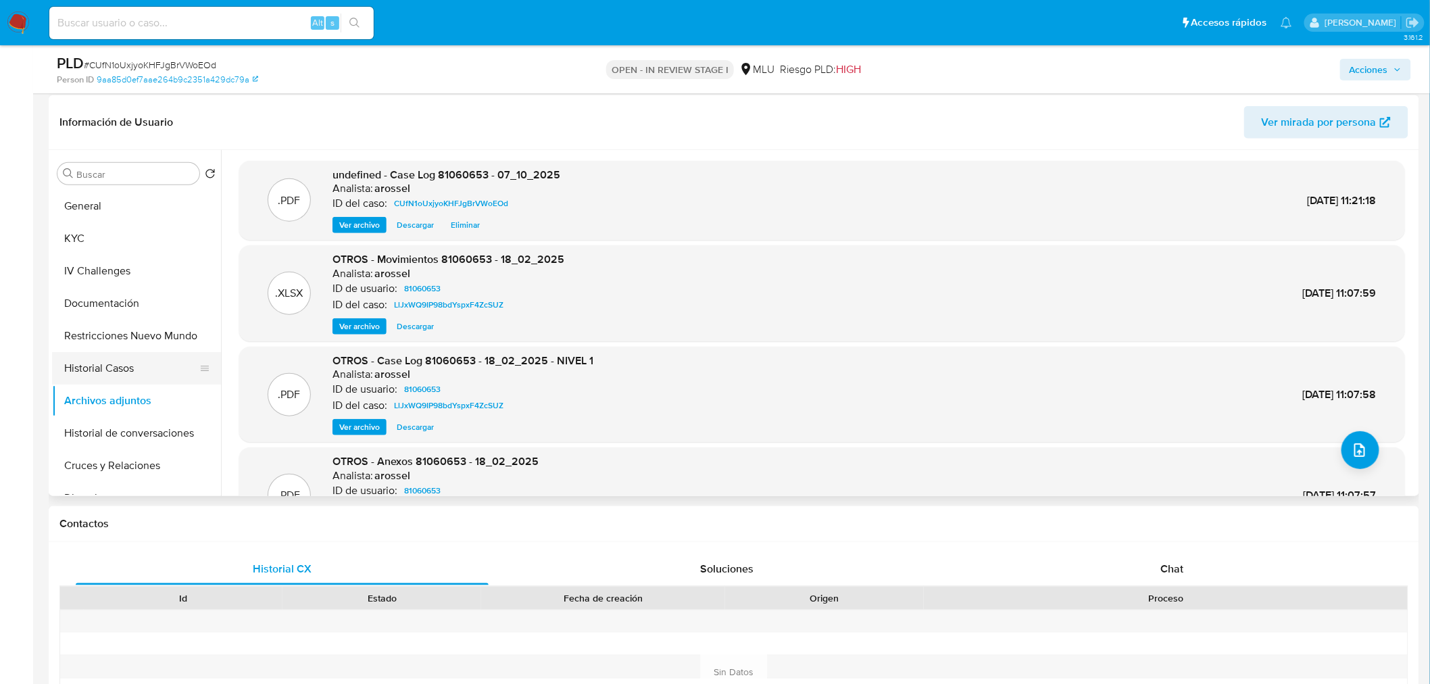
click at [162, 357] on button "Historial Casos" at bounding box center [131, 368] width 158 height 32
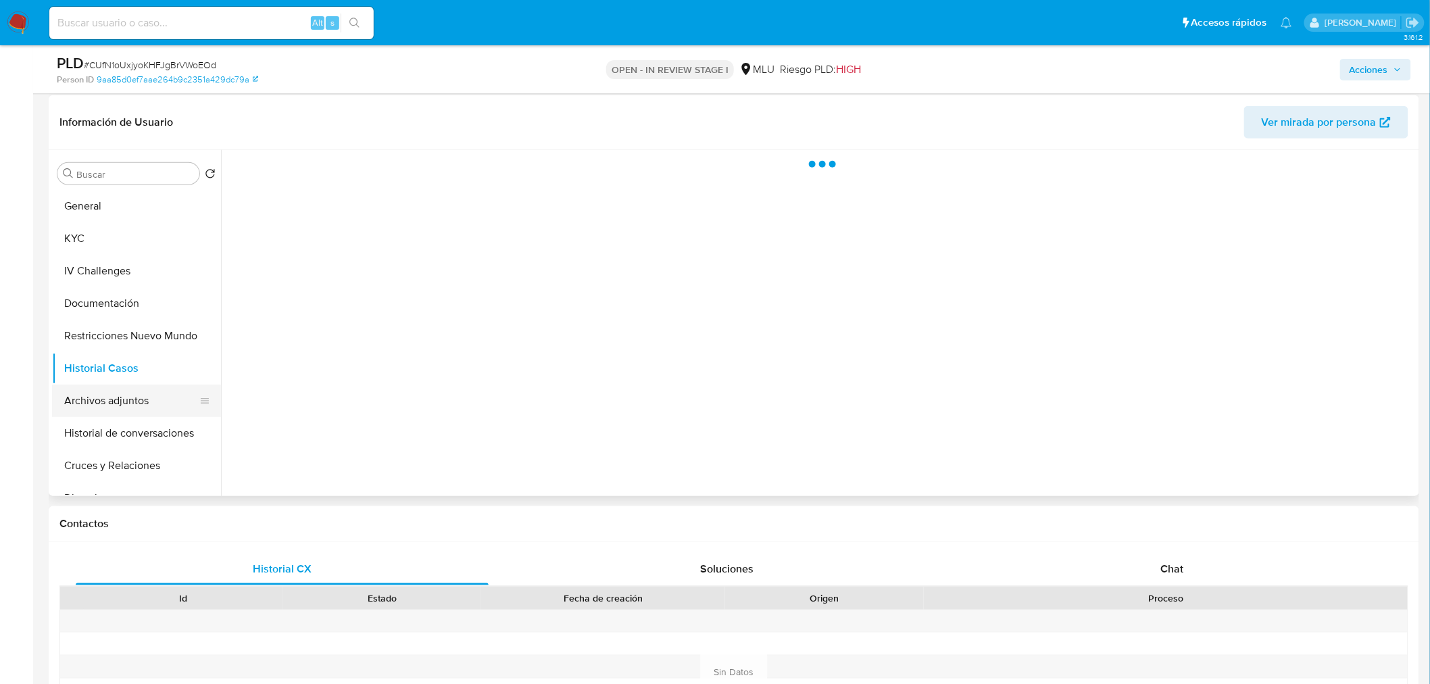
click at [158, 405] on button "Archivos adjuntos" at bounding box center [131, 400] width 158 height 32
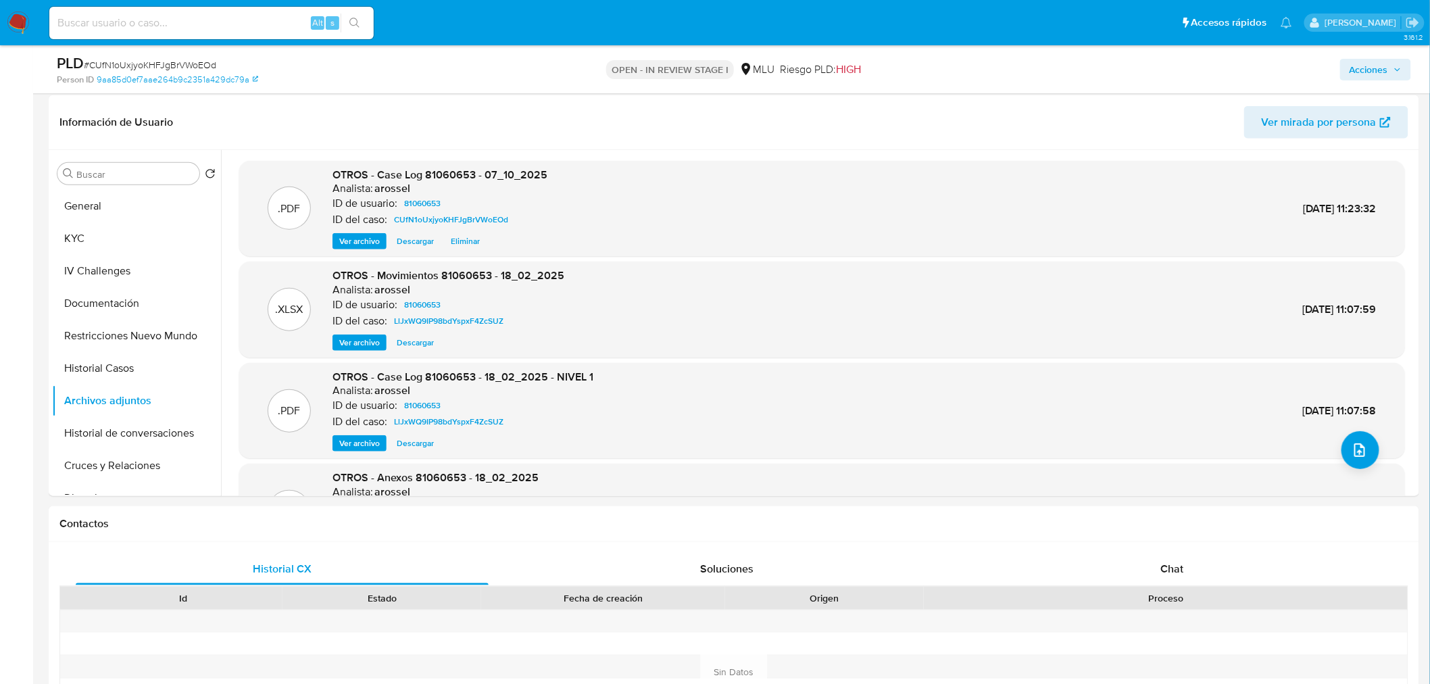
click at [1359, 62] on span "Acciones" at bounding box center [1368, 70] width 39 height 22
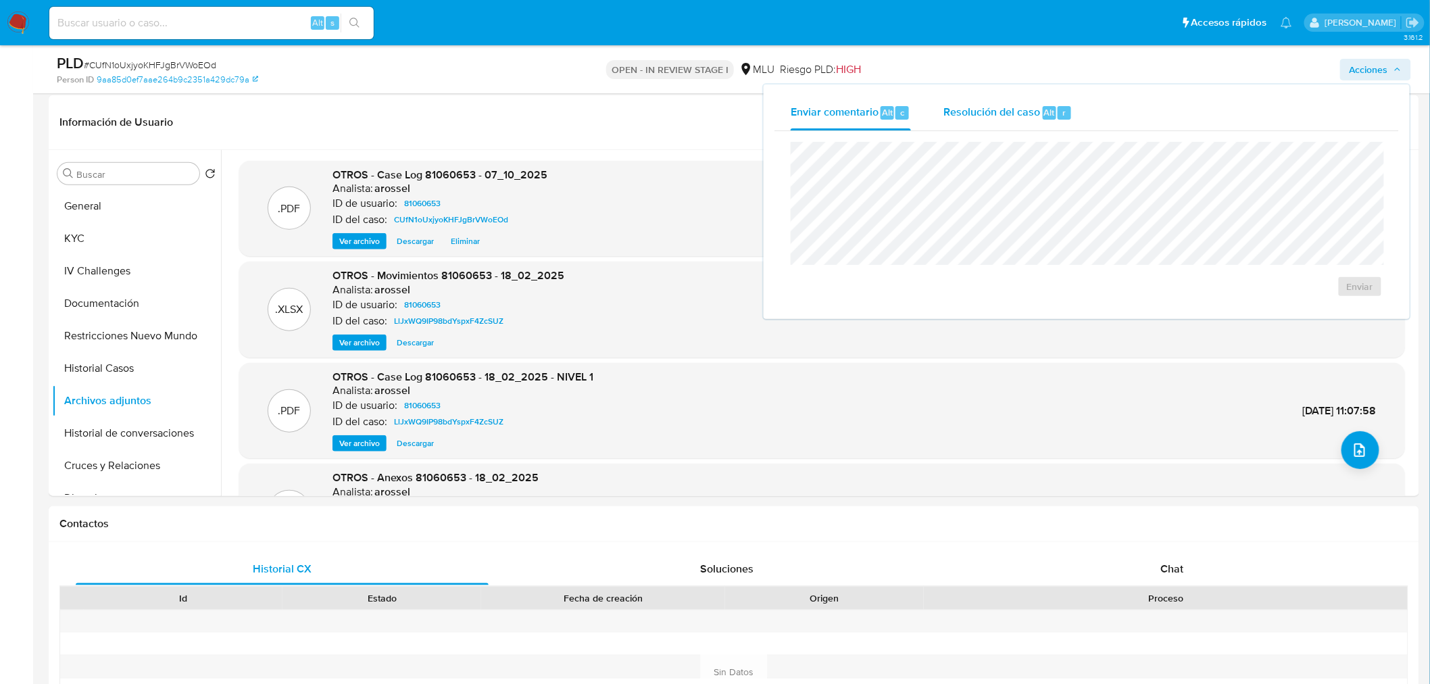
click at [1035, 110] on span "Resolución del caso" at bounding box center [991, 112] width 97 height 16
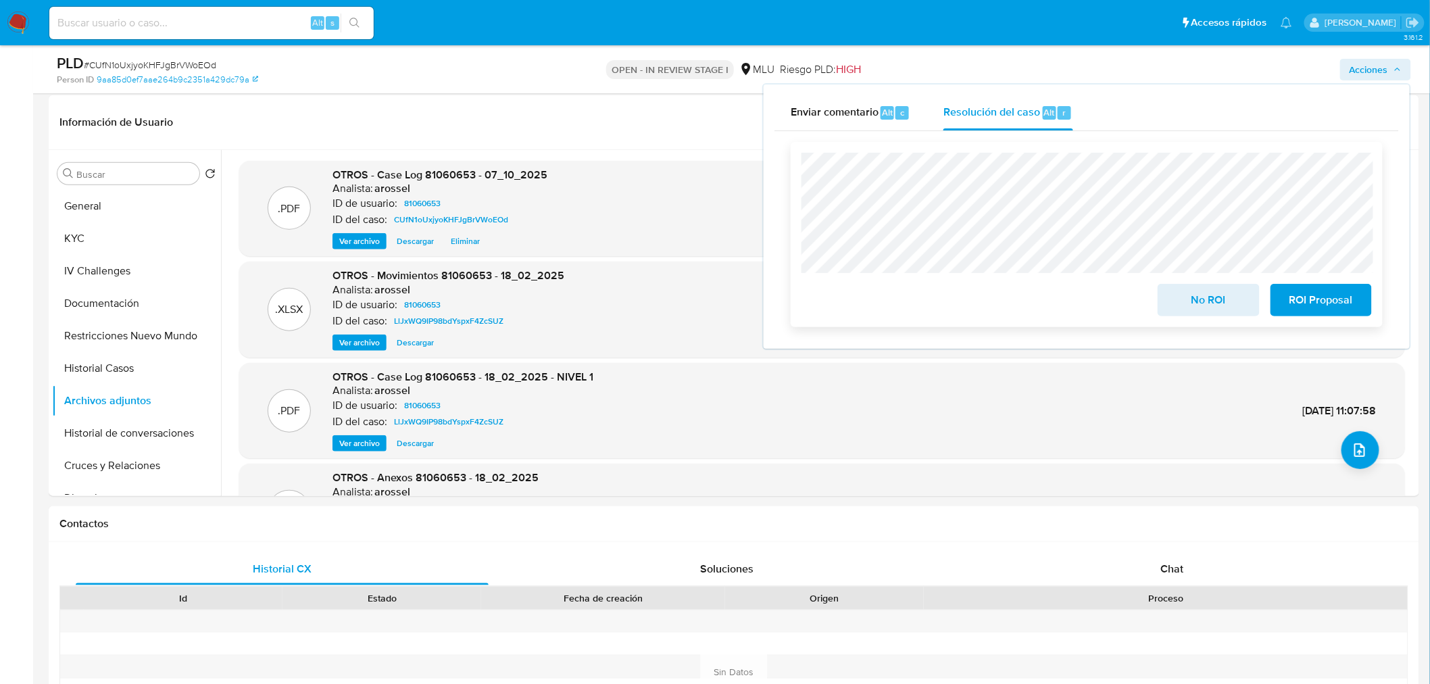
click at [1173, 305] on button "No ROI" at bounding box center [1207, 300] width 101 height 32
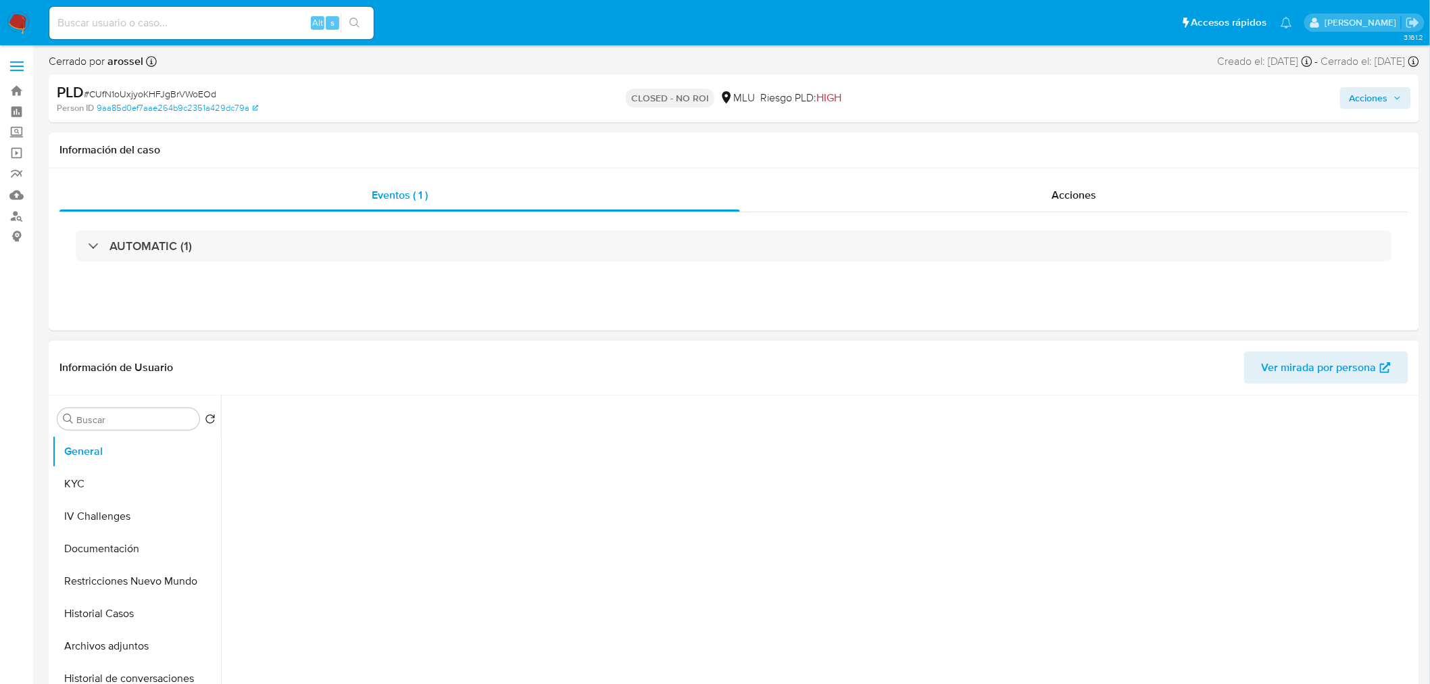
select select "10"
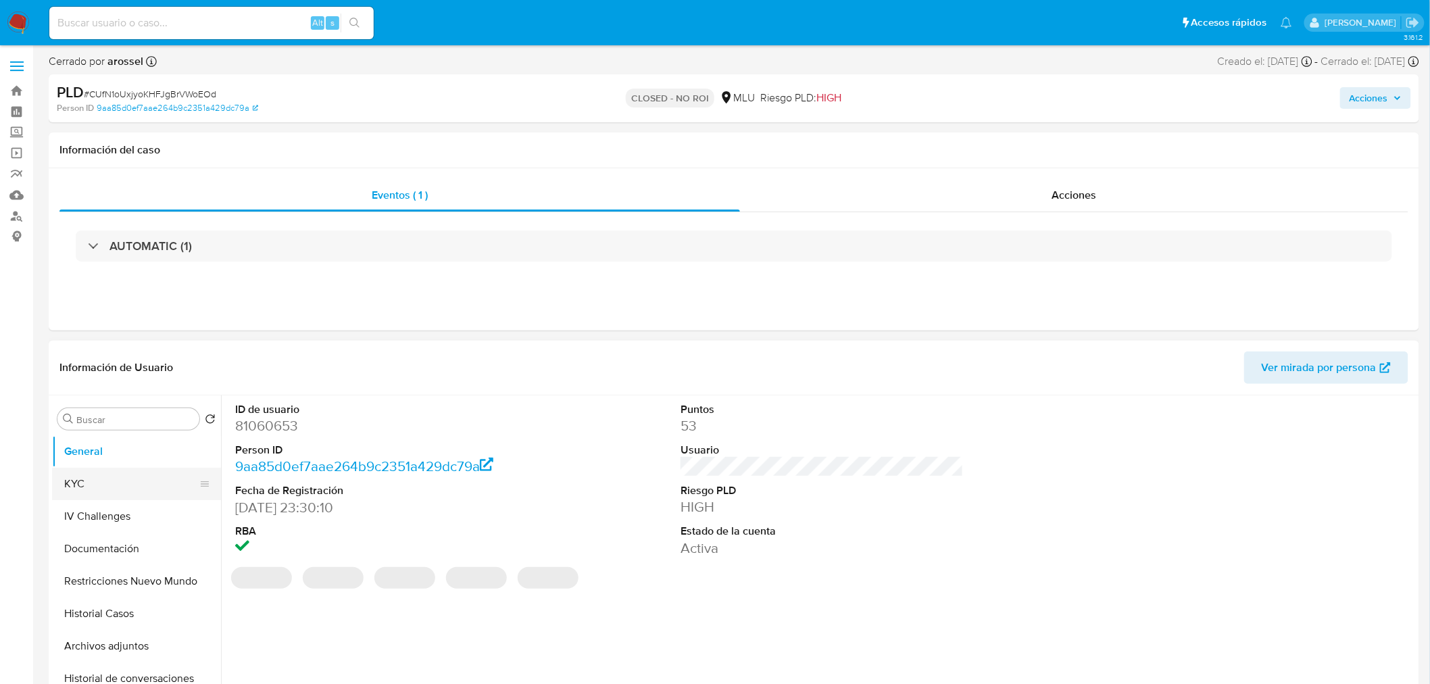
click at [122, 478] on button "KYC" at bounding box center [131, 484] width 158 height 32
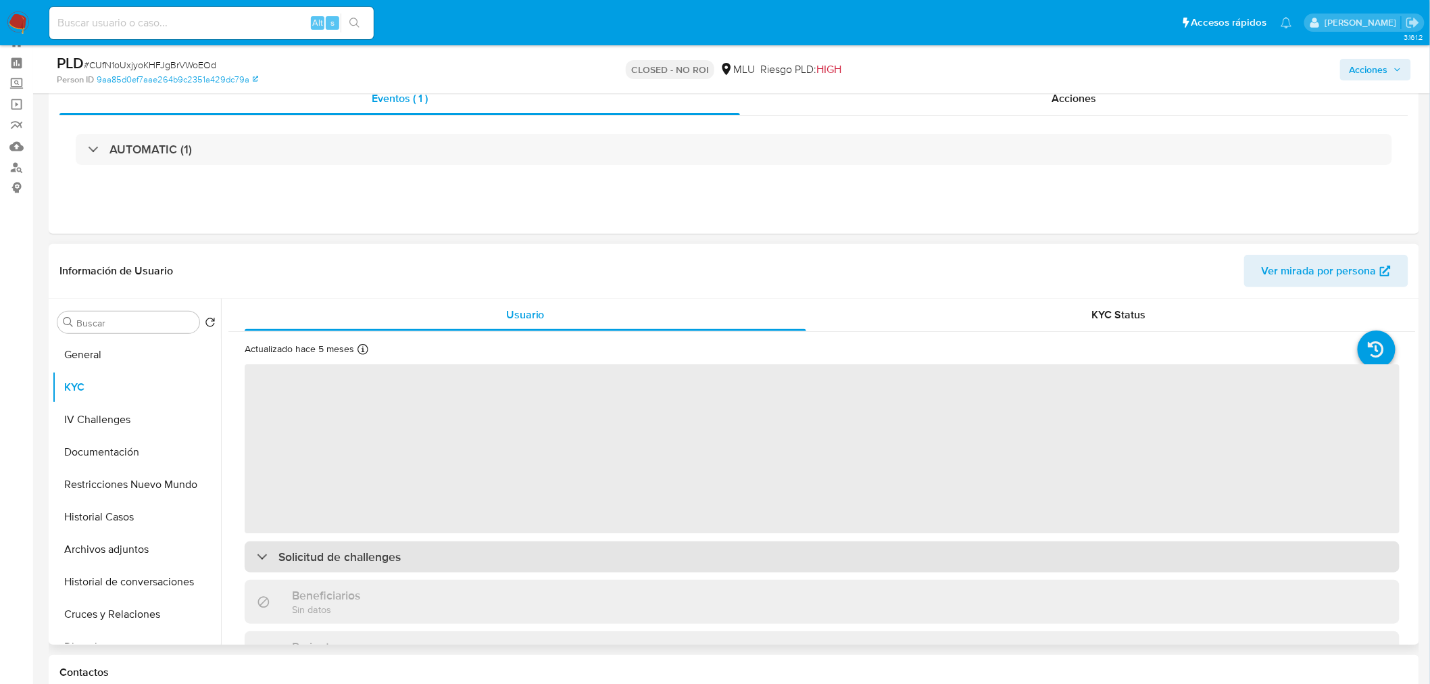
scroll to position [75, 0]
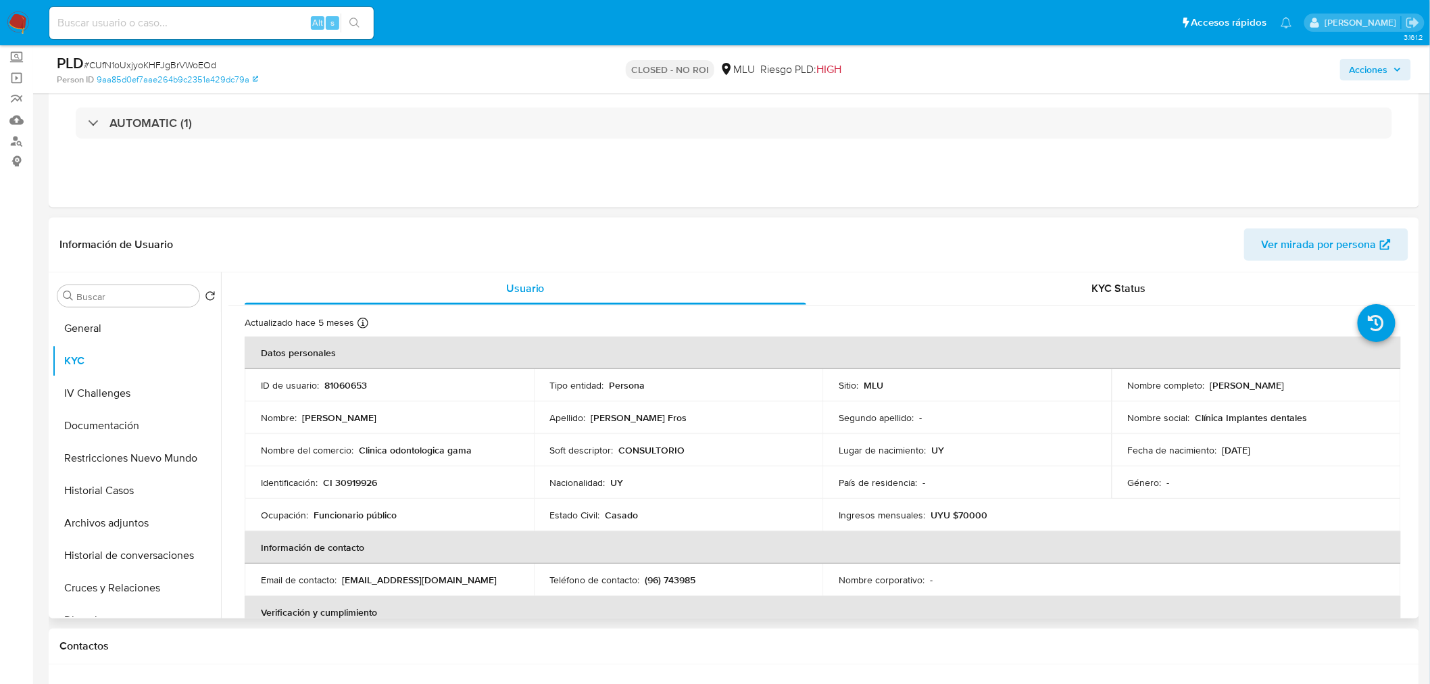
drag, startPoint x: 1209, startPoint y: 386, endPoint x: 1313, endPoint y: 386, distance: 104.0
click at [1313, 386] on div "Nombre completo : [PERSON_NAME]" at bounding box center [1256, 385] width 257 height 12
click at [1211, 384] on p "[PERSON_NAME]" at bounding box center [1247, 385] width 74 height 12
drag, startPoint x: 1207, startPoint y: 382, endPoint x: 1333, endPoint y: 381, distance: 125.7
click at [1333, 381] on div "Nombre completo : Rodrigo Silva Fros" at bounding box center [1256, 385] width 257 height 12
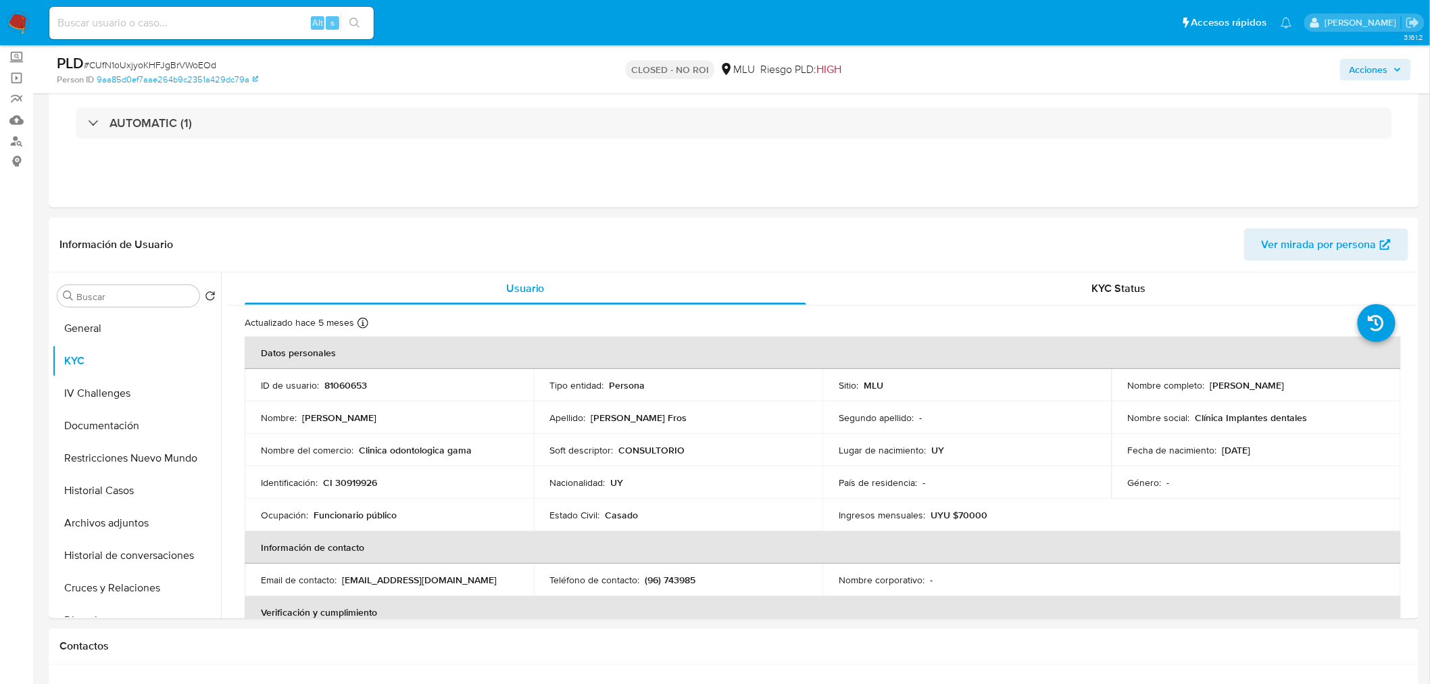
copy p "Rodrigo Silva Fros"
click at [169, 26] on input at bounding box center [211, 23] width 324 height 18
paste input "ubuULZNeVDiTrp3mc5QuyrXM"
type input "ubuULZNeVDiTrp3mc5QuyrXM"
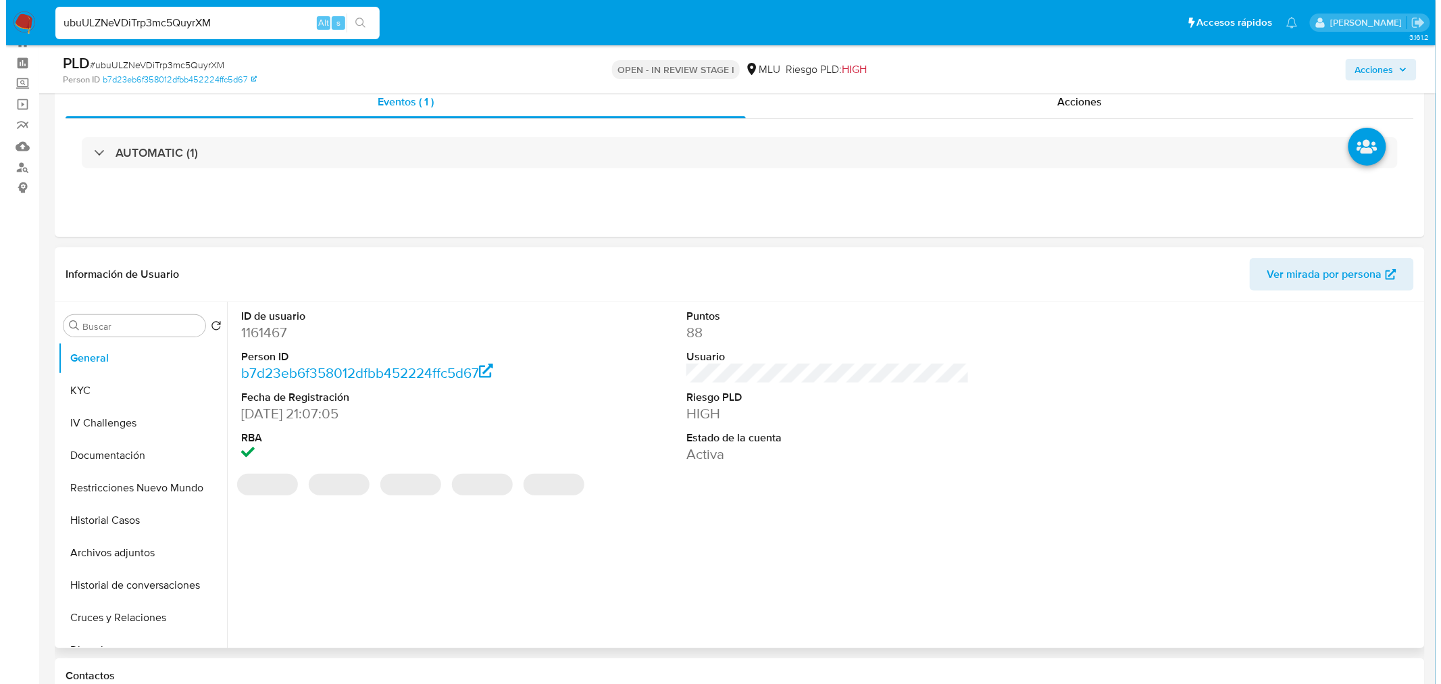
scroll to position [150, 0]
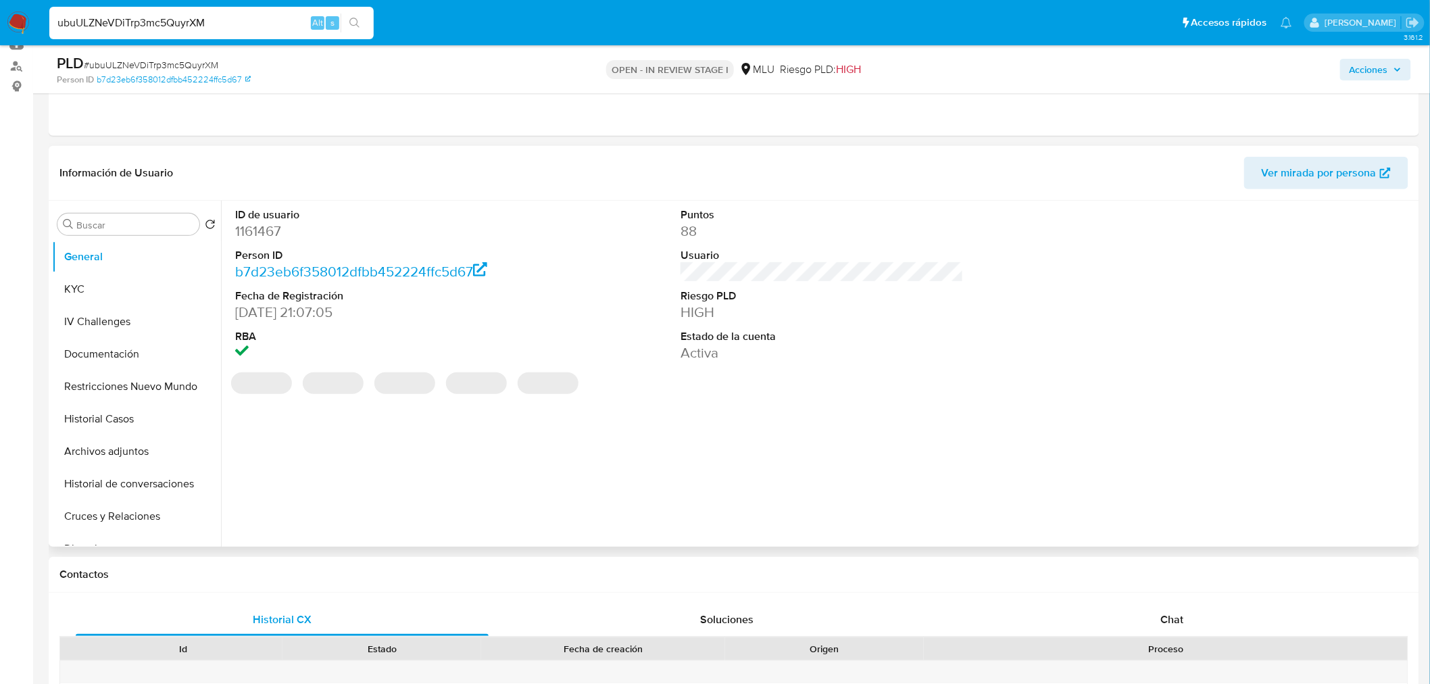
select select "10"
click at [790, 367] on div "Puntos 88 Usuario Riesgo PLD HIGH Estado de la cuenta Activa" at bounding box center [822, 285] width 297 height 169
click at [1317, 172] on span "Ver mirada por persona" at bounding box center [1318, 173] width 115 height 32
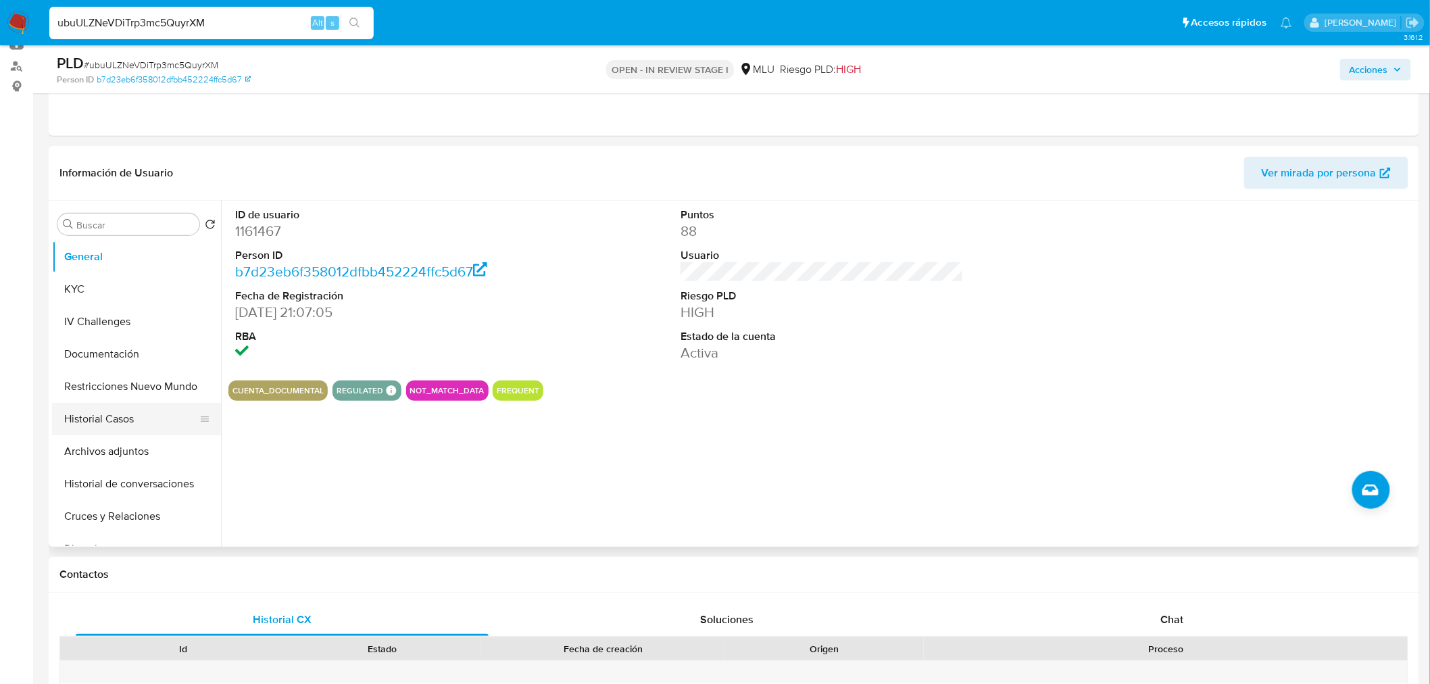
click at [139, 417] on button "Historial Casos" at bounding box center [131, 419] width 158 height 32
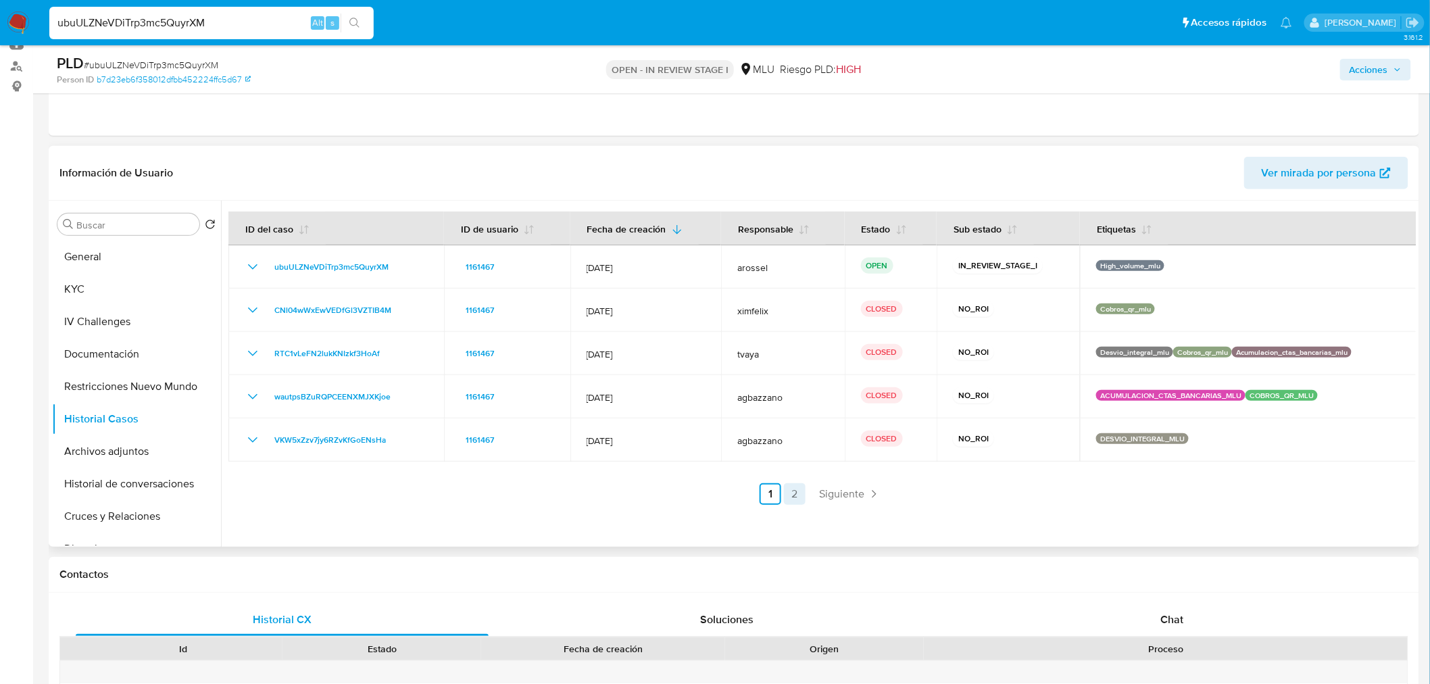
click at [788, 493] on link "2" at bounding box center [795, 494] width 22 height 22
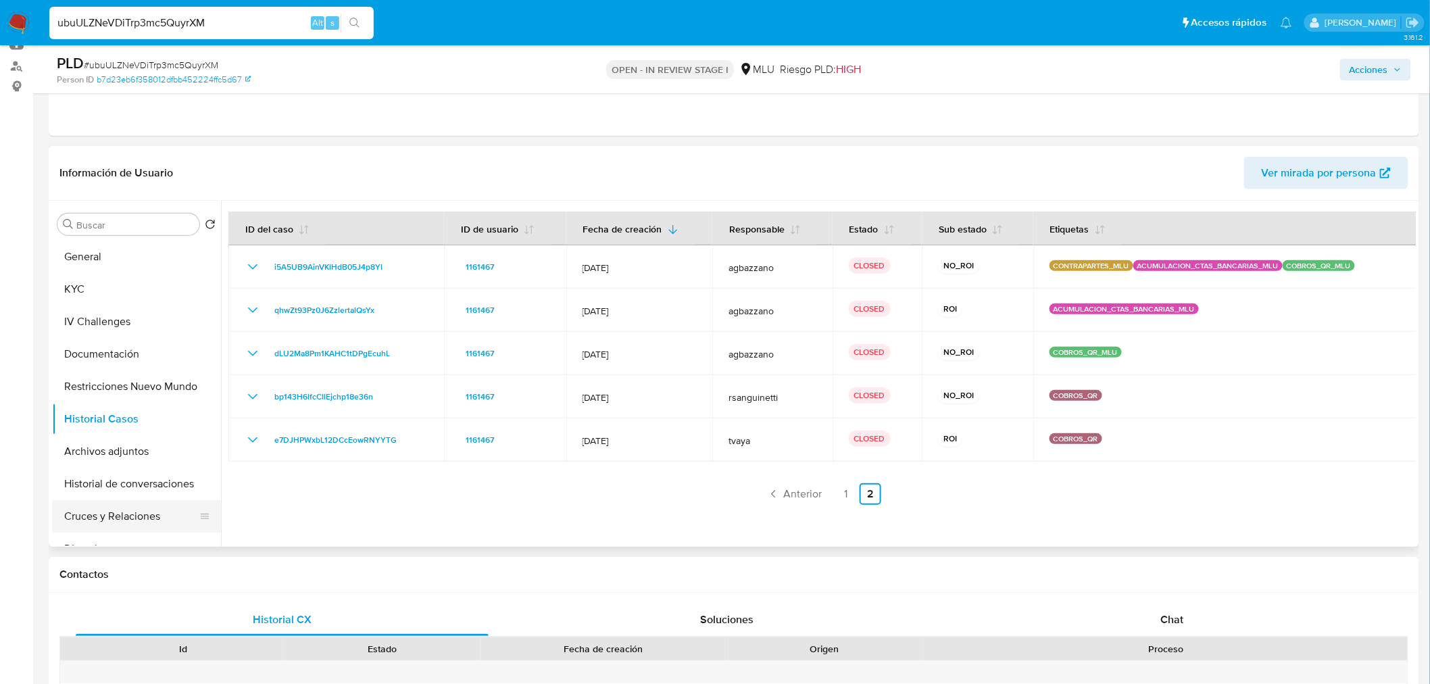
click at [128, 505] on button "Cruces y Relaciones" at bounding box center [131, 516] width 158 height 32
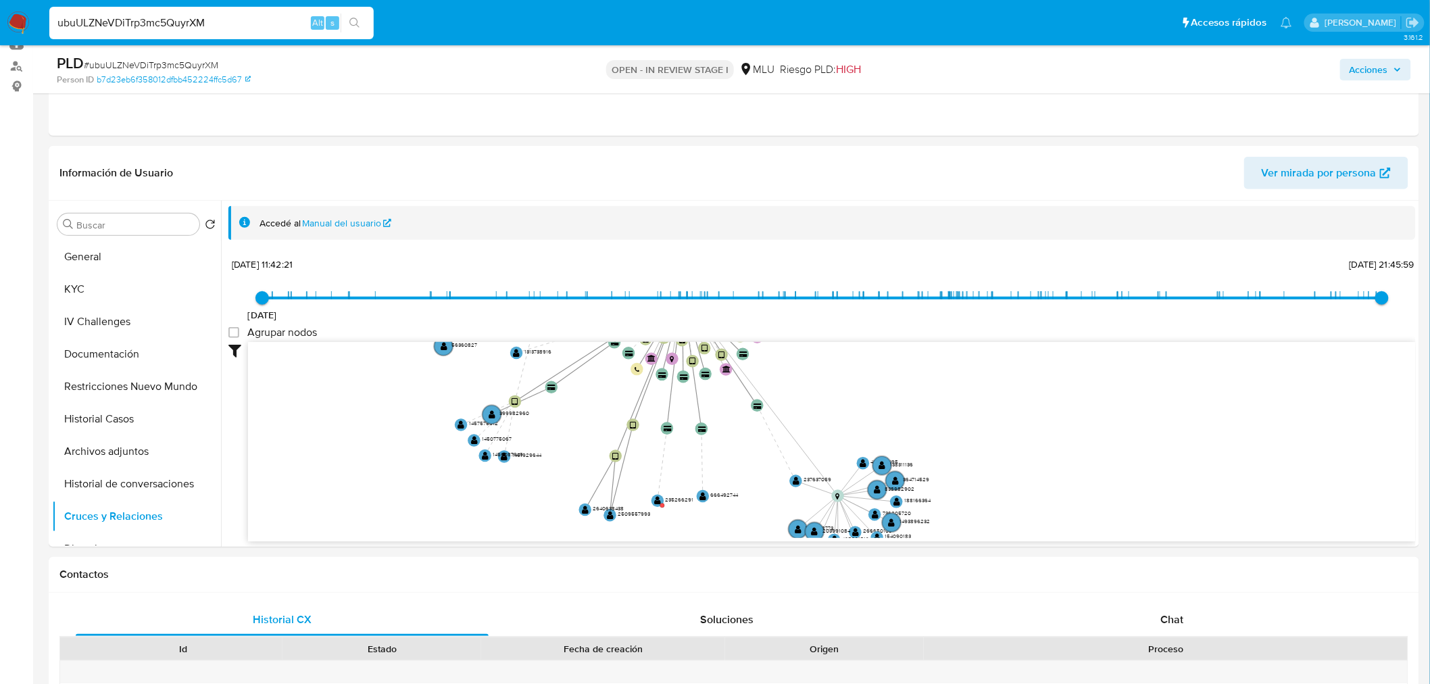
drag, startPoint x: 1045, startPoint y: 411, endPoint x: 924, endPoint y: 295, distance: 168.2
click at [928, 295] on div "1/6/2021 1/6/2021, 11:42:21 26/9/2025, 21:45:59 Agrupar nodos Filtros Confianza…" at bounding box center [821, 422] width 1187 height 336
click at [654, 495] on text "" at bounding box center [656, 499] width 7 height 9
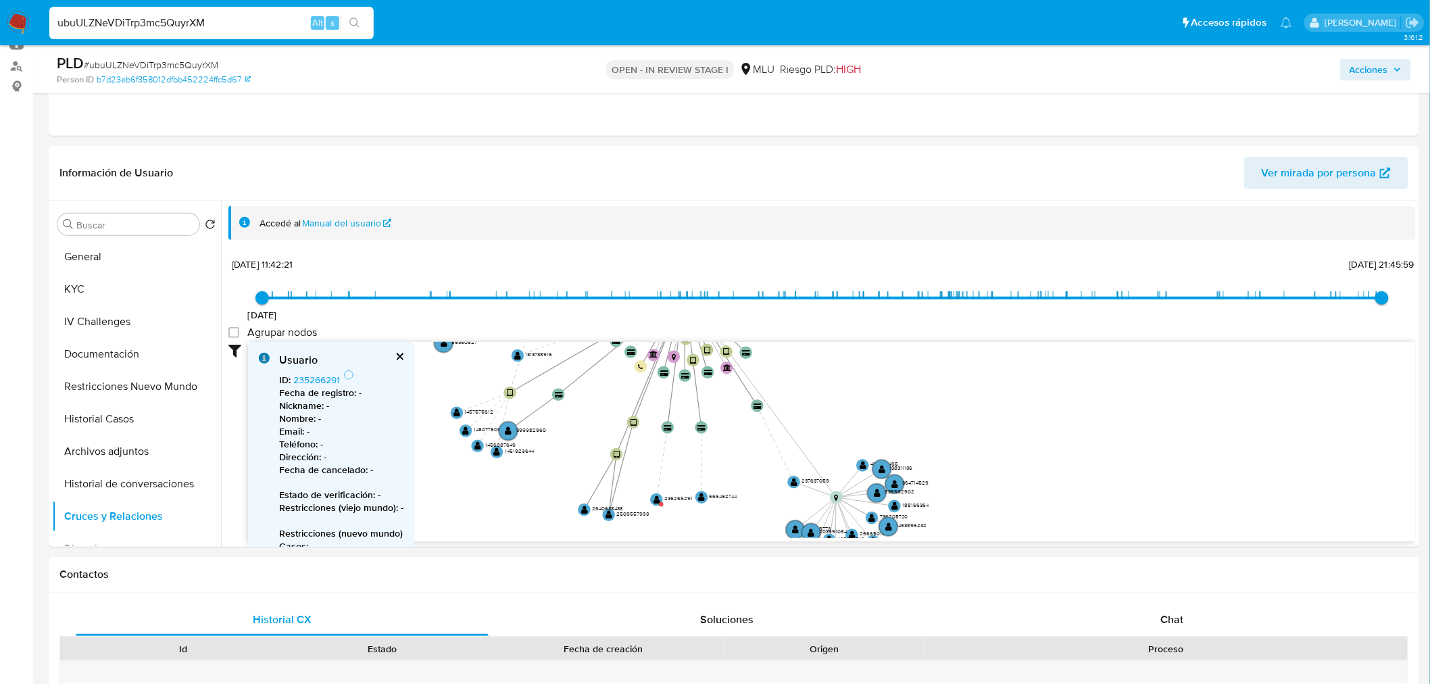
click at [335, 386] on b "Fecha de registro :" at bounding box center [317, 393] width 77 height 14
click at [333, 383] on link "235266291" at bounding box center [316, 380] width 47 height 14
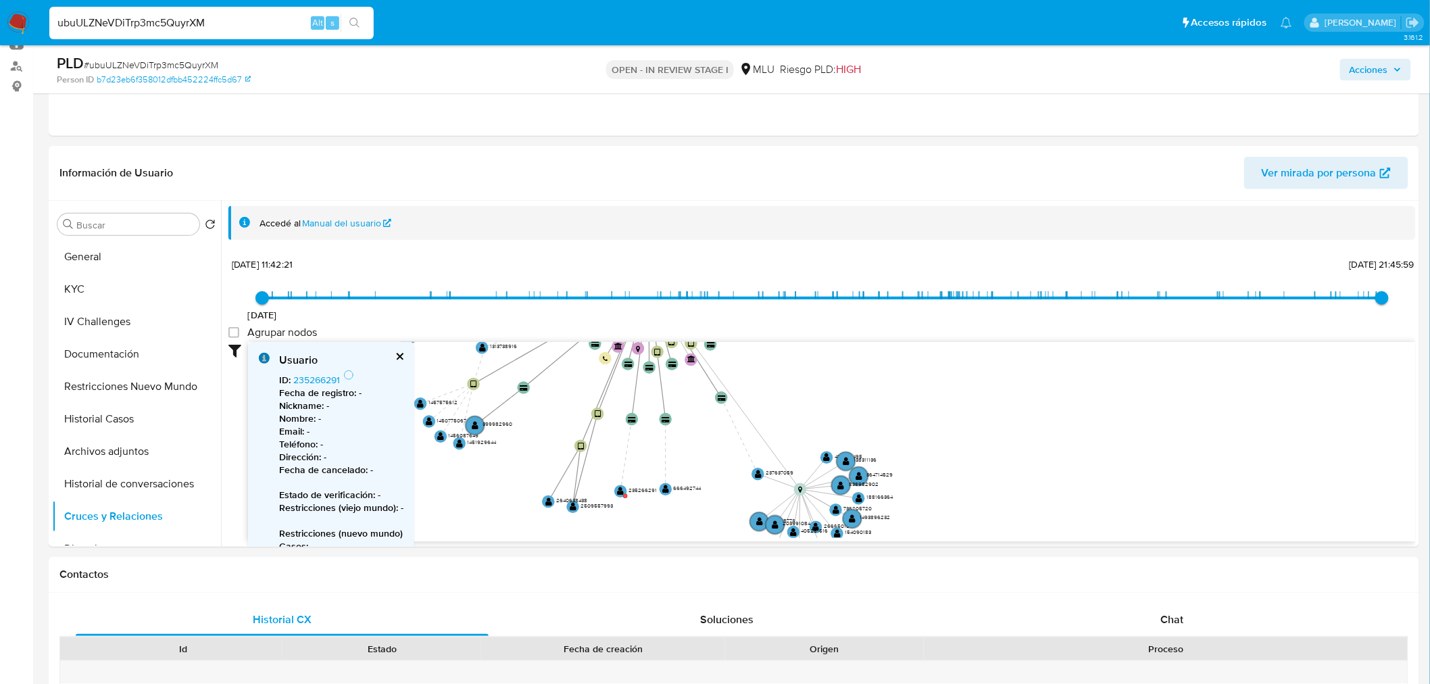
drag, startPoint x: 703, startPoint y: 458, endPoint x: 672, endPoint y: 472, distance: 33.9
click at [672, 468] on icon "device-626981a408813b0019513a74  device-6737e645293d03f68ddfef8a  device-62bb…" at bounding box center [831, 440] width 1167 height 196
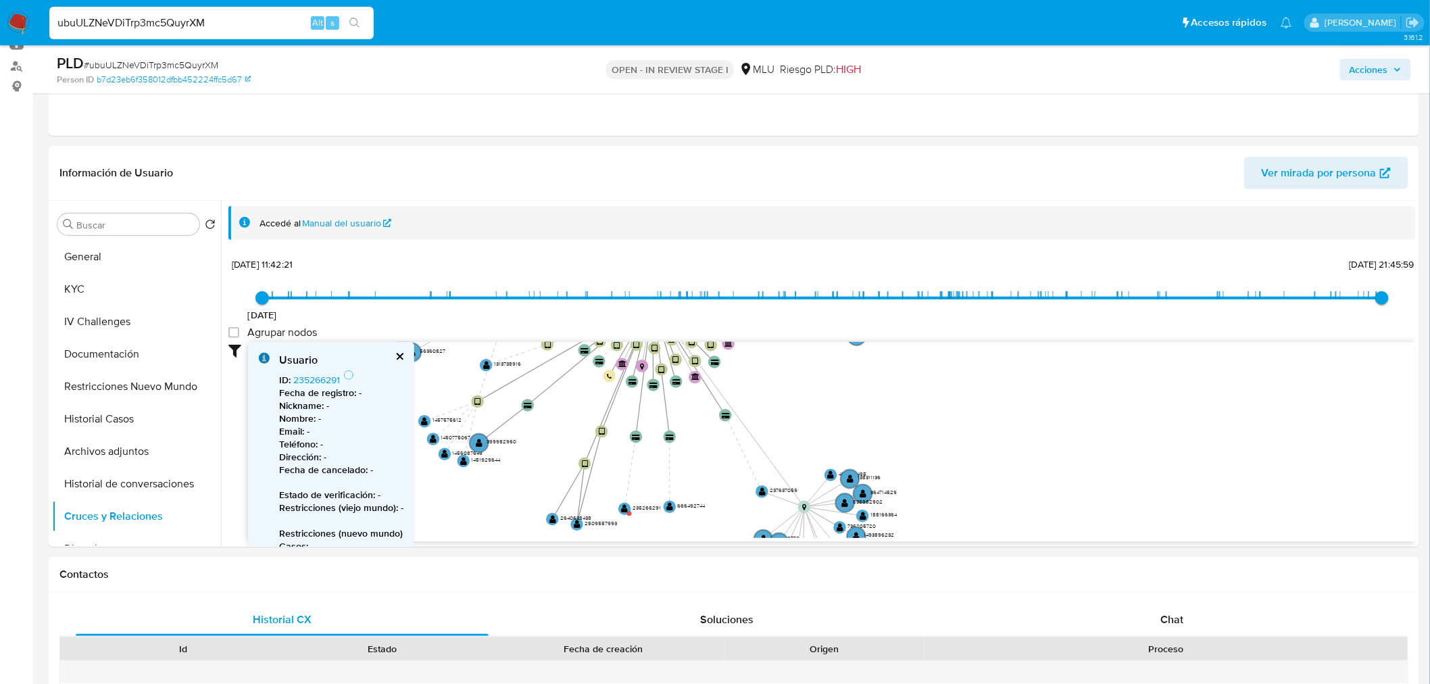
click at [197, 64] on span "# ubuULZNeVDiTrp3mc5QuyrXM" at bounding box center [151, 65] width 134 height 14
click at [191, 63] on span "# ubuULZNeVDiTrp3mc5QuyrXM" at bounding box center [151, 65] width 134 height 14
click at [142, 413] on button "Historial Casos" at bounding box center [131, 419] width 158 height 32
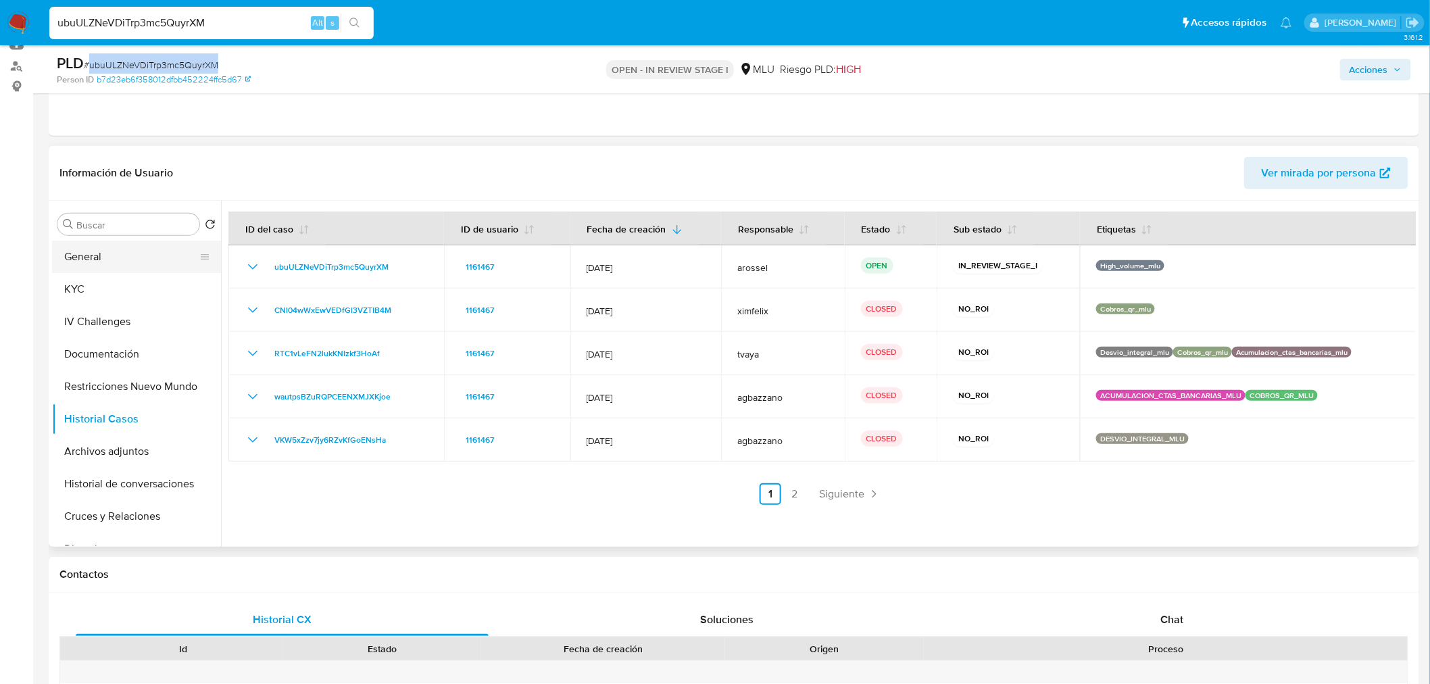
click at [108, 263] on button "General" at bounding box center [131, 257] width 158 height 32
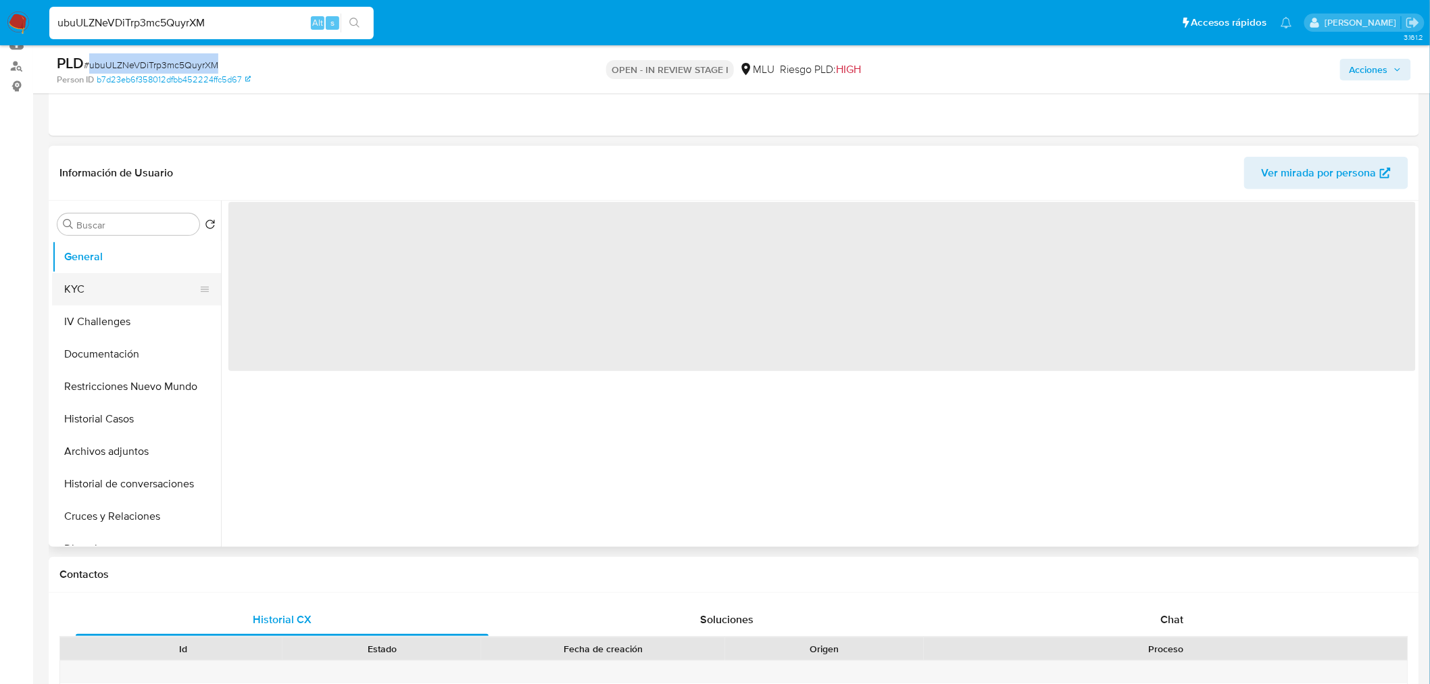
click at [111, 281] on button "KYC" at bounding box center [131, 289] width 158 height 32
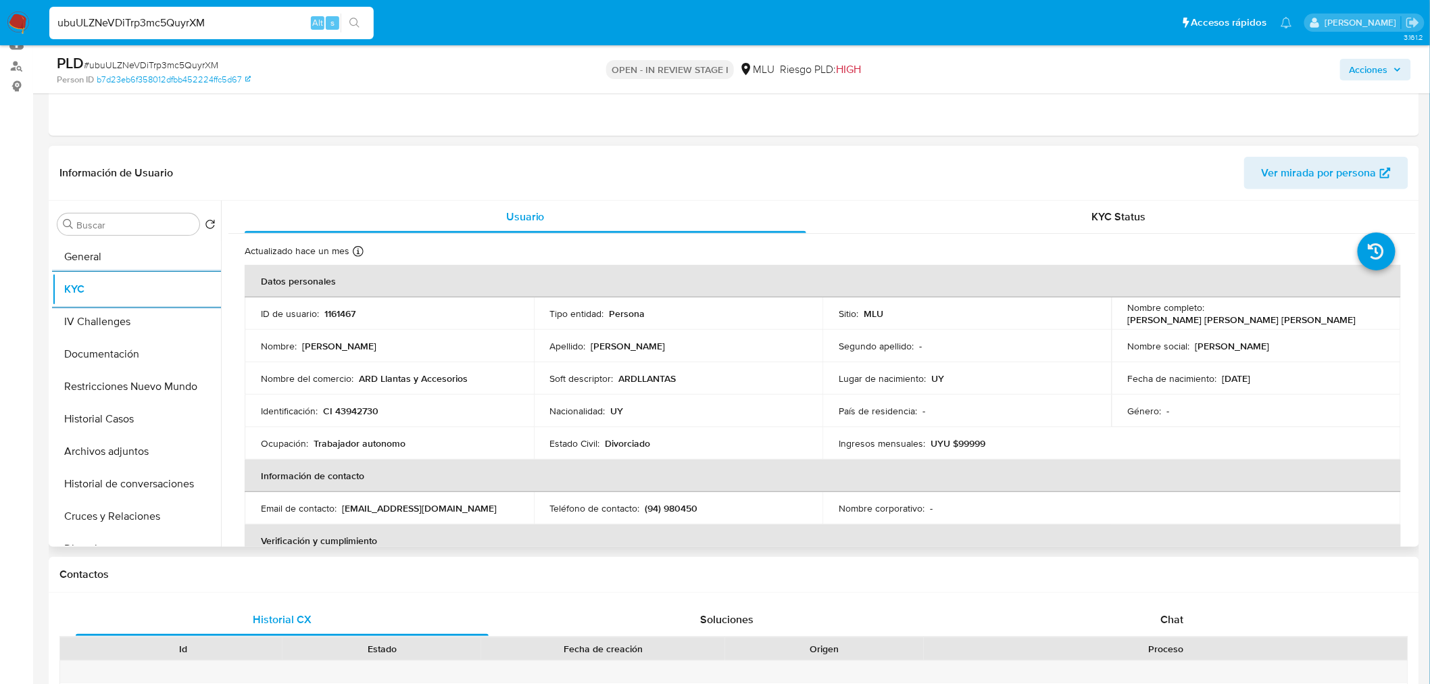
click at [341, 314] on p "1161467" at bounding box center [339, 313] width 31 height 12
copy p "1161467"
click at [346, 311] on p "1161467" at bounding box center [339, 313] width 31 height 12
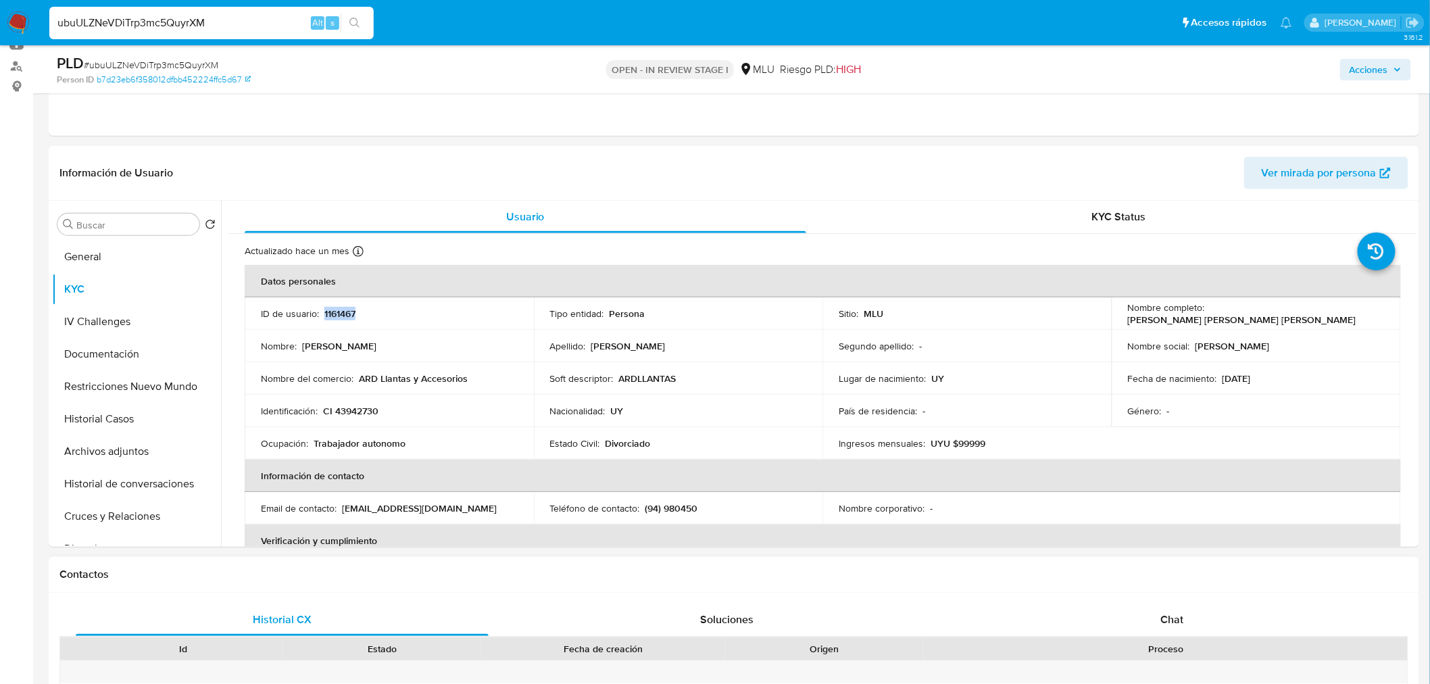
copy p "1161467"
click at [575, 488] on th "Información de contacto" at bounding box center [823, 475] width 1156 height 32
drag, startPoint x: 1204, startPoint y: 313, endPoint x: 1341, endPoint y: 312, distance: 137.2
click at [1341, 312] on div "Nombre completo : Gustavo Alexis Rodriguez Denis" at bounding box center [1256, 313] width 257 height 24
copy div "Gustavo Alexis Rodriguez Denis"
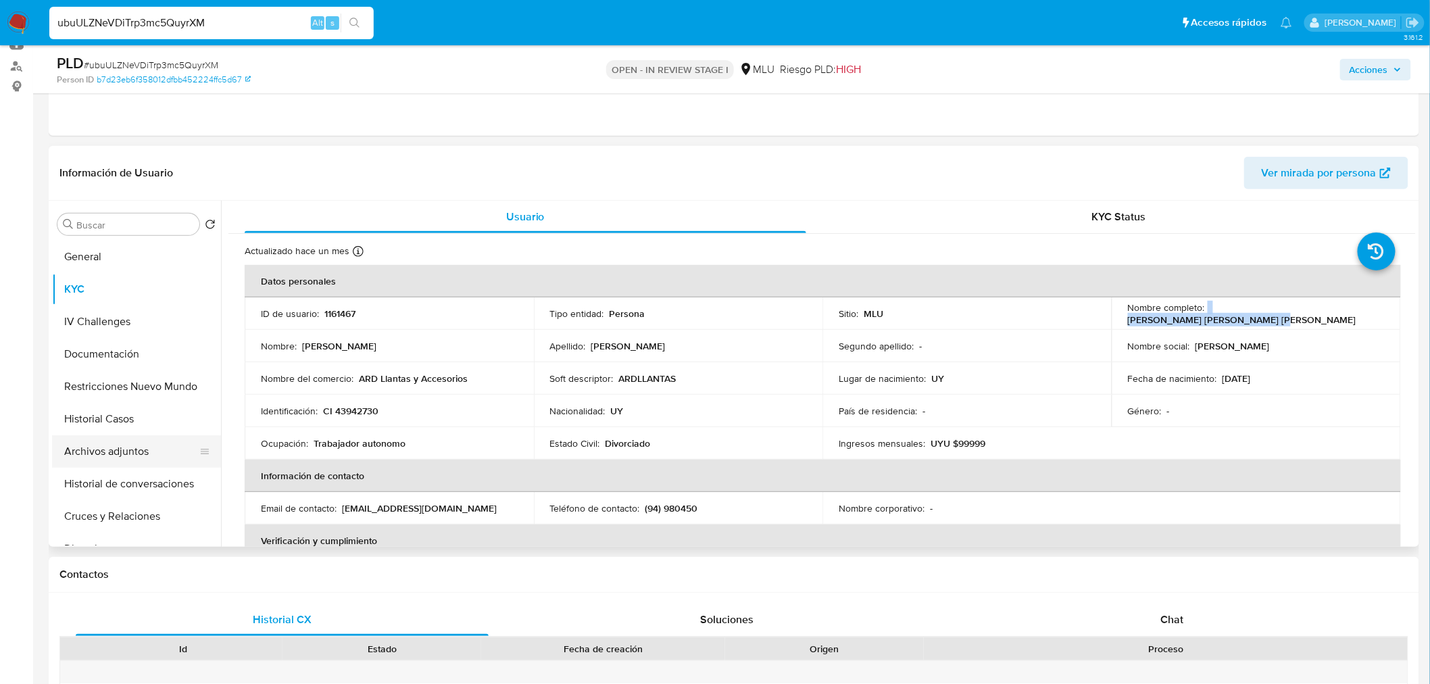
drag, startPoint x: 151, startPoint y: 440, endPoint x: 151, endPoint y: 449, distance: 8.8
click at [151, 444] on button "Archivos adjuntos" at bounding box center [131, 451] width 158 height 32
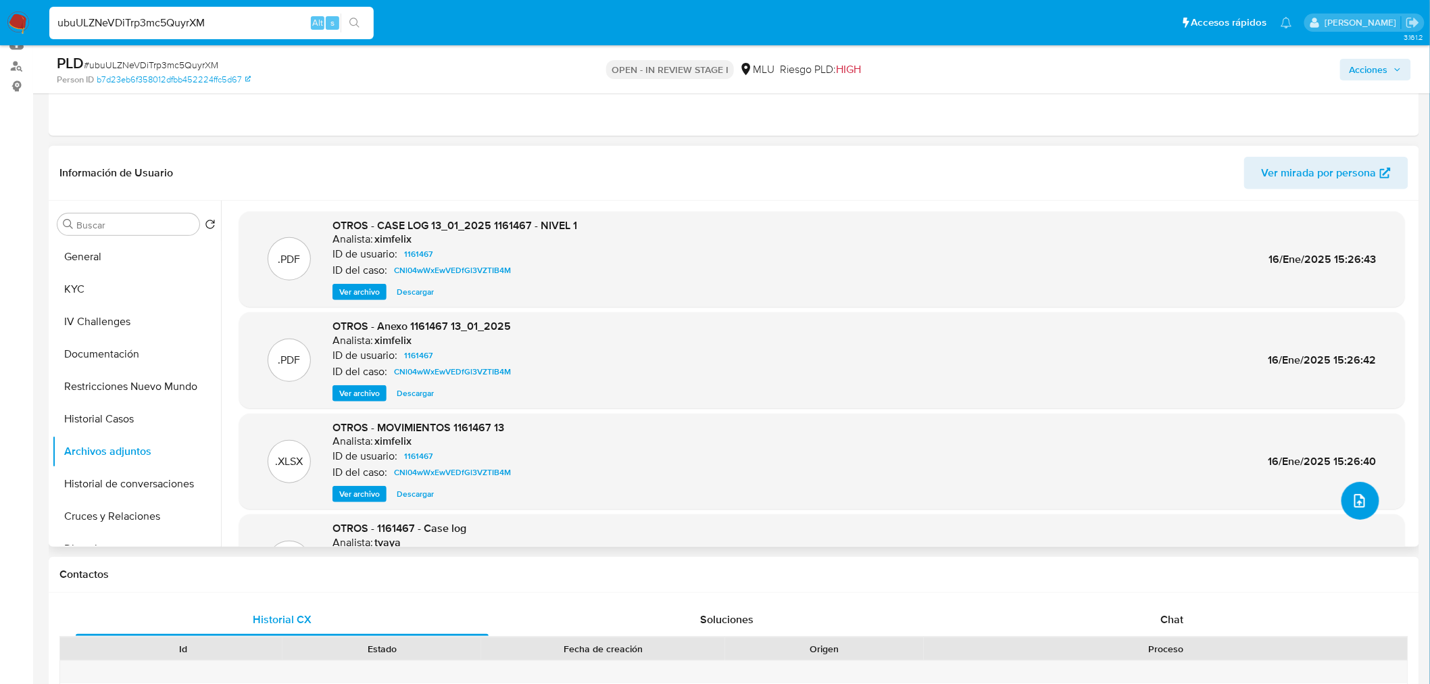
click at [1363, 507] on button "upload-file" at bounding box center [1360, 501] width 38 height 38
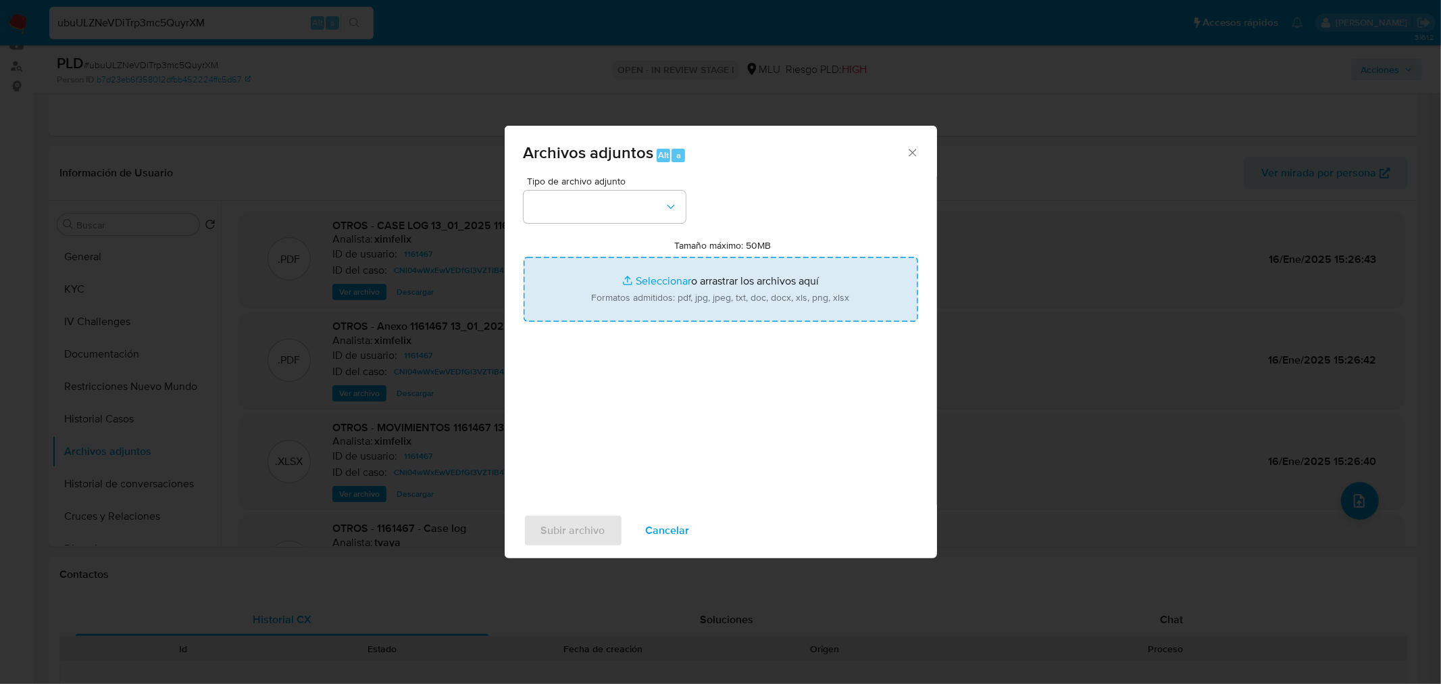
click at [624, 268] on input "Tamaño máximo: 50MB Seleccionar archivos" at bounding box center [721, 289] width 395 height 65
type input "C:\fakepath\Case Log 235266291 - 07_10_2025.pdf"
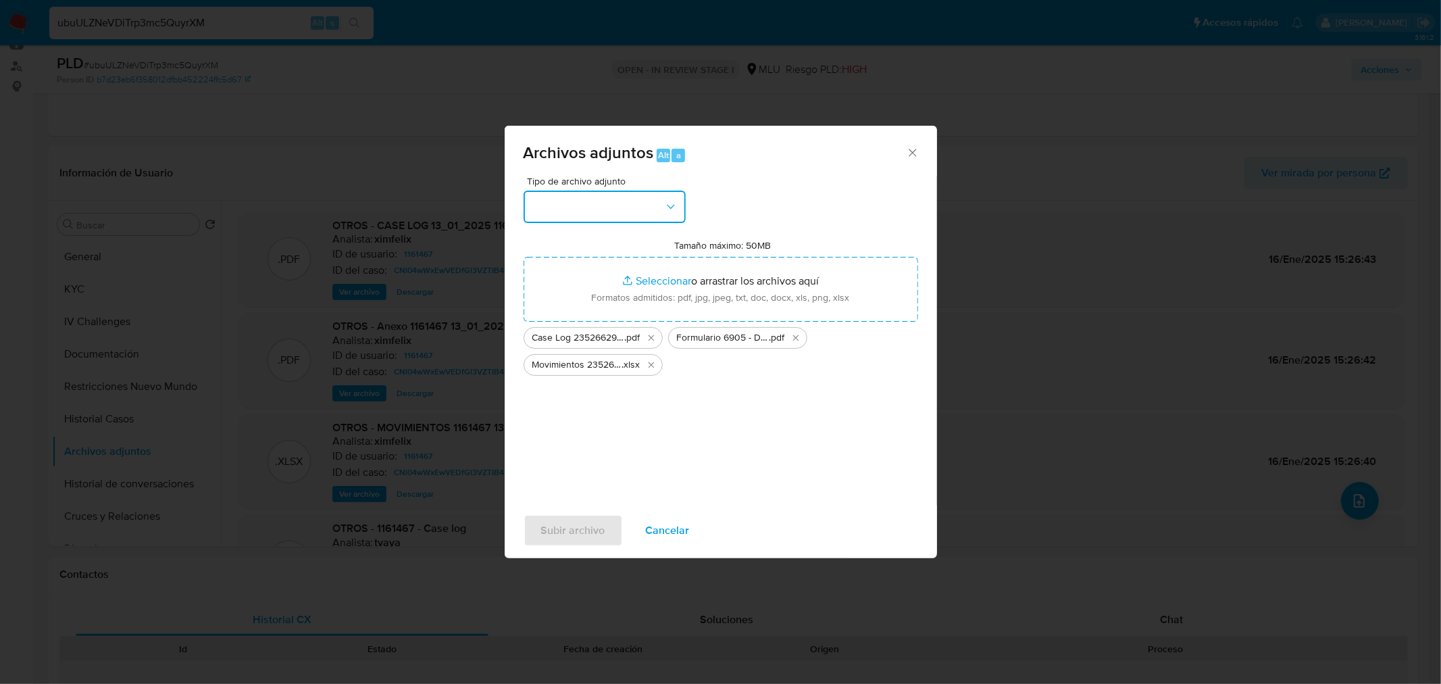
click at [649, 207] on button "button" at bounding box center [605, 207] width 162 height 32
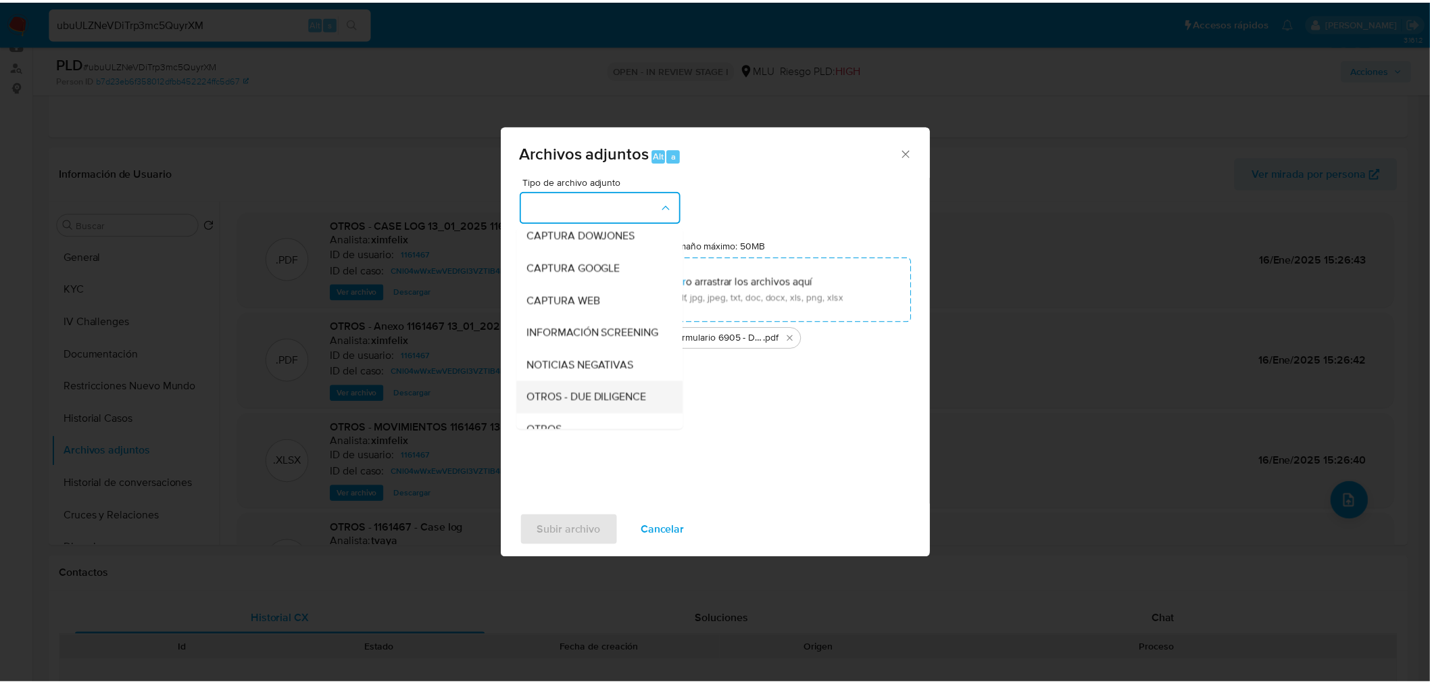
scroll to position [75, 0]
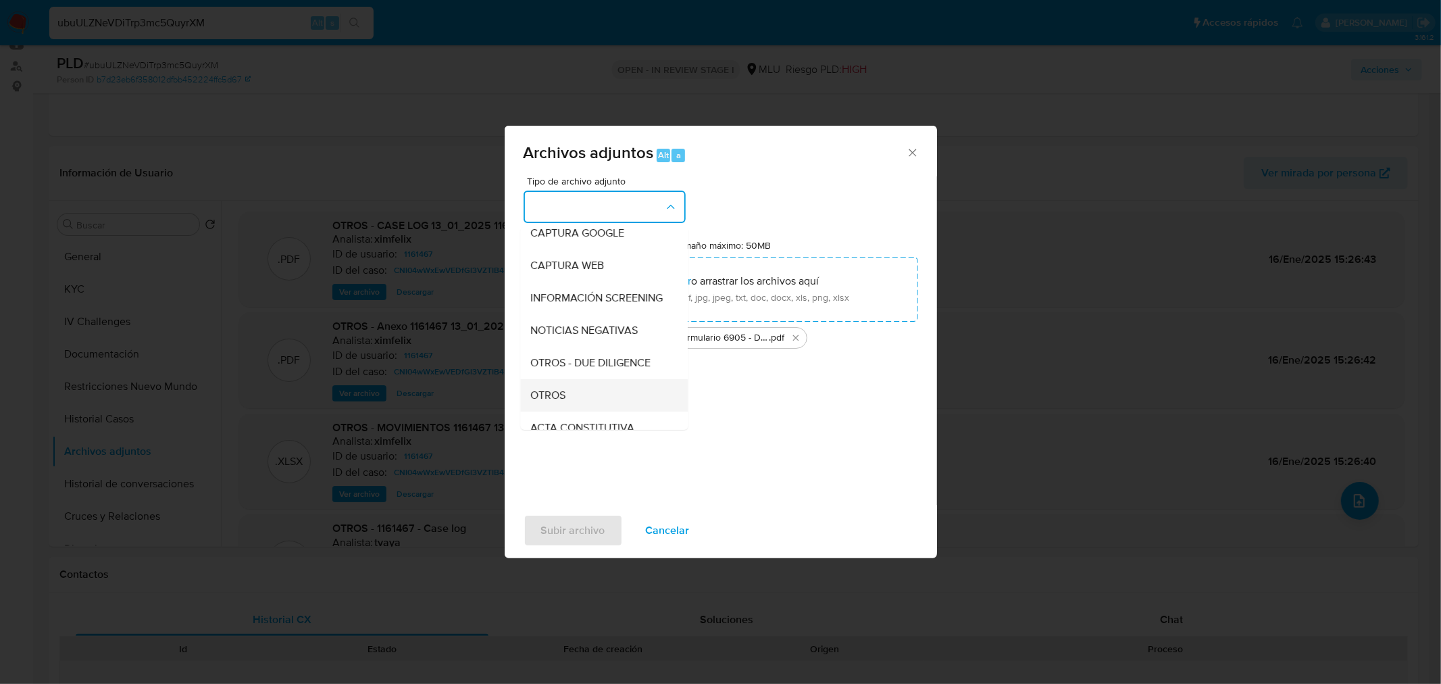
click at [595, 401] on div "OTROS" at bounding box center [600, 394] width 138 height 32
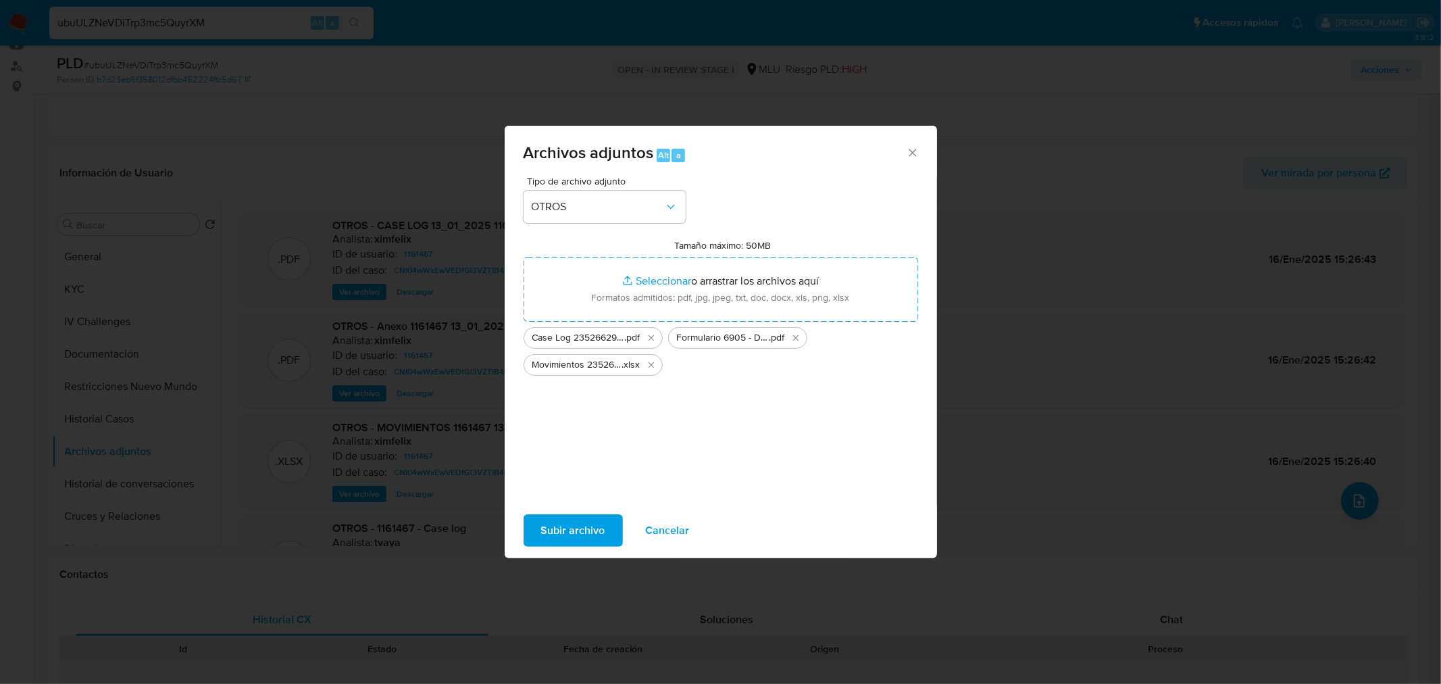
click at [578, 534] on span "Subir archivo" at bounding box center [573, 530] width 64 height 30
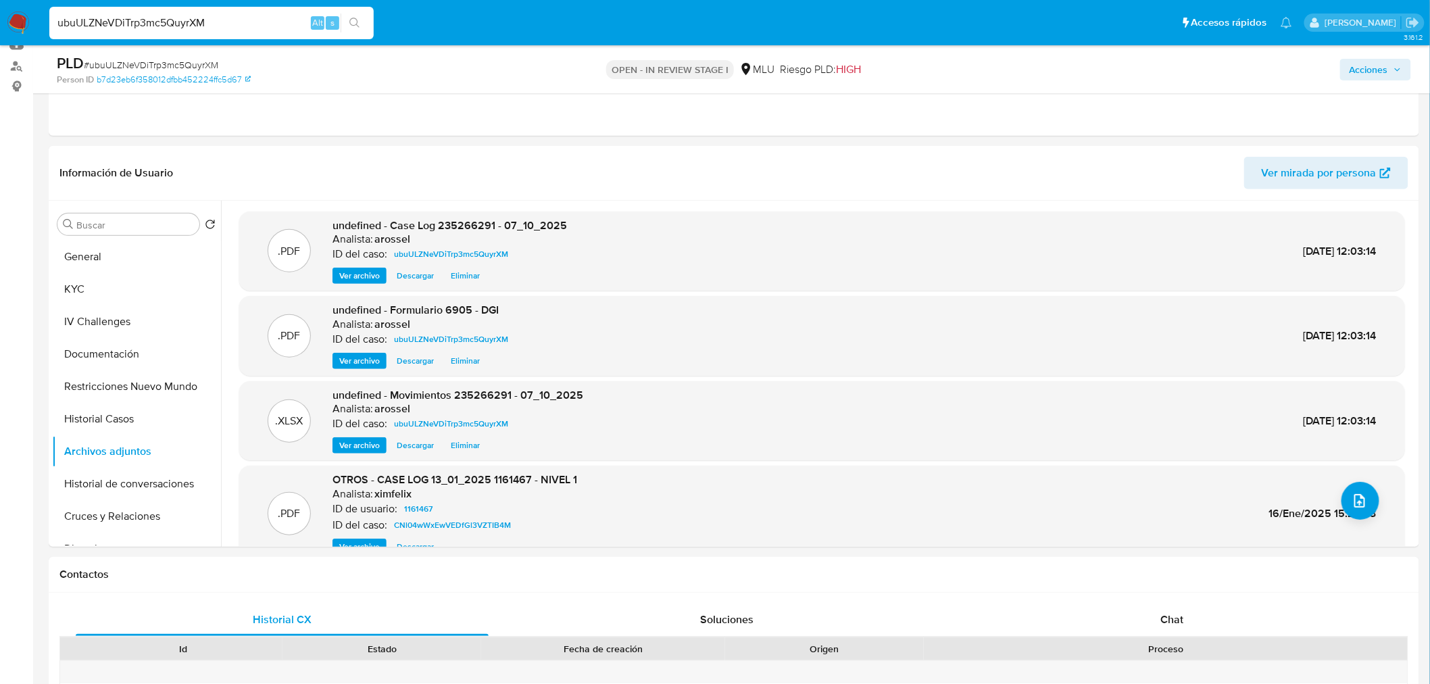
click at [1388, 75] on span "Acciones" at bounding box center [1368, 70] width 39 height 22
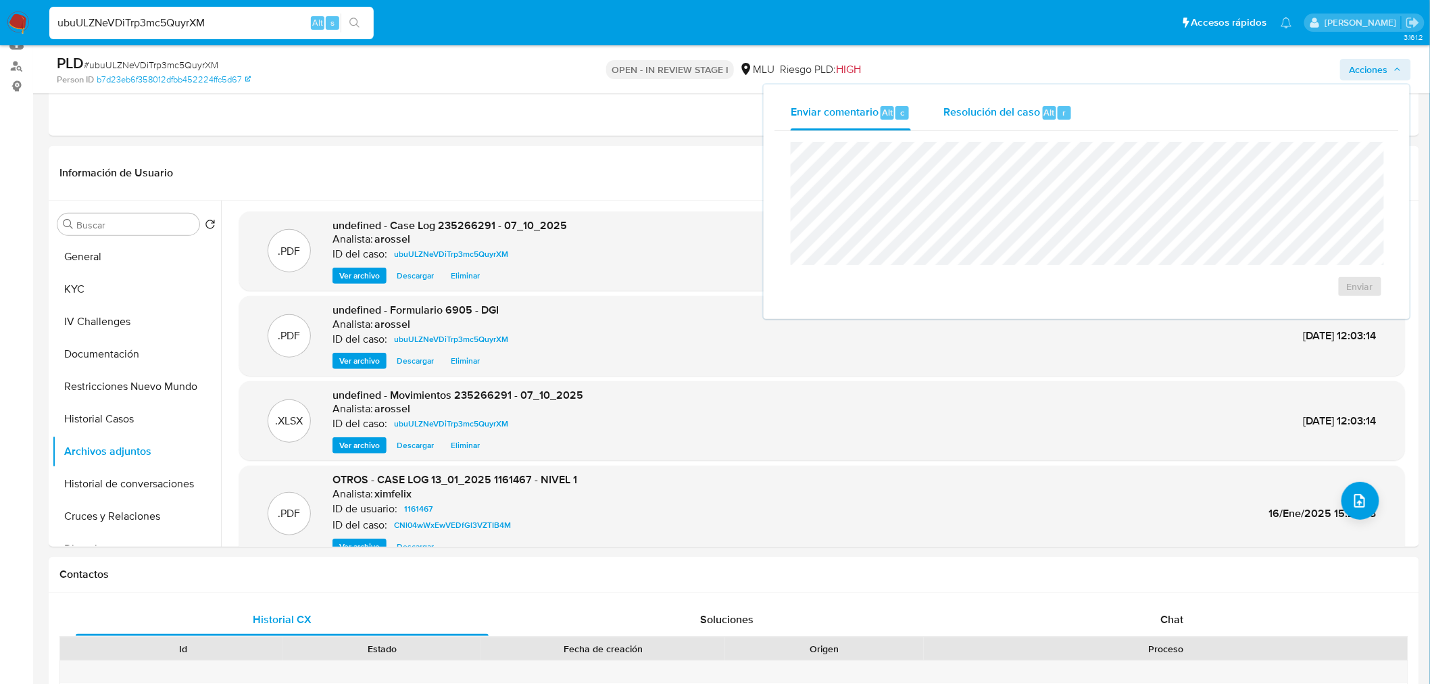
click at [981, 120] on div "Resolución del caso Alt r" at bounding box center [1007, 112] width 129 height 35
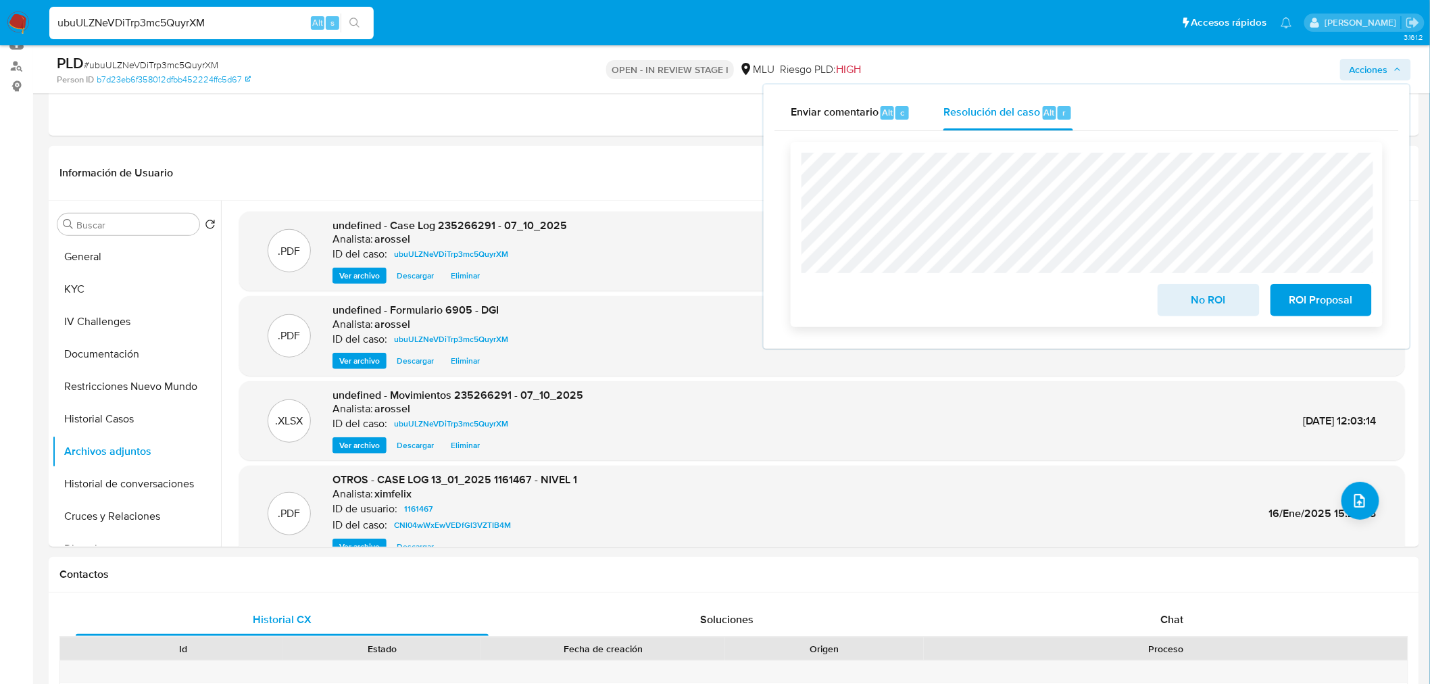
click at [1214, 299] on span "No ROI" at bounding box center [1208, 300] width 66 height 30
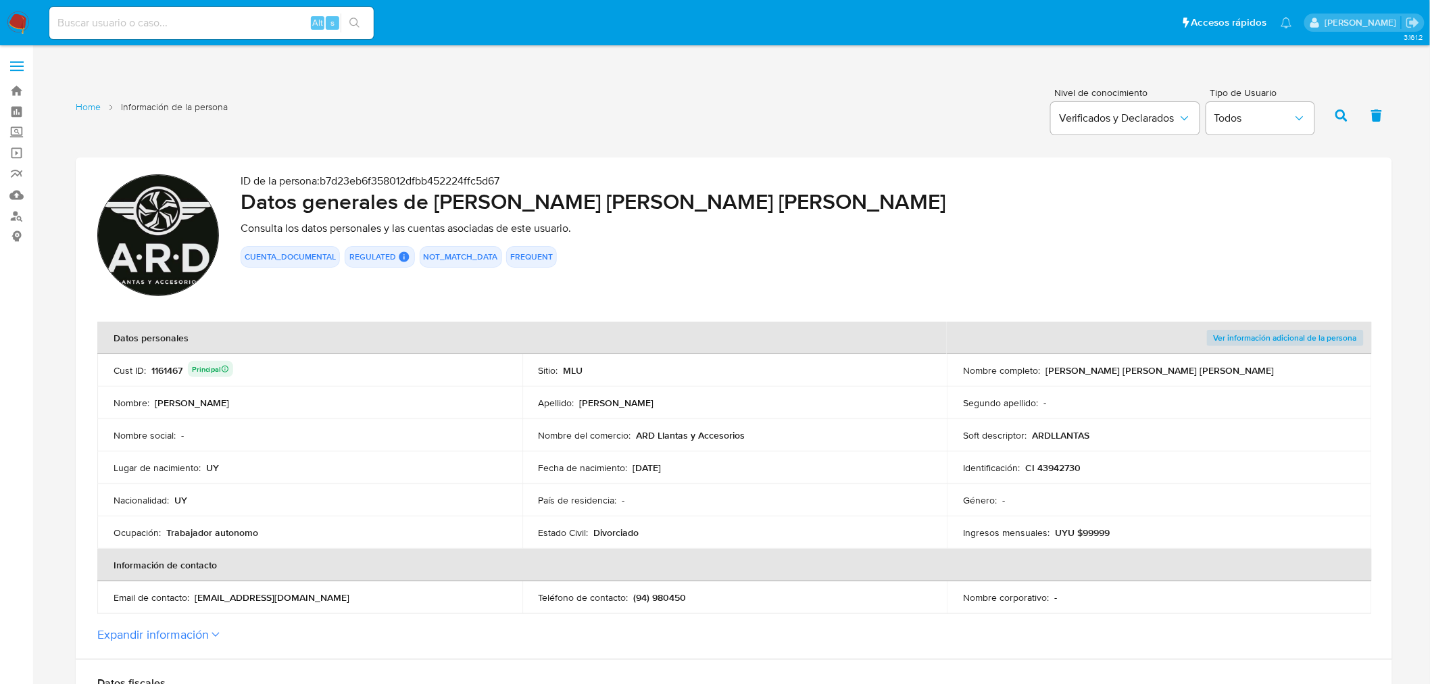
click at [690, 463] on div "Fecha de nacimiento : [DEMOGRAPHIC_DATA]" at bounding box center [734, 467] width 393 height 12
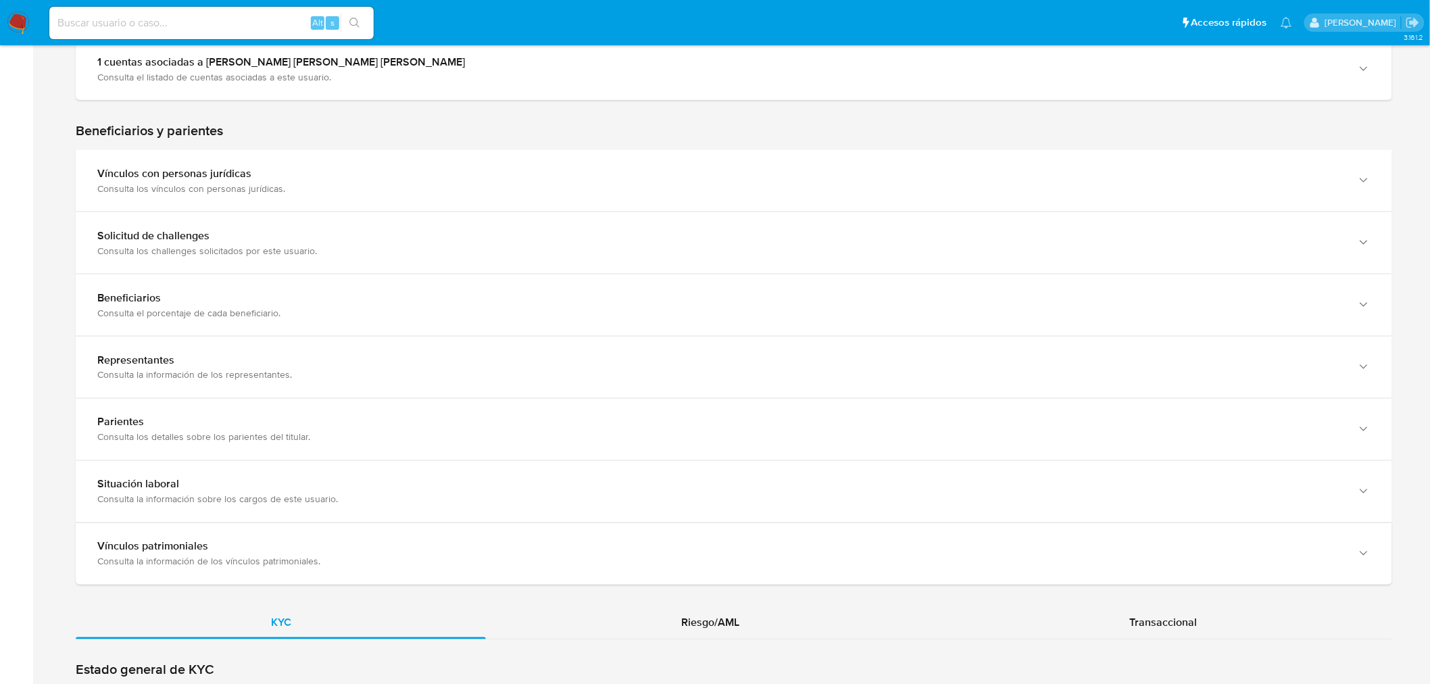
scroll to position [901, 0]
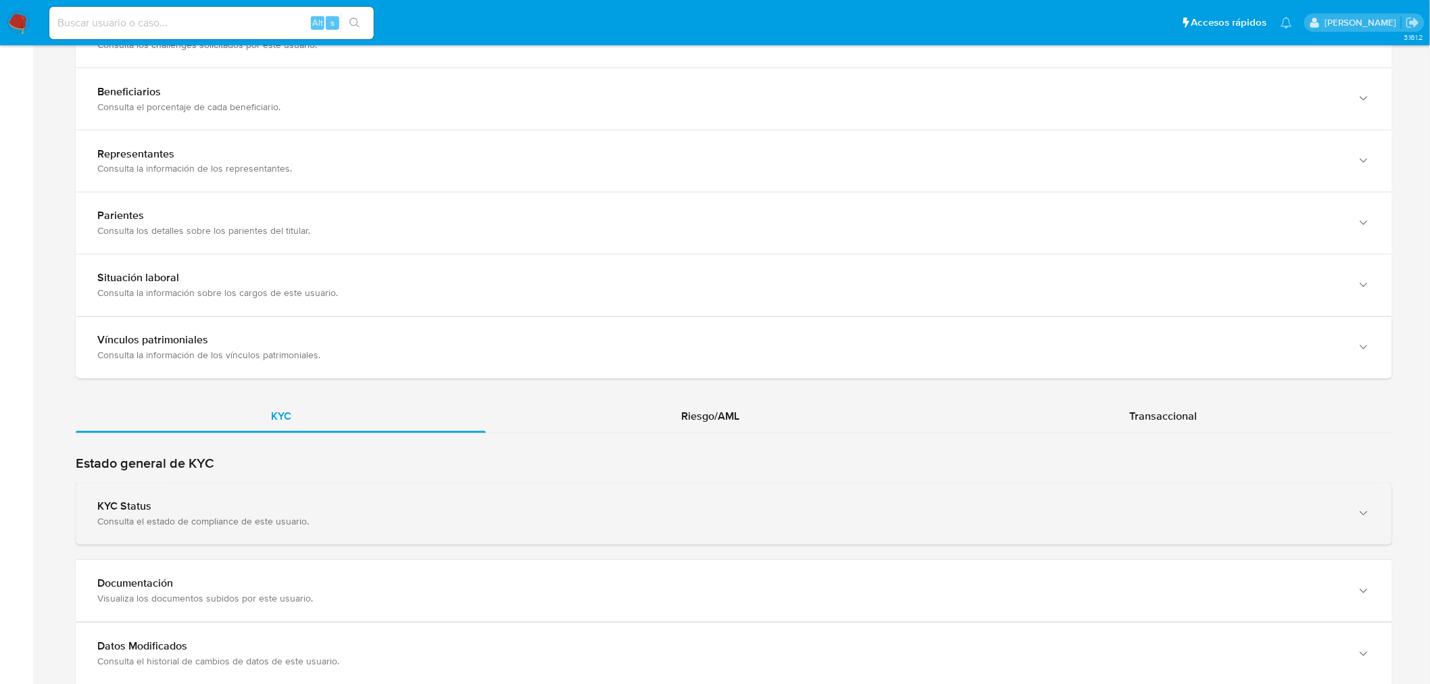
drag, startPoint x: 291, startPoint y: 505, endPoint x: 293, endPoint y: 498, distance: 7.7
click at [292, 505] on div "KYC Status" at bounding box center [720, 507] width 1246 height 14
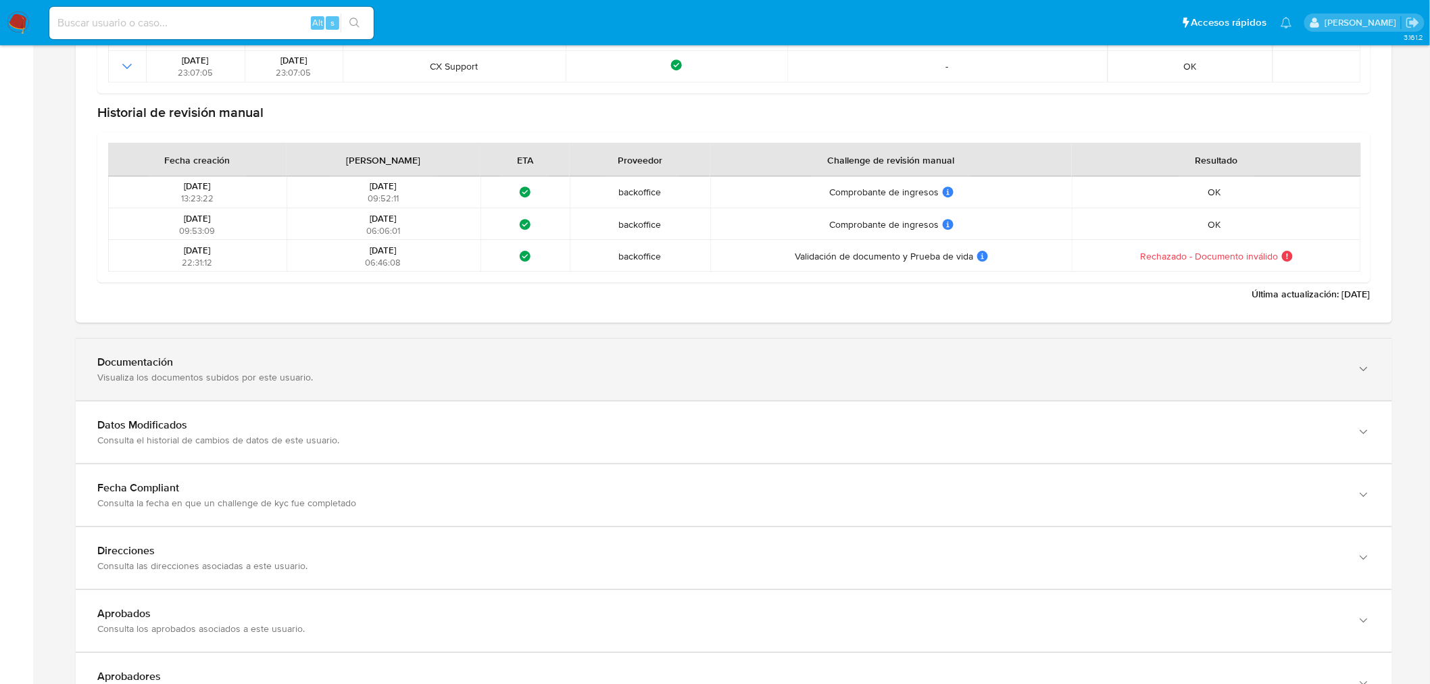
click at [304, 374] on div "Visualiza los documentos subidos por este usuario." at bounding box center [720, 377] width 1246 height 12
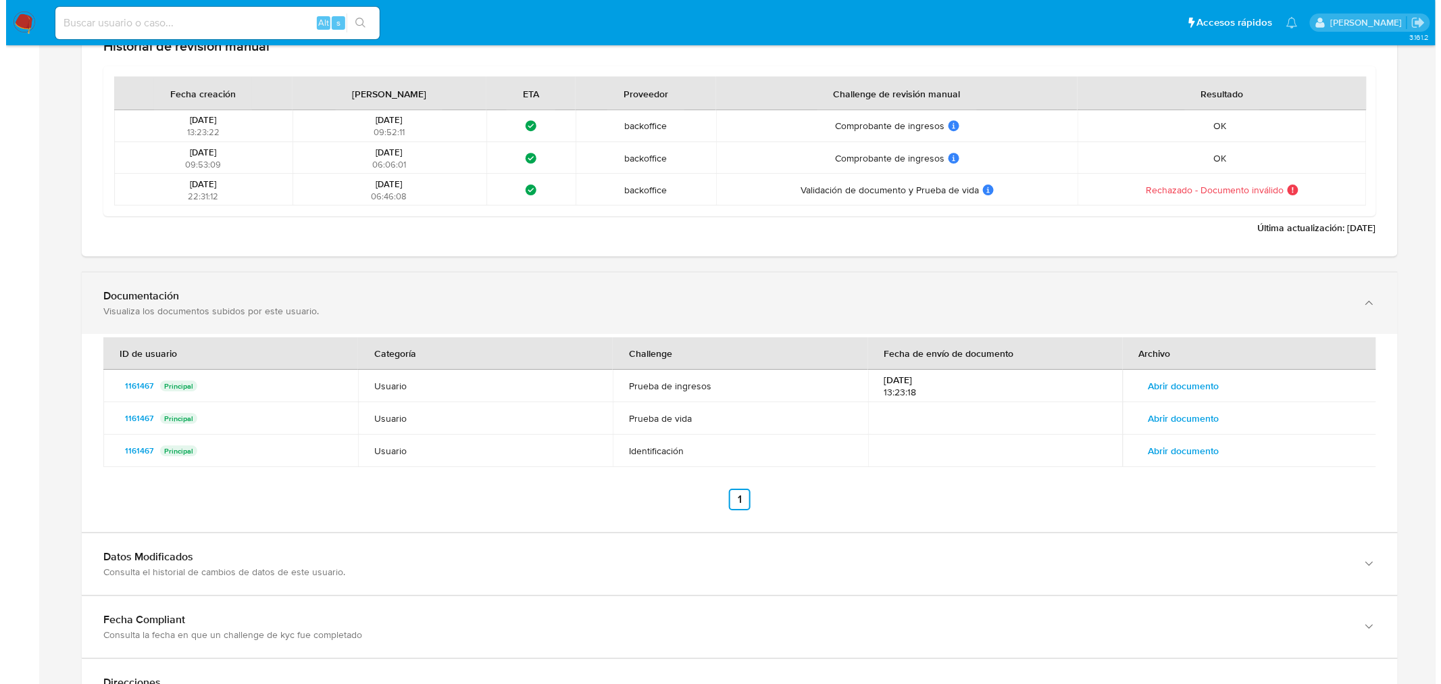
scroll to position [1801, 0]
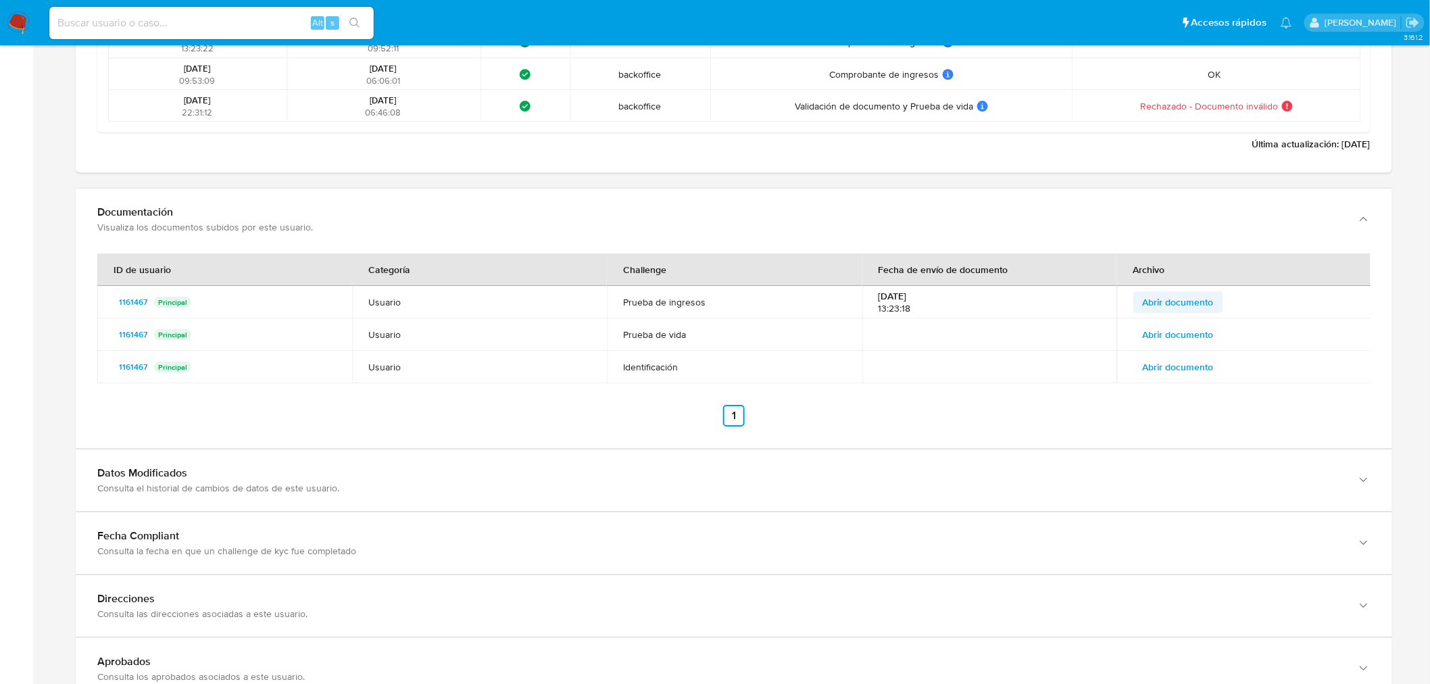
click at [1166, 301] on span "Abrir documento" at bounding box center [1177, 302] width 71 height 19
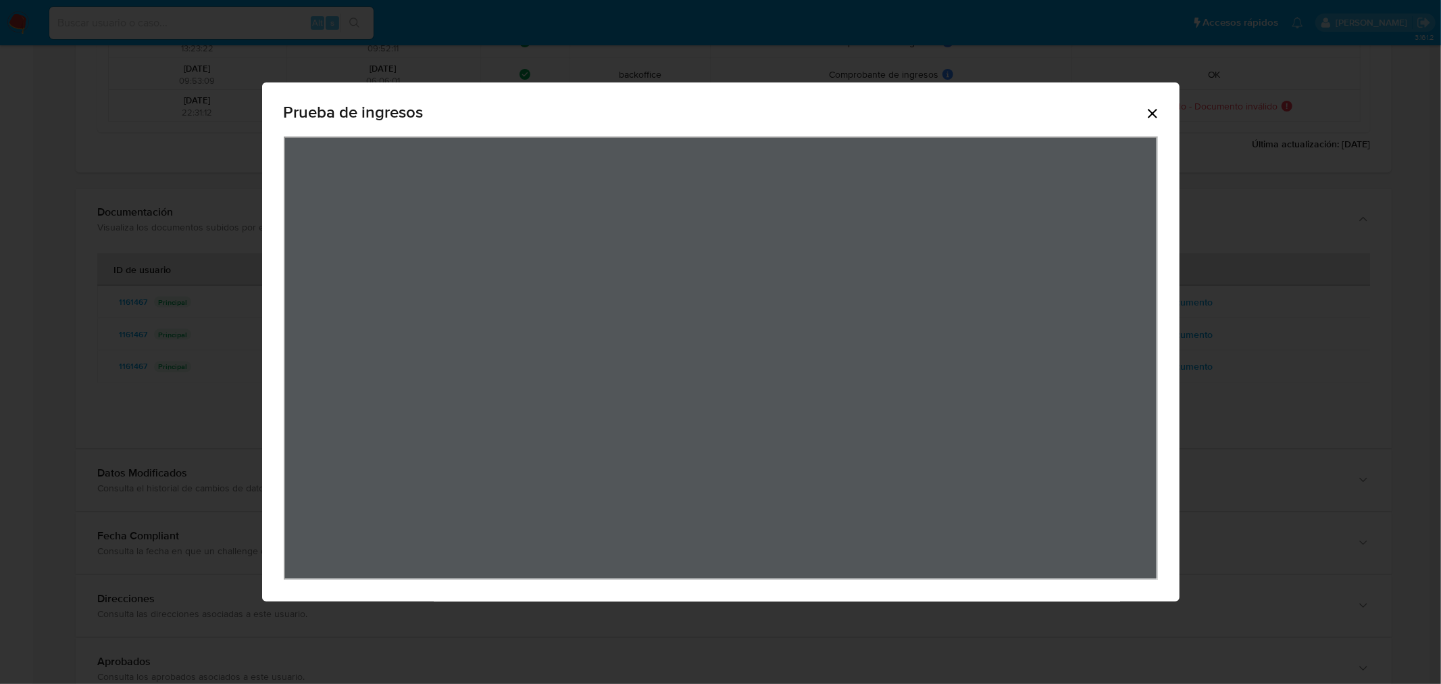
click at [1154, 118] on icon "Cerrar" at bounding box center [1152, 113] width 16 height 16
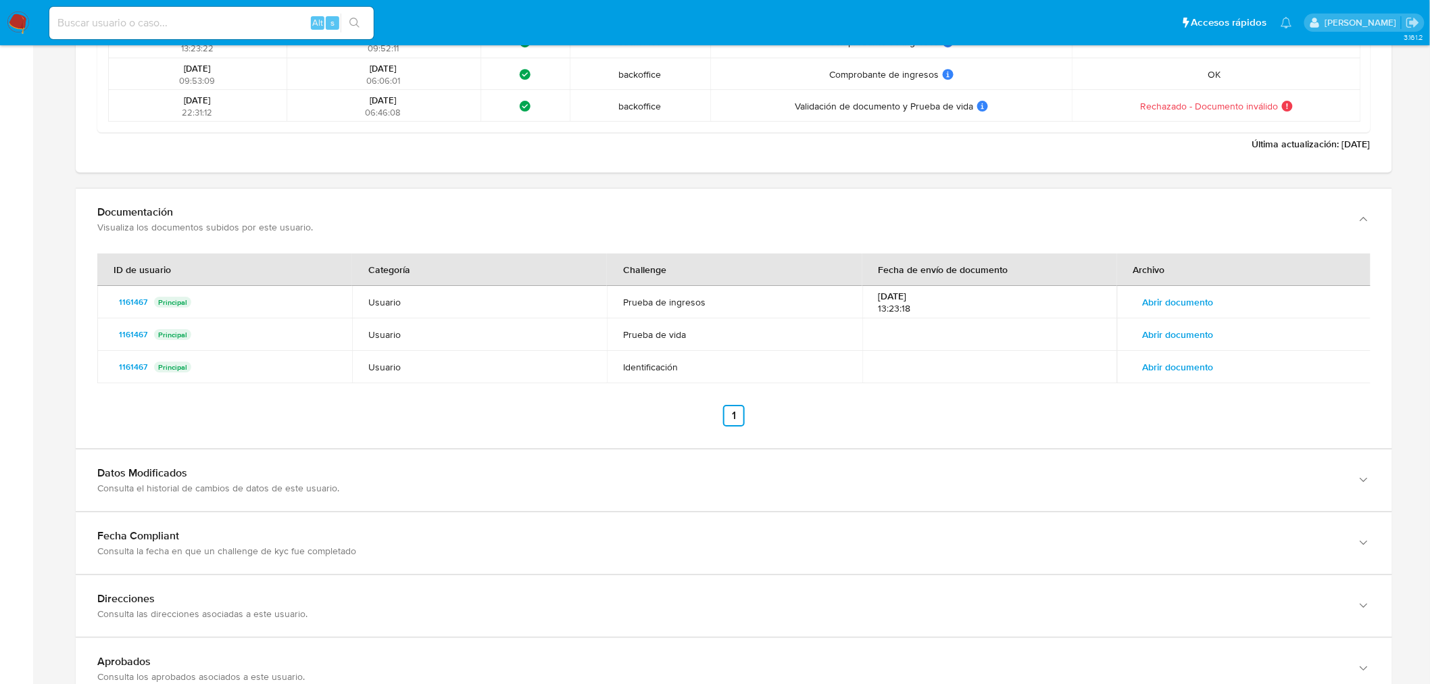
click at [1153, 330] on span "Abrir documento" at bounding box center [1177, 334] width 71 height 19
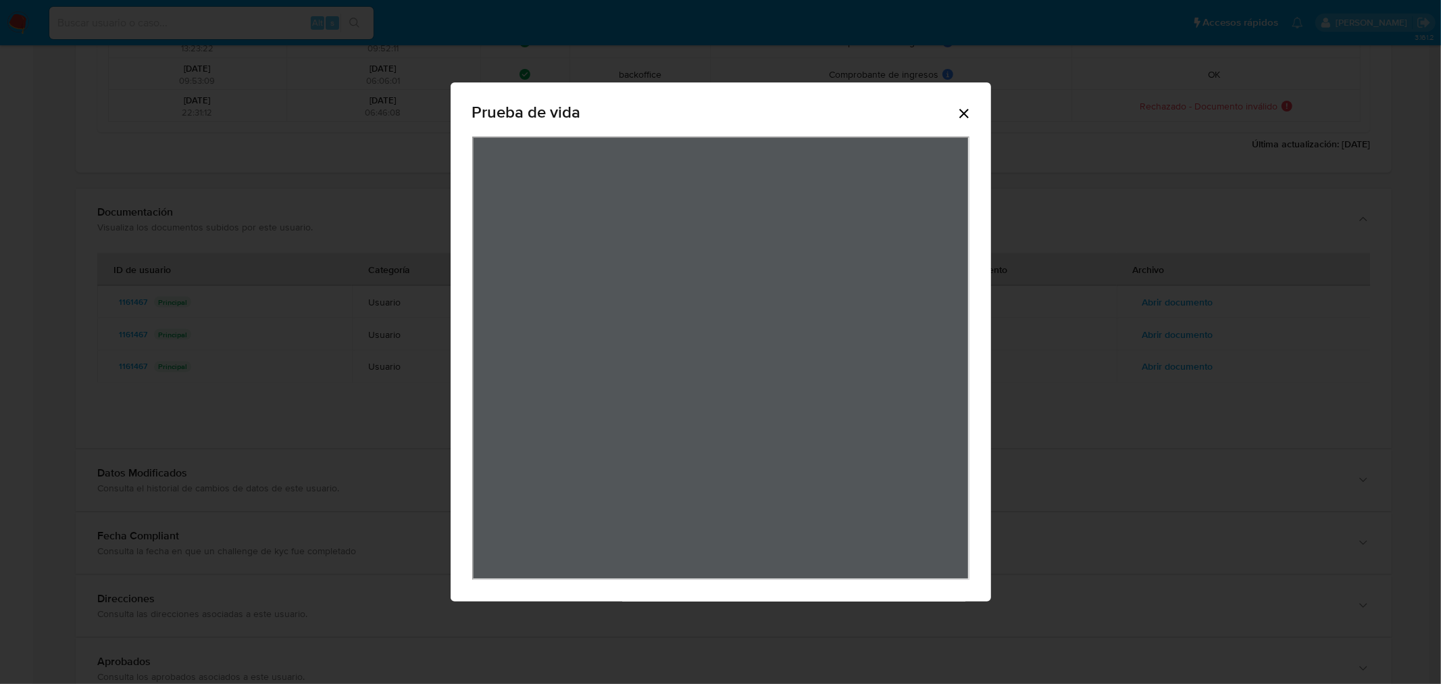
click at [969, 116] on icon "Cerrar" at bounding box center [964, 113] width 16 height 16
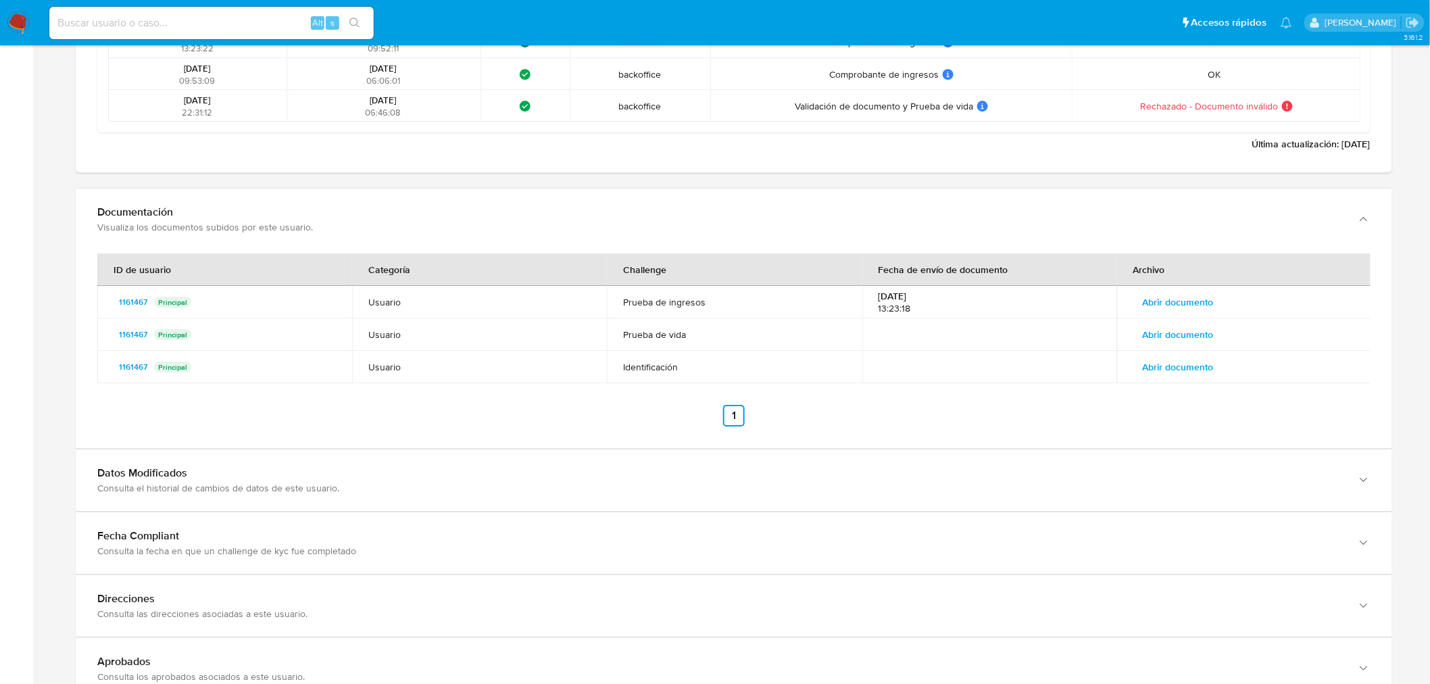
click at [1190, 381] on td "Abrir documento" at bounding box center [1244, 367] width 255 height 32
click at [1213, 372] on button "Abrir documento" at bounding box center [1178, 367] width 90 height 22
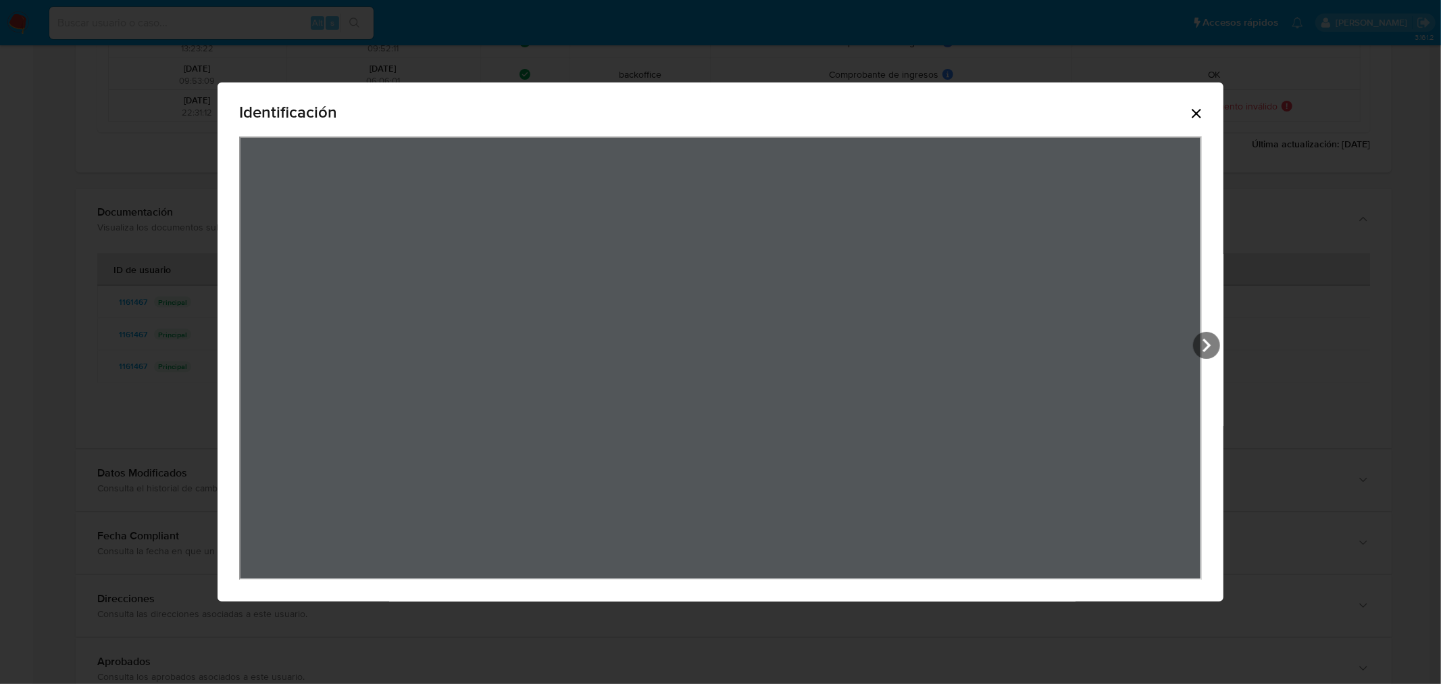
click at [1203, 116] on icon "Cerrar" at bounding box center [1196, 113] width 16 height 16
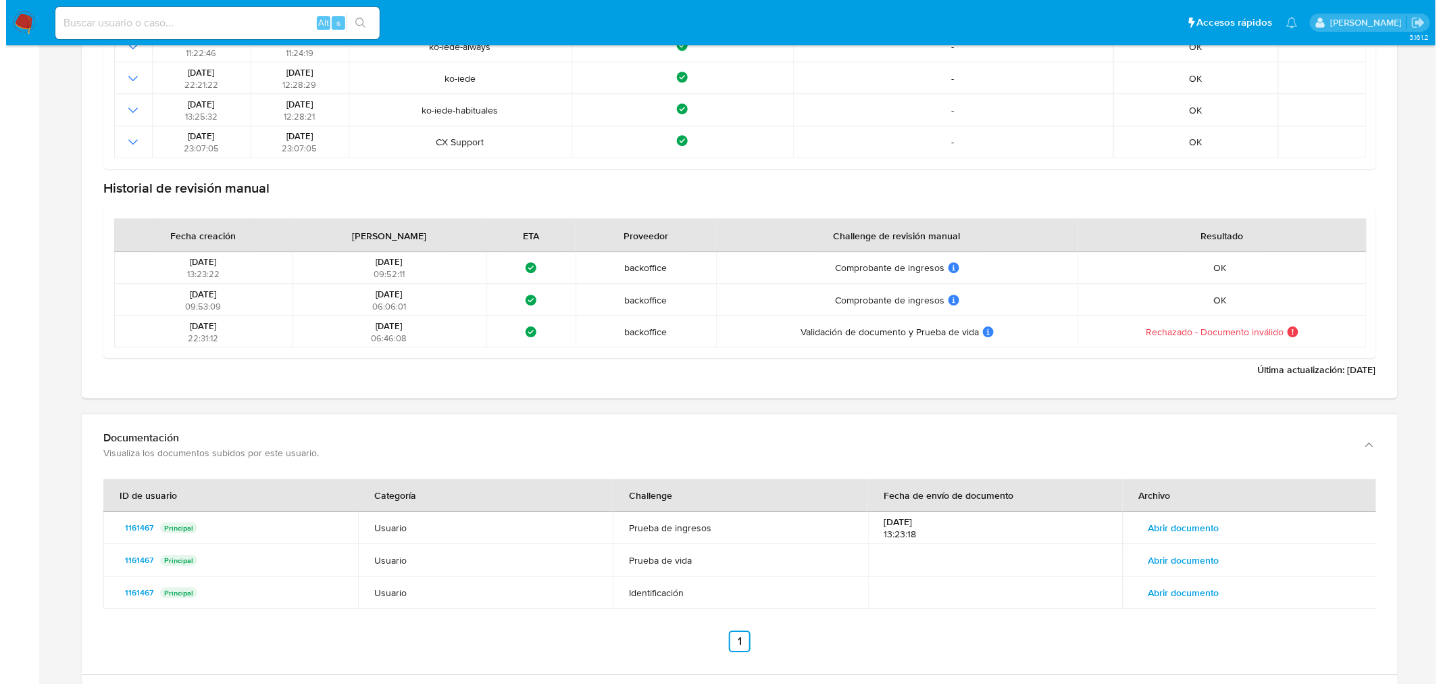
scroll to position [1576, 0]
click at [1194, 531] on span "Abrir documento" at bounding box center [1177, 527] width 71 height 19
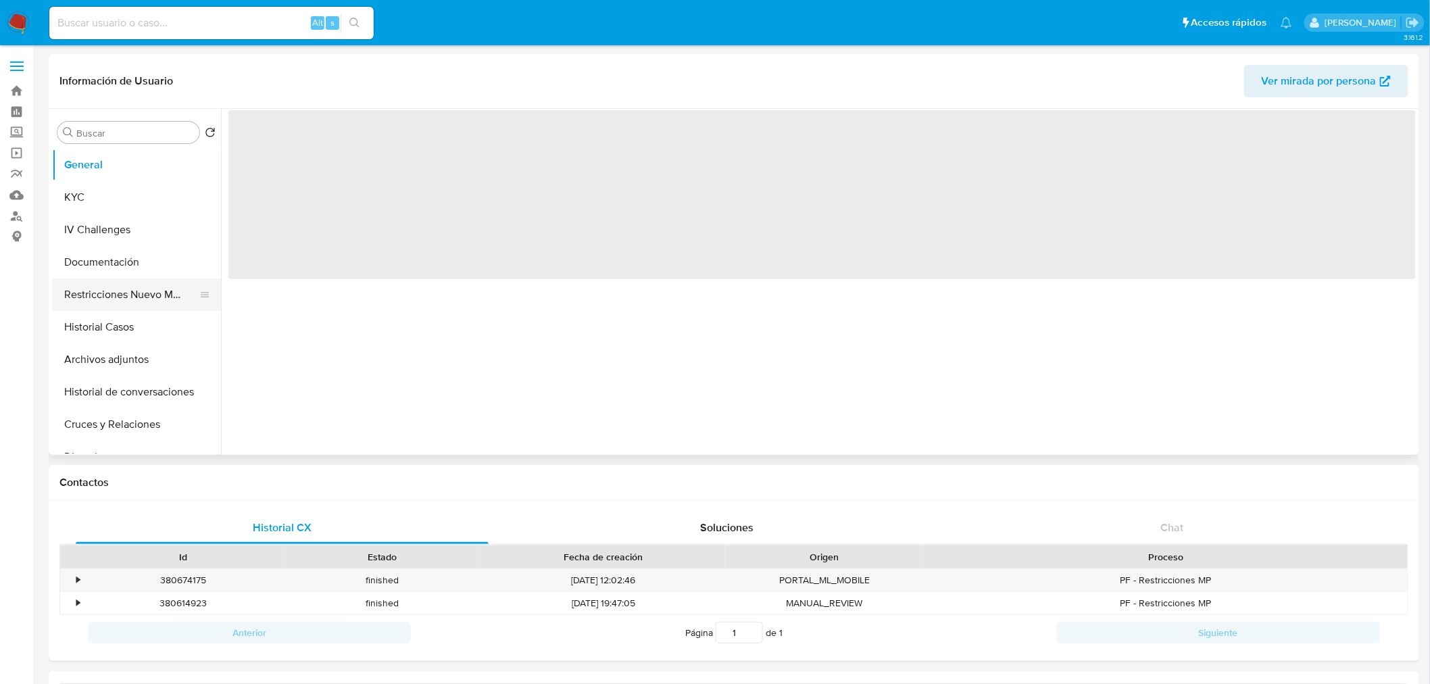
select select "10"
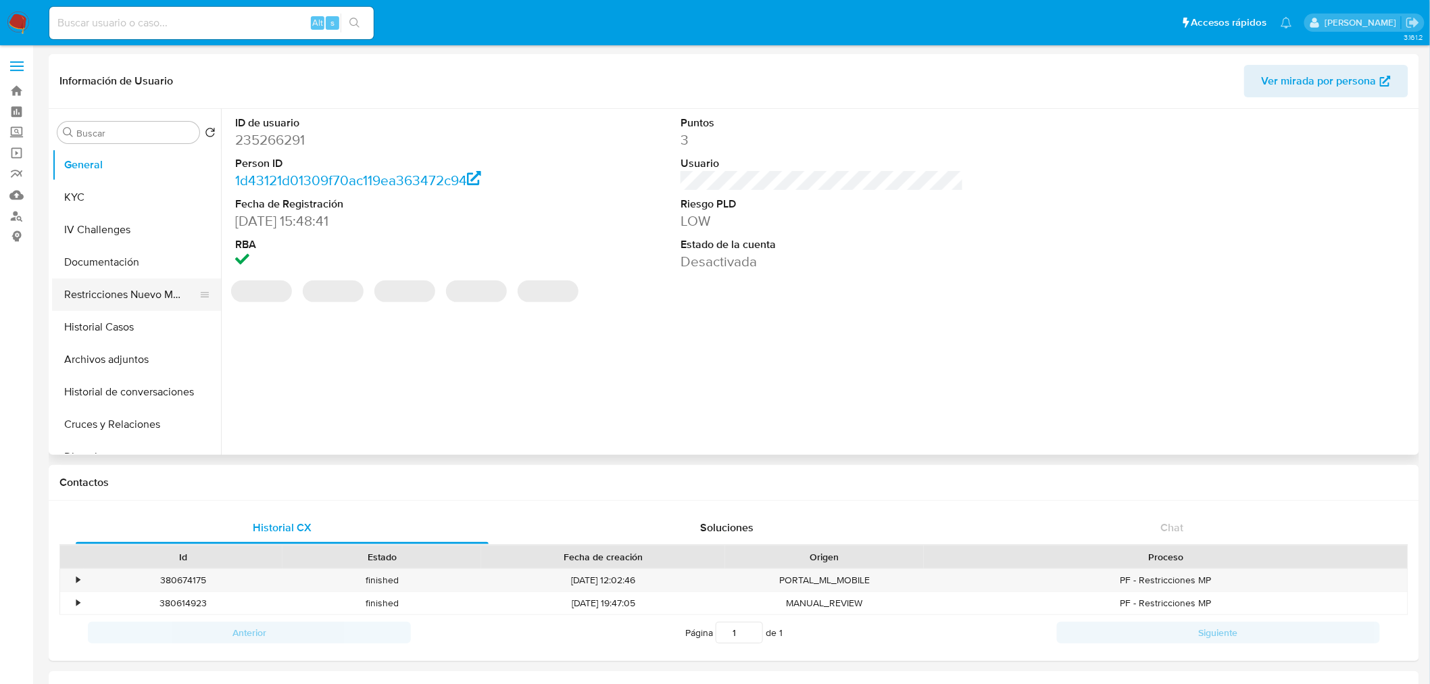
click at [125, 300] on button "Restricciones Nuevo Mundo" at bounding box center [131, 294] width 158 height 32
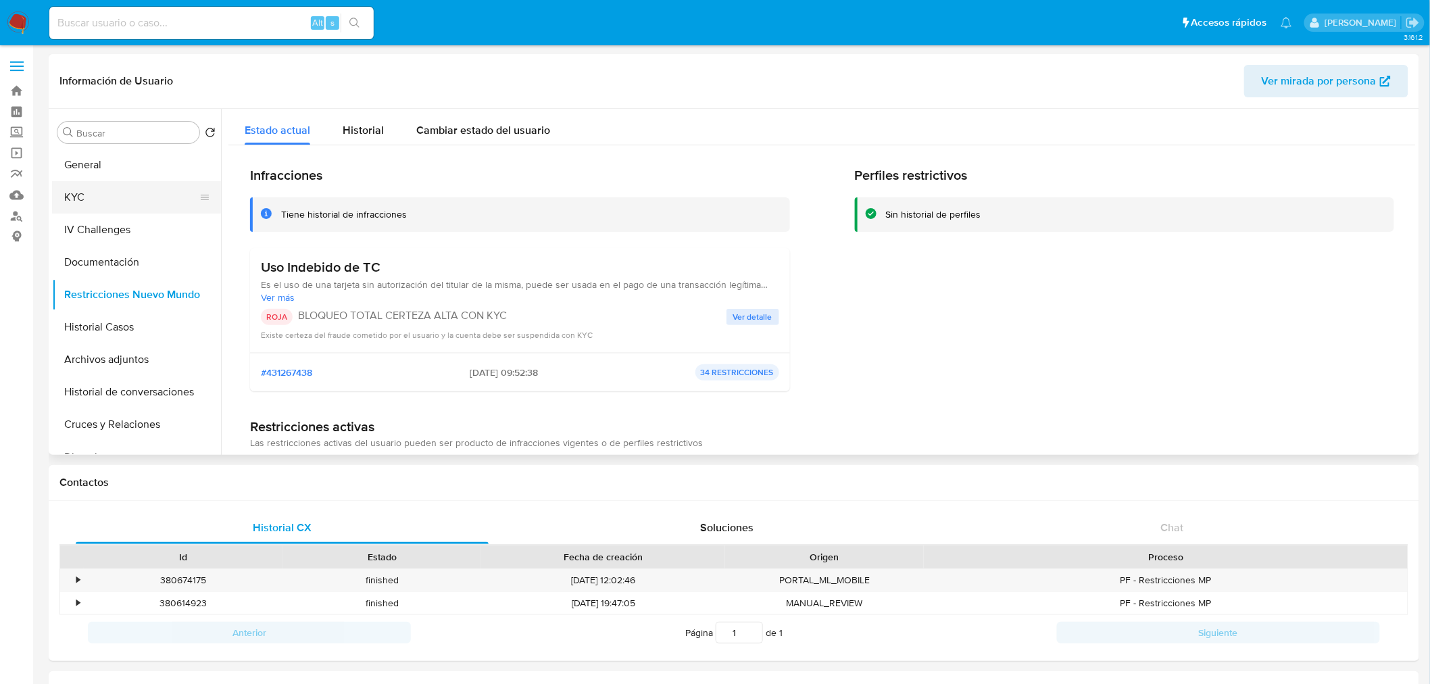
click at [76, 198] on button "KYC" at bounding box center [131, 197] width 158 height 32
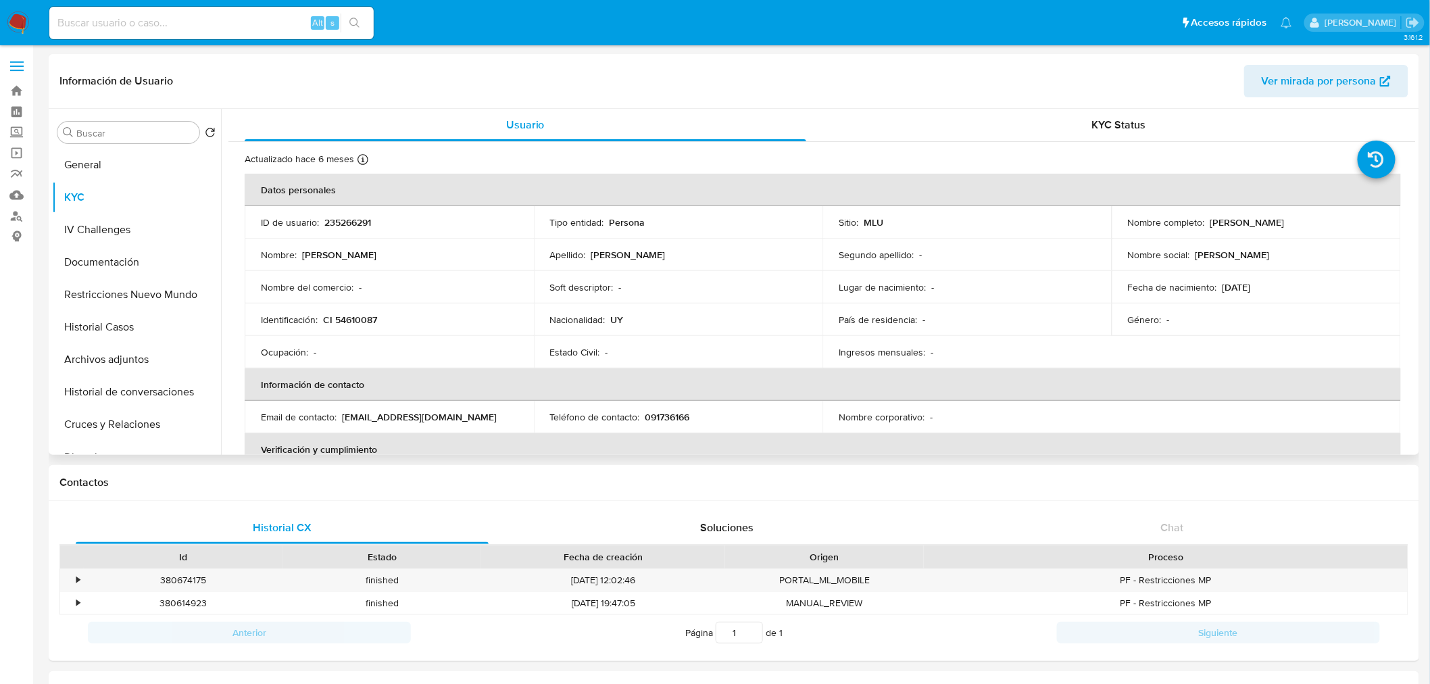
click at [347, 218] on p "235266291" at bounding box center [347, 222] width 47 height 12
copy p "235266291"
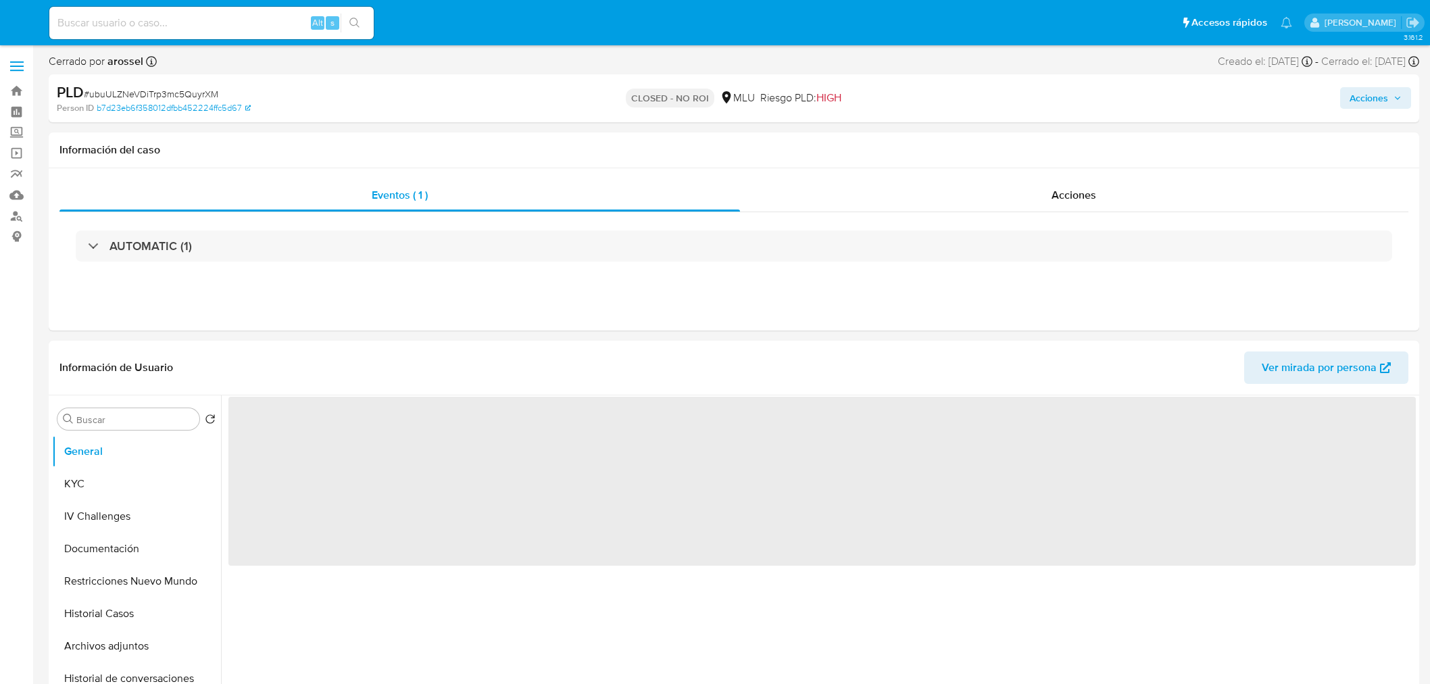
select select "10"
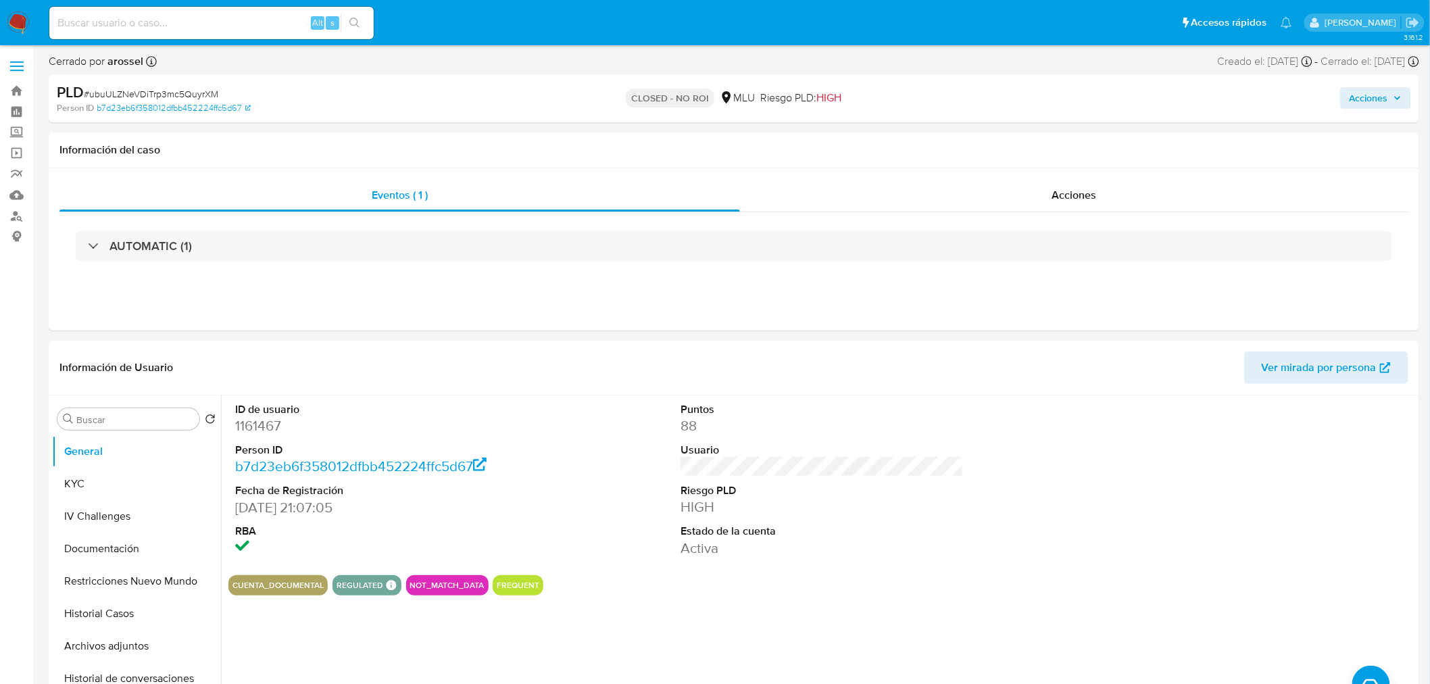
click at [159, 84] on div "PLD # ubuULZNeVDiTrp3mc5QuyrXM" at bounding box center [280, 92] width 447 height 20
click at [162, 91] on span "# ubuULZNeVDiTrp3mc5QuyrXM" at bounding box center [151, 94] width 134 height 14
copy span "ubuULZNeVDiTrp3mc5QuyrXM"
click at [114, 470] on button "KYC" at bounding box center [131, 484] width 158 height 32
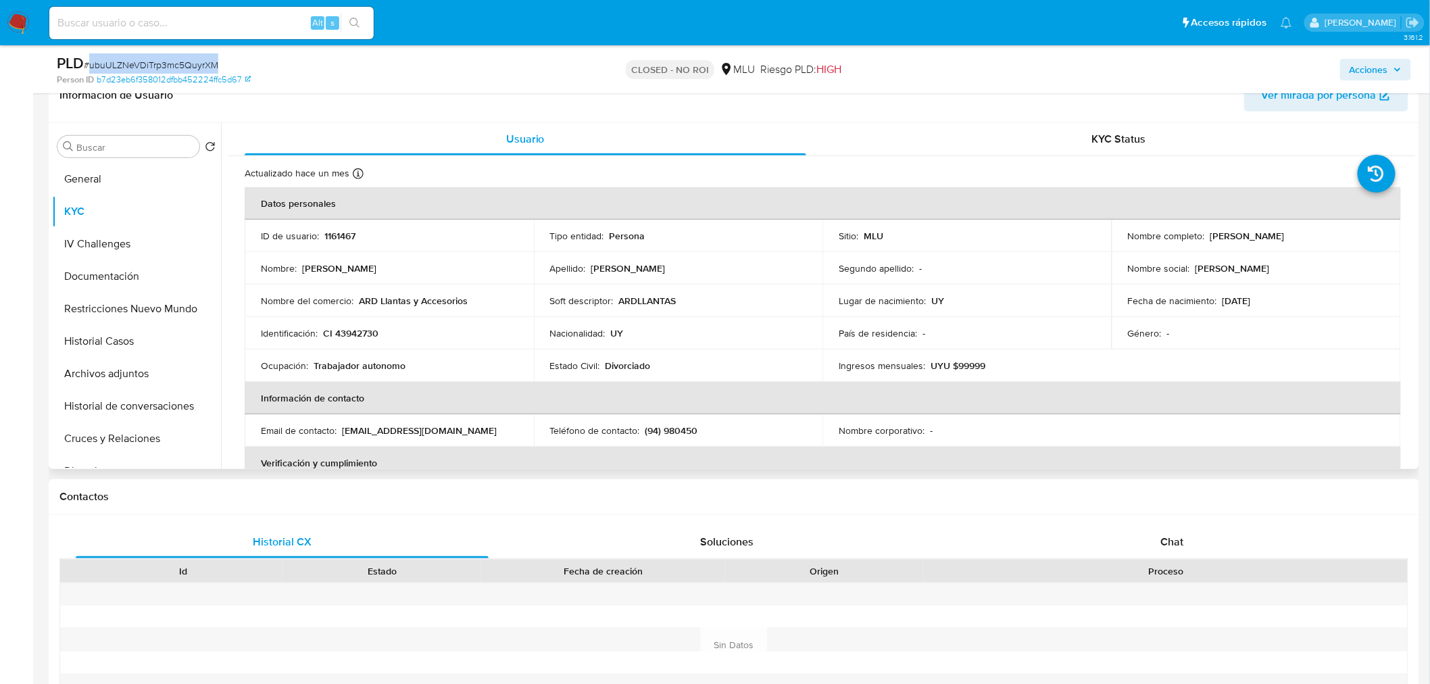
scroll to position [225, 0]
drag, startPoint x: 1205, startPoint y: 231, endPoint x: 1356, endPoint y: 231, distance: 151.3
click at [1356, 231] on div "Nombre completo : [PERSON_NAME]" at bounding box center [1256, 235] width 257 height 12
copy p "[PERSON_NAME]"
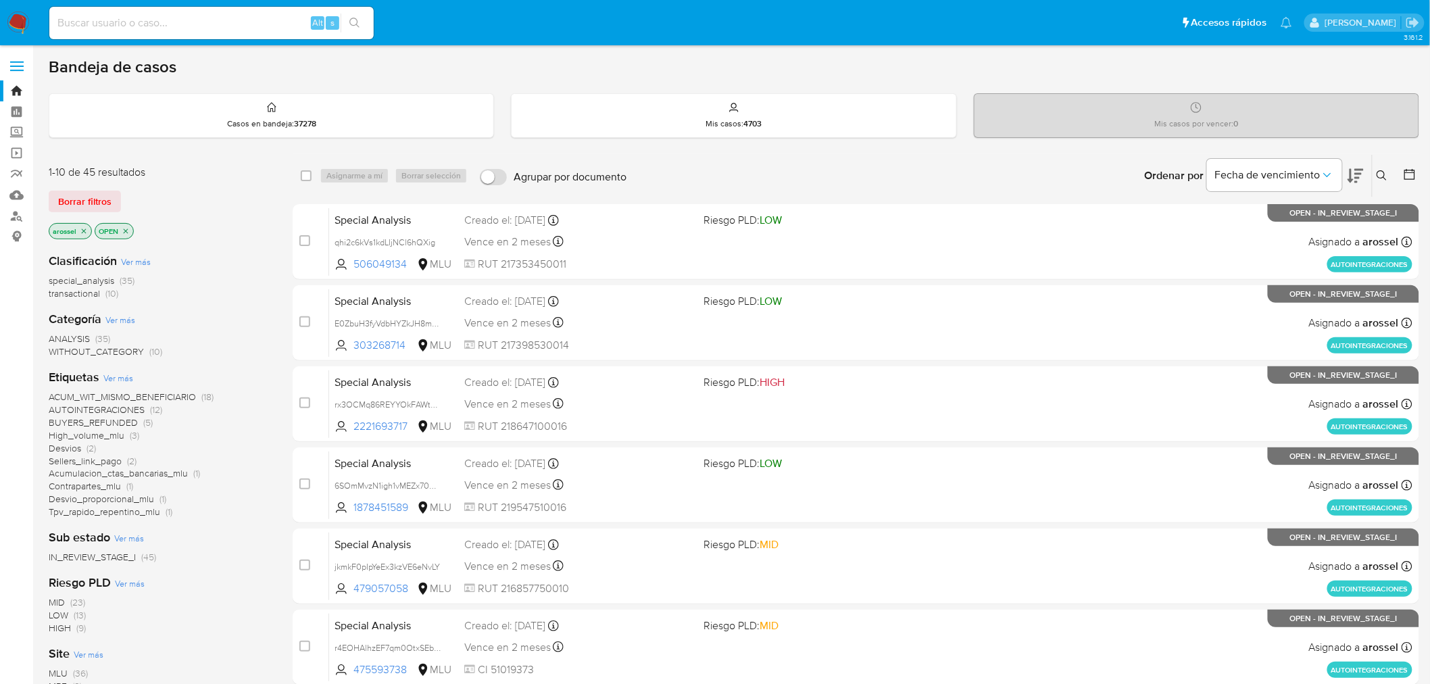
click at [1355, 176] on icon at bounding box center [1355, 176] width 16 height 14
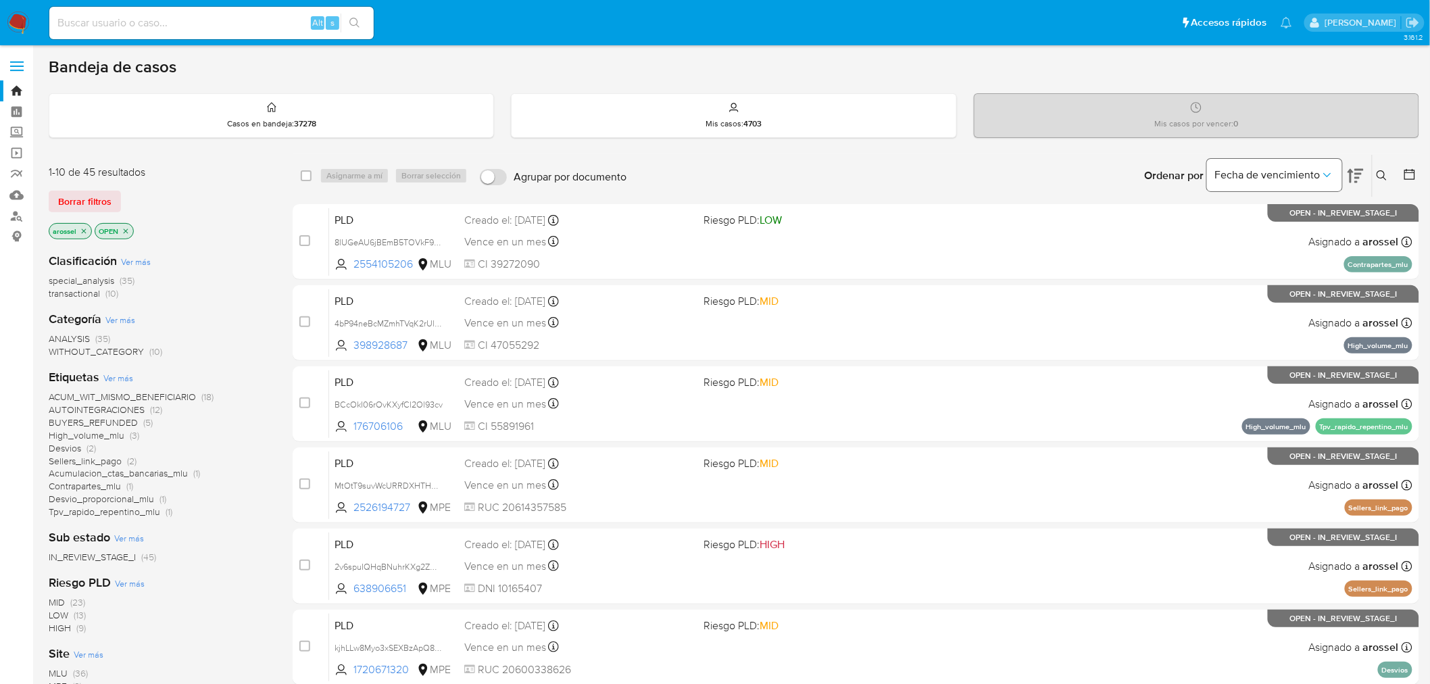
click at [1315, 179] on span "Fecha de vencimiento" at bounding box center [1267, 175] width 105 height 14
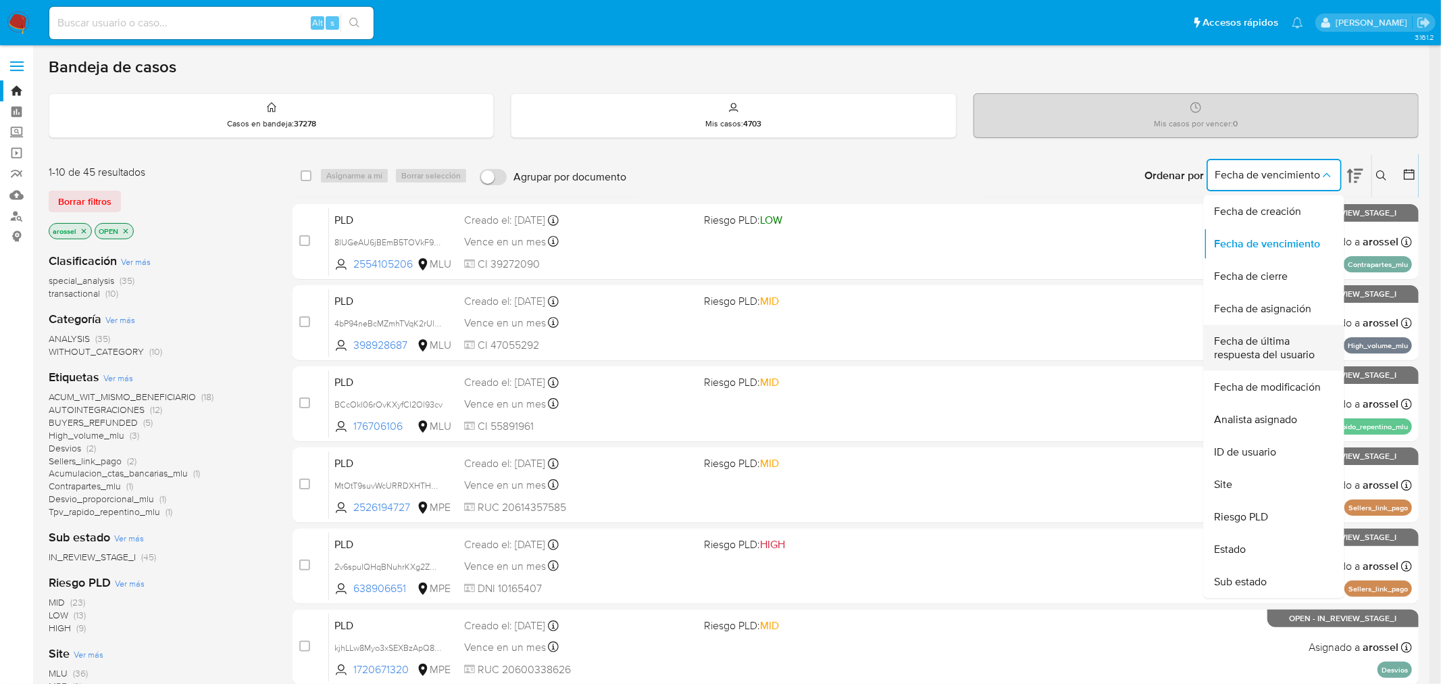
click at [1246, 349] on span "Fecha de última respuesta del usuario" at bounding box center [1270, 347] width 111 height 27
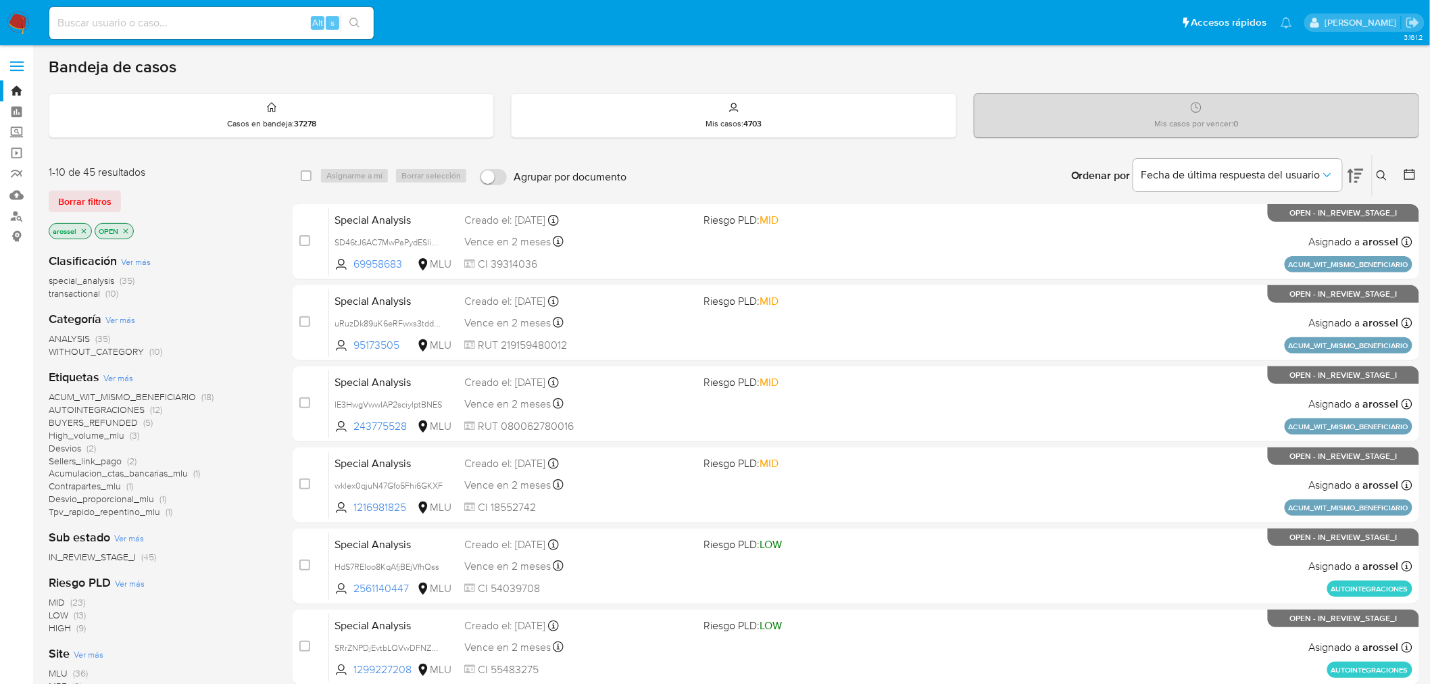
click at [205, 20] on input at bounding box center [211, 23] width 324 height 18
paste input "OrKixb6y224so1D1ENx3WTaF"
type input "OrKixb6y224so1D1ENx3WTaF"
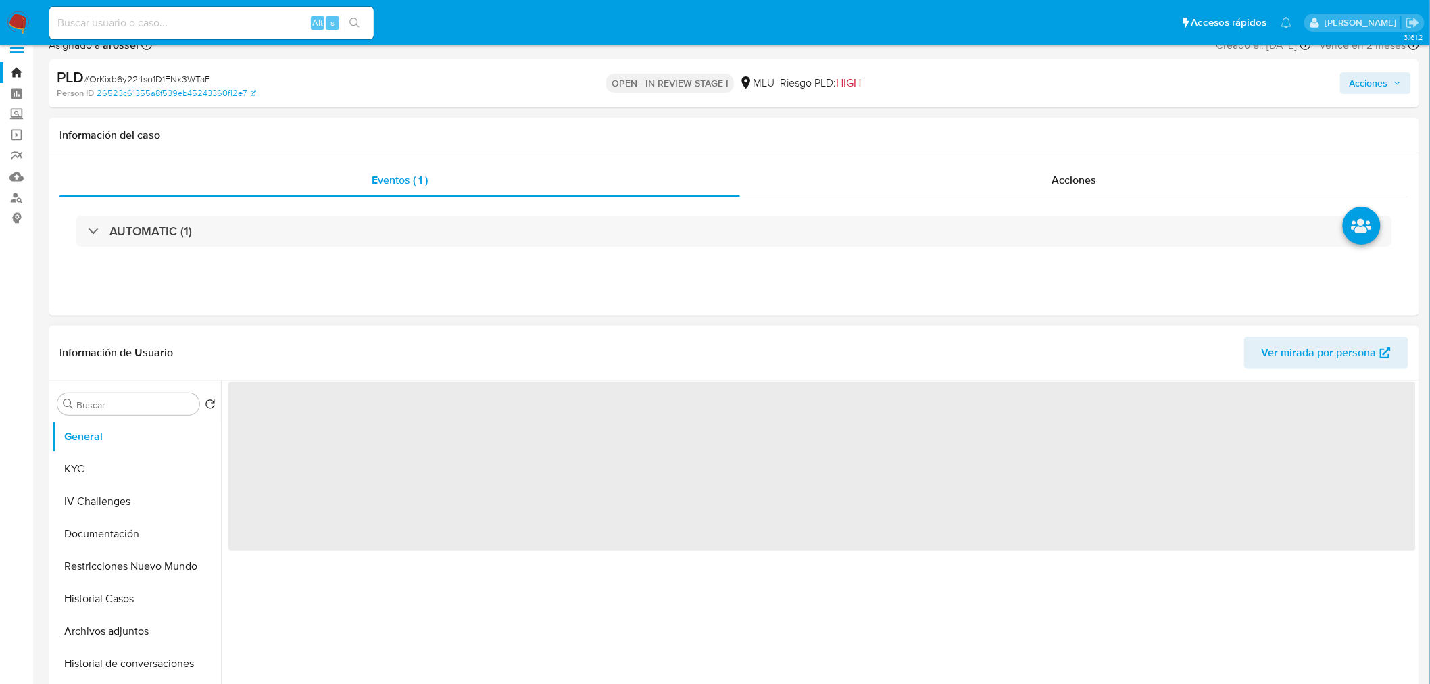
scroll to position [150, 0]
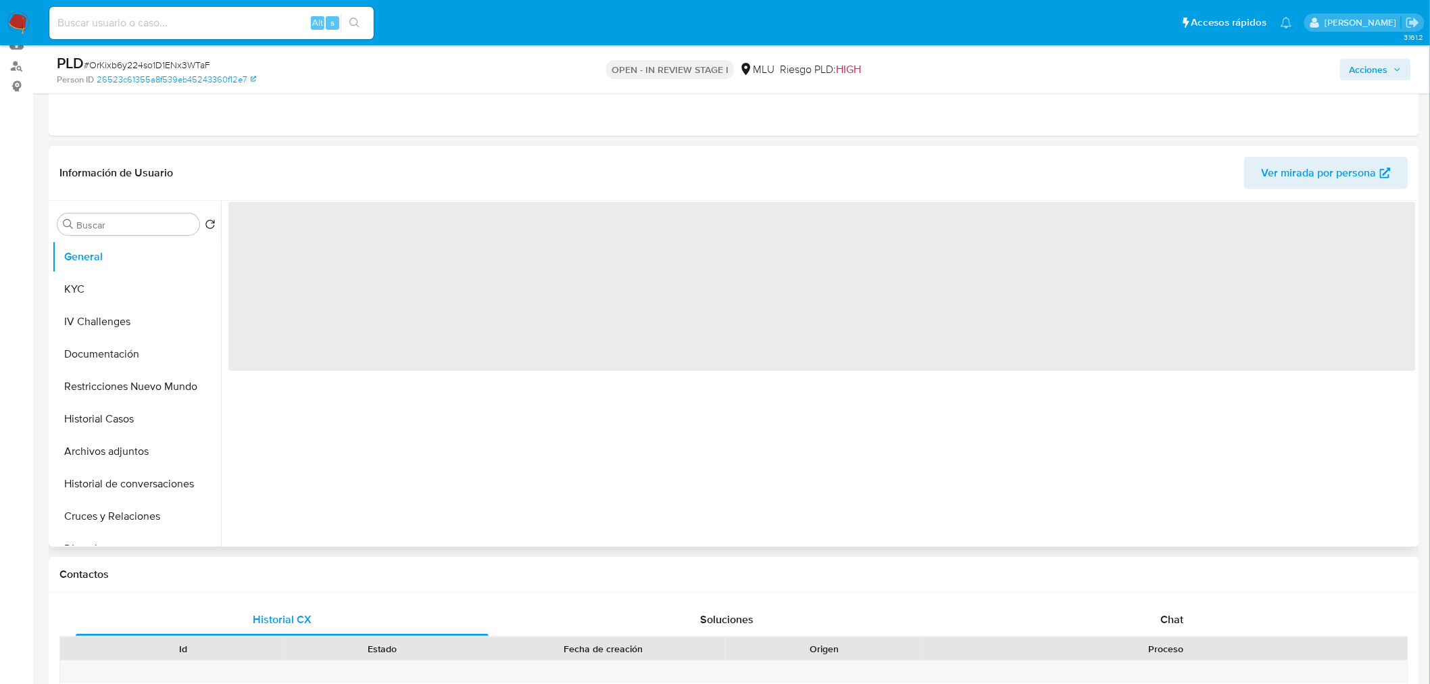
select select "10"
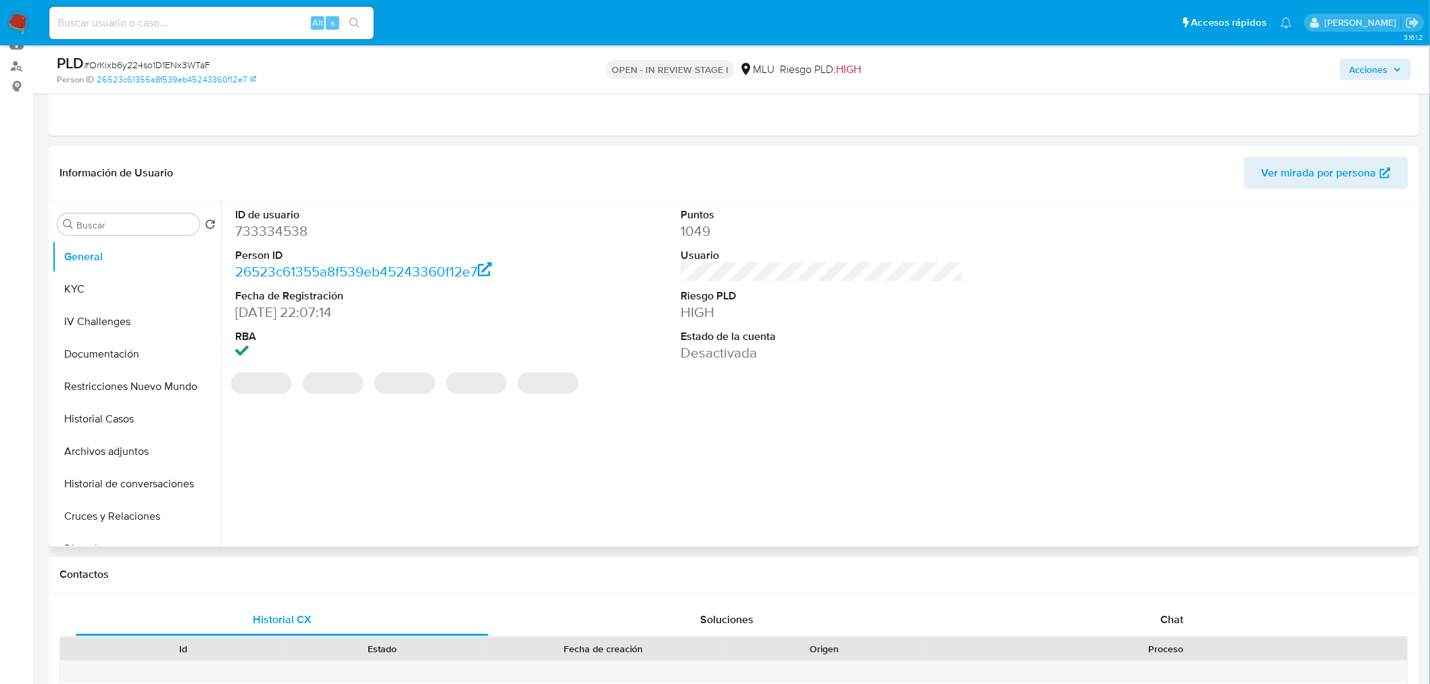
click at [779, 332] on dt "Estado de la cuenta" at bounding box center [821, 336] width 283 height 15
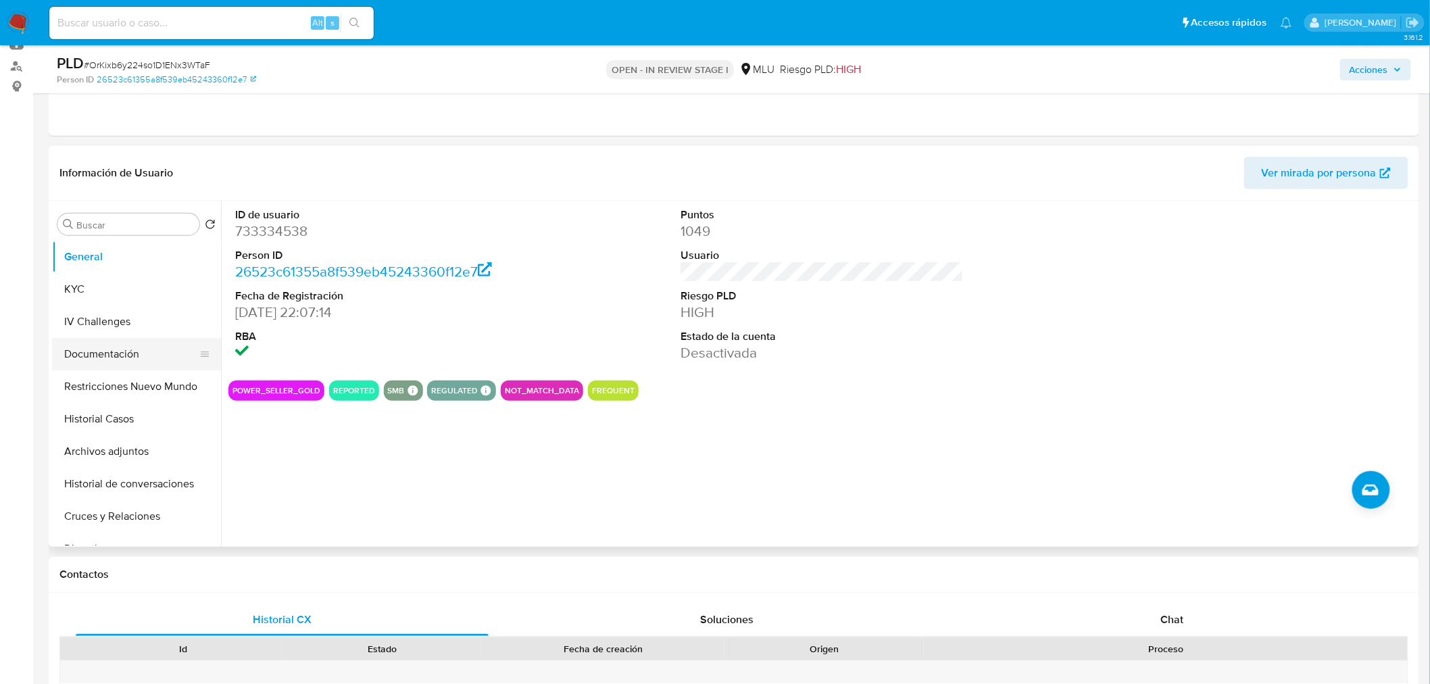
click at [96, 350] on button "Documentación" at bounding box center [131, 354] width 158 height 32
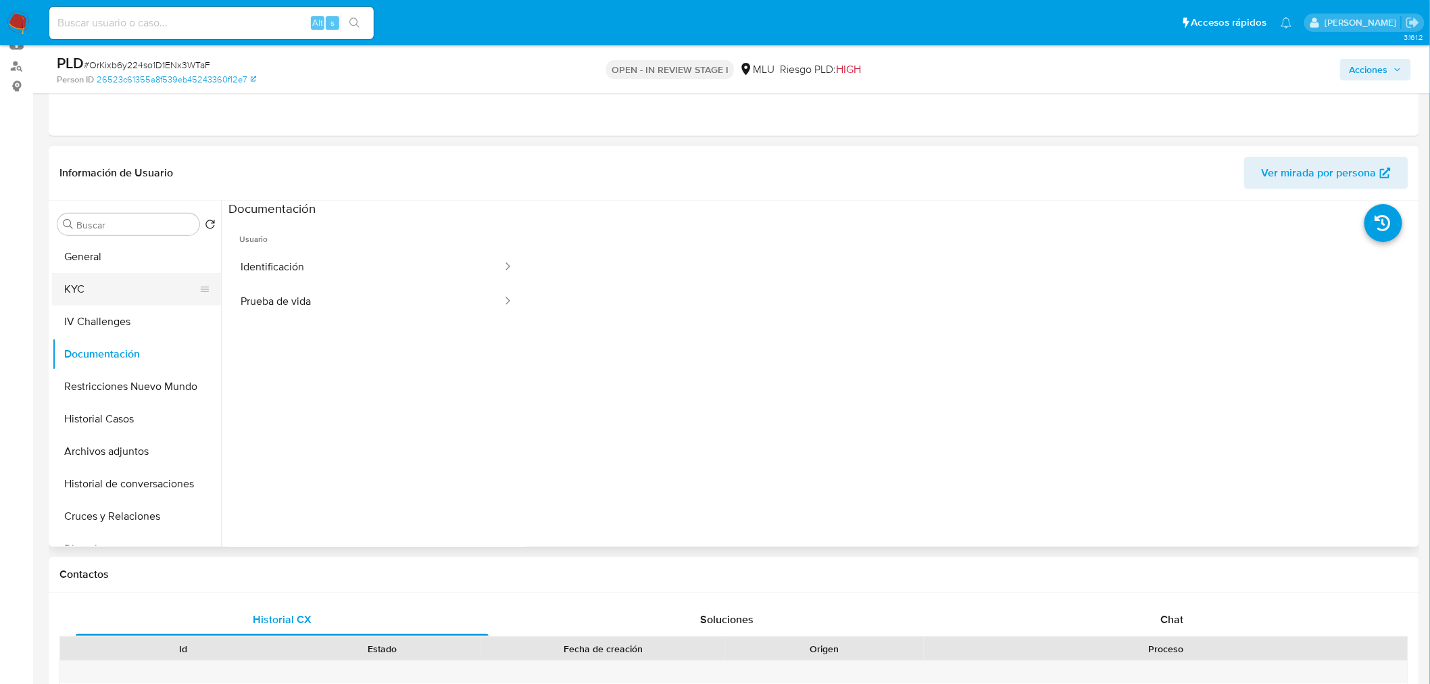
click at [92, 304] on button "KYC" at bounding box center [131, 289] width 158 height 32
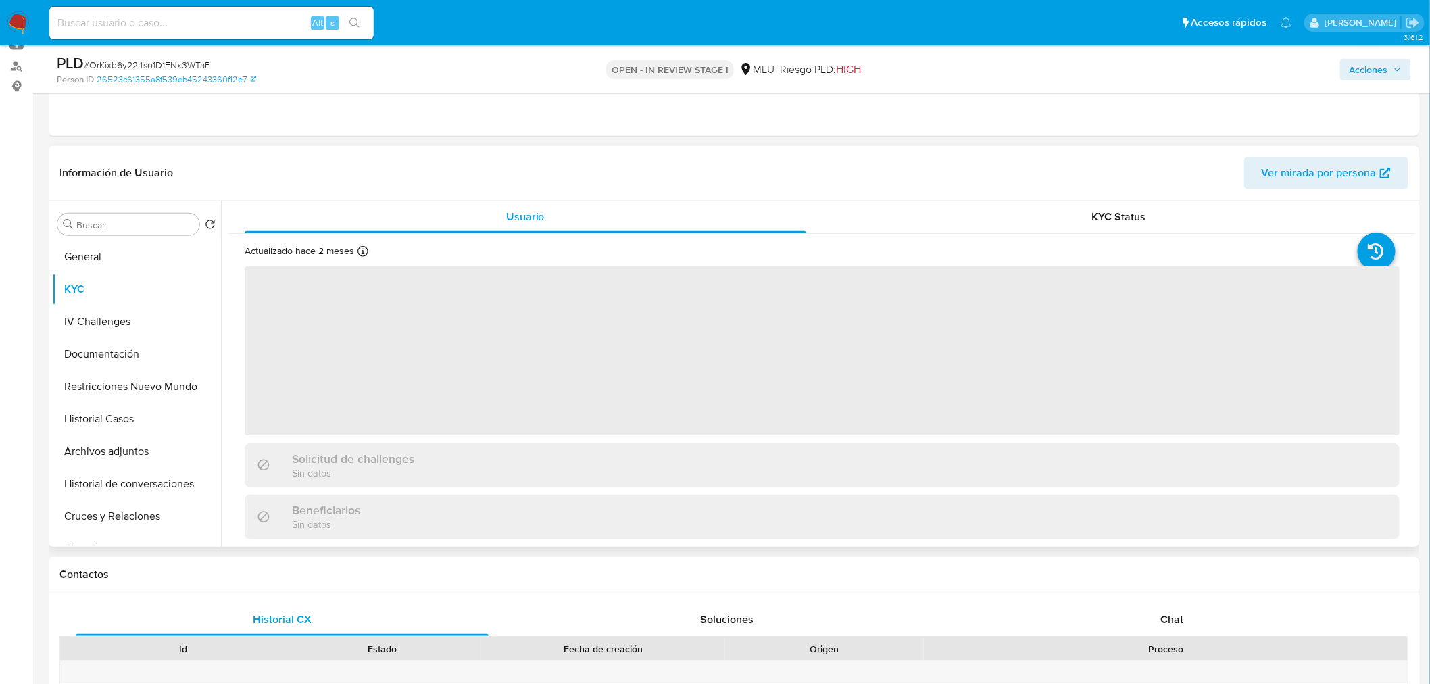
click at [1384, 165] on span "Ver mirada por persona" at bounding box center [1325, 173] width 129 height 30
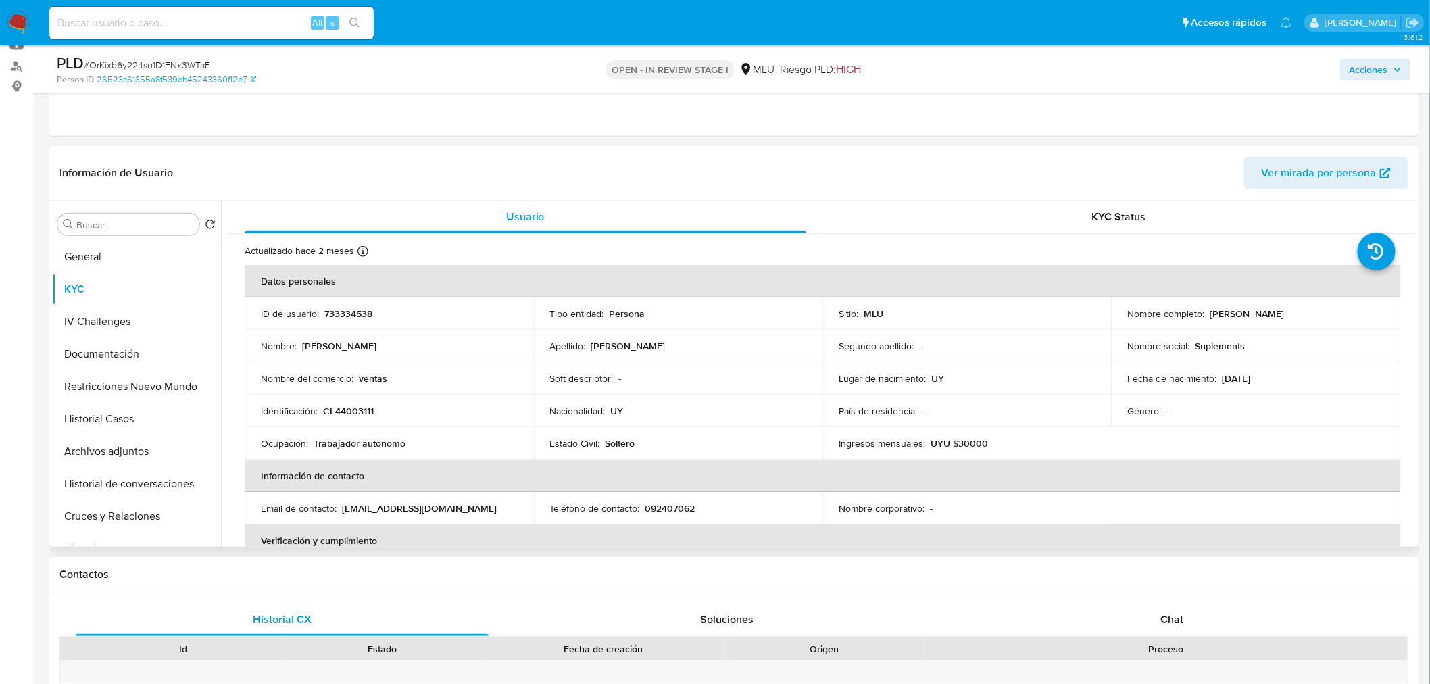
click at [656, 406] on div "Nacionalidad : UY" at bounding box center [678, 411] width 257 height 12
click at [915, 397] on td "País de residencia : -" at bounding box center [966, 411] width 289 height 32
click at [720, 416] on div "Nacionalidad : UY" at bounding box center [678, 411] width 257 height 12
drag, startPoint x: 658, startPoint y: 434, endPoint x: 657, endPoint y: 443, distance: 8.1
click at [665, 440] on td "Estado Civil : [DEMOGRAPHIC_DATA]" at bounding box center [678, 443] width 289 height 32
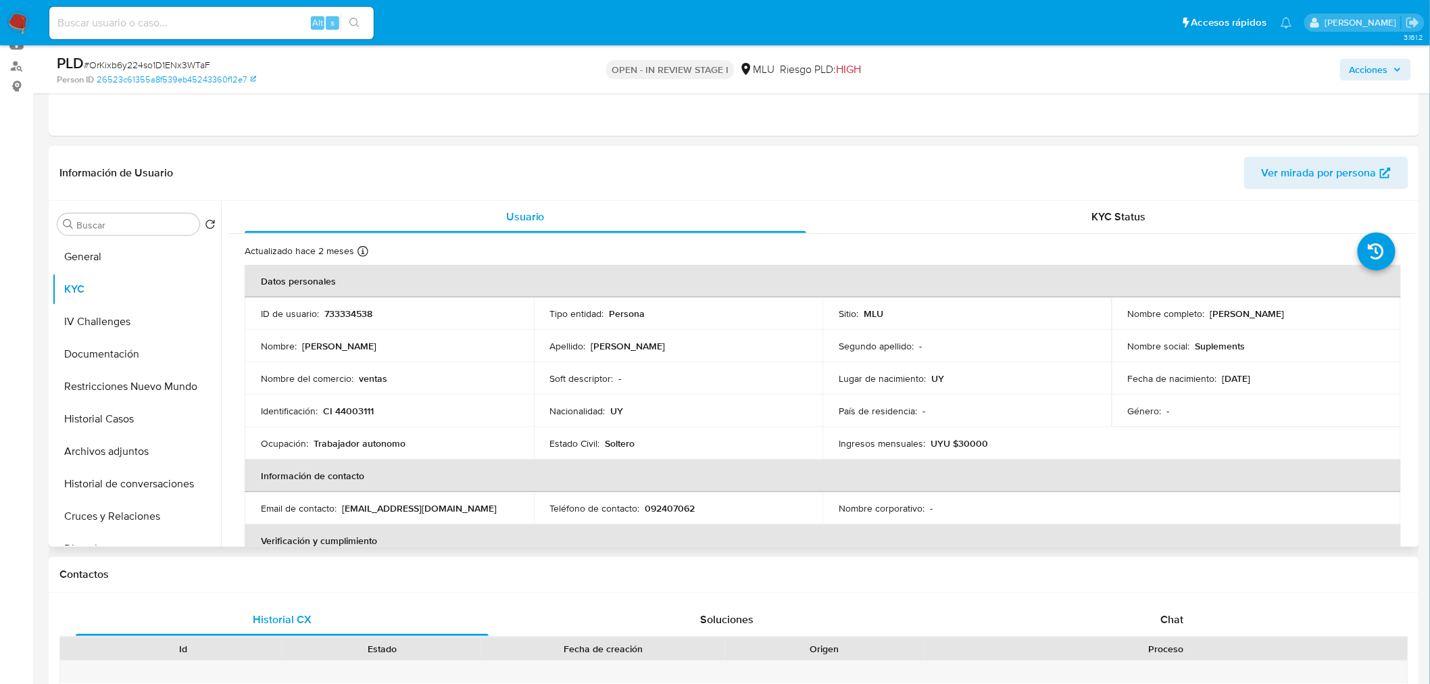
click at [511, 422] on td "Identificación : CI 44003111" at bounding box center [389, 411] width 289 height 32
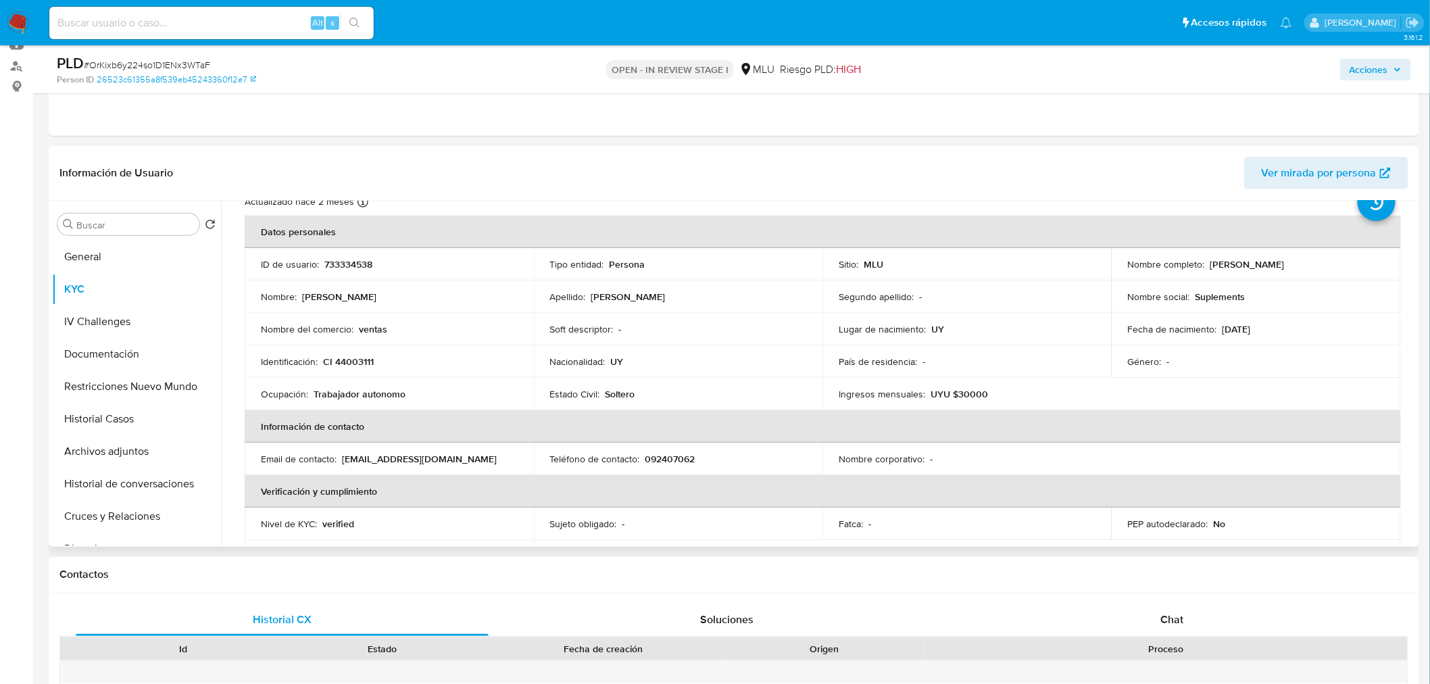
scroll to position [75, 0]
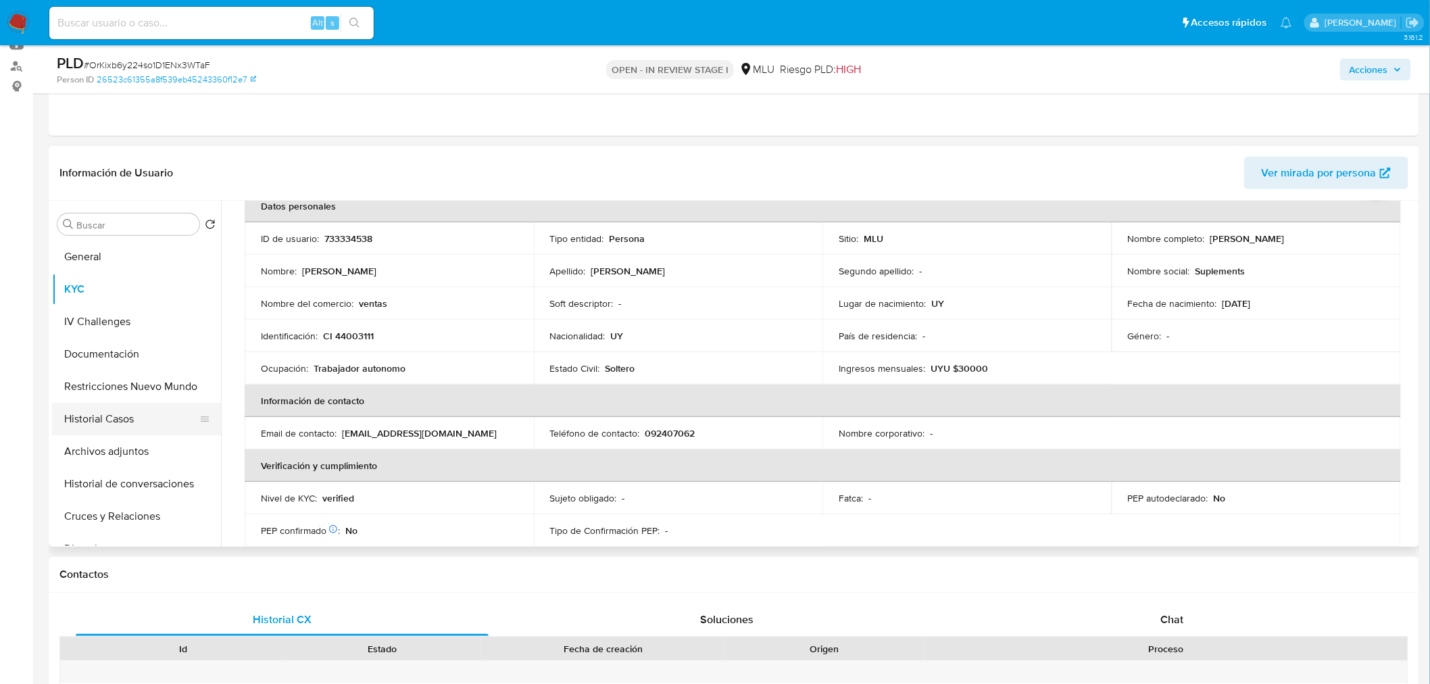
click at [137, 418] on button "Historial Casos" at bounding box center [131, 419] width 158 height 32
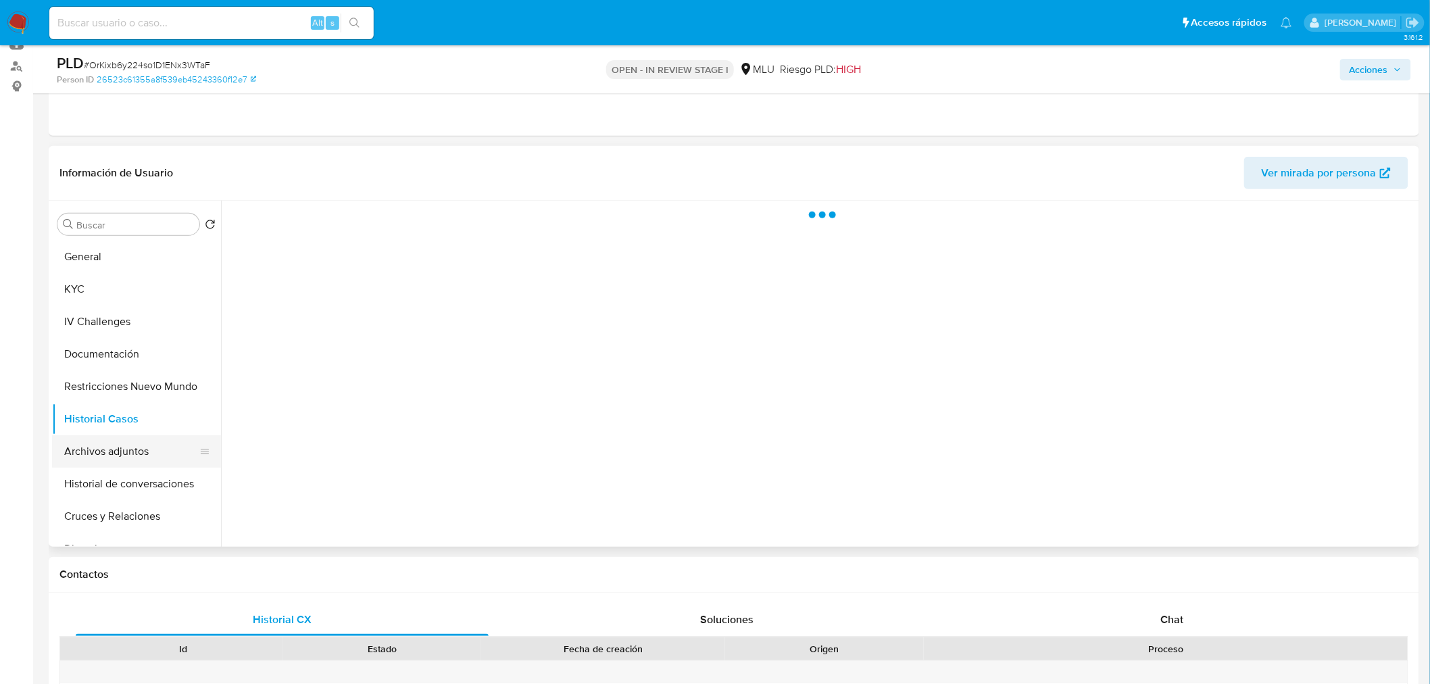
scroll to position [0, 0]
click at [136, 397] on button "Restricciones Nuevo Mundo" at bounding box center [131, 386] width 158 height 32
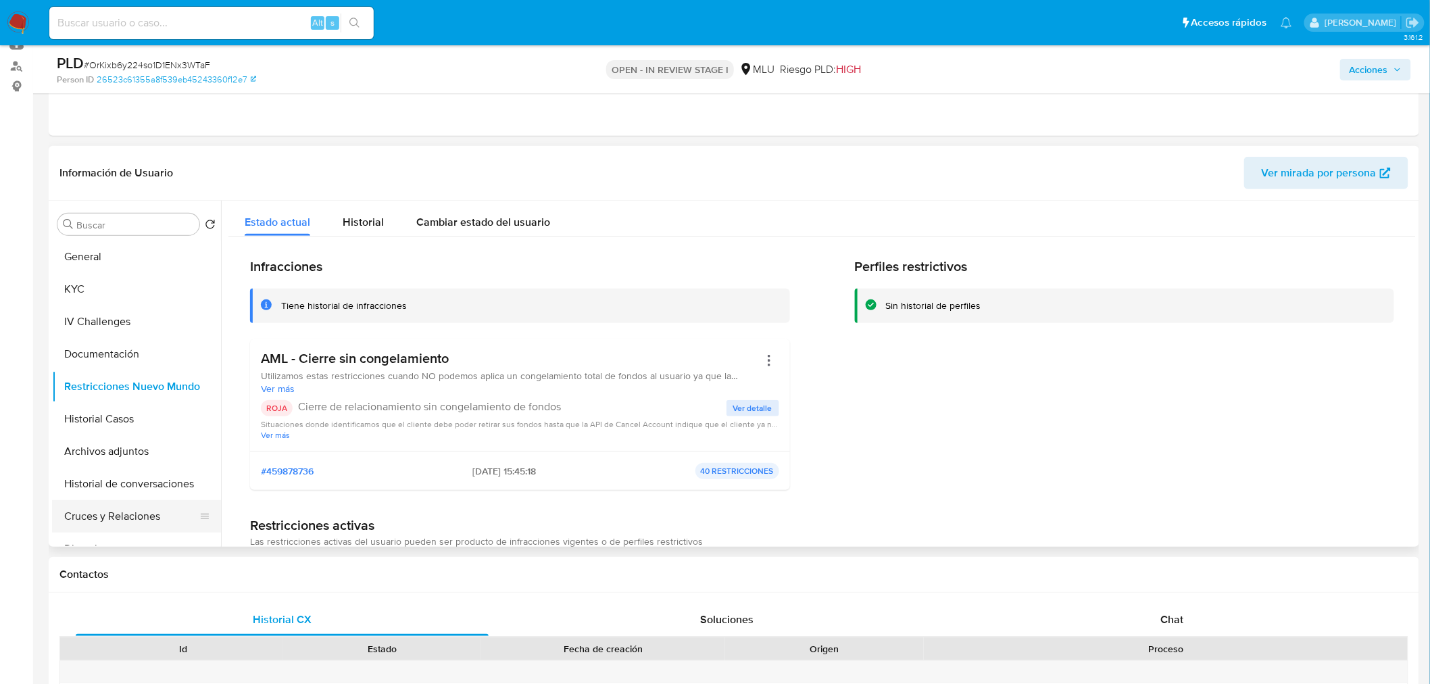
click at [157, 507] on button "Cruces y Relaciones" at bounding box center [131, 516] width 158 height 32
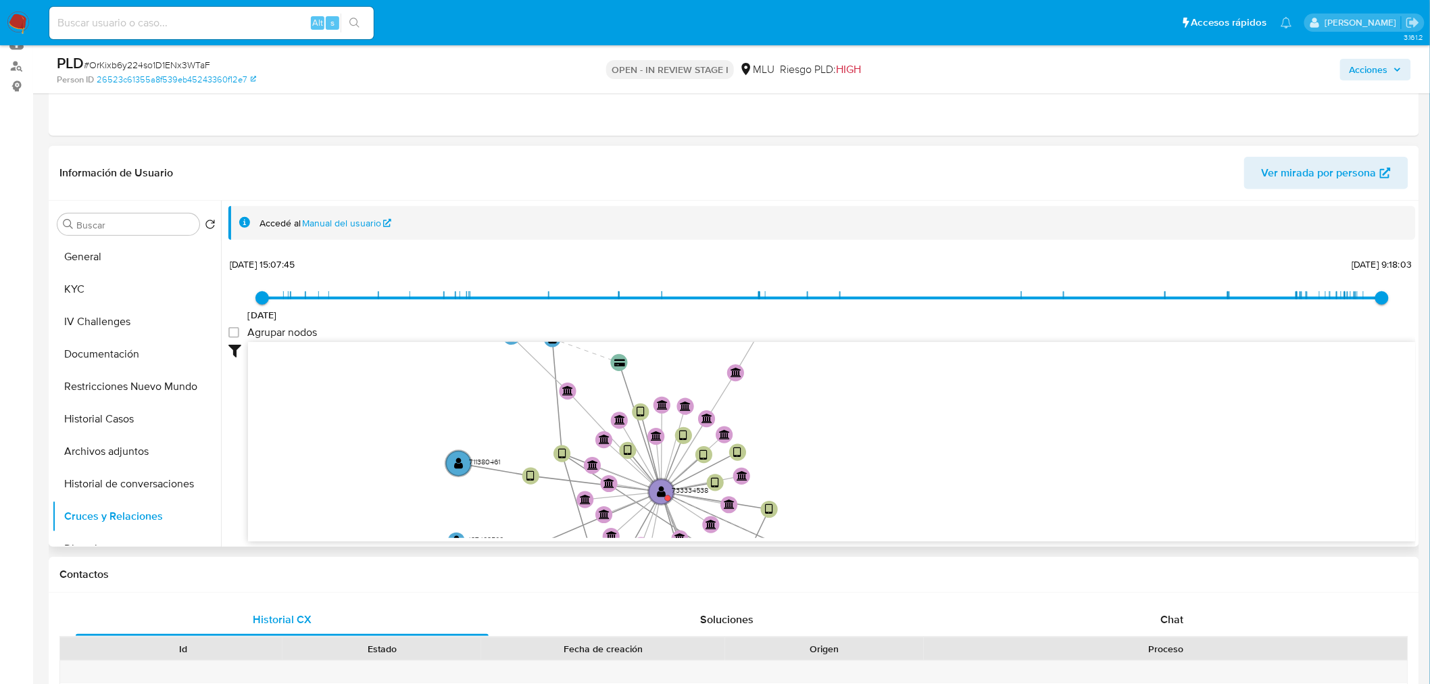
drag, startPoint x: 1088, startPoint y: 375, endPoint x: 802, endPoint y: 410, distance: 287.9
click at [802, 415] on icon "device-623383b108813b00191dfa4e  device-621ff86a08813b0019df3077  device-621b…" at bounding box center [831, 440] width 1167 height 196
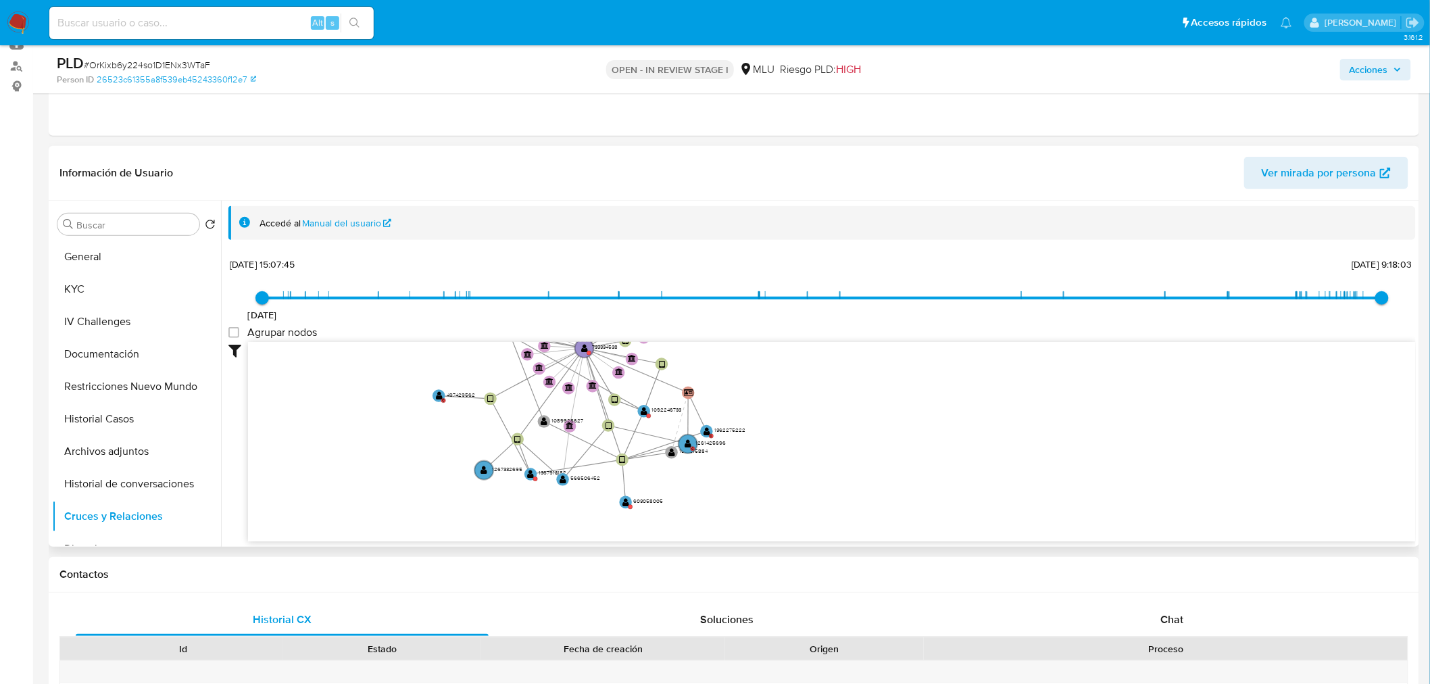
drag, startPoint x: 847, startPoint y: 442, endPoint x: 748, endPoint y: 355, distance: 131.7
click at [748, 355] on icon "device-623383b108813b00191dfa4e  device-621ff86a08813b0019df3077  device-621b…" at bounding box center [831, 440] width 1167 height 196
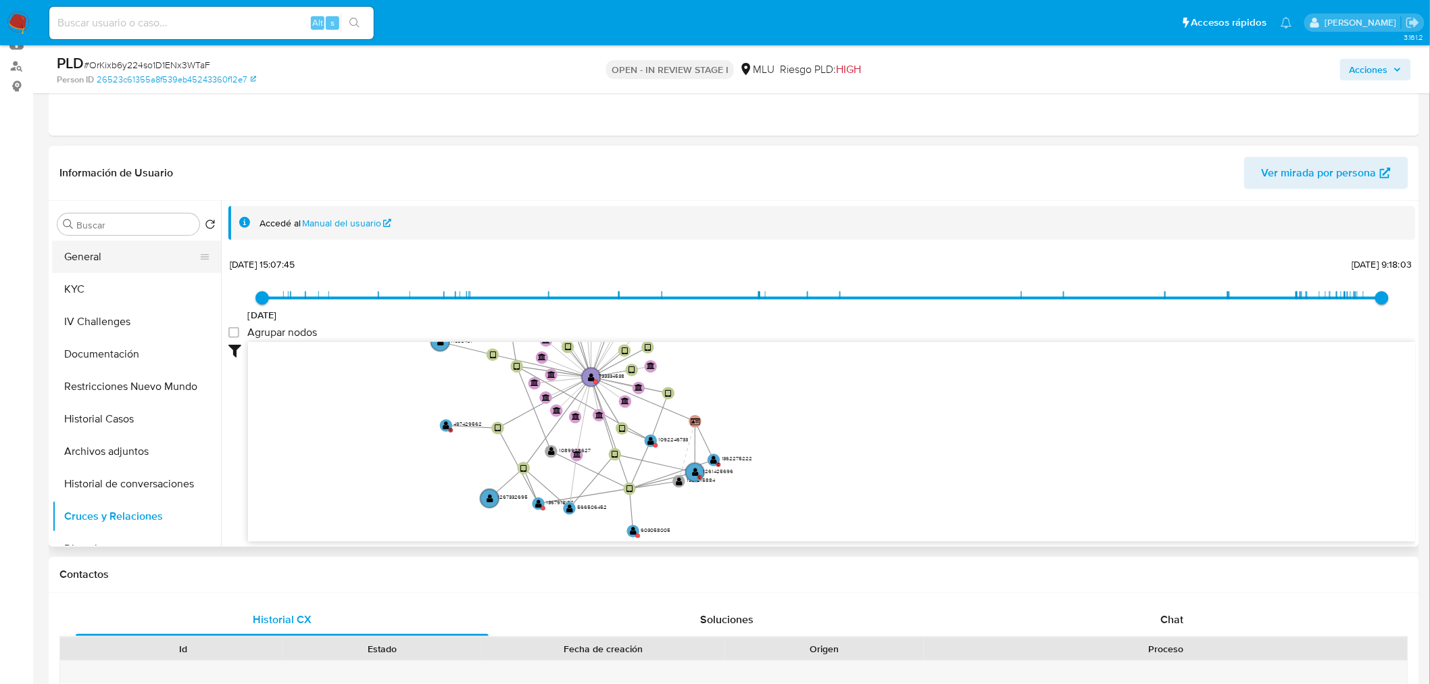
click at [147, 259] on button "General" at bounding box center [131, 257] width 158 height 32
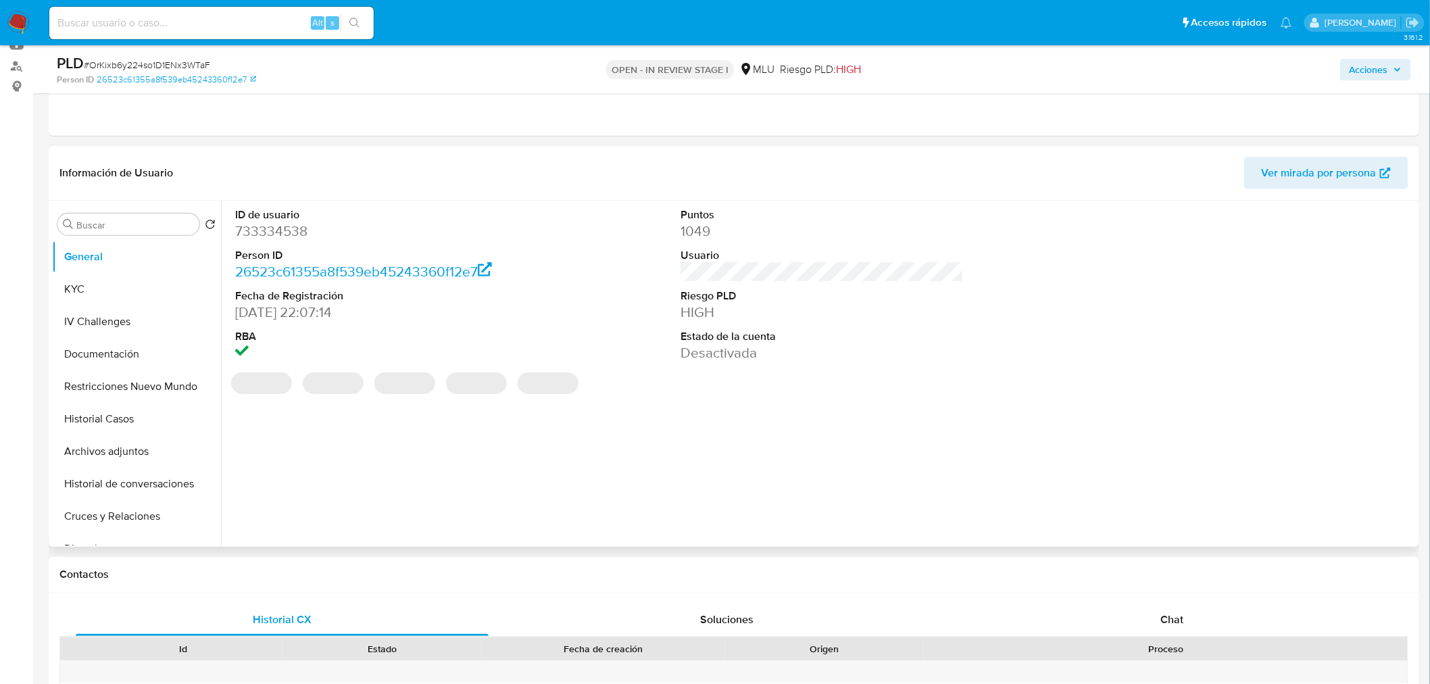
click at [299, 230] on dd "733334538" at bounding box center [376, 231] width 283 height 19
copy dd "733334538"
click at [136, 415] on button "Historial Casos" at bounding box center [131, 419] width 158 height 32
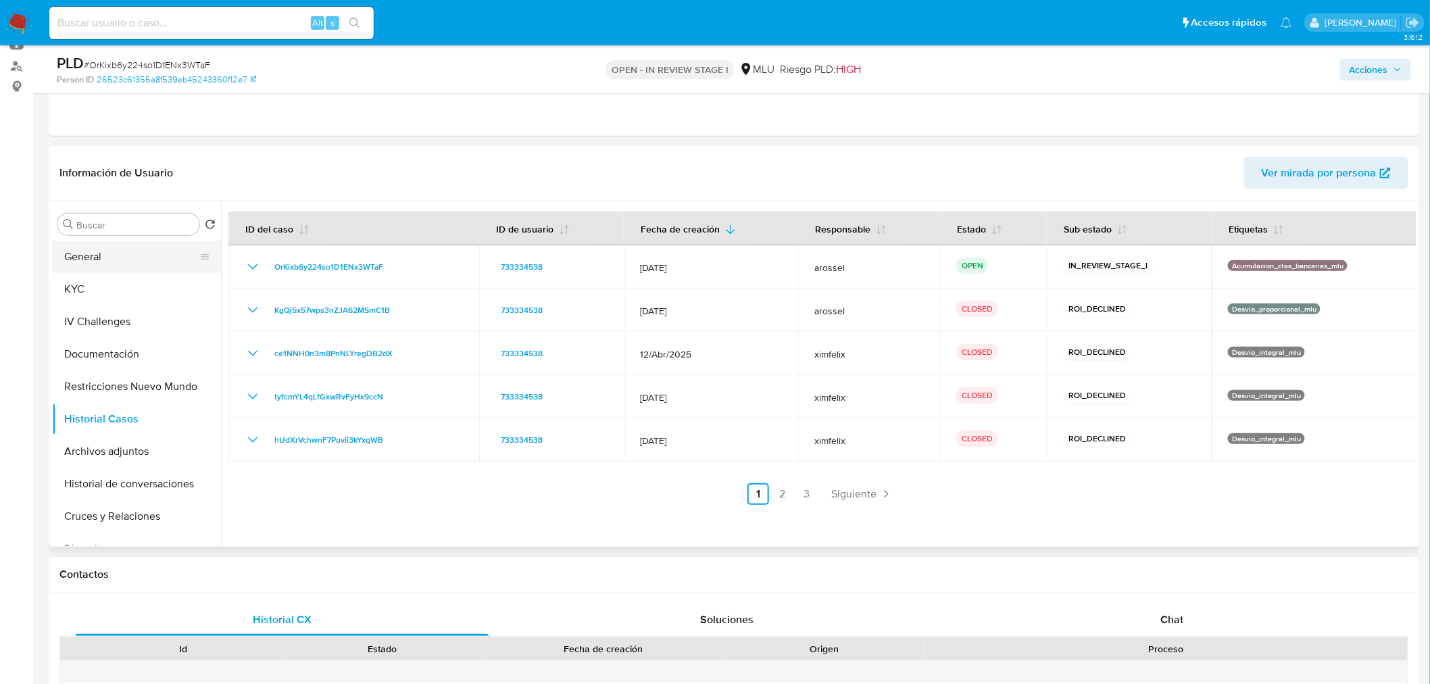
click at [114, 251] on button "General" at bounding box center [131, 257] width 158 height 32
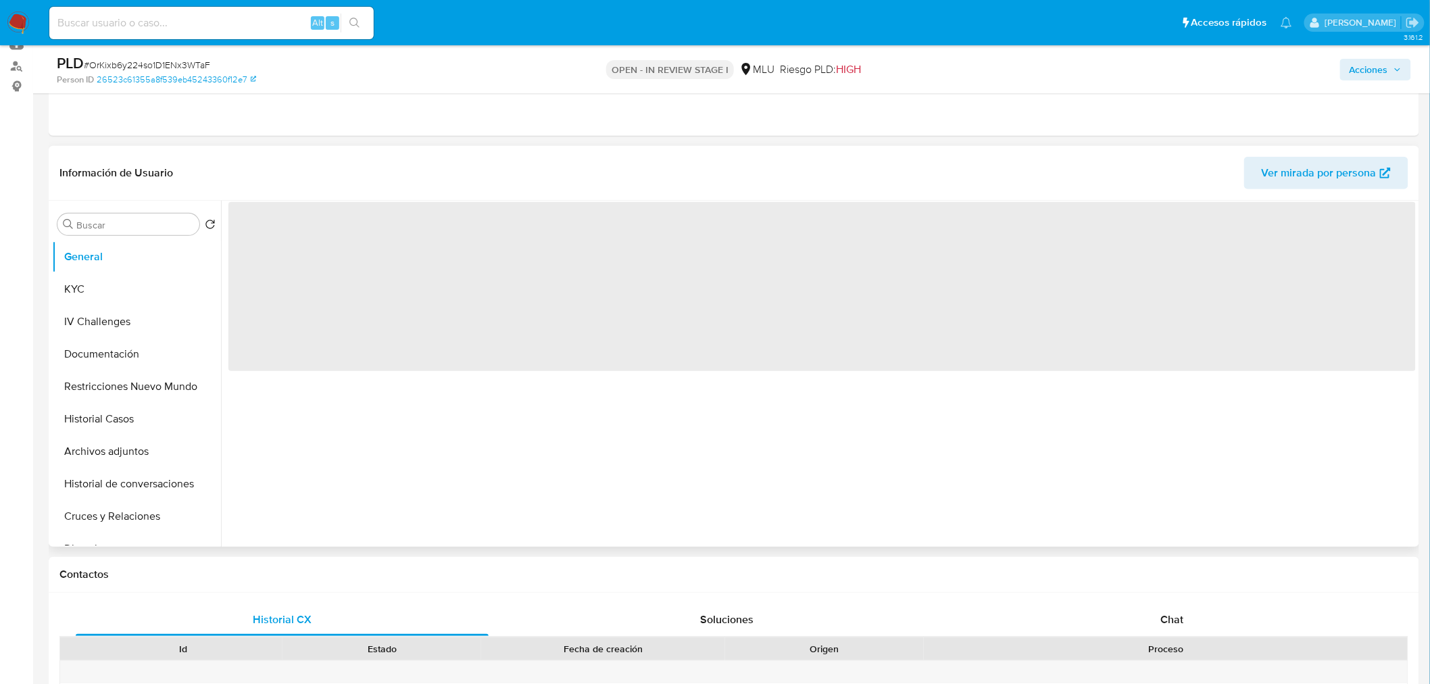
click at [1299, 170] on span "Ver mirada por persona" at bounding box center [1318, 173] width 115 height 32
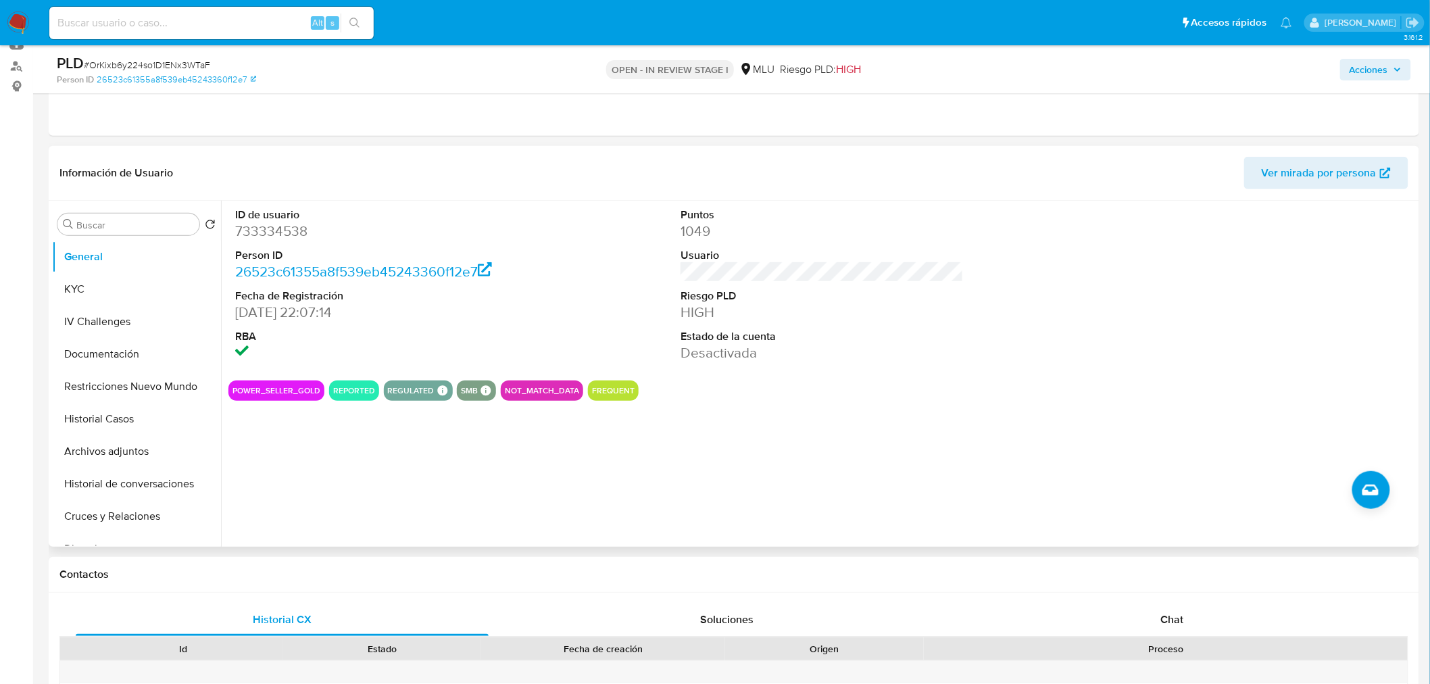
click at [272, 232] on dd "733334538" at bounding box center [376, 231] width 283 height 19
copy dd "733334538"
click at [89, 289] on button "KYC" at bounding box center [131, 289] width 158 height 32
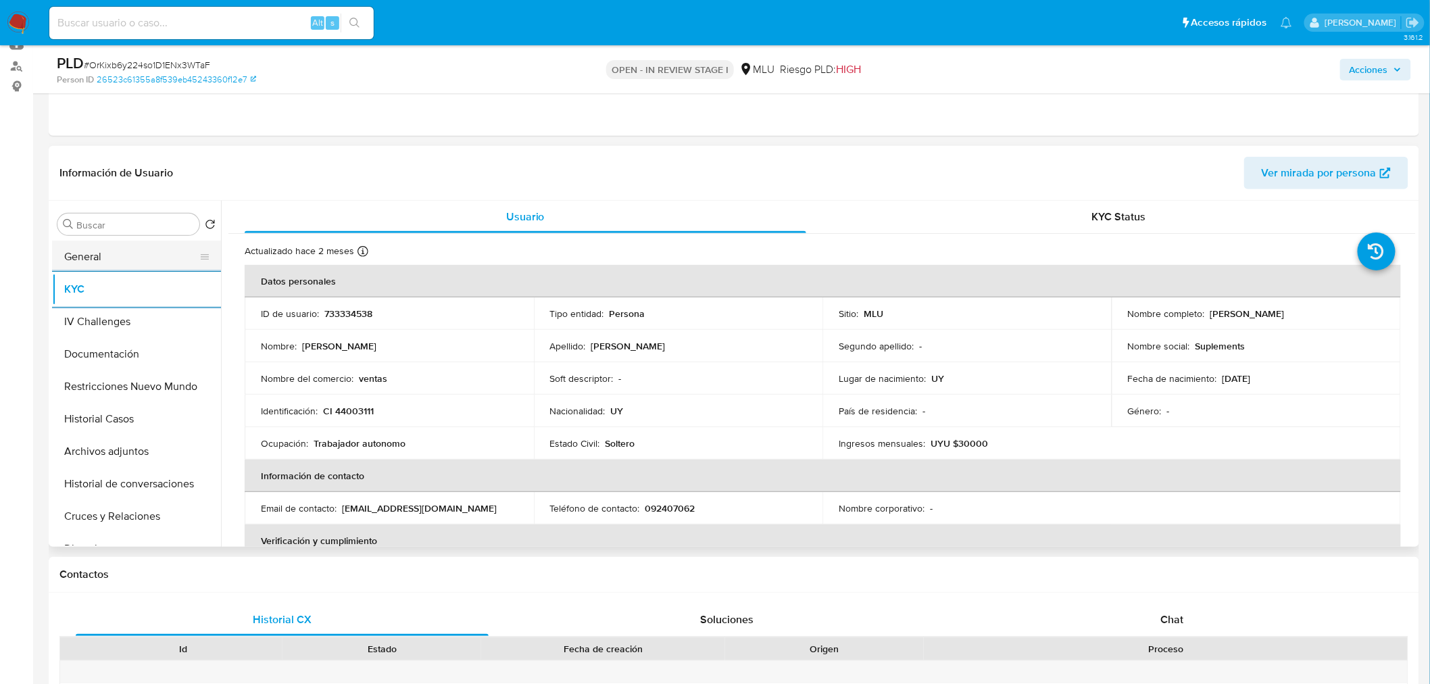
drag, startPoint x: 93, startPoint y: 257, endPoint x: 99, endPoint y: 272, distance: 16.7
click at [93, 257] on button "General" at bounding box center [131, 257] width 158 height 32
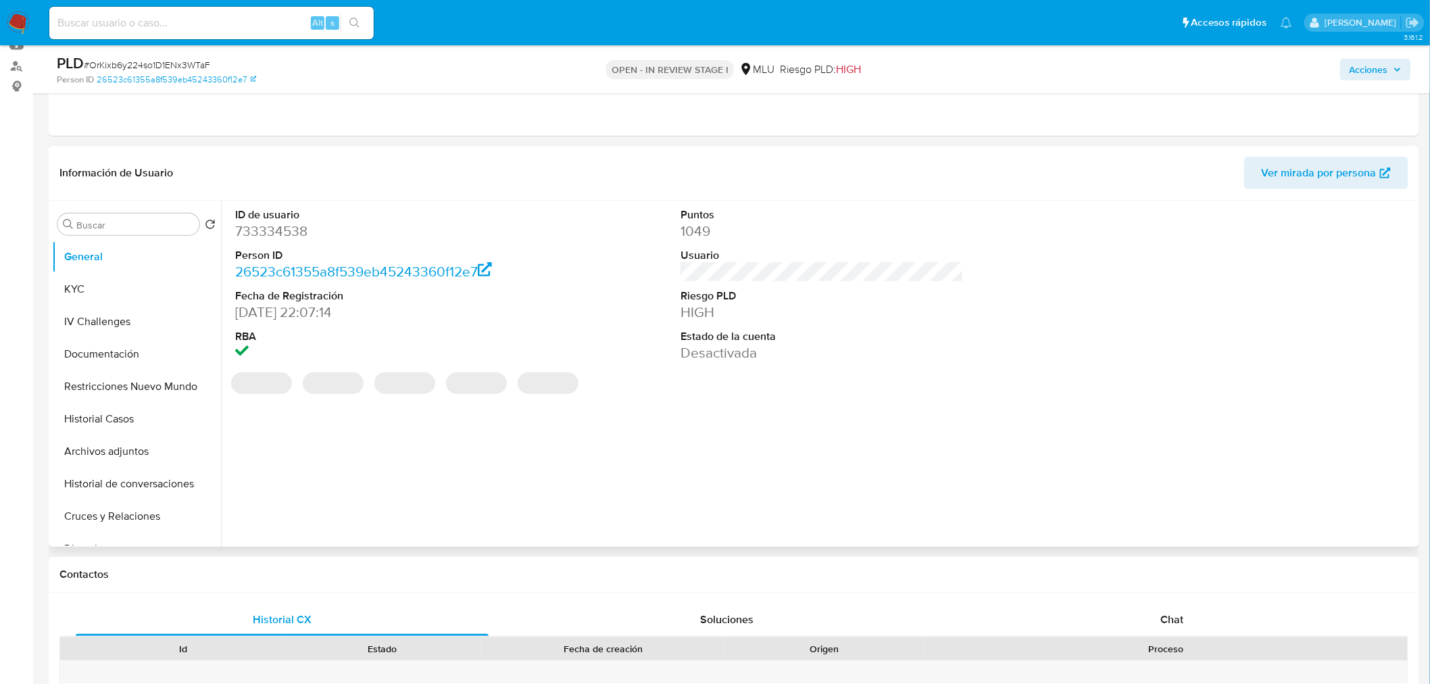
click at [284, 241] on dl "ID de usuario 733334538 Person ID 26523c61355a8f539eb45243360f12e7 Fecha de Reg…" at bounding box center [376, 284] width 283 height 155
click at [282, 228] on dd "733334538" at bounding box center [376, 231] width 283 height 19
copy dd "733334538"
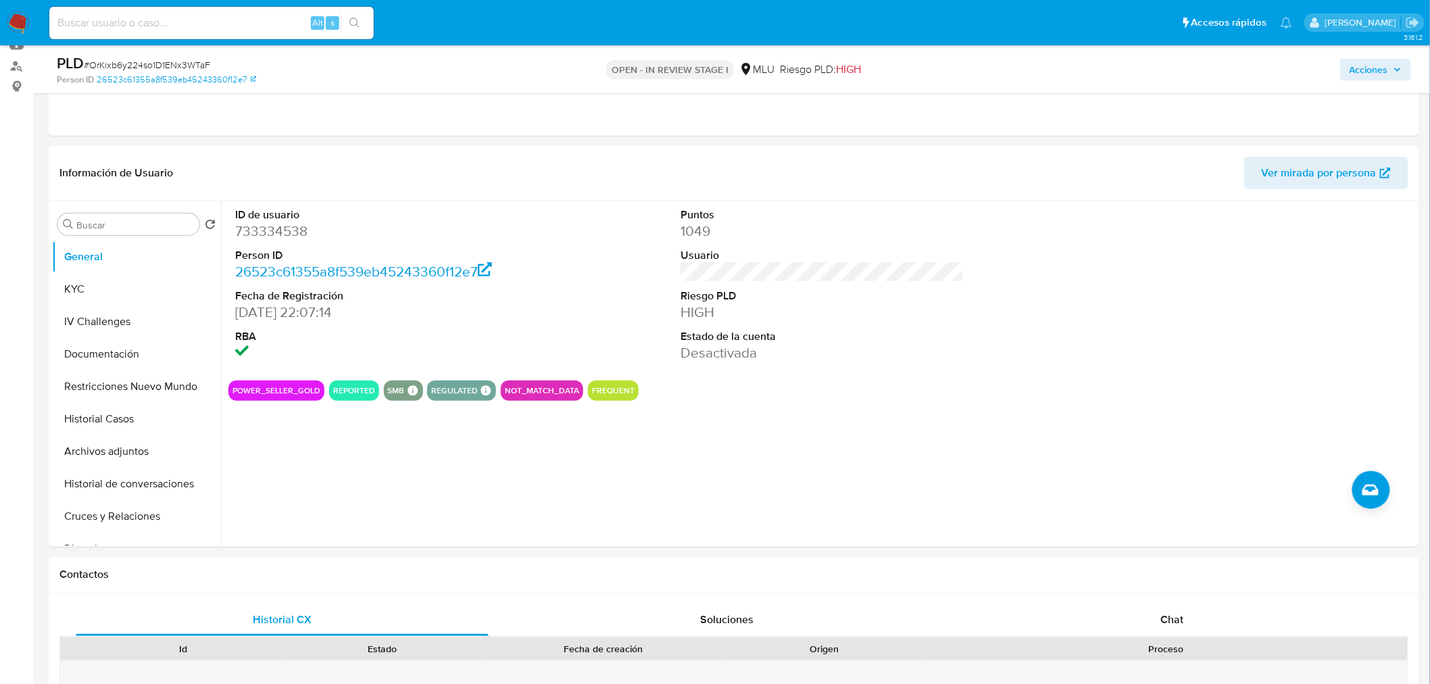
click at [193, 66] on span "# OrKixb6y224so1D1ENx3WTaF" at bounding box center [147, 65] width 126 height 14
copy span "OrKixb6y224so1D1ENx3WTaF"
click at [940, 397] on div "POWER_SELLER_GOLD REPORTED SMB SMB SMB Advisor Email - Advisor Name - REGULATED…" at bounding box center [821, 390] width 1187 height 20
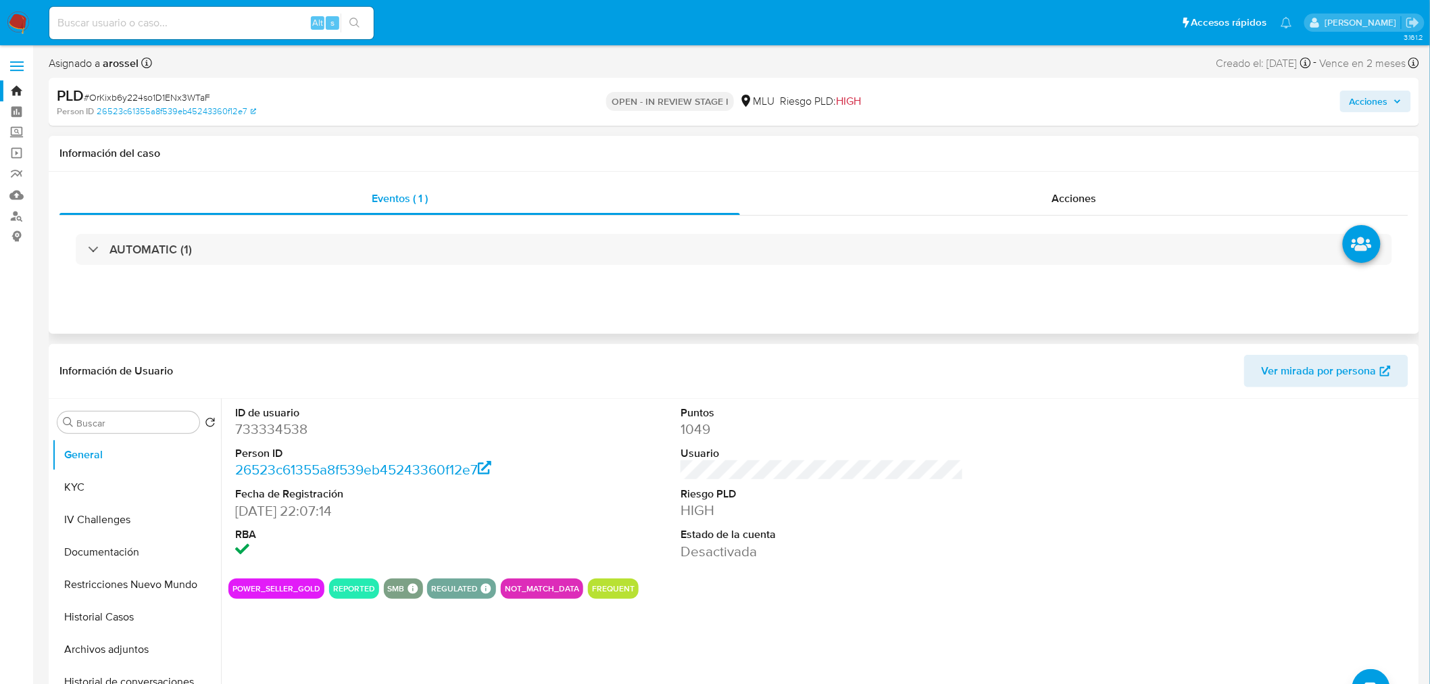
click at [472, 224] on div "AUTOMATIC (1)" at bounding box center [733, 250] width 1348 height 68
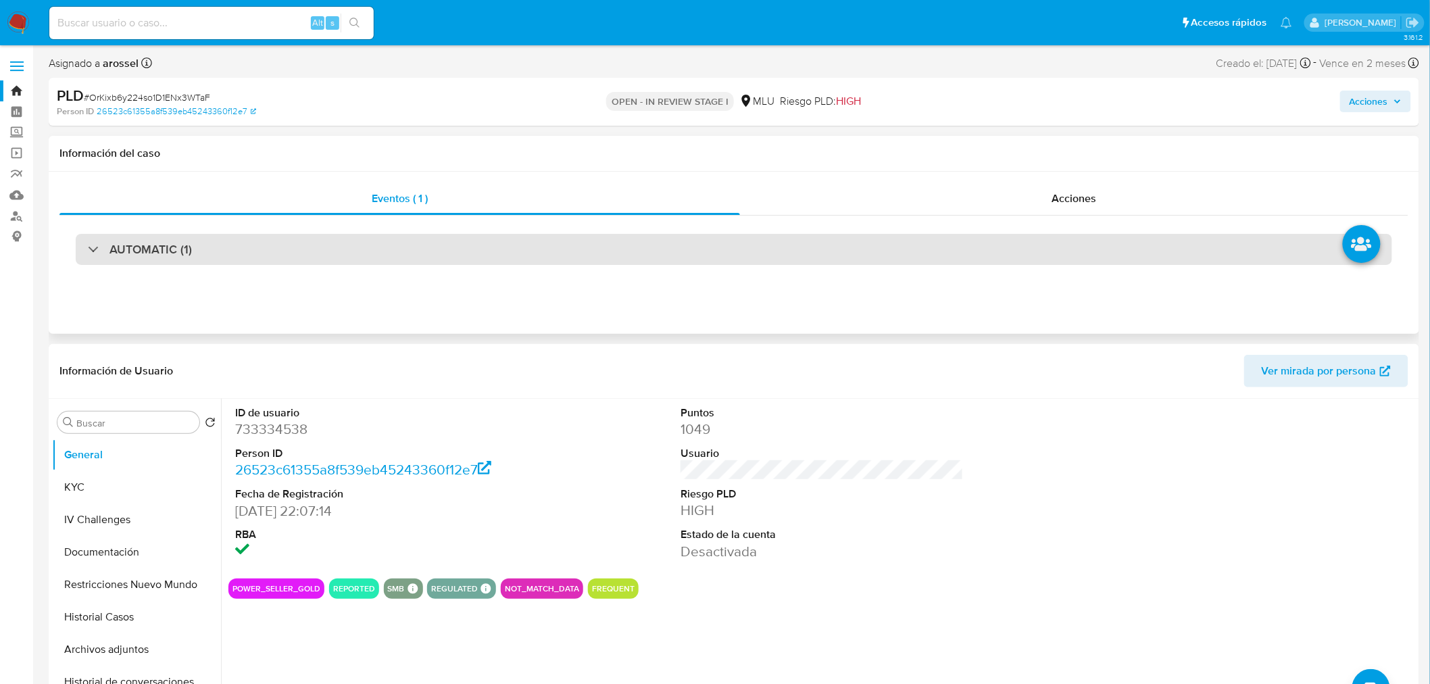
click at [474, 251] on div "AUTOMATIC (1)" at bounding box center [734, 249] width 1316 height 31
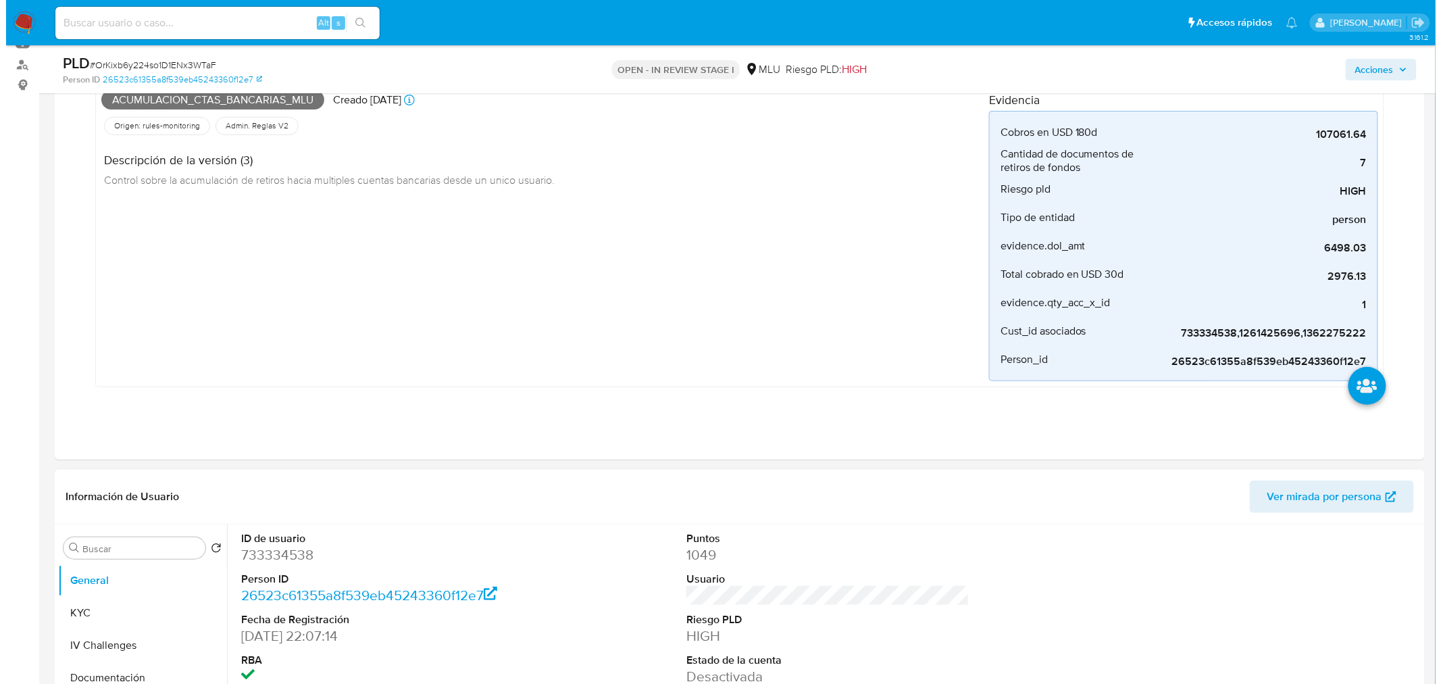
scroll to position [450, 0]
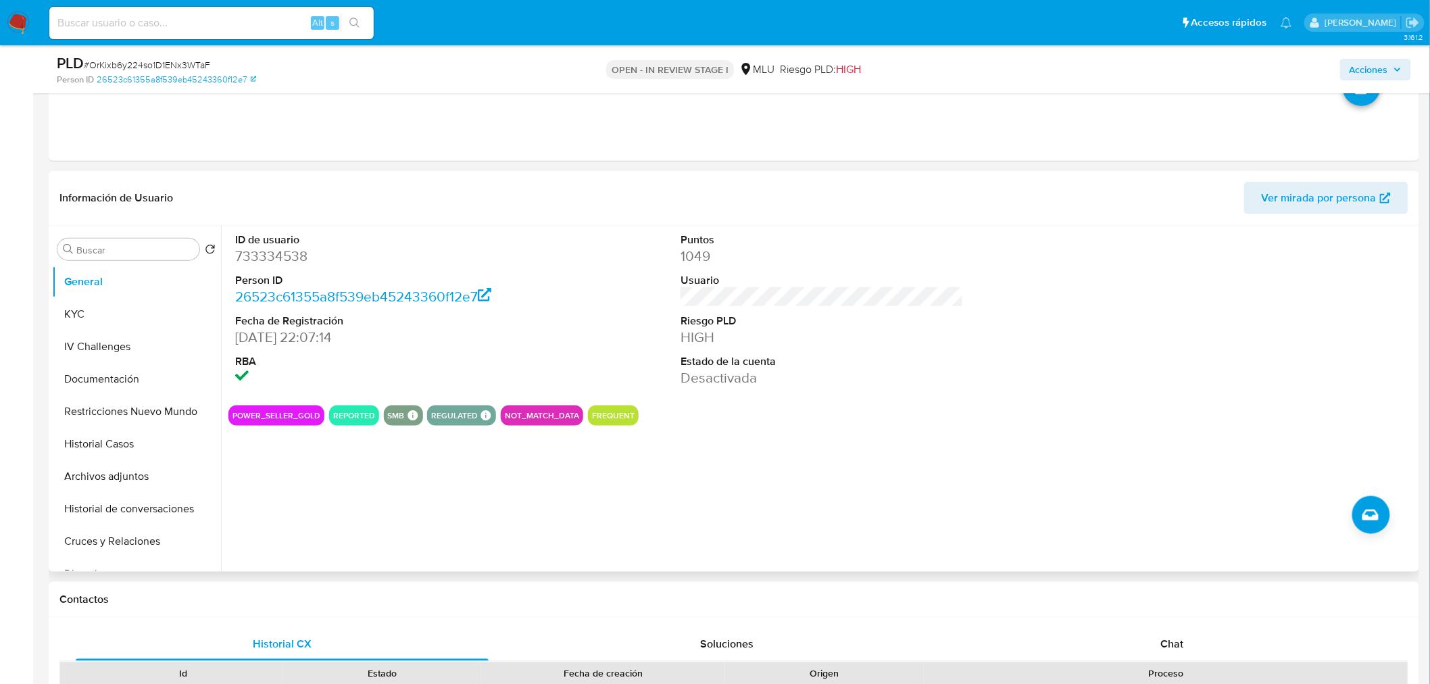
click at [264, 248] on dd "733334538" at bounding box center [376, 256] width 283 height 19
click at [149, 476] on button "Archivos adjuntos" at bounding box center [131, 476] width 158 height 32
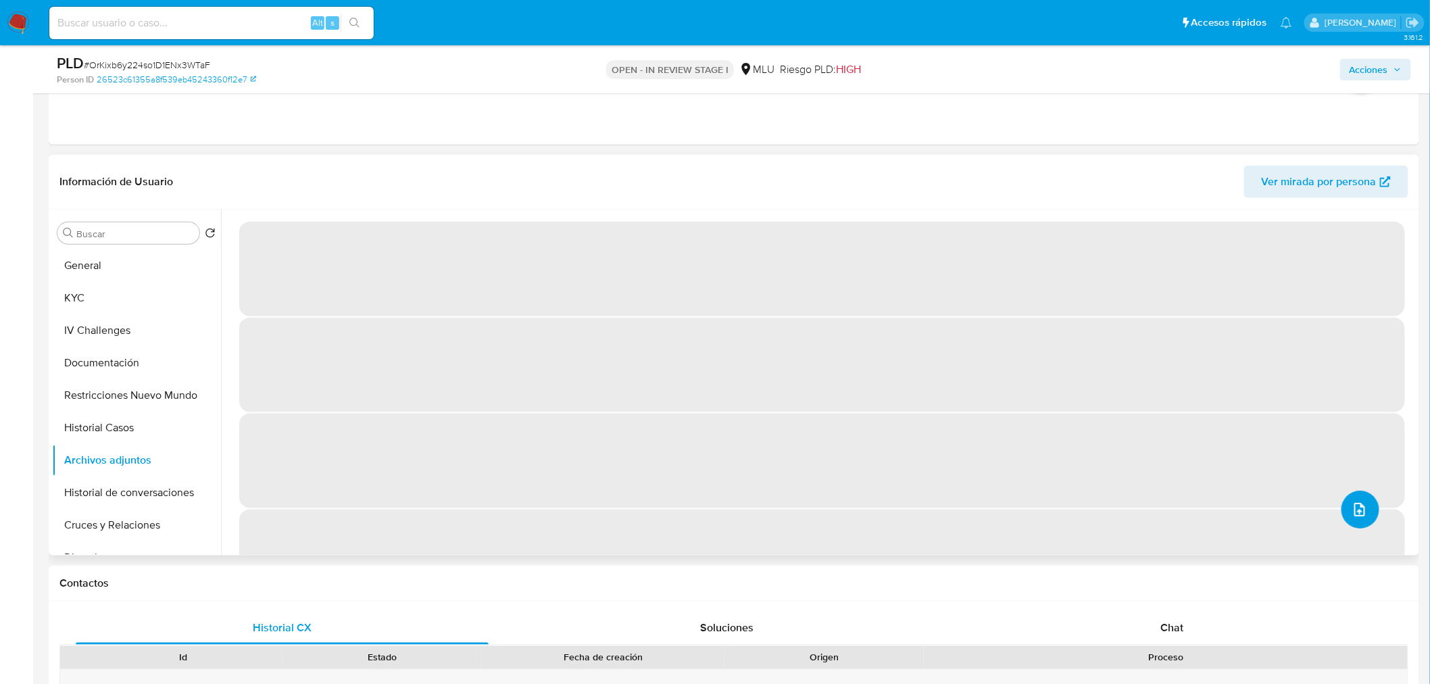
click at [1359, 509] on icon "upload-file" at bounding box center [1359, 510] width 11 height 14
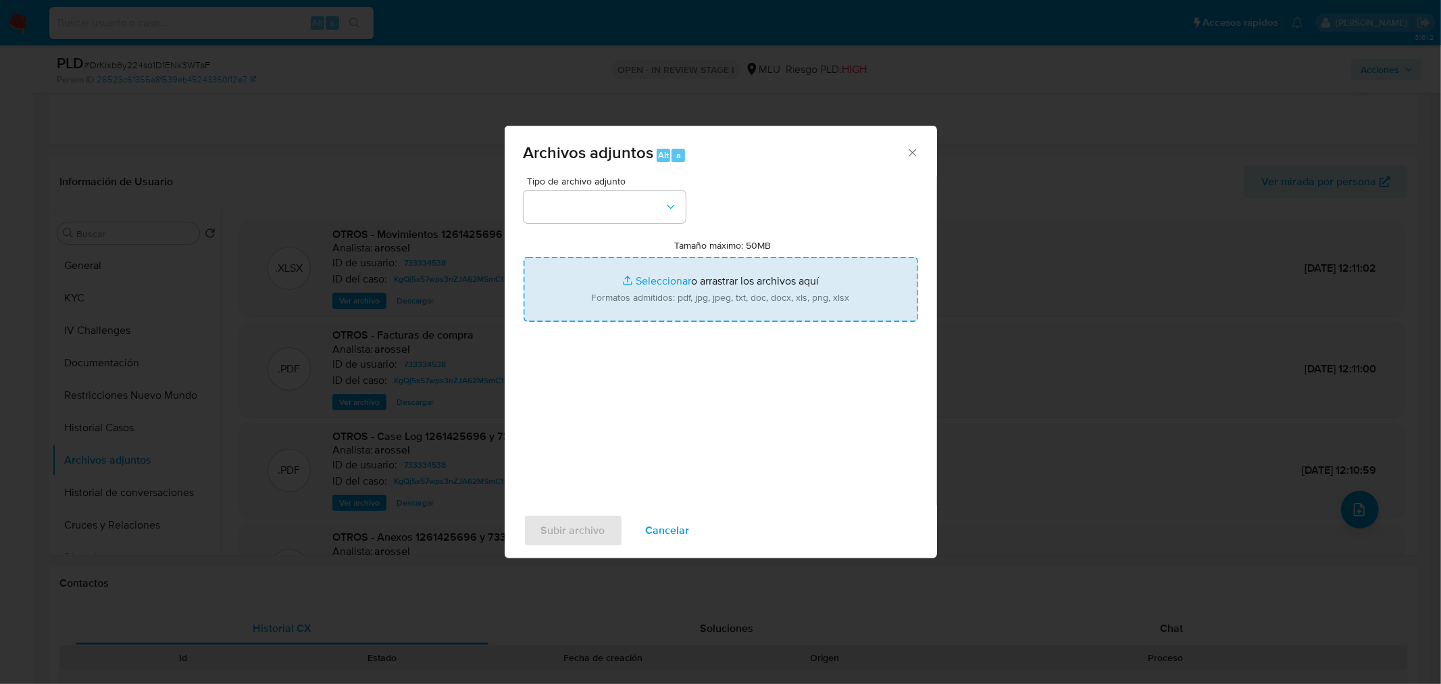
click at [759, 268] on input "Tamaño máximo: 50MB Seleccionar archivos" at bounding box center [721, 289] width 395 height 65
type input "C:\fakepath\Movimientos 733334538 - 07_10_2025.xlsx"
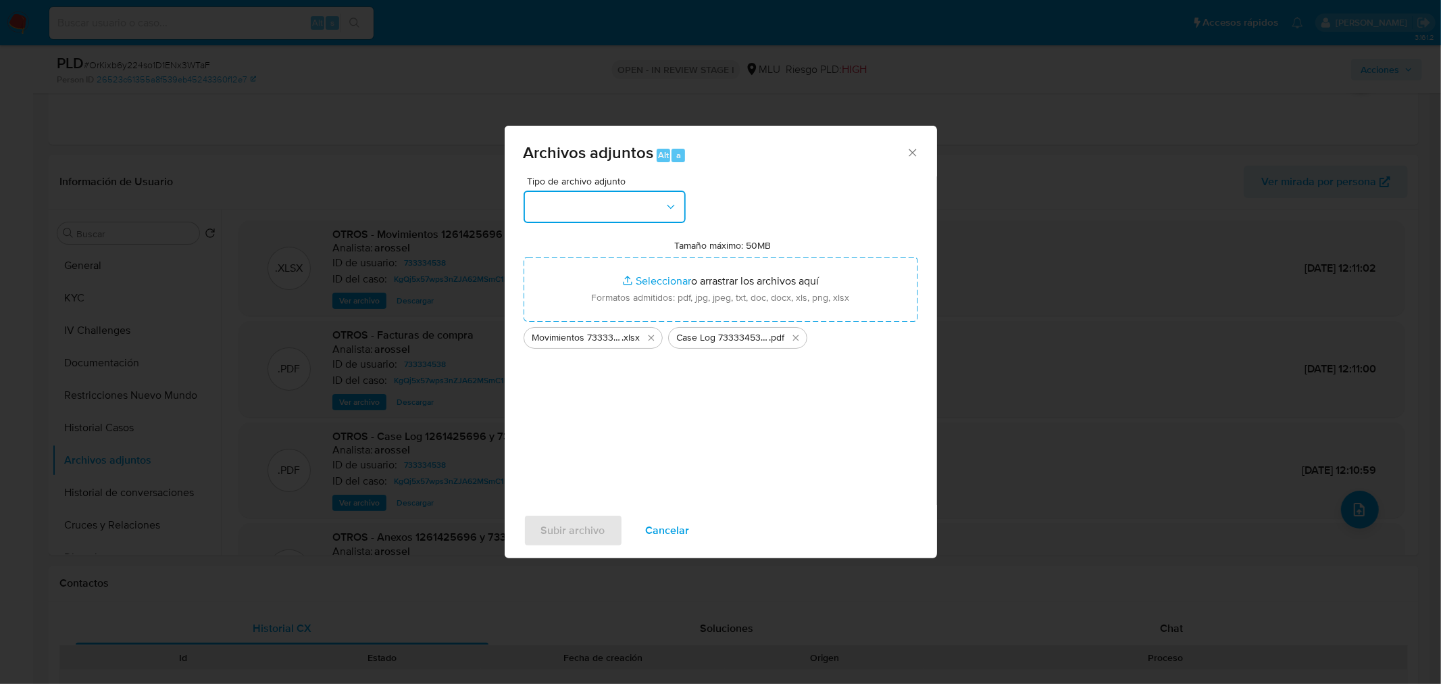
click at [597, 209] on button "button" at bounding box center [605, 207] width 162 height 32
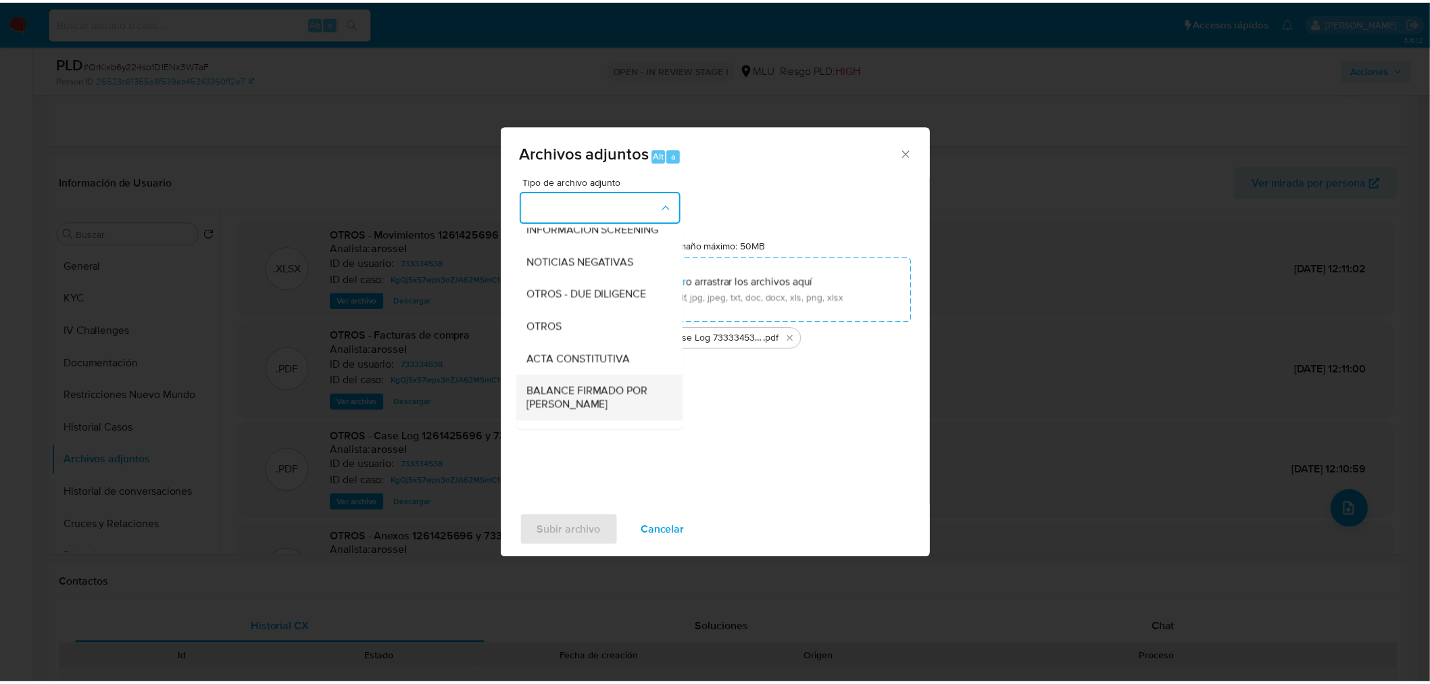
scroll to position [150, 0]
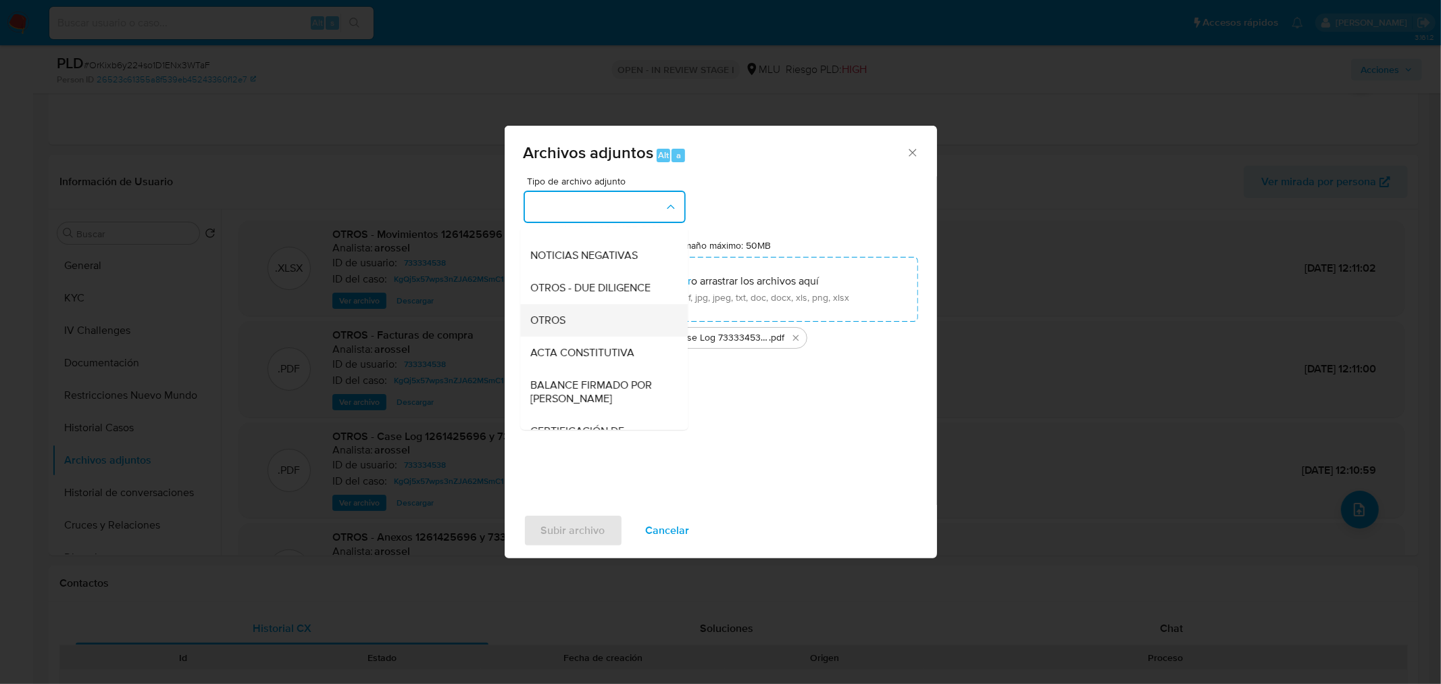
click at [580, 330] on div "OTROS" at bounding box center [600, 319] width 138 height 32
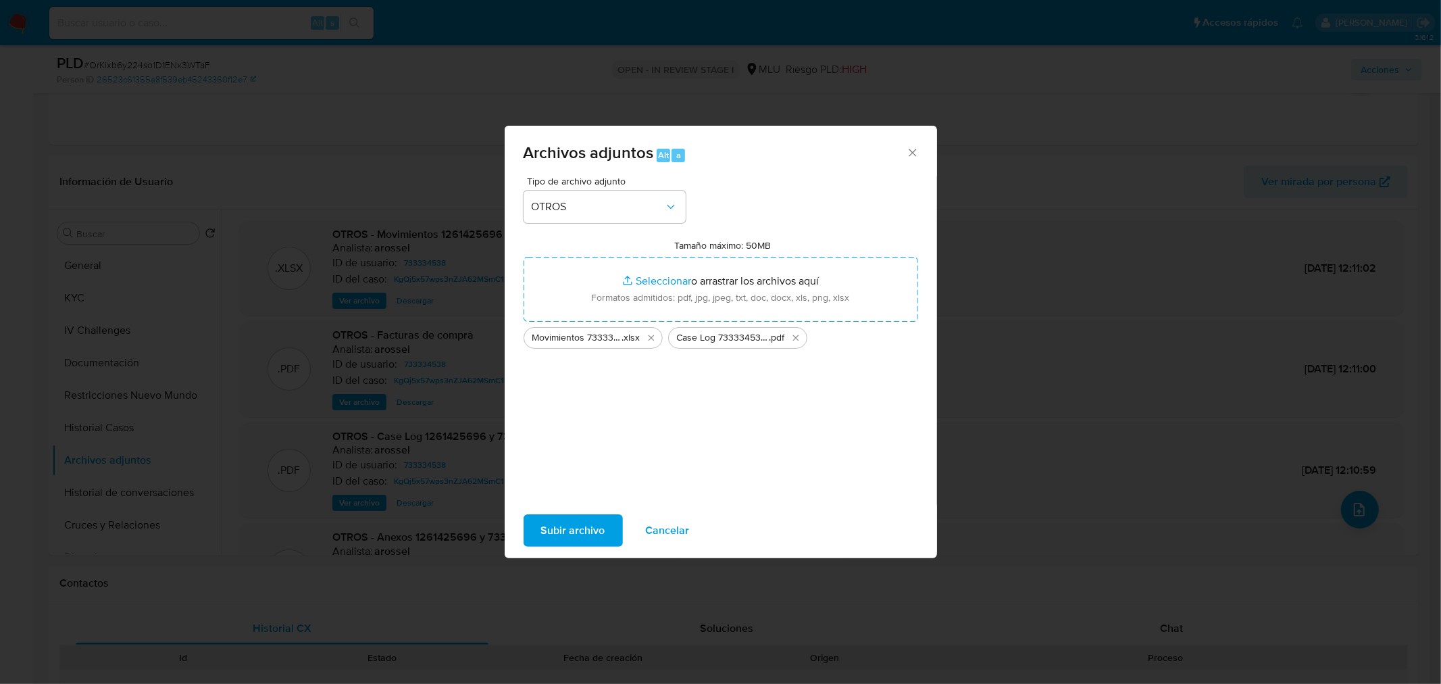
click at [559, 529] on span "Subir archivo" at bounding box center [573, 530] width 64 height 30
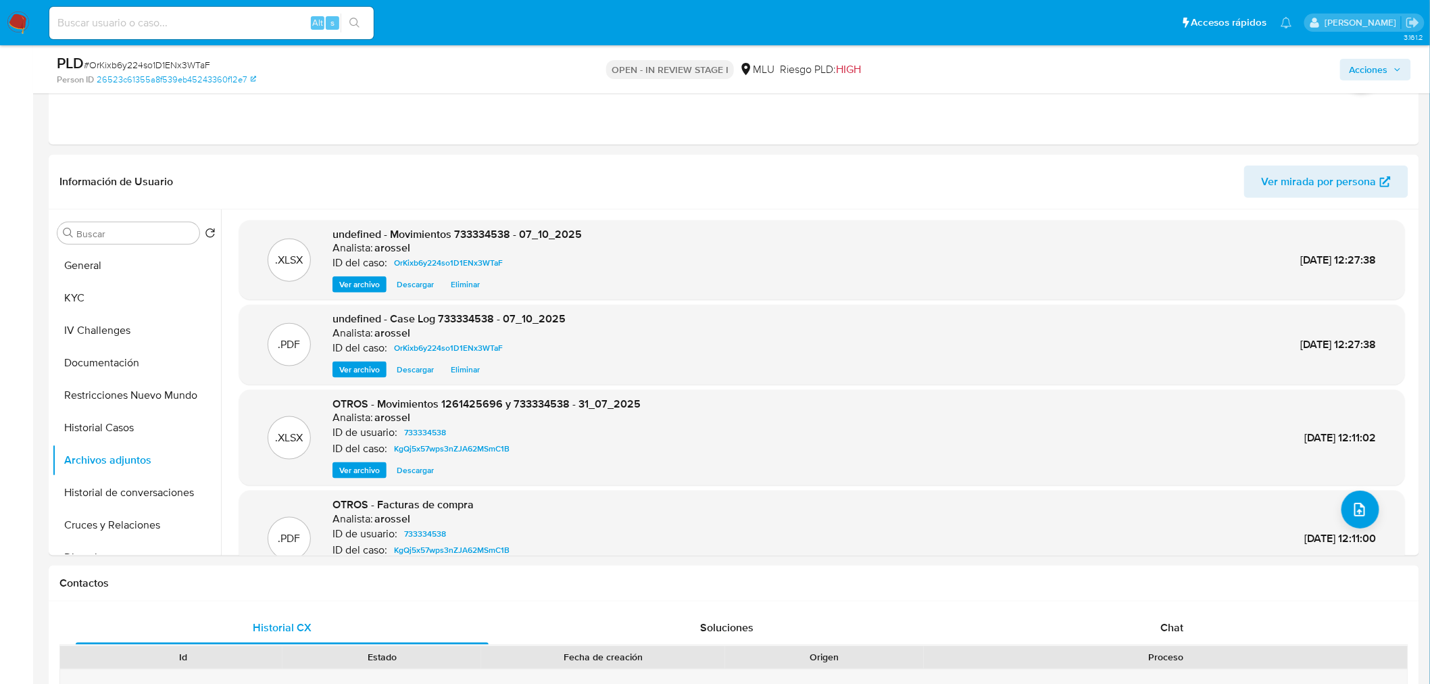
click at [1373, 72] on span "Acciones" at bounding box center [1368, 70] width 39 height 22
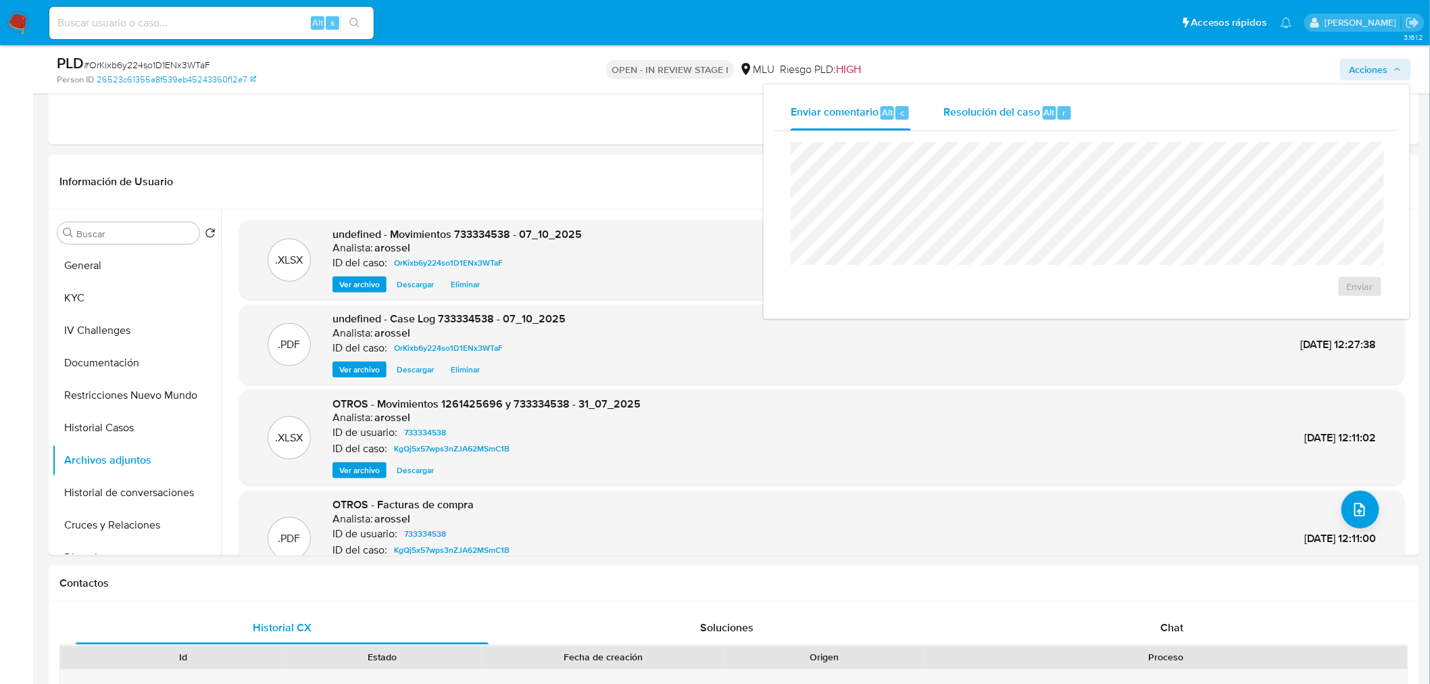
click at [1027, 126] on div "Resolución del caso Alt r" at bounding box center [1007, 112] width 129 height 35
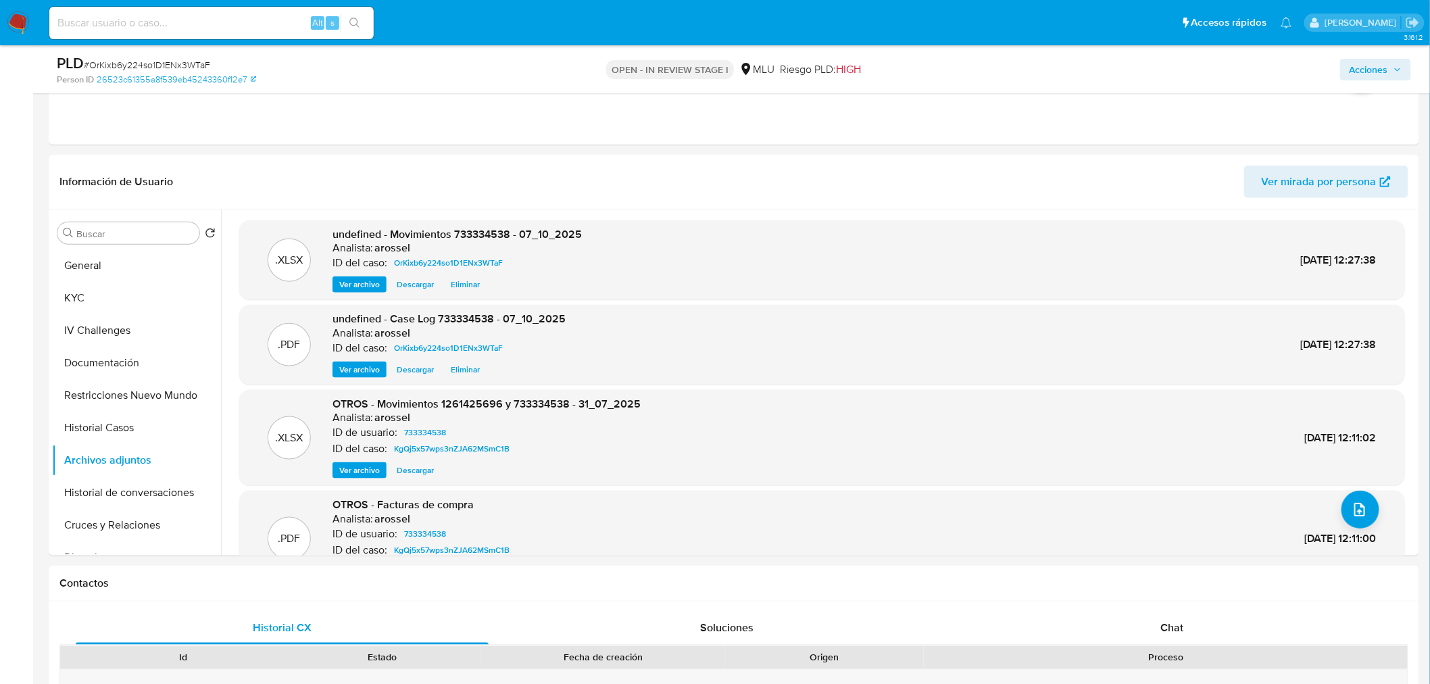
click at [1368, 73] on span "Acciones" at bounding box center [1368, 70] width 39 height 22
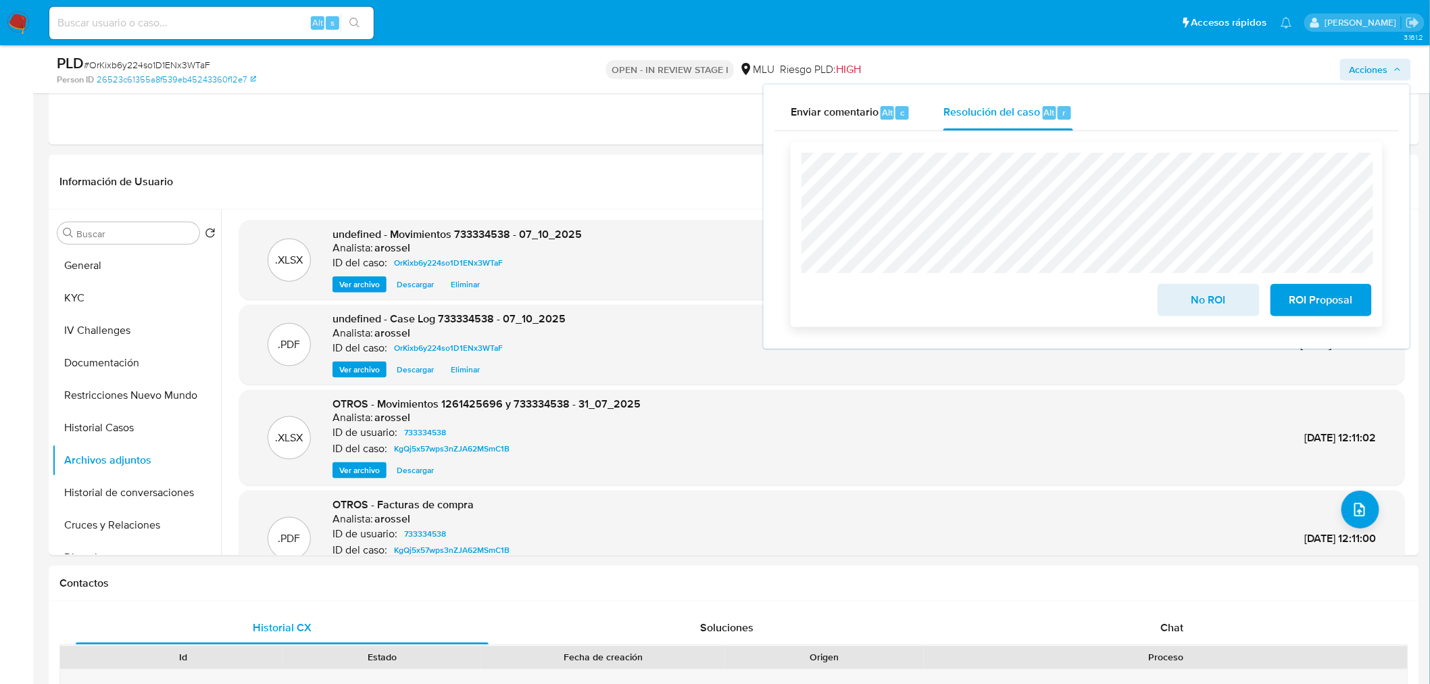
click at [1167, 301] on button "No ROI" at bounding box center [1207, 300] width 101 height 32
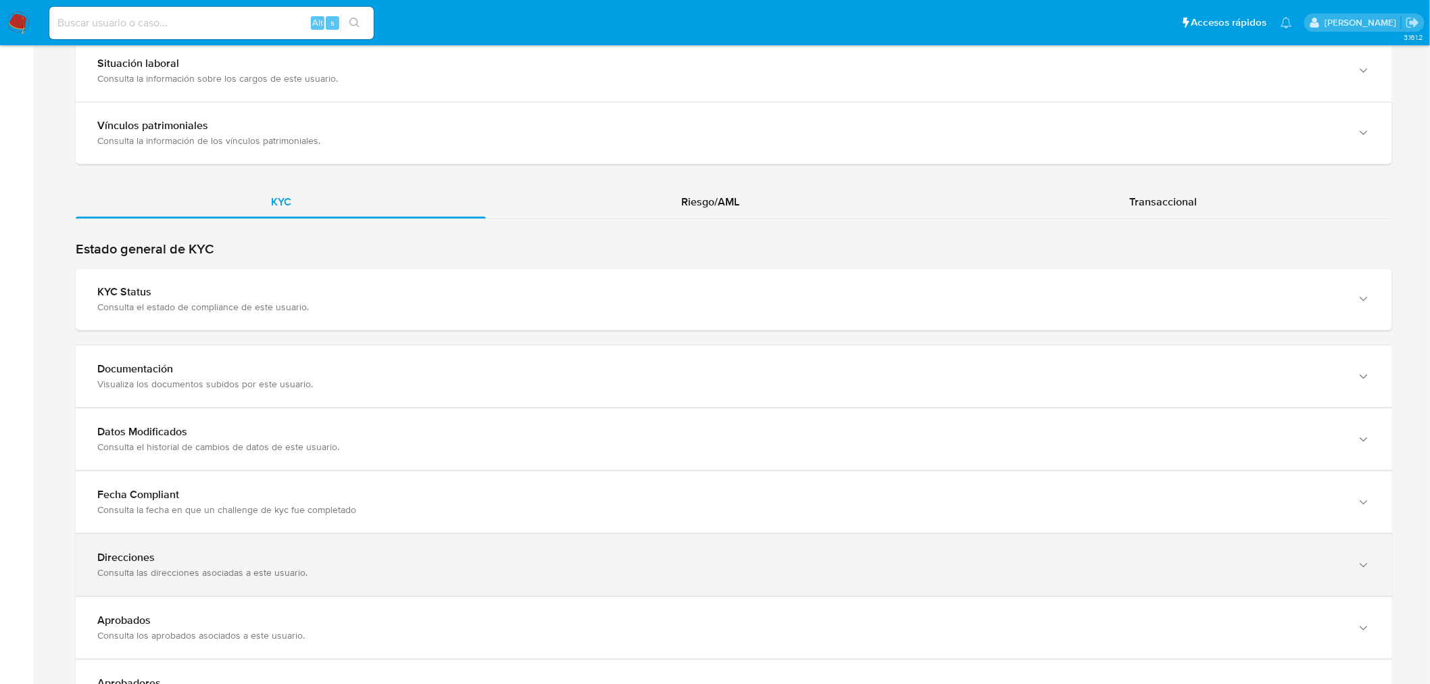
scroll to position [1126, 0]
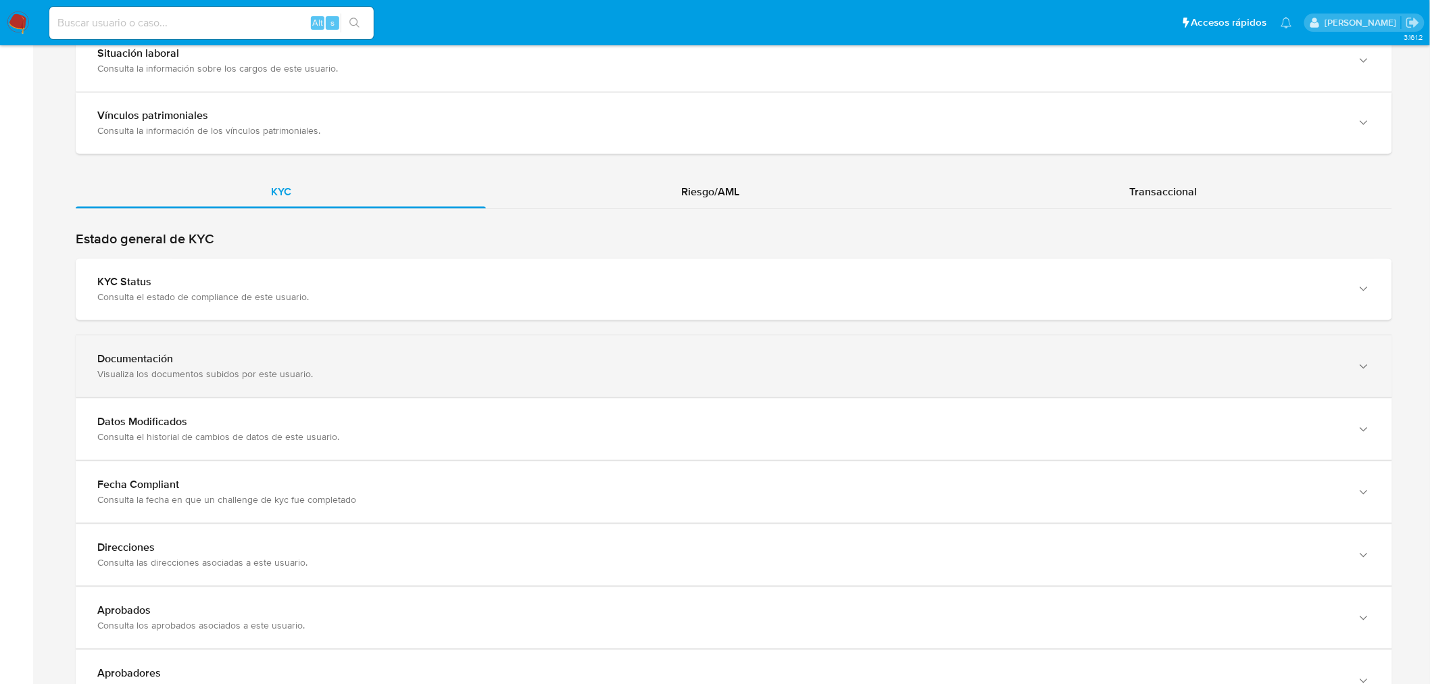
click at [345, 381] on div "Documentación Visualiza los documentos subidos por este usuario." at bounding box center [734, 365] width 1316 height 61
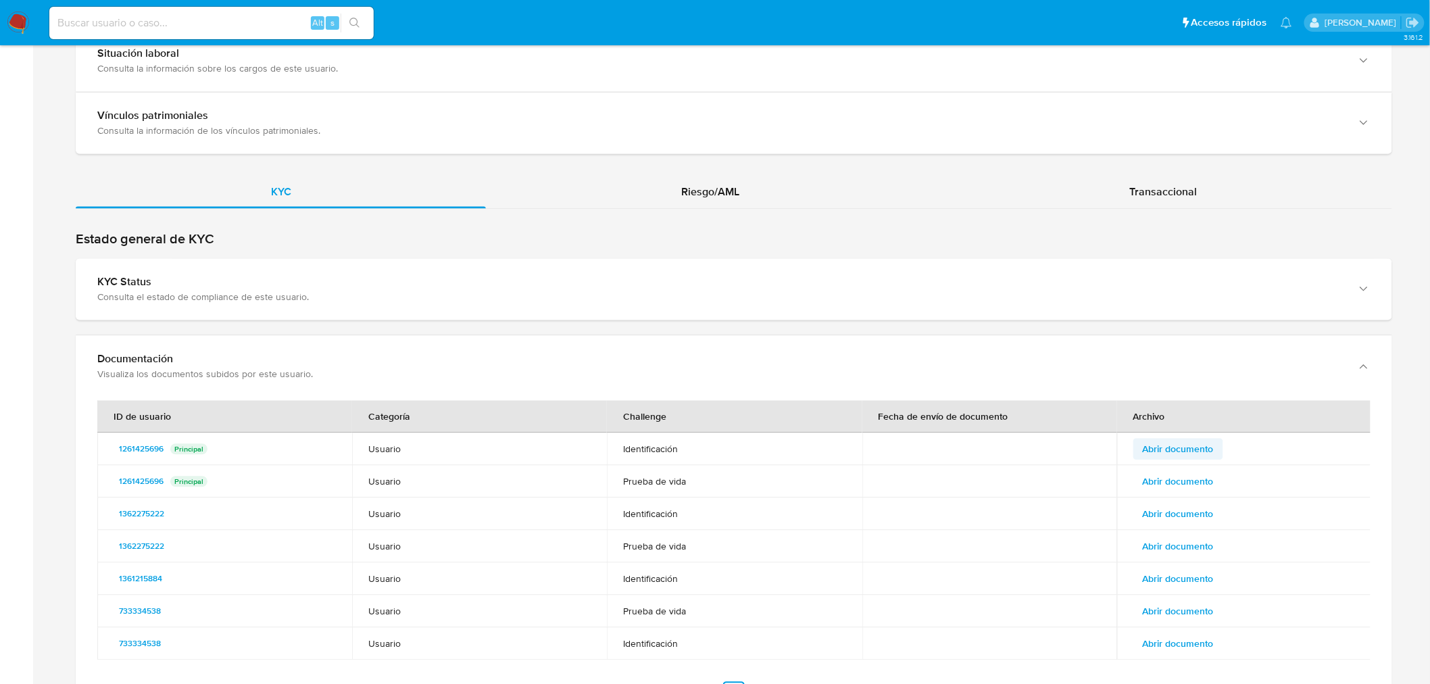
click at [1181, 445] on span "Abrir documento" at bounding box center [1177, 448] width 71 height 19
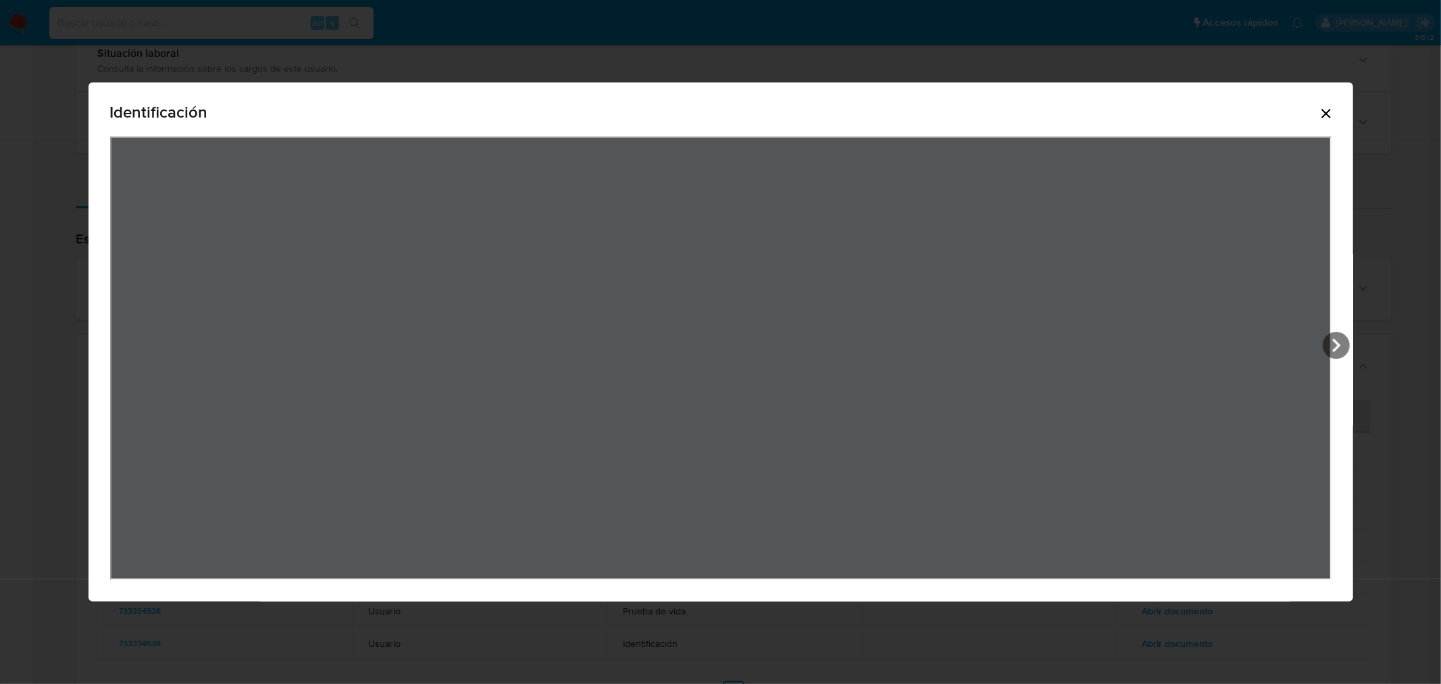
click at [1346, 116] on div "Identificación" at bounding box center [721, 341] width 1265 height 519
click at [1334, 107] on icon "Cerrar" at bounding box center [1326, 113] width 16 height 16
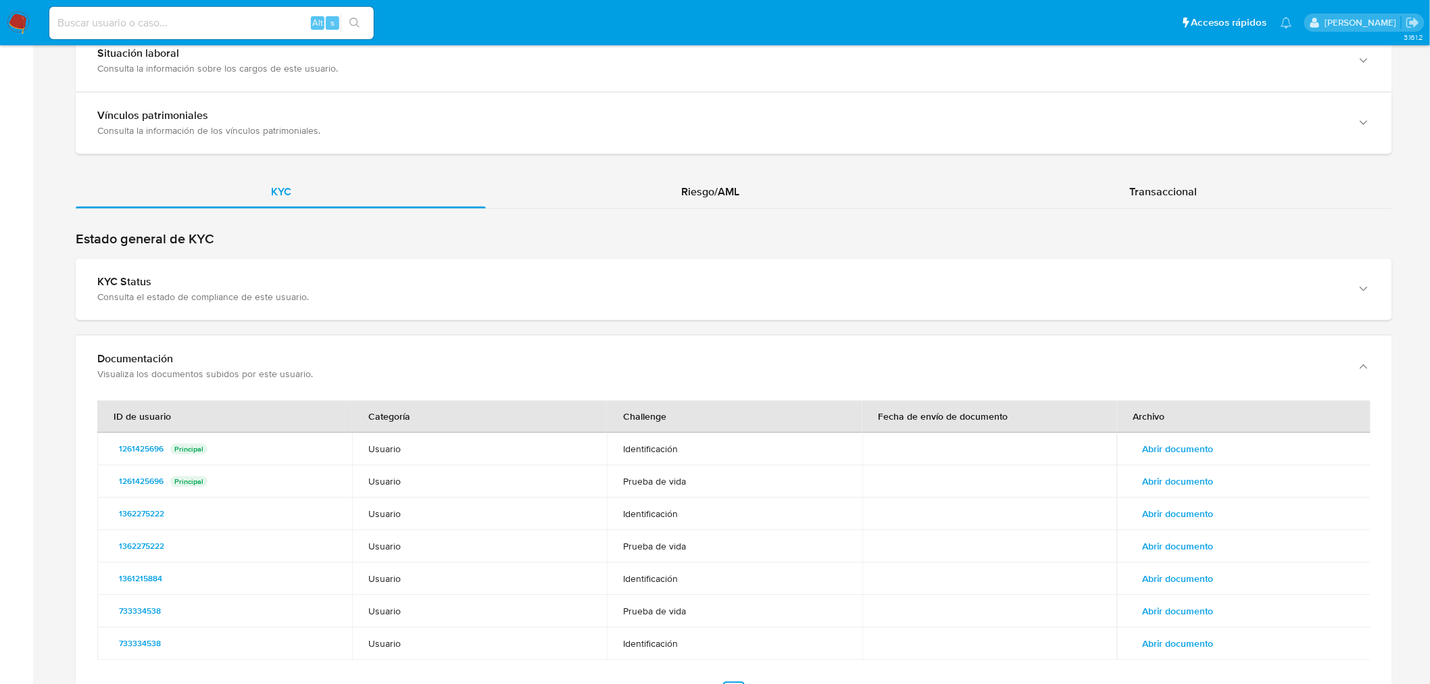
click at [1182, 482] on span "Abrir documento" at bounding box center [1177, 481] width 71 height 19
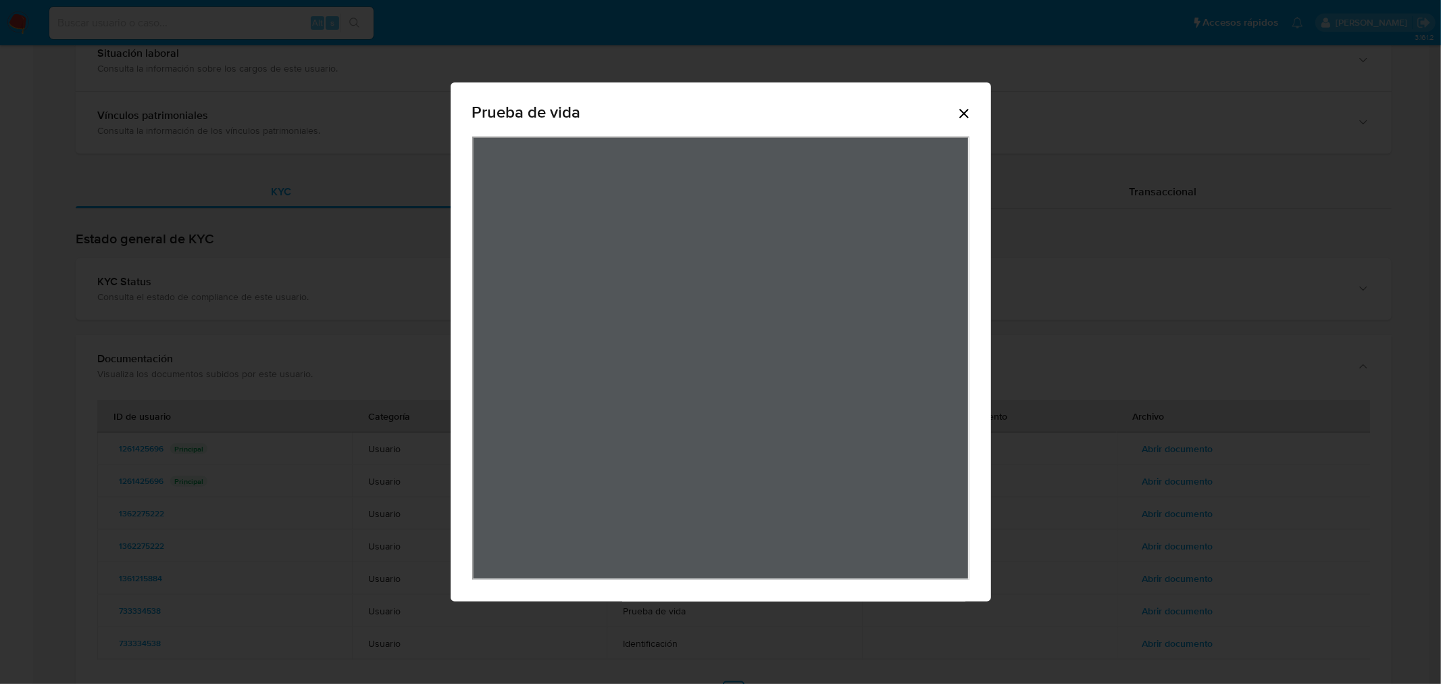
click at [962, 117] on icon "Cerrar" at bounding box center [964, 113] width 16 height 16
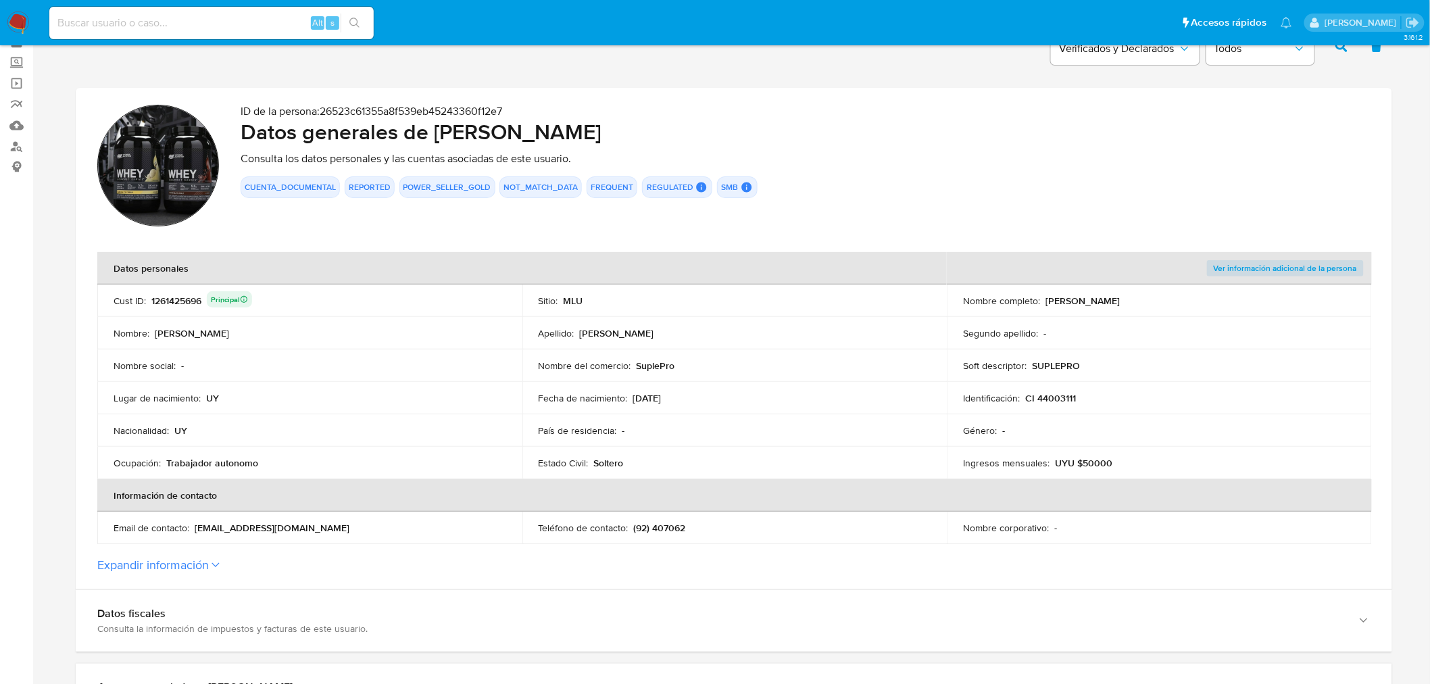
scroll to position [0, 0]
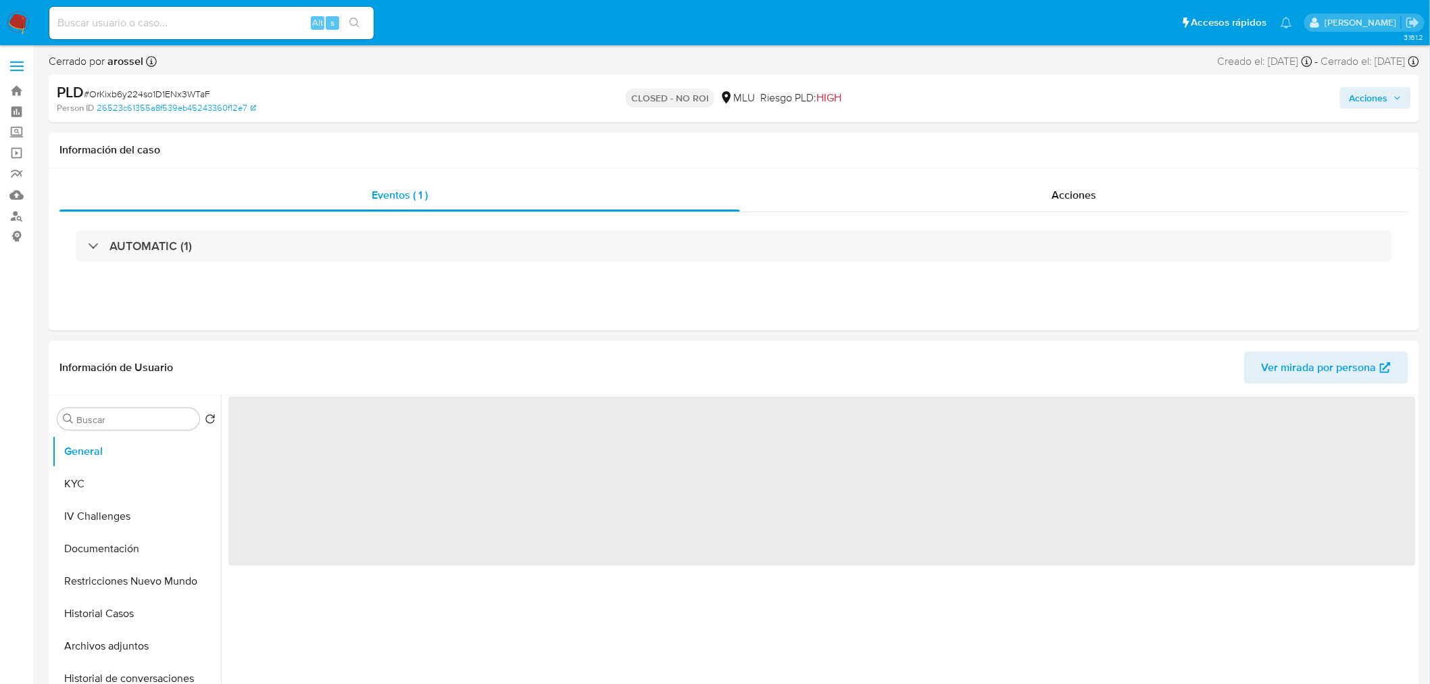
select select "10"
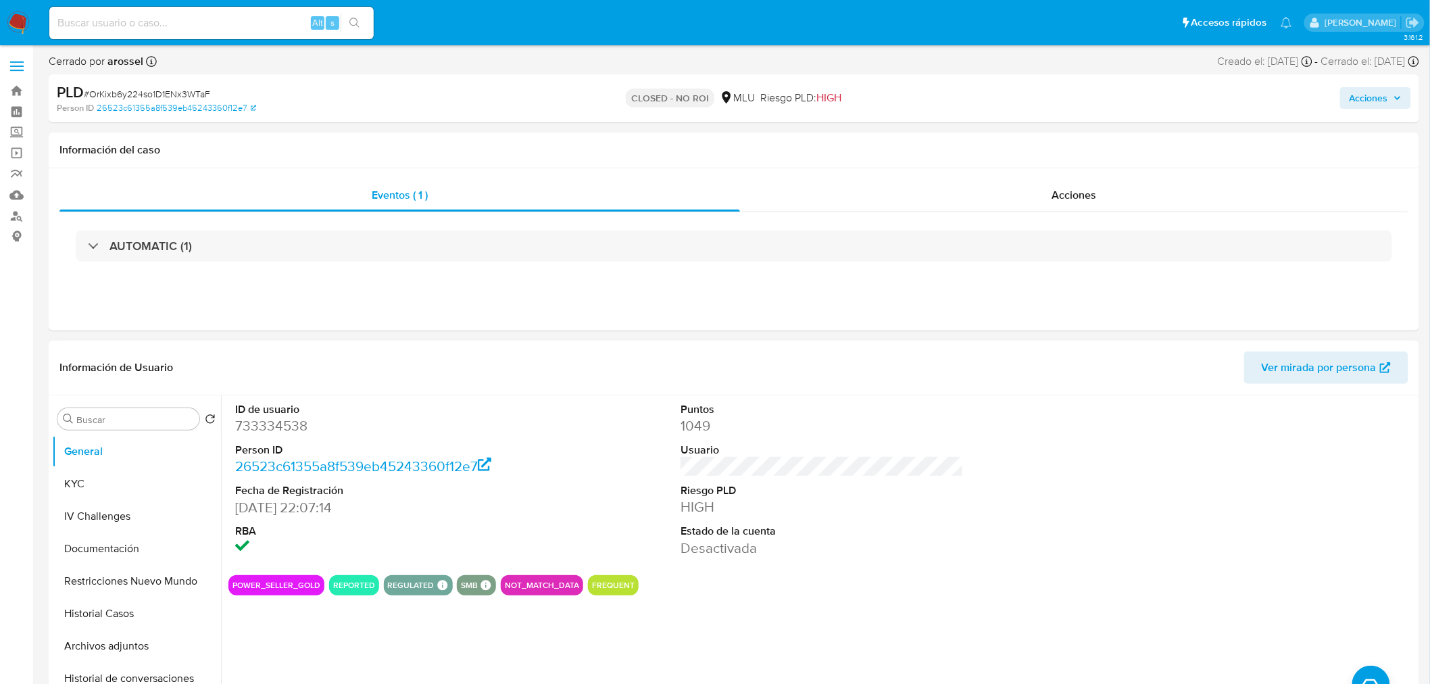
click at [129, 91] on span "# OrKixb6y224so1D1ENx3WTaF" at bounding box center [147, 94] width 126 height 14
copy span "OrKixb6y224so1D1ENx3WTaF"
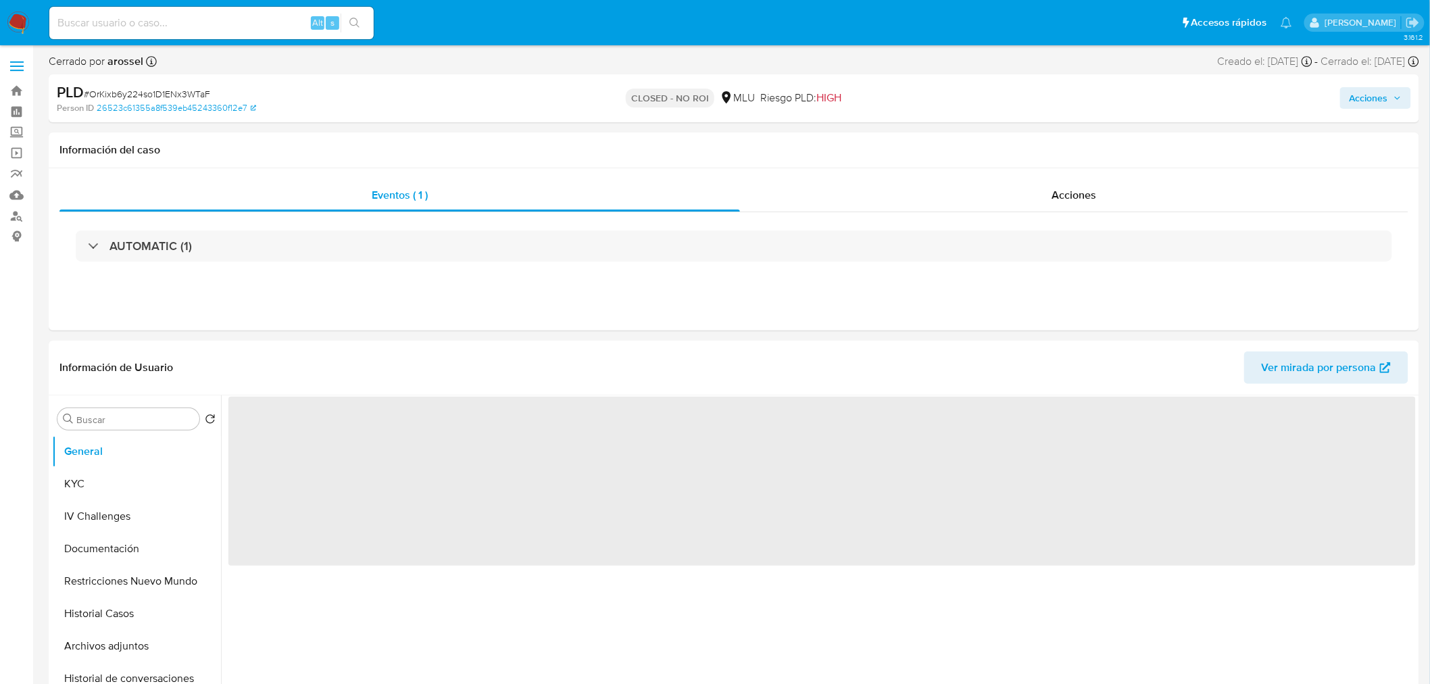
select select "10"
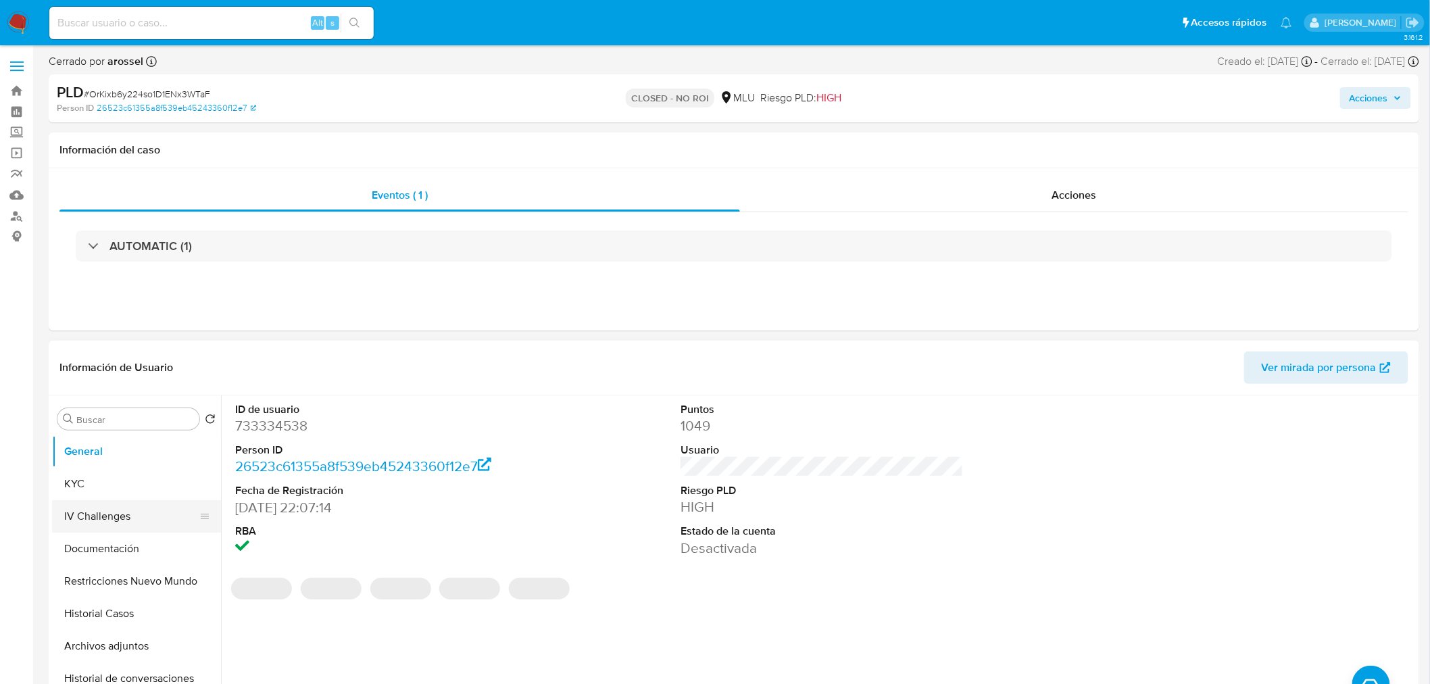
click at [109, 482] on button "KYC" at bounding box center [136, 484] width 169 height 32
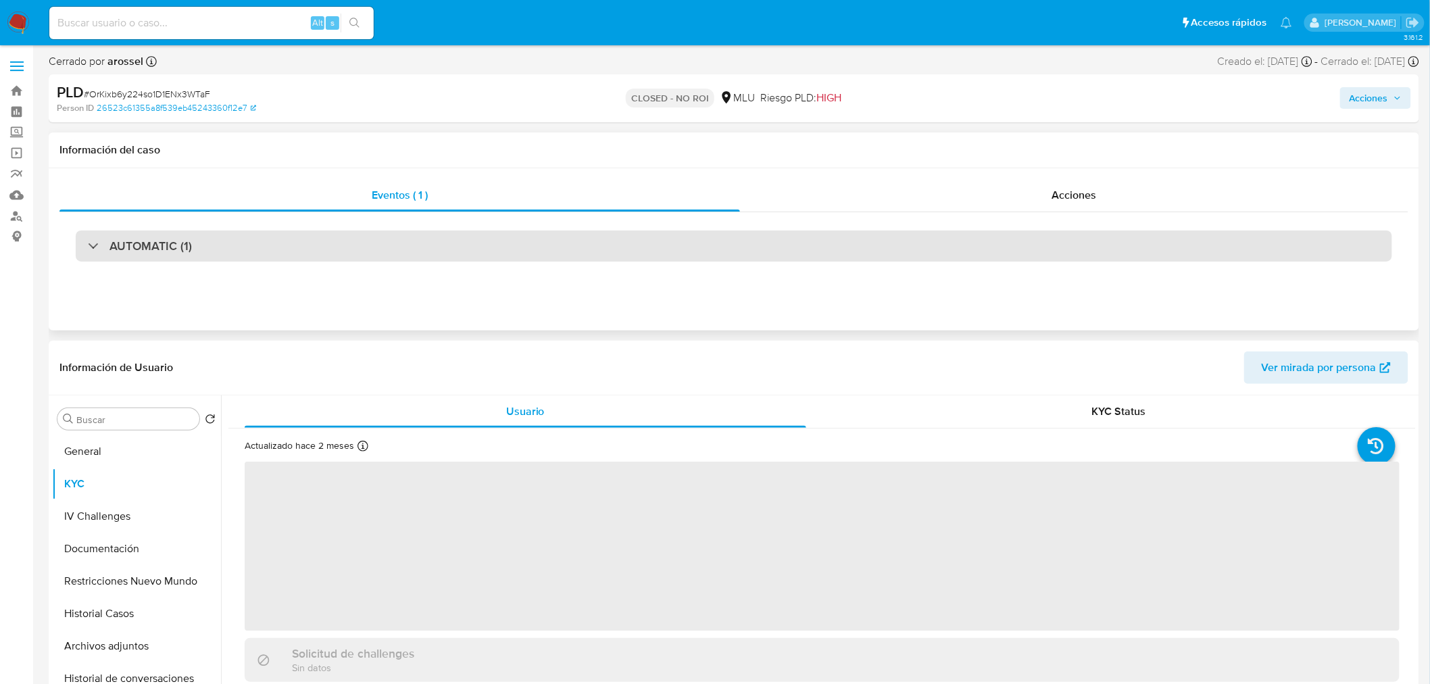
click at [599, 251] on div "AUTOMATIC (1)" at bounding box center [734, 245] width 1316 height 31
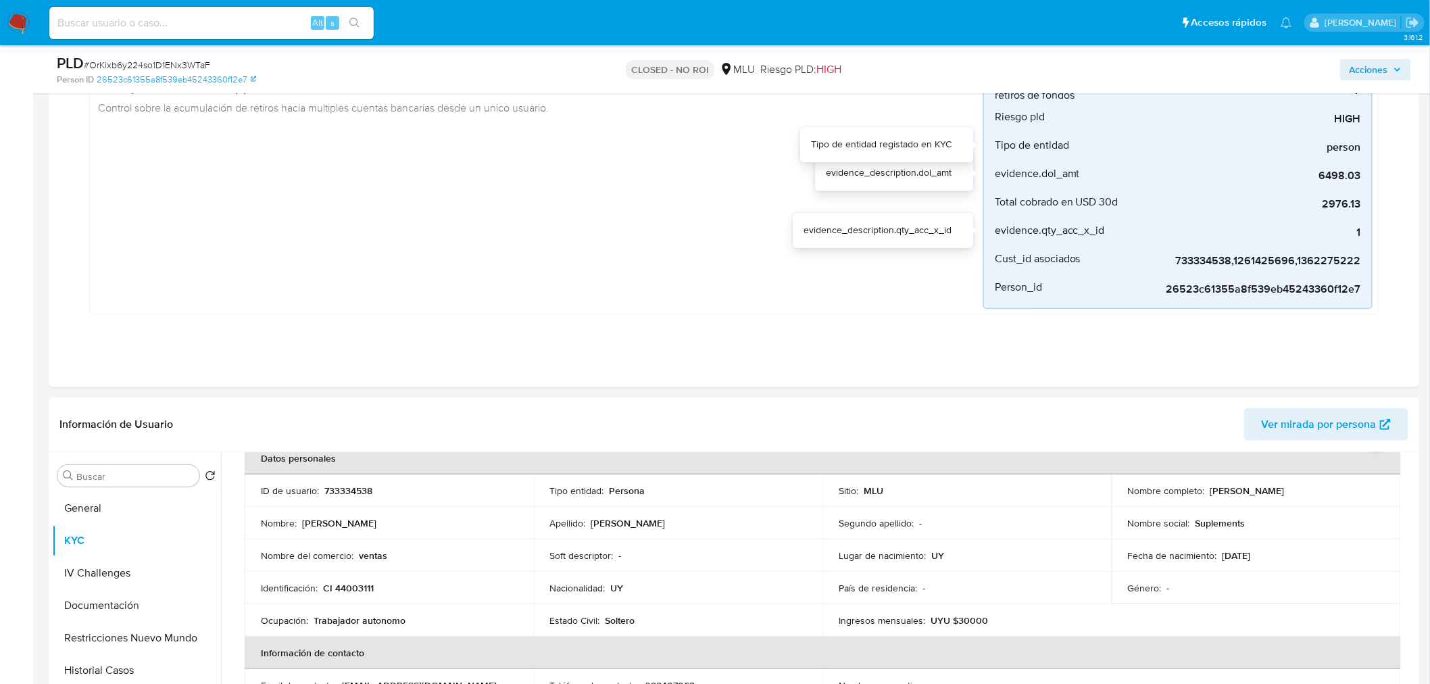
scroll to position [300, 0]
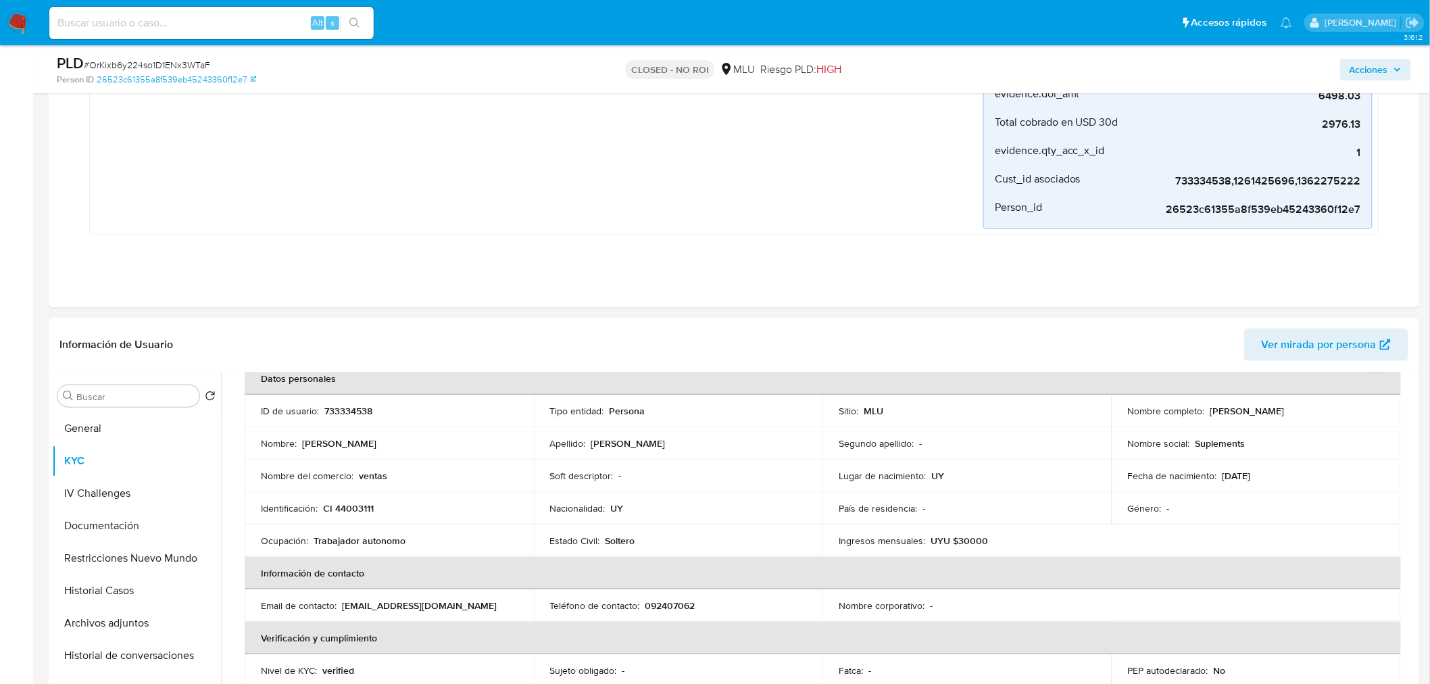
drag, startPoint x: 1206, startPoint y: 407, endPoint x: 1371, endPoint y: 409, distance: 165.5
click at [1284, 409] on p "[PERSON_NAME]" at bounding box center [1247, 411] width 74 height 12
copy p "[PERSON_NAME]"
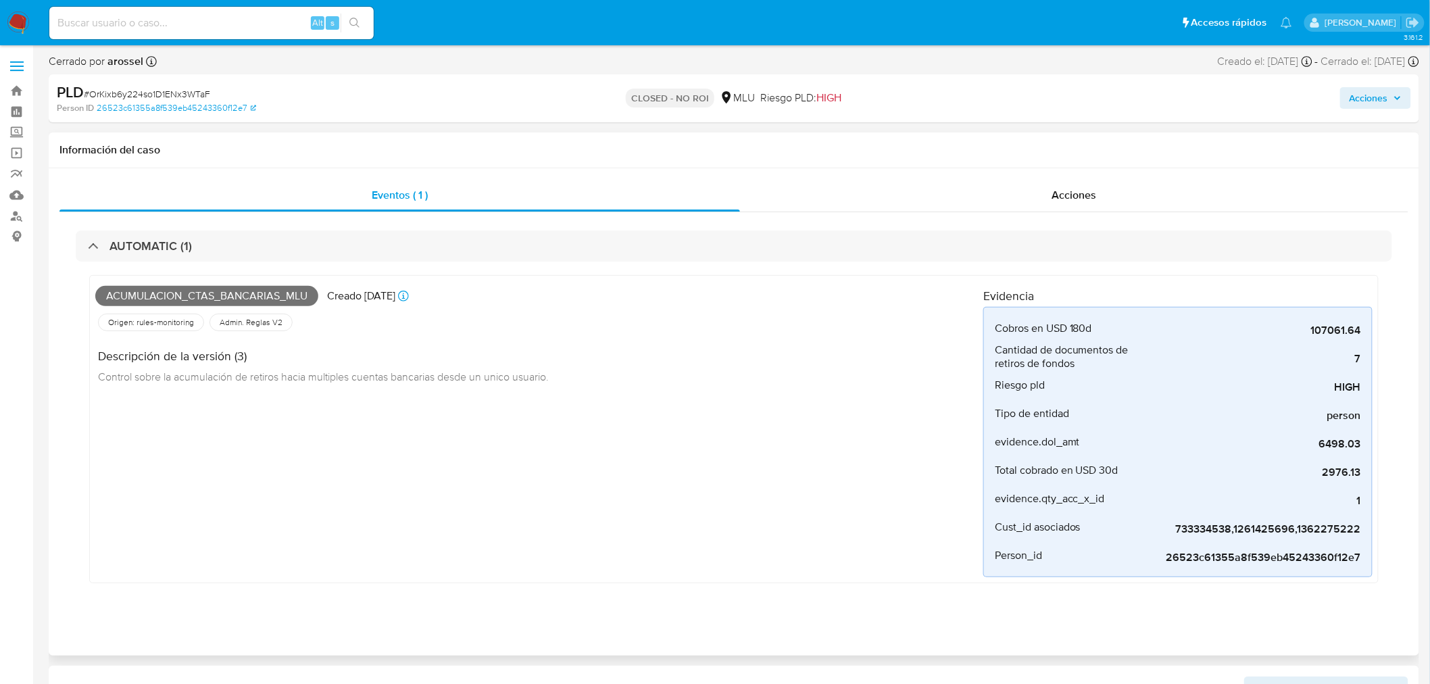
click at [203, 297] on span "Acumulacion_ctas_bancarias_mlu" at bounding box center [206, 296] width 223 height 20
copy span "Acumulacion_ctas_bancarias_mlu"
click at [177, 42] on nav "Alt s Accesos rápidos Presiona las siguientes teclas para acceder a algunas de …" at bounding box center [715, 22] width 1430 height 45
click at [178, 31] on div "Alt s" at bounding box center [211, 23] width 324 height 32
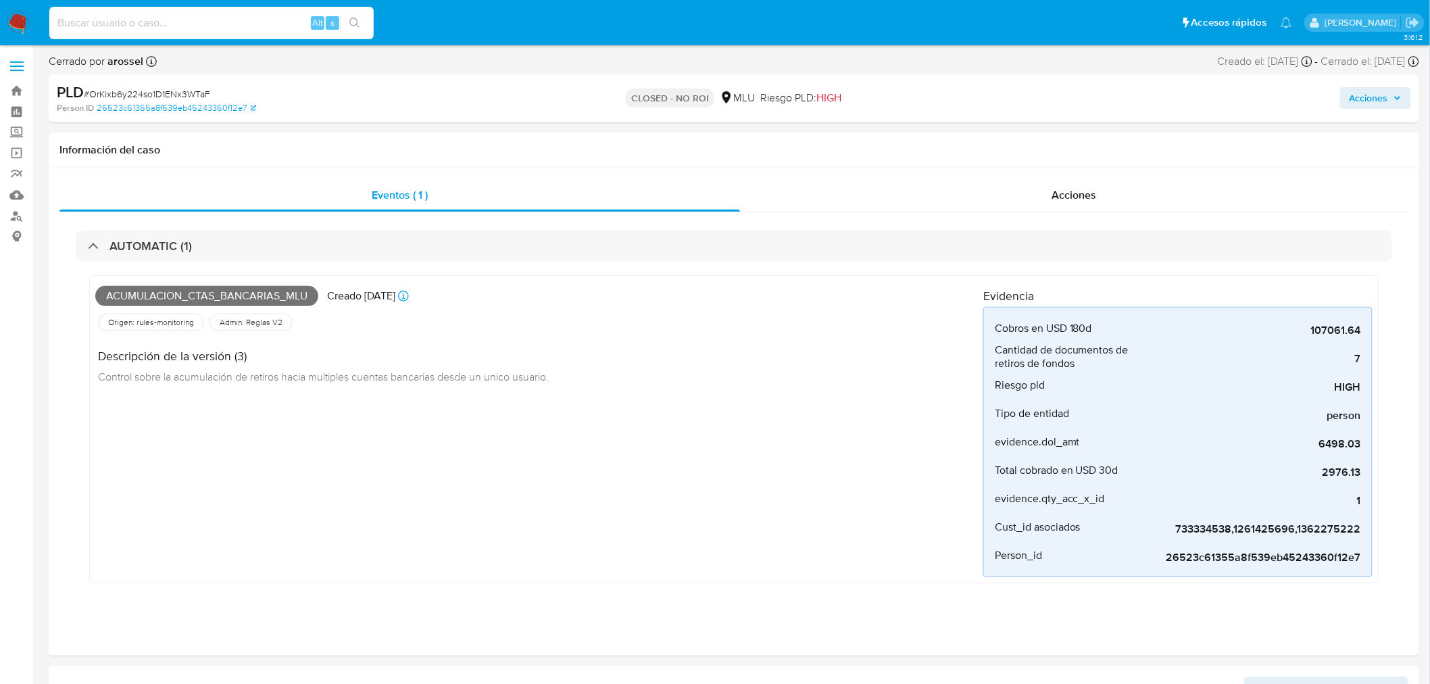
click at [170, 25] on input at bounding box center [211, 23] width 324 height 18
paste input "H8YaOCz0HCnpS8oJMb4u03mF"
type input "H8YaOCz0HCnpS8oJMb4u03mF"
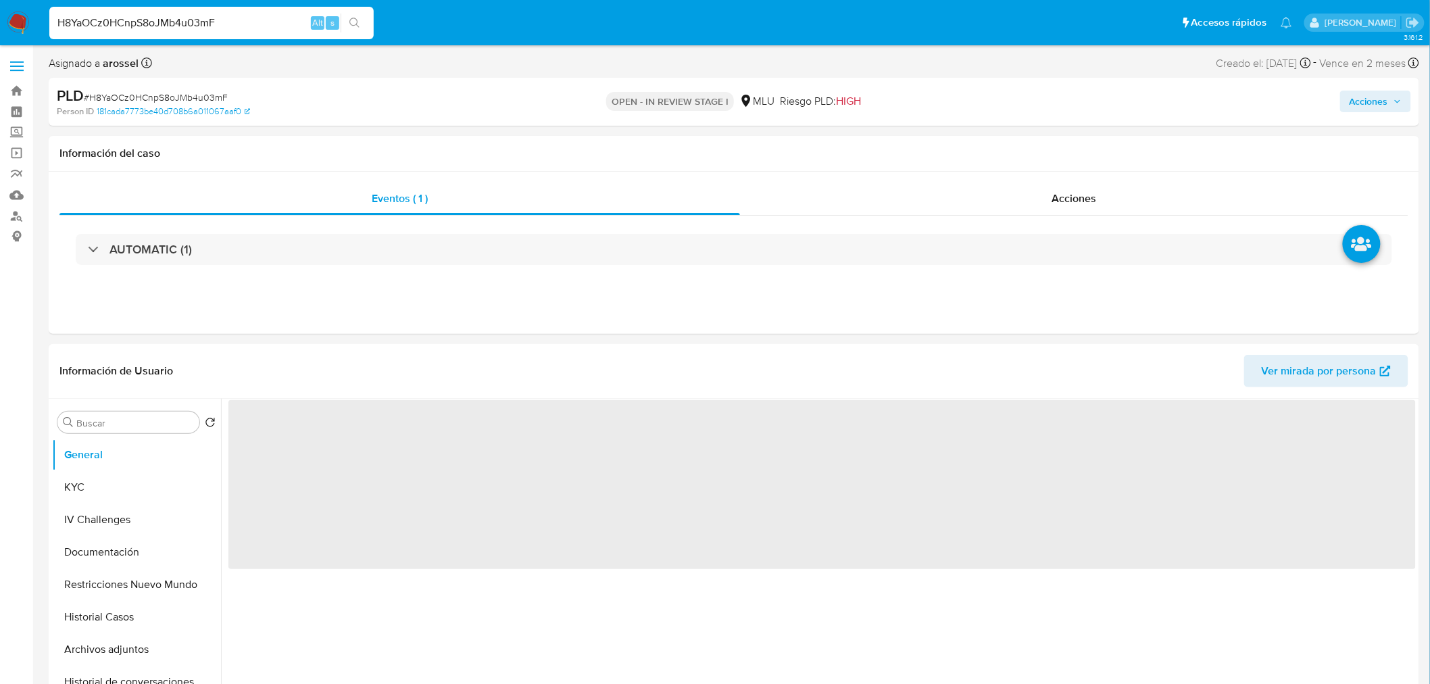
select select "10"
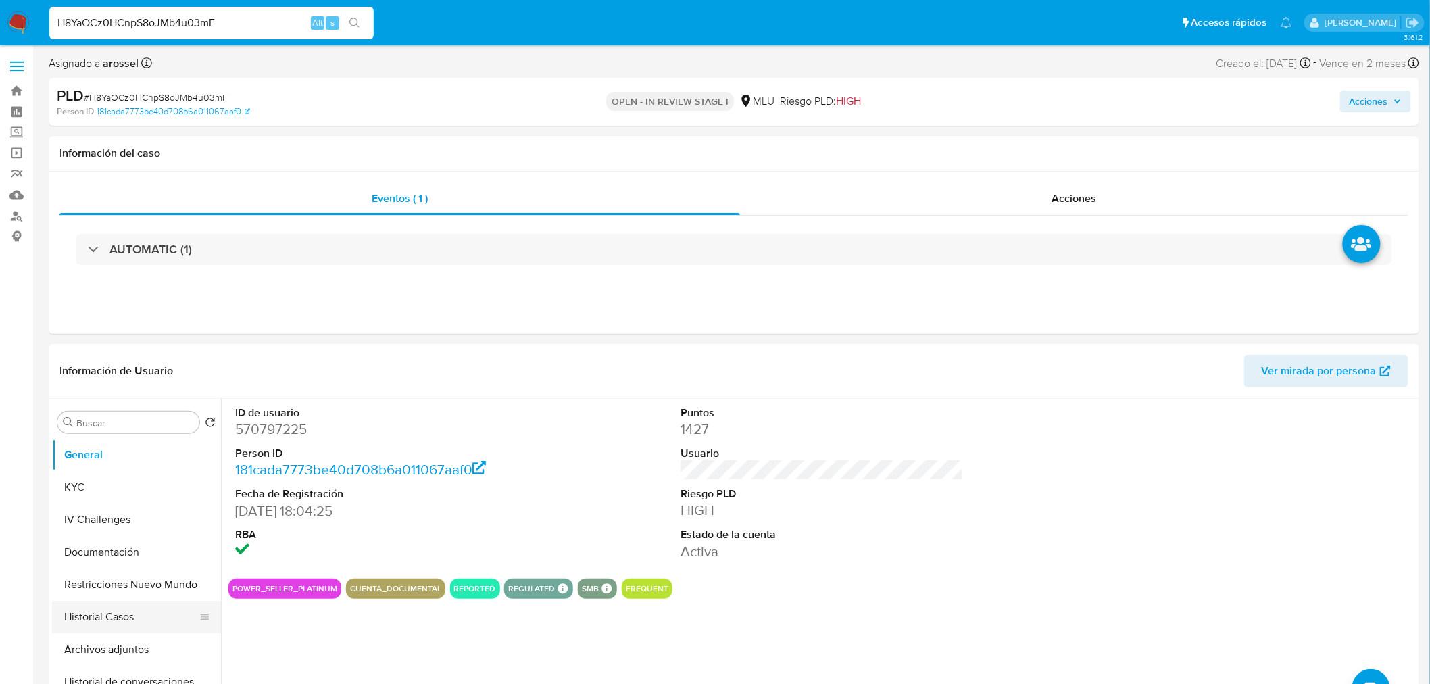
click at [111, 623] on button "Historial Casos" at bounding box center [131, 617] width 158 height 32
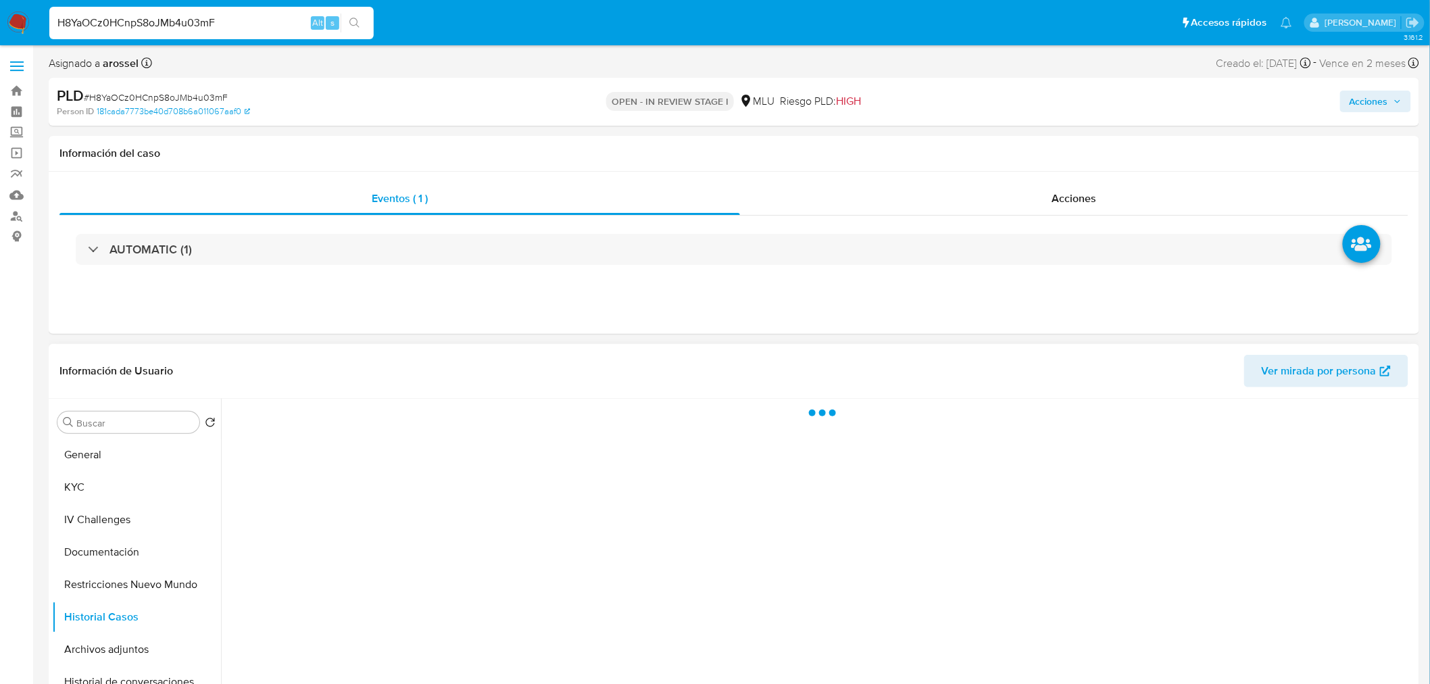
click at [1281, 355] on span "Ver mirada por persona" at bounding box center [1318, 371] width 115 height 32
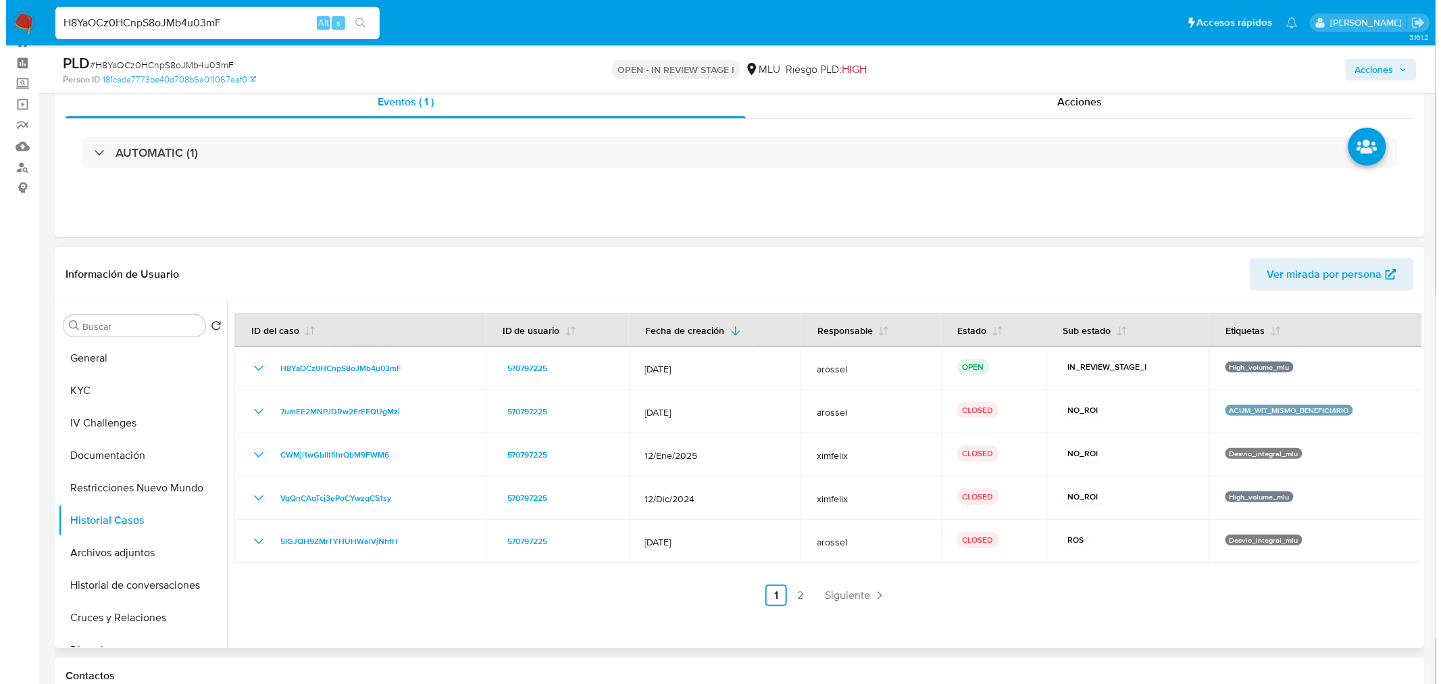
scroll to position [75, 0]
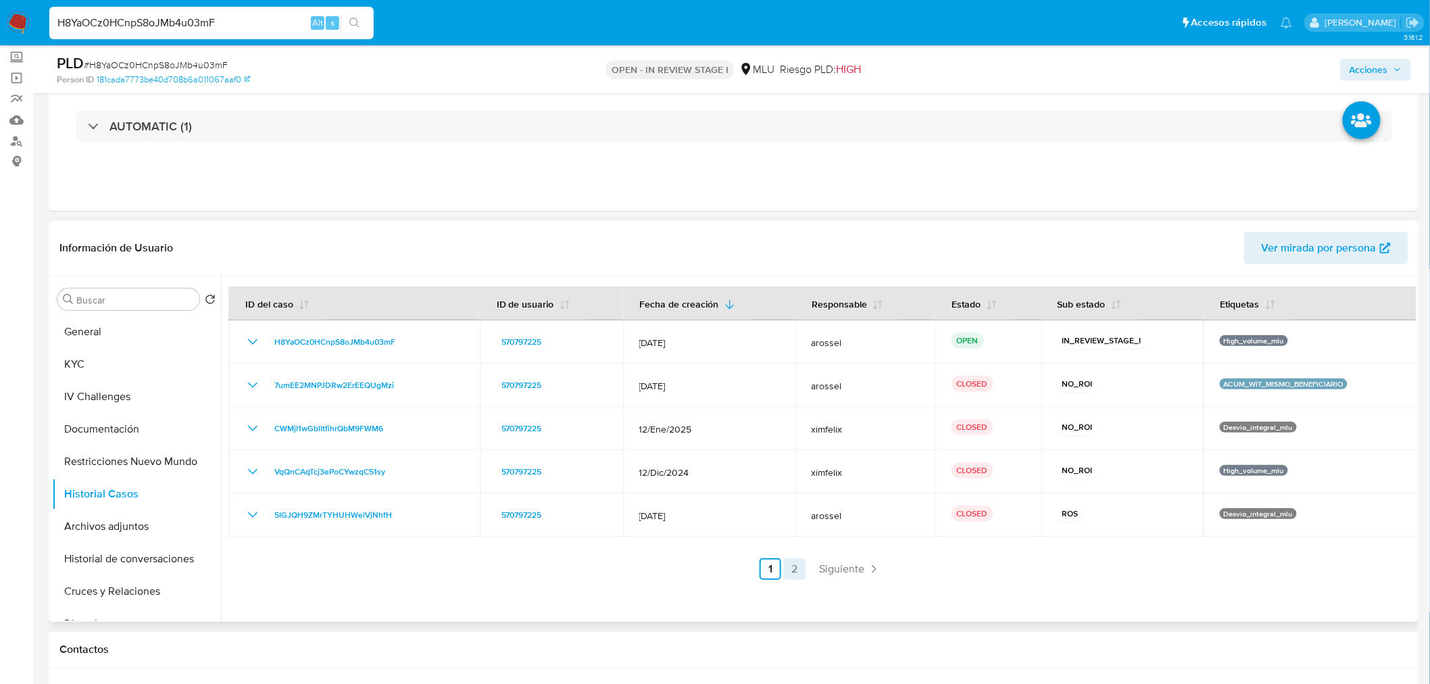
click at [793, 573] on link "2" at bounding box center [795, 569] width 22 height 22
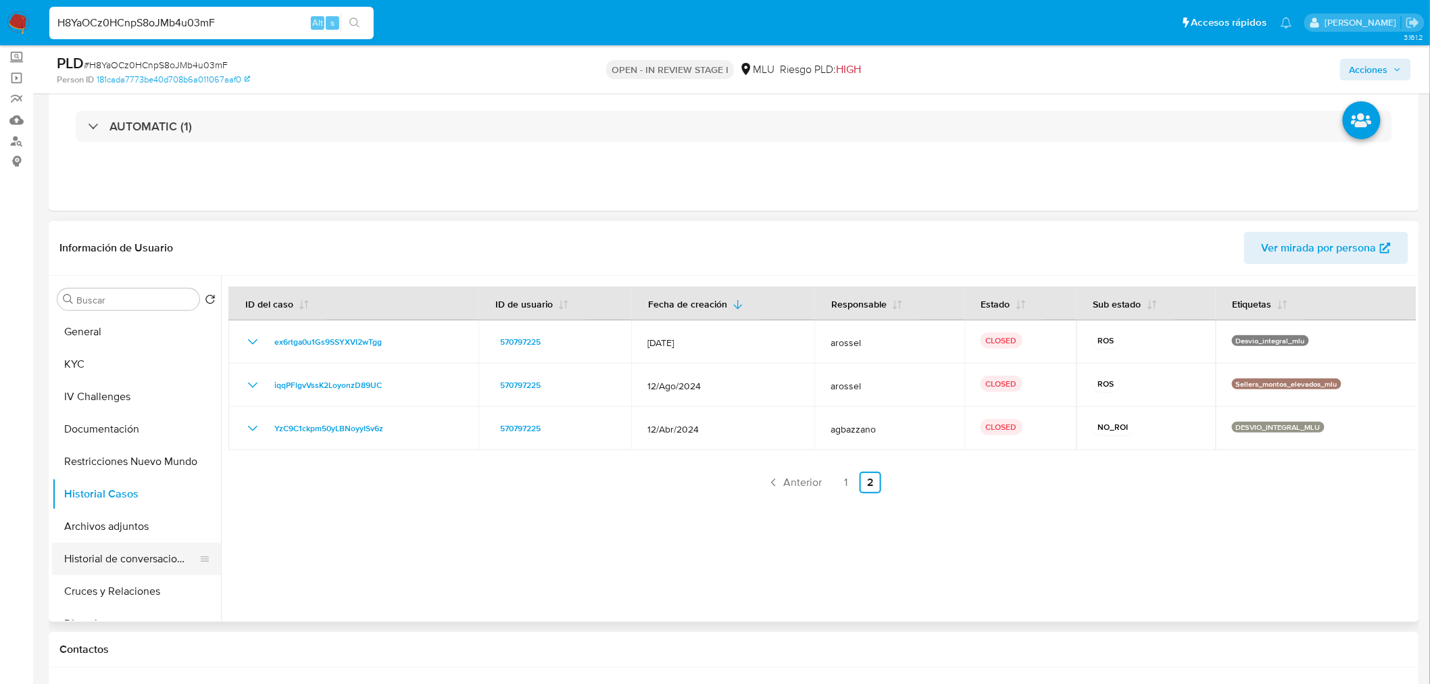
click at [143, 566] on button "Historial de conversaciones" at bounding box center [131, 559] width 158 height 32
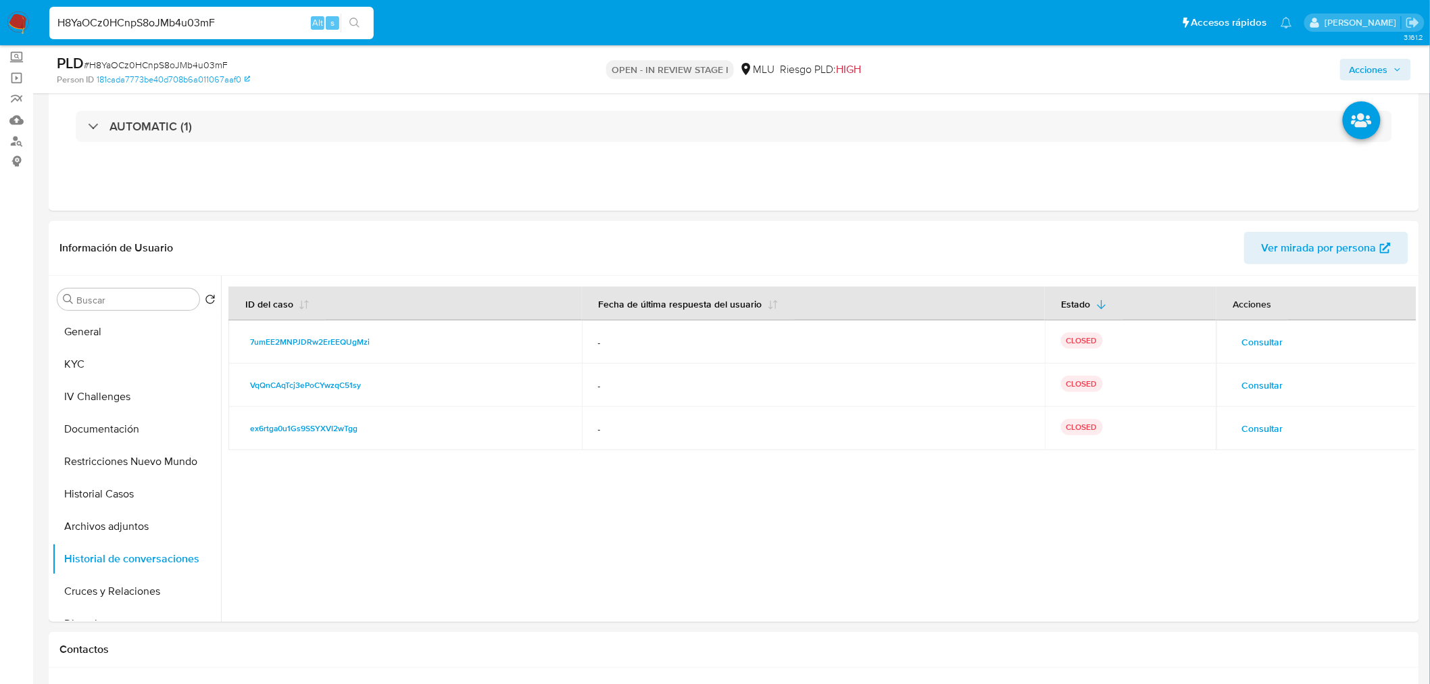
click at [1258, 348] on span "Consultar" at bounding box center [1262, 341] width 41 height 19
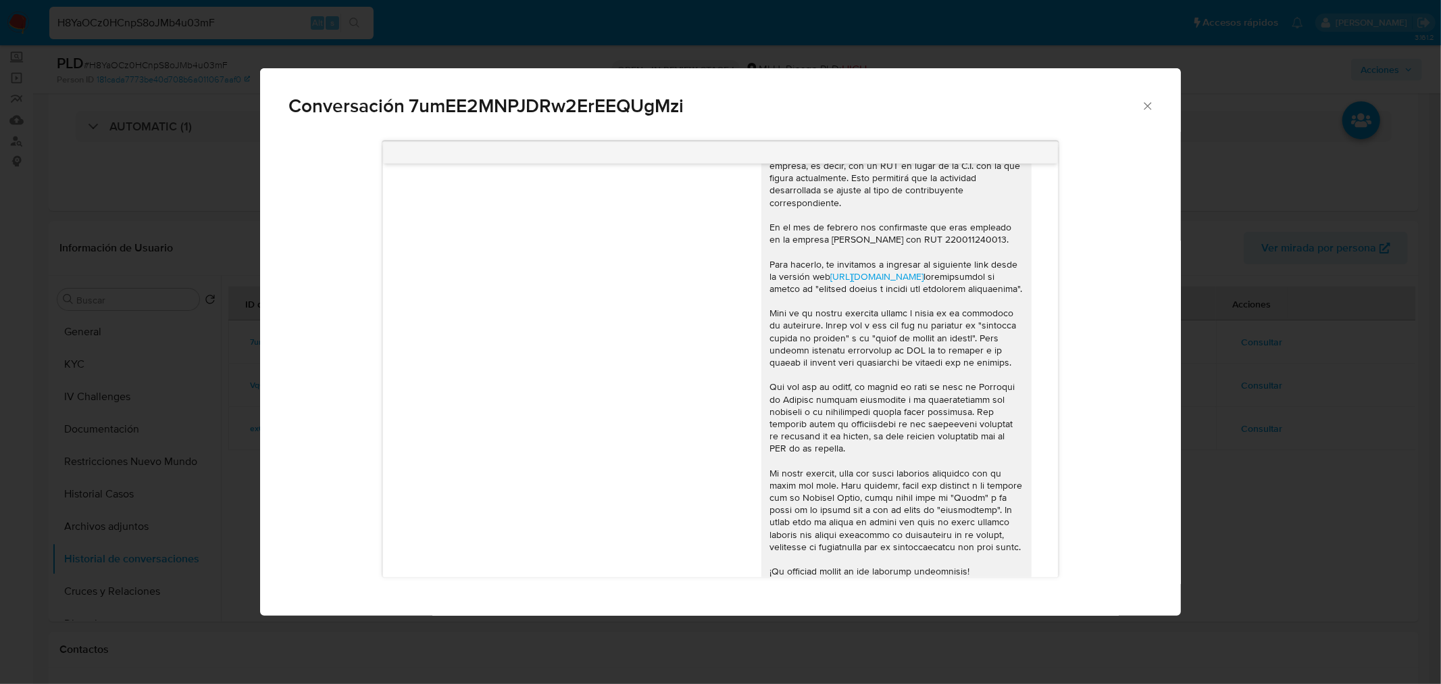
click at [958, 241] on div "Hola, Facundo. Considerando la actividad mantenida en tu cuenta, es necesario q…" at bounding box center [897, 362] width 254 height 504
click at [913, 233] on div "Hola, Facundo. Considerando la actividad mantenida en tu cuenta, es necesario q…" at bounding box center [897, 362] width 254 height 504
click at [1207, 461] on div "Conversación 7umEE2MNPJDRw2ErEEQUgMzi Hola, Facundo. Considerando la actividad …" at bounding box center [720, 342] width 1441 height 684
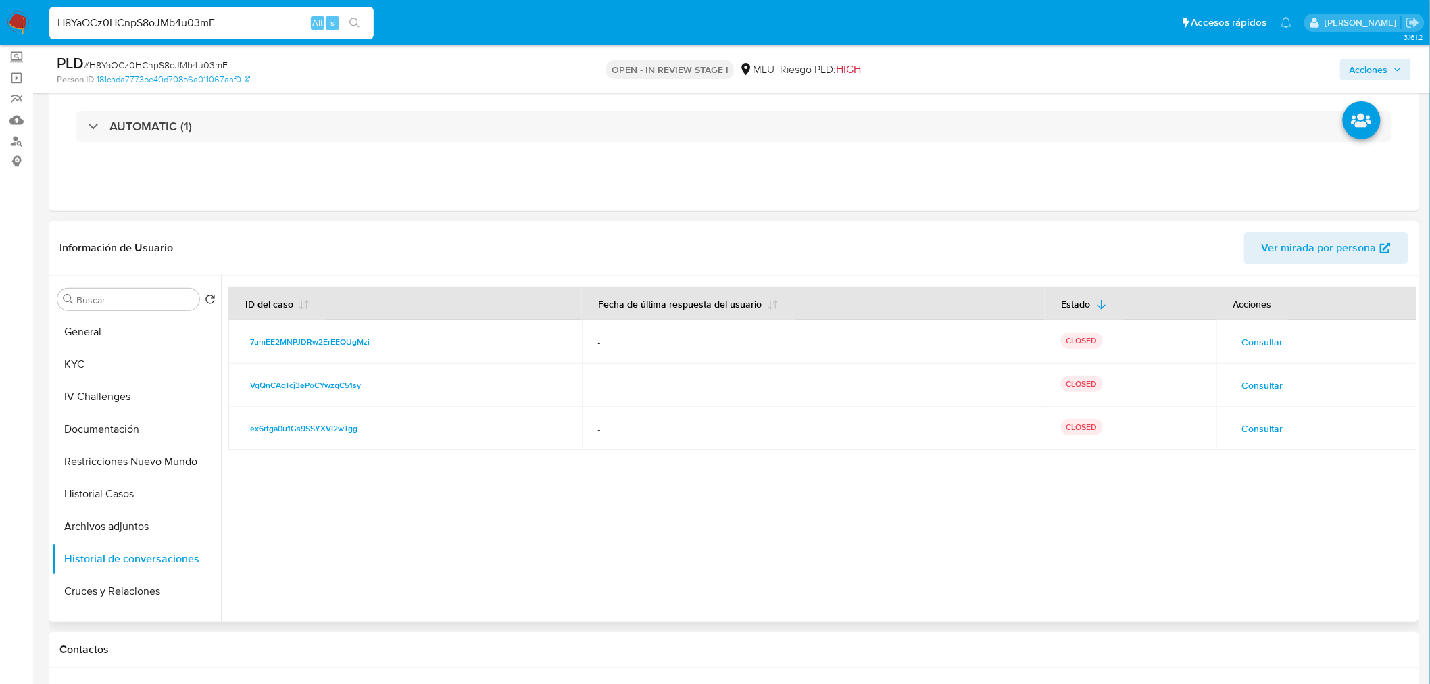
click at [1277, 367] on td "Consultar" at bounding box center [1316, 384] width 201 height 43
click at [1279, 389] on button "Consultar" at bounding box center [1262, 385] width 60 height 22
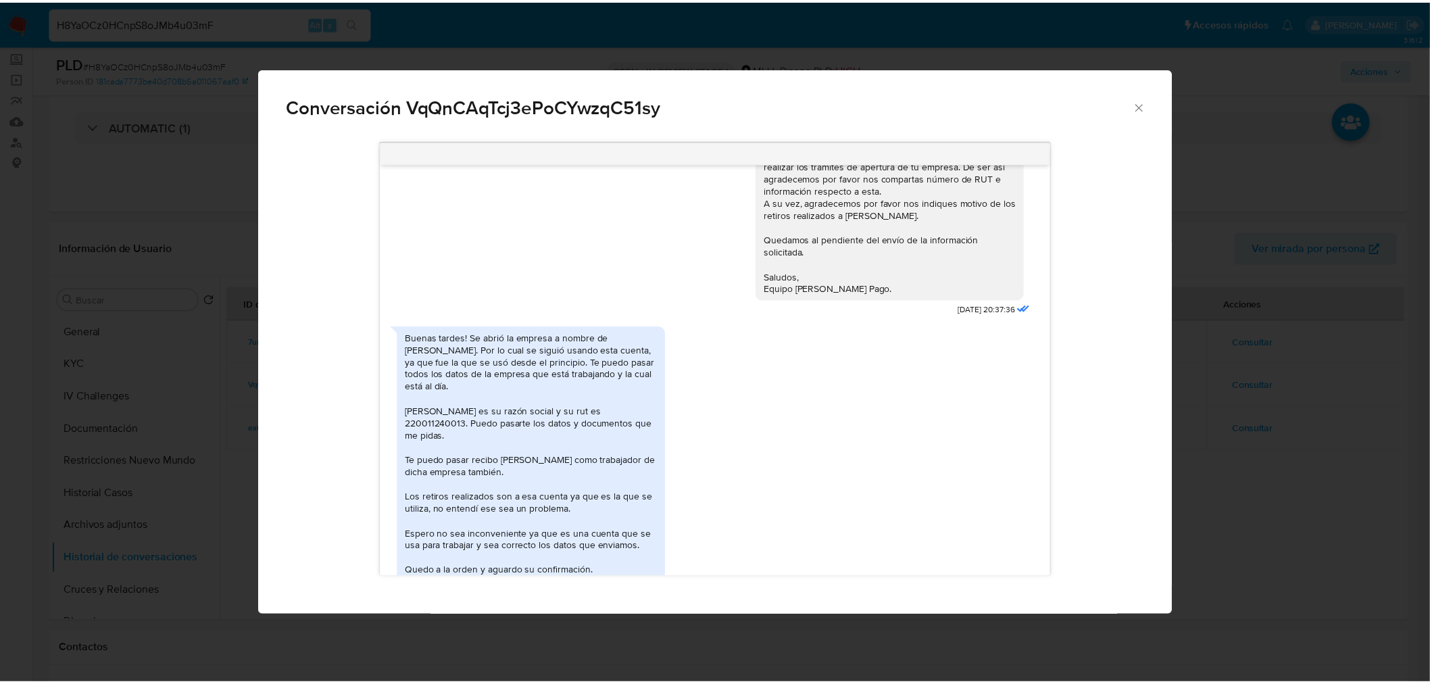
scroll to position [138, 0]
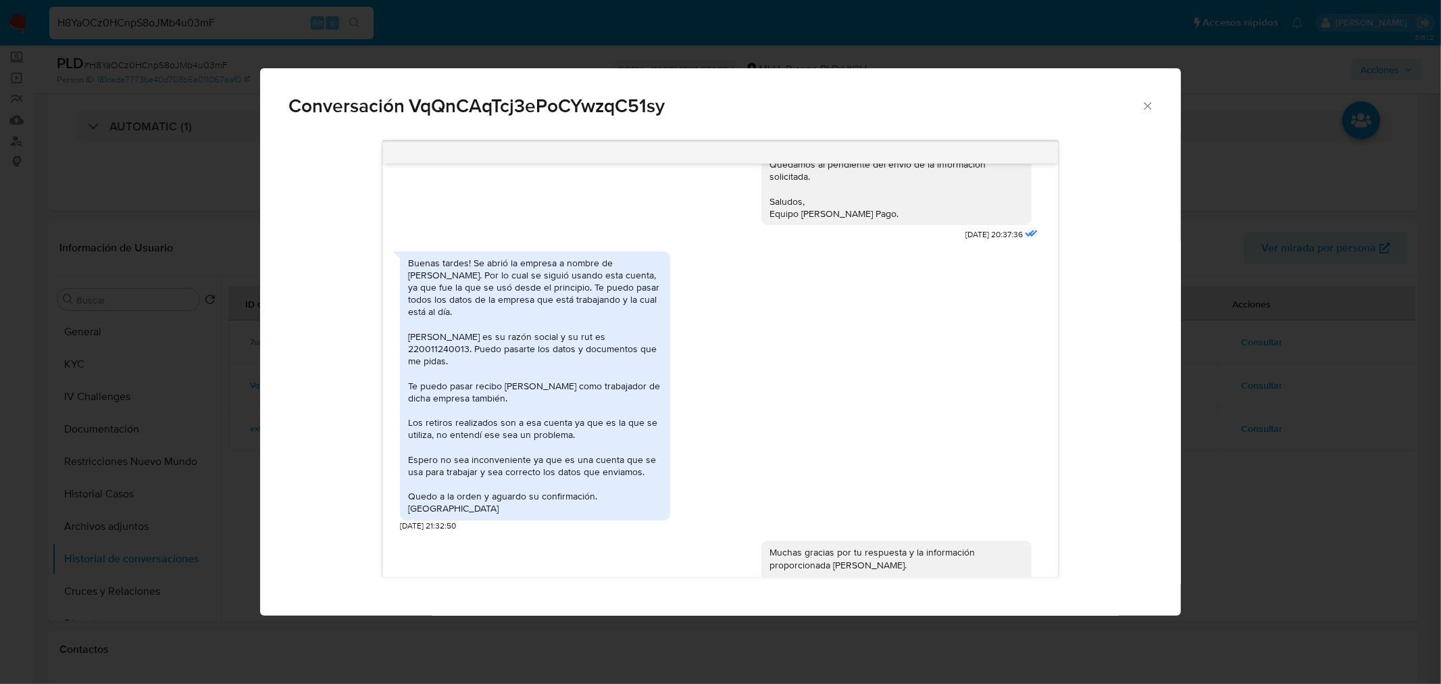
click at [1206, 442] on div "Conversación VqQnCAqTcj3ePoCYwzqC51sy Buenas tardes Facundo, Nos comunicamos co…" at bounding box center [720, 342] width 1441 height 684
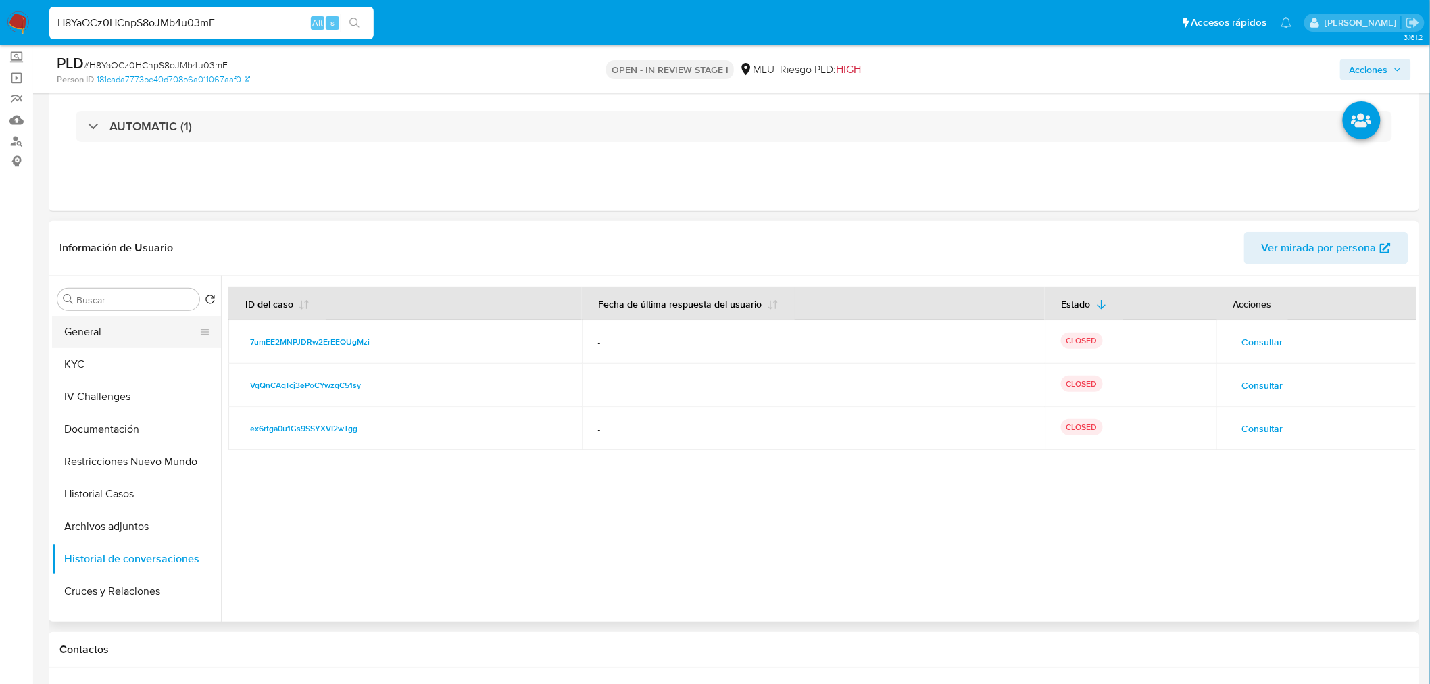
click at [124, 336] on button "General" at bounding box center [131, 332] width 158 height 32
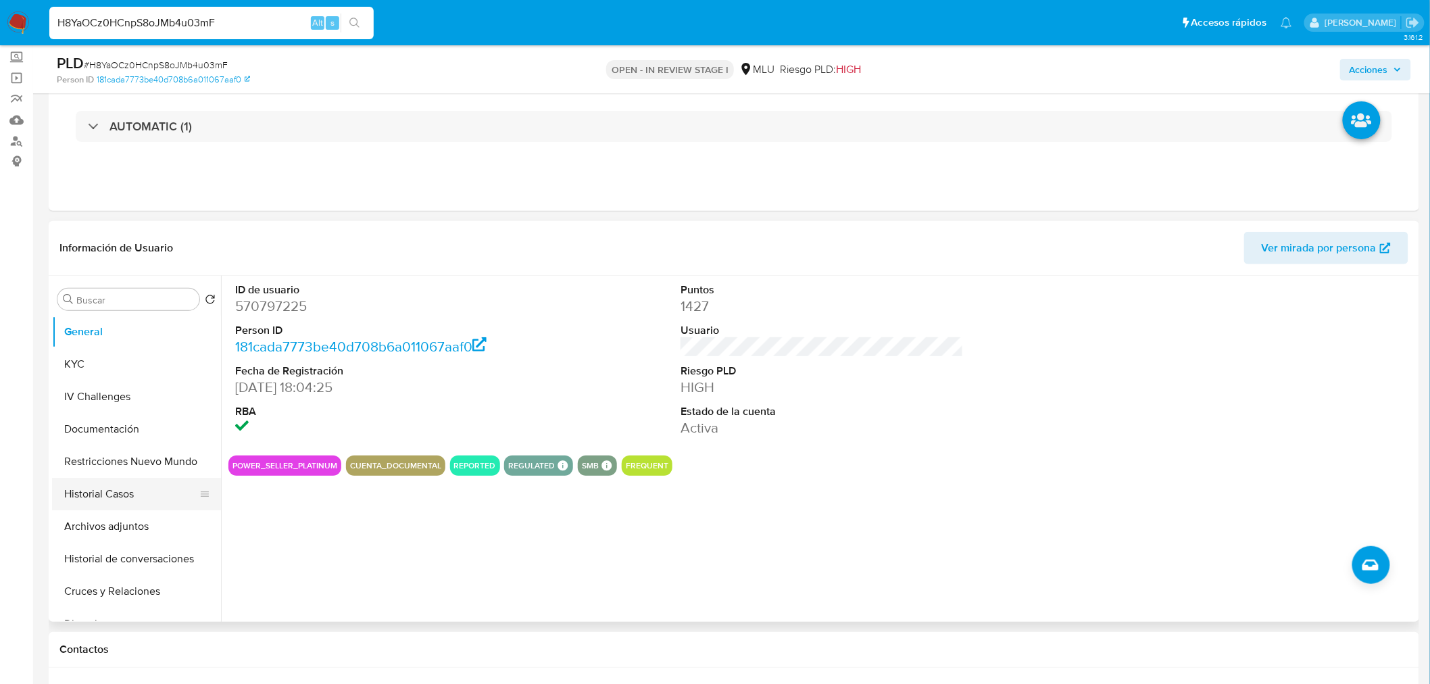
click at [105, 491] on button "Historial Casos" at bounding box center [131, 494] width 158 height 32
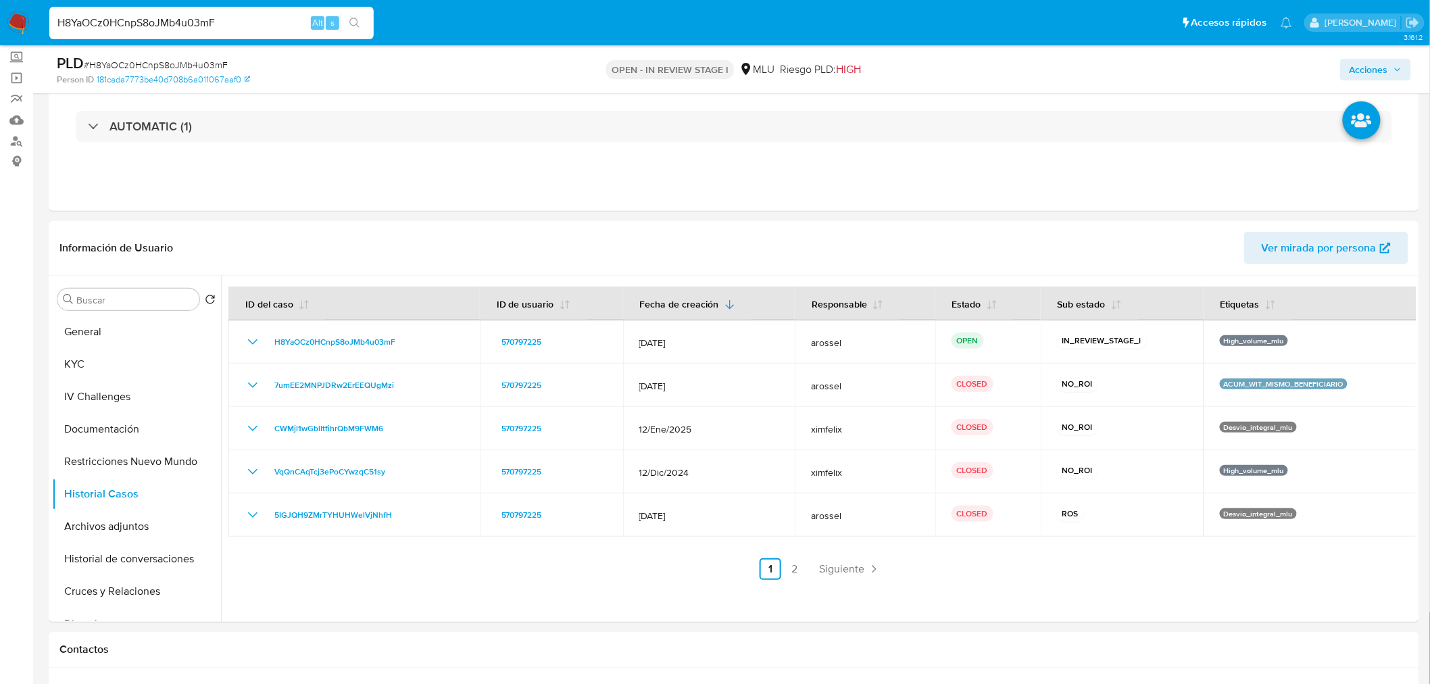
click at [158, 62] on span "# H8YaOCz0HCnpS8oJMb4u03mF" at bounding box center [156, 65] width 144 height 14
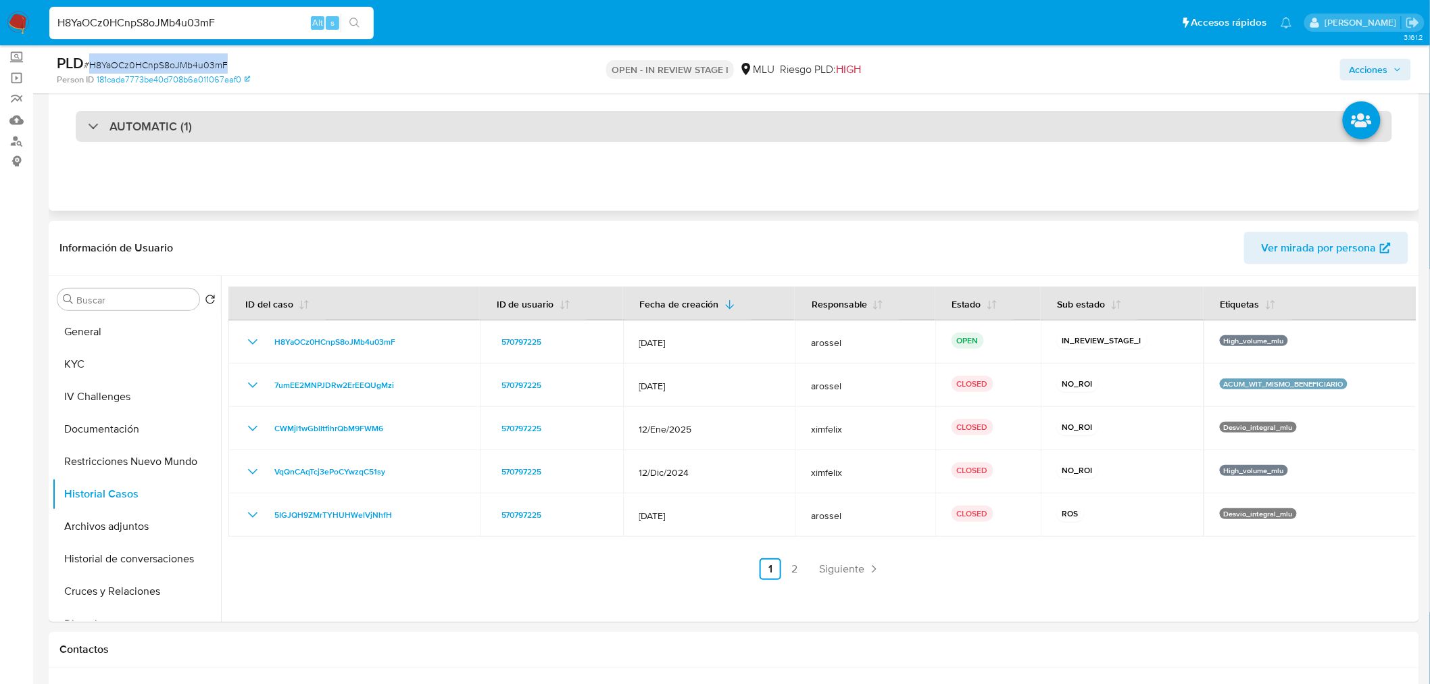
copy span "H8YaOCz0HCnpS8oJMb4u03mF"
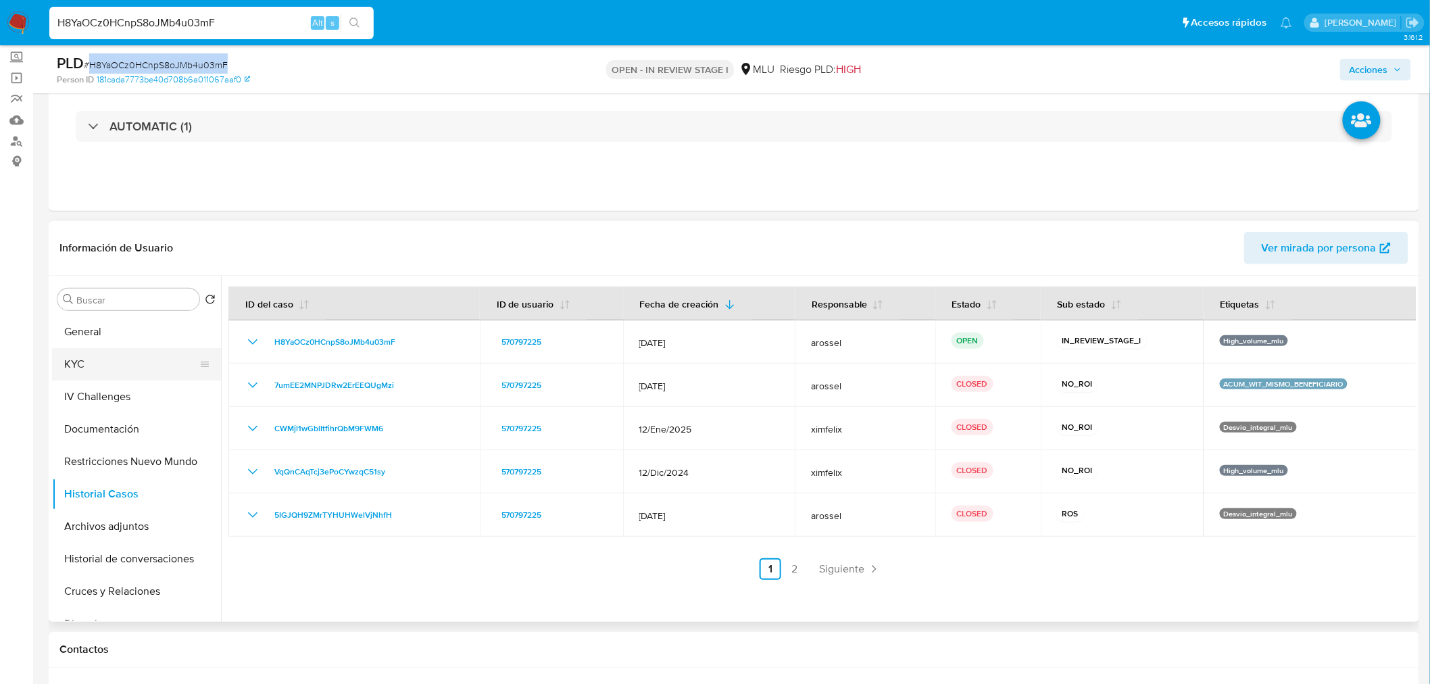
click at [142, 359] on button "KYC" at bounding box center [131, 364] width 158 height 32
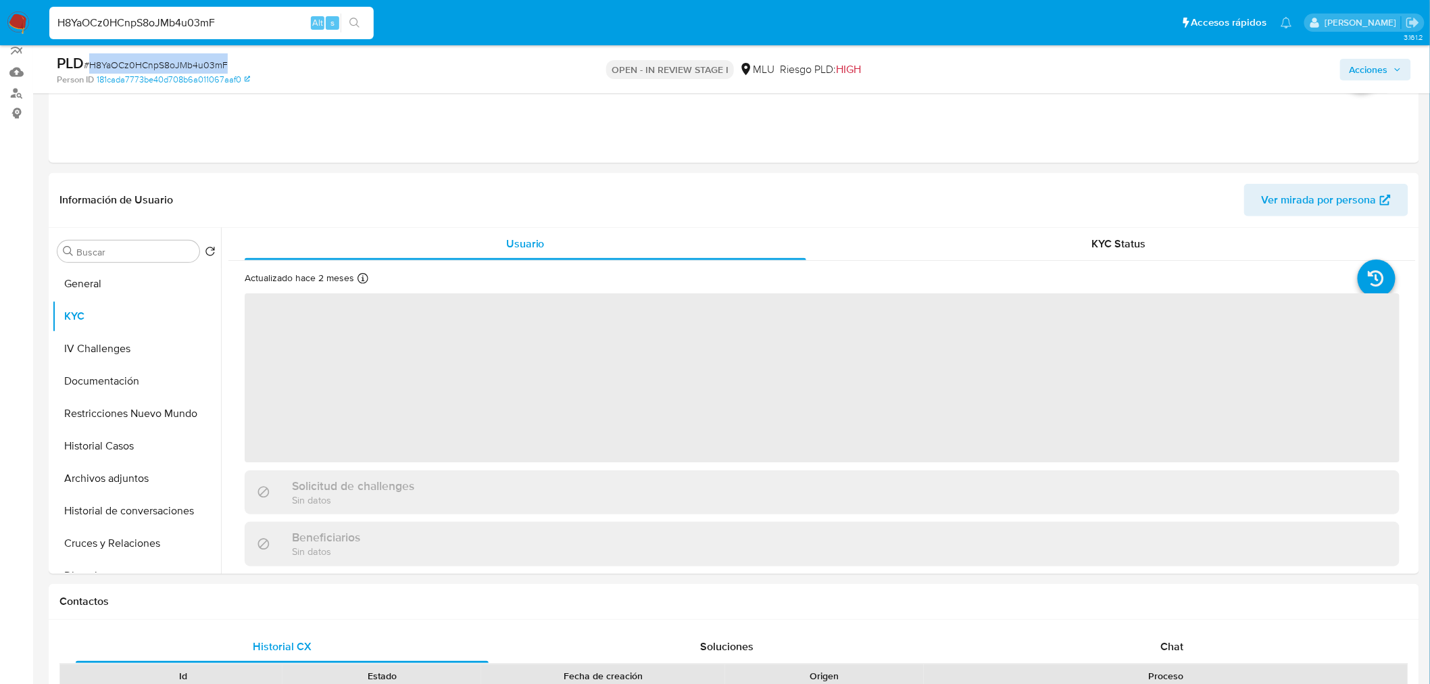
scroll to position [150, 0]
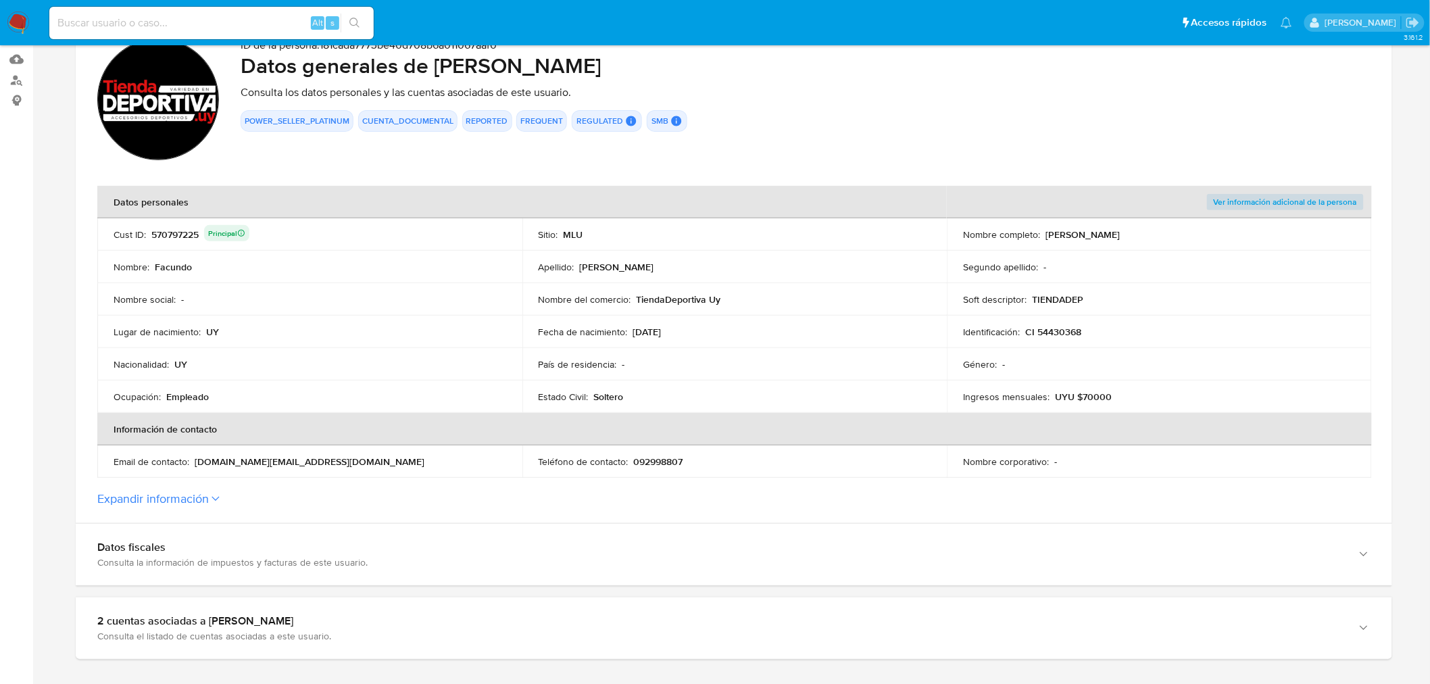
scroll to position [150, 0]
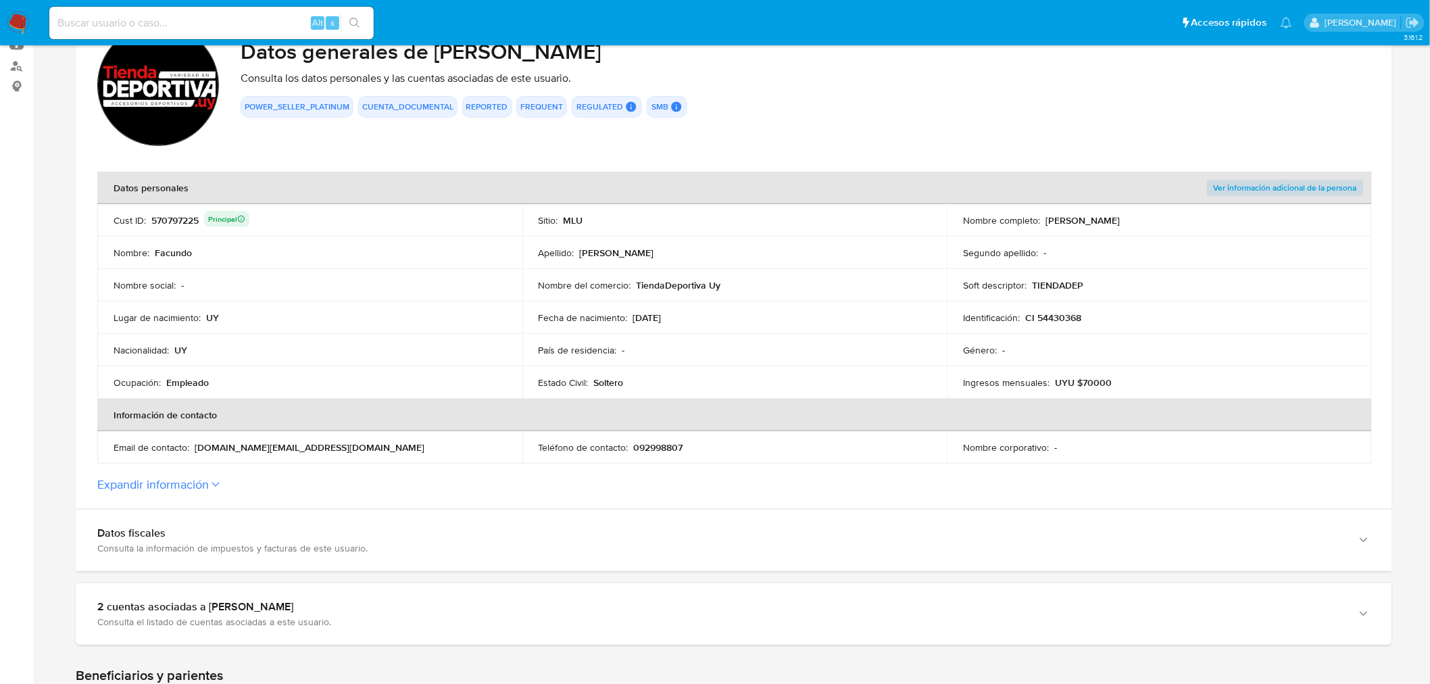
click at [170, 214] on div "570797225 Principal" at bounding box center [200, 220] width 98 height 19
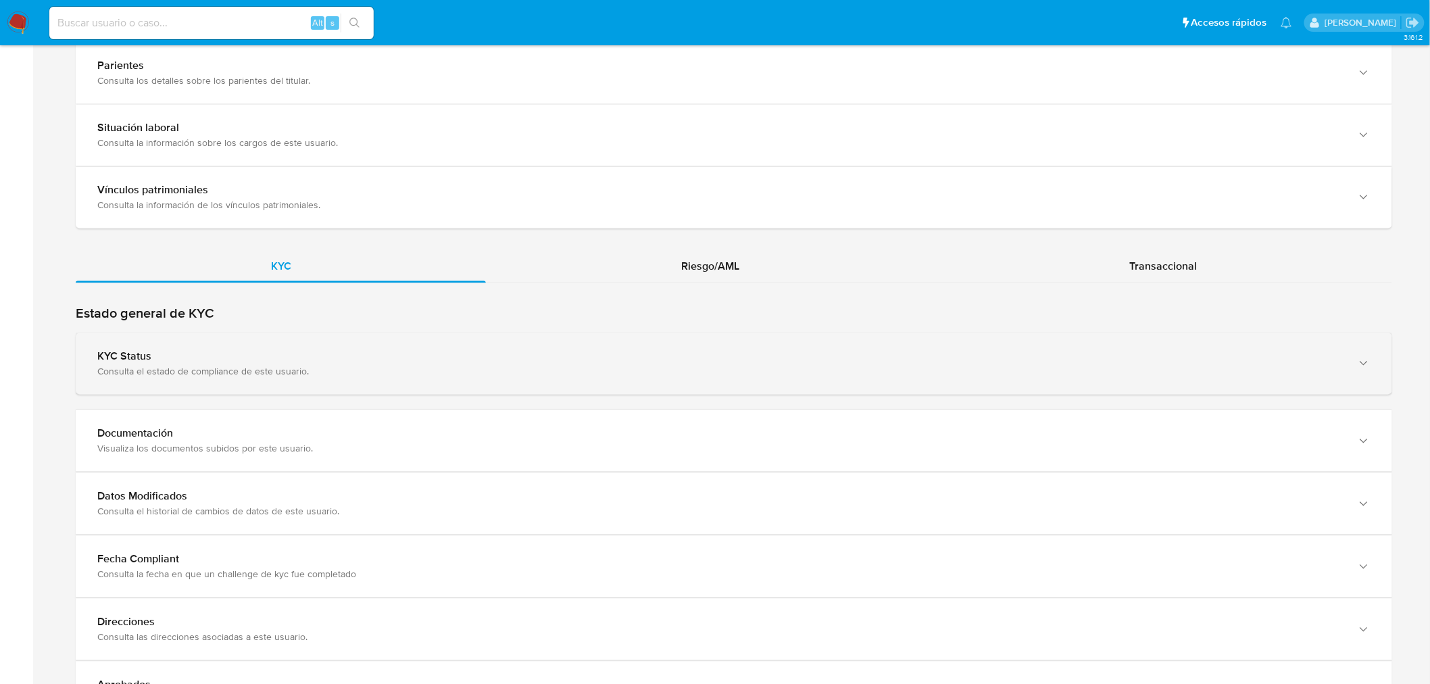
click at [346, 361] on div "KYC Status" at bounding box center [720, 357] width 1246 height 14
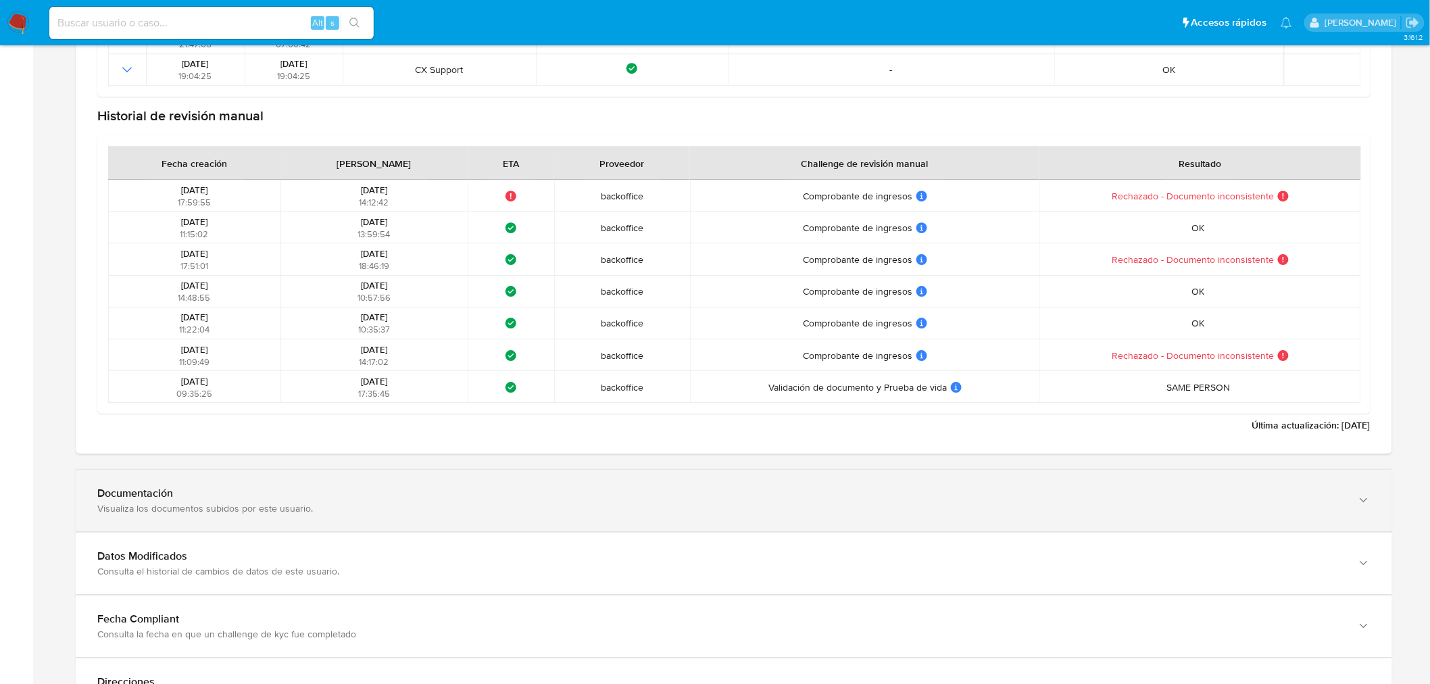
click at [343, 500] on div "Documentación Visualiza los documentos subidos por este usuario." at bounding box center [720, 500] width 1246 height 28
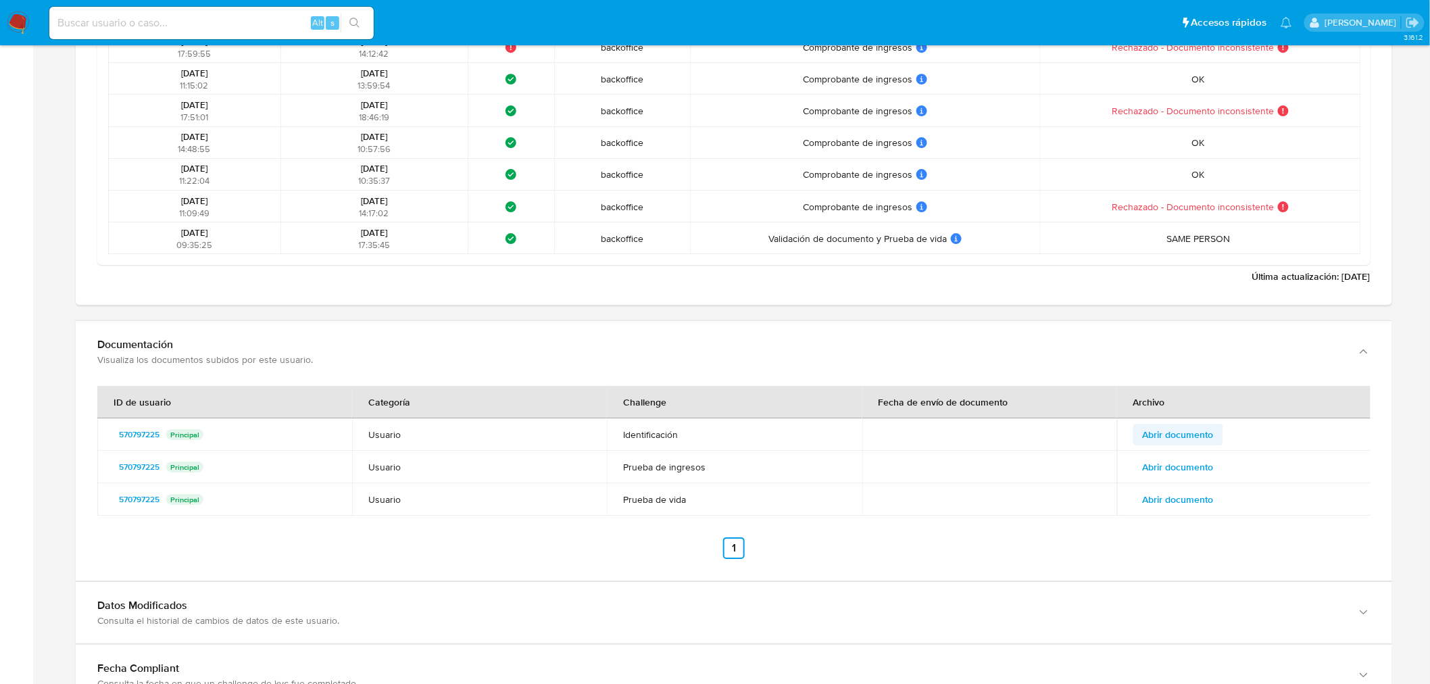
scroll to position [1801, 0]
click at [1192, 428] on span "Abrir documento" at bounding box center [1177, 433] width 71 height 19
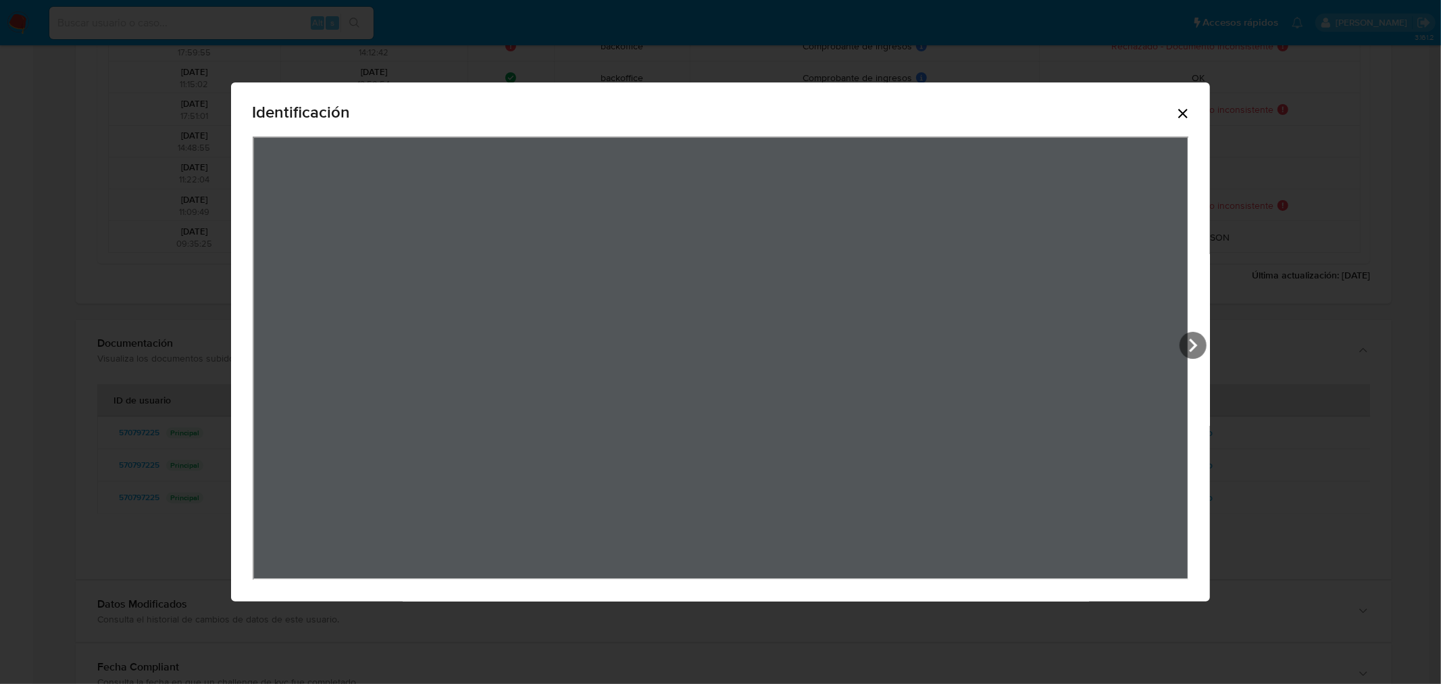
click at [1189, 111] on icon "Cerrar" at bounding box center [1183, 113] width 16 height 16
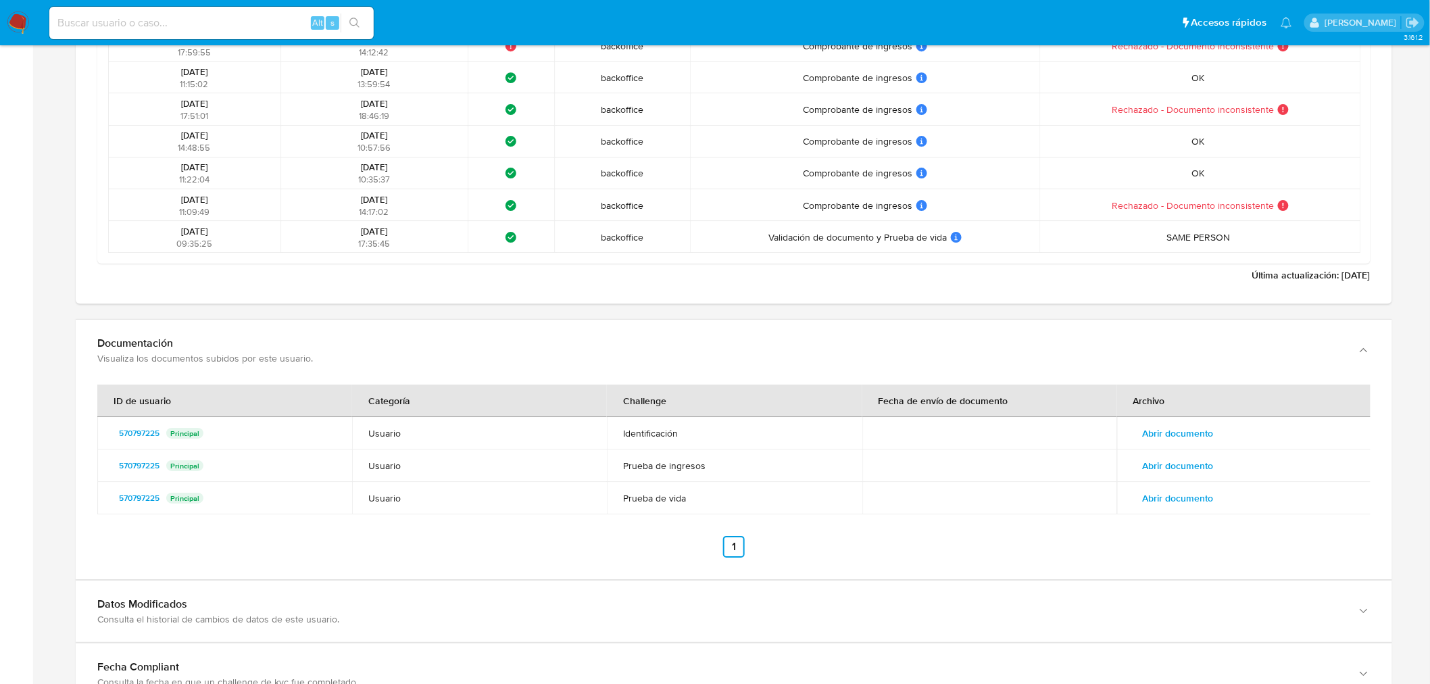
click at [1181, 468] on span "Abrir documento" at bounding box center [1177, 465] width 71 height 19
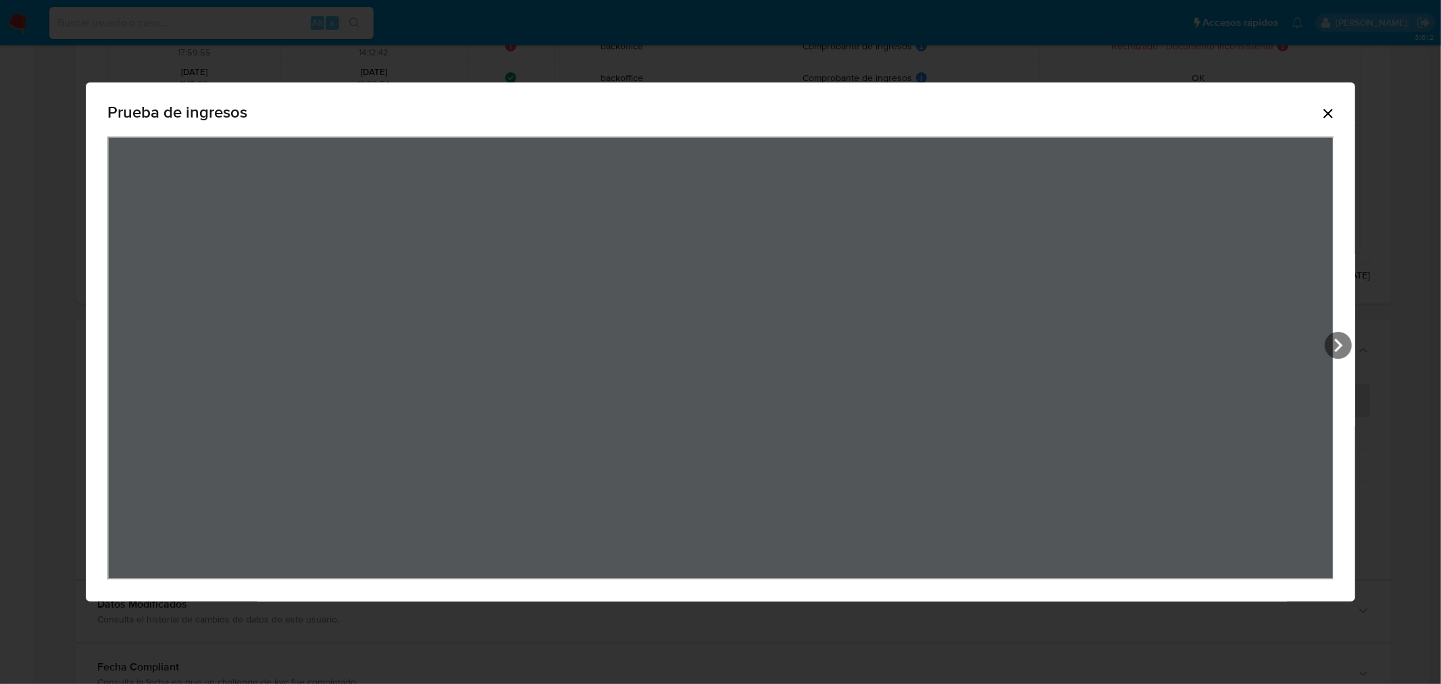
click at [1335, 113] on icon "Cerrar" at bounding box center [1328, 113] width 16 height 16
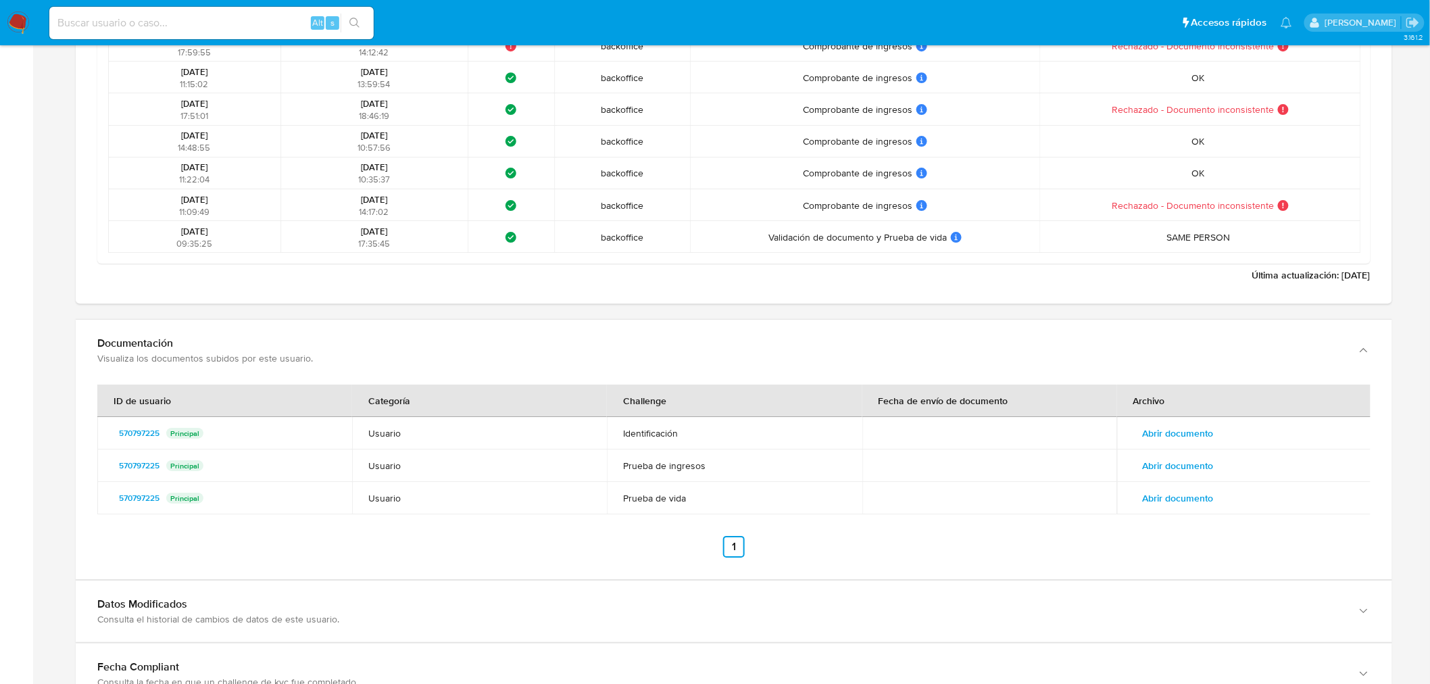
click at [1160, 498] on span "Abrir documento" at bounding box center [1177, 497] width 71 height 19
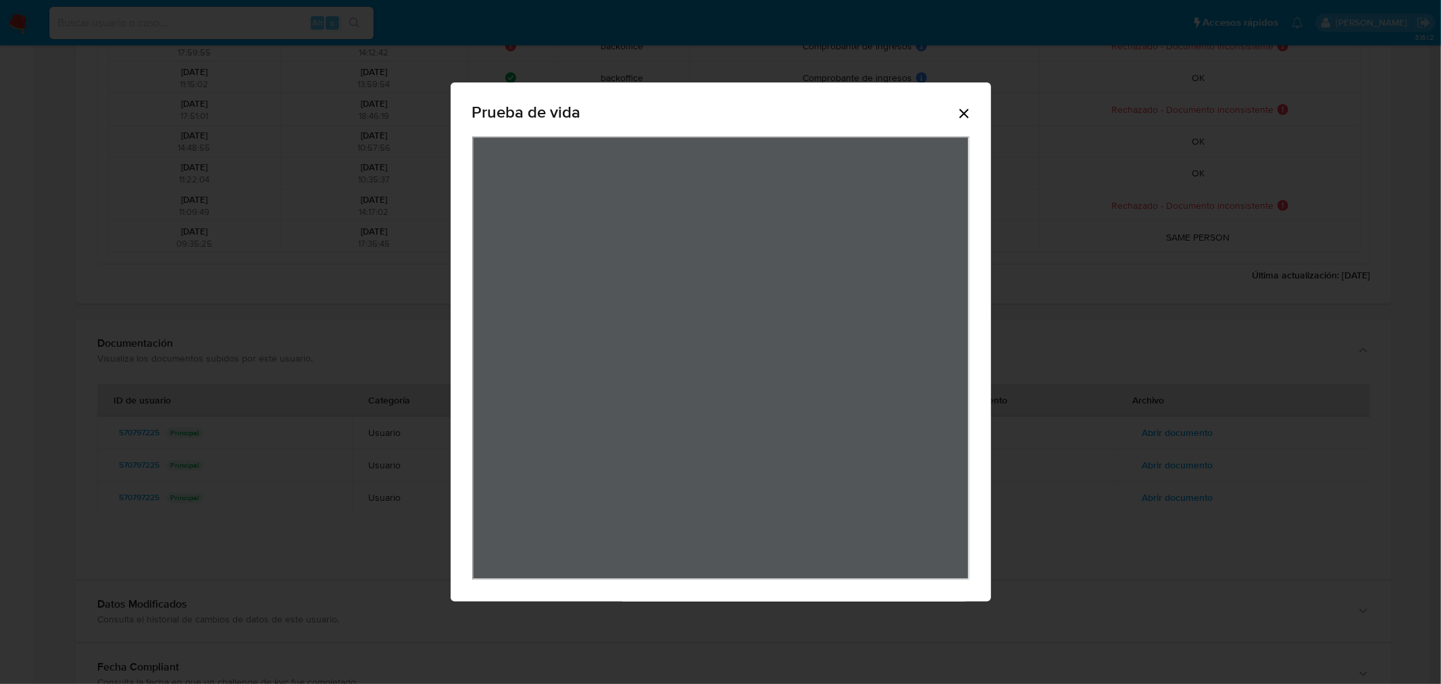
click at [965, 118] on icon "Cerrar" at bounding box center [964, 113] width 16 height 16
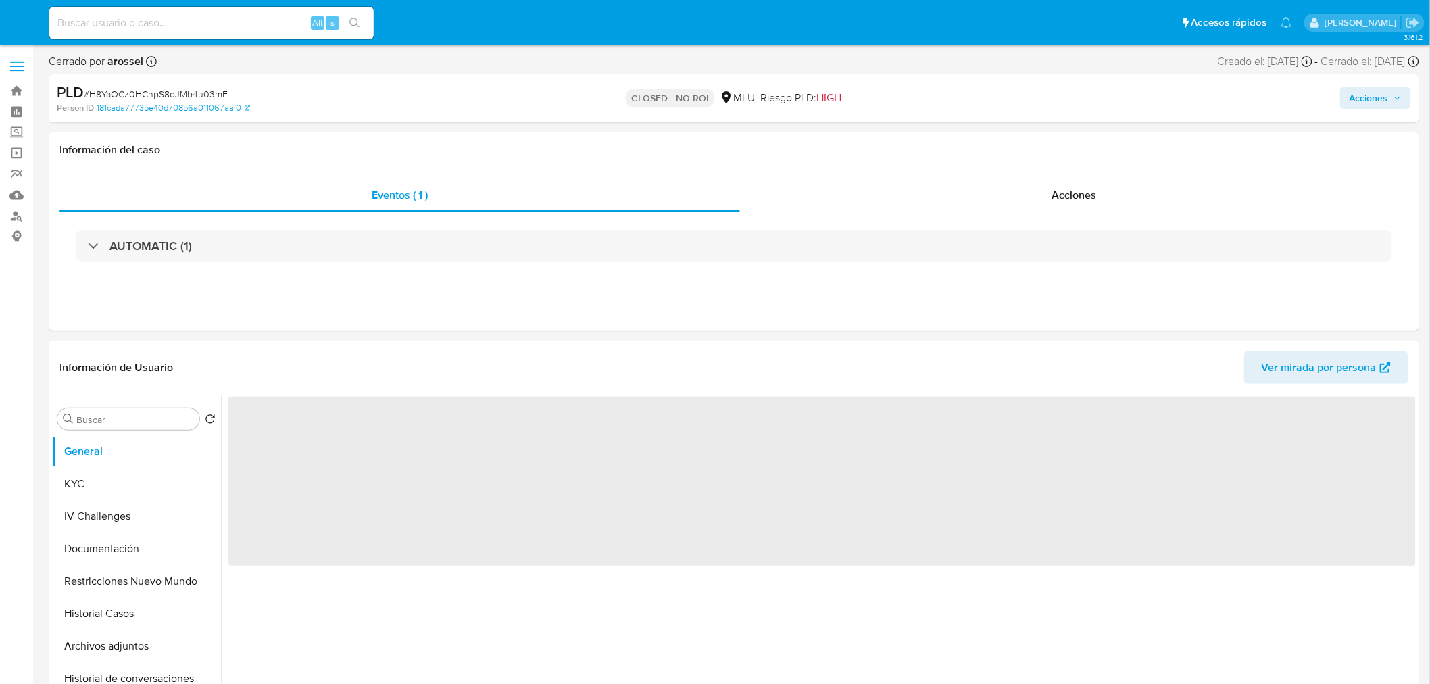
select select "10"
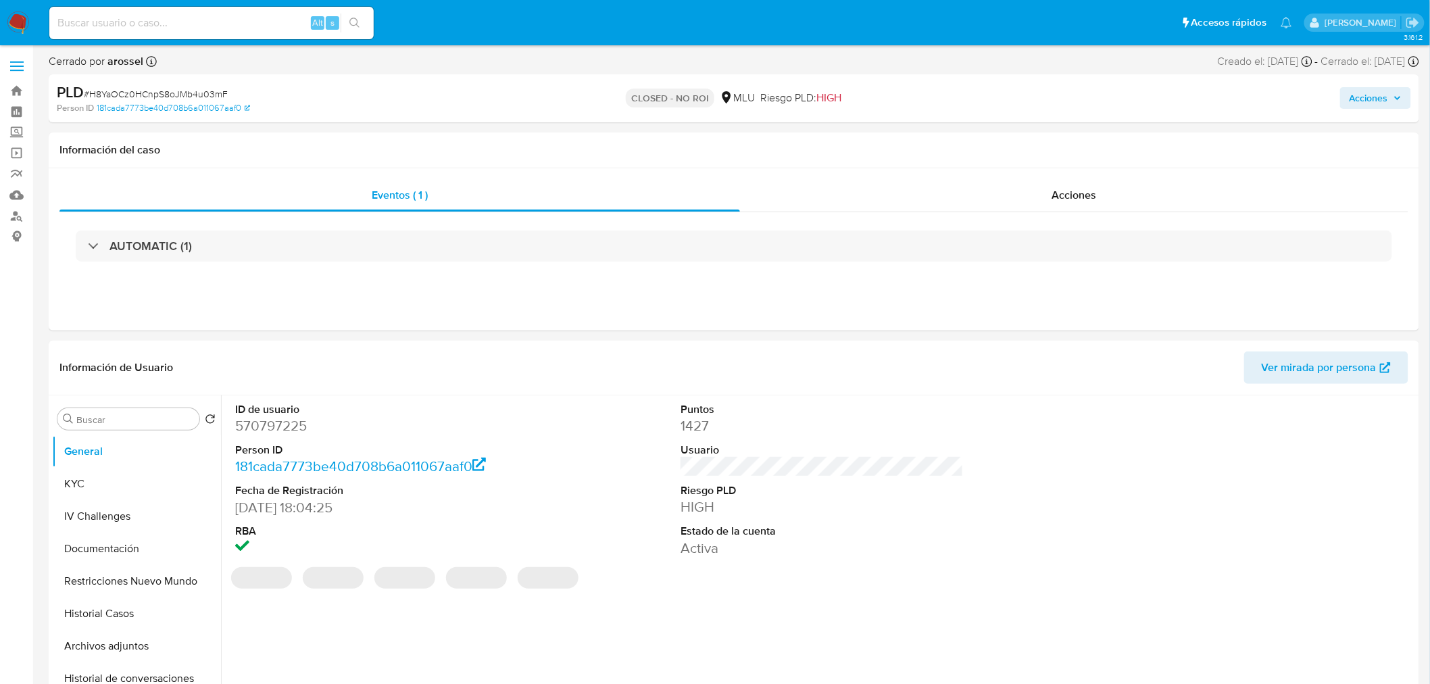
click at [150, 90] on span "# H8YaOCz0HCnpS8oJMb4u03mF" at bounding box center [156, 94] width 144 height 14
copy span "H8YaOCz0HCnpS8oJMb4u03mF"
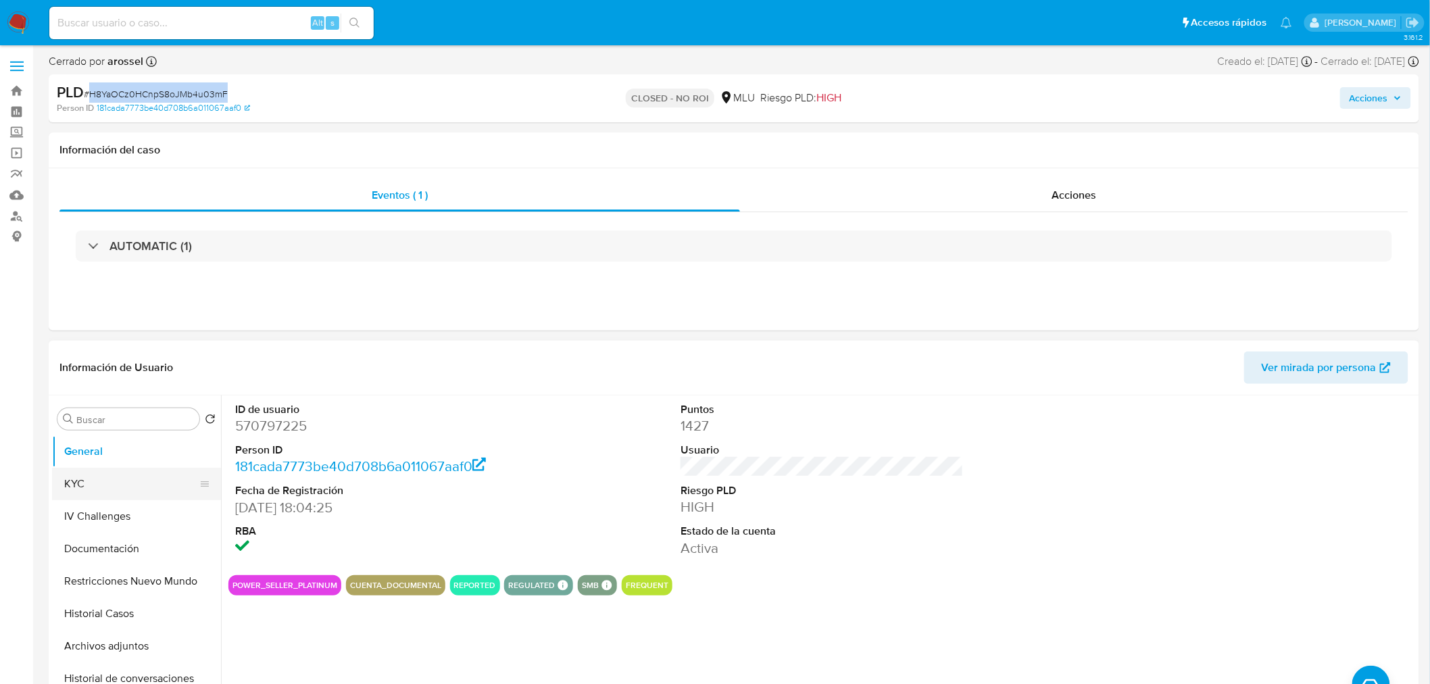
click at [93, 488] on button "KYC" at bounding box center [131, 484] width 158 height 32
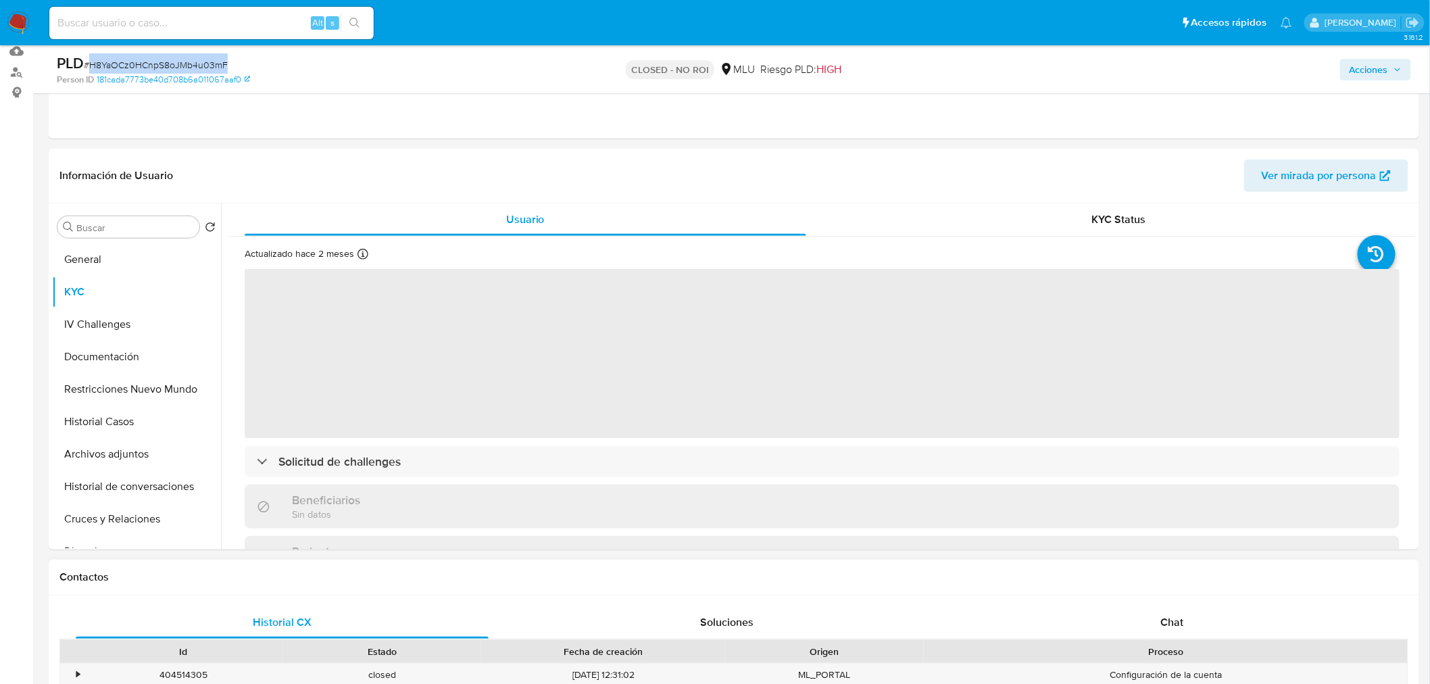
scroll to position [150, 0]
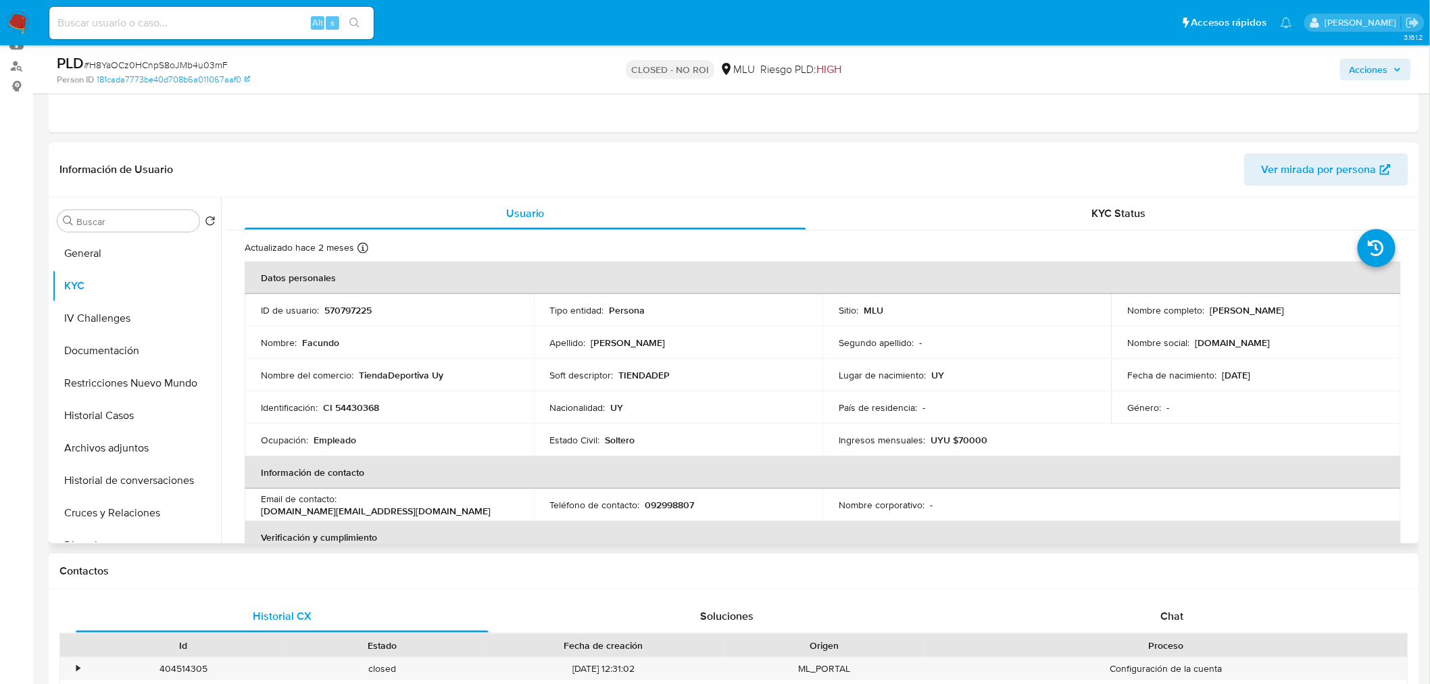
click at [1210, 309] on p "[PERSON_NAME]" at bounding box center [1247, 310] width 74 height 12
drag, startPoint x: 1204, startPoint y: 311, endPoint x: 1313, endPoint y: 311, distance: 108.8
click at [1313, 311] on div "Nombre completo : [PERSON_NAME]" at bounding box center [1256, 310] width 257 height 12
copy div "[PERSON_NAME]"
